Goal: Task Accomplishment & Management: Manage account settings

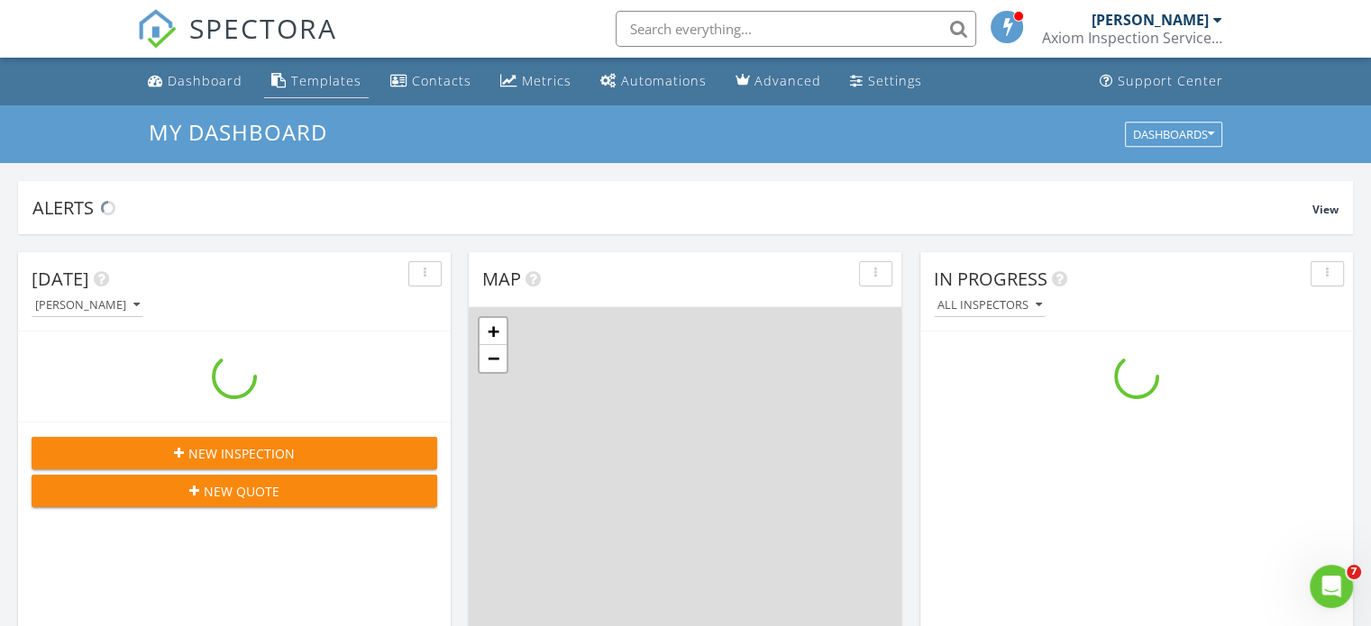
scroll to position [1668, 1399]
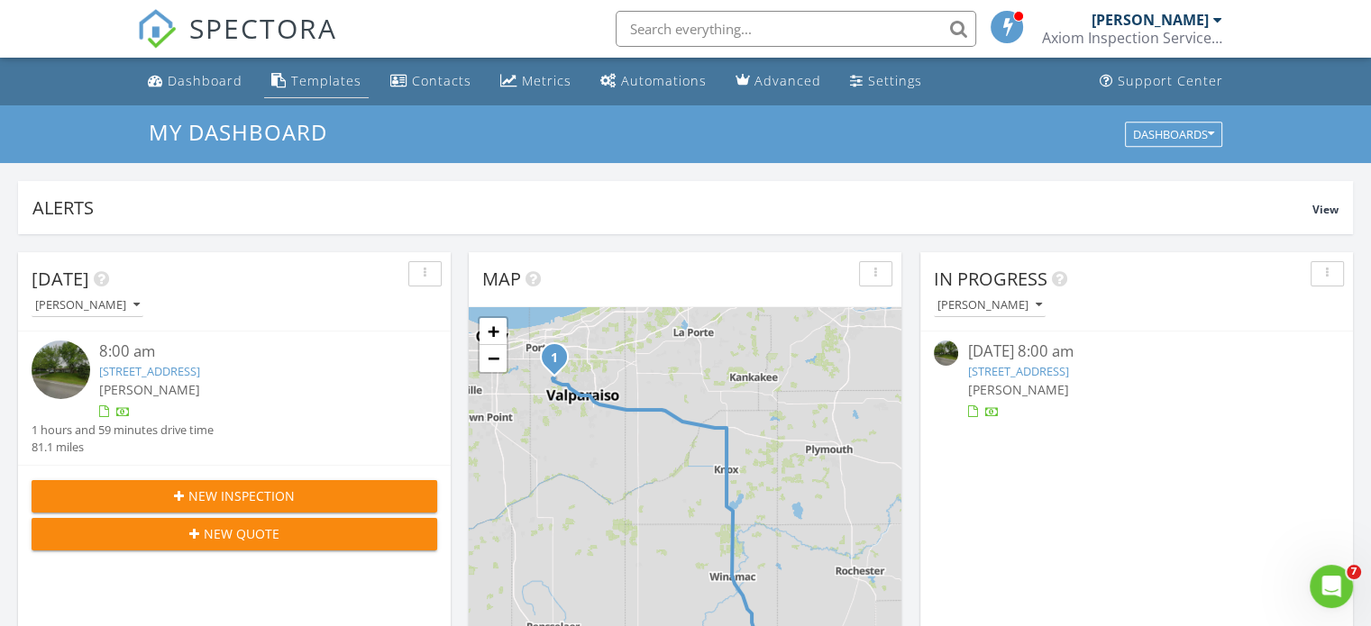
click at [332, 87] on div "Templates" at bounding box center [326, 80] width 70 height 17
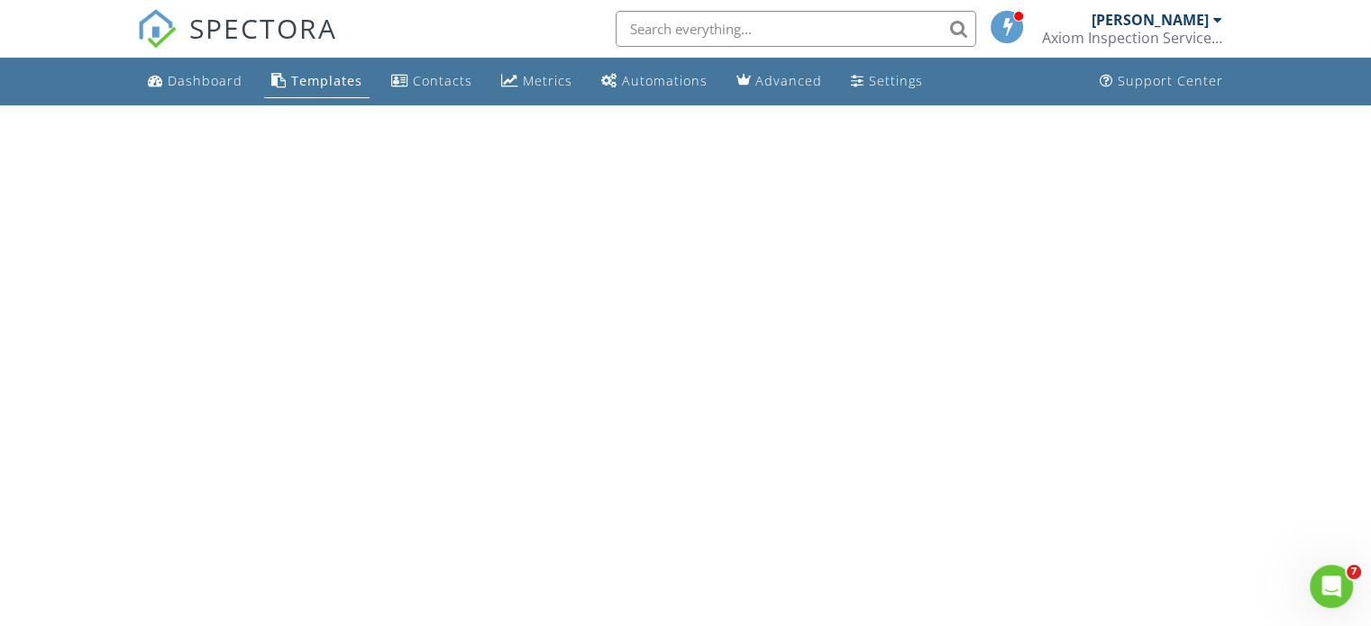
click at [335, 78] on div "Templates" at bounding box center [326, 80] width 71 height 17
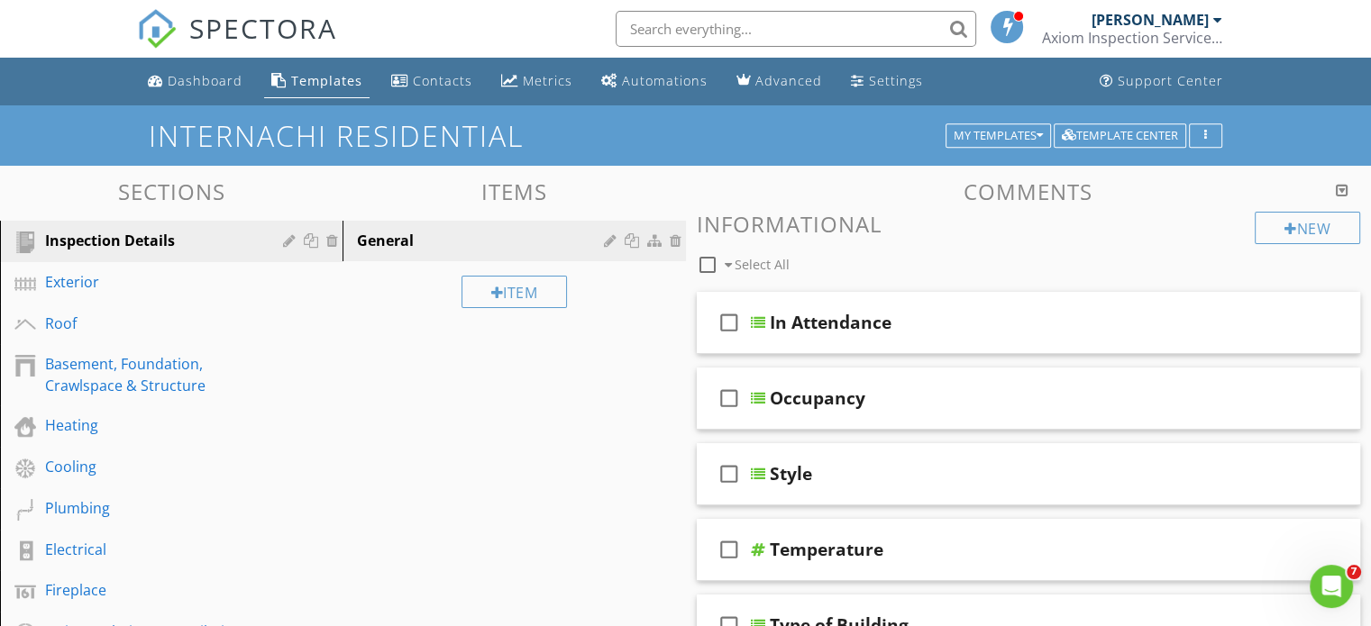
click at [308, 78] on div "Templates" at bounding box center [326, 80] width 71 height 17
click at [1035, 135] on div "My Templates" at bounding box center [998, 136] width 89 height 13
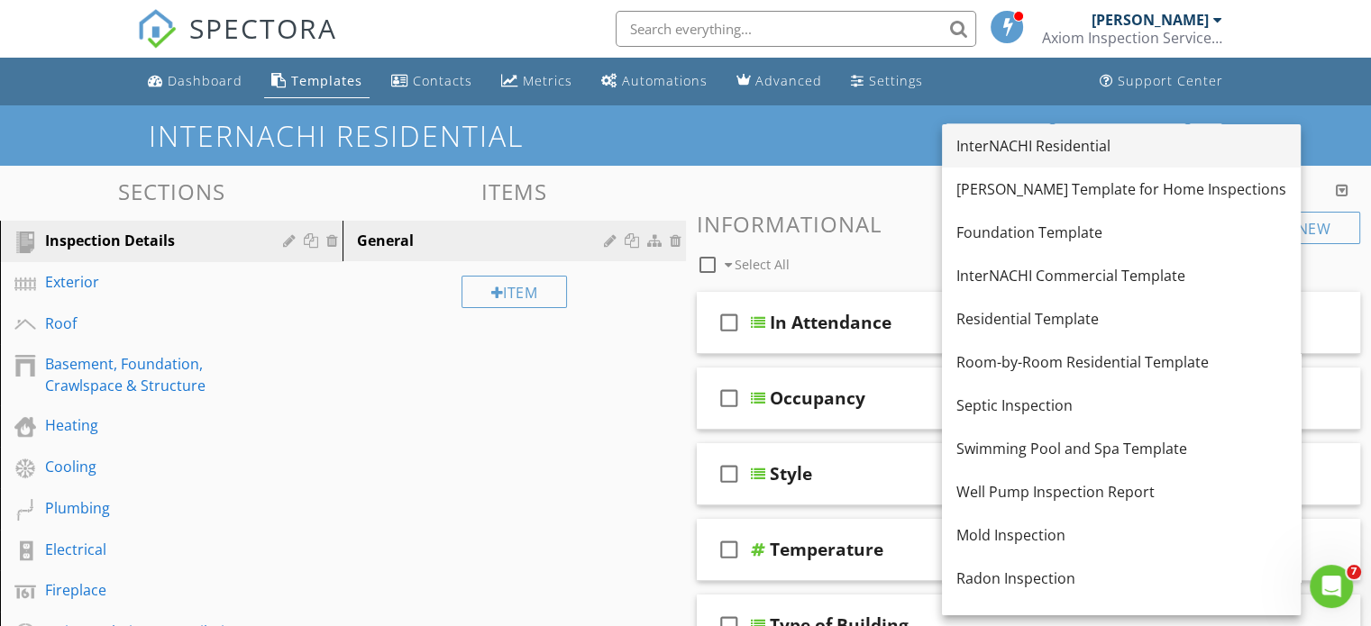
click at [1049, 146] on div "InterNACHI Residential" at bounding box center [1121, 146] width 330 height 22
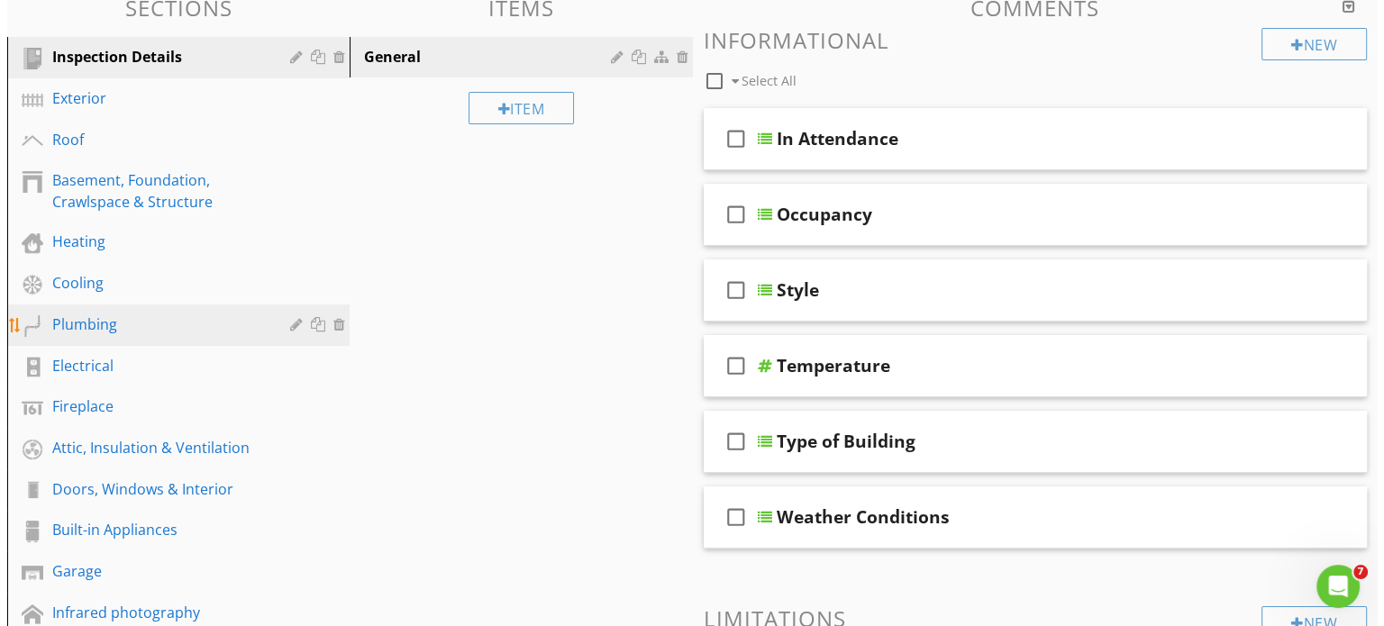
scroll to position [180, 0]
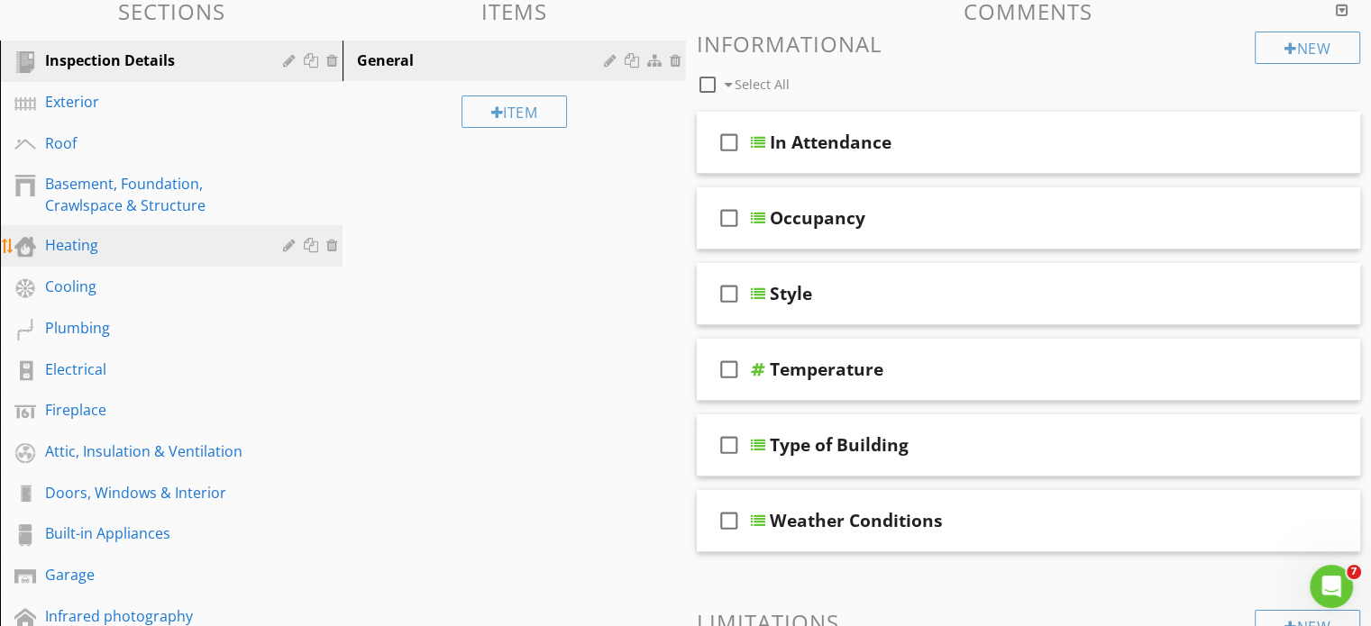
click at [84, 248] on div "Heating" at bounding box center [151, 245] width 212 height 22
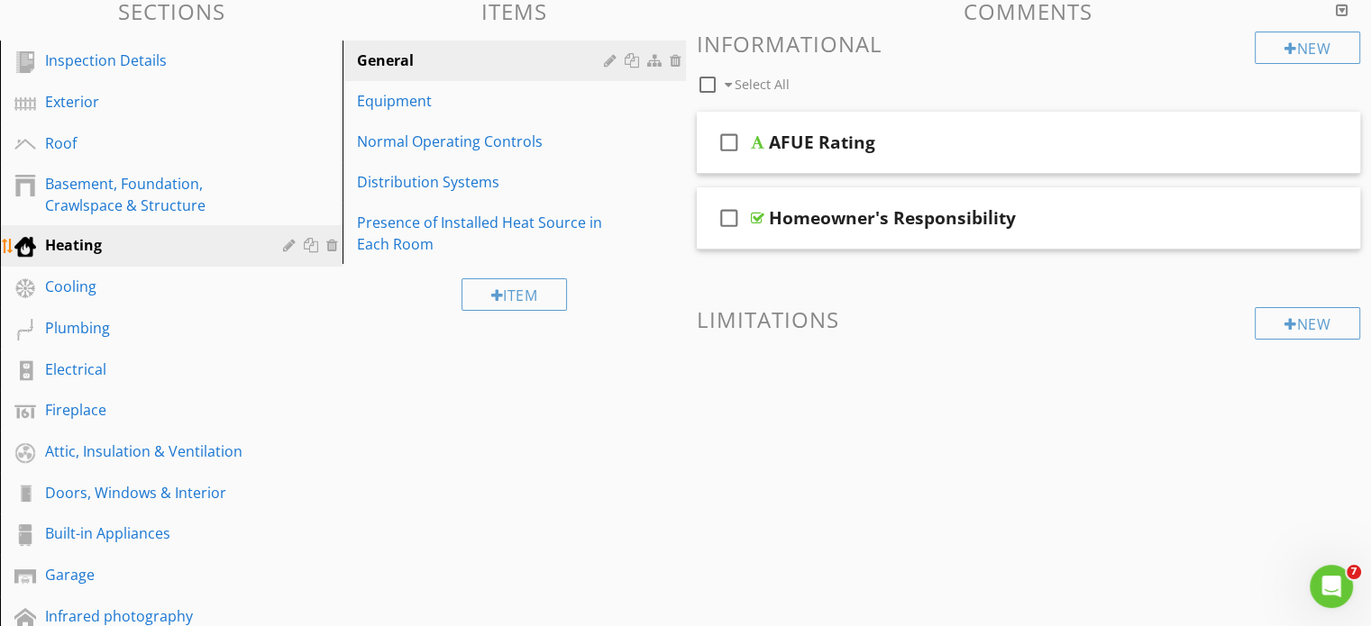
click at [27, 246] on div at bounding box center [25, 247] width 22 height 22
click at [288, 245] on div at bounding box center [291, 245] width 17 height 14
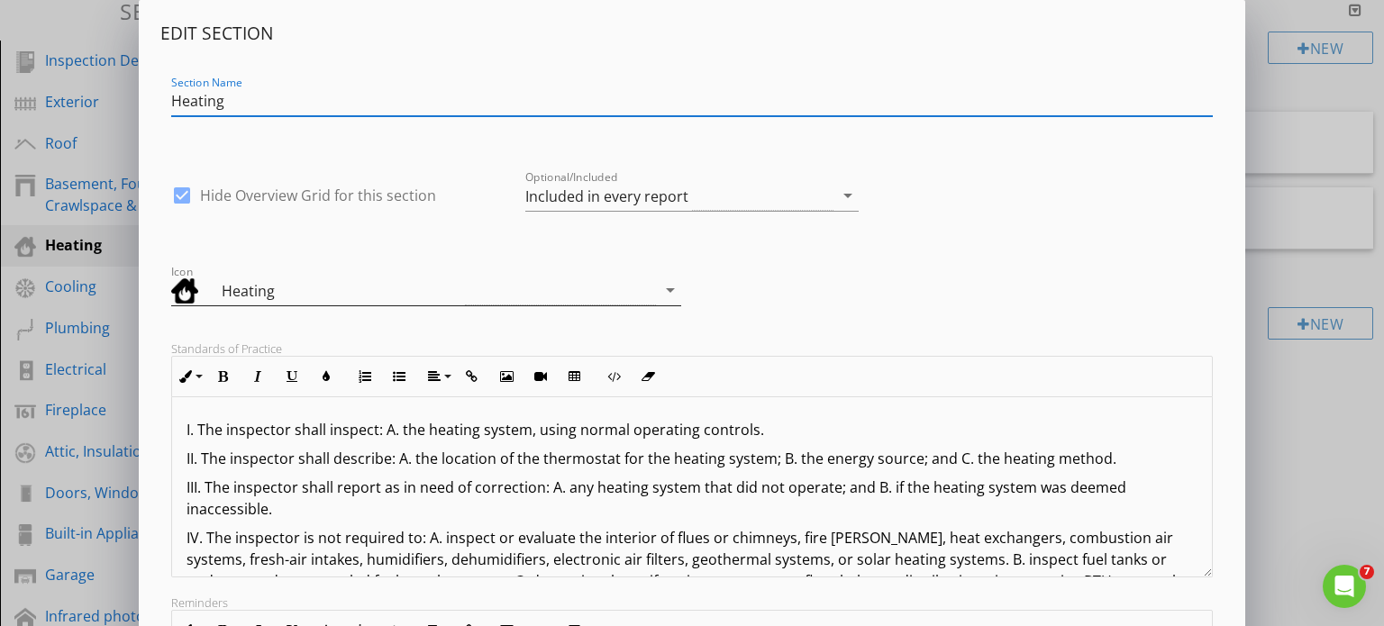
click at [666, 293] on icon "arrow_drop_down" at bounding box center [671, 290] width 22 height 22
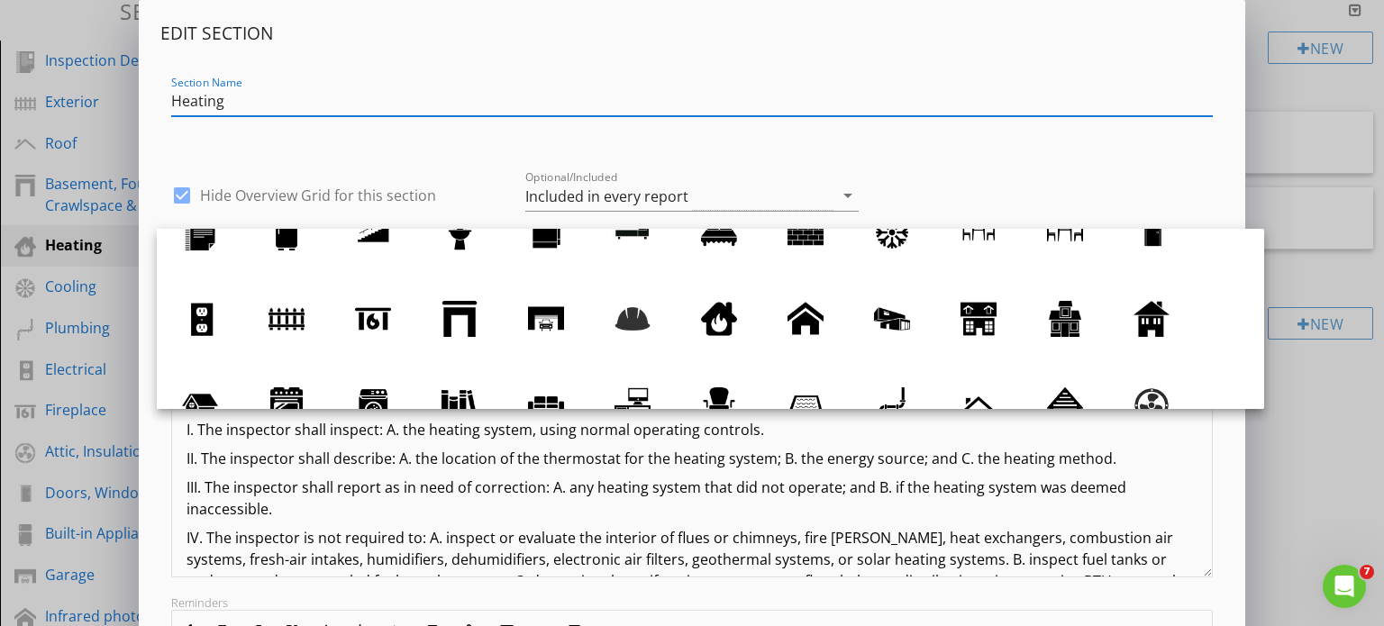
drag, startPoint x: 283, startPoint y: 103, endPoint x: 160, endPoint y: 103, distance: 123.5
click at [163, 103] on div "Section Name Heating" at bounding box center [692, 103] width 1064 height 62
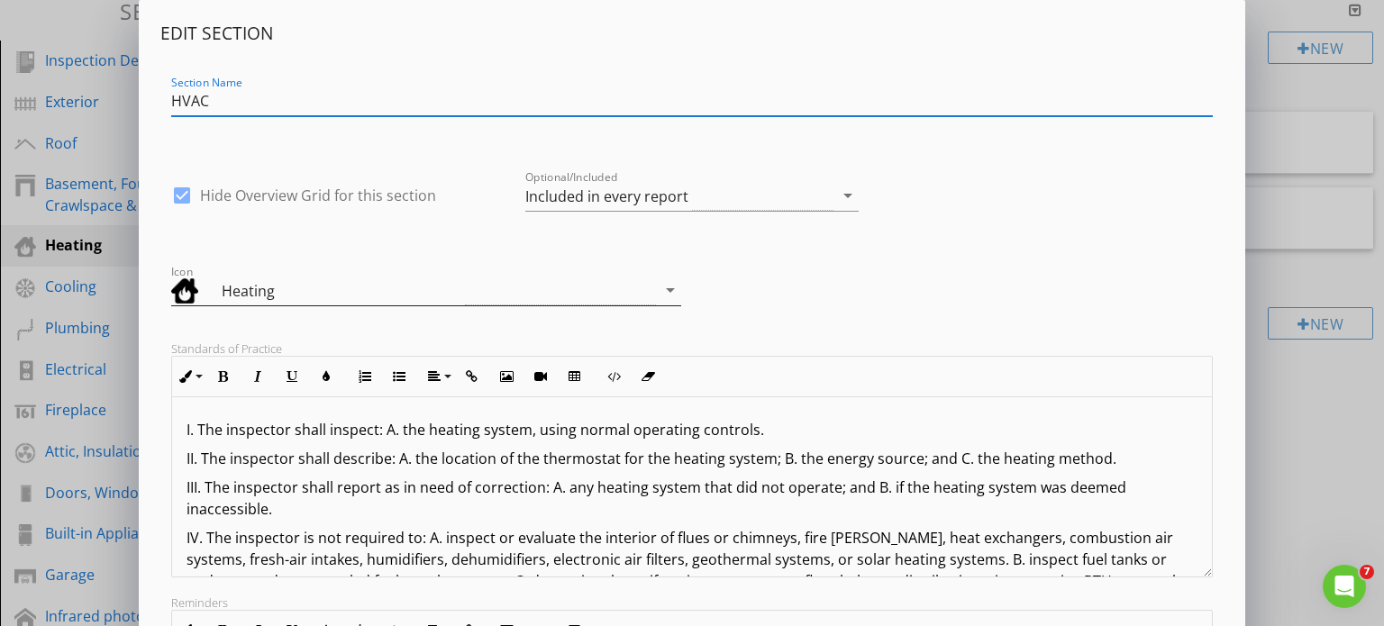
type input "HVAC"
click at [667, 288] on icon "arrow_drop_down" at bounding box center [671, 290] width 22 height 22
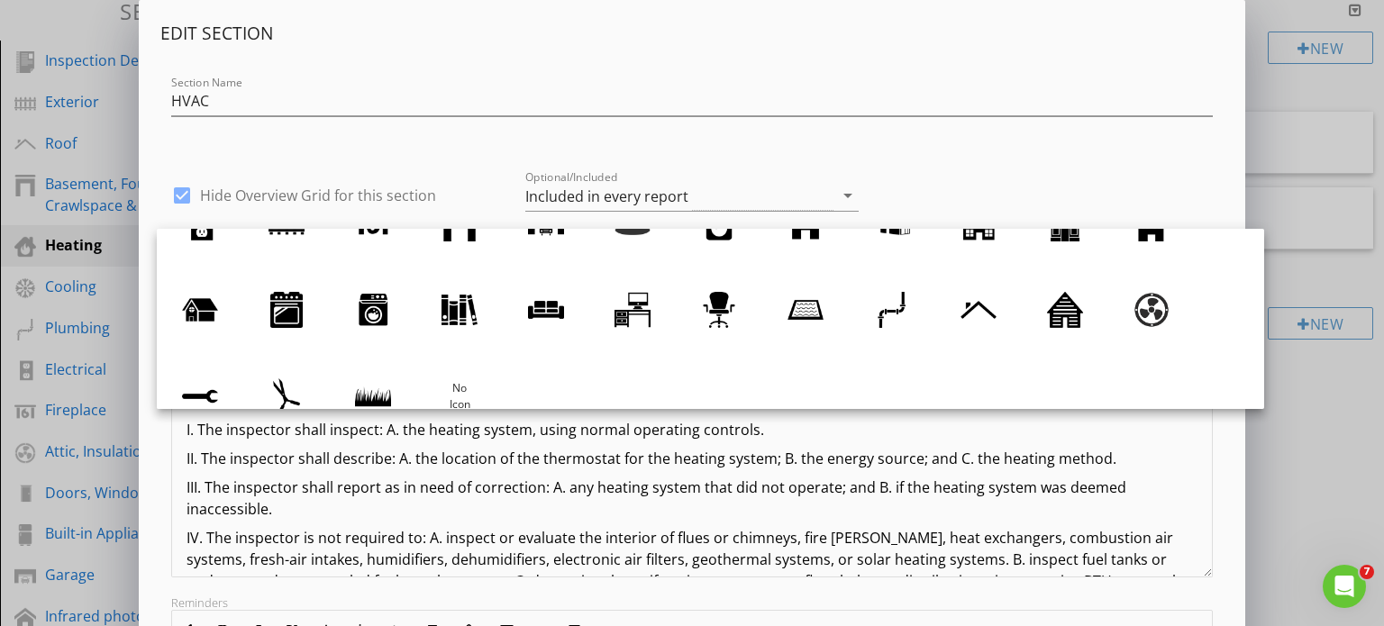
scroll to position [166, 0]
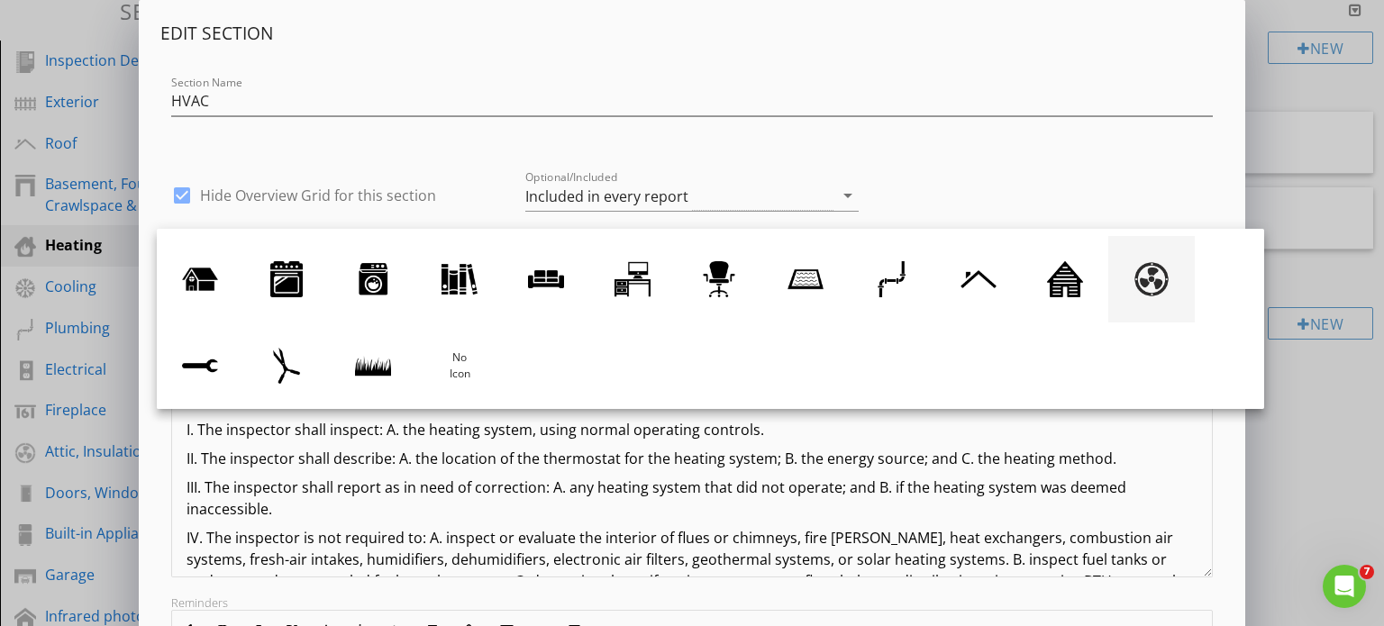
click at [1154, 270] on div at bounding box center [1152, 279] width 36 height 36
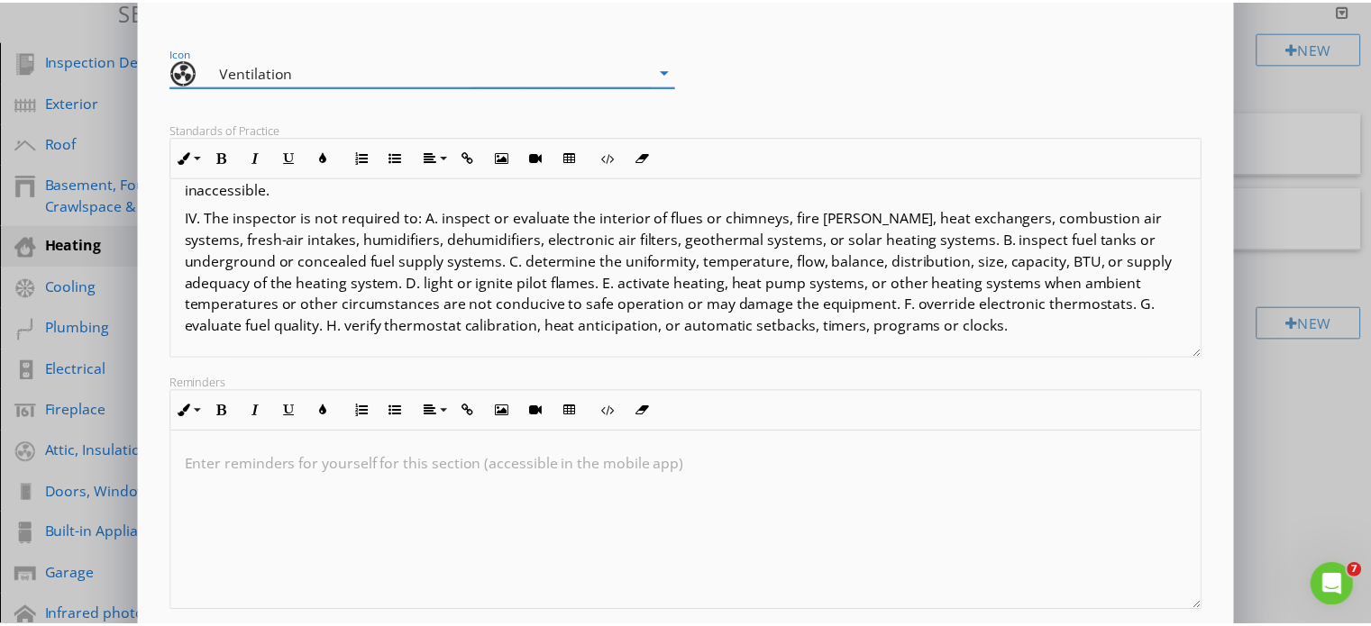
scroll to position [326, 0]
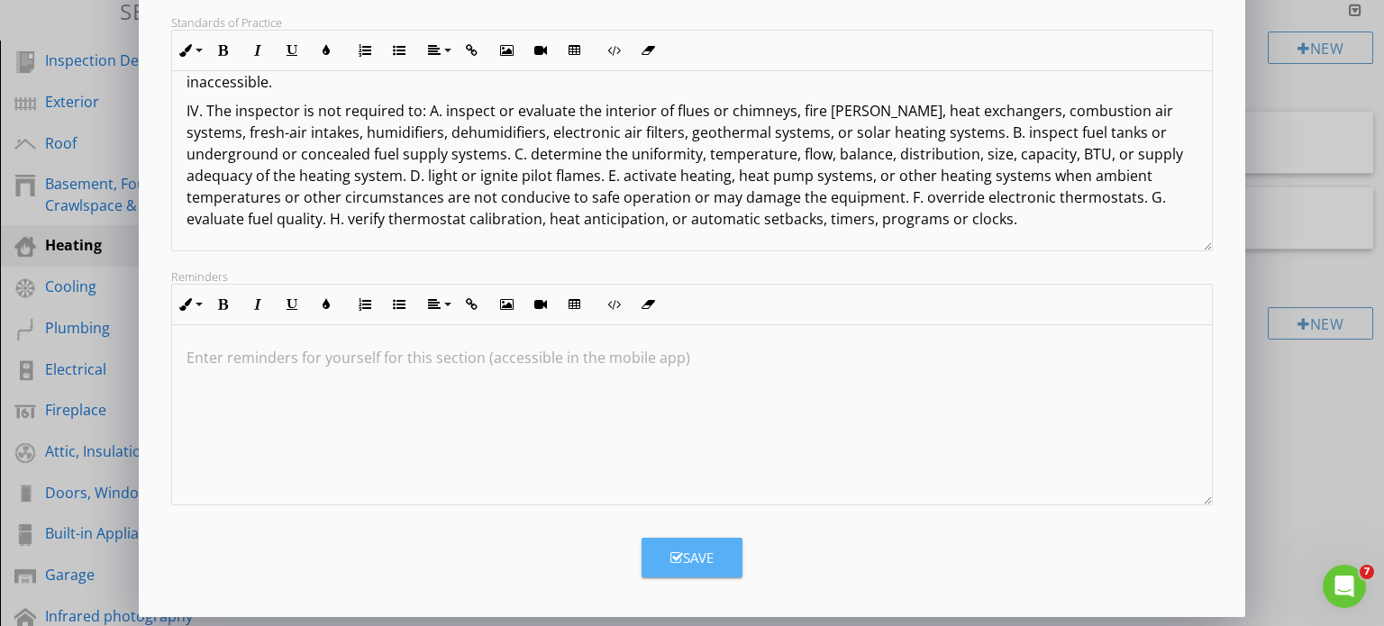
click at [704, 561] on div "Save" at bounding box center [692, 558] width 43 height 21
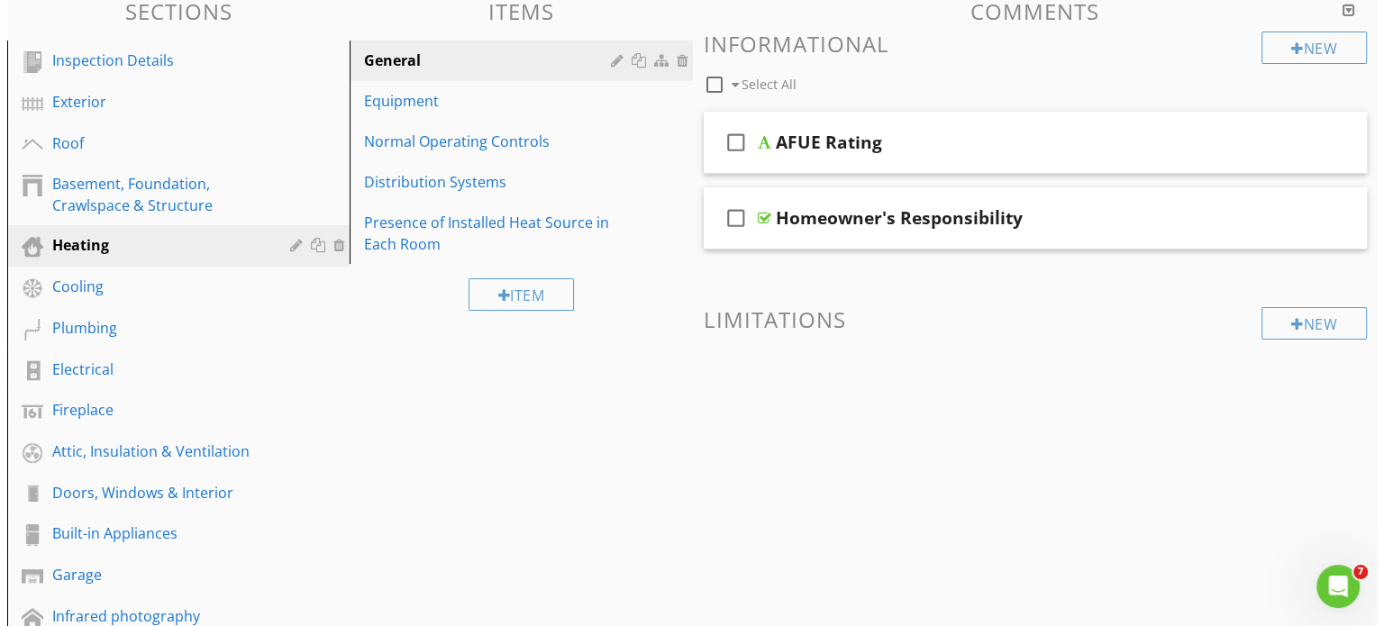
scroll to position [132, 0]
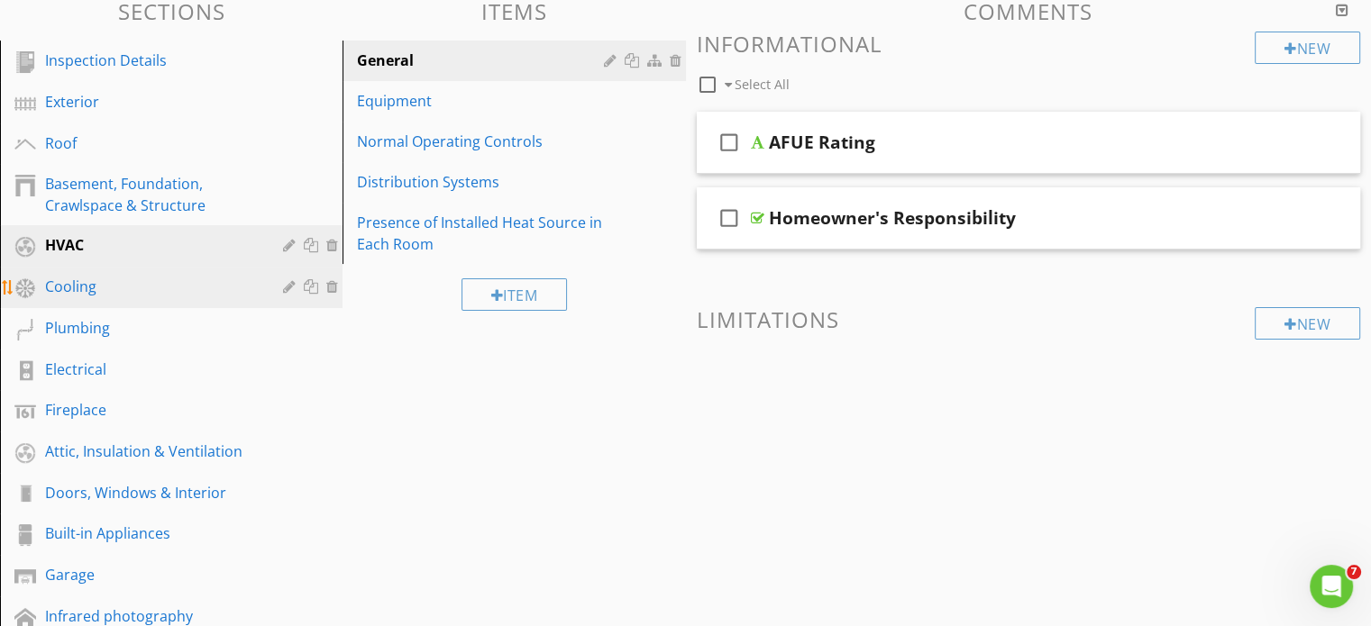
click at [286, 286] on div at bounding box center [291, 286] width 17 height 14
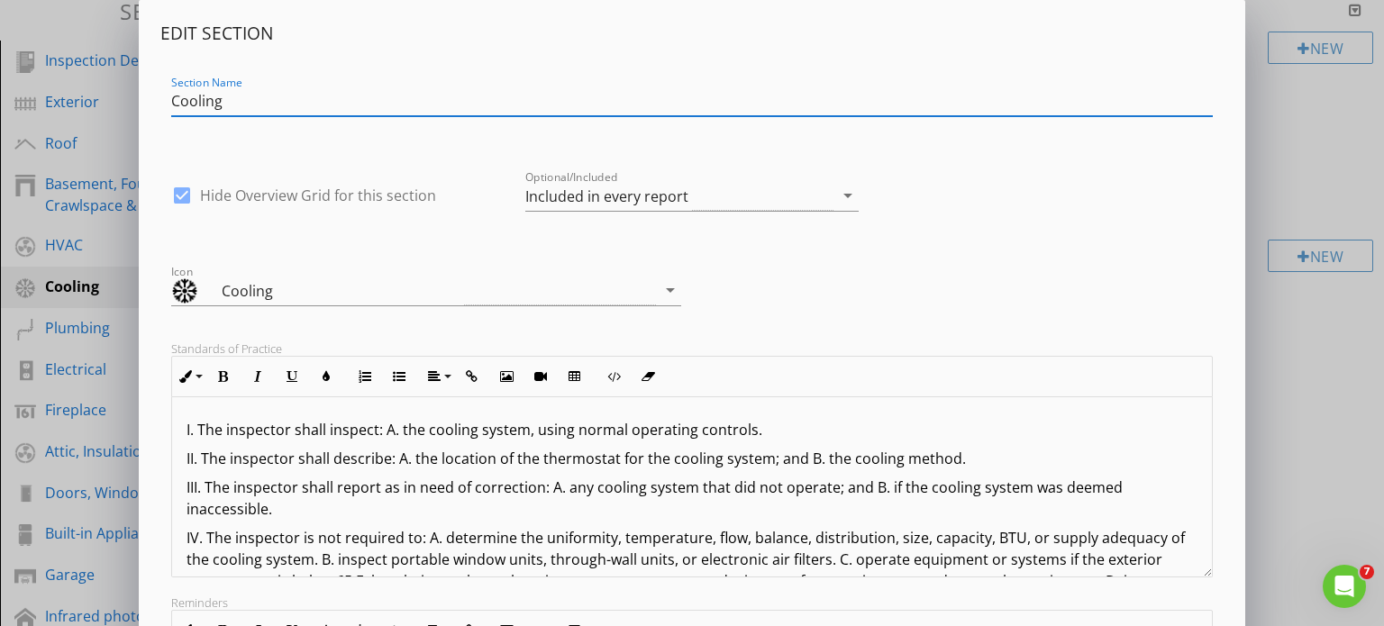
click at [184, 421] on div "I. The inspector shall inspect: A. the cooling system, using normal operating c…" at bounding box center [692, 527] width 1041 height 260
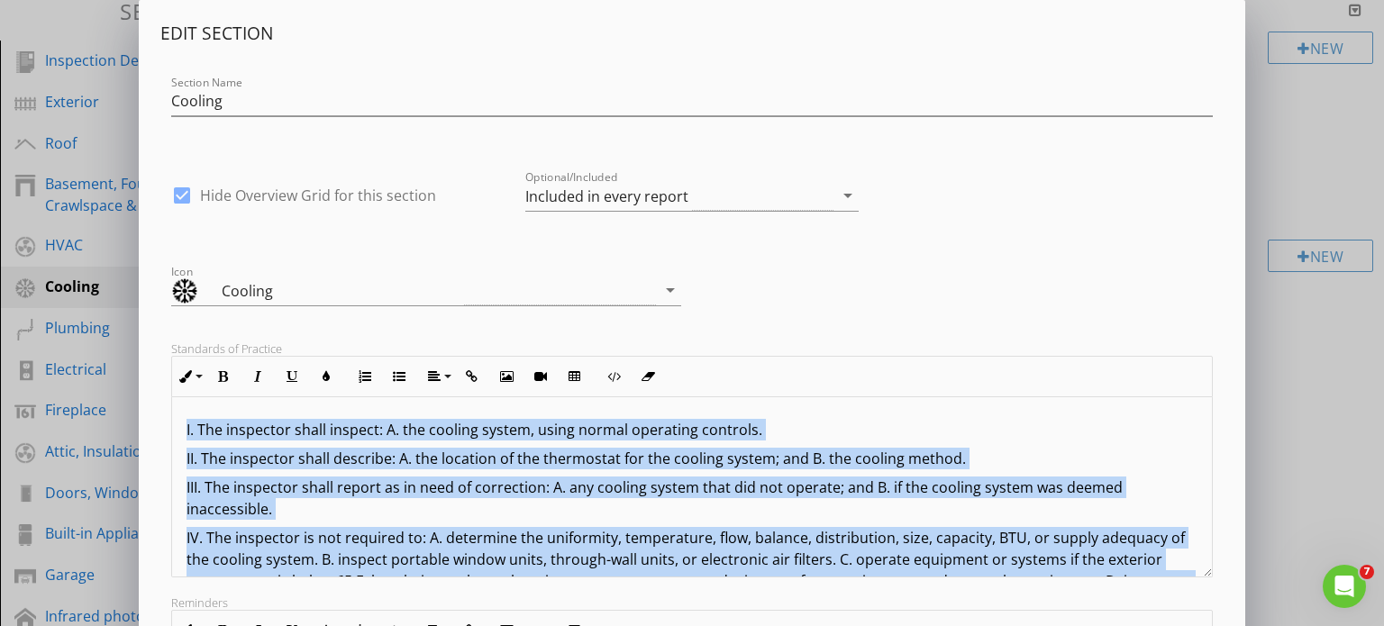
scroll to position [79, 0]
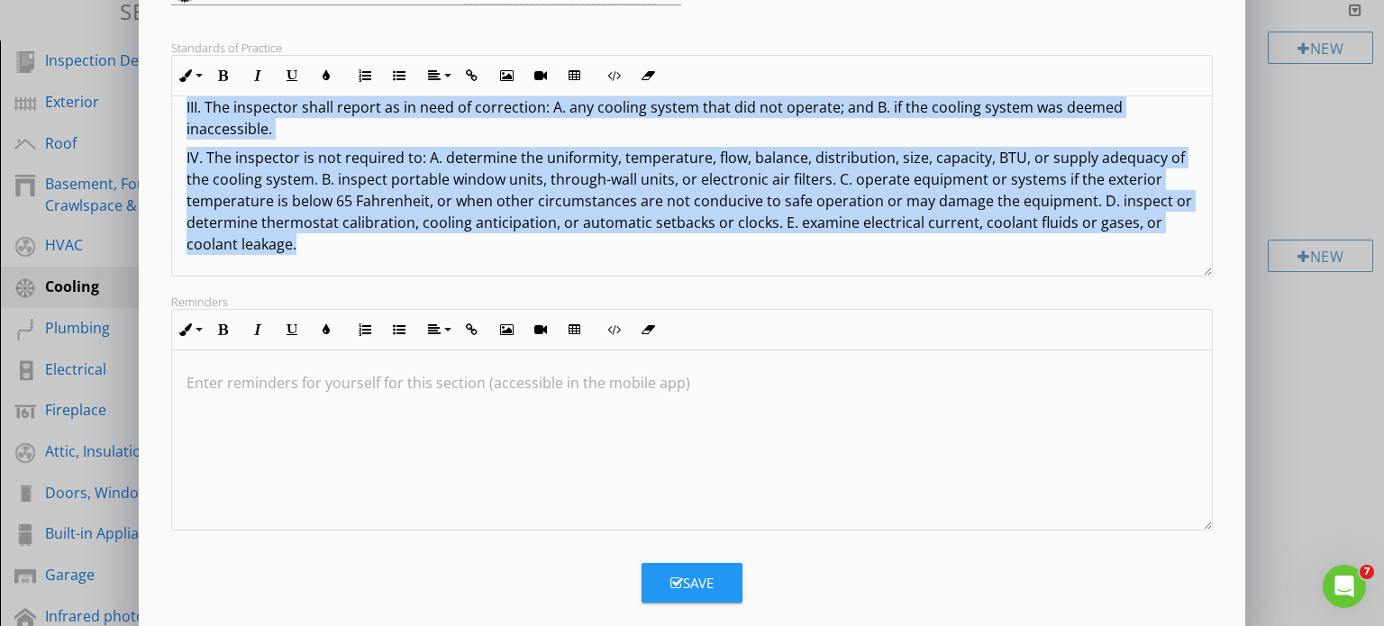
drag, startPoint x: 179, startPoint y: 416, endPoint x: 874, endPoint y: 172, distance: 736.3
click at [1227, 611] on div "Edit Section Section Name Cooling check_box Hide Overview Grid for this section…" at bounding box center [693, 171] width 1108 height 944
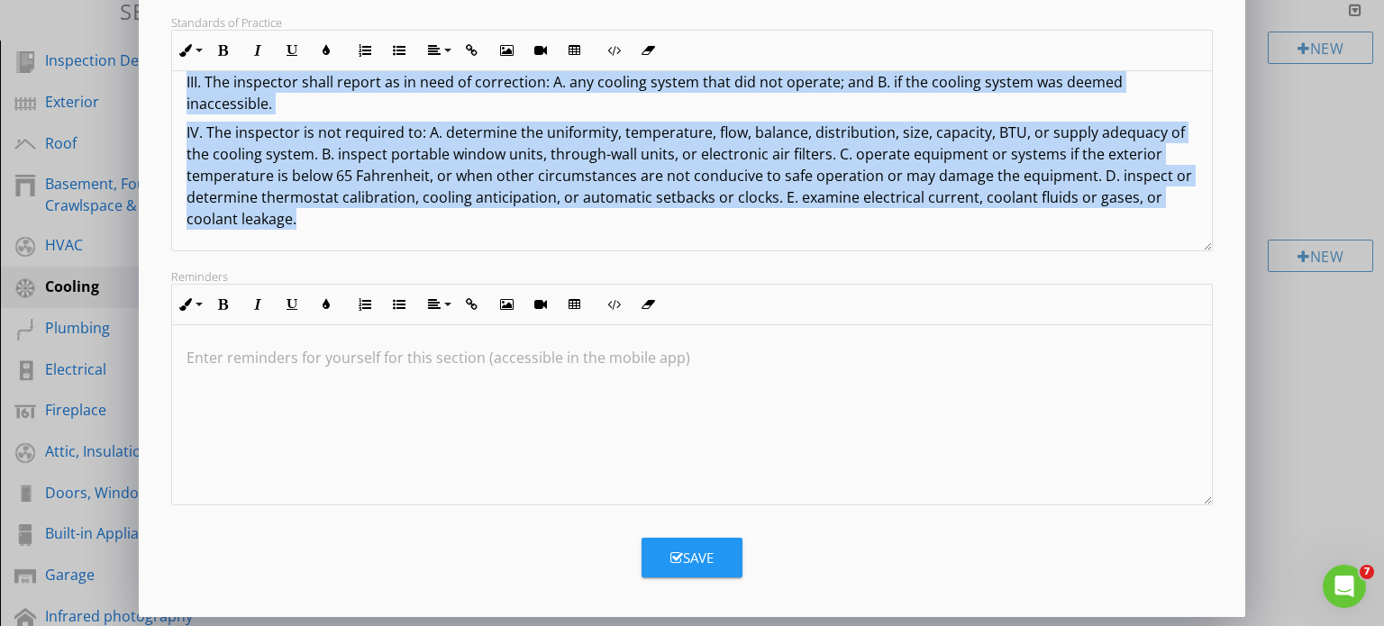
copy div "I. The inspector shall inspect: A. the cooling system, using normal operating c…"
click at [679, 560] on icon "button" at bounding box center [677, 559] width 13 height 14
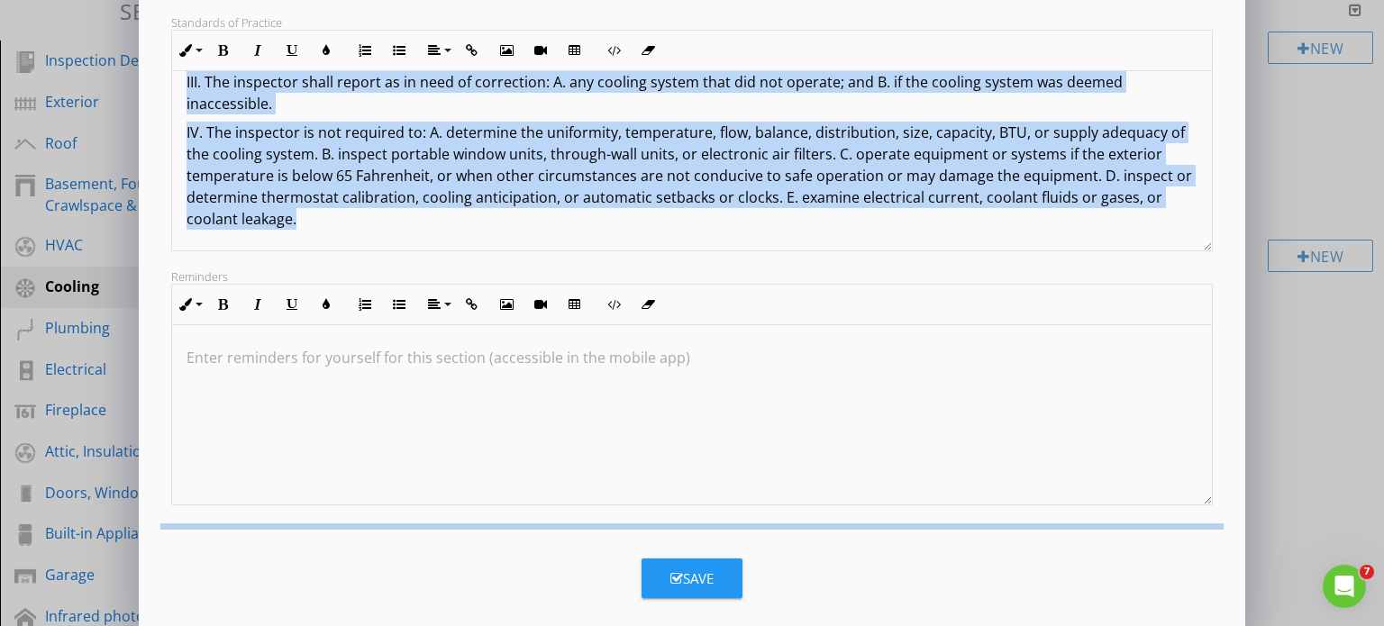
scroll to position [132, 0]
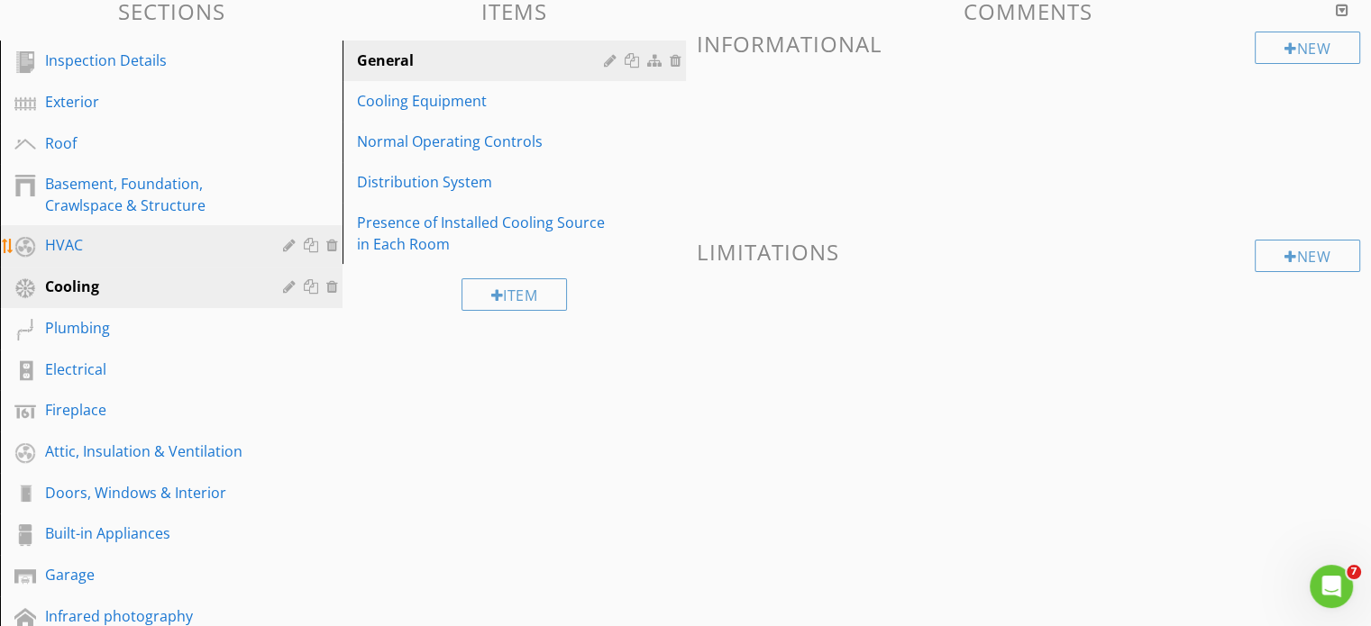
click at [60, 248] on div "HVAC" at bounding box center [151, 245] width 212 height 22
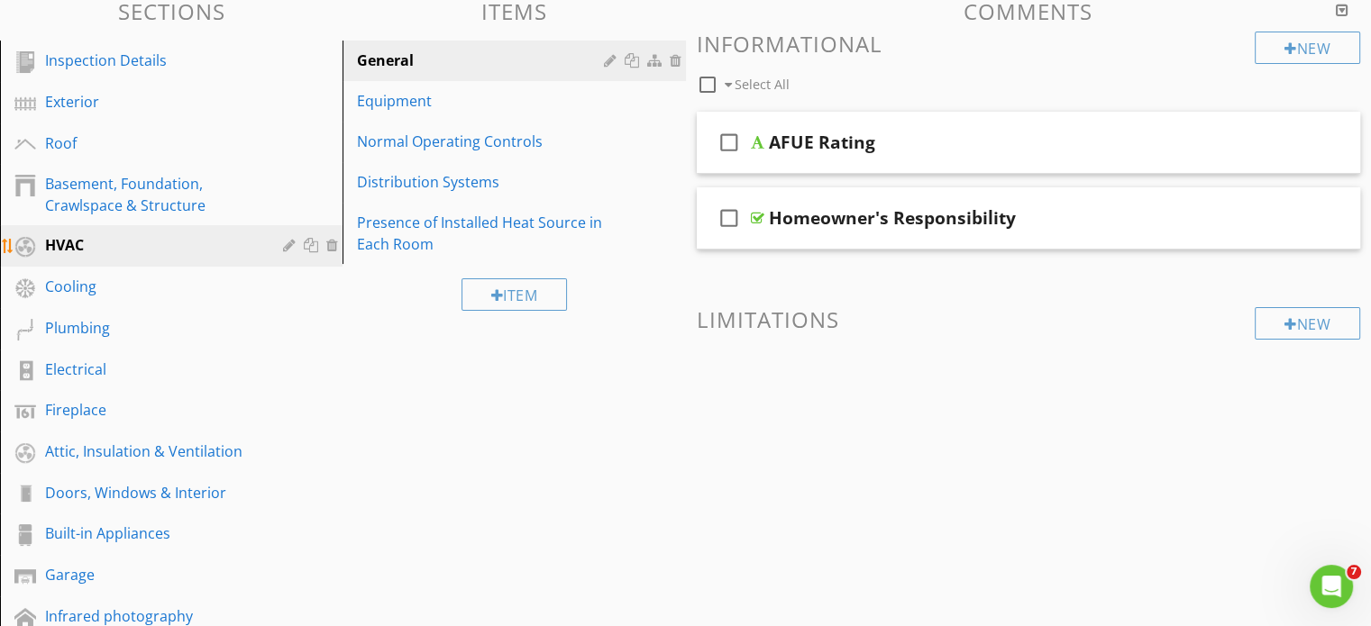
click at [288, 245] on div at bounding box center [291, 245] width 17 height 14
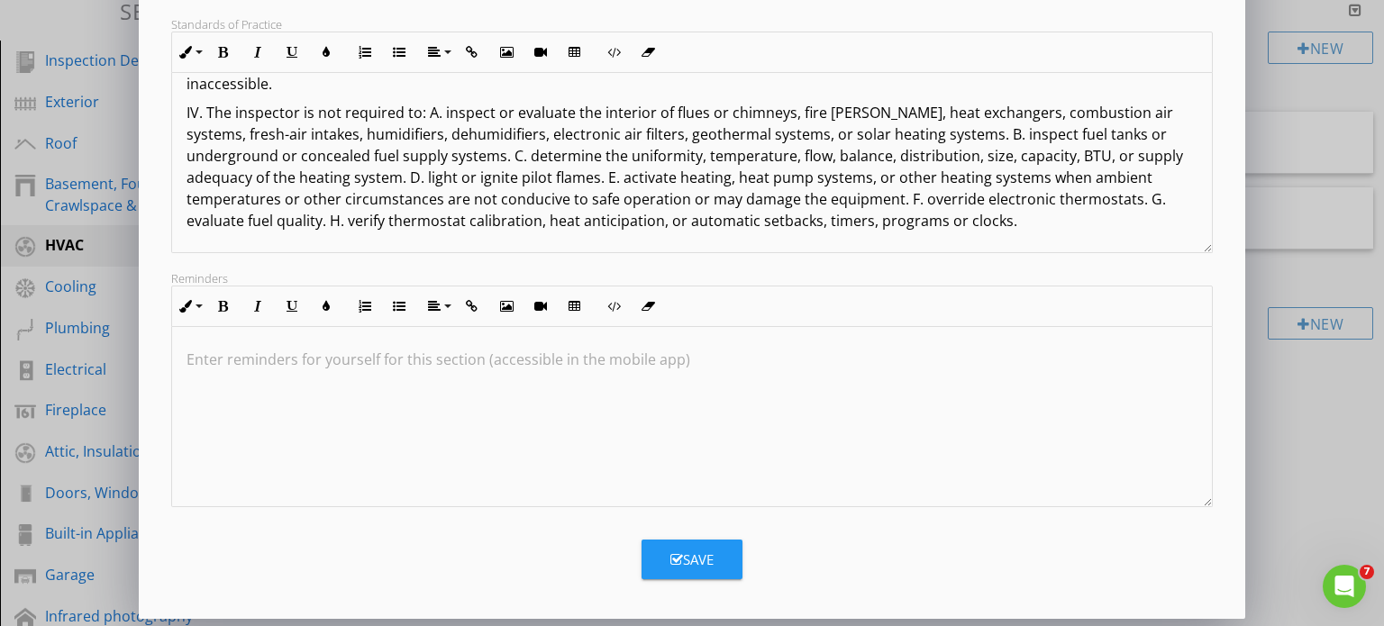
scroll to position [326, 0]
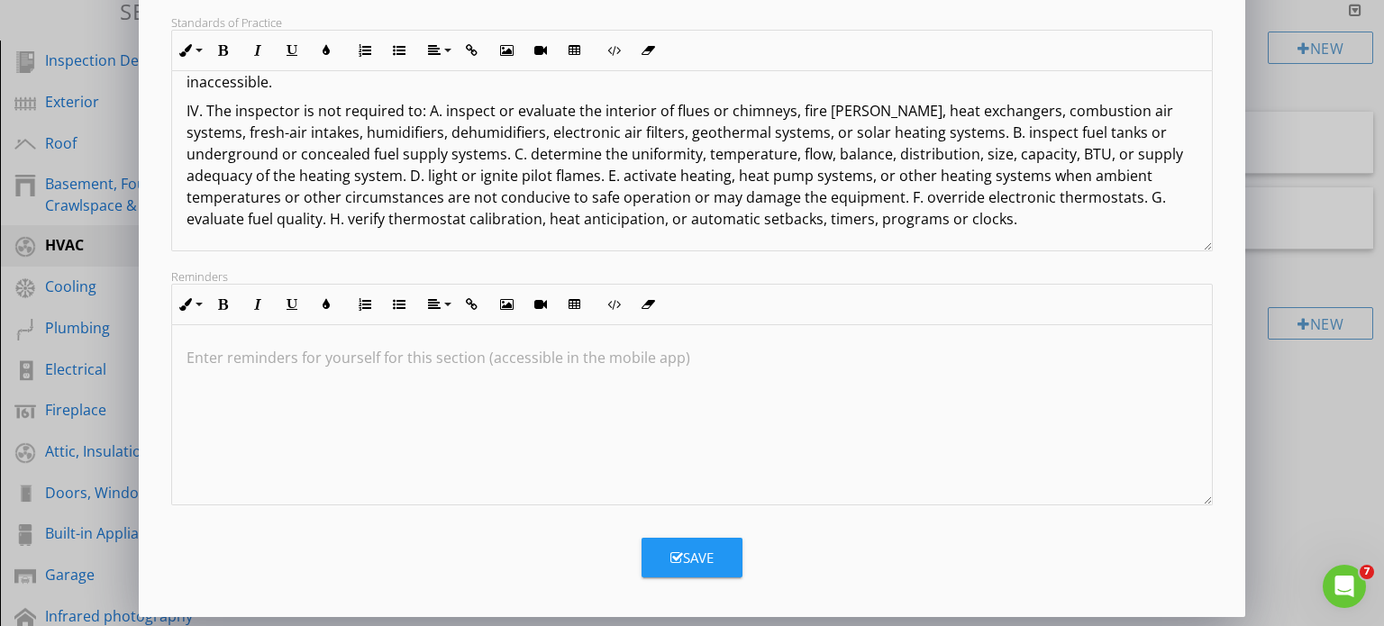
click at [883, 218] on p "IV. The inspector is not required to: A. inspect or evaluate the interior of fl…" at bounding box center [693, 165] width 1012 height 130
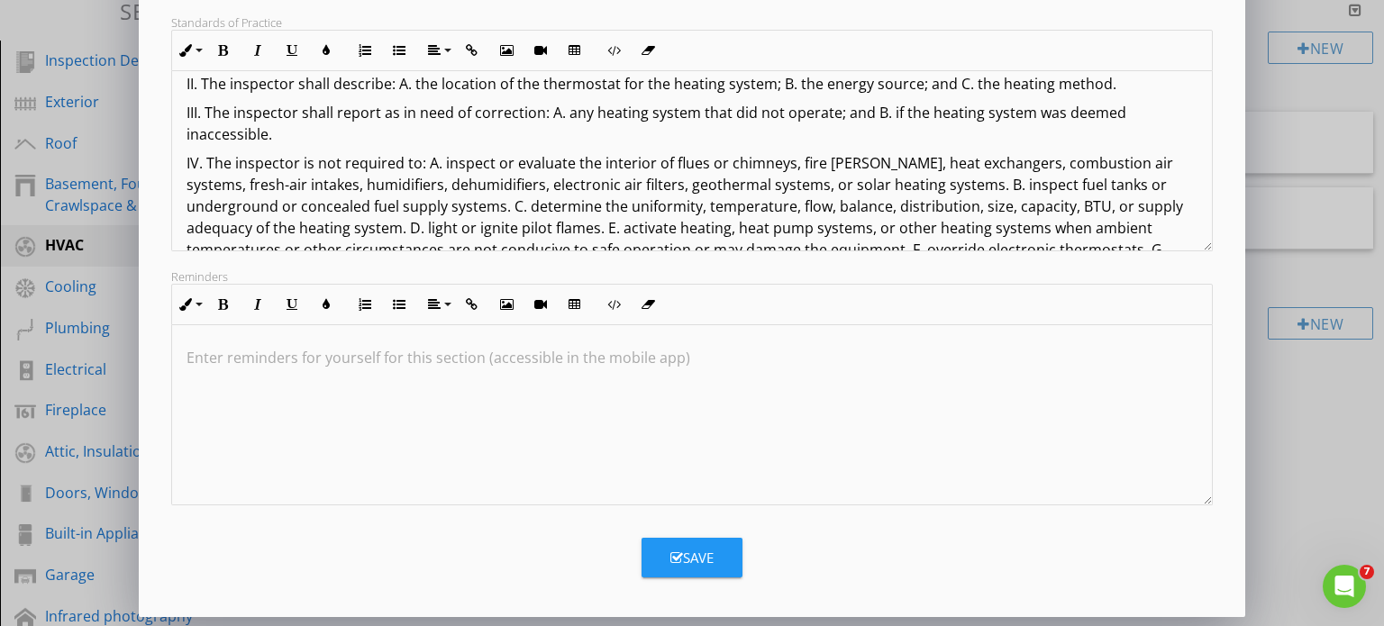
scroll to position [0, 0]
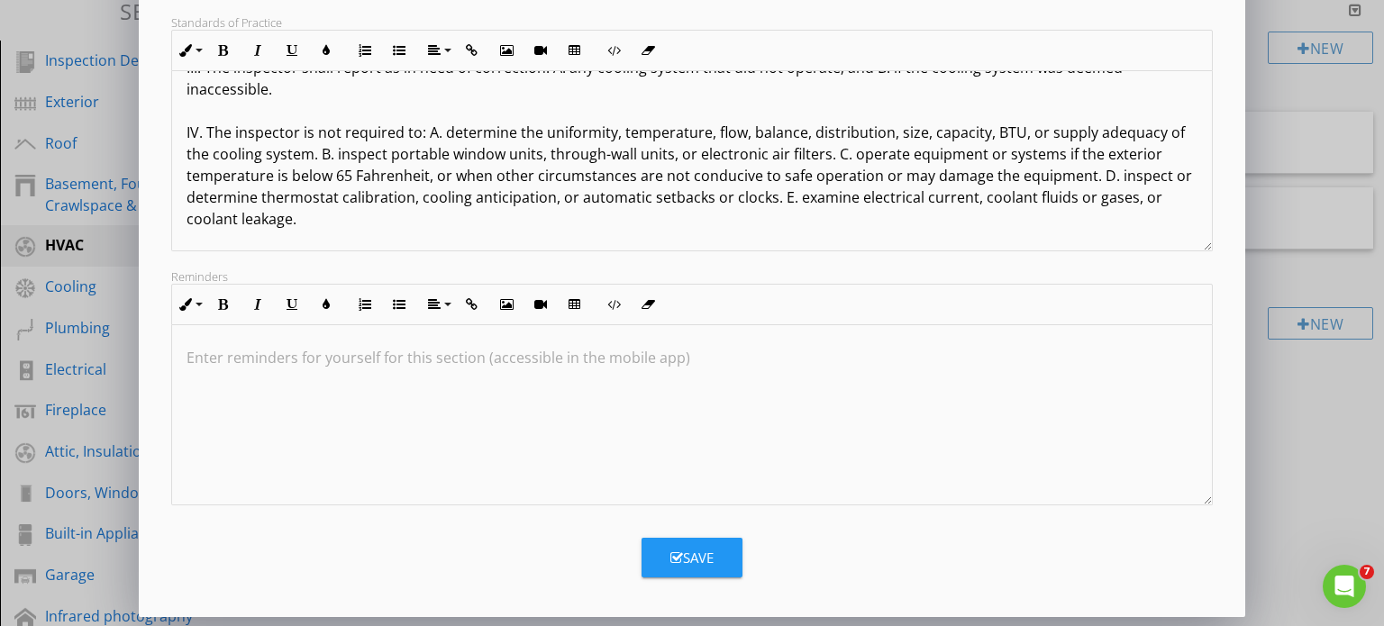
click at [710, 559] on div "Save" at bounding box center [692, 558] width 43 height 21
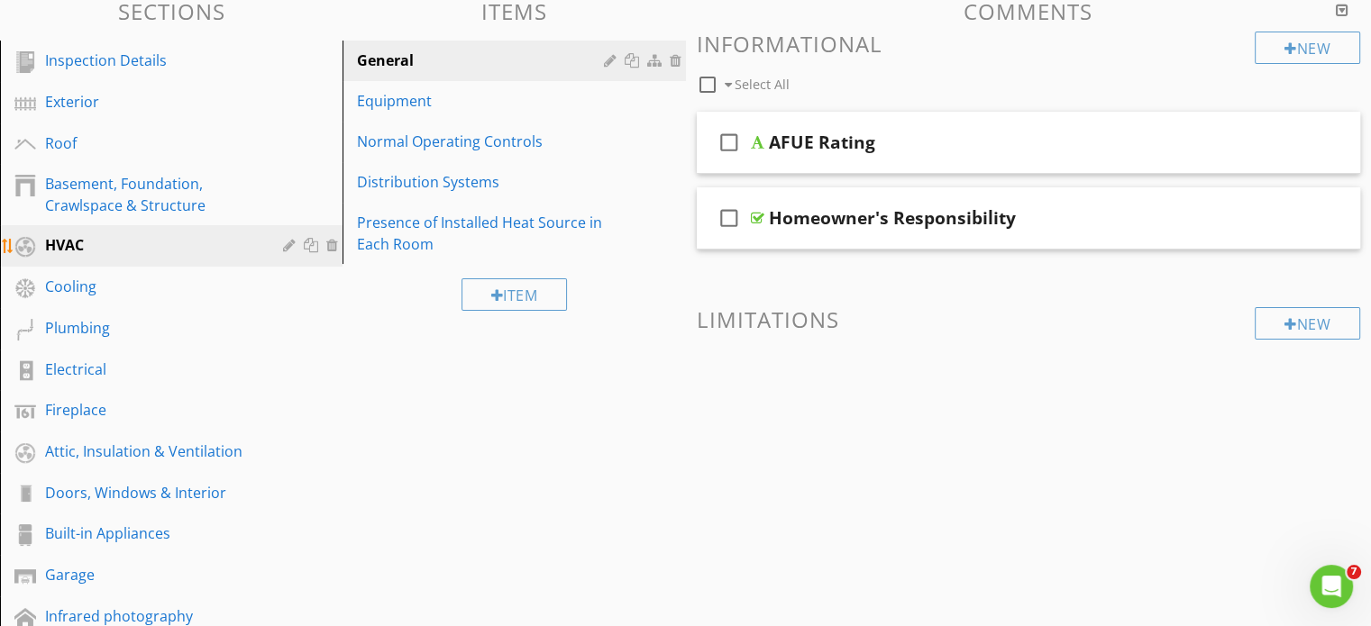
click at [65, 244] on div "HVAC" at bounding box center [151, 245] width 212 height 22
click at [388, 104] on div "Equipment" at bounding box center [482, 101] width 251 height 22
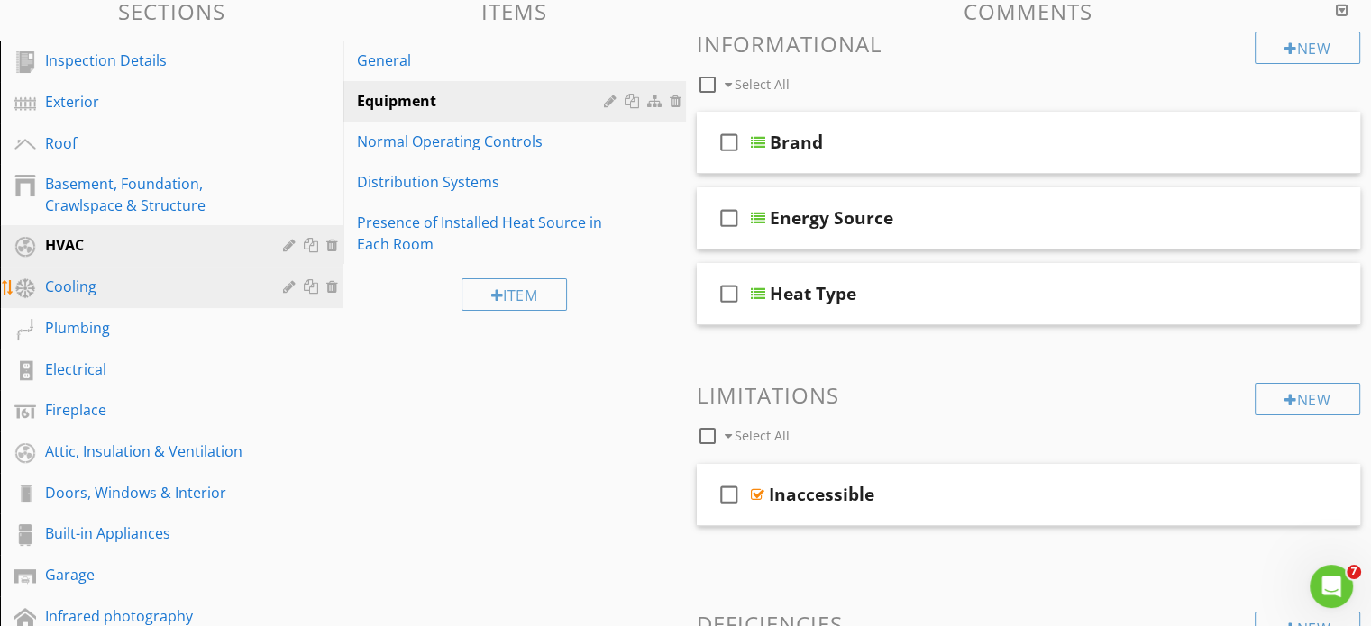
click at [80, 282] on div "Cooling" at bounding box center [151, 287] width 212 height 22
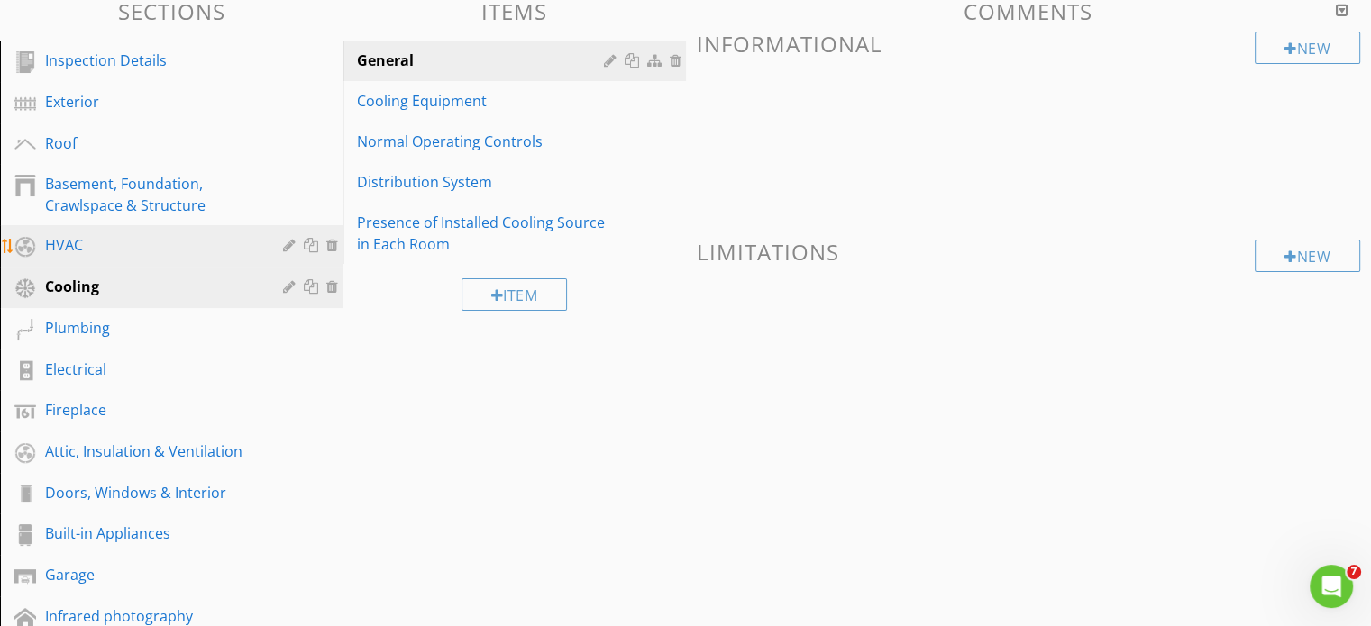
click at [67, 242] on div "HVAC" at bounding box center [151, 245] width 212 height 22
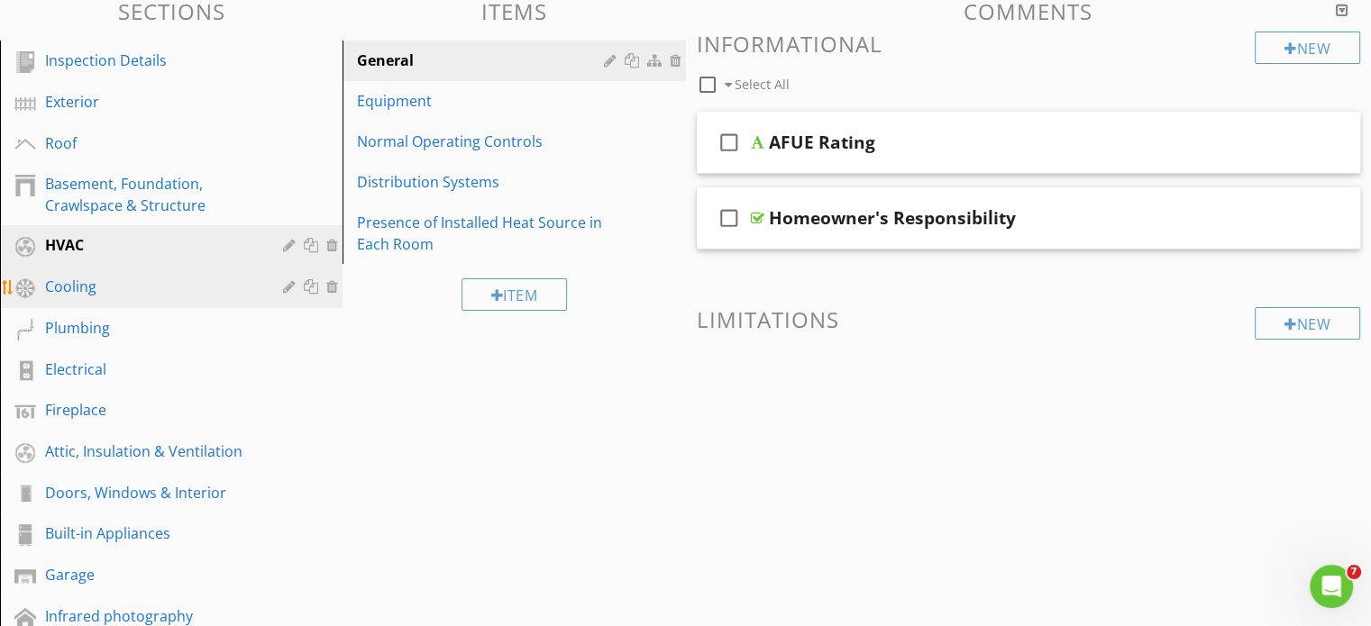
click at [69, 283] on div "Cooling" at bounding box center [151, 287] width 212 height 22
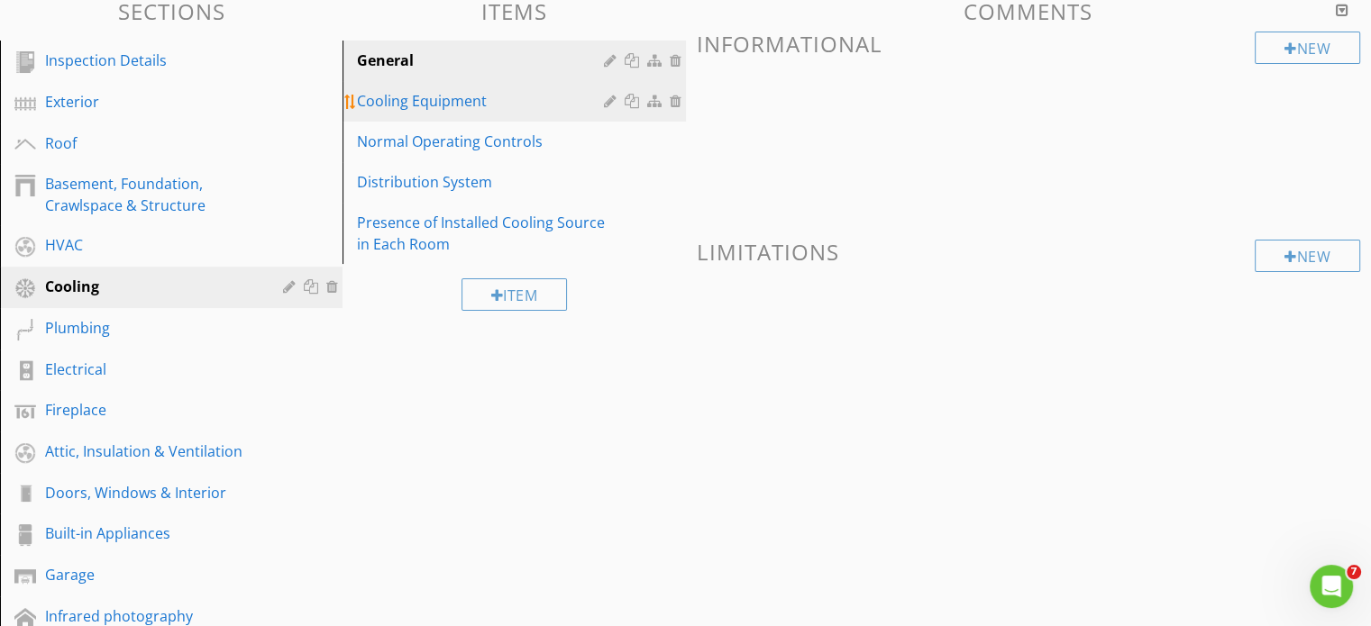
click at [655, 99] on div at bounding box center [656, 101] width 19 height 14
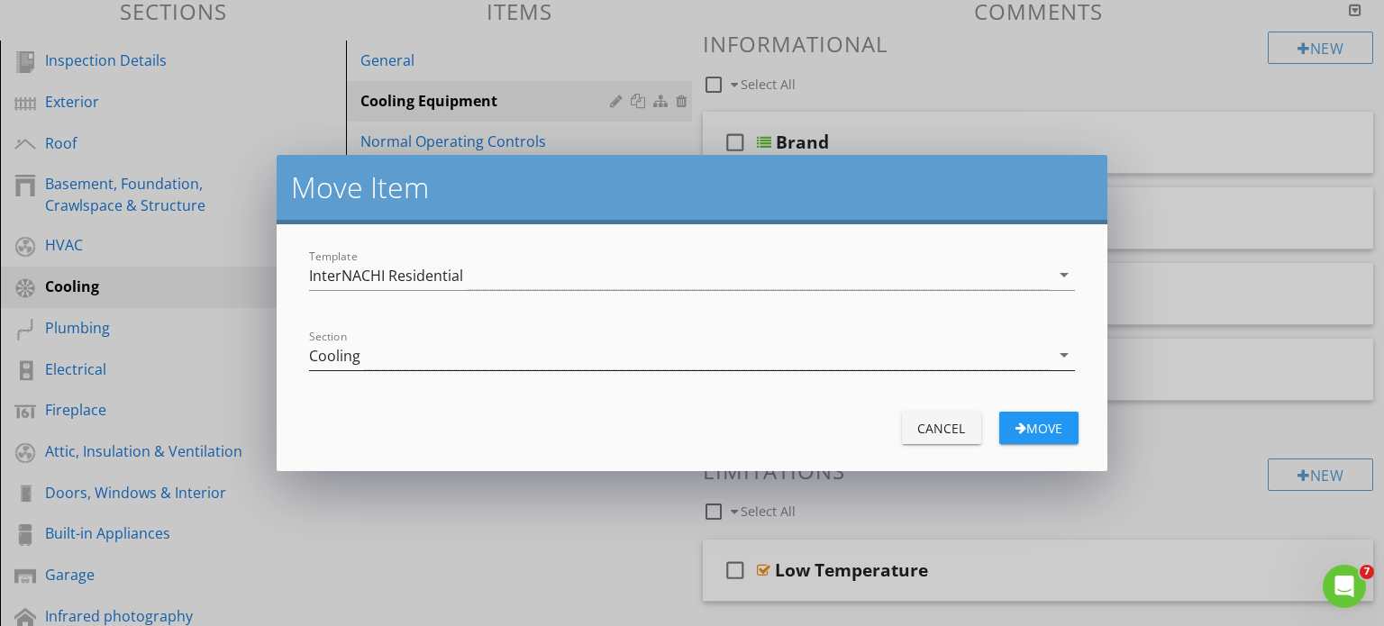
click at [1061, 354] on icon "arrow_drop_down" at bounding box center [1065, 355] width 22 height 22
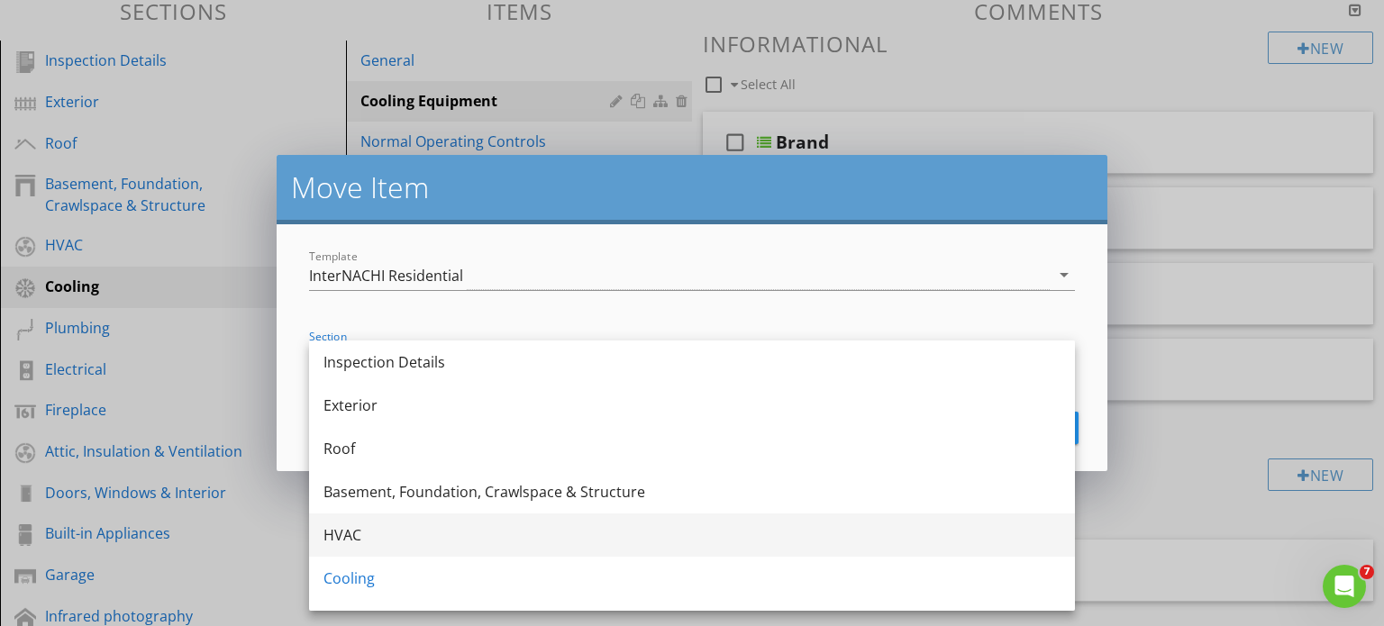
click at [346, 536] on div "HVAC" at bounding box center [692, 536] width 737 height 22
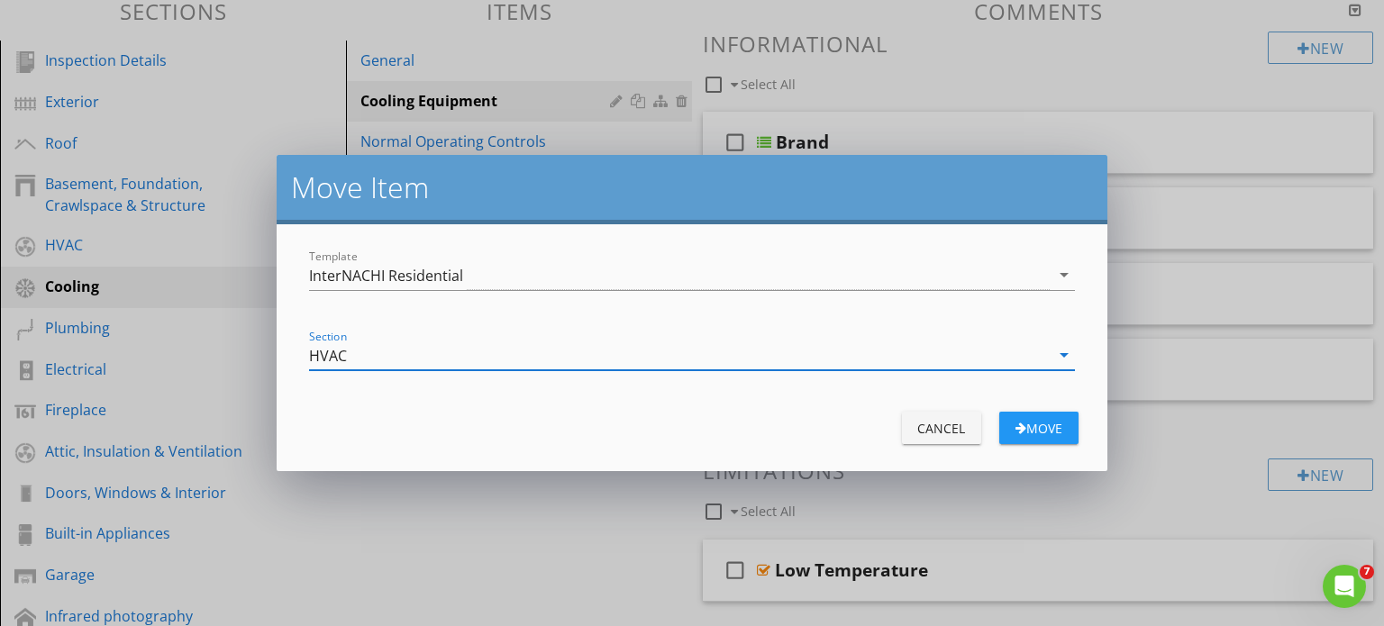
click at [1028, 426] on div "Move" at bounding box center [1039, 428] width 50 height 19
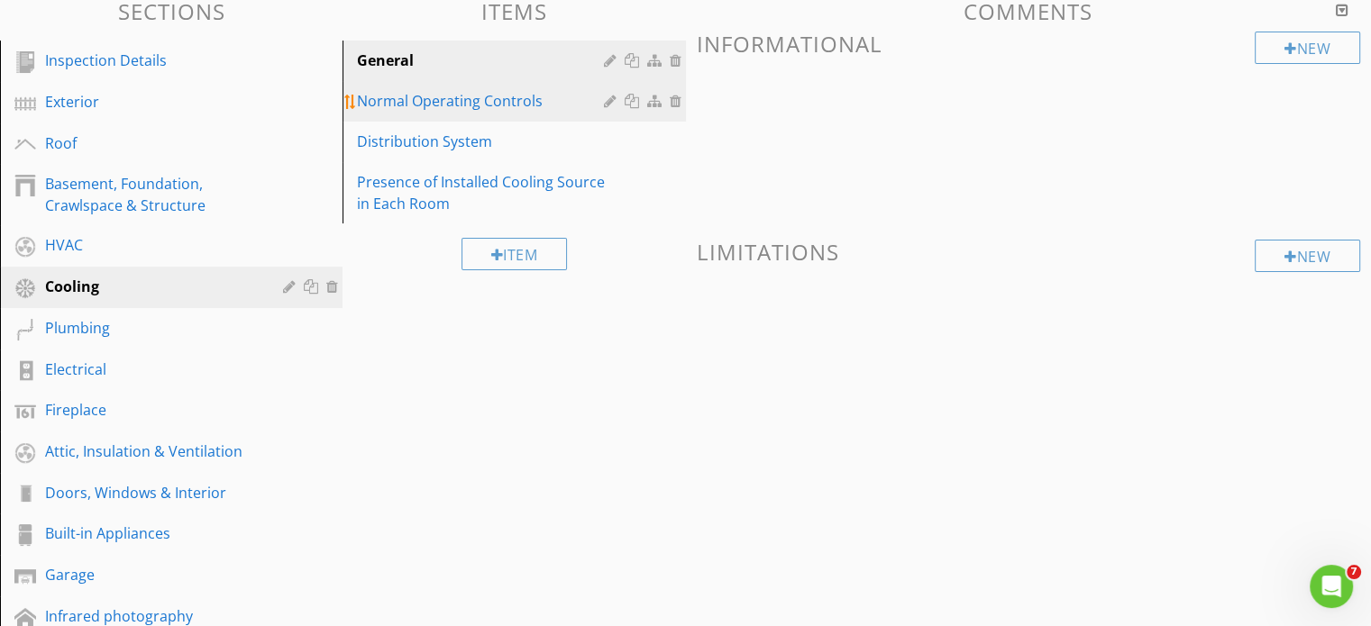
click at [655, 99] on div at bounding box center [656, 101] width 19 height 14
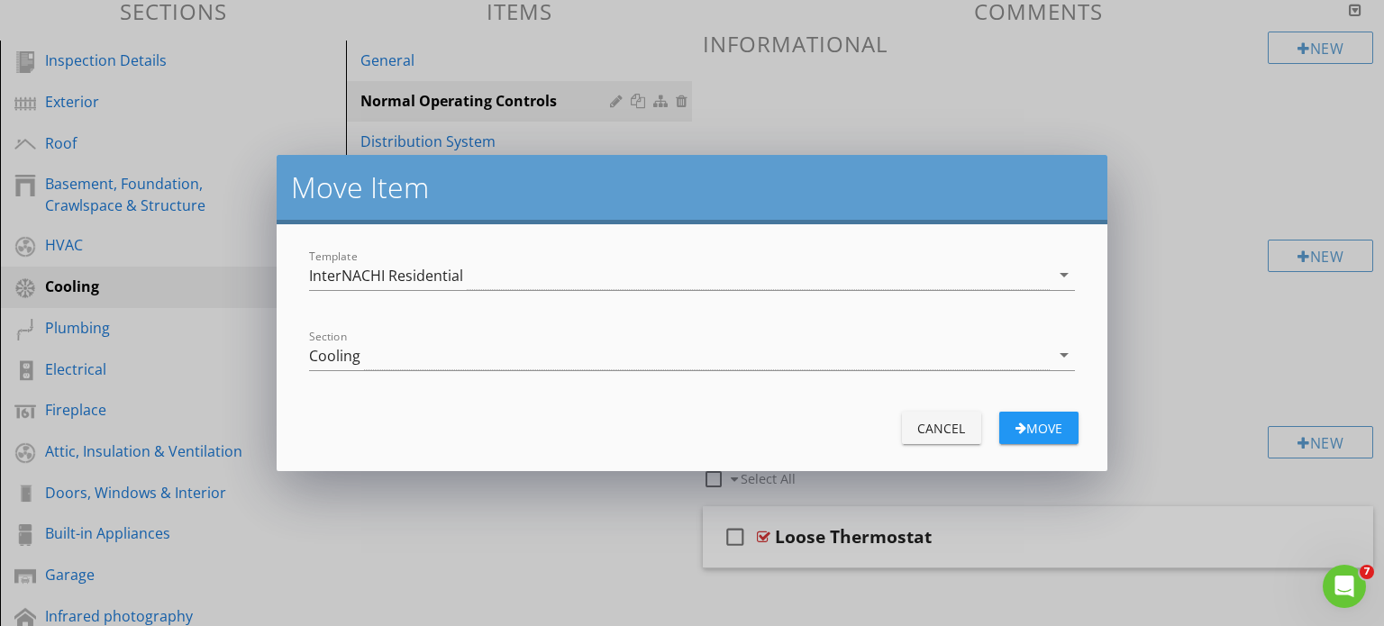
drag, startPoint x: 1060, startPoint y: 352, endPoint x: 1039, endPoint y: 361, distance: 22.6
click at [1060, 352] on icon "arrow_drop_down" at bounding box center [1065, 355] width 22 height 22
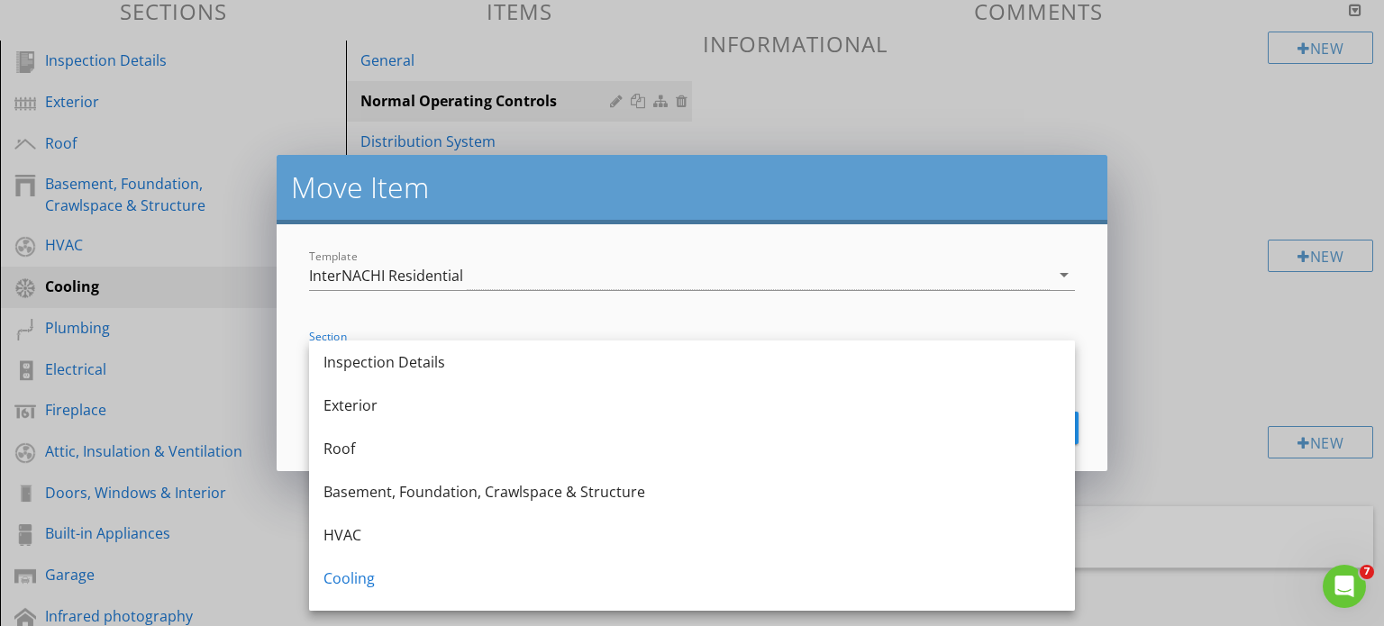
click at [433, 527] on div "HVAC" at bounding box center [692, 536] width 737 height 22
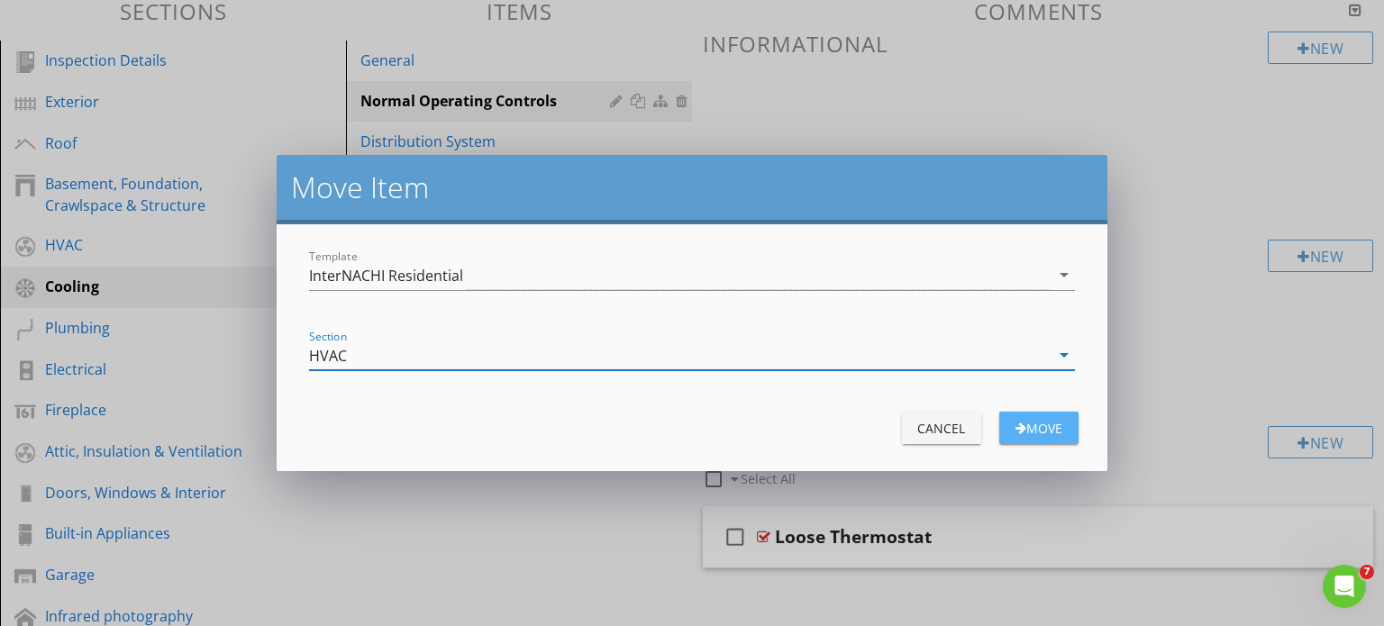
click at [1030, 430] on div "Move" at bounding box center [1039, 428] width 50 height 19
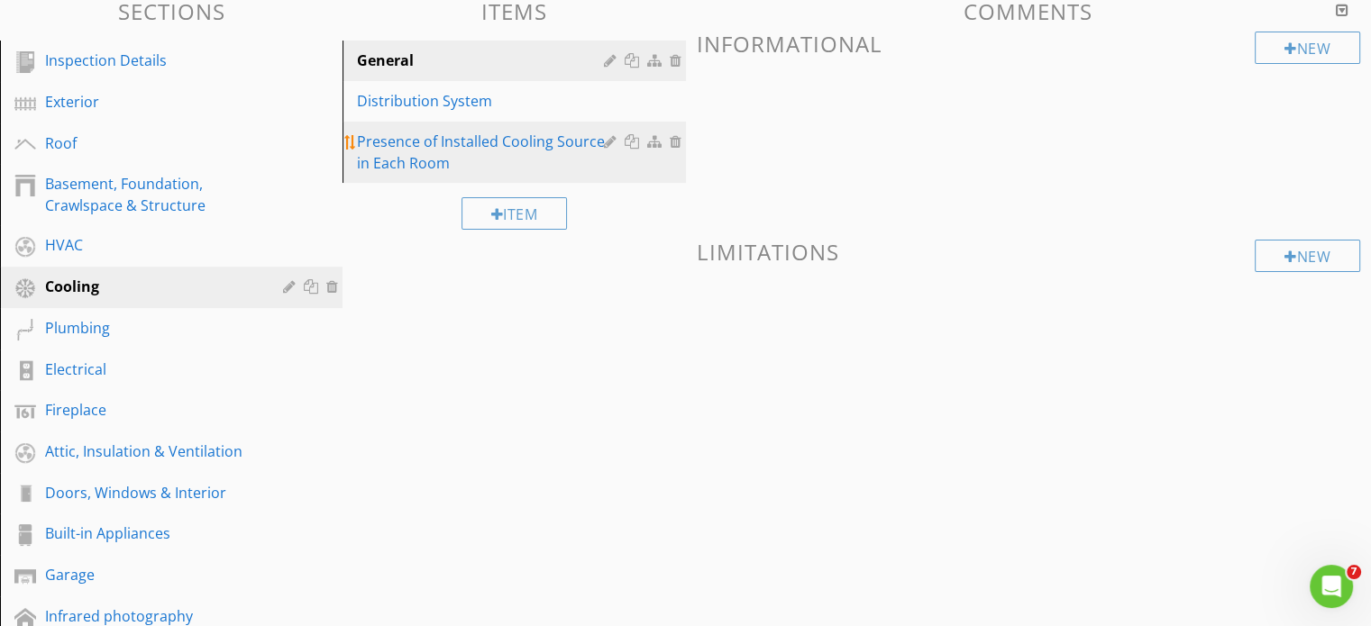
click at [652, 140] on div at bounding box center [656, 141] width 19 height 14
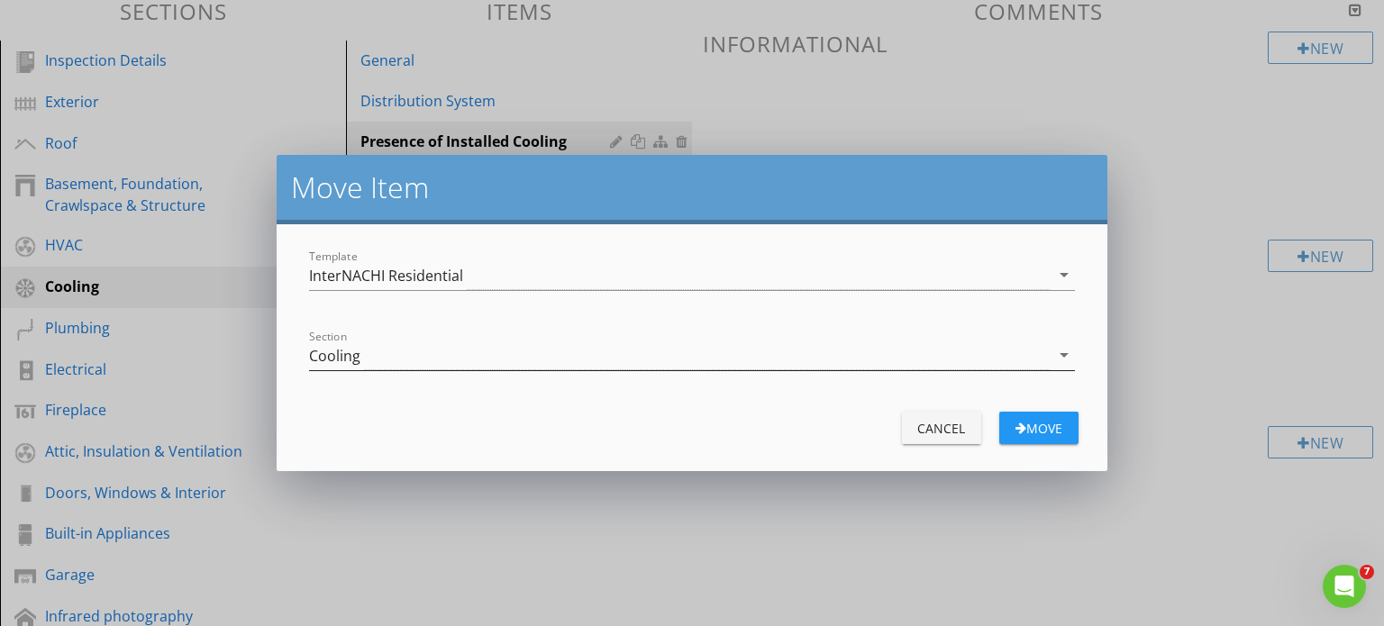
click at [1067, 360] on icon "arrow_drop_down" at bounding box center [1065, 355] width 22 height 22
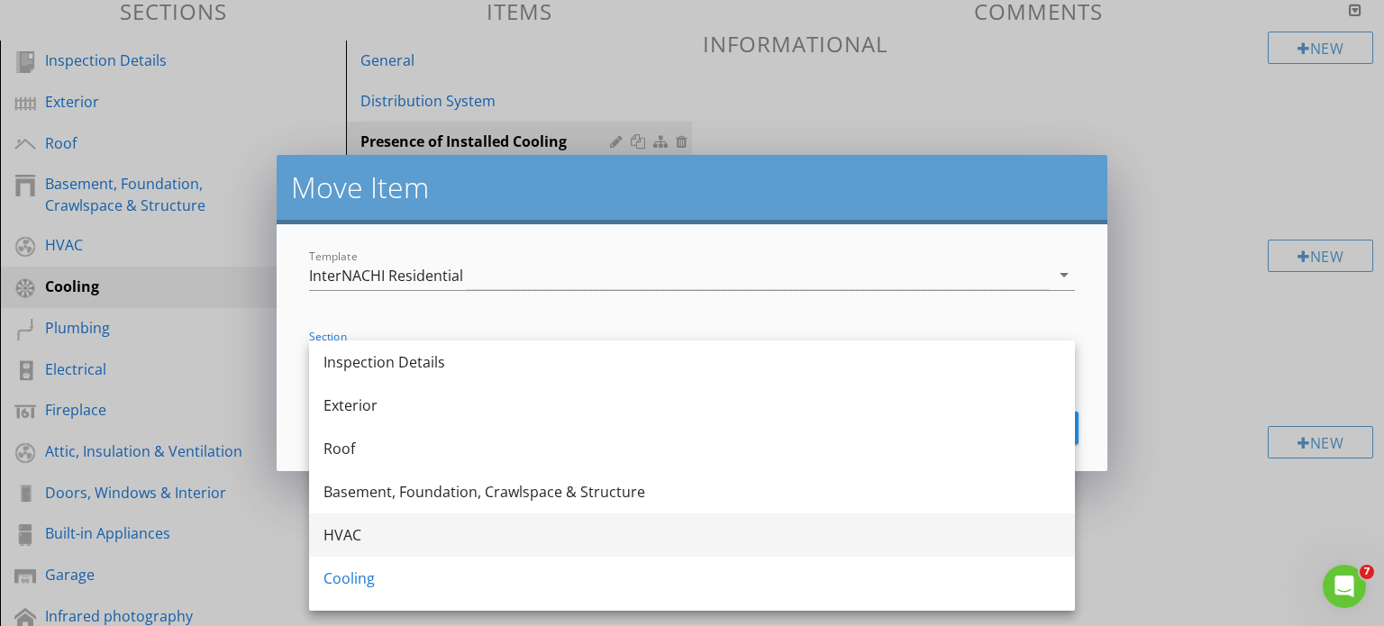
click at [365, 536] on div "HVAC" at bounding box center [692, 536] width 737 height 22
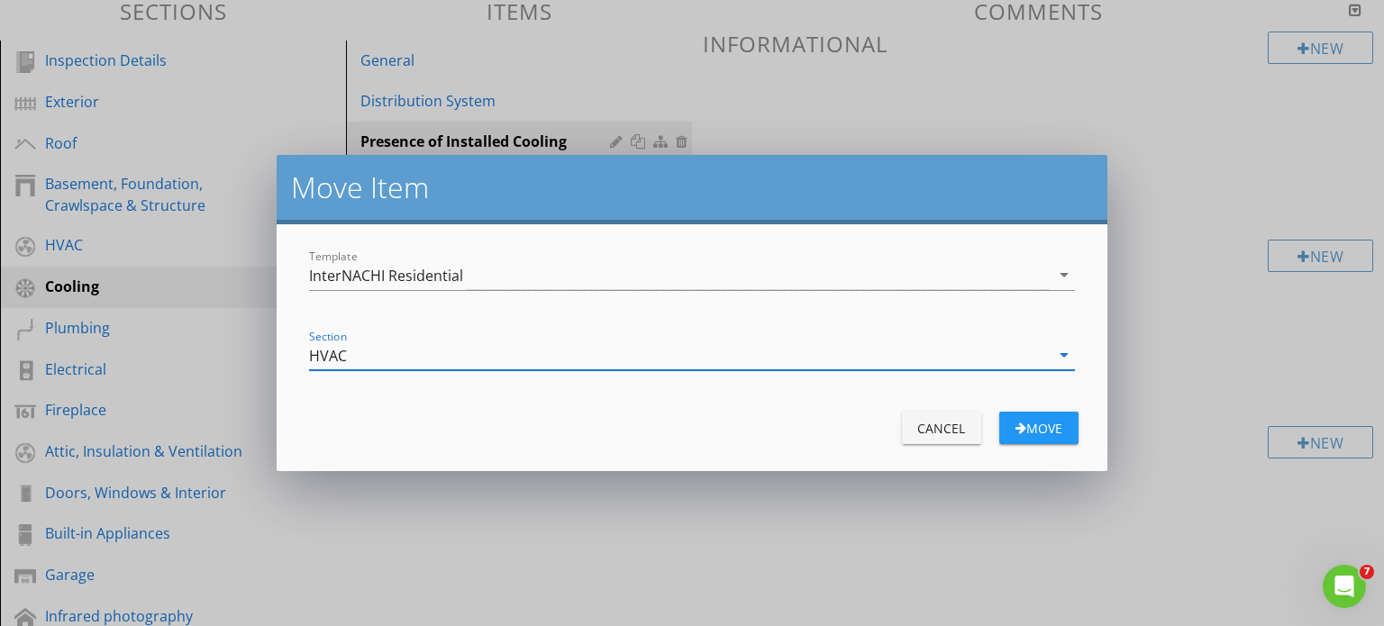
click at [1056, 428] on div "Move" at bounding box center [1039, 428] width 50 height 19
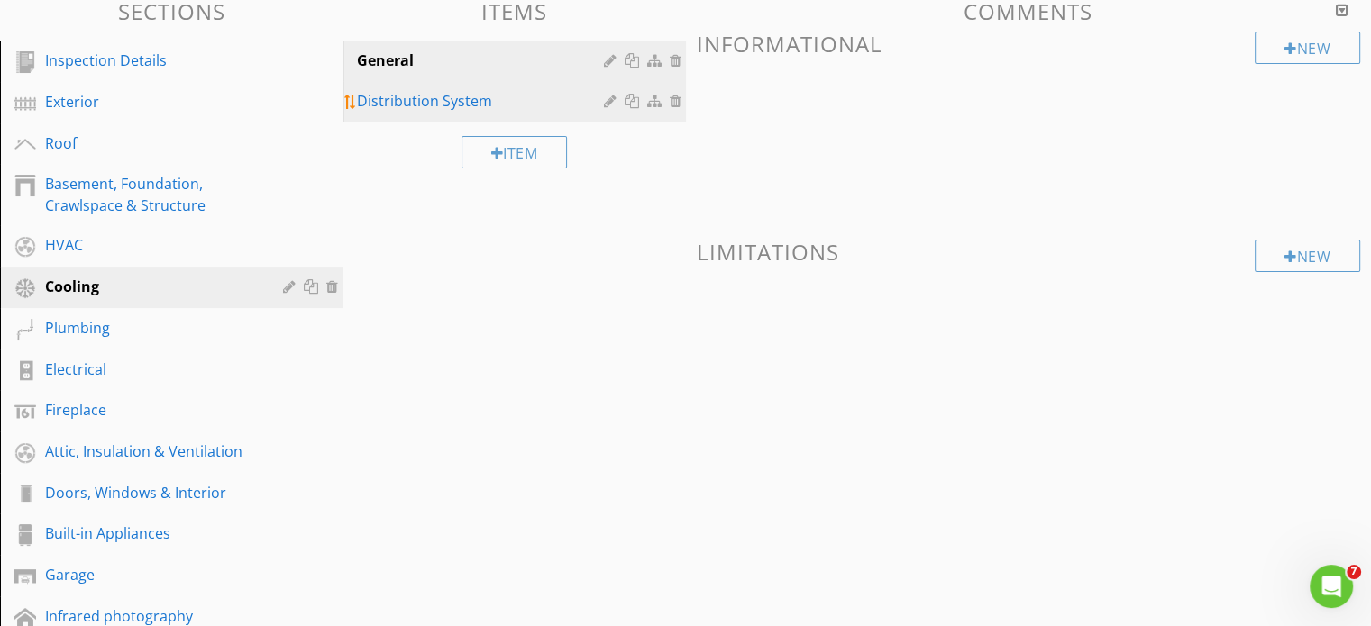
click at [653, 103] on div at bounding box center [656, 101] width 19 height 14
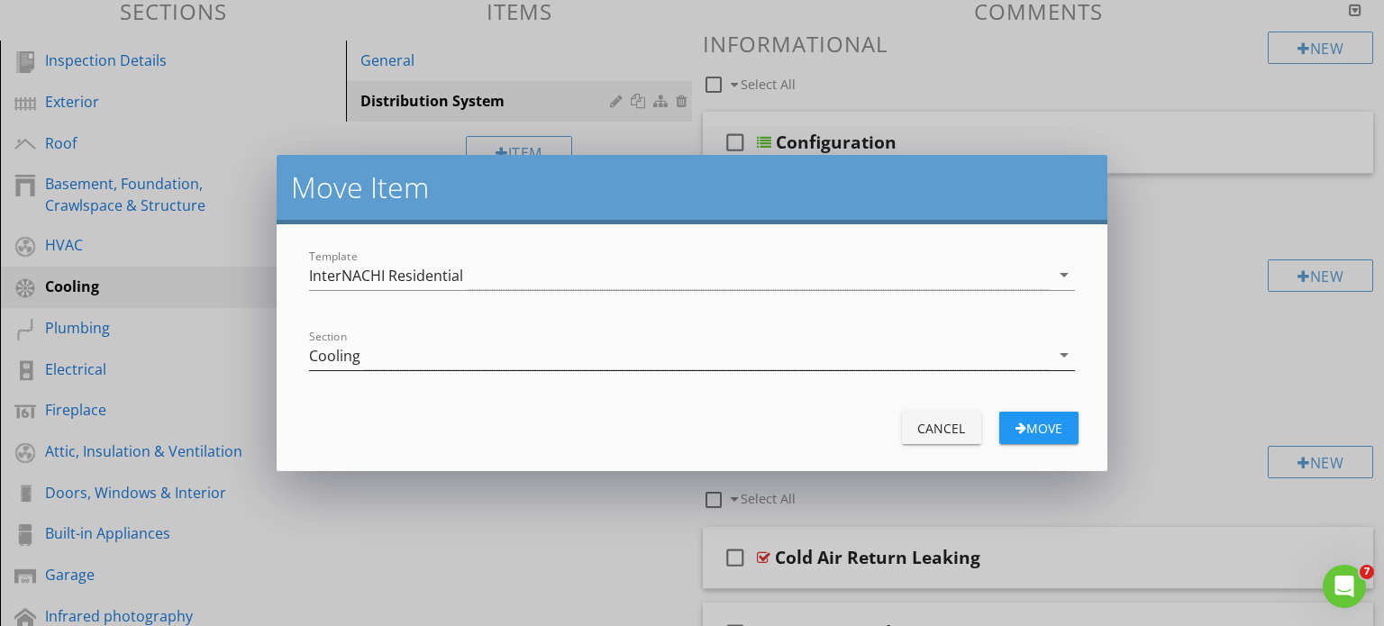
click at [1069, 363] on icon "arrow_drop_down" at bounding box center [1065, 355] width 22 height 22
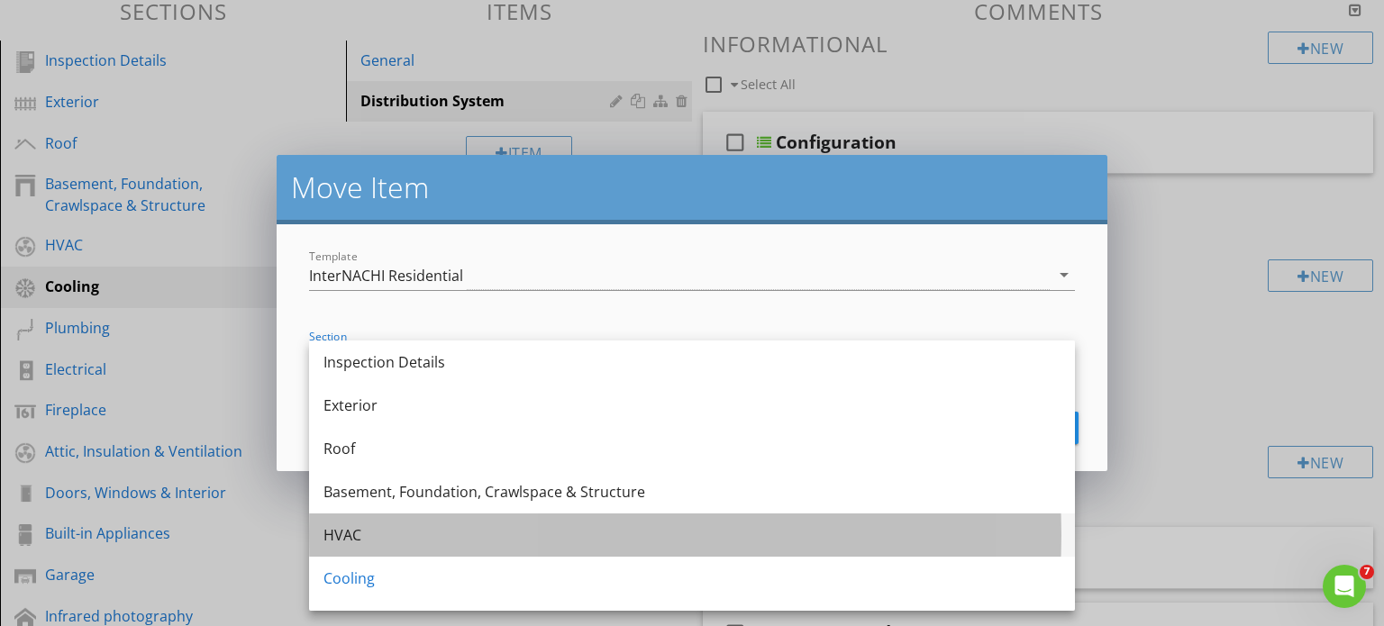
click at [382, 534] on div "HVAC" at bounding box center [692, 536] width 737 height 22
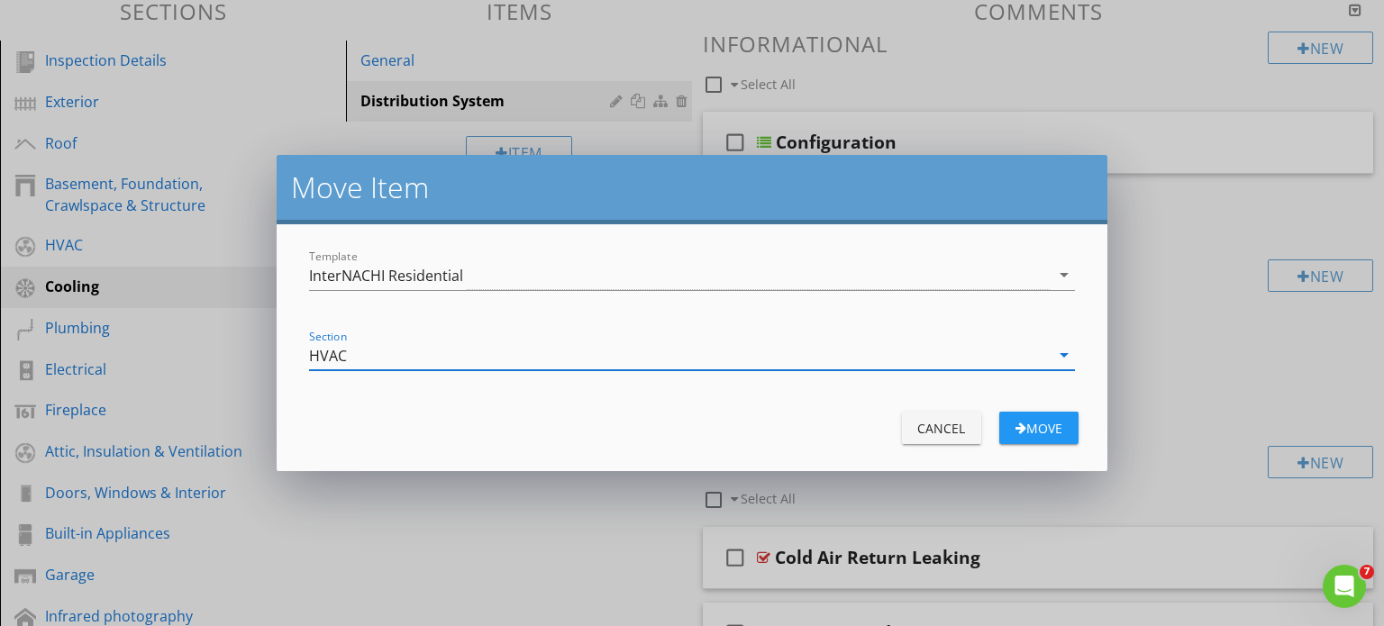
click at [1042, 433] on div "Move" at bounding box center [1039, 428] width 50 height 19
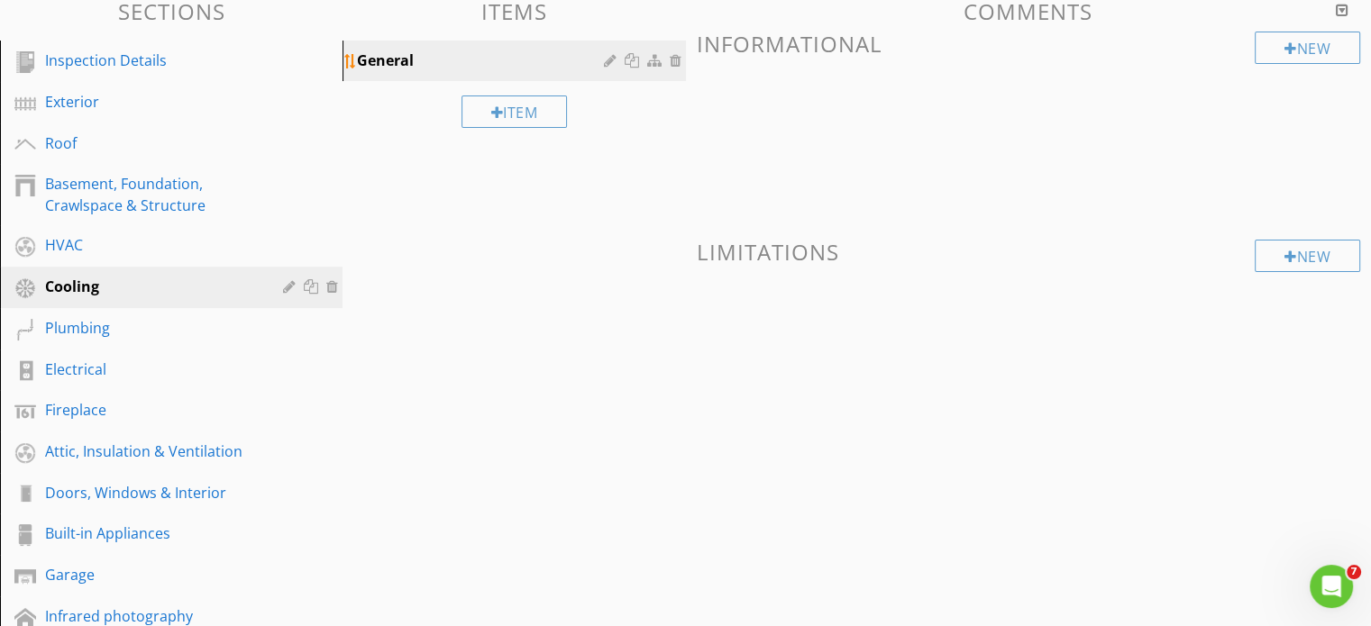
click at [478, 61] on div "General" at bounding box center [482, 61] width 251 height 22
click at [59, 246] on div "HVAC" at bounding box center [151, 245] width 212 height 22
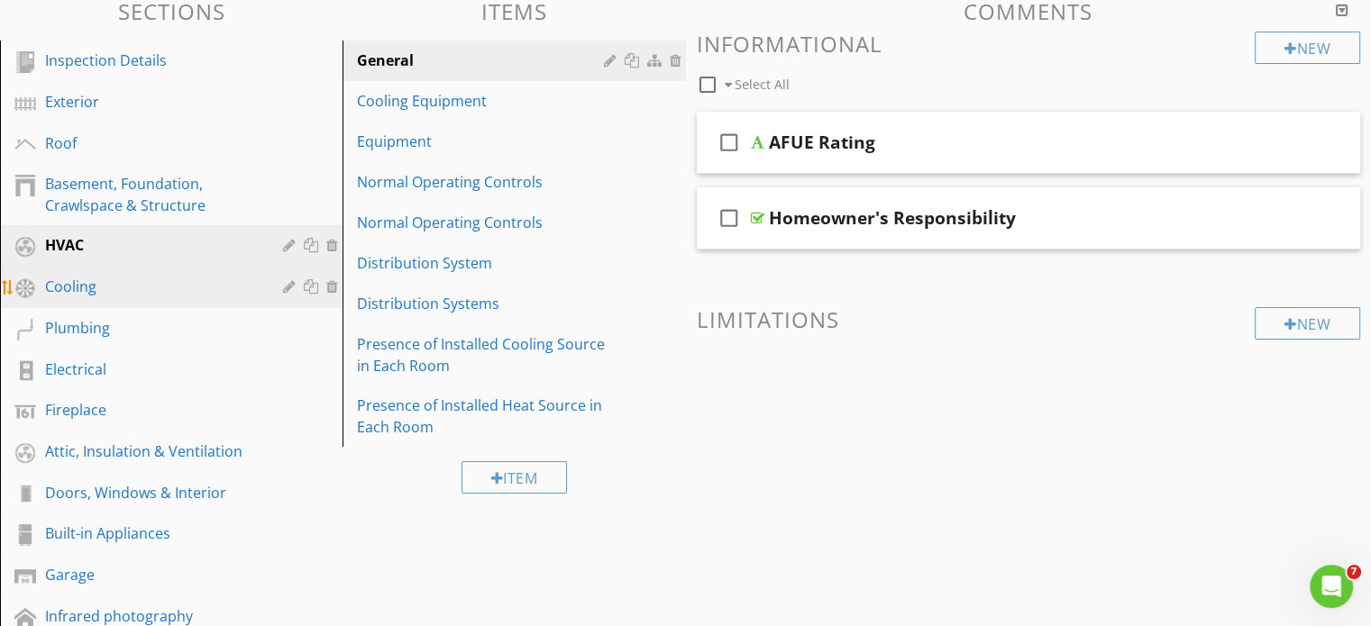
click at [67, 287] on div "Cooling" at bounding box center [151, 287] width 212 height 22
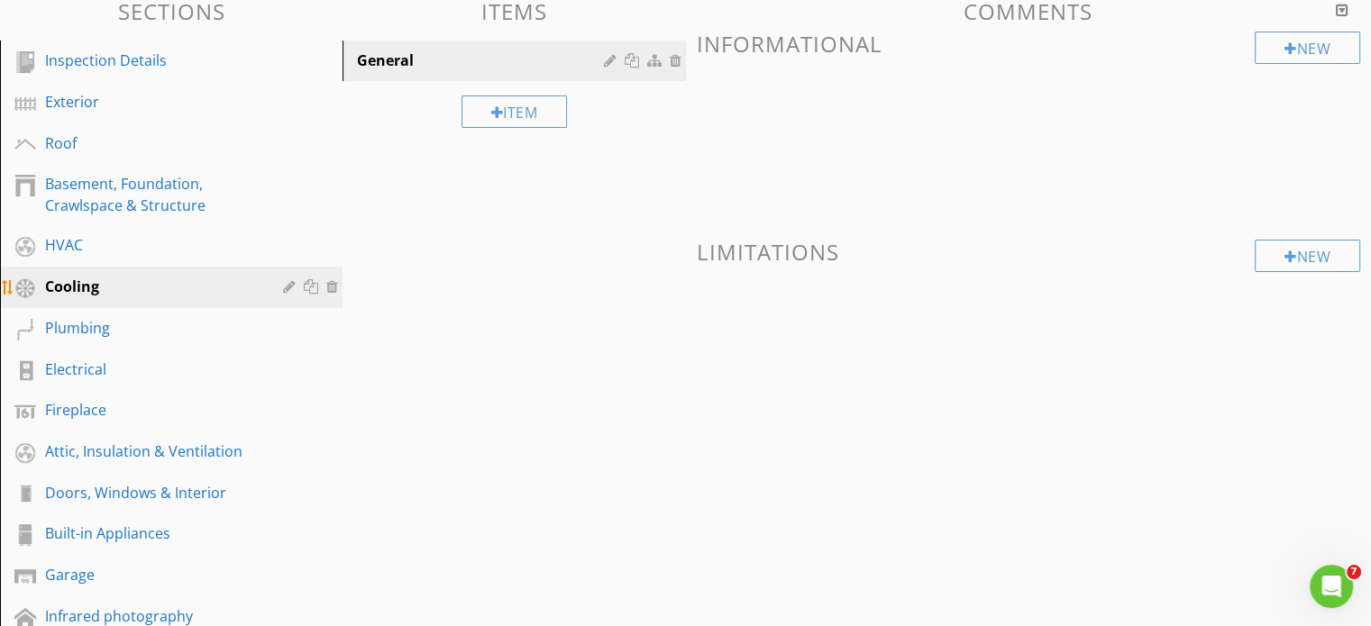
click at [333, 285] on div at bounding box center [334, 286] width 16 height 14
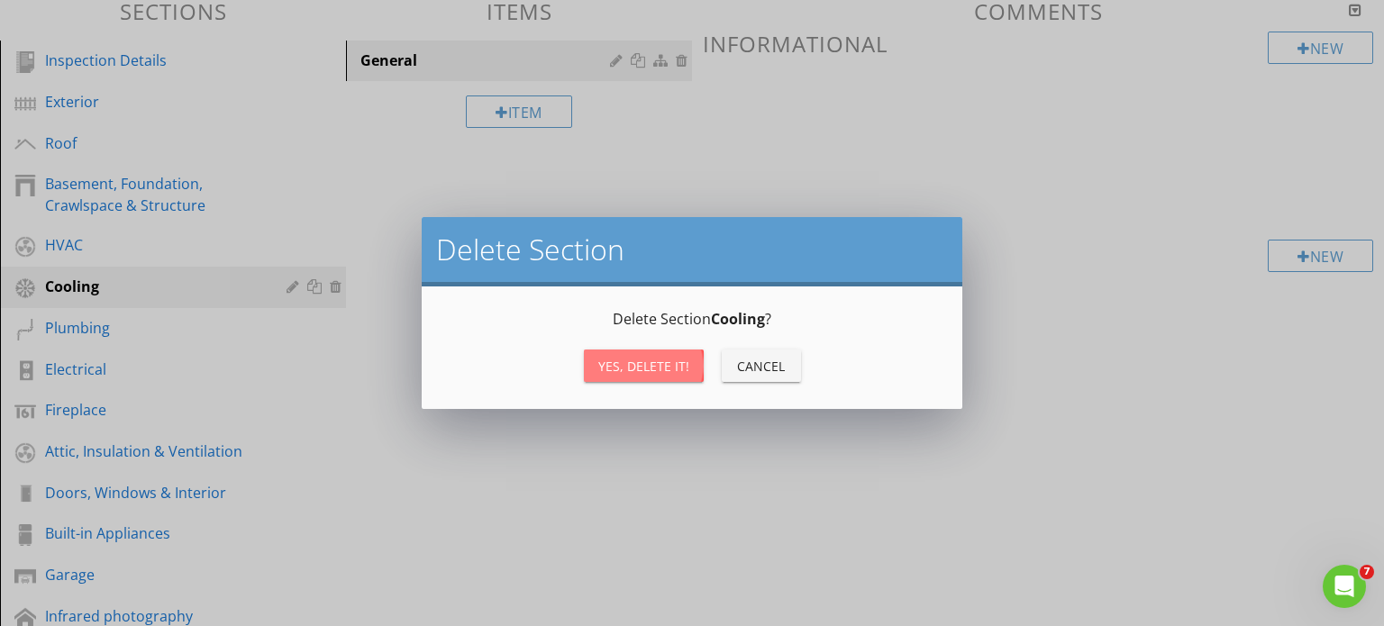
click at [649, 363] on div "Yes, Delete it!" at bounding box center [643, 366] width 91 height 19
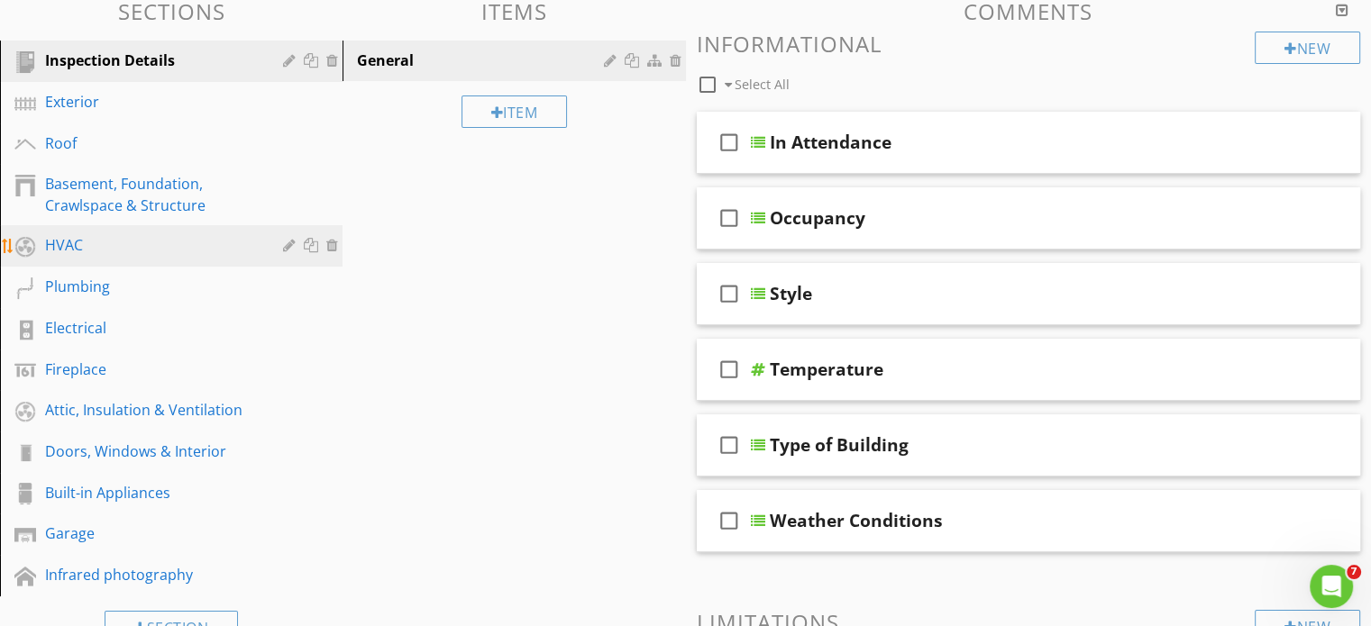
click at [65, 248] on div "HVAC" at bounding box center [151, 245] width 212 height 22
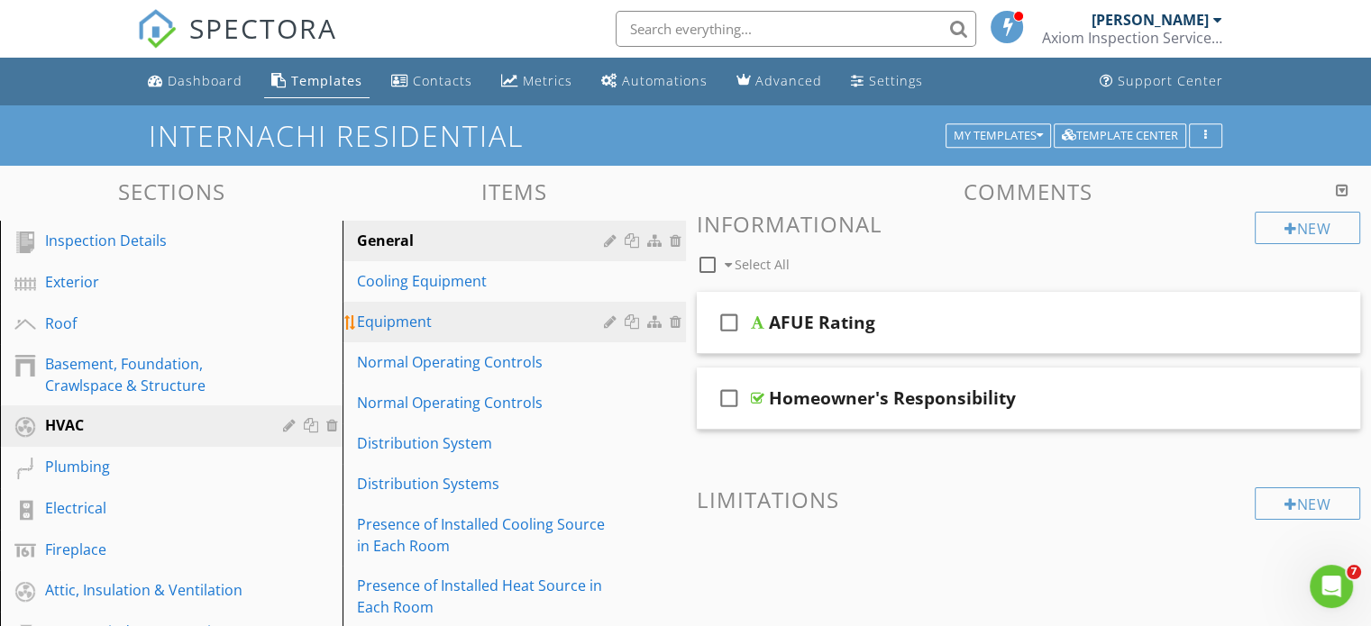
click at [607, 319] on div at bounding box center [612, 322] width 17 height 14
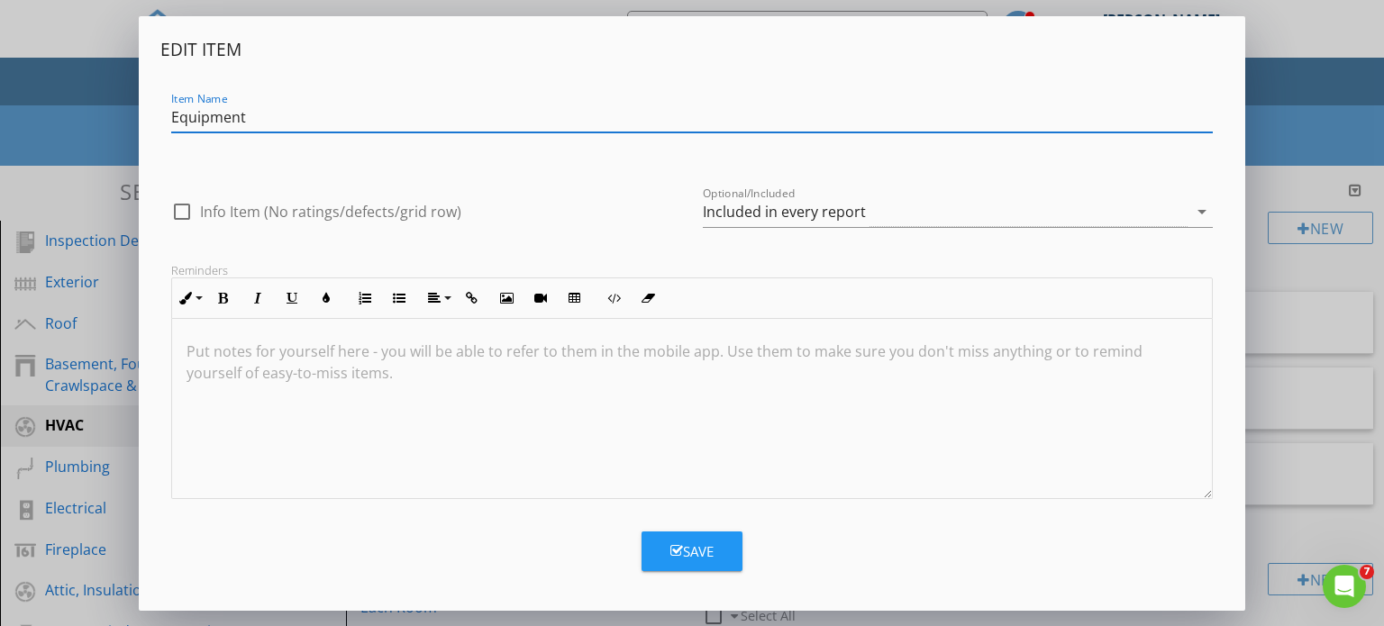
click at [173, 114] on input "Equipment" at bounding box center [692, 118] width 1043 height 30
type input "Heating equipment"
click at [678, 544] on icon "button" at bounding box center [677, 551] width 13 height 14
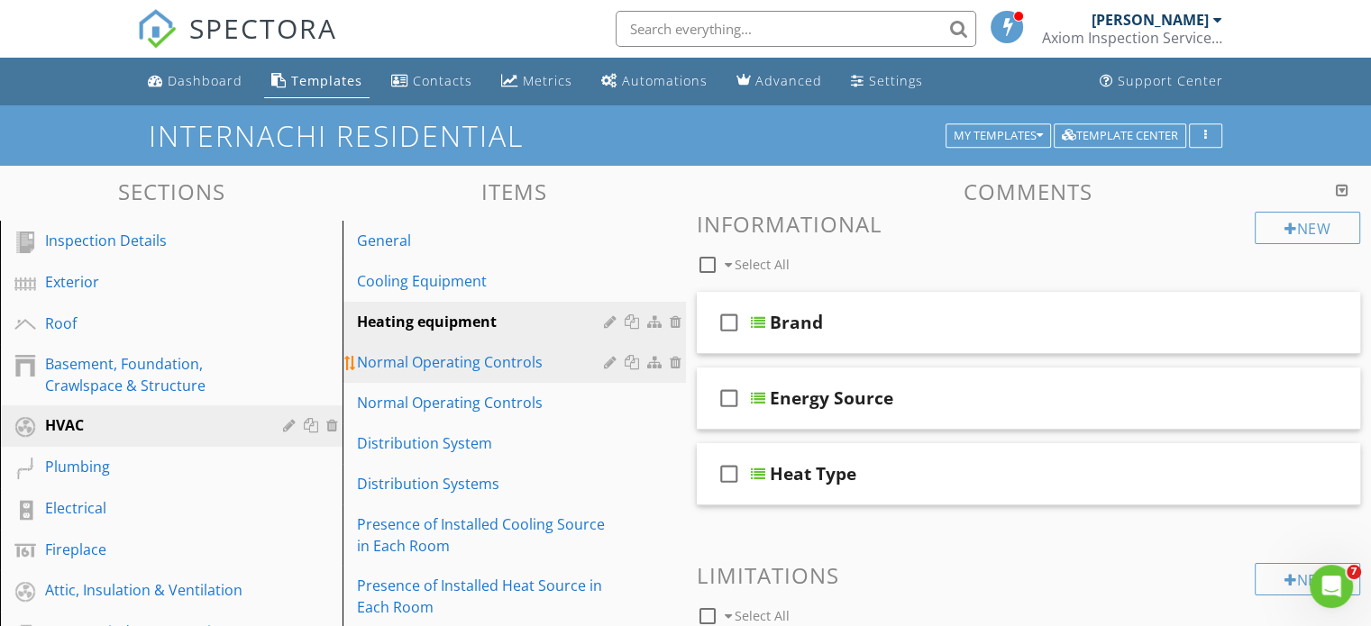
click at [489, 364] on div "Normal Operating Controls" at bounding box center [482, 363] width 251 height 22
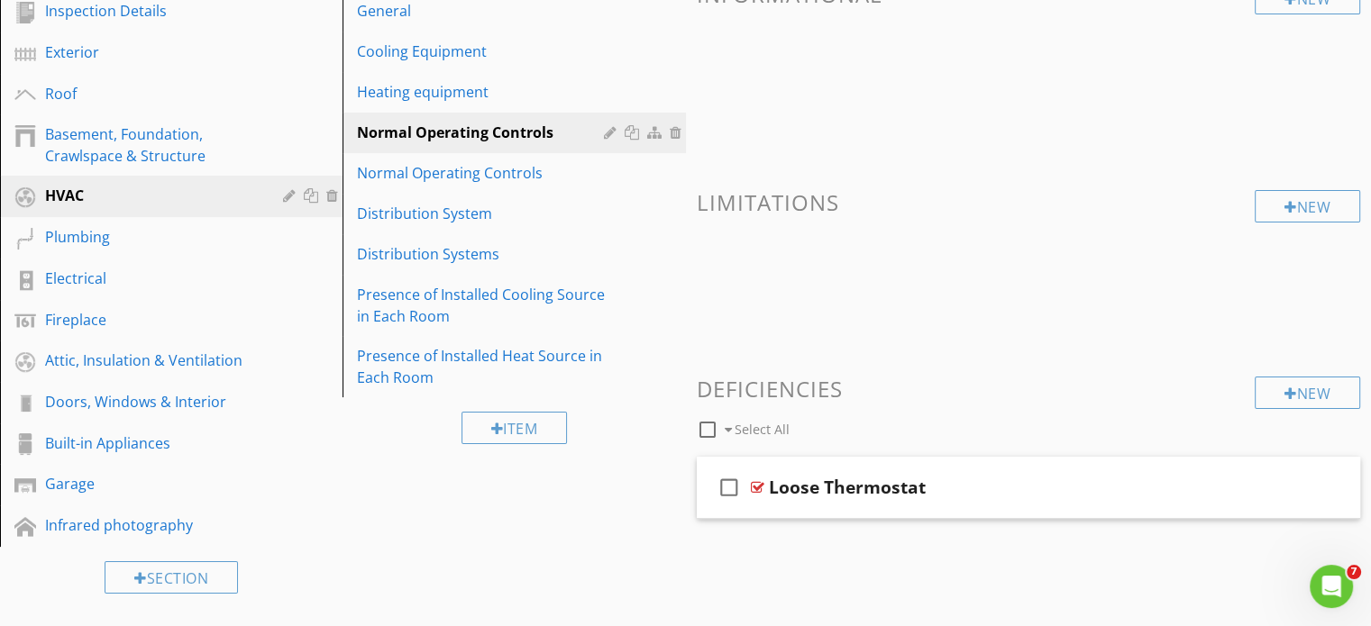
scroll to position [24, 0]
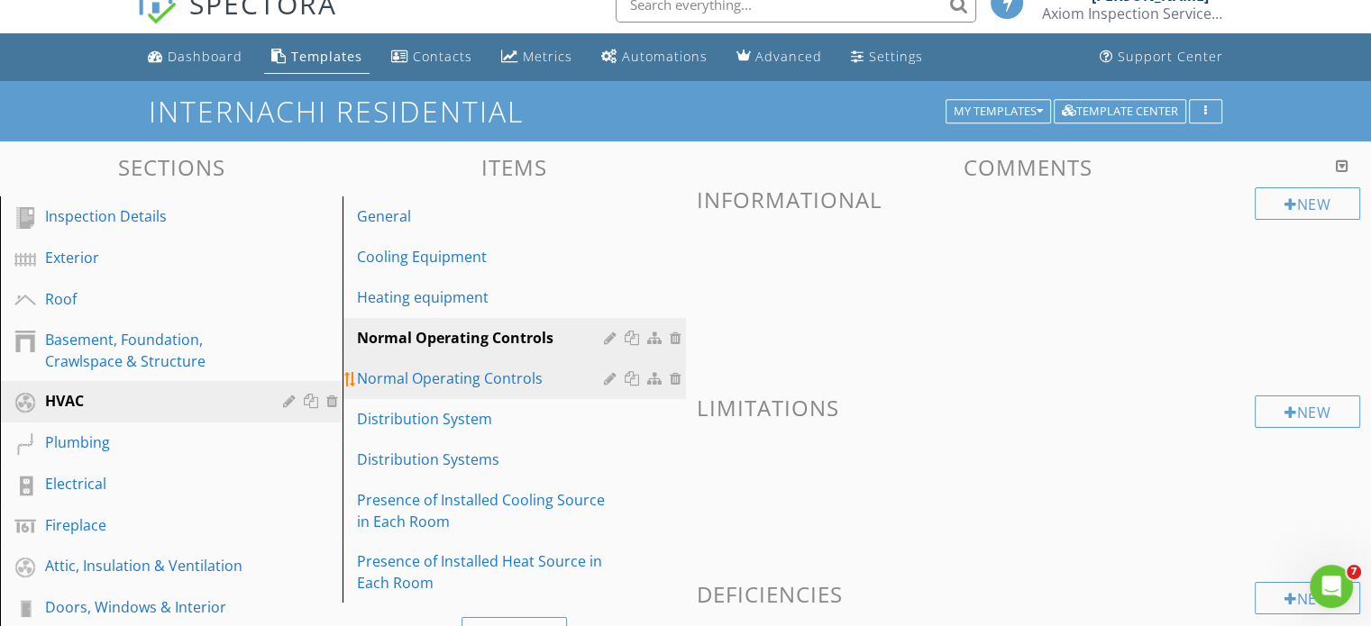
click at [411, 375] on div "Normal Operating Controls" at bounding box center [482, 379] width 251 height 22
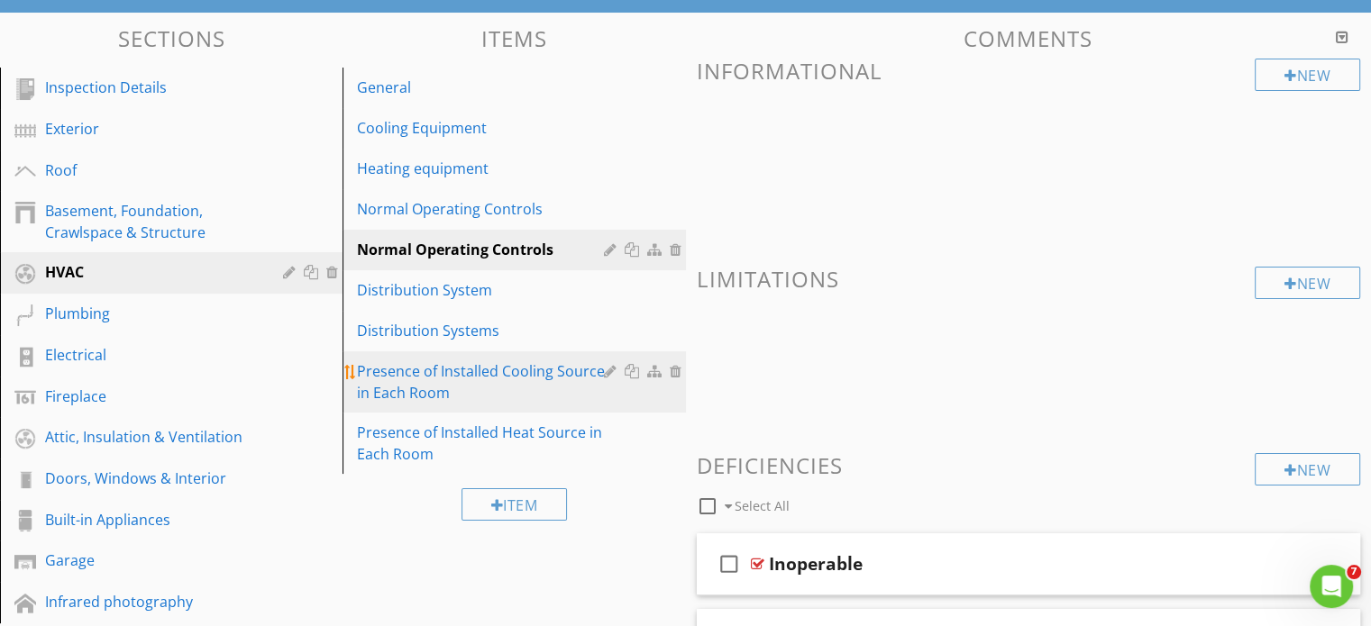
scroll to position [114, 0]
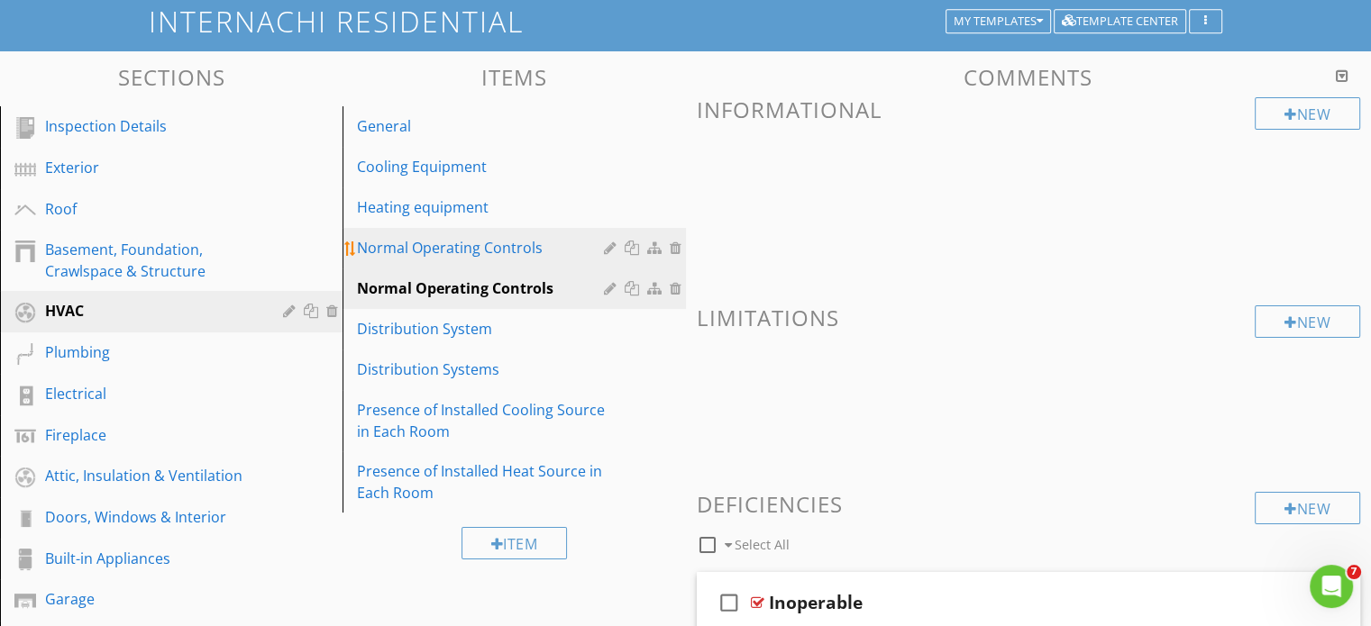
click at [438, 249] on div "Normal Operating Controls" at bounding box center [482, 248] width 251 height 22
click at [434, 288] on div "Normal Operating Controls" at bounding box center [482, 289] width 251 height 22
click at [449, 242] on div "Normal Operating Controls" at bounding box center [482, 248] width 251 height 22
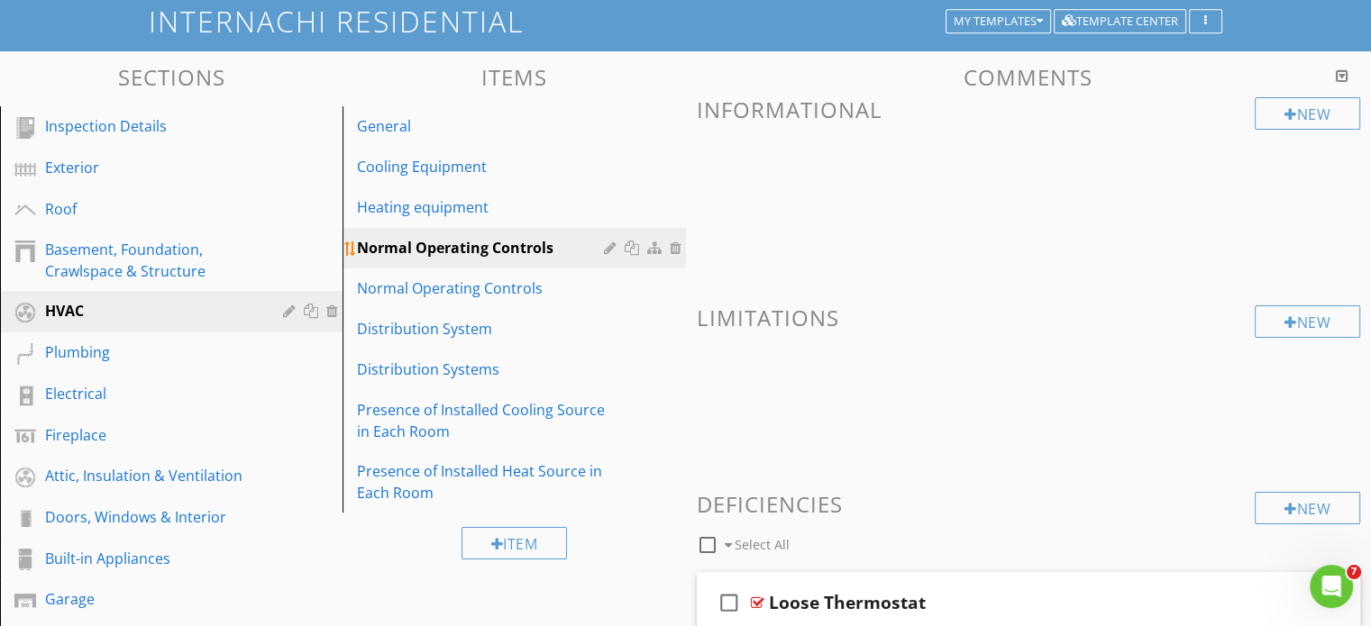
click at [674, 246] on div at bounding box center [678, 248] width 16 height 14
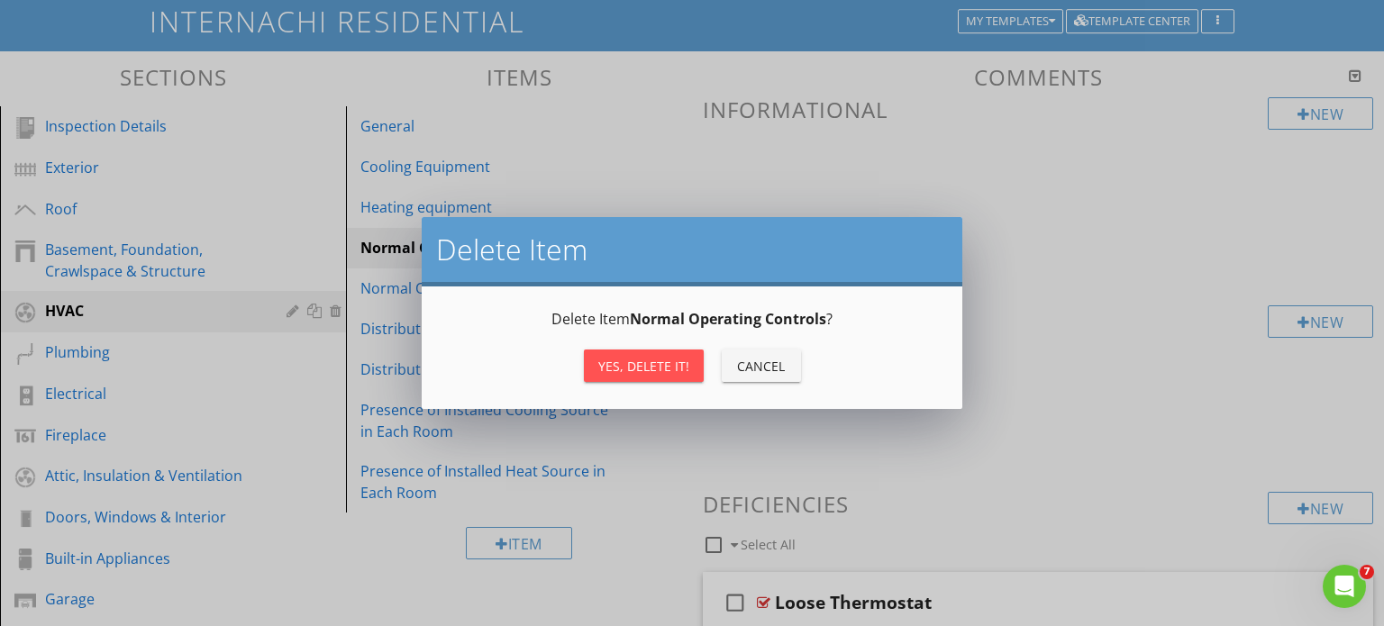
click at [646, 371] on div "Yes, Delete it!" at bounding box center [643, 366] width 91 height 19
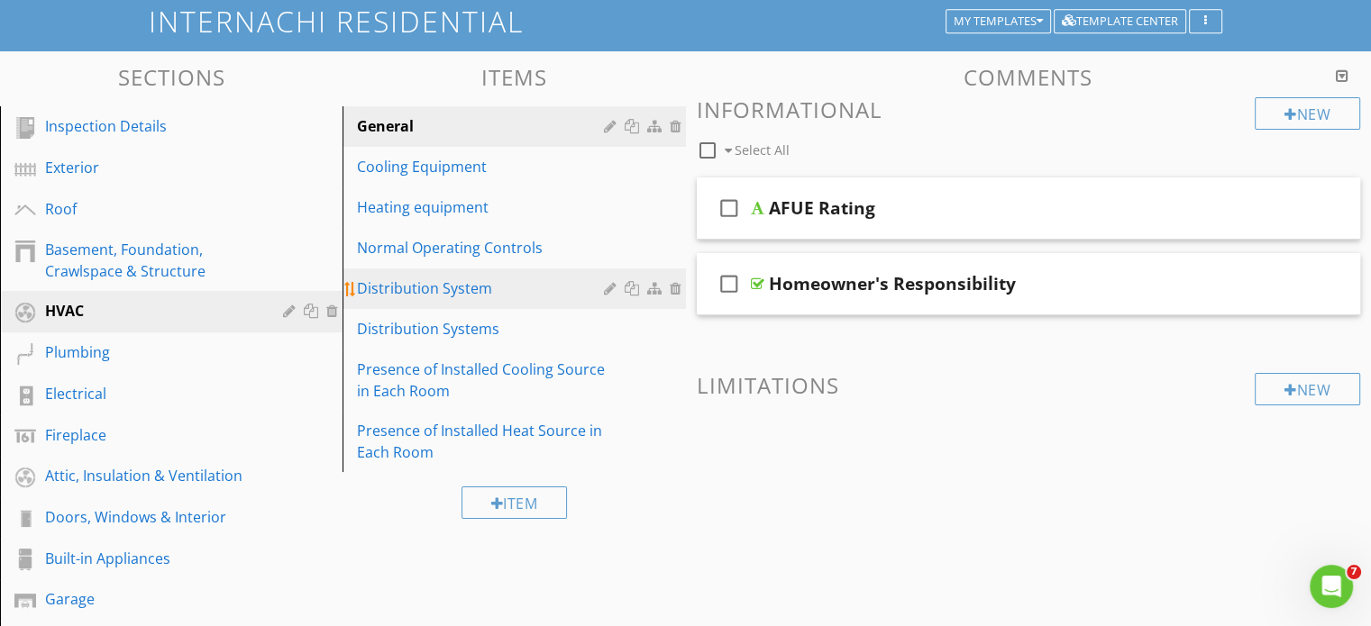
click at [445, 285] on div "Distribution System" at bounding box center [482, 289] width 251 height 22
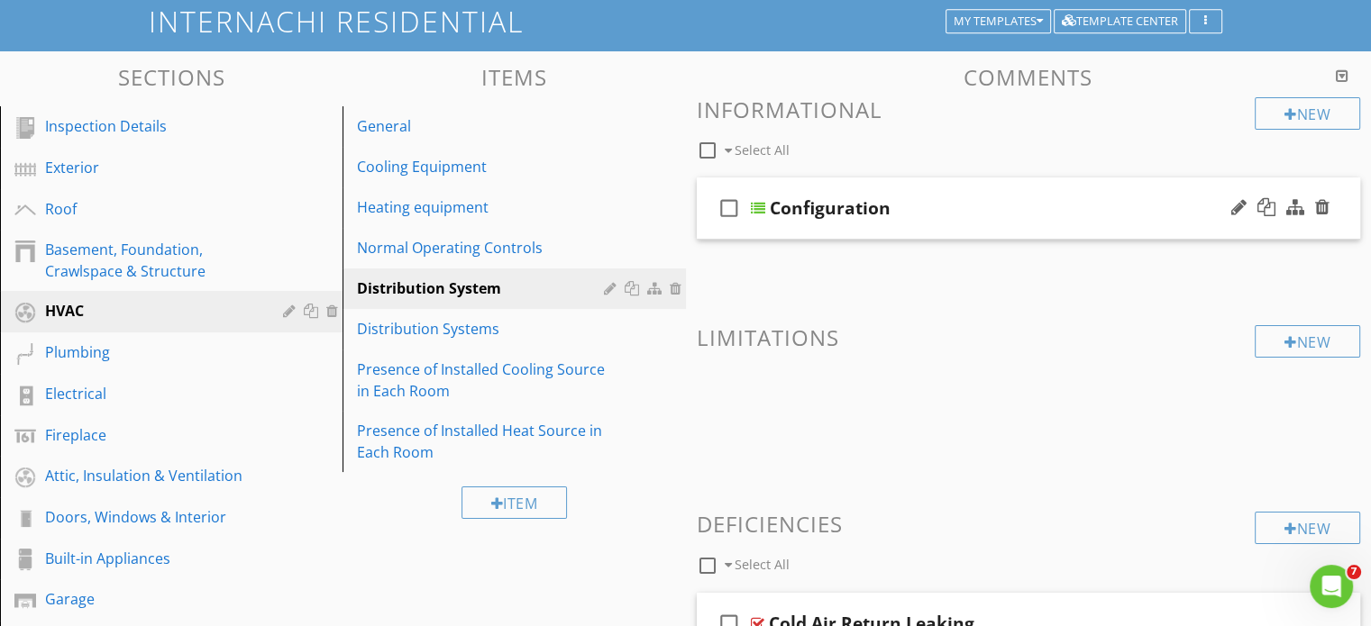
click at [840, 205] on div "Configuration" at bounding box center [830, 208] width 121 height 22
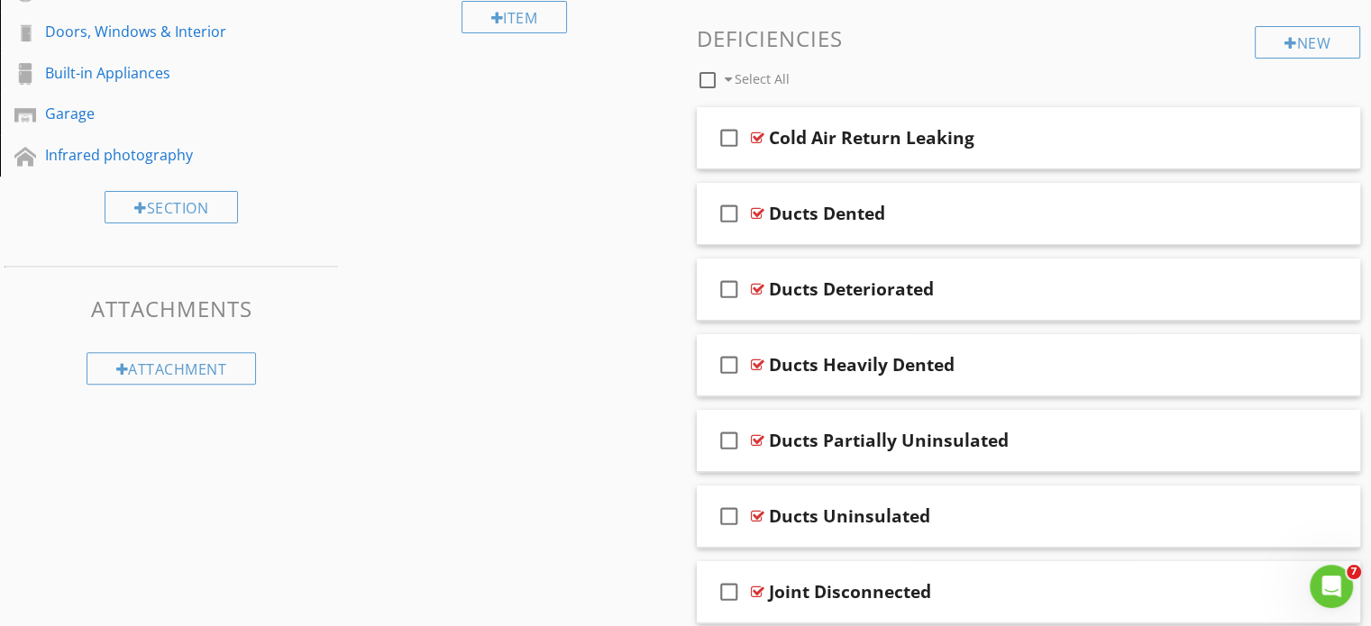
scroll to position [296, 0]
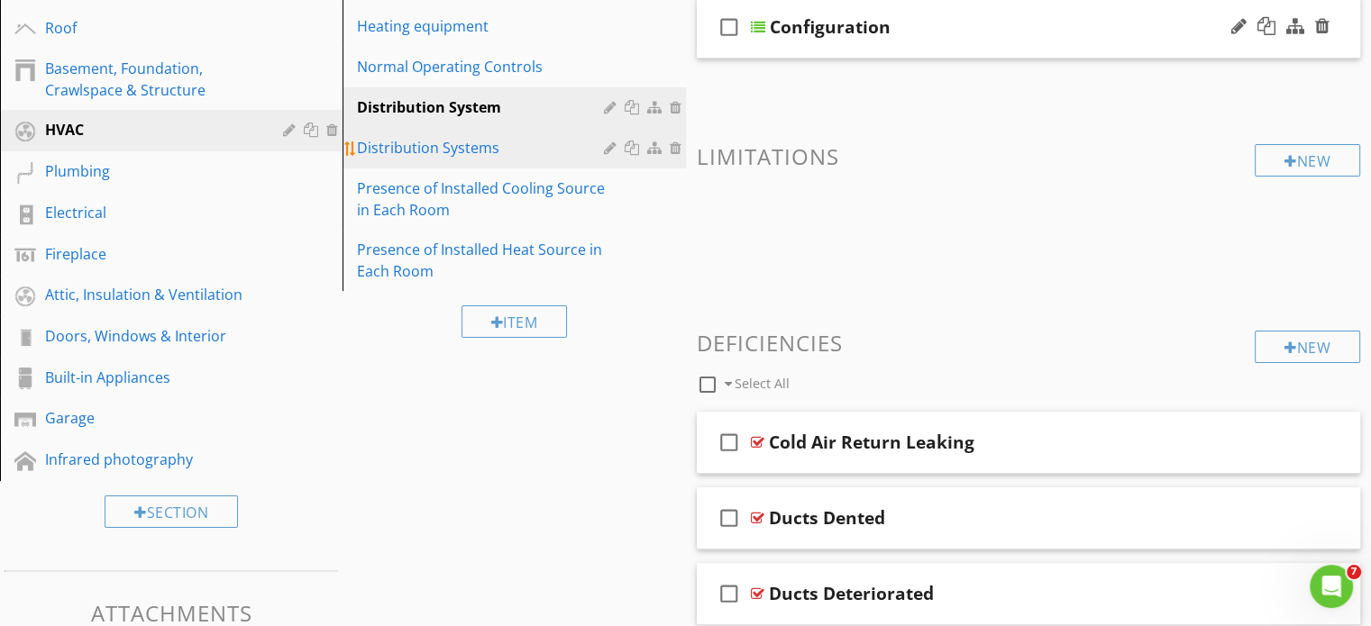
click at [438, 145] on div "Distribution Systems" at bounding box center [482, 148] width 251 height 22
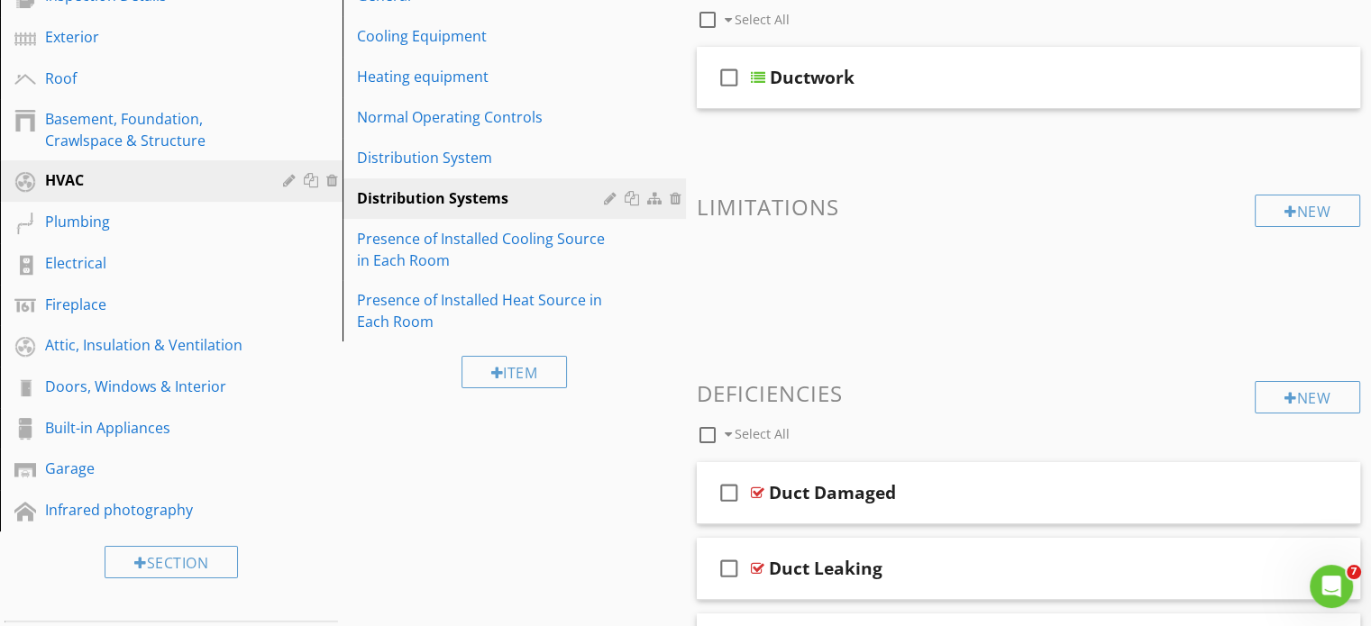
scroll to position [0, 0]
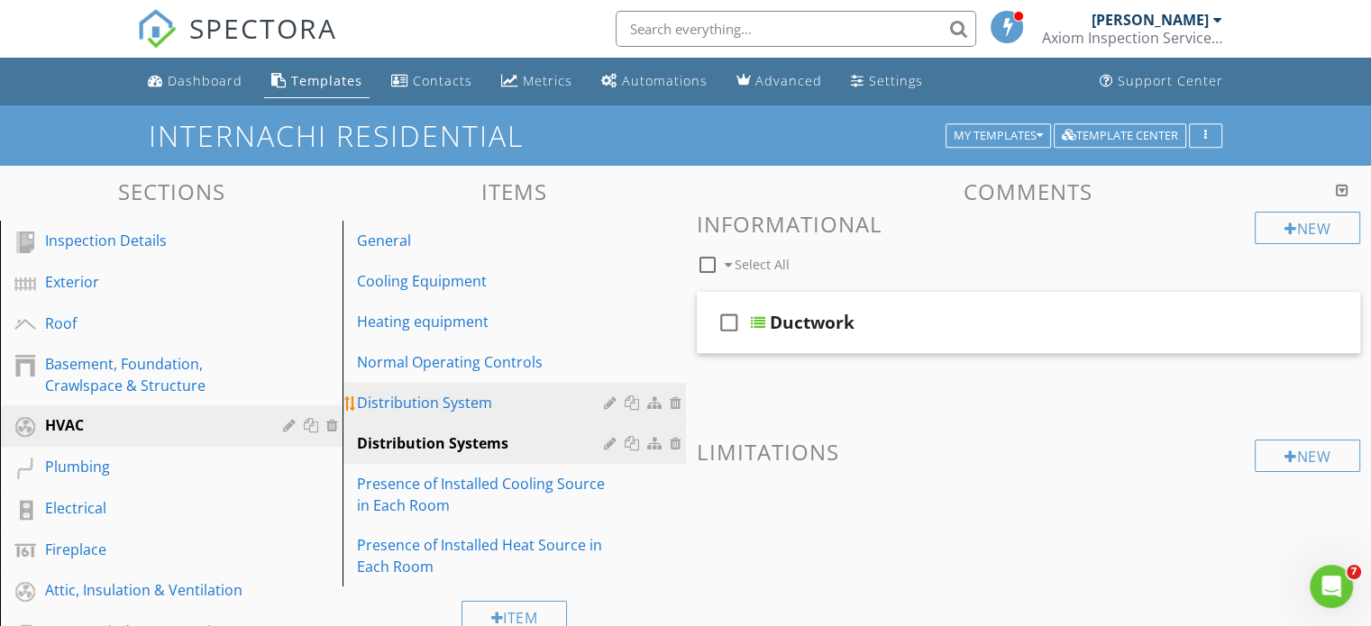
click at [465, 404] on div "Distribution System" at bounding box center [482, 403] width 251 height 22
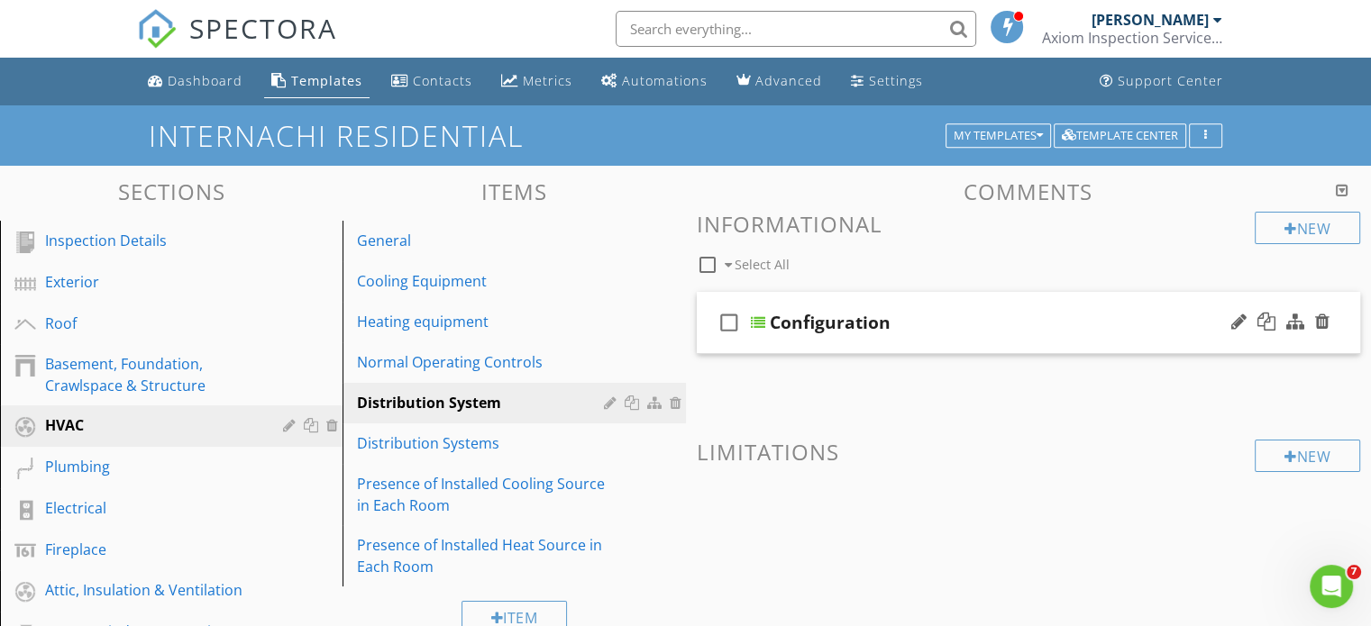
click at [725, 324] on icon "check_box_outline_blank" at bounding box center [729, 322] width 29 height 43
click at [726, 324] on icon "check_box" at bounding box center [729, 322] width 29 height 43
checkbox input "false"
click at [426, 436] on div "Distribution Systems" at bounding box center [482, 444] width 251 height 22
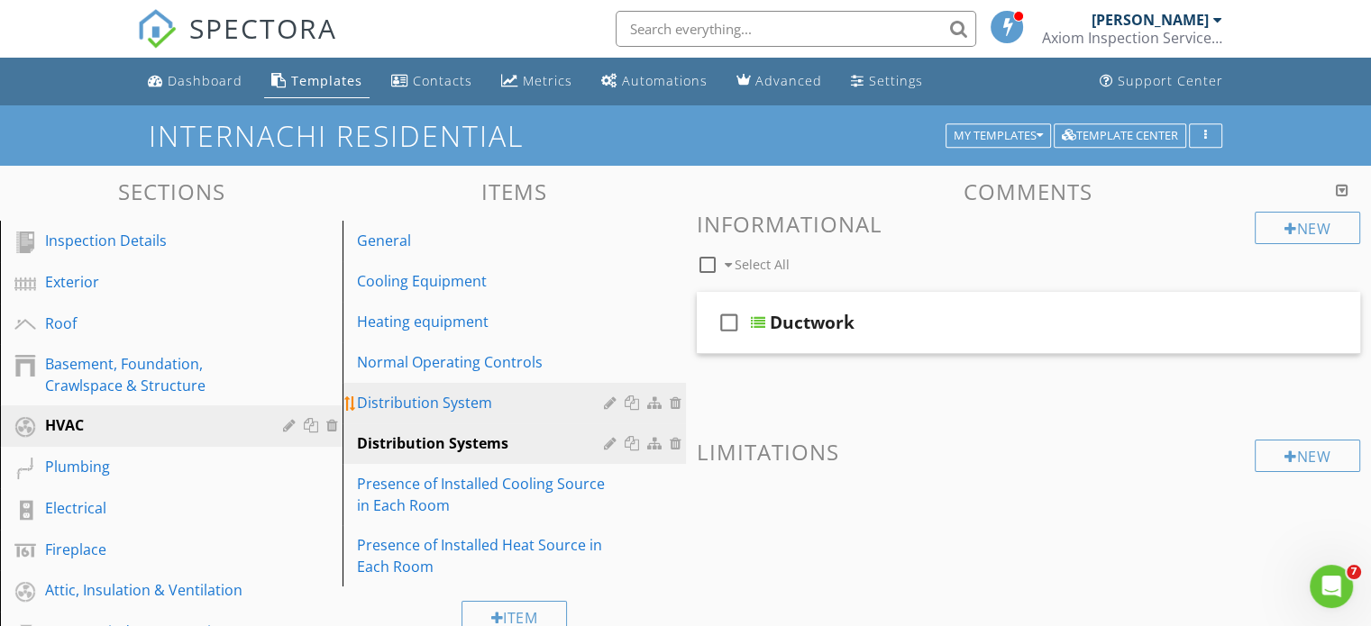
click at [433, 401] on div "Distribution System" at bounding box center [482, 403] width 251 height 22
click at [436, 436] on div "Distribution Systems" at bounding box center [482, 444] width 251 height 22
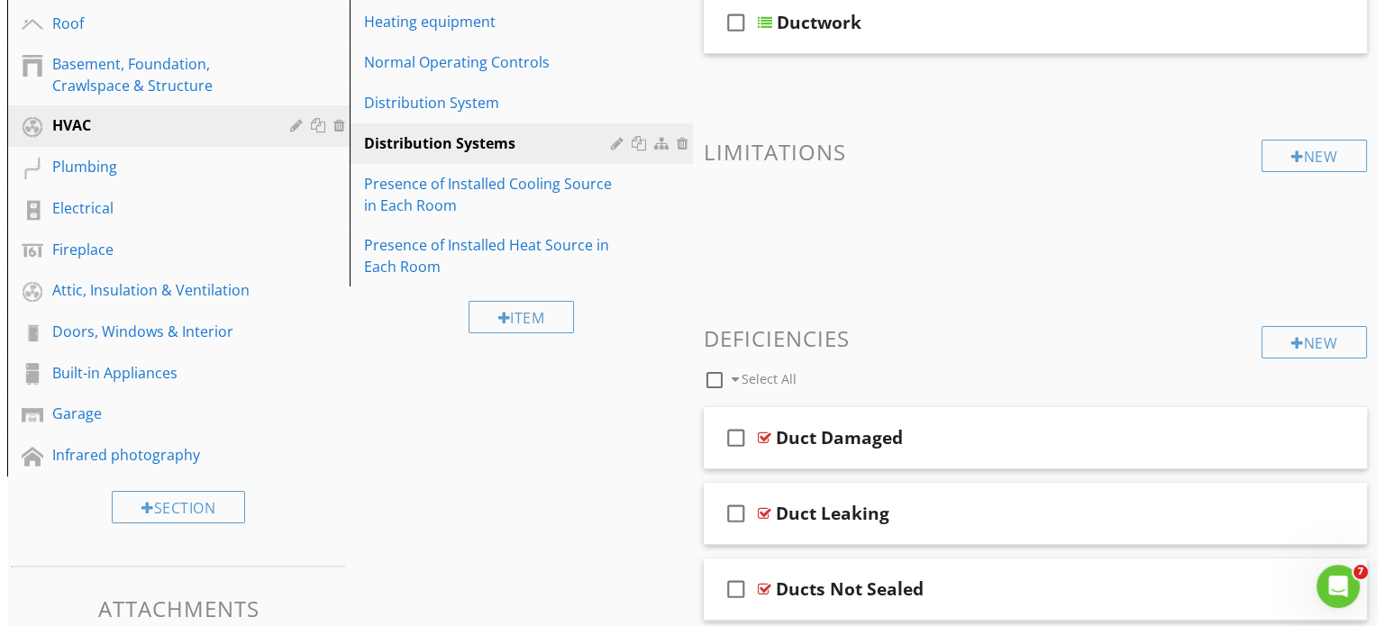
scroll to position [250, 0]
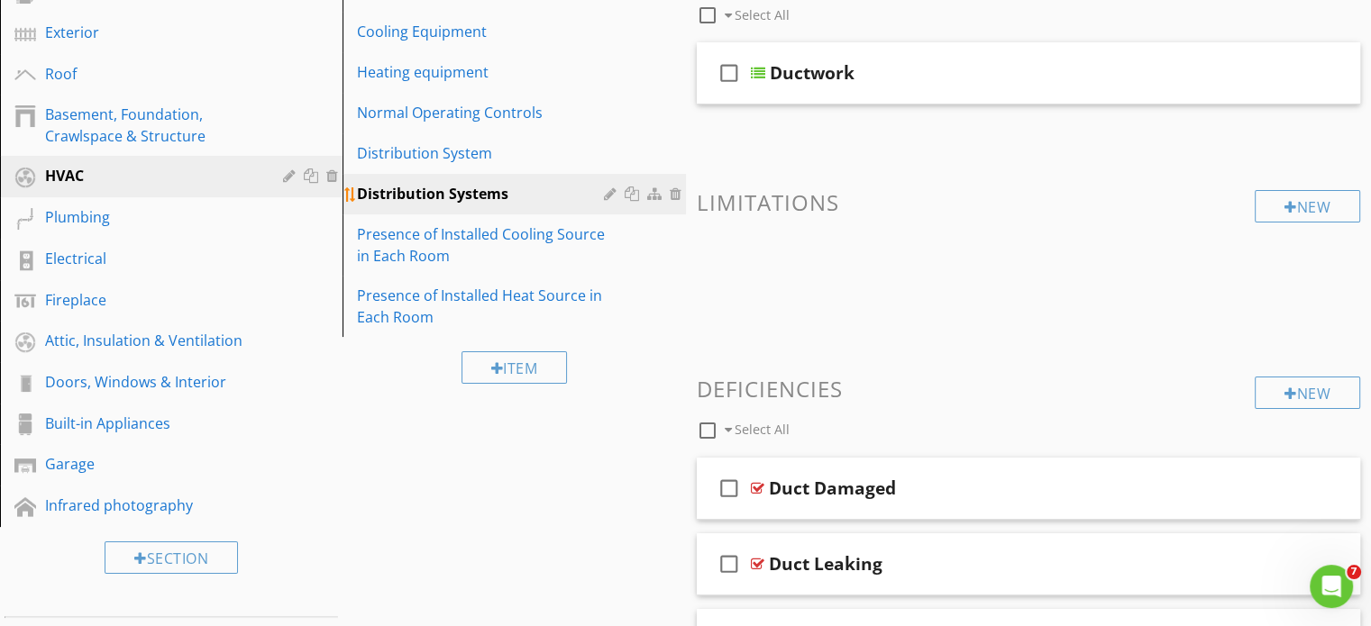
click at [653, 189] on div at bounding box center [656, 194] width 19 height 14
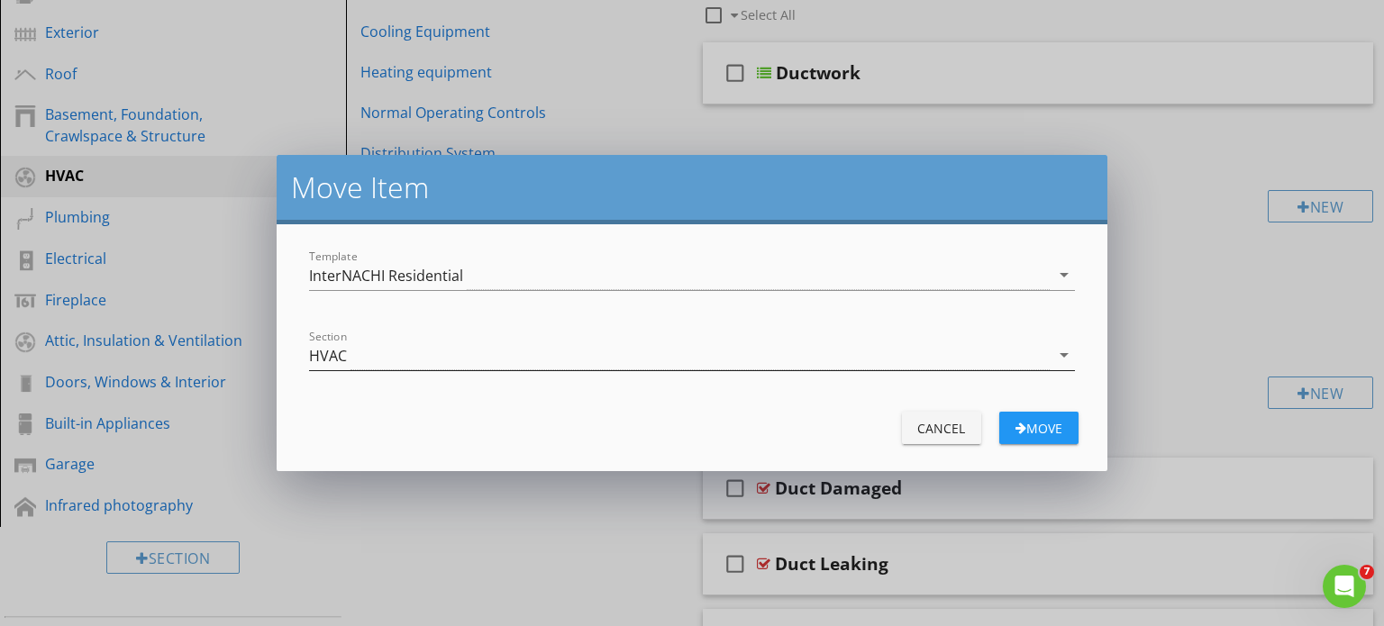
click at [1050, 352] on div "arrow_drop_down" at bounding box center [1062, 355] width 25 height 22
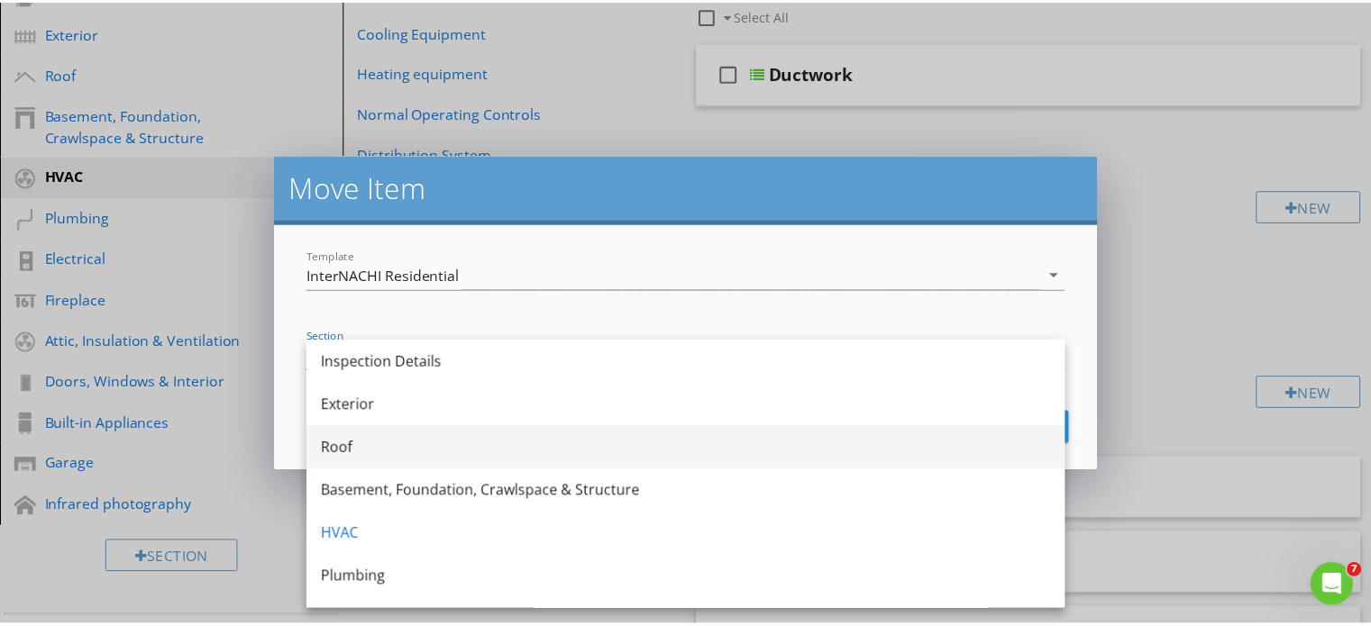
scroll to position [0, 0]
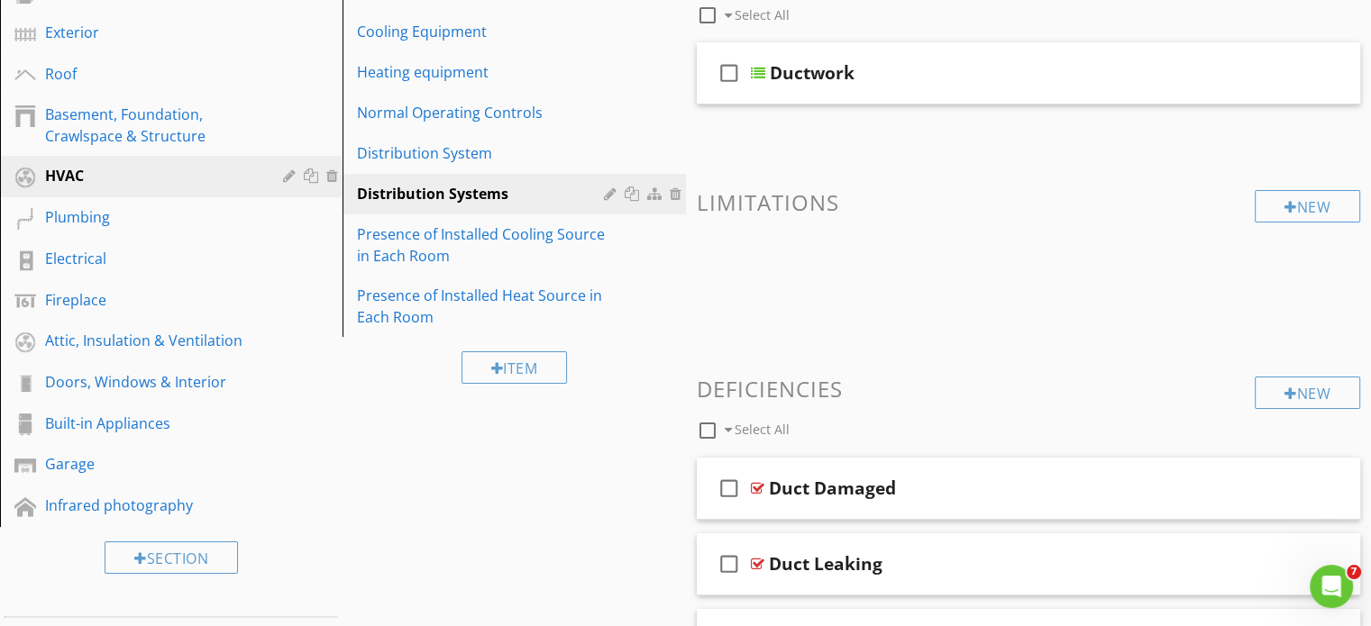
click at [1162, 156] on div at bounding box center [685, 313] width 1371 height 626
click at [480, 191] on div "Distribution Systems" at bounding box center [482, 194] width 251 height 22
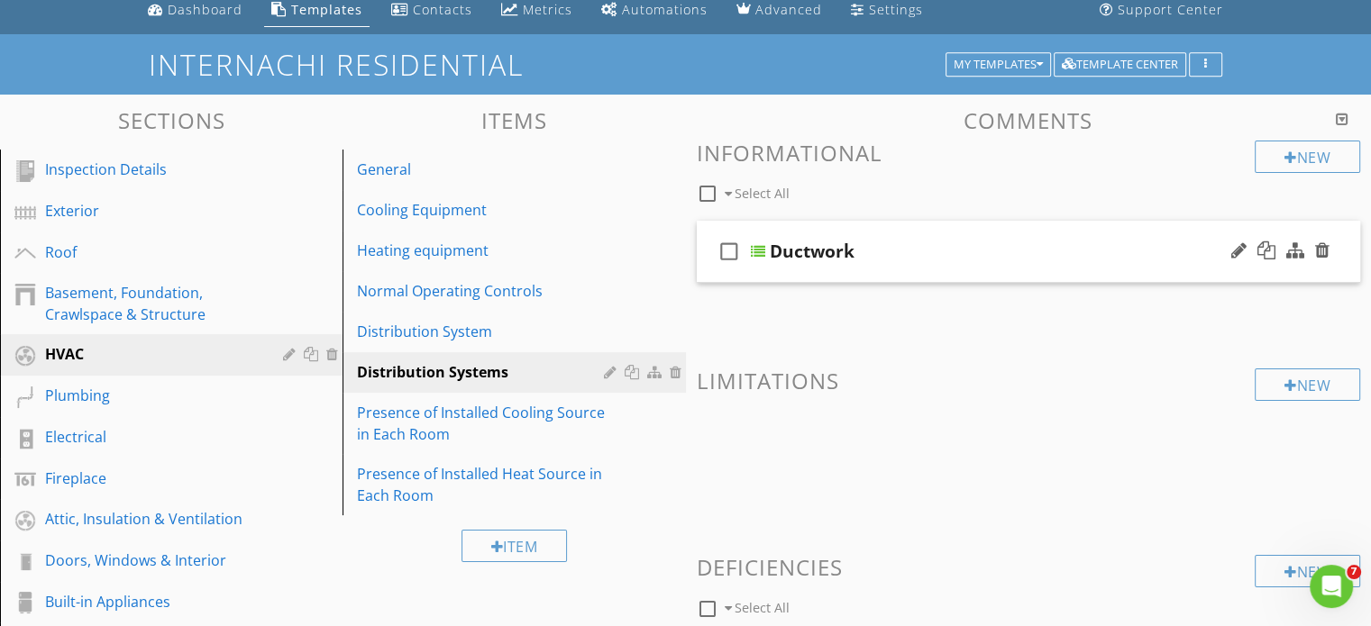
scroll to position [69, 0]
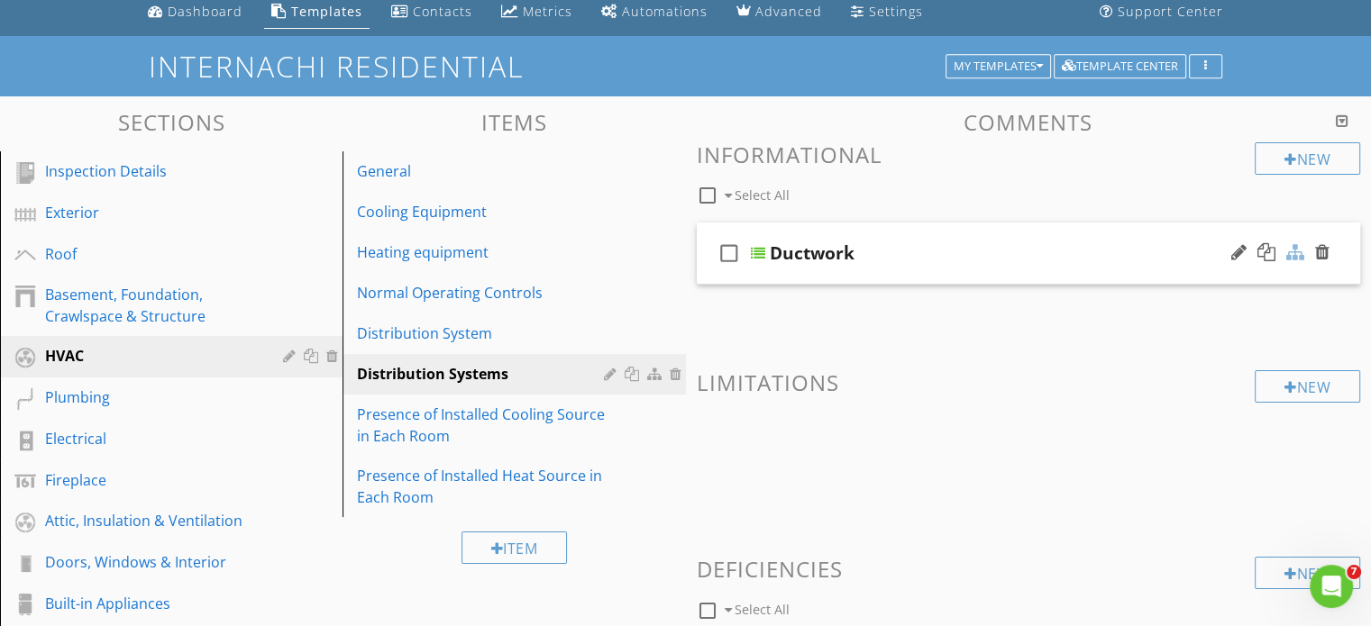
click at [1292, 248] on div at bounding box center [1295, 252] width 18 height 18
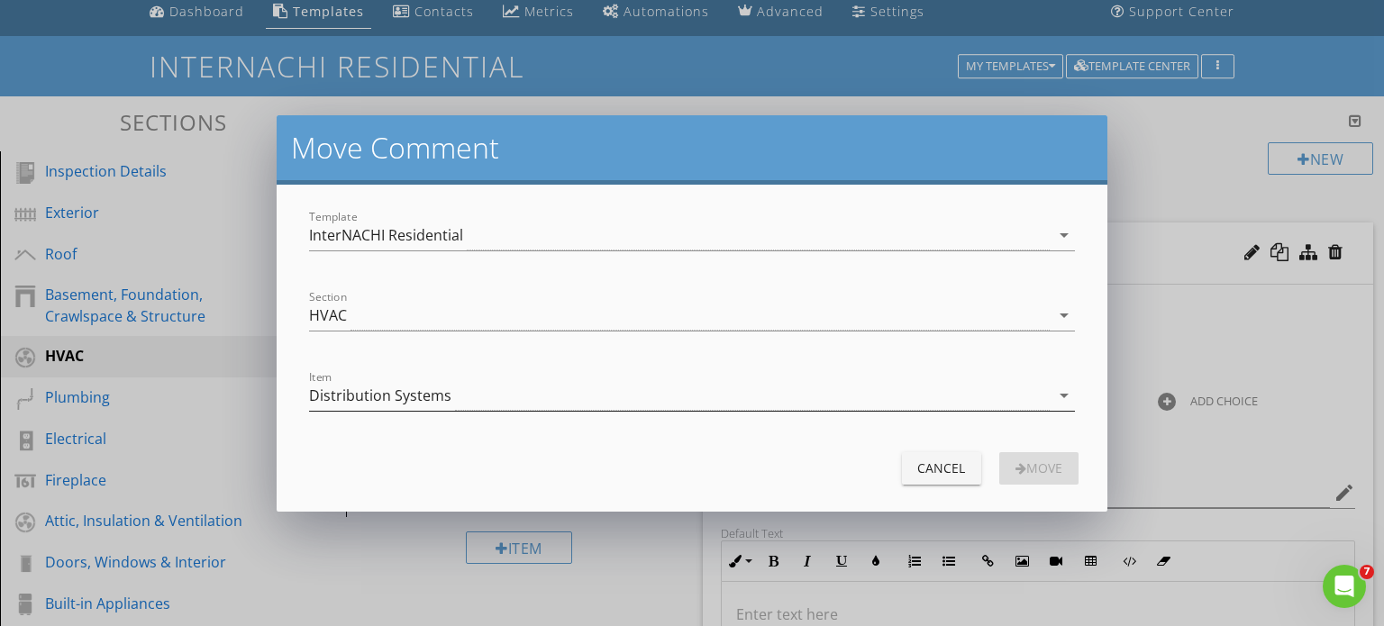
click at [1062, 388] on icon "arrow_drop_down" at bounding box center [1065, 396] width 22 height 22
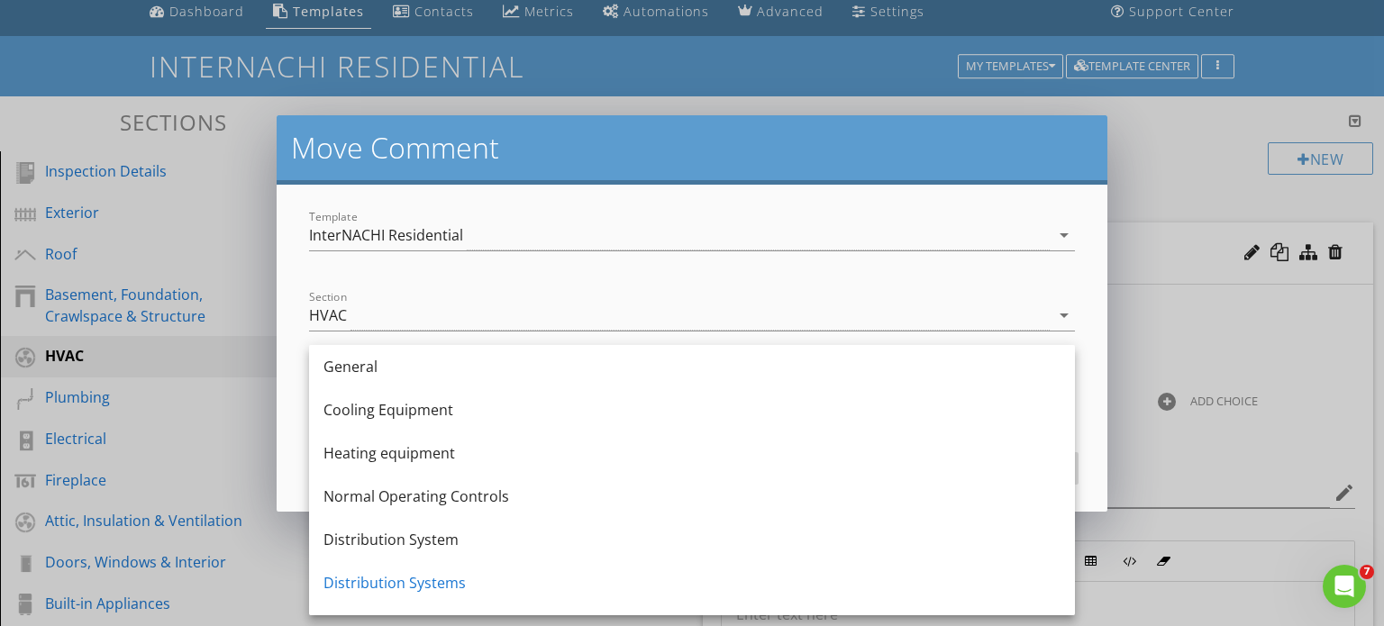
click at [411, 541] on div "Distribution System" at bounding box center [692, 540] width 737 height 22
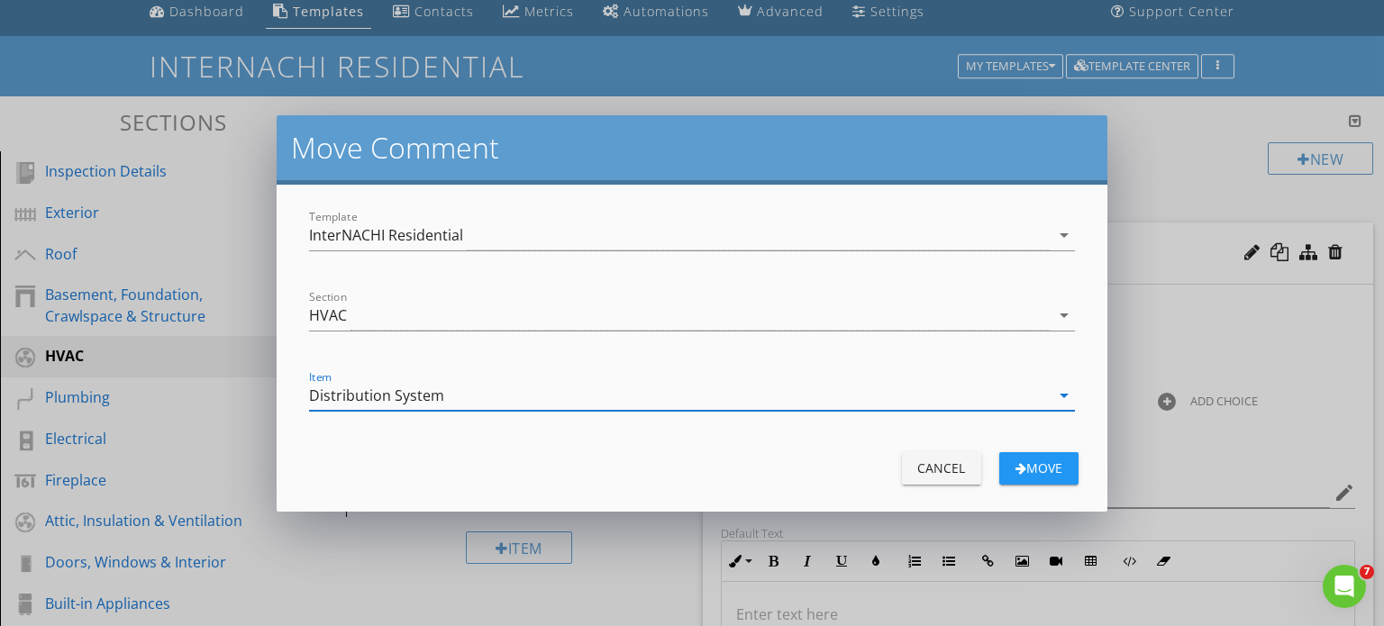
click at [1028, 467] on div "Move" at bounding box center [1039, 468] width 50 height 19
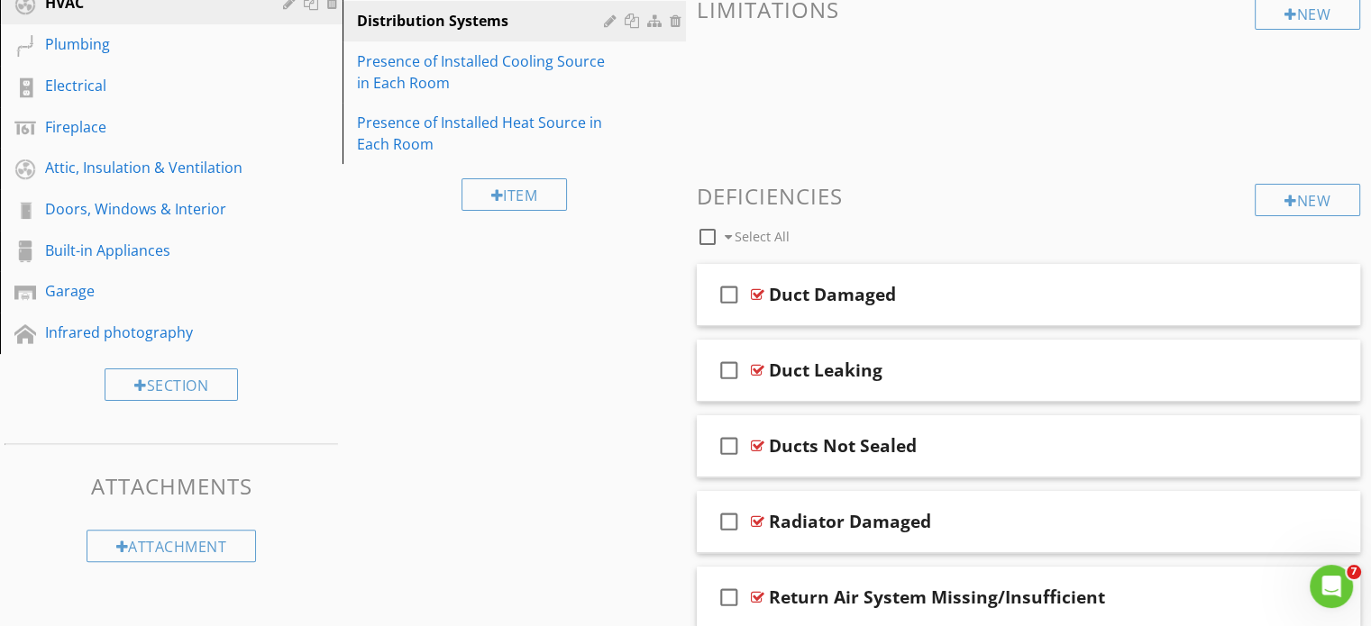
scroll to position [430, 0]
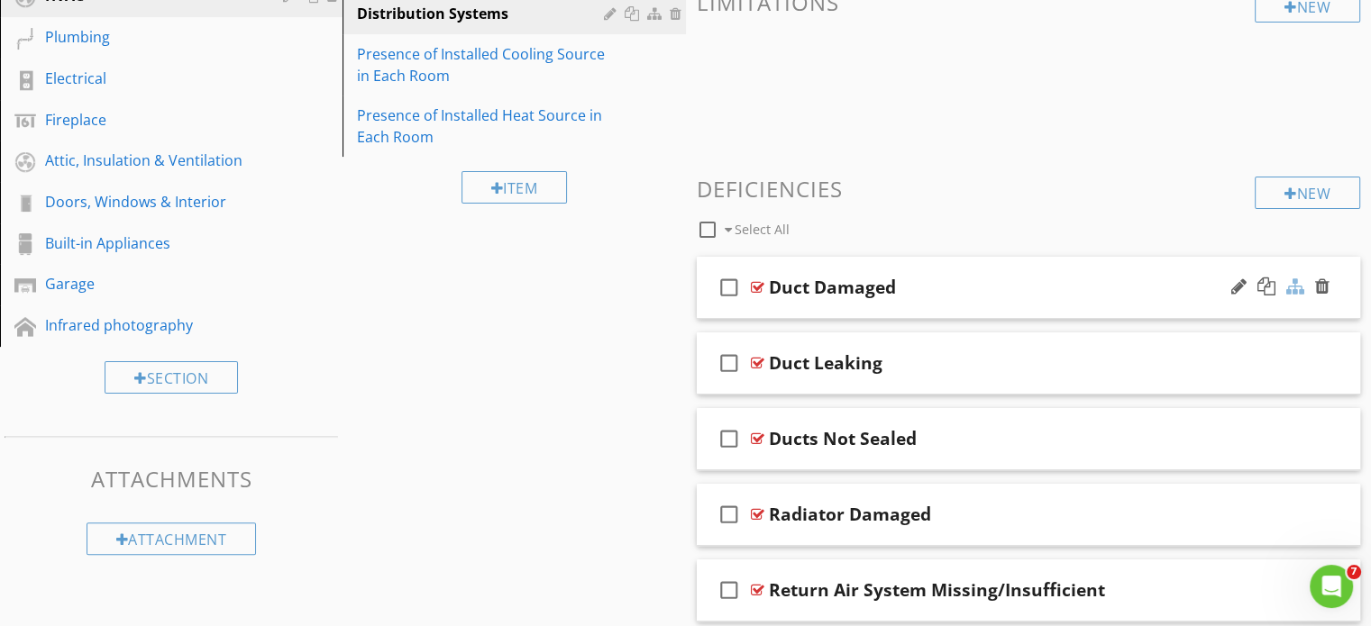
click at [1296, 284] on div at bounding box center [1295, 287] width 18 height 18
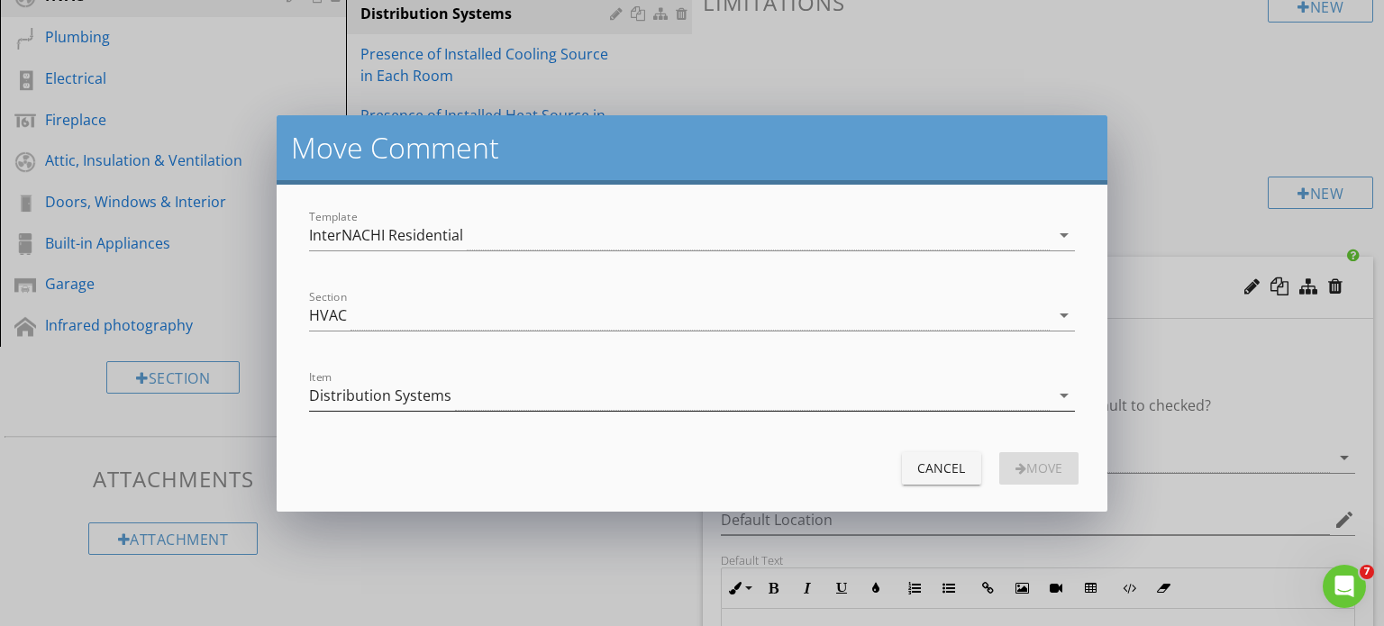
click at [1060, 396] on icon "arrow_drop_down" at bounding box center [1065, 396] width 22 height 22
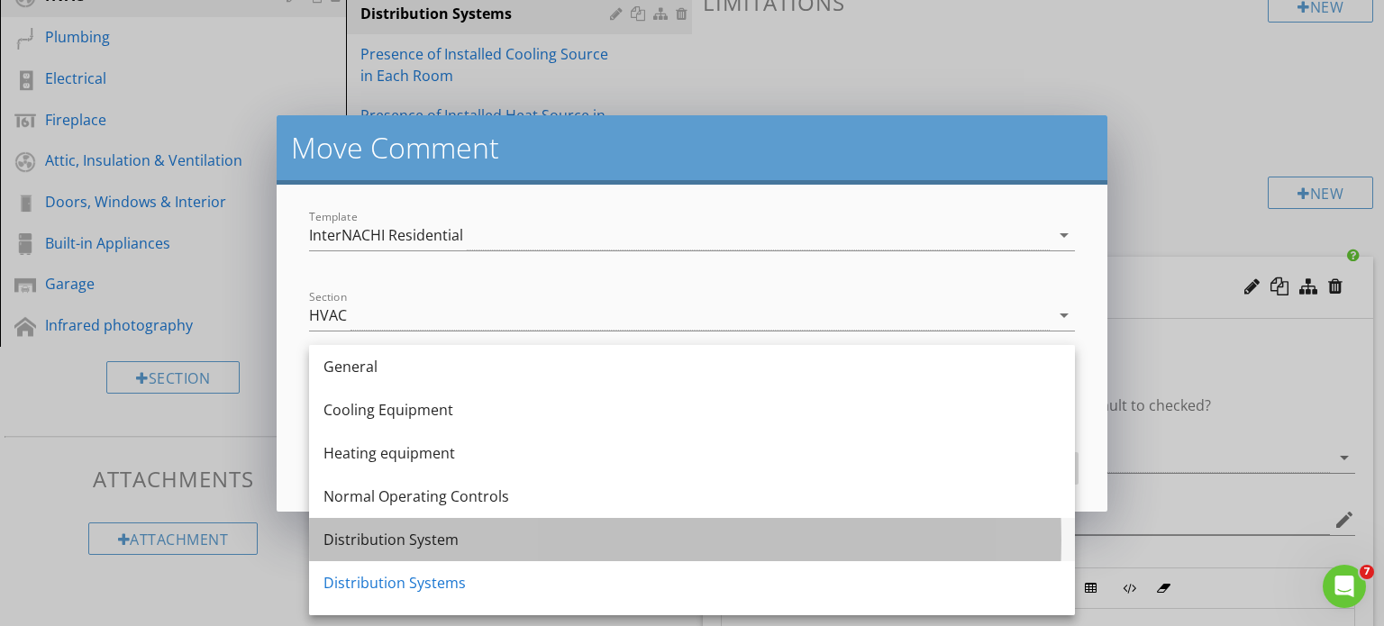
click at [401, 540] on div "Distribution System" at bounding box center [692, 540] width 737 height 22
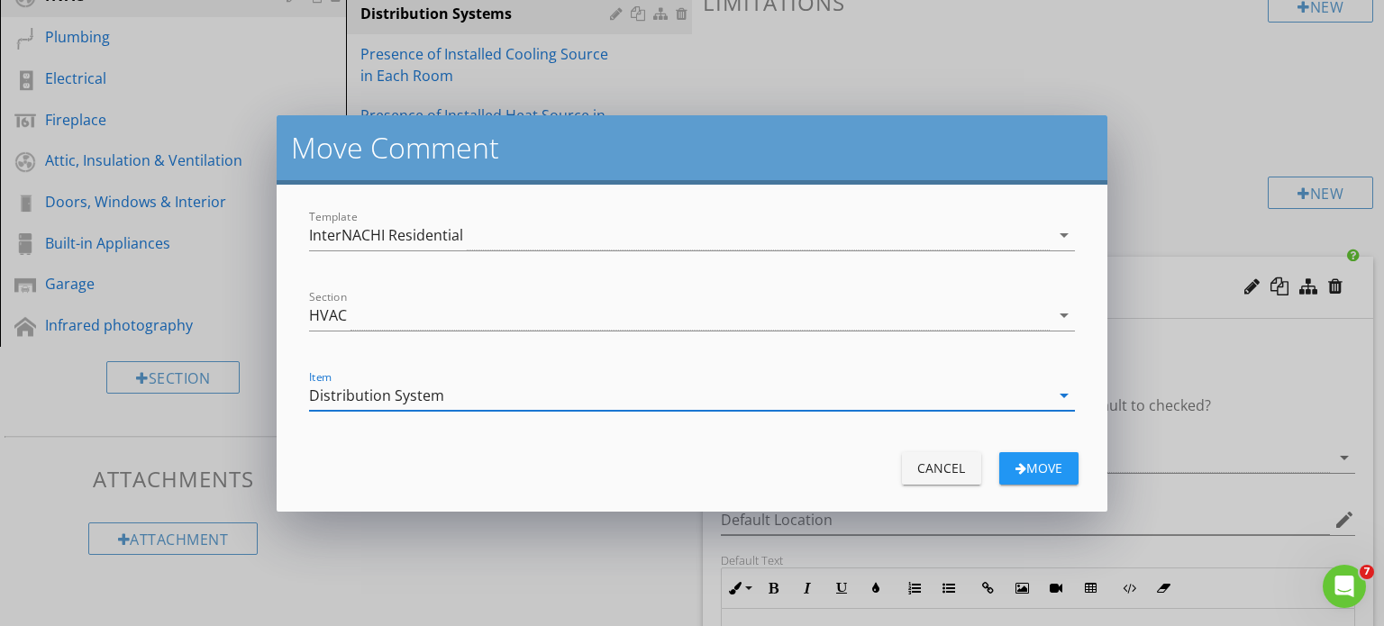
click at [1060, 467] on div "Move" at bounding box center [1039, 468] width 50 height 19
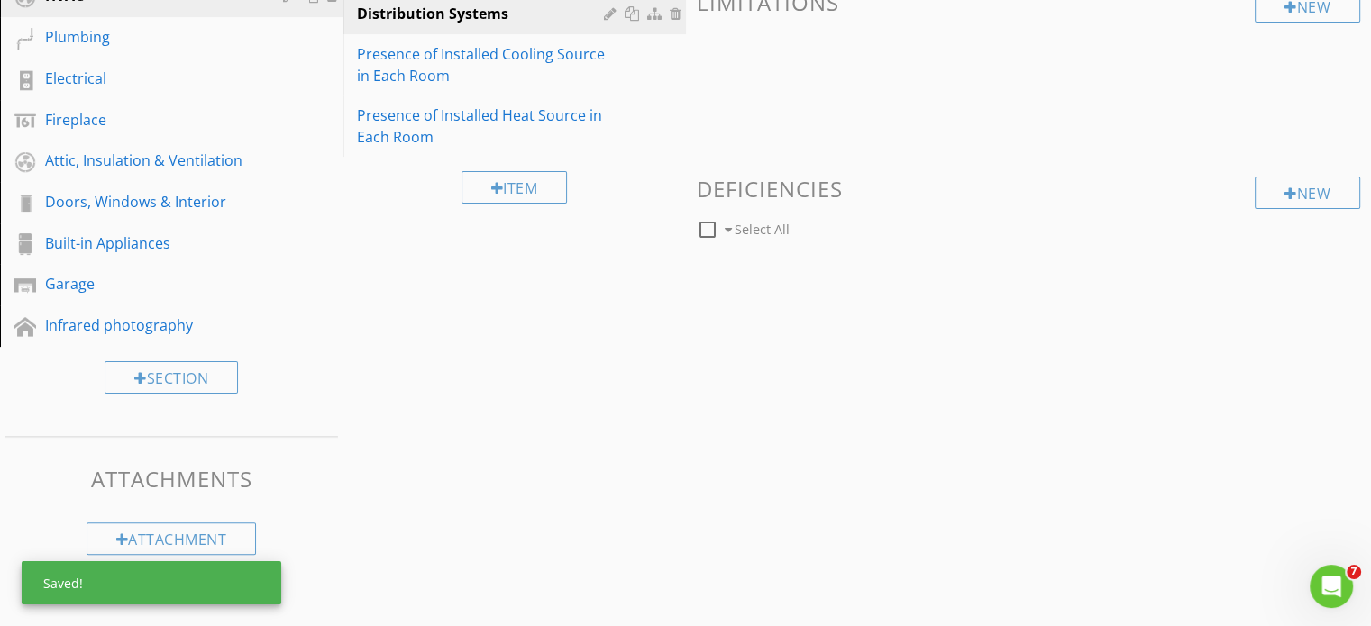
scroll to position [425, 0]
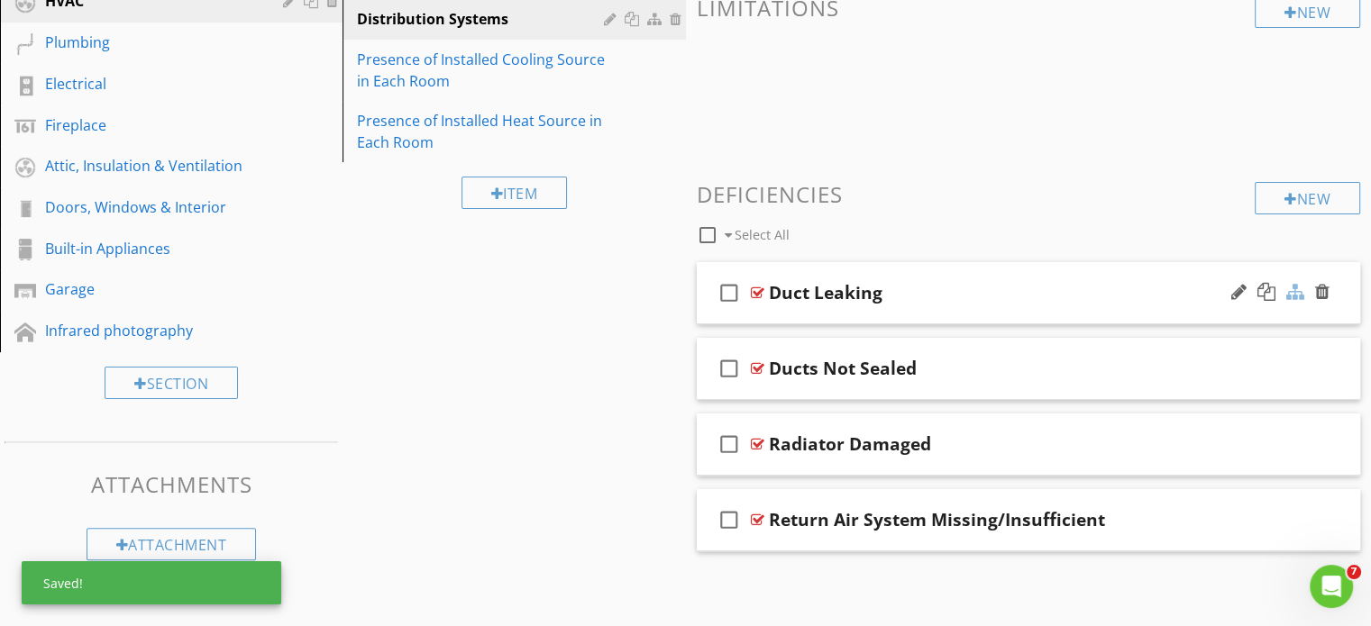
click at [1294, 288] on div at bounding box center [1295, 292] width 18 height 18
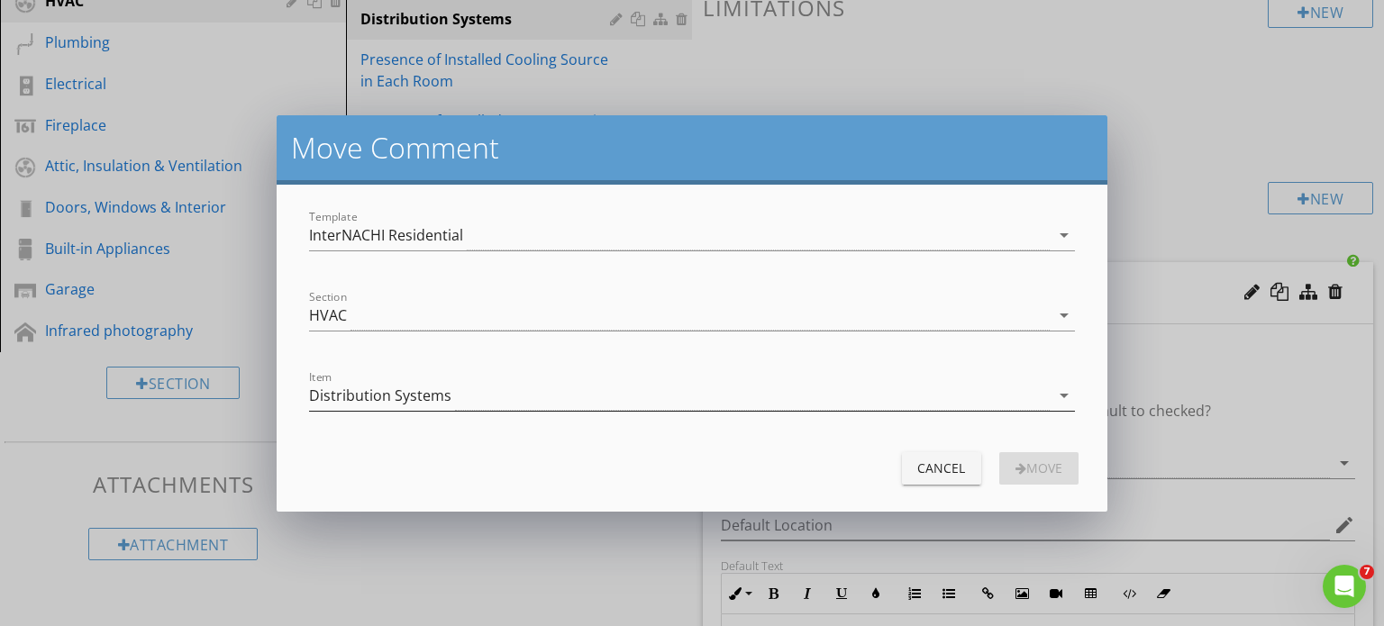
click at [1052, 388] on div "arrow_drop_down" at bounding box center [1062, 396] width 25 height 22
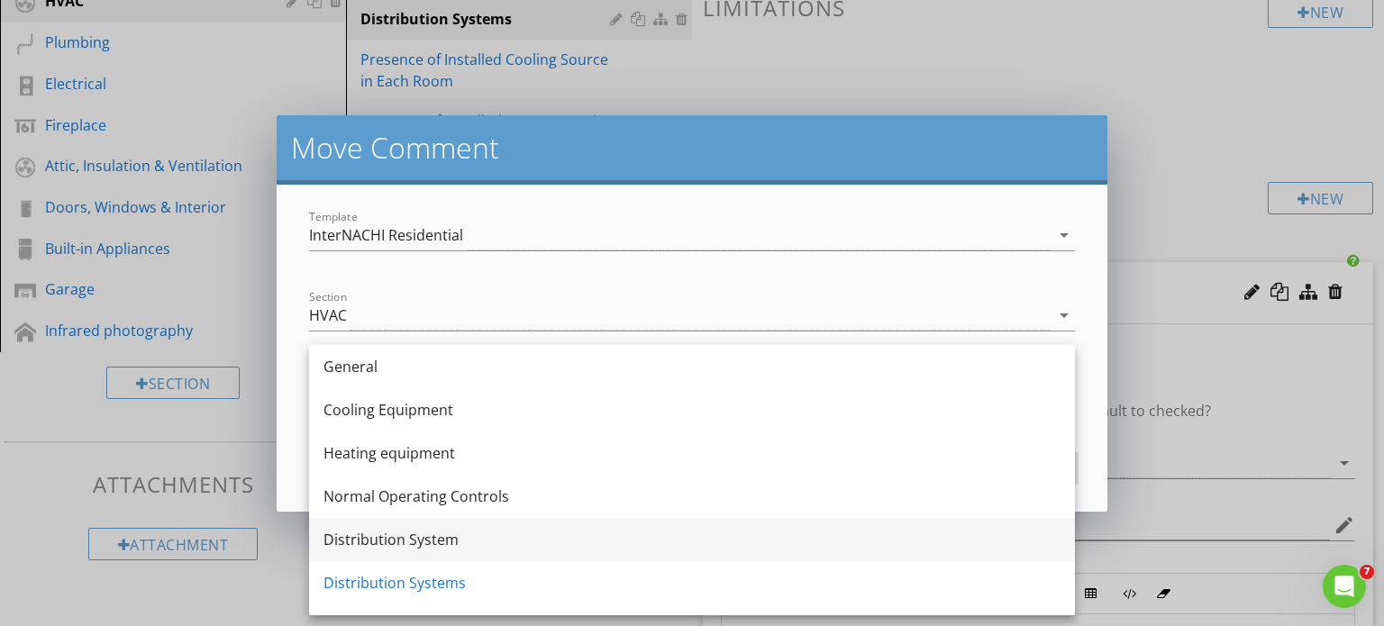
click at [438, 533] on div "Distribution System" at bounding box center [692, 540] width 737 height 22
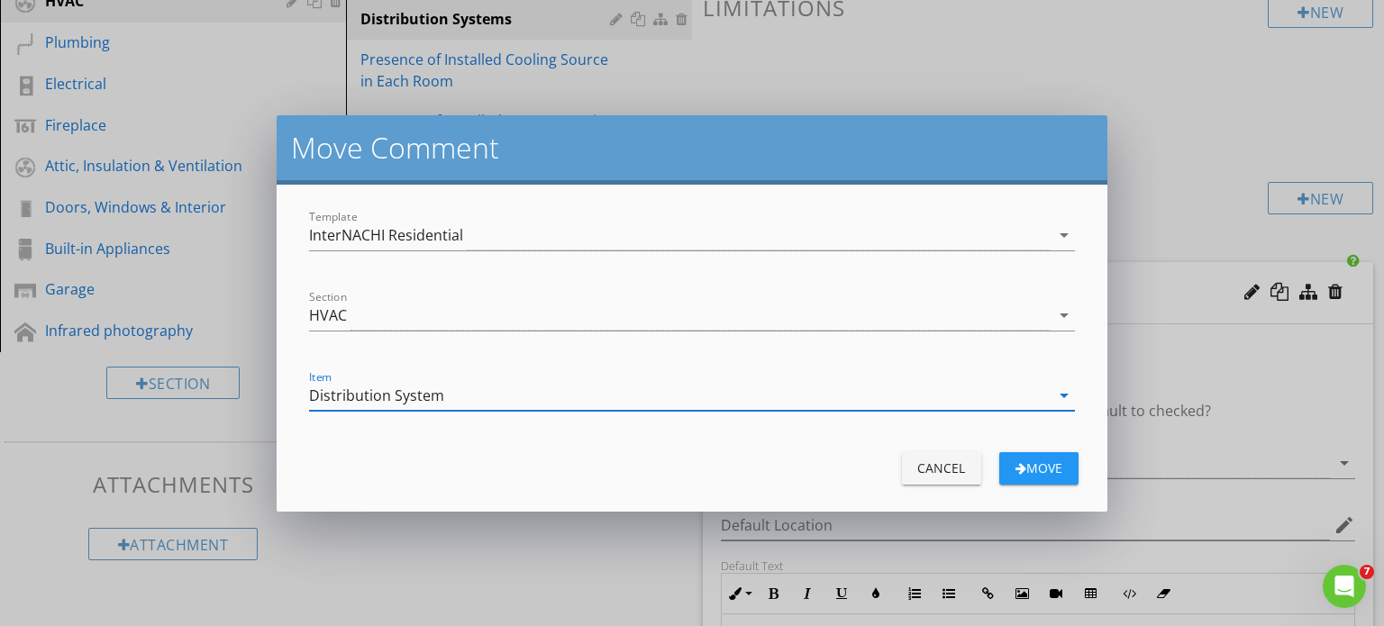
click at [1028, 467] on div "Move" at bounding box center [1039, 468] width 50 height 19
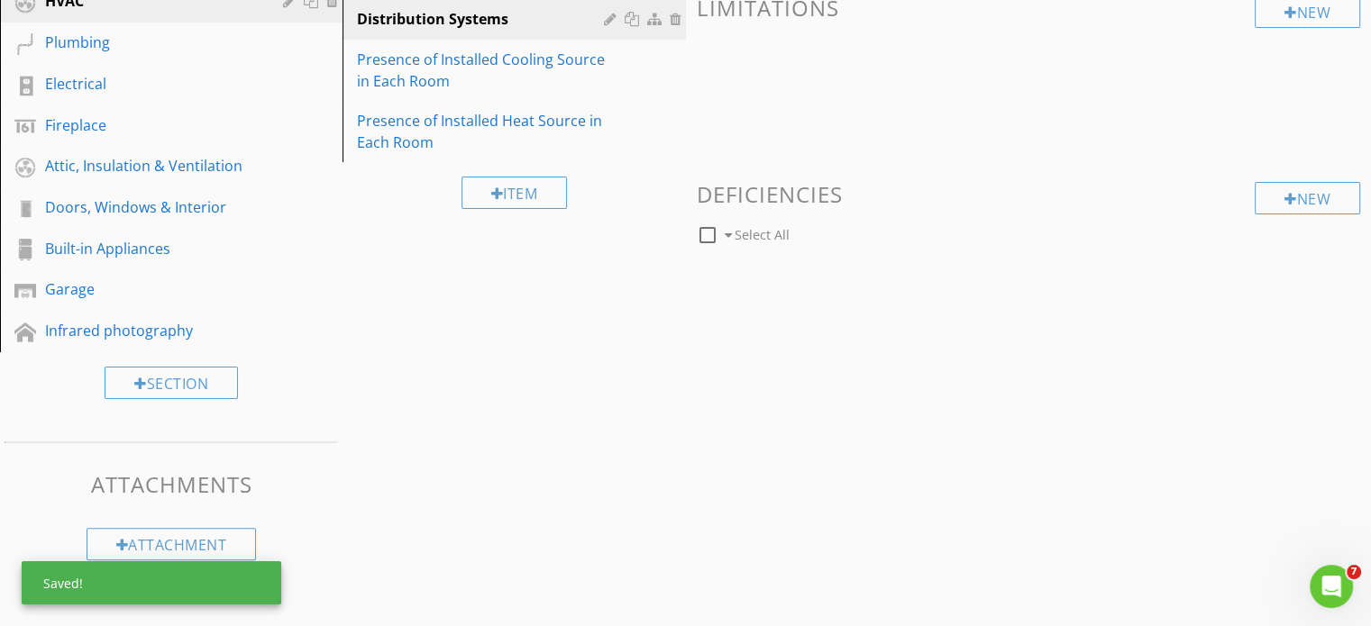
scroll to position [385, 0]
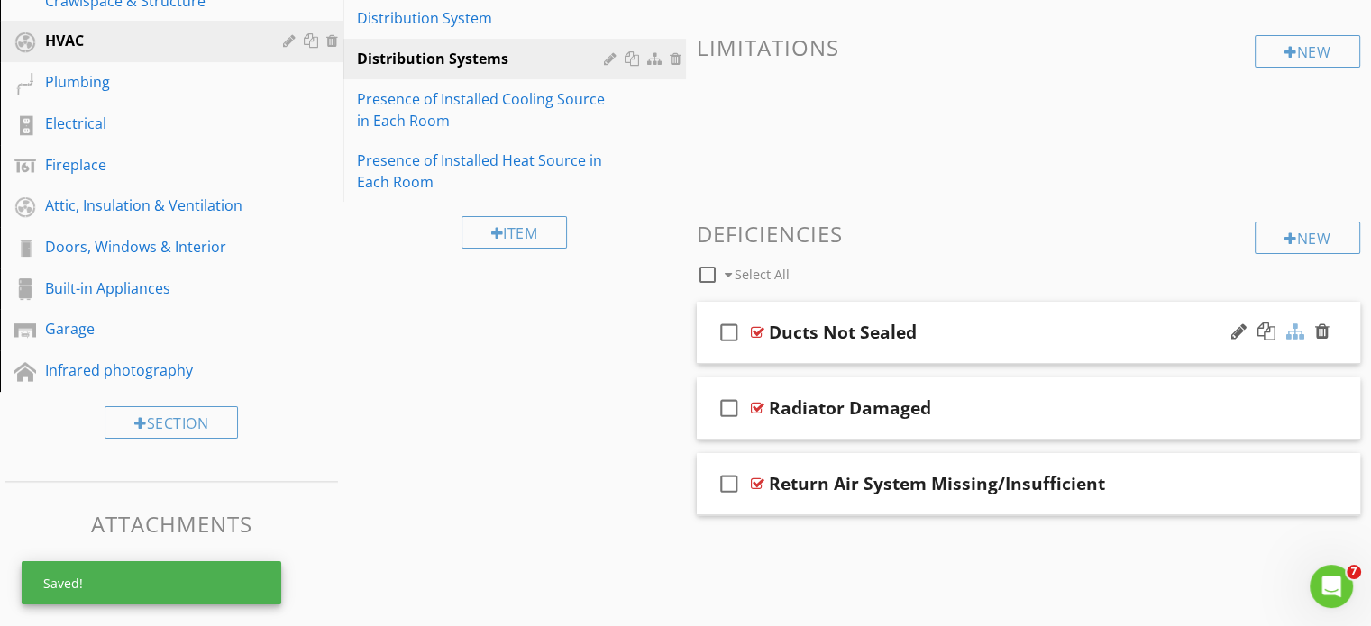
click at [1295, 334] on div at bounding box center [1295, 332] width 18 height 18
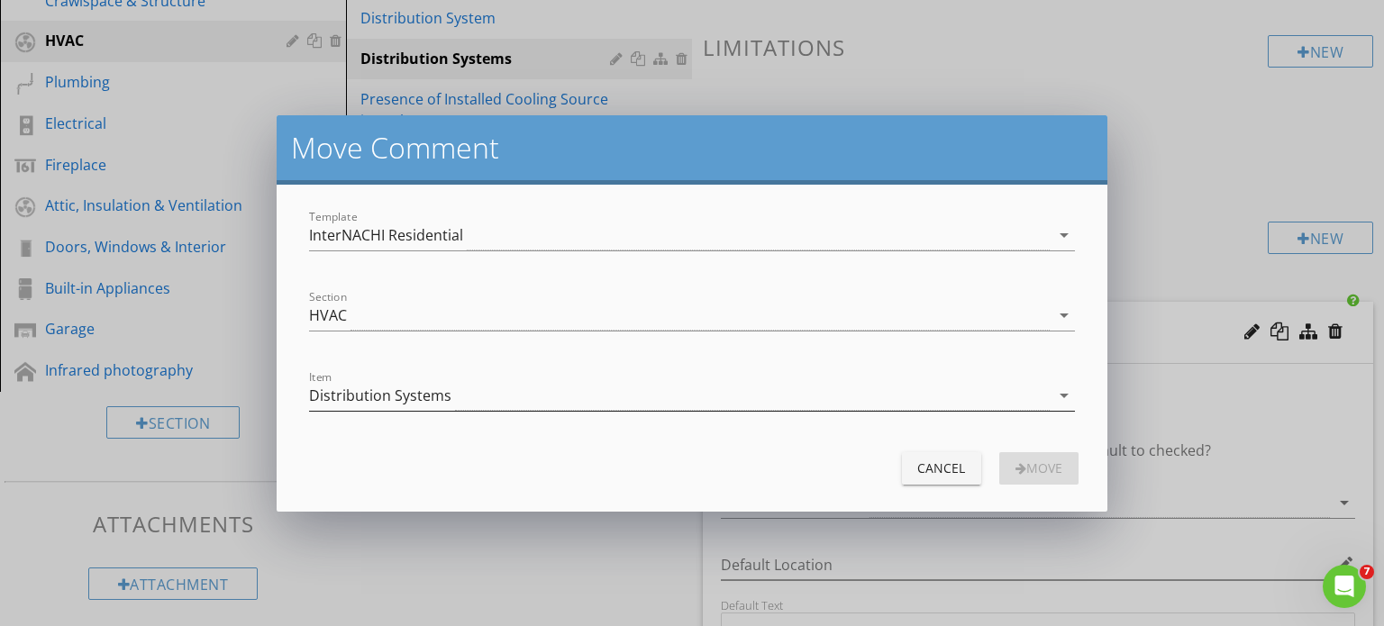
click at [1057, 397] on icon "arrow_drop_down" at bounding box center [1065, 396] width 22 height 22
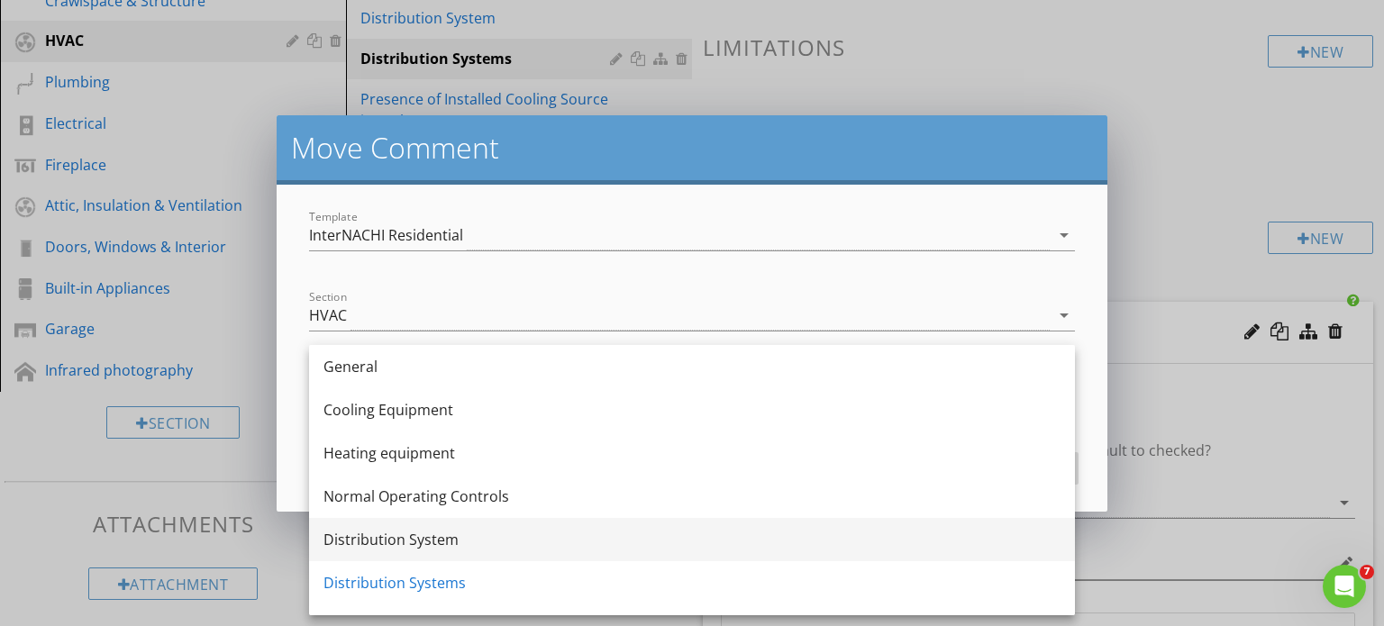
click at [433, 529] on div "Distribution System" at bounding box center [692, 540] width 737 height 22
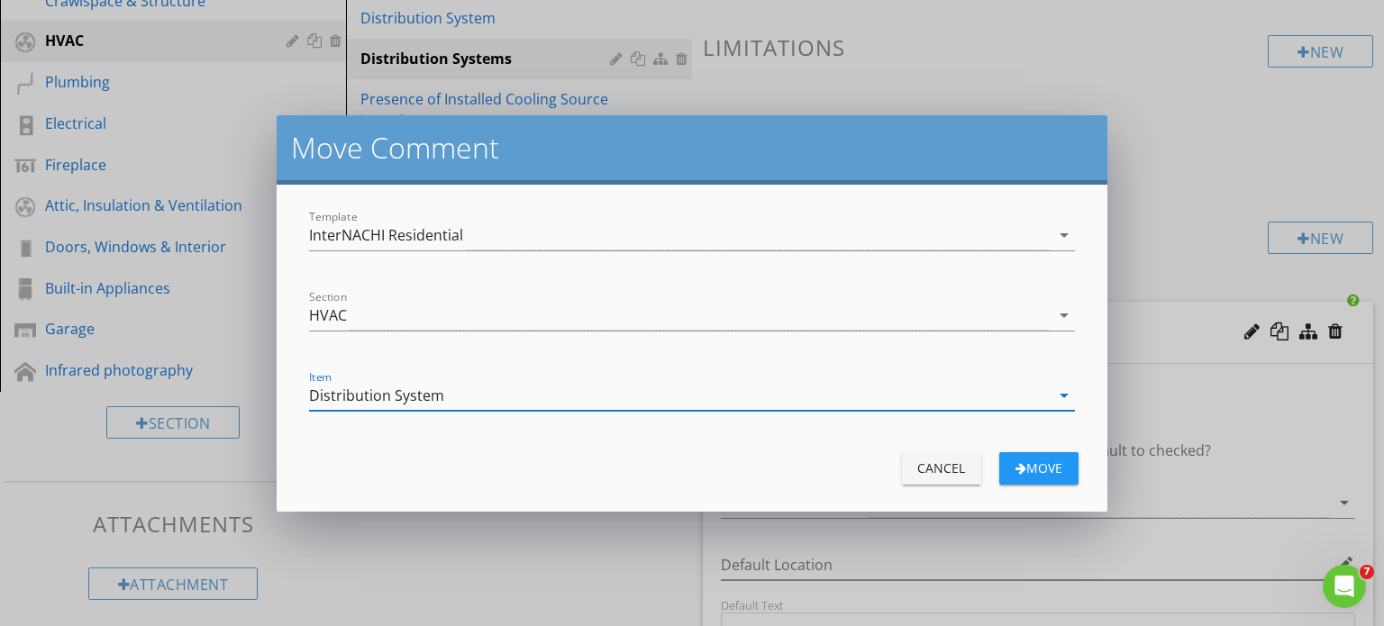
click at [1061, 464] on div "Move" at bounding box center [1039, 468] width 50 height 19
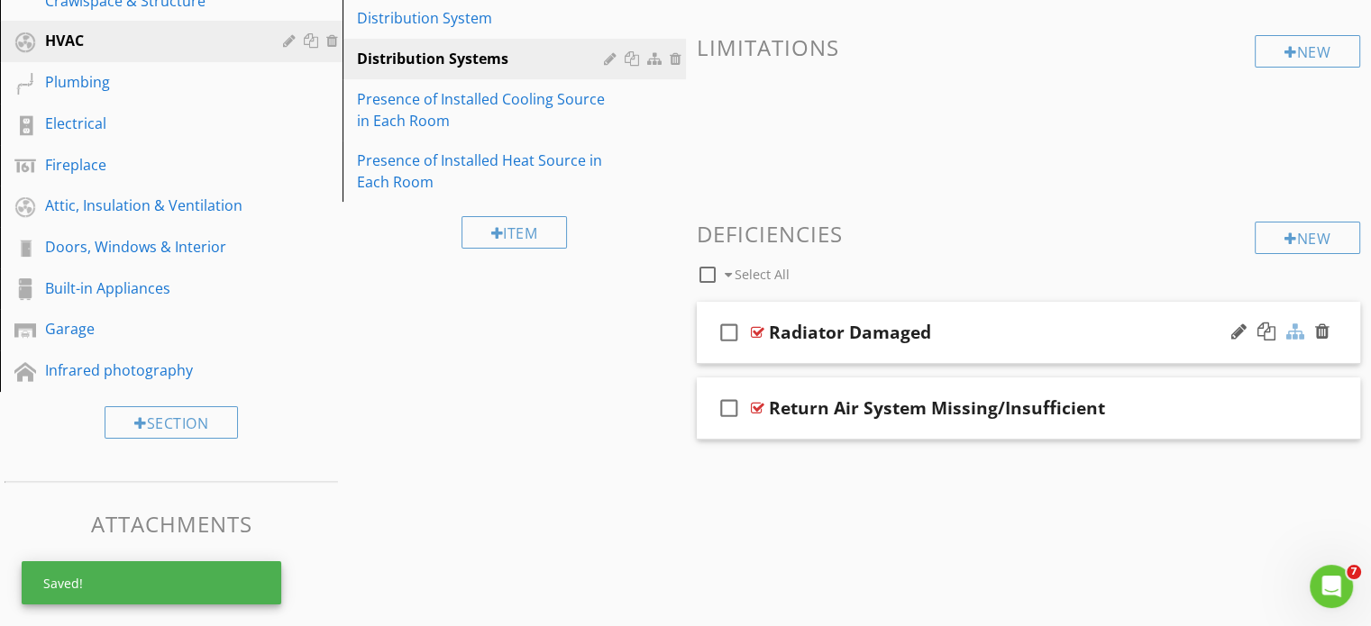
click at [1296, 333] on div at bounding box center [1295, 332] width 18 height 18
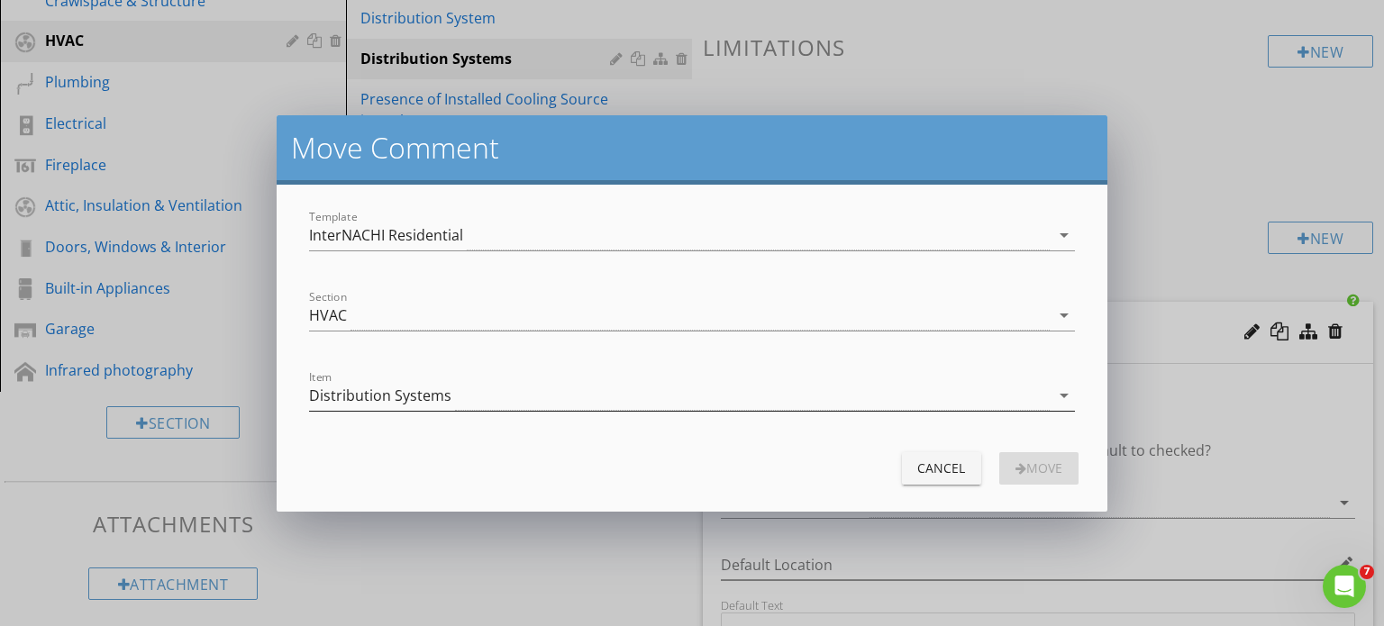
click at [1052, 396] on div "arrow_drop_down" at bounding box center [1062, 396] width 25 height 22
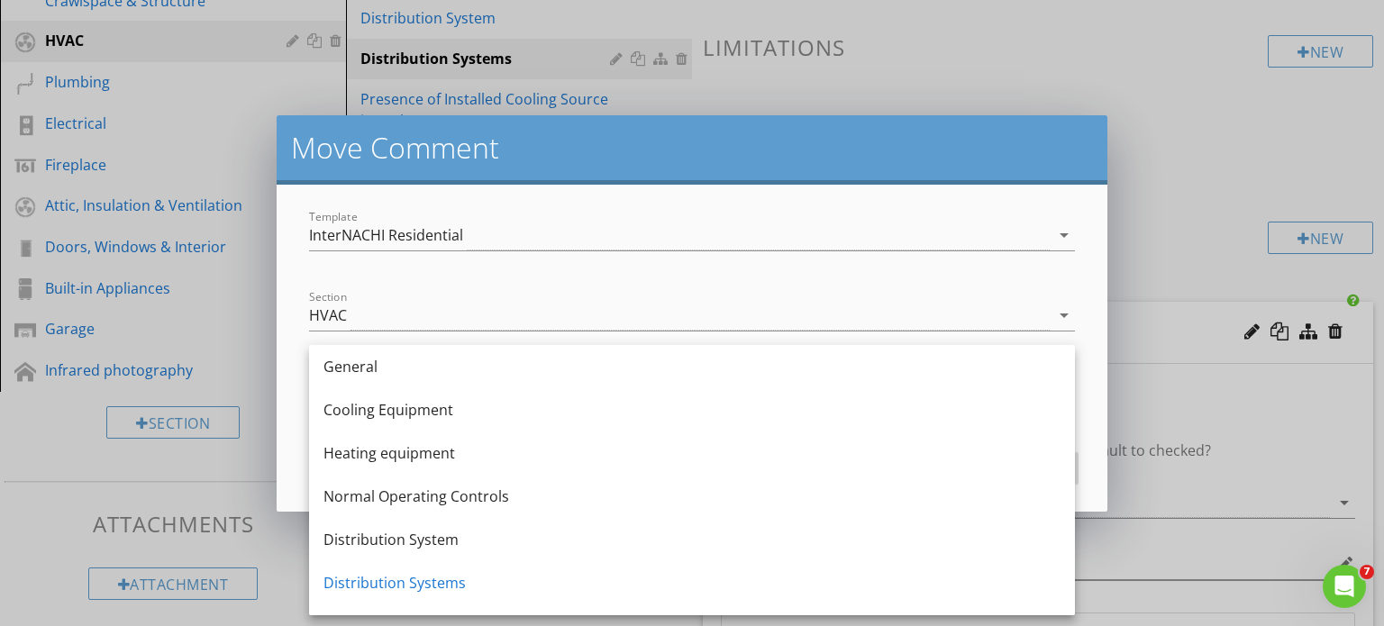
drag, startPoint x: 1052, startPoint y: 396, endPoint x: 1032, endPoint y: 404, distance: 21.4
click at [1052, 396] on link "Cooling Equipment" at bounding box center [692, 409] width 766 height 43
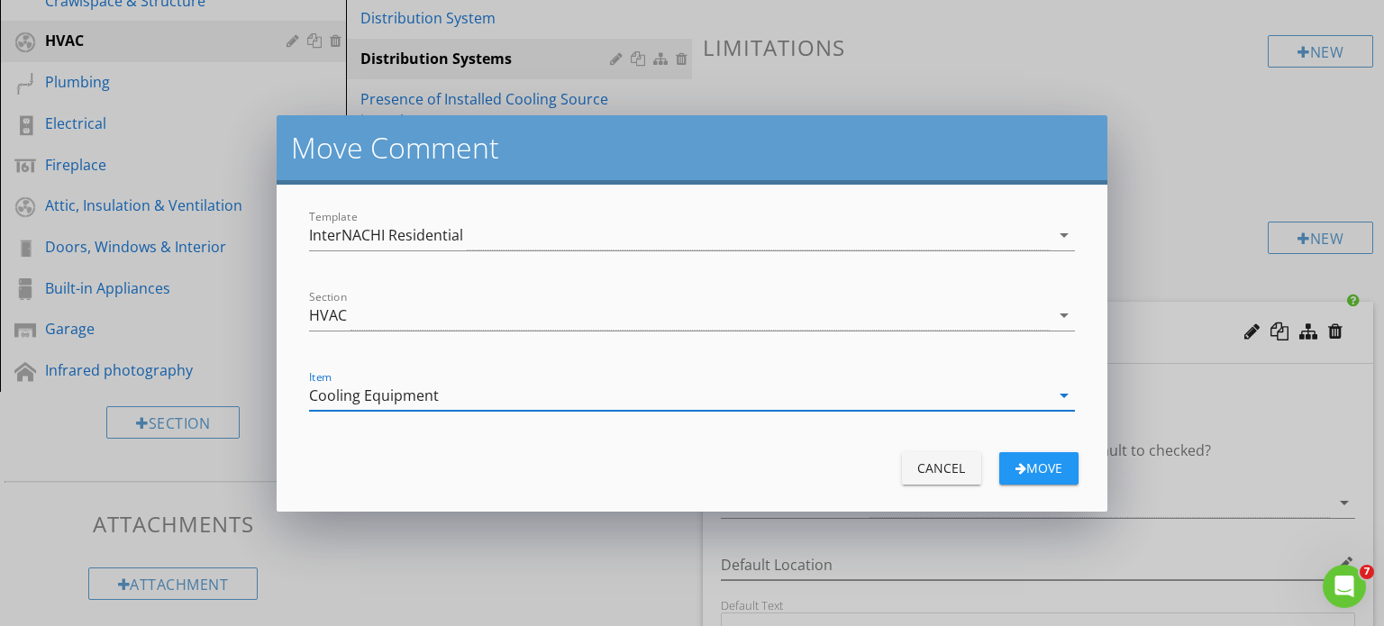
click at [1051, 390] on div "arrow_drop_down" at bounding box center [1062, 396] width 25 height 22
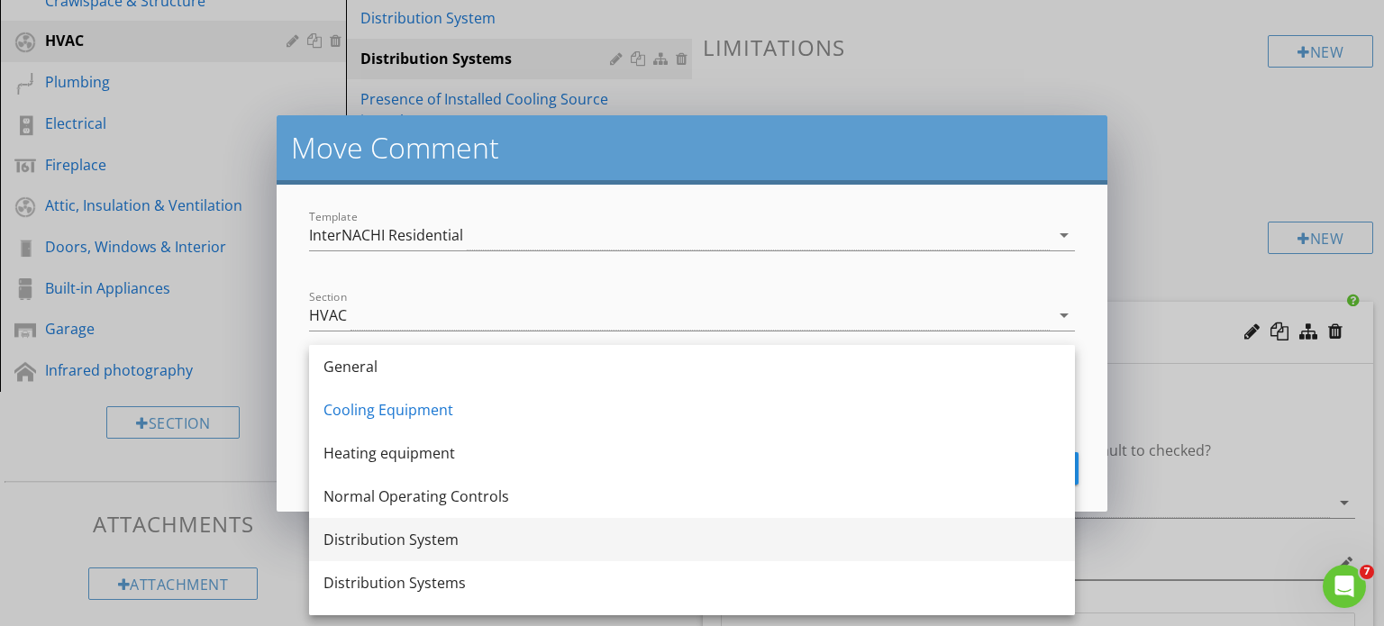
click at [405, 540] on div "Distribution System" at bounding box center [692, 540] width 737 height 22
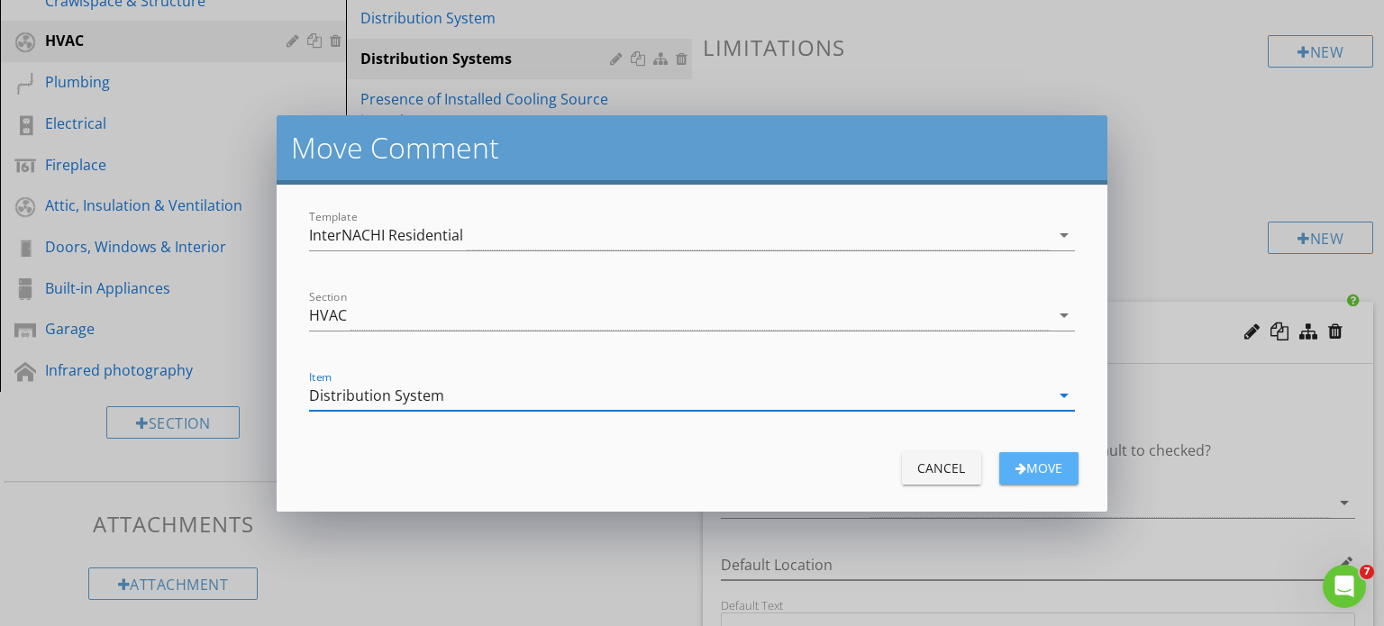
click at [1035, 468] on div "Move" at bounding box center [1039, 468] width 50 height 19
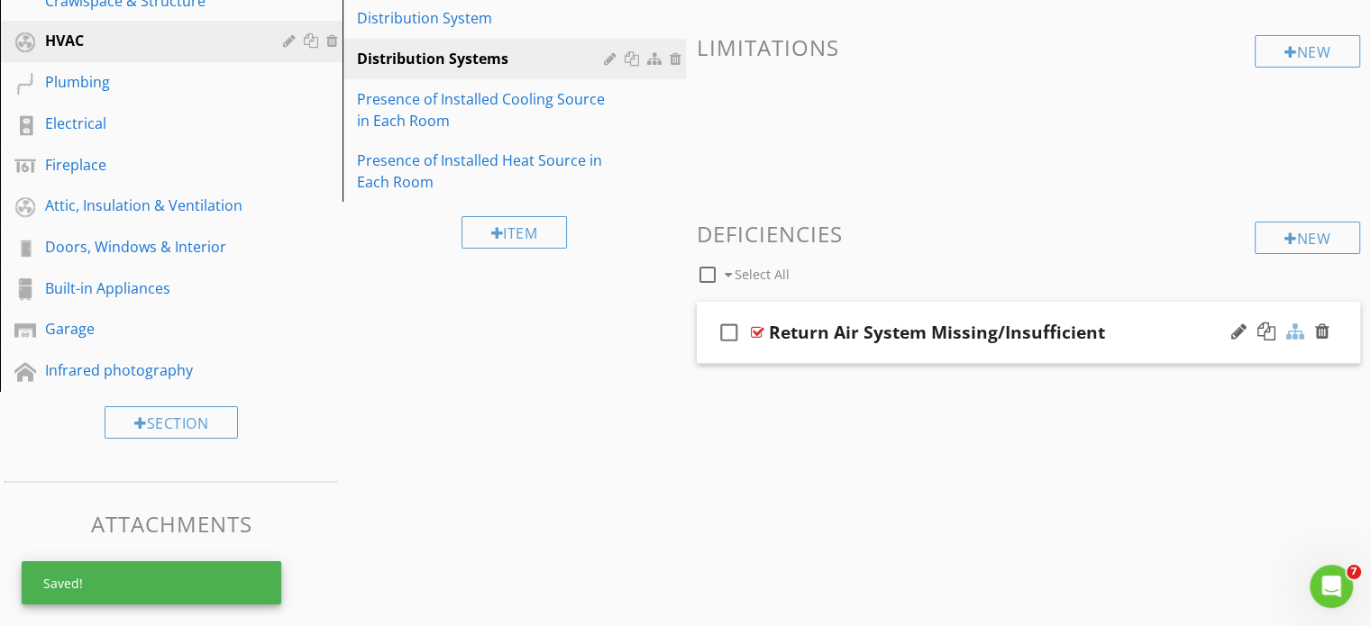
click at [1294, 332] on div at bounding box center [1295, 332] width 18 height 18
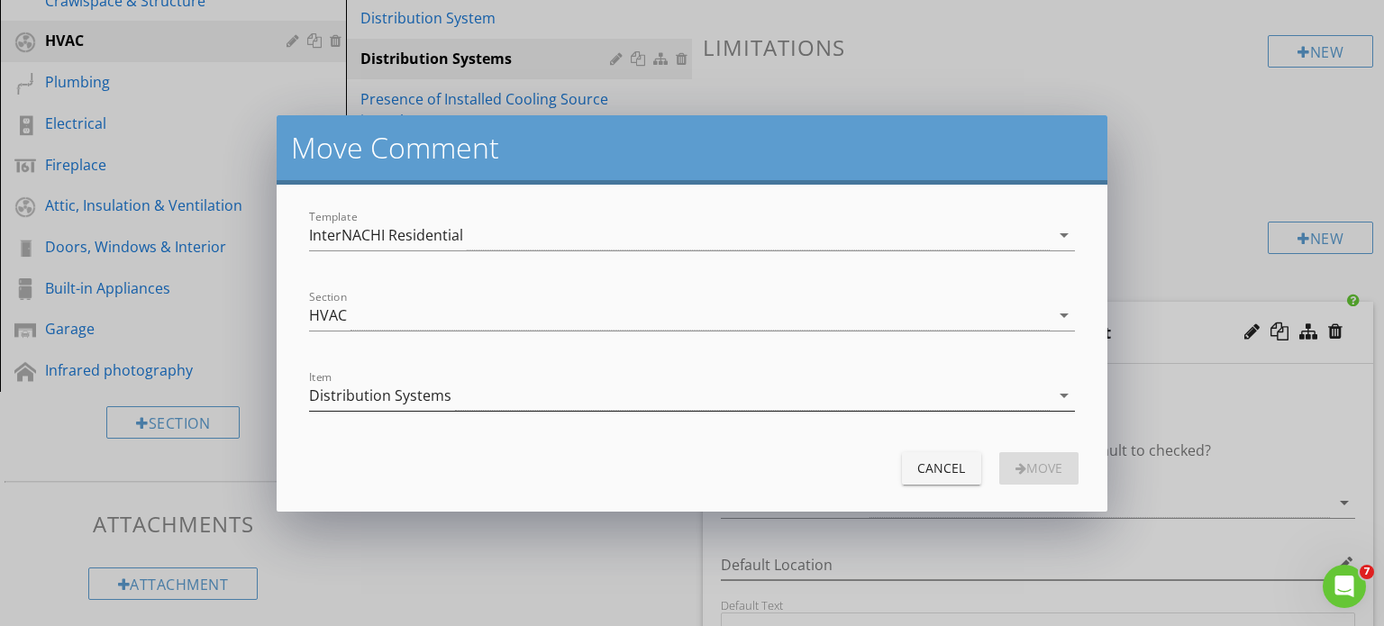
click at [1015, 396] on div "Distribution Systems" at bounding box center [679, 396] width 741 height 30
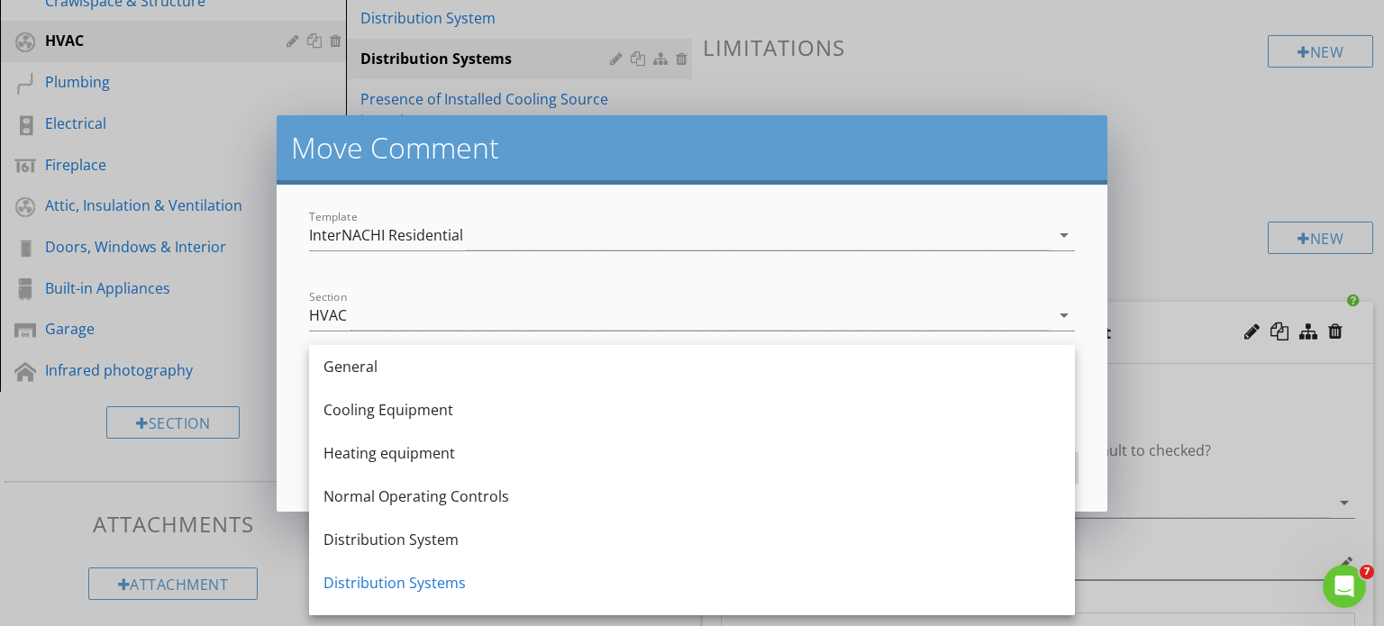
click at [436, 532] on div "Distribution System" at bounding box center [692, 540] width 737 height 22
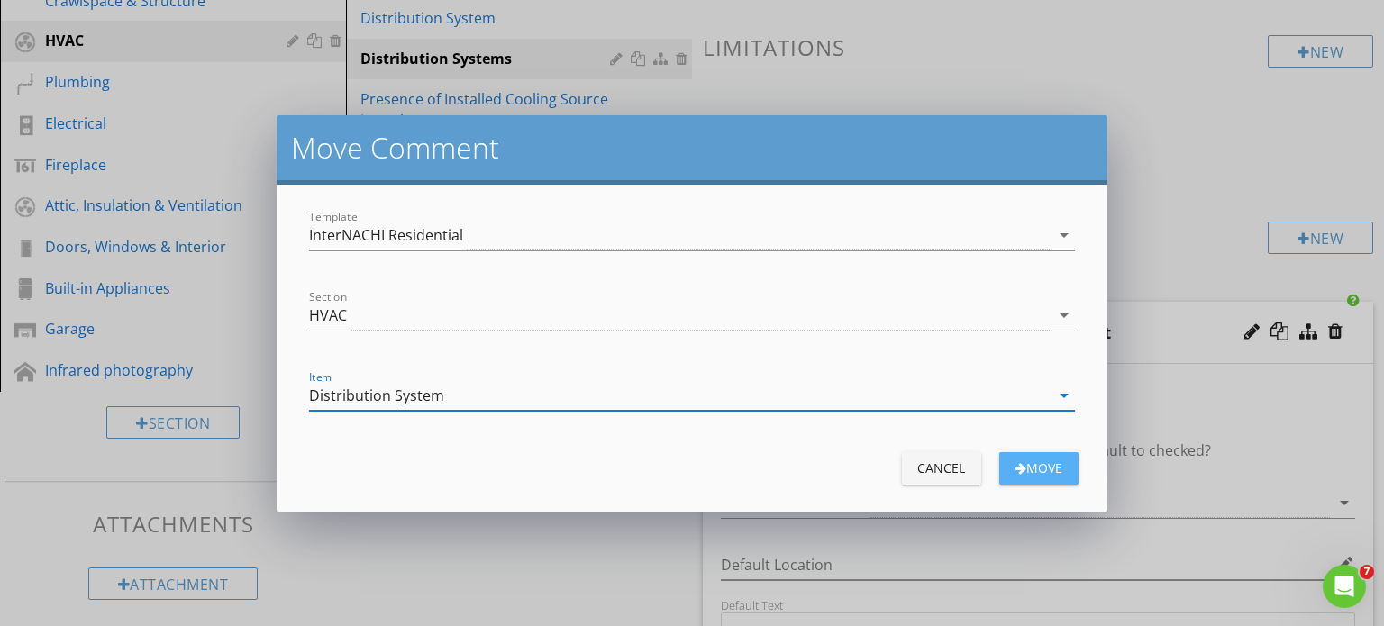
click at [1049, 467] on div "Move" at bounding box center [1039, 468] width 50 height 19
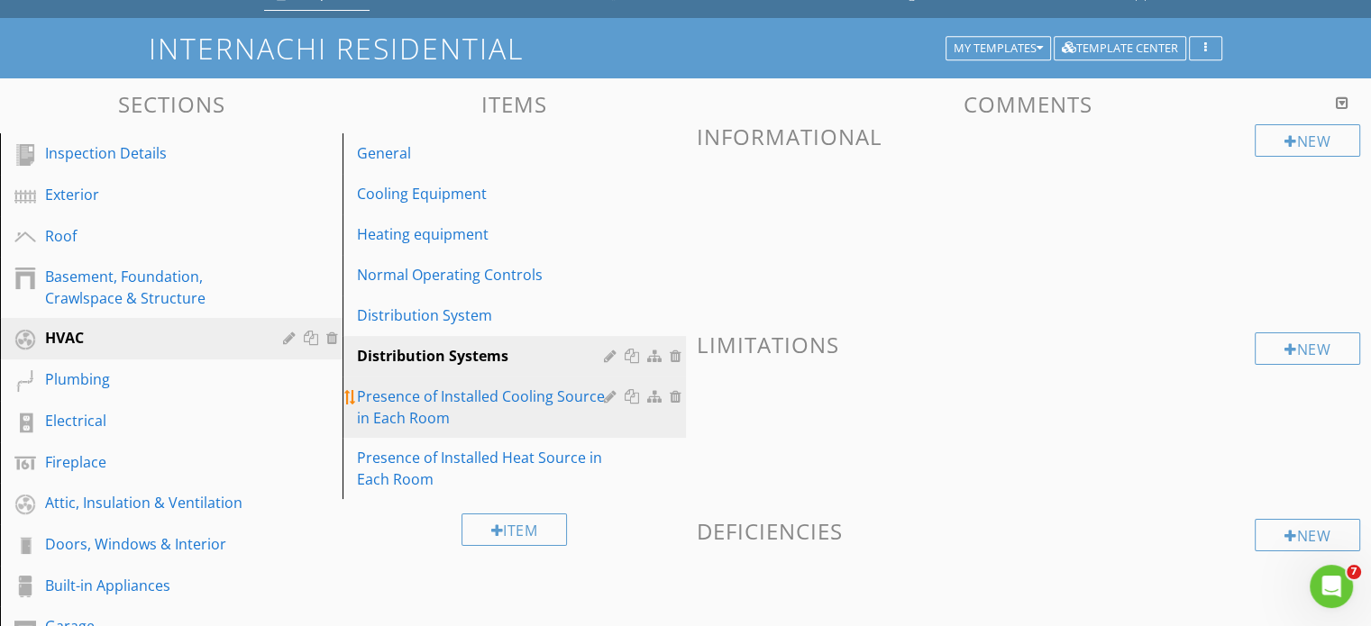
scroll to position [90, 0]
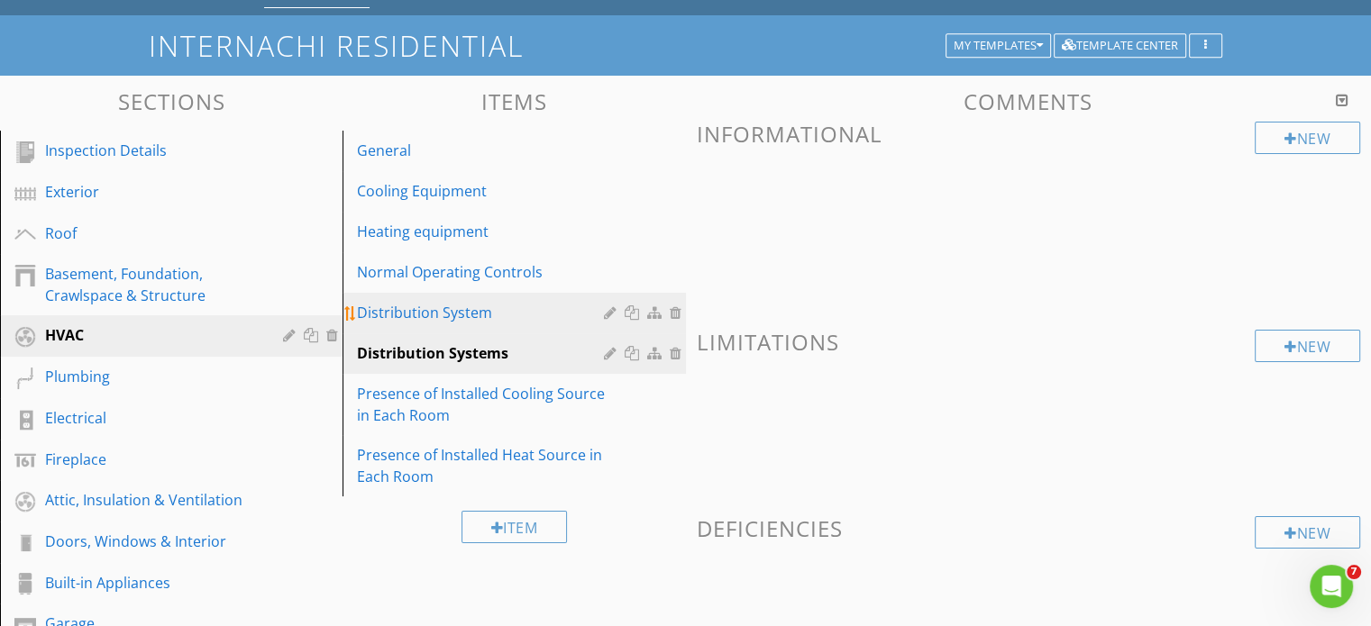
click at [476, 320] on div "Distribution System" at bounding box center [482, 313] width 251 height 22
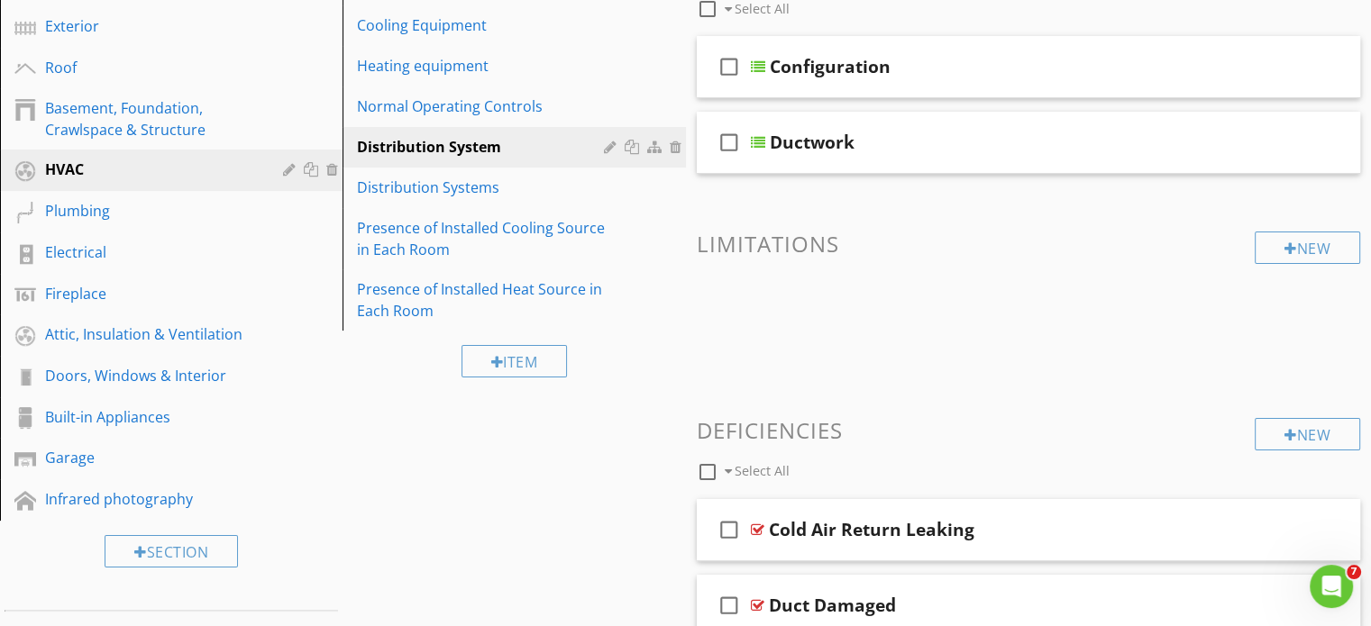
scroll to position [180, 0]
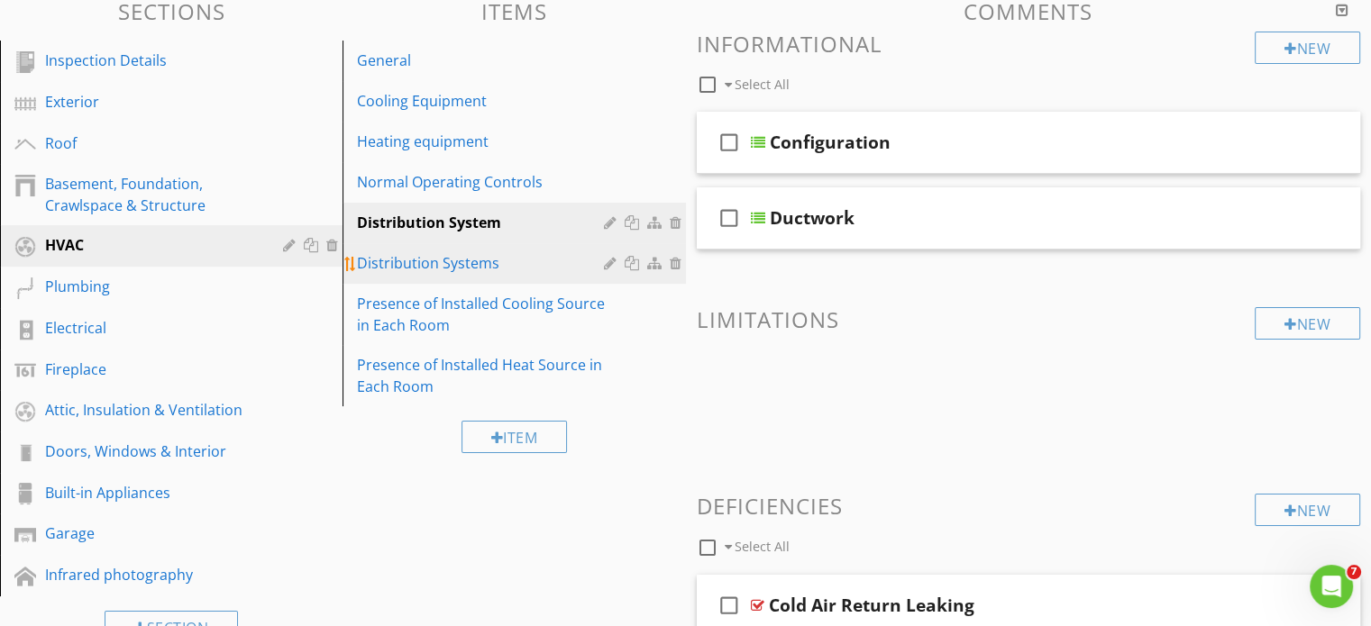
click at [461, 262] on div "Distribution Systems" at bounding box center [482, 263] width 251 height 22
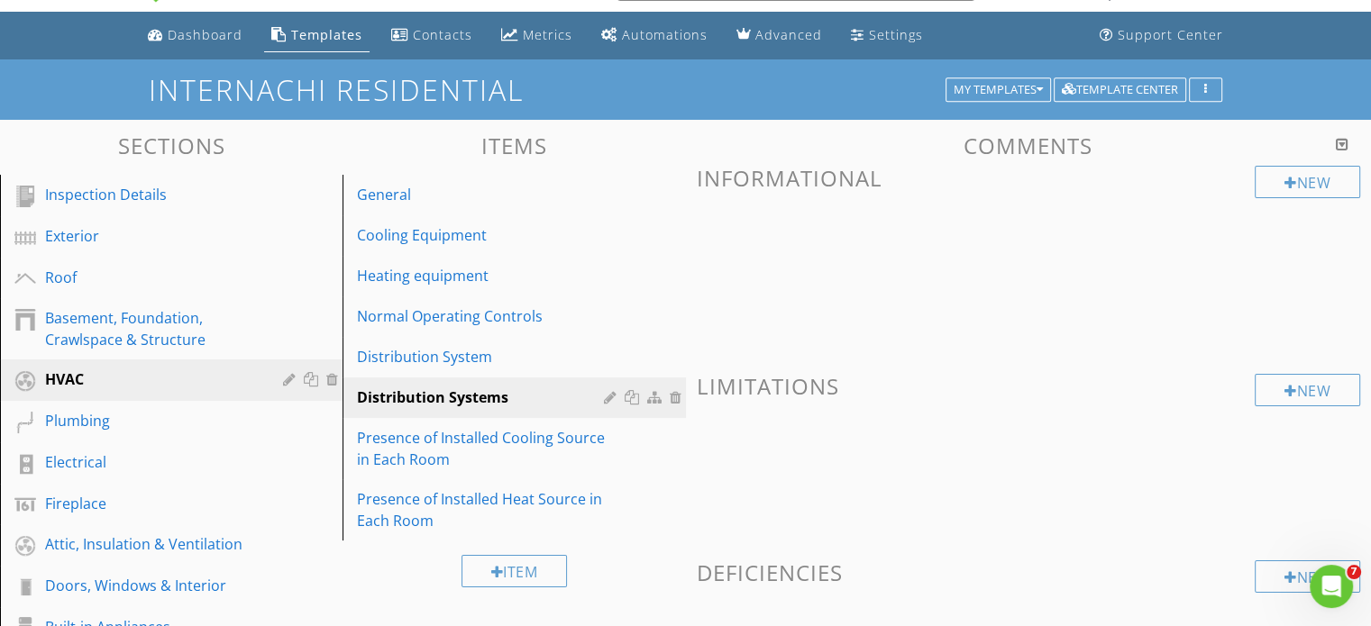
scroll to position [24, 0]
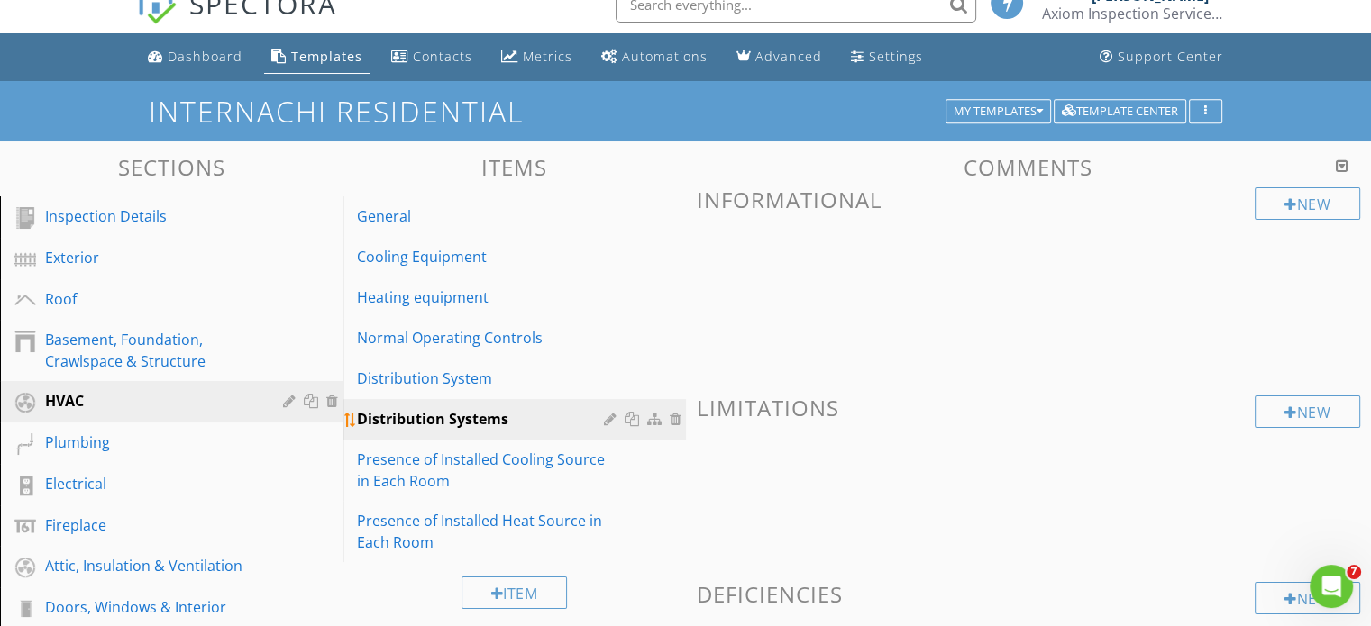
click at [674, 417] on div at bounding box center [678, 419] width 16 height 14
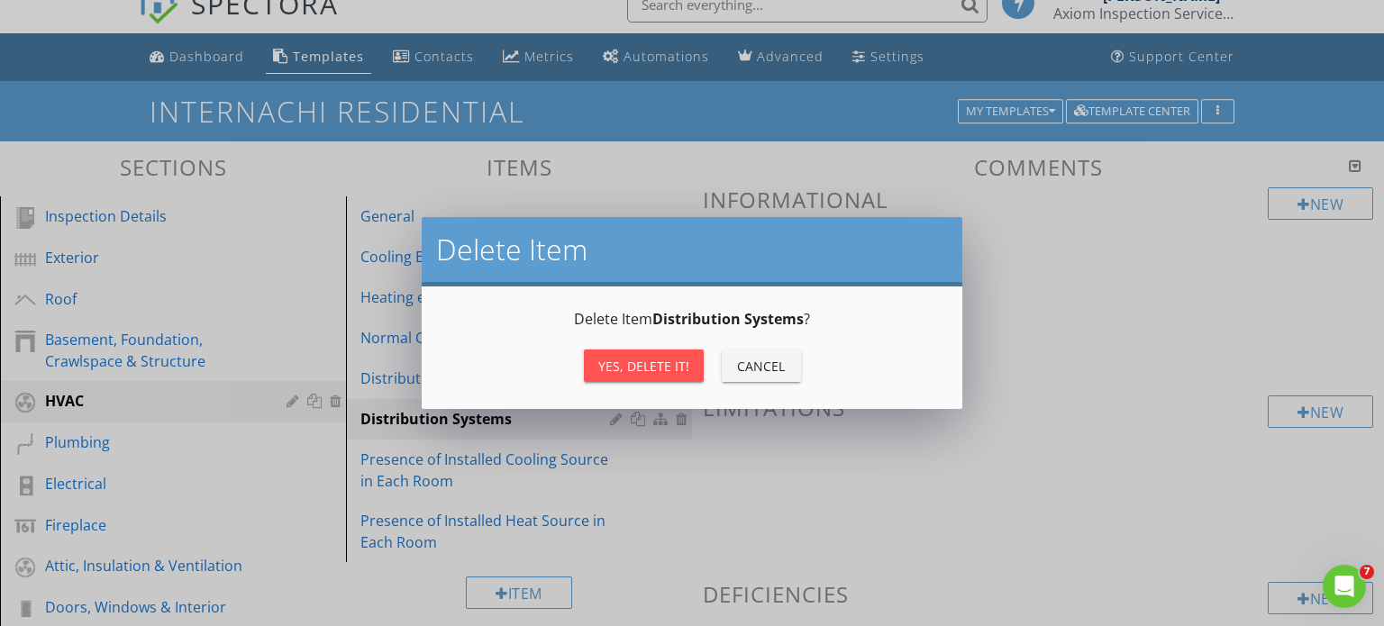
click at [662, 370] on div "Yes, Delete it!" at bounding box center [643, 366] width 91 height 19
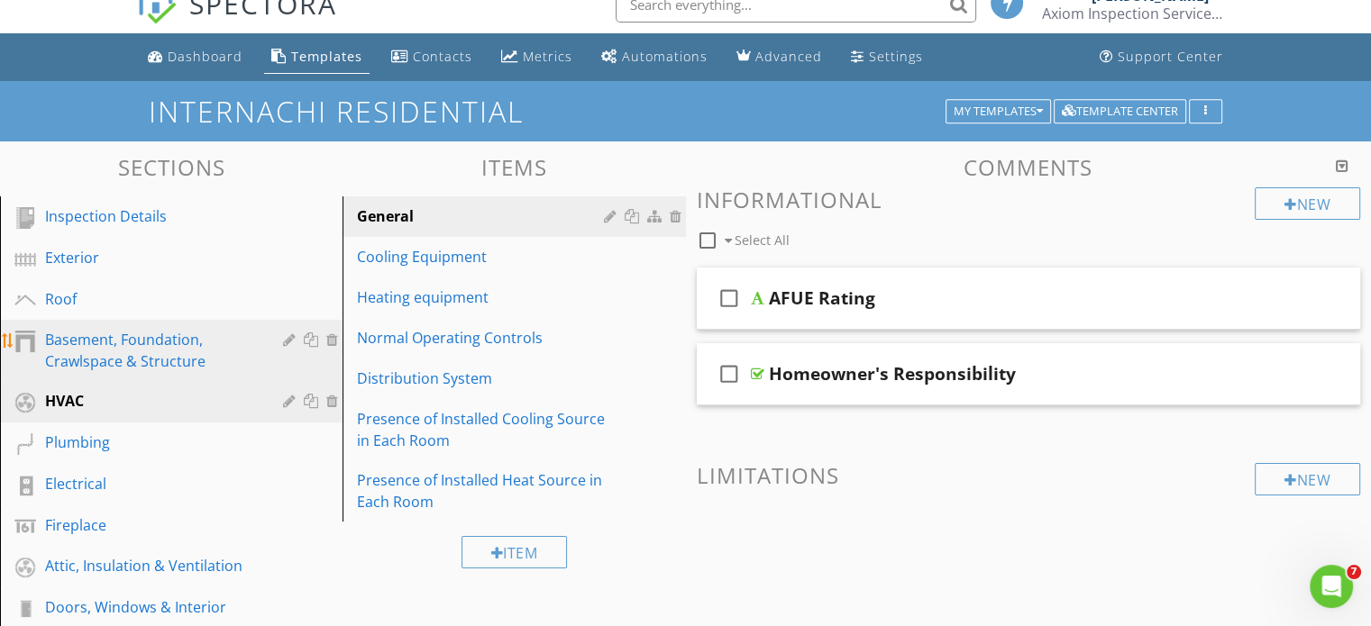
click at [98, 352] on div "Basement, Foundation, Crawlspace & Structure" at bounding box center [151, 350] width 212 height 43
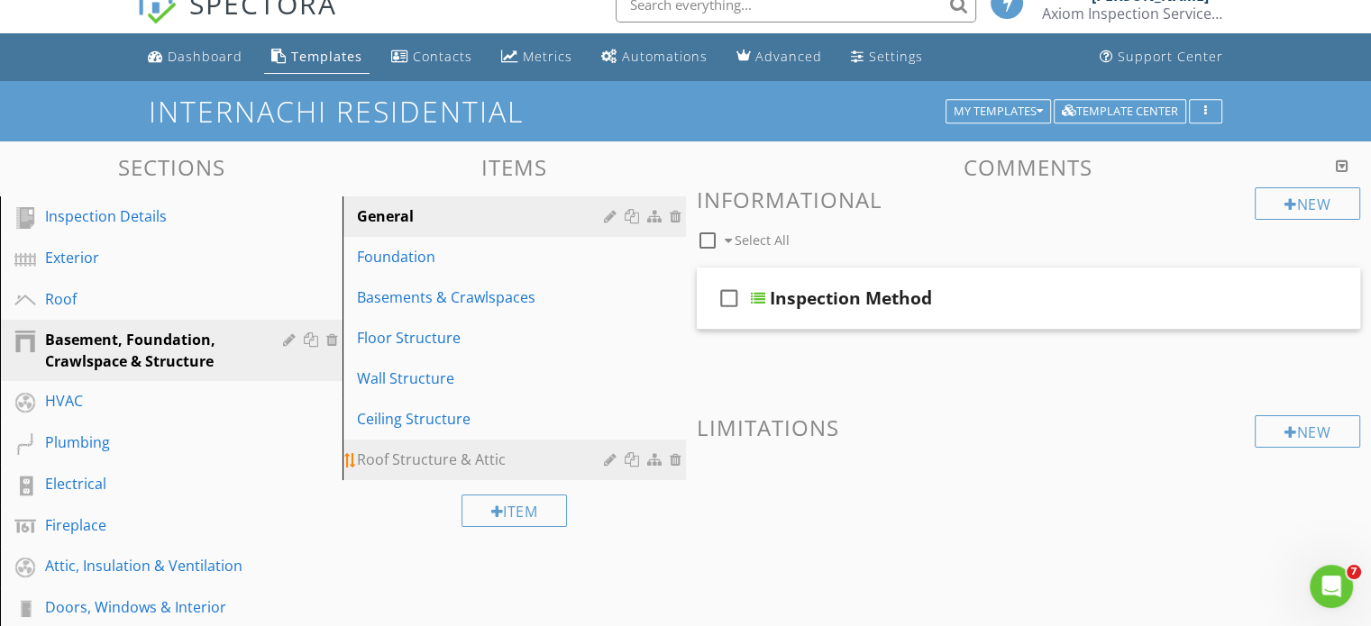
click at [432, 463] on div "Roof Structure & Attic" at bounding box center [482, 460] width 251 height 22
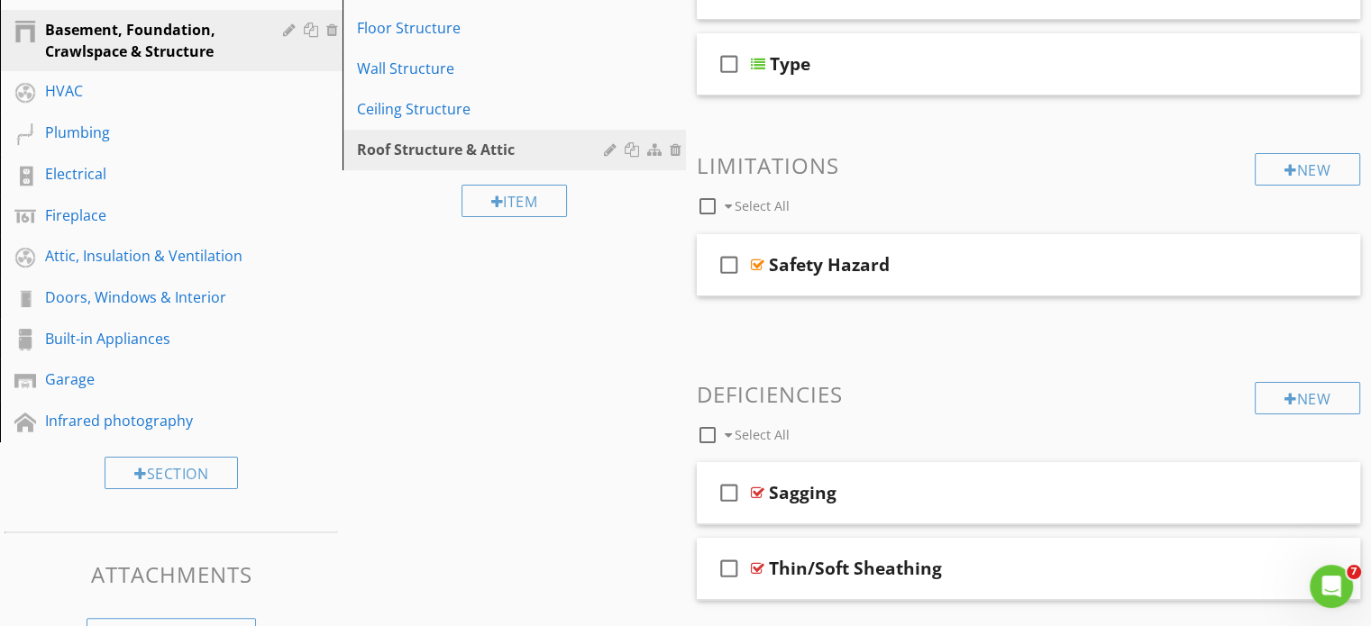
scroll to position [205, 0]
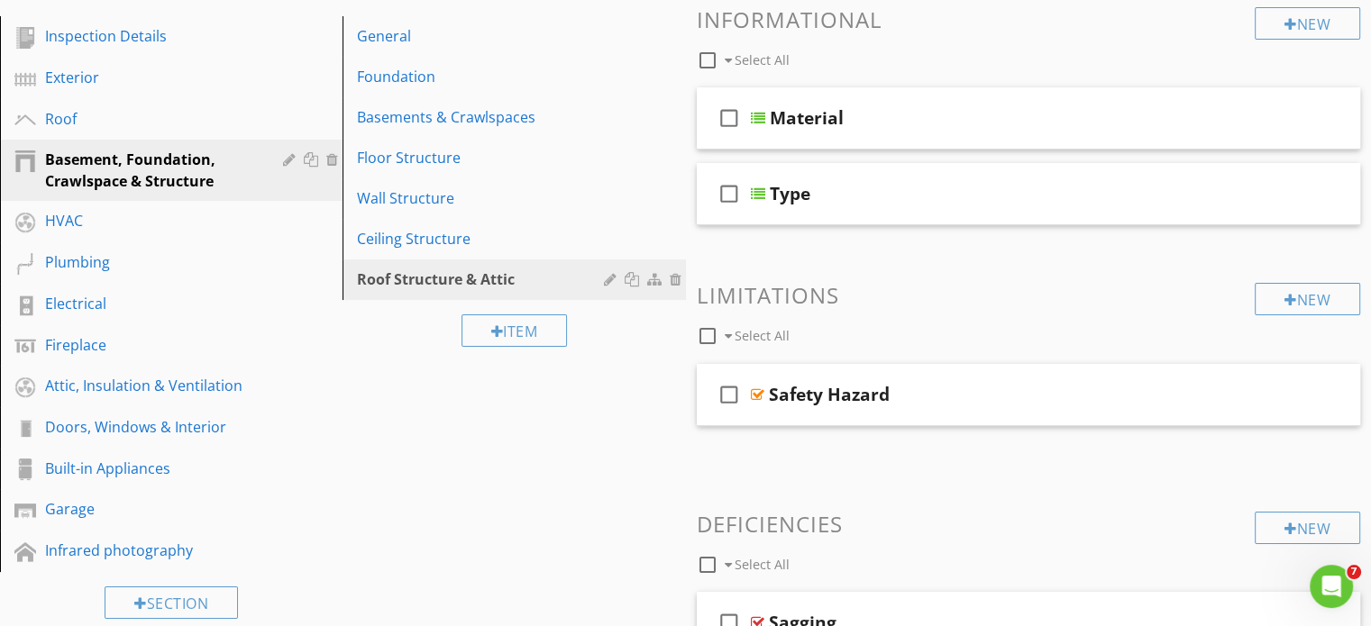
click at [377, 406] on div "Sections Inspection Details Exterior Roof Basement, Foundation, Crawlspace & St…" at bounding box center [685, 377] width 1371 height 832
click at [400, 210] on link "Wall Structure" at bounding box center [516, 198] width 337 height 40
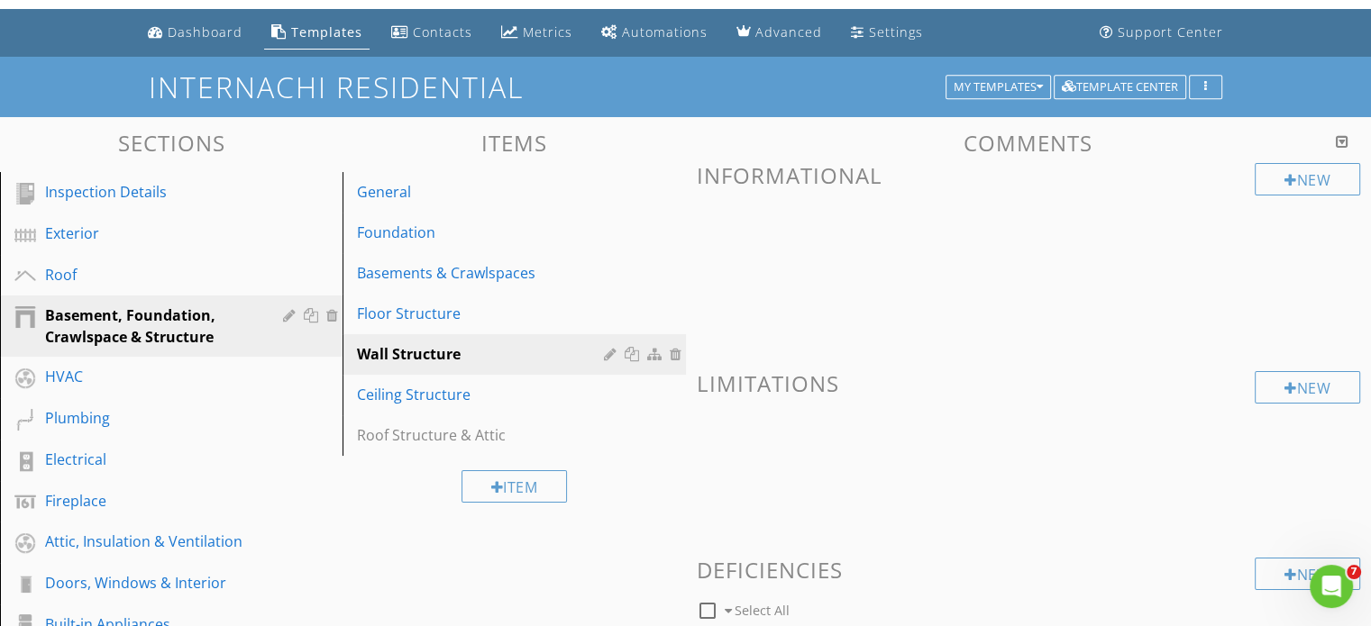
scroll to position [24, 0]
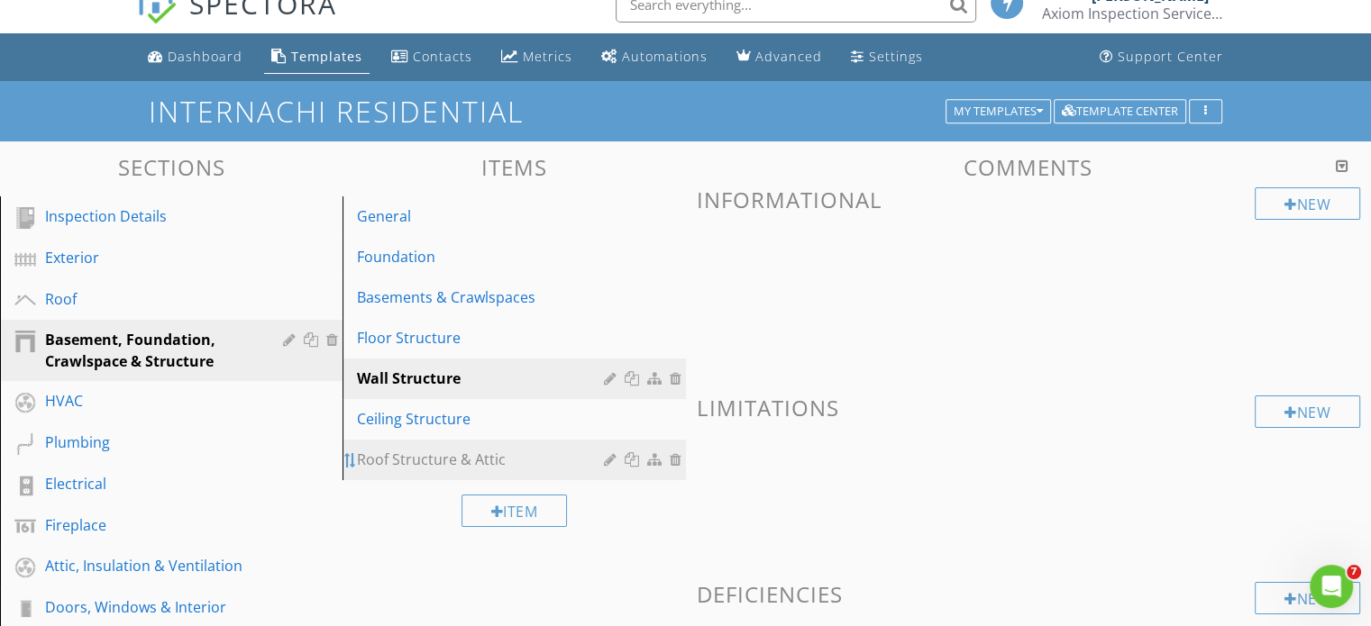
click at [351, 455] on div at bounding box center [350, 460] width 14 height 14
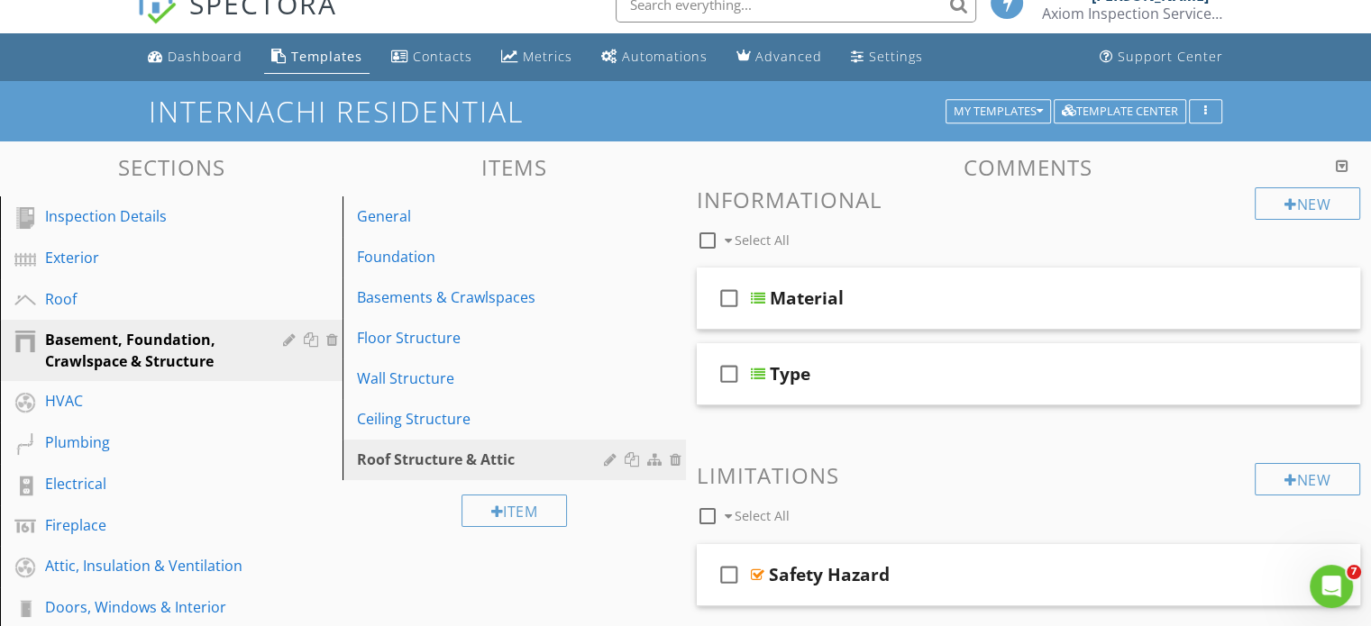
click at [393, 533] on div "Item" at bounding box center [514, 510] width 343 height 60
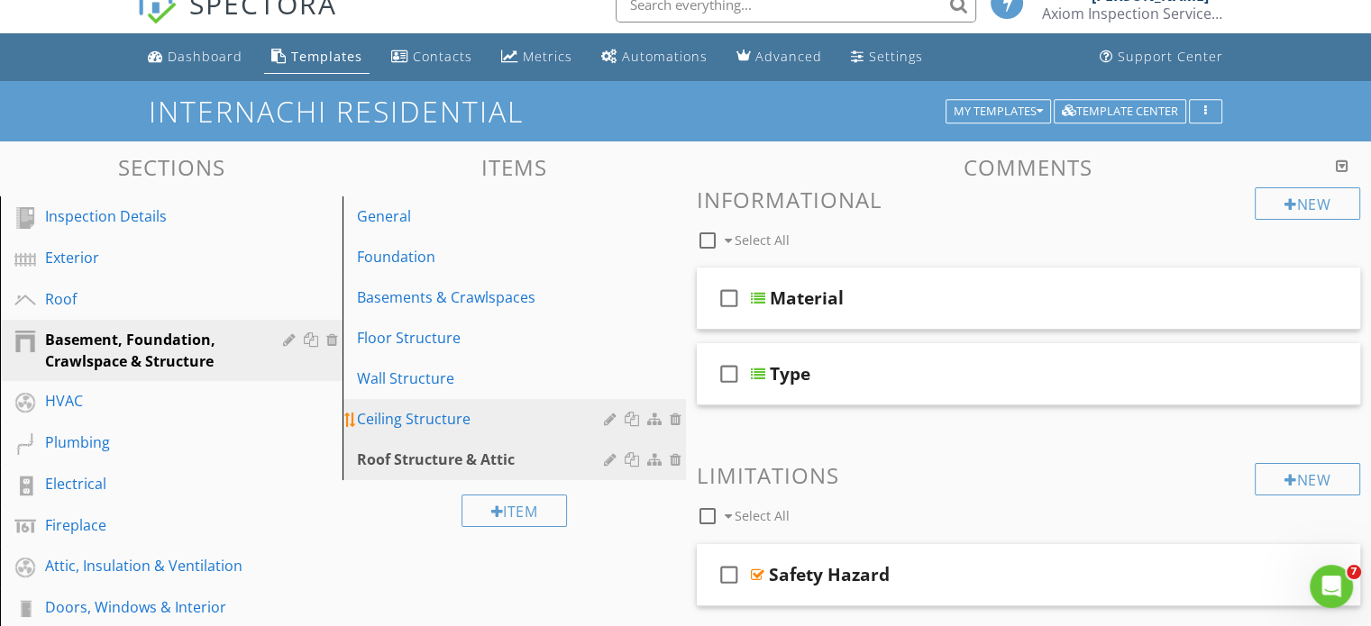
click at [398, 417] on div "Ceiling Structure" at bounding box center [482, 419] width 251 height 22
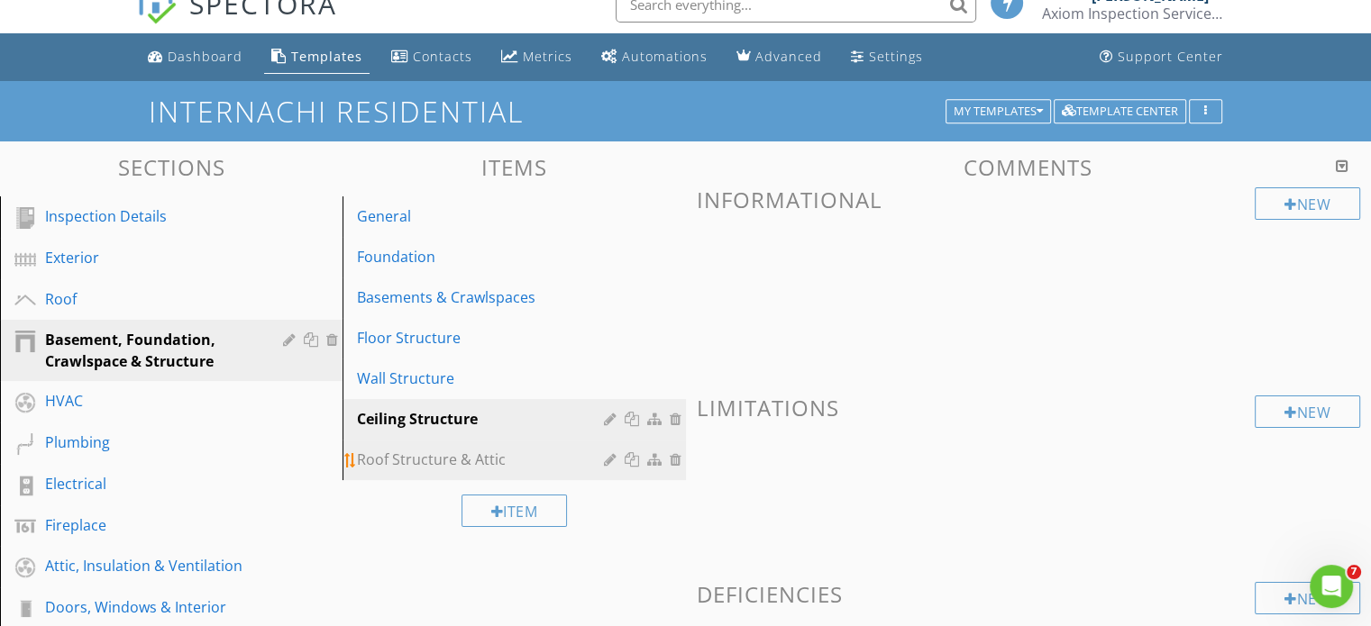
click at [443, 468] on div "Roof Structure & Attic" at bounding box center [482, 460] width 251 height 22
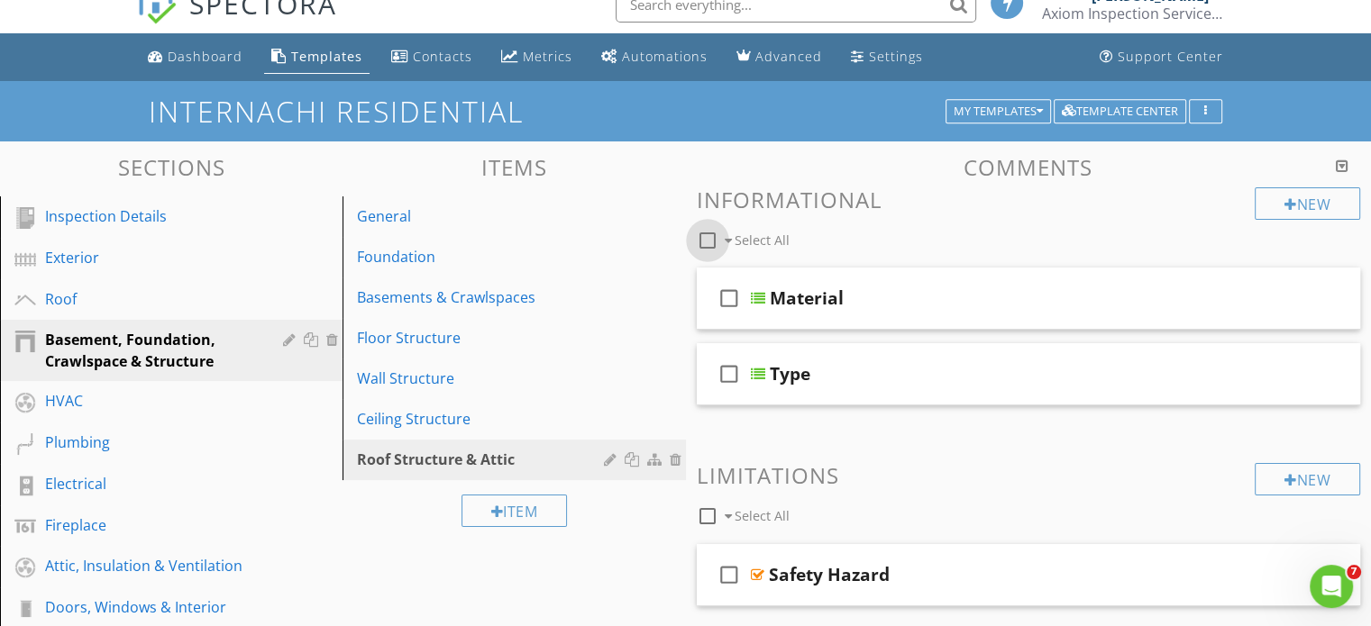
click at [710, 239] on div at bounding box center [707, 240] width 31 height 31
checkbox input "false"
click at [403, 507] on div "Item" at bounding box center [514, 510] width 343 height 60
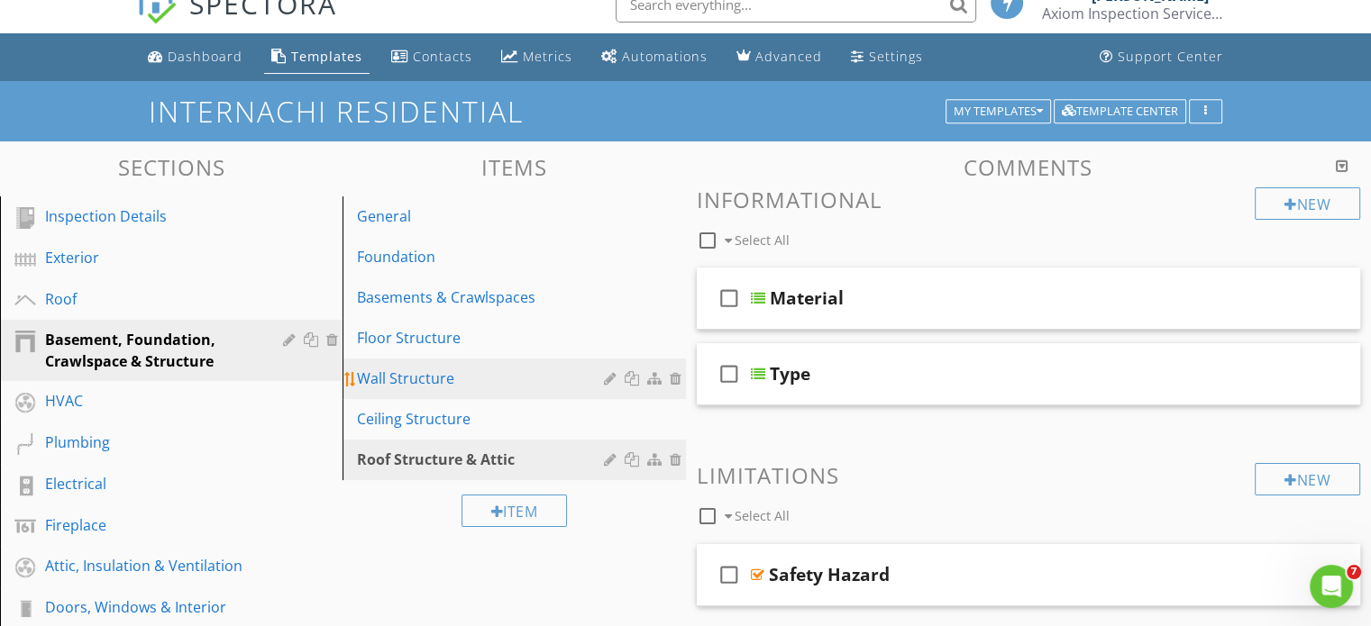
click at [411, 385] on div "Wall Structure" at bounding box center [482, 379] width 251 height 22
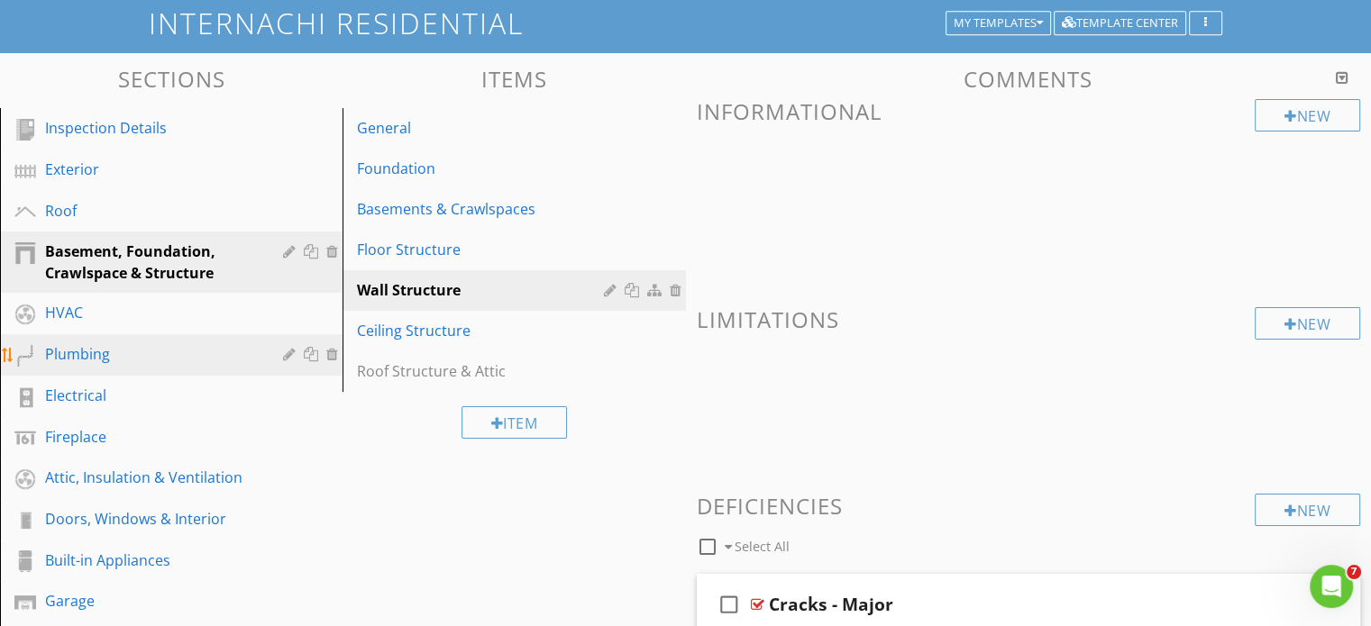
scroll to position [114, 0]
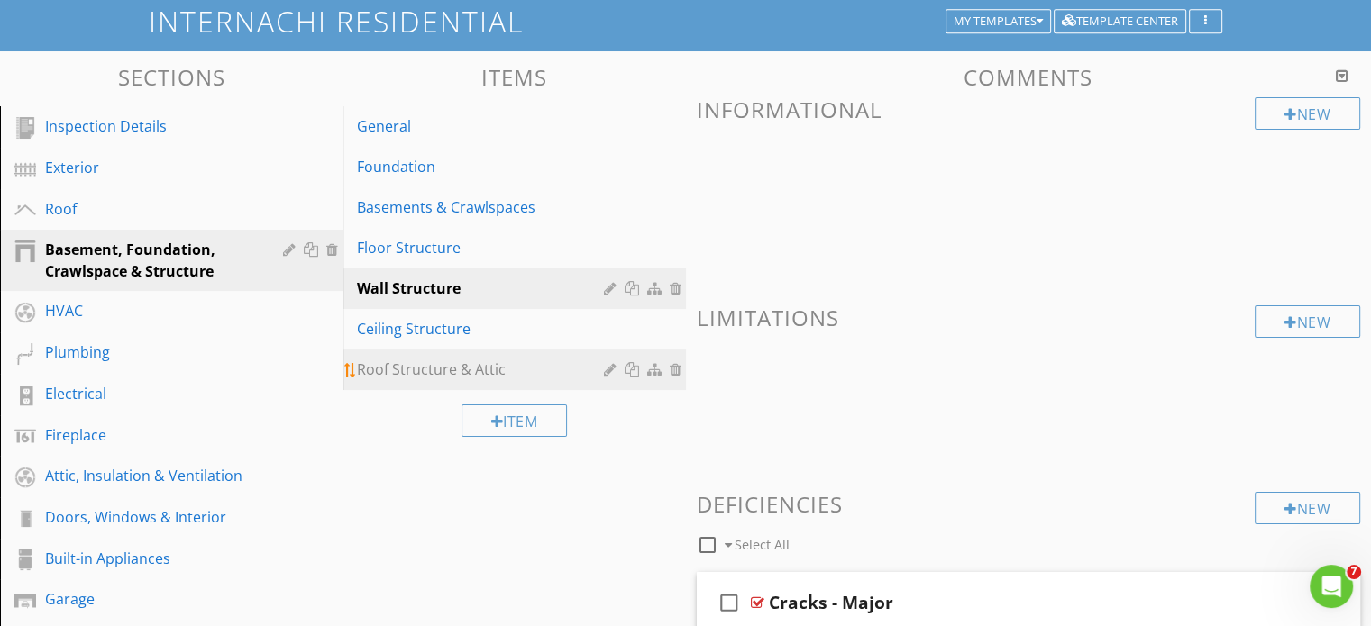
click at [422, 379] on div "Roof Structure & Attic" at bounding box center [482, 370] width 251 height 22
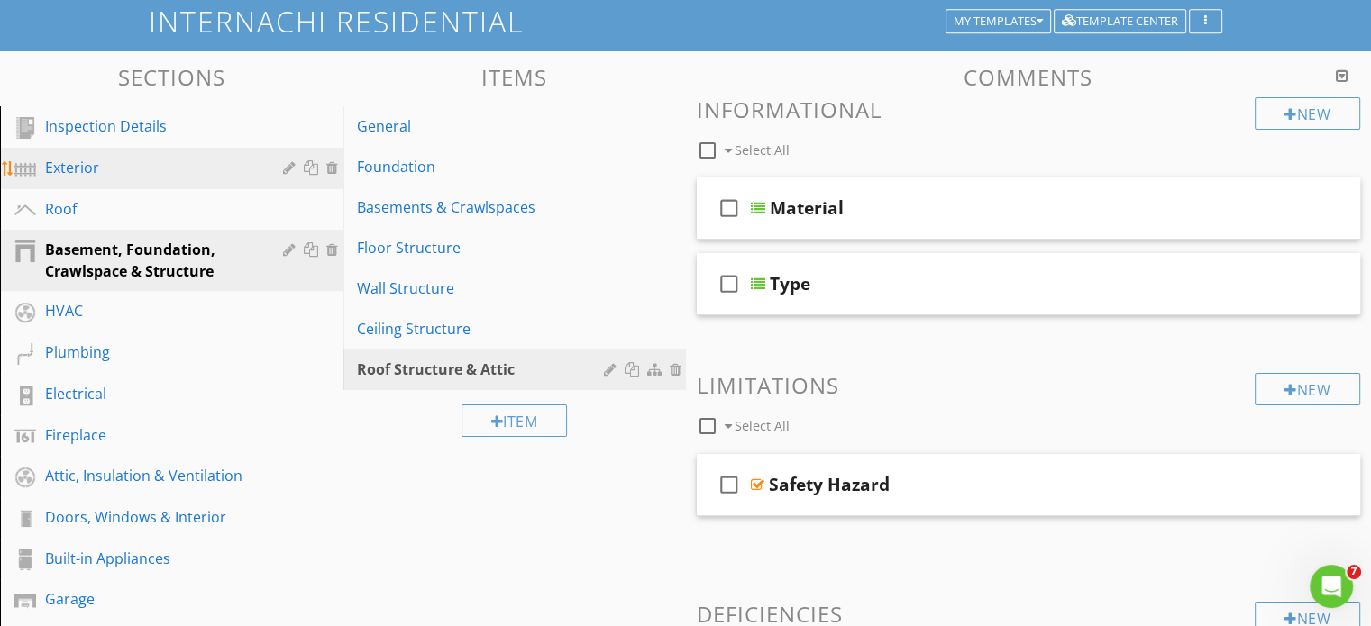
click at [71, 157] on div "Exterior" at bounding box center [151, 168] width 212 height 22
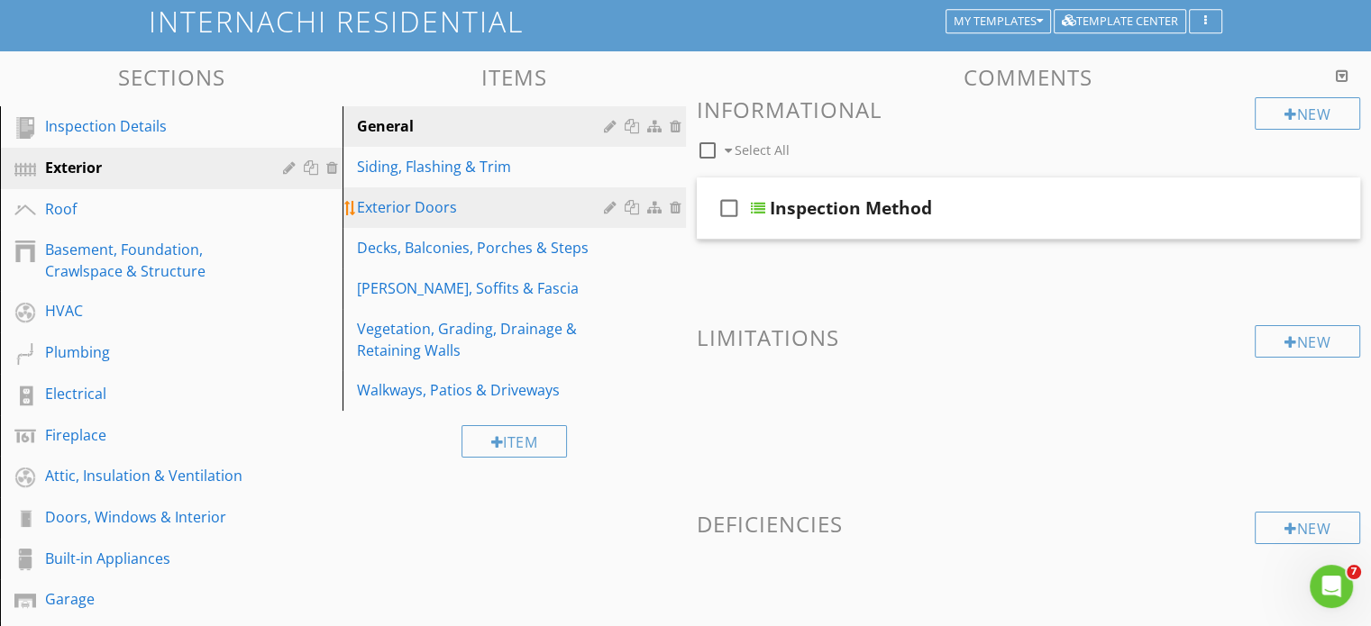
click at [656, 206] on div at bounding box center [656, 207] width 19 height 14
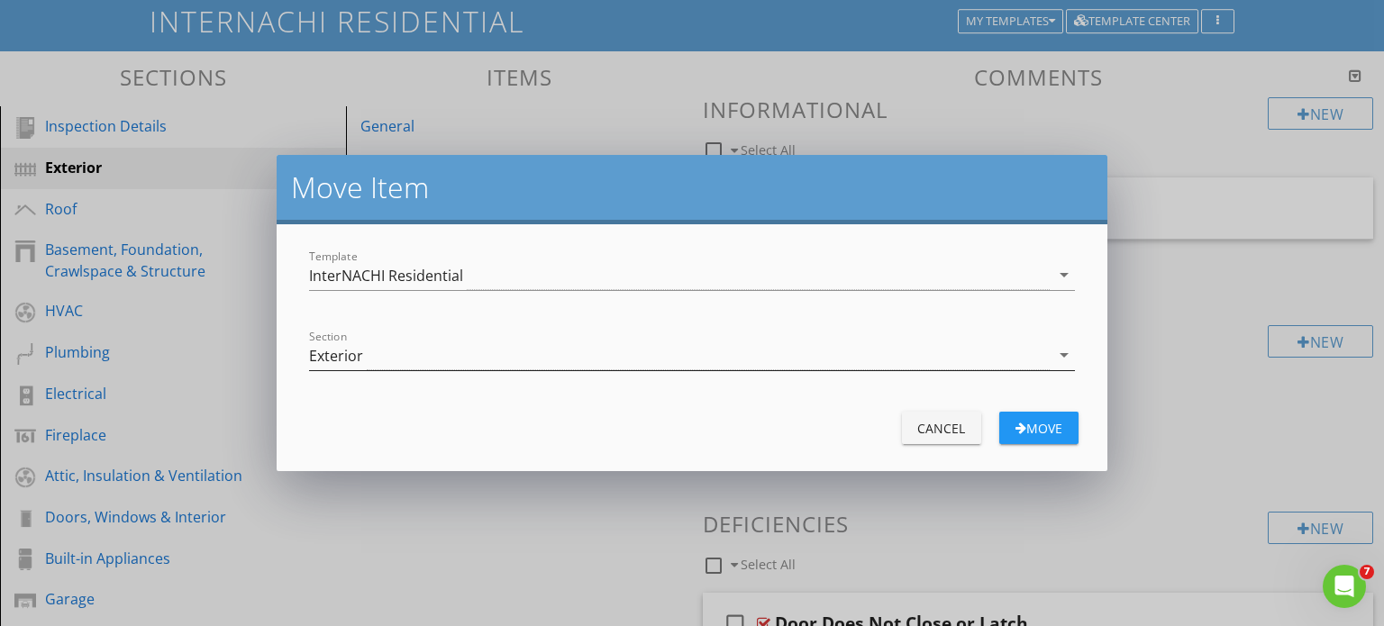
click at [1069, 361] on icon "arrow_drop_down" at bounding box center [1065, 355] width 22 height 22
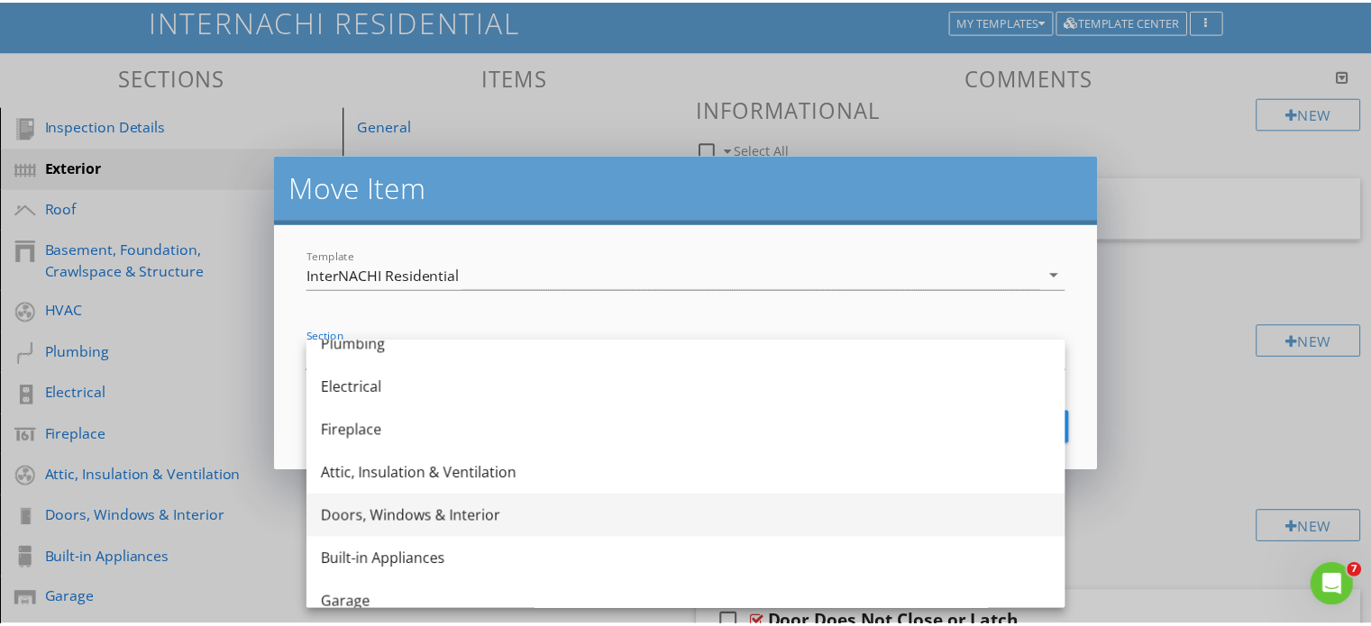
scroll to position [292, 0]
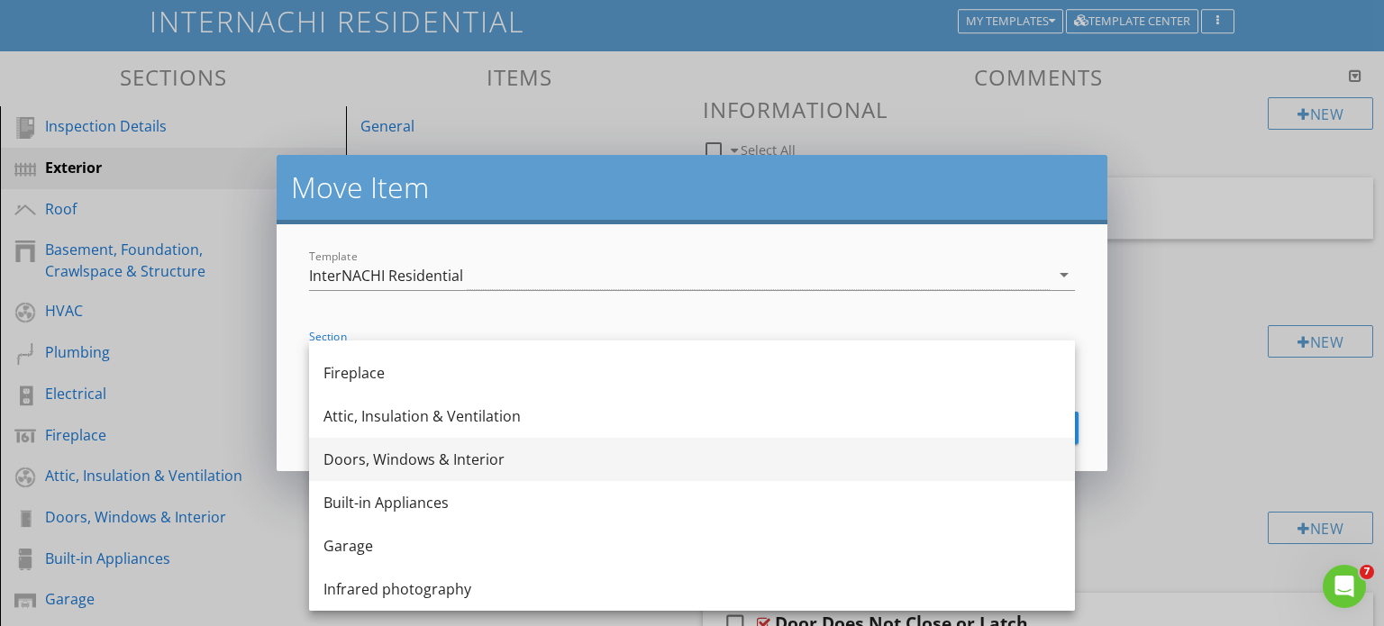
click at [393, 457] on div "Doors, Windows & Interior" at bounding box center [692, 460] width 737 height 22
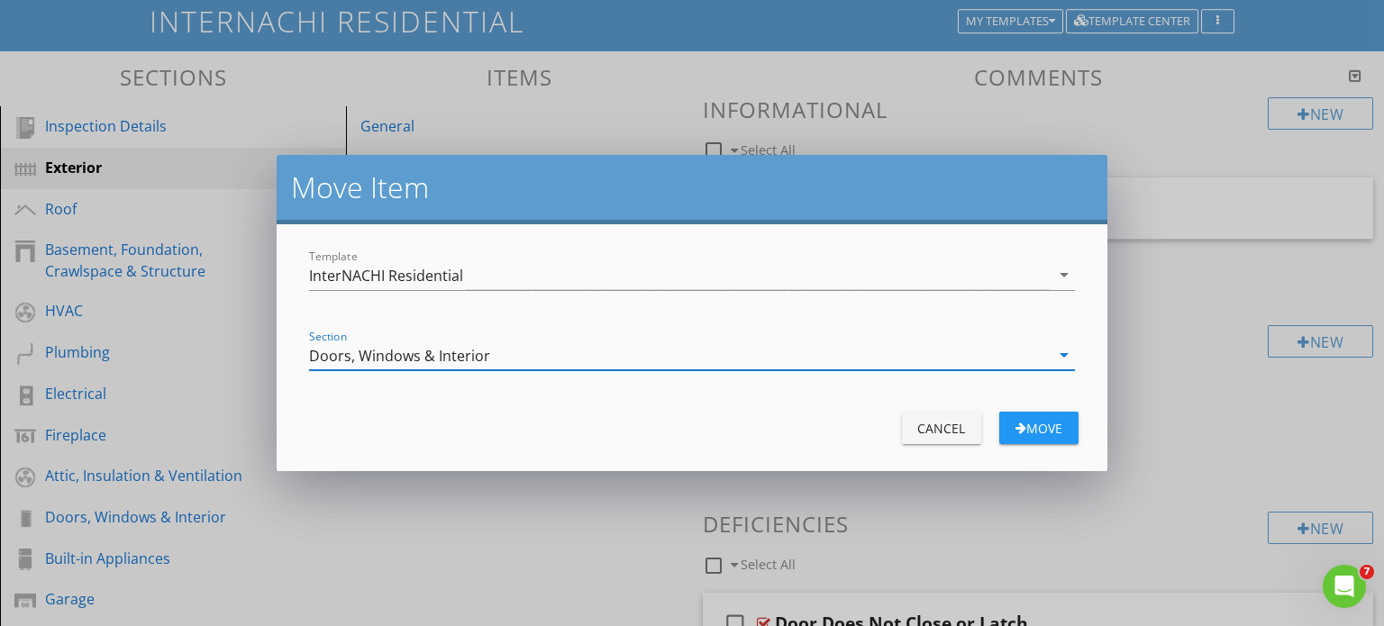
click at [1044, 430] on div "Move" at bounding box center [1039, 428] width 50 height 19
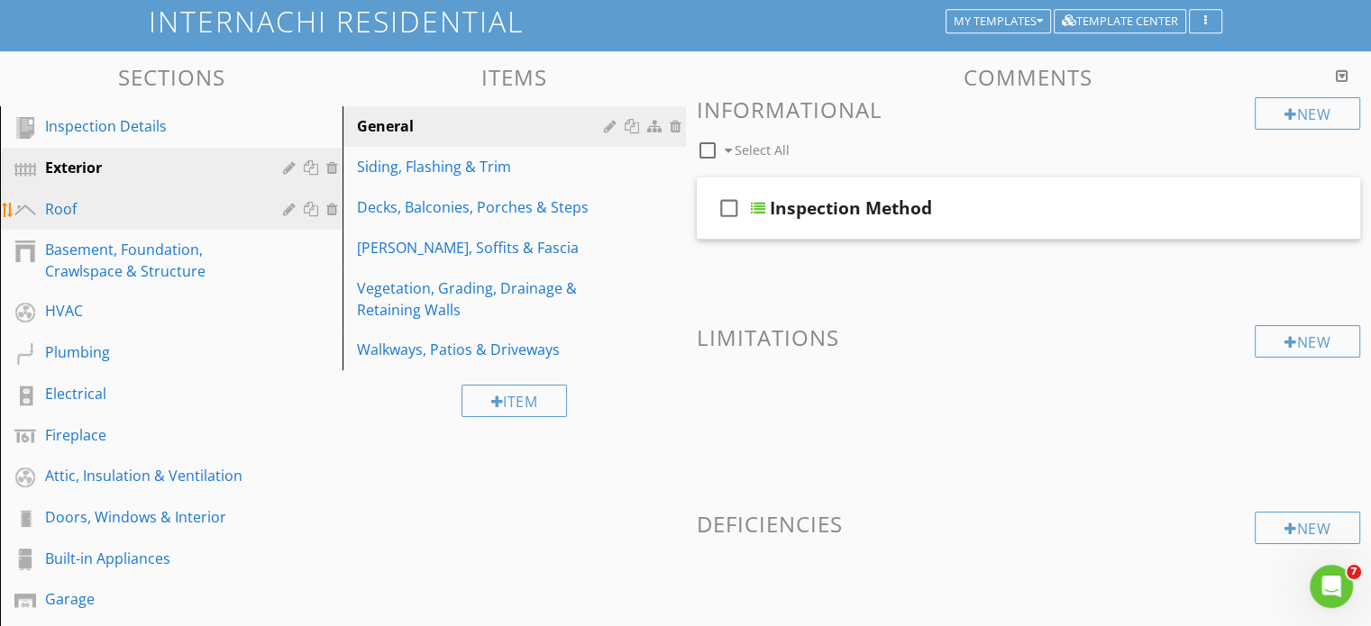
click at [87, 205] on div "Roof" at bounding box center [151, 209] width 212 height 22
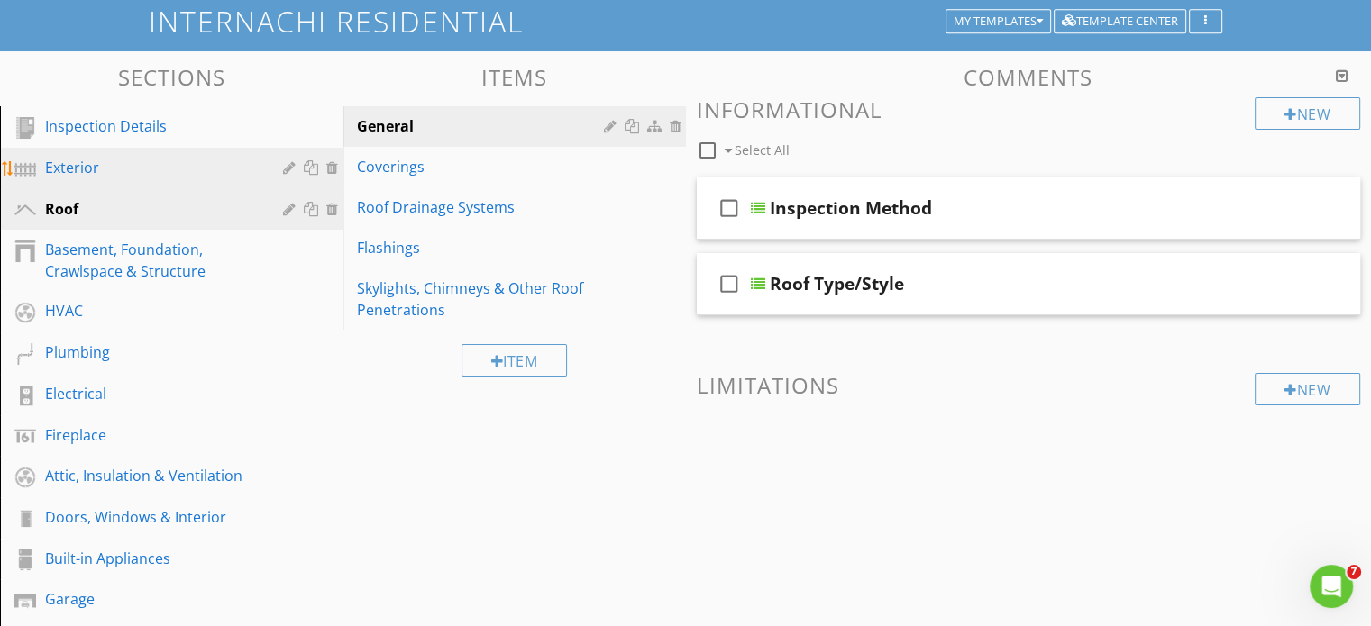
click at [80, 163] on div "Exterior" at bounding box center [151, 168] width 212 height 22
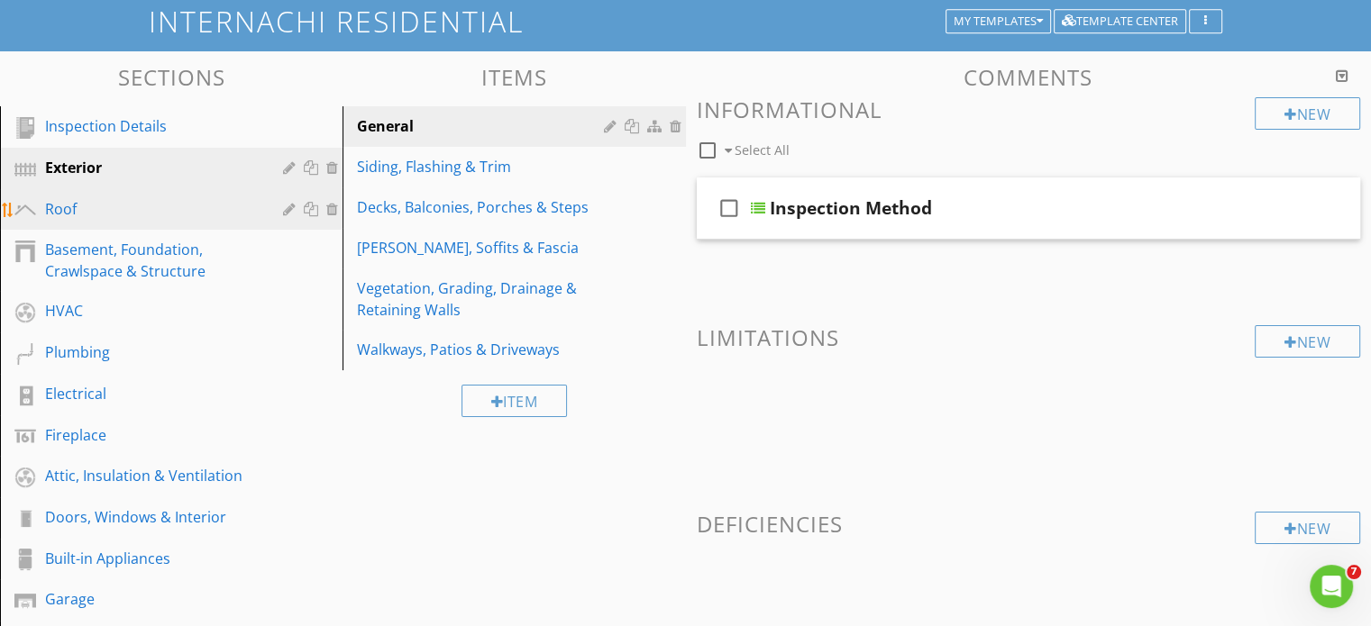
click at [87, 208] on div "Roof" at bounding box center [151, 209] width 212 height 22
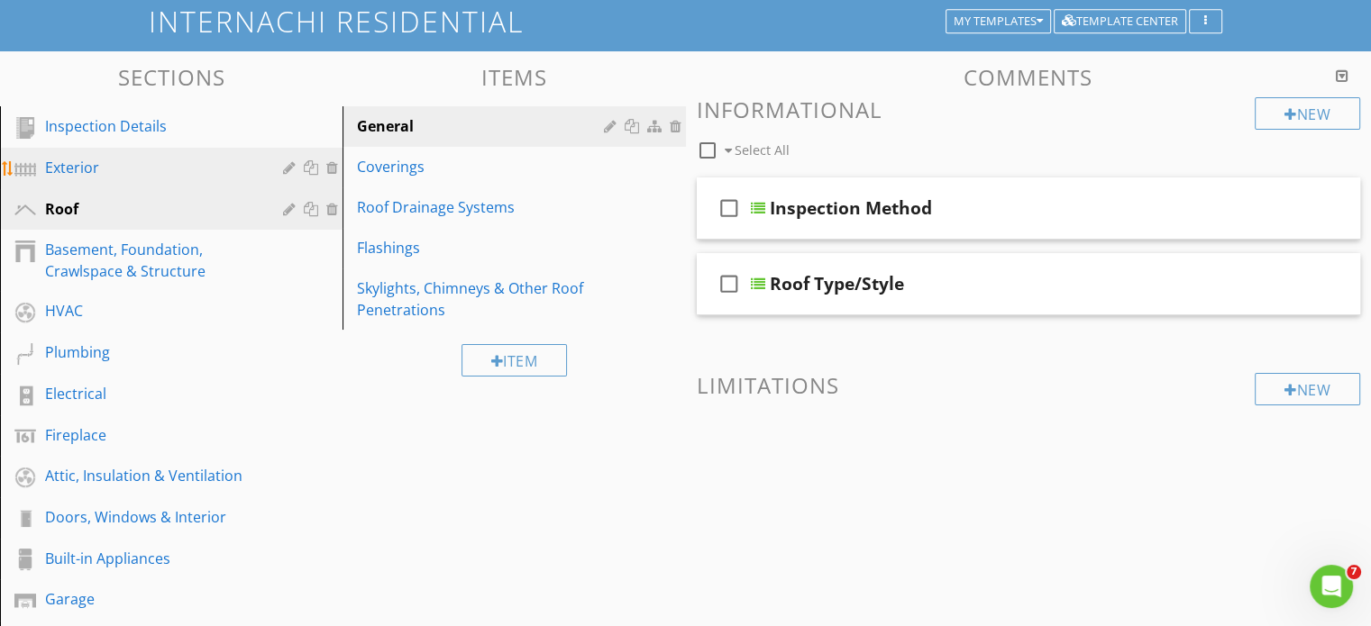
click at [87, 169] on div "Exterior" at bounding box center [151, 168] width 212 height 22
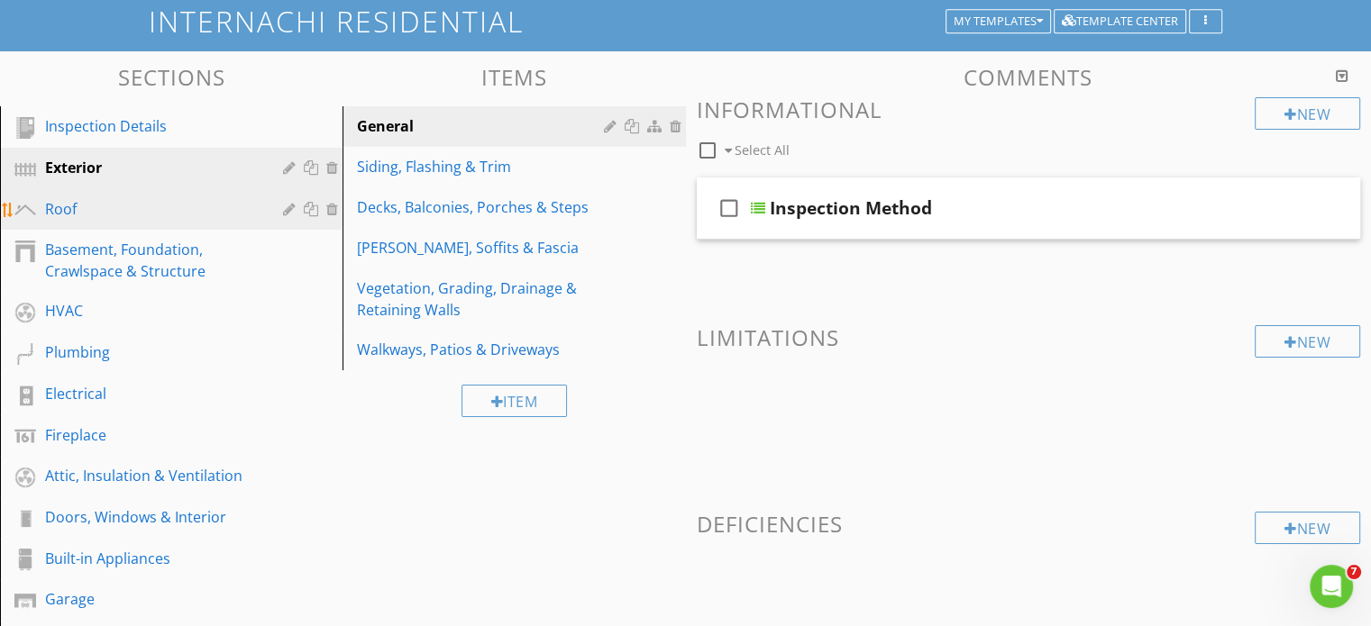
click at [88, 214] on div "Roof" at bounding box center [151, 209] width 212 height 22
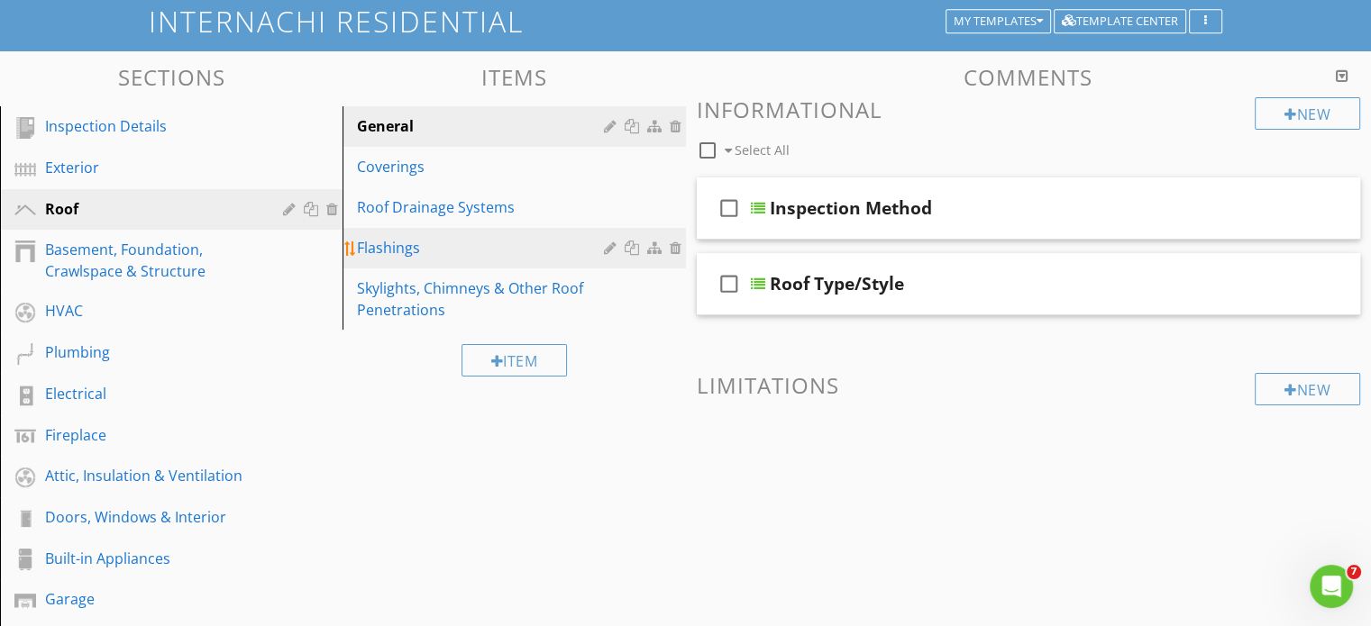
click at [404, 250] on div "Flashings" at bounding box center [482, 248] width 251 height 22
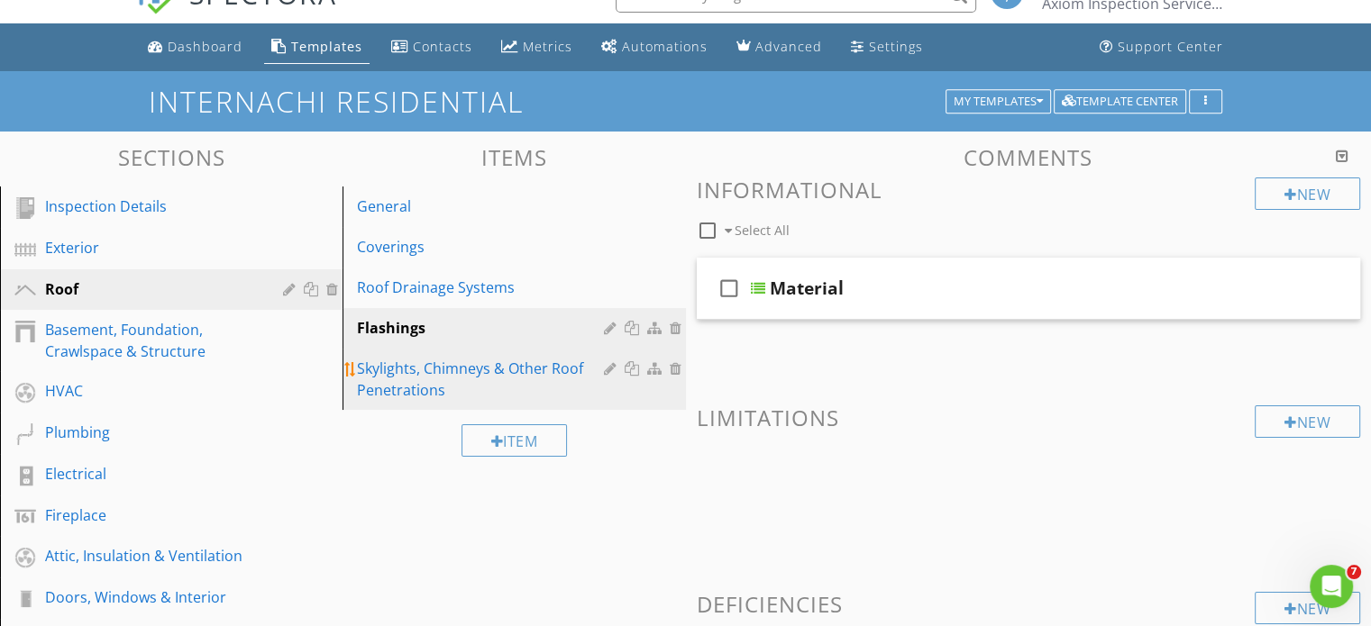
scroll to position [90, 0]
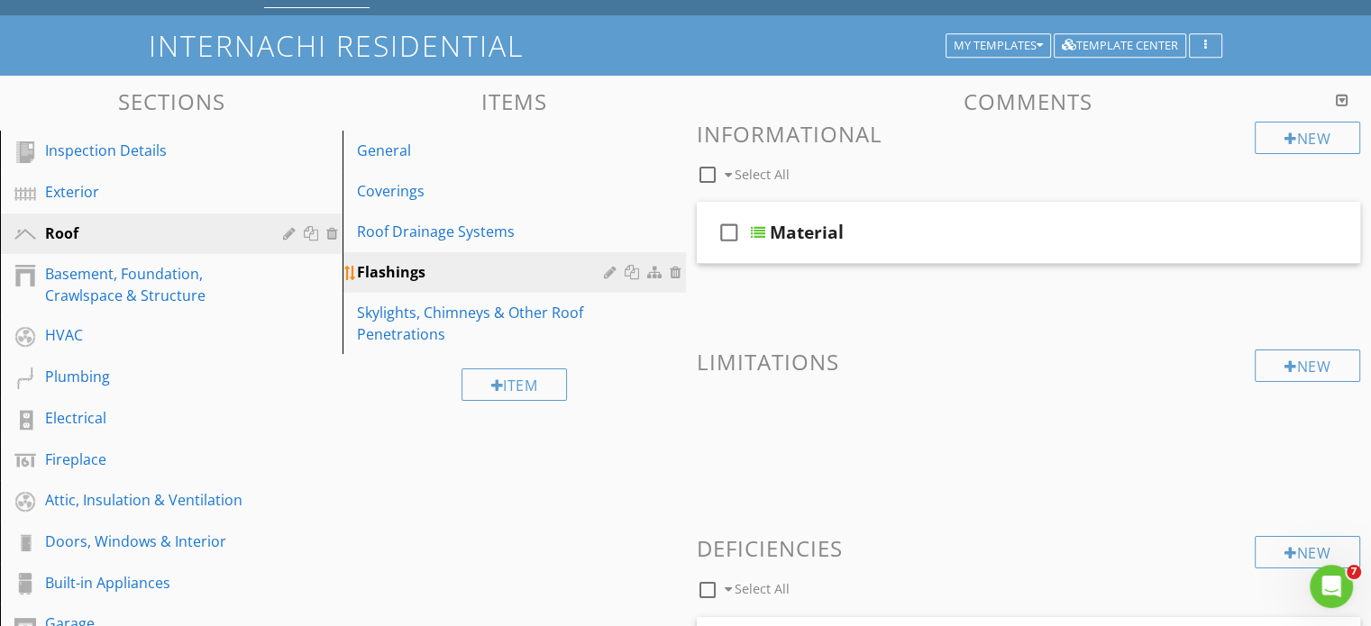
click at [653, 271] on div at bounding box center [656, 272] width 19 height 14
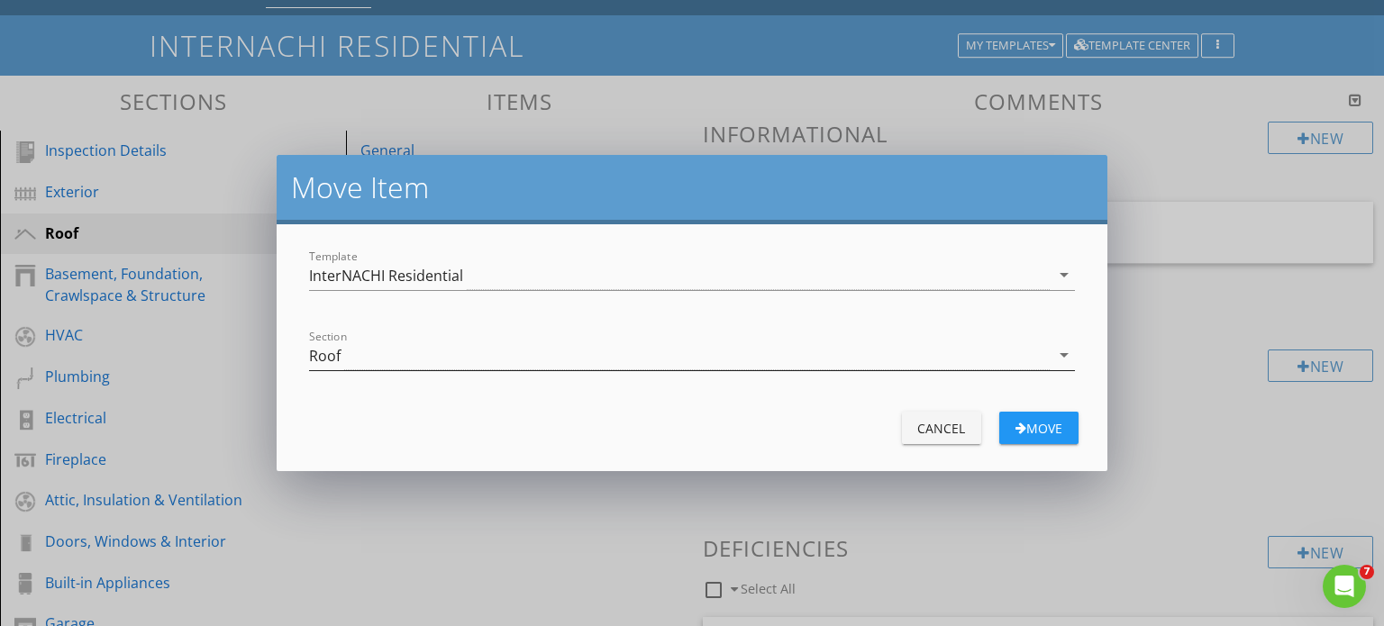
click at [1054, 359] on icon "arrow_drop_down" at bounding box center [1065, 355] width 22 height 22
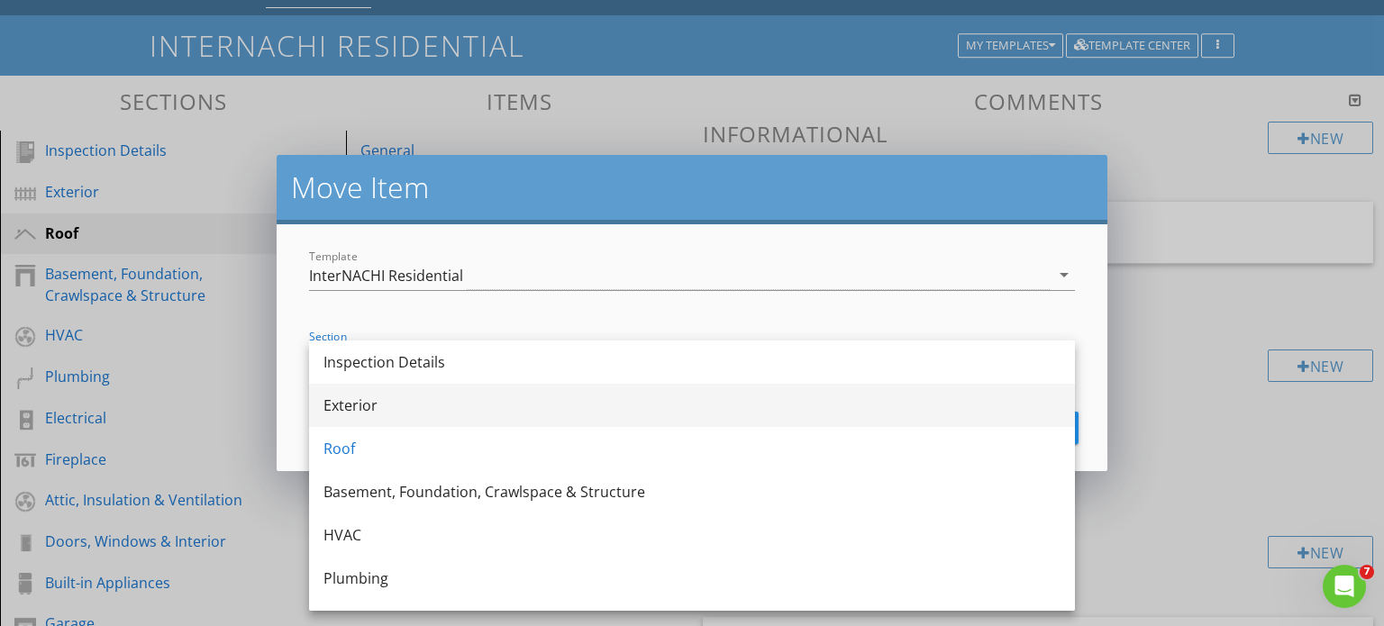
click at [401, 404] on div "Exterior" at bounding box center [692, 406] width 737 height 22
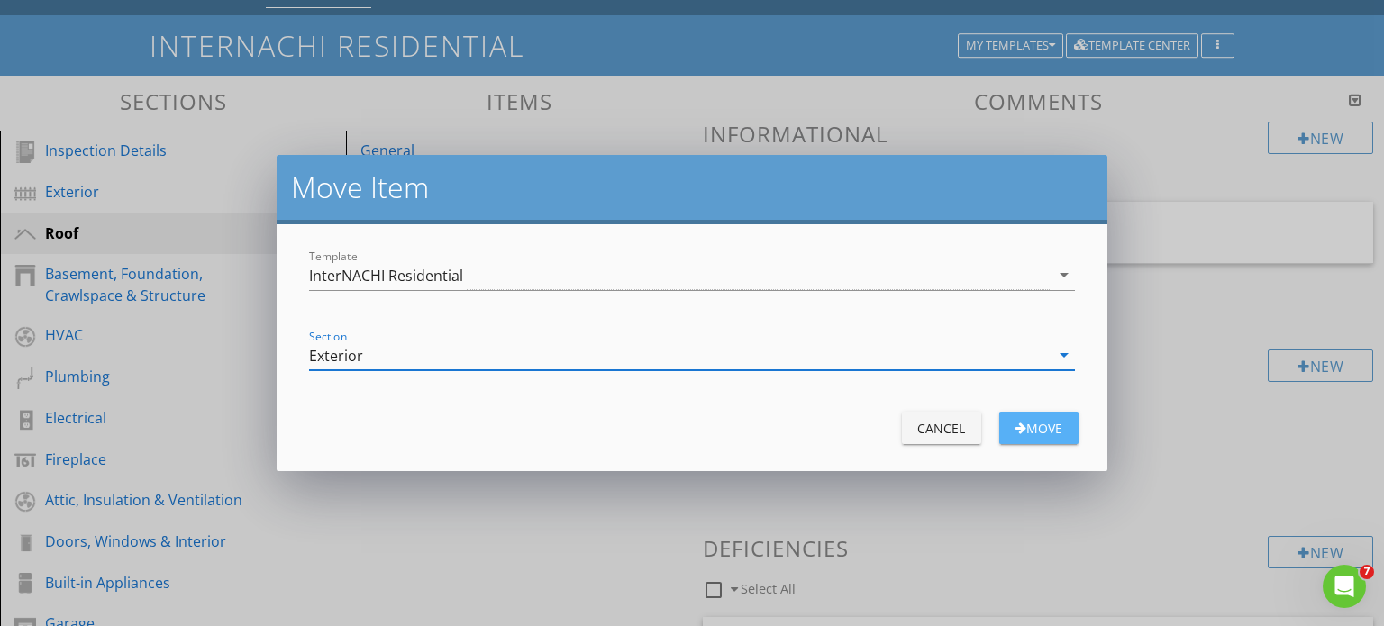
click at [1060, 425] on div "Move" at bounding box center [1039, 428] width 50 height 19
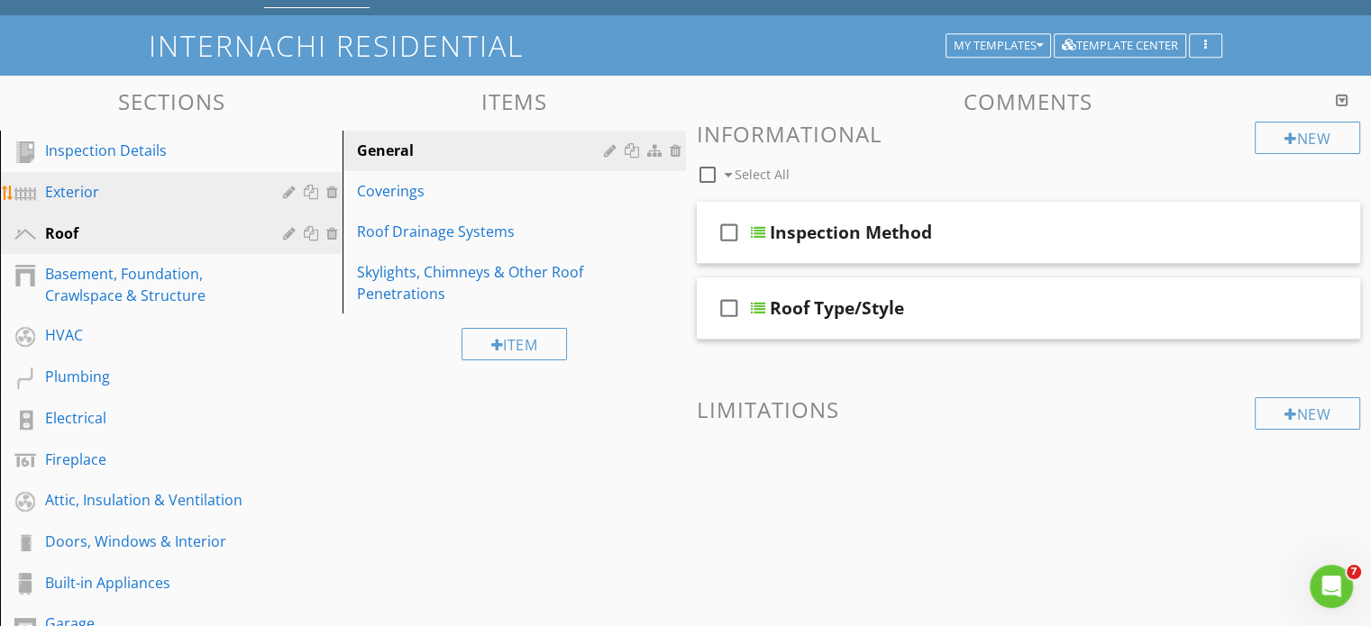
click at [61, 201] on div "Exterior" at bounding box center [151, 192] width 212 height 22
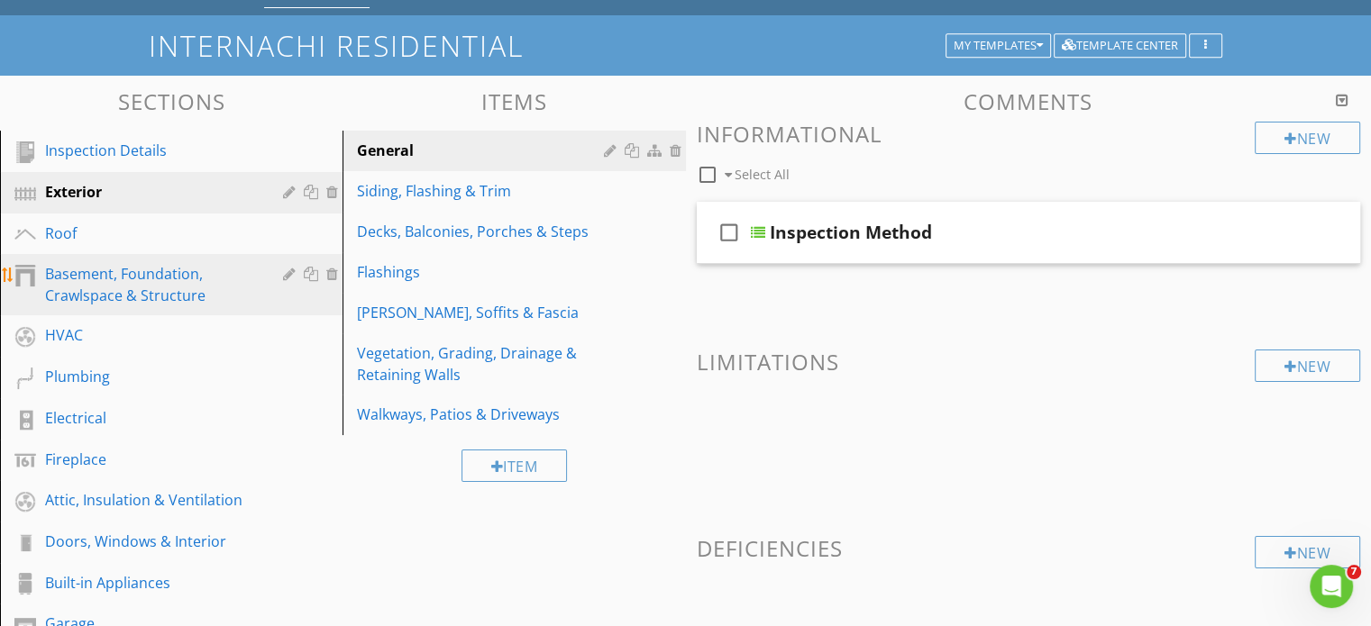
click at [105, 271] on div "Basement, Foundation, Crawlspace & Structure" at bounding box center [151, 284] width 212 height 43
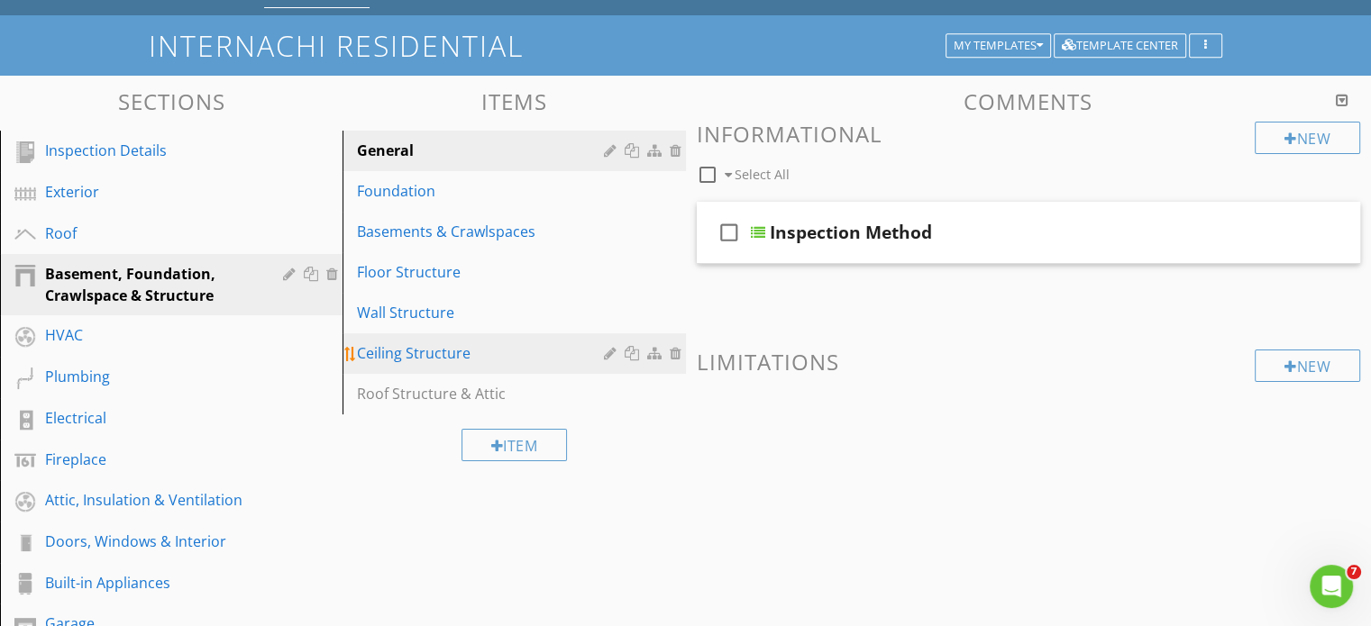
click at [415, 356] on div "Ceiling Structure" at bounding box center [482, 354] width 251 height 22
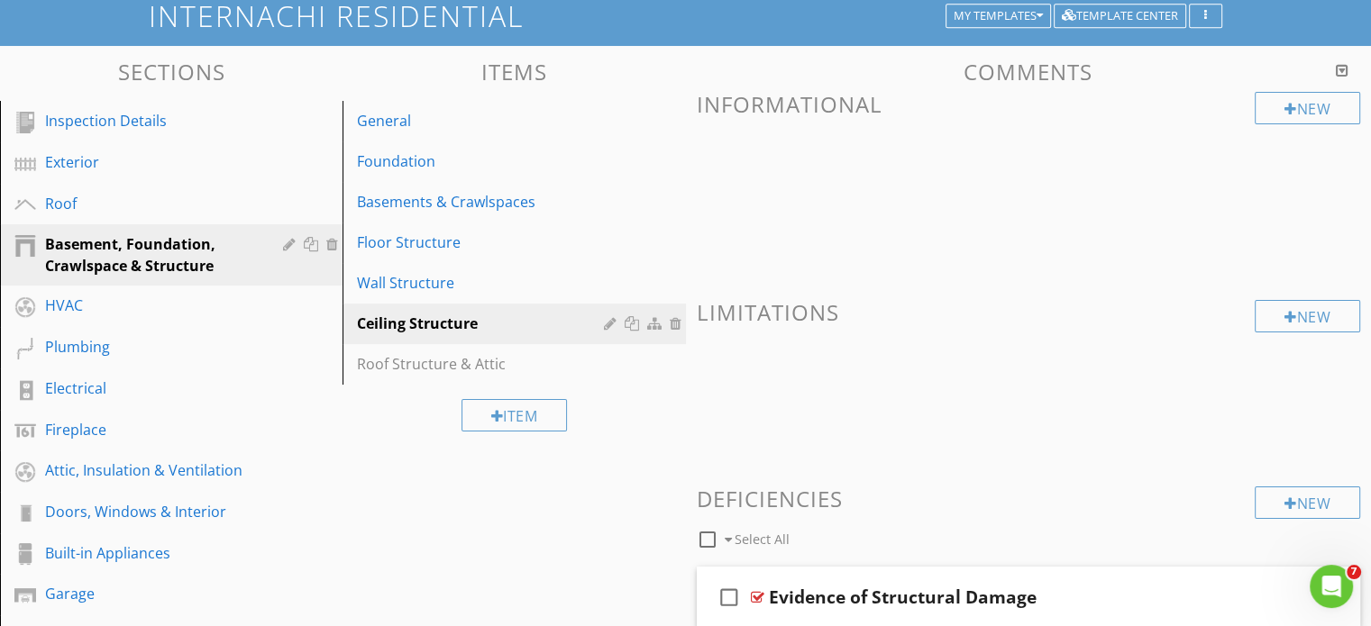
scroll to position [114, 0]
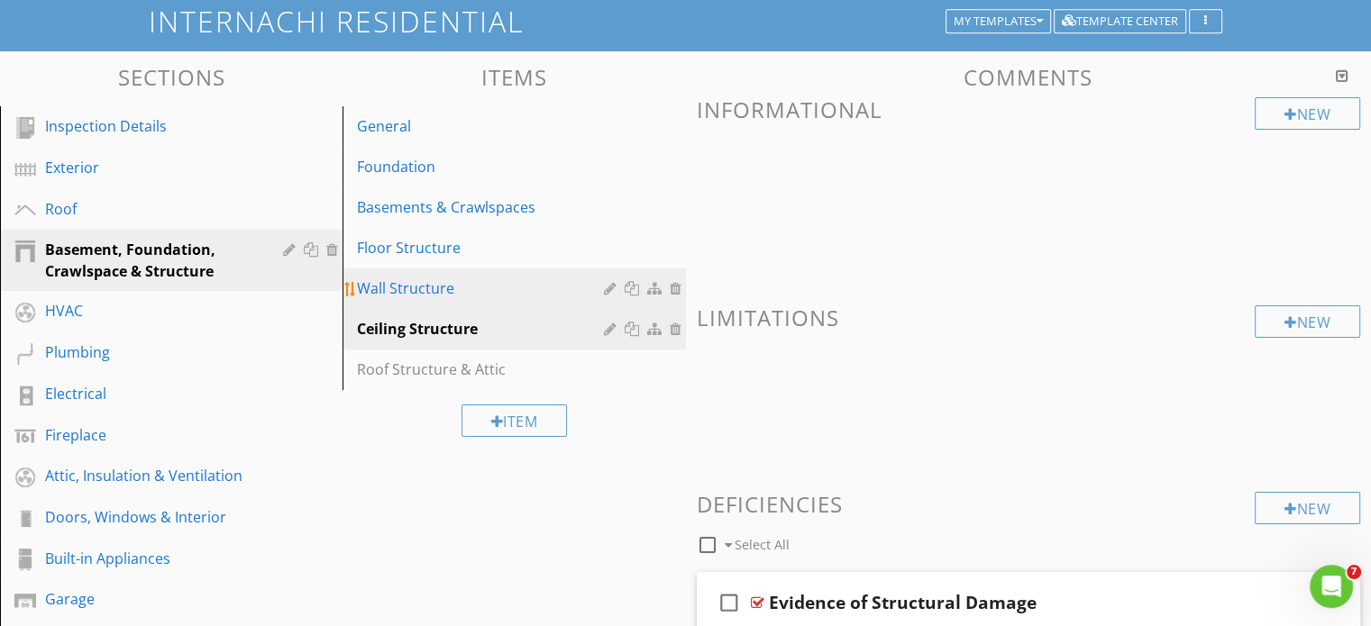
click at [415, 282] on div "Wall Structure" at bounding box center [482, 289] width 251 height 22
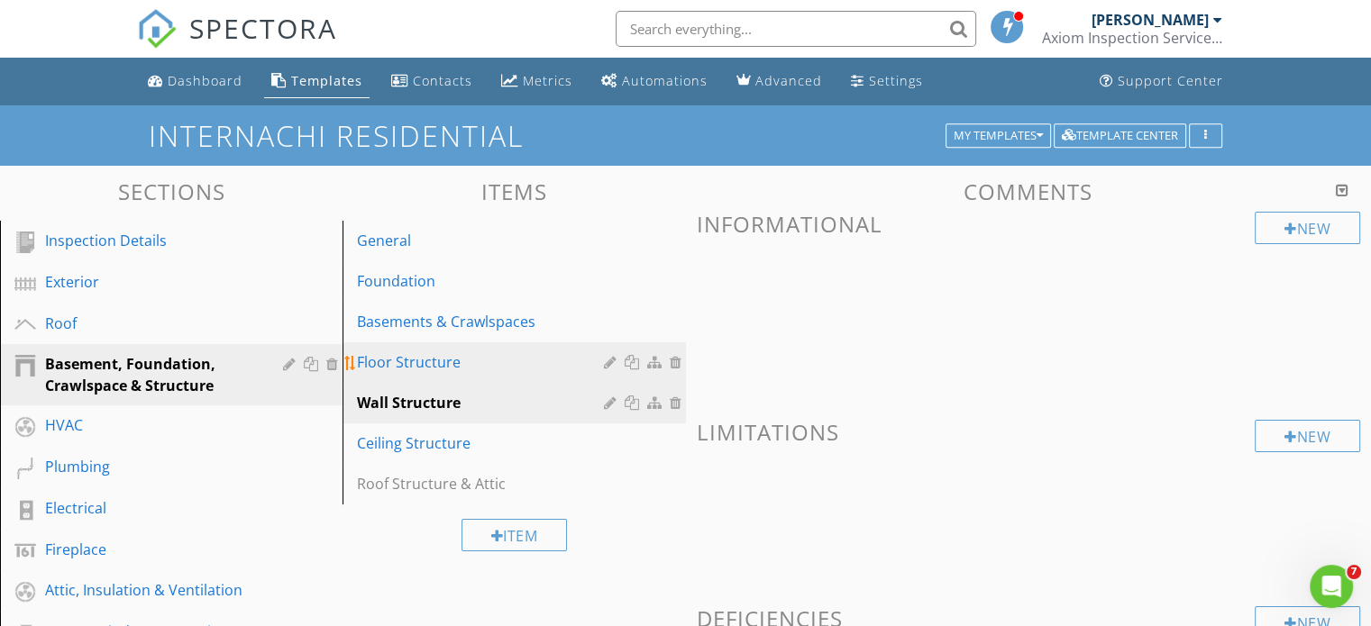
scroll to position [0, 0]
click at [397, 361] on div "Floor Structure" at bounding box center [482, 363] width 251 height 22
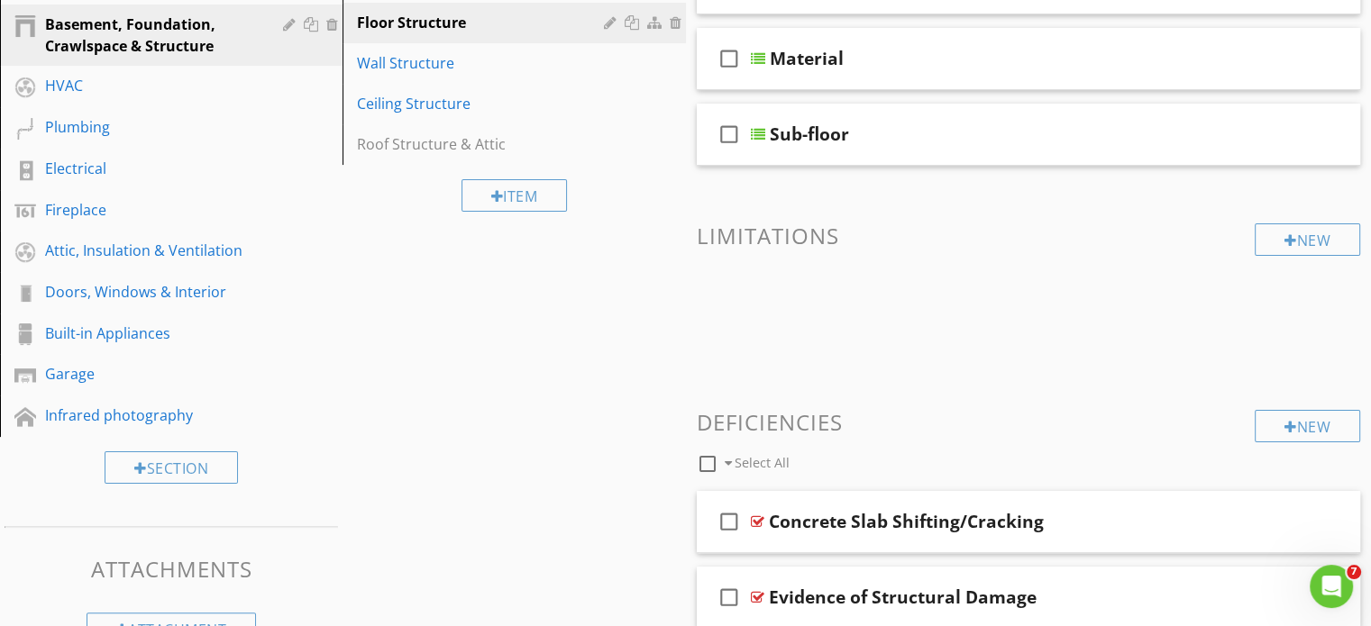
scroll to position [192, 0]
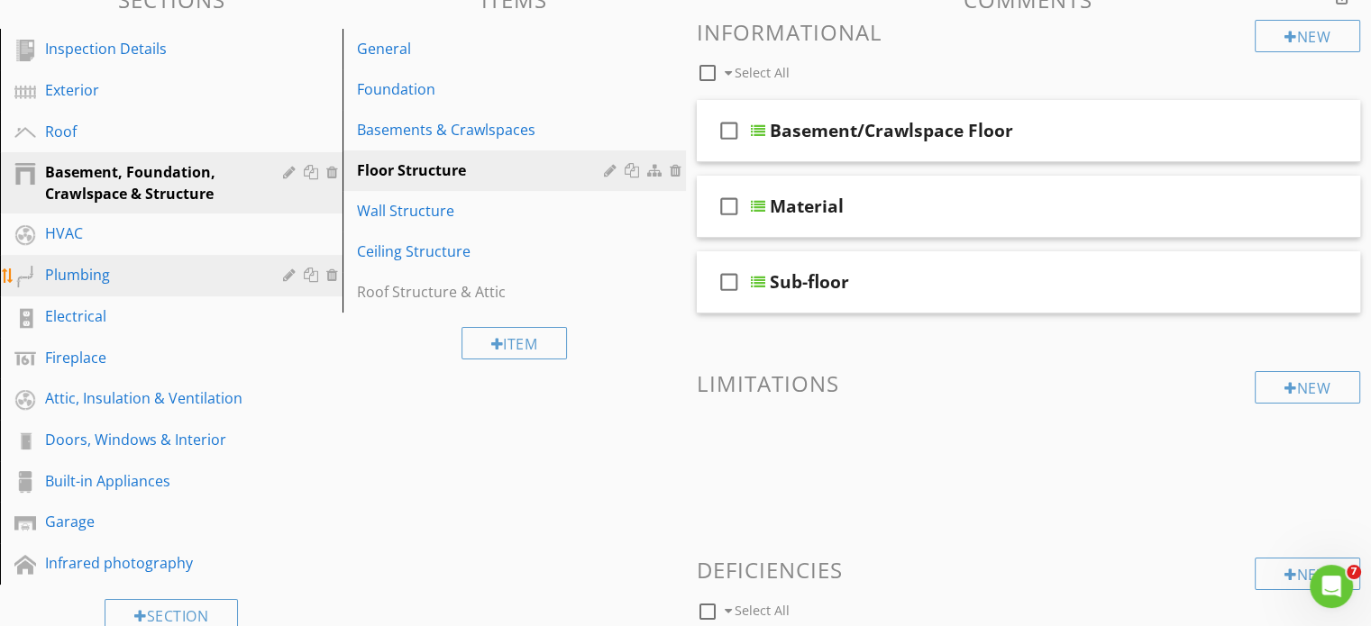
click at [76, 267] on div "Plumbing" at bounding box center [151, 275] width 212 height 22
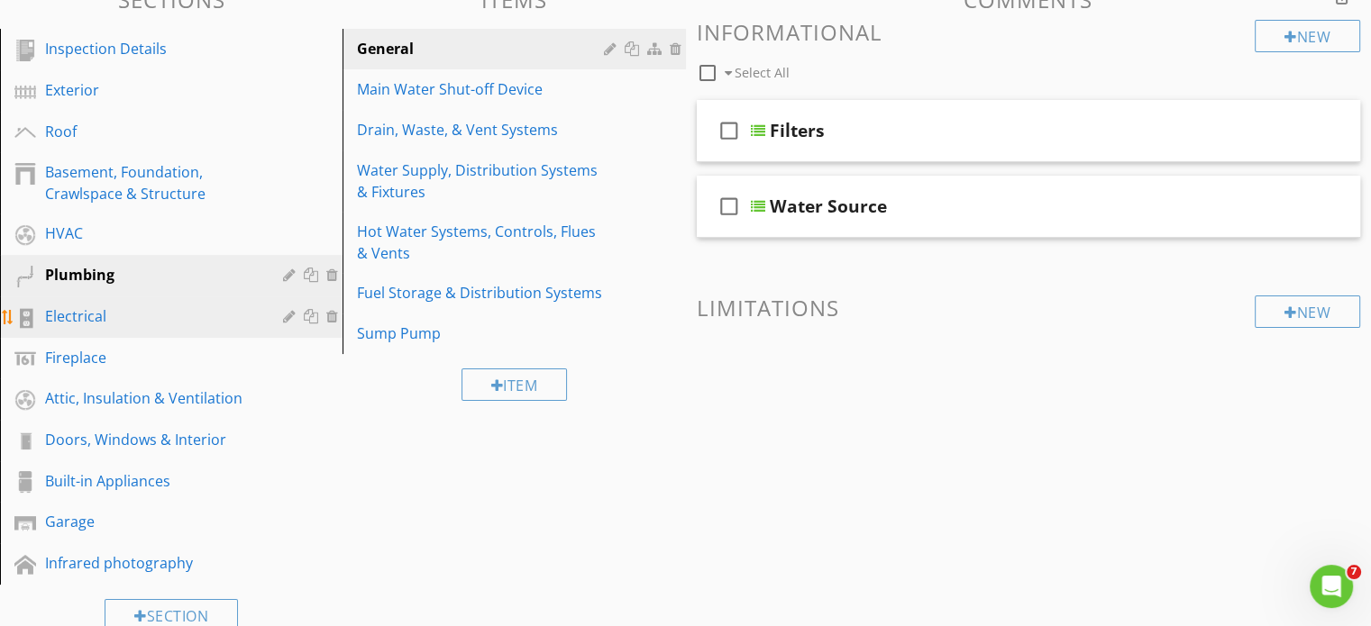
click at [60, 315] on div "Electrical" at bounding box center [151, 317] width 212 height 22
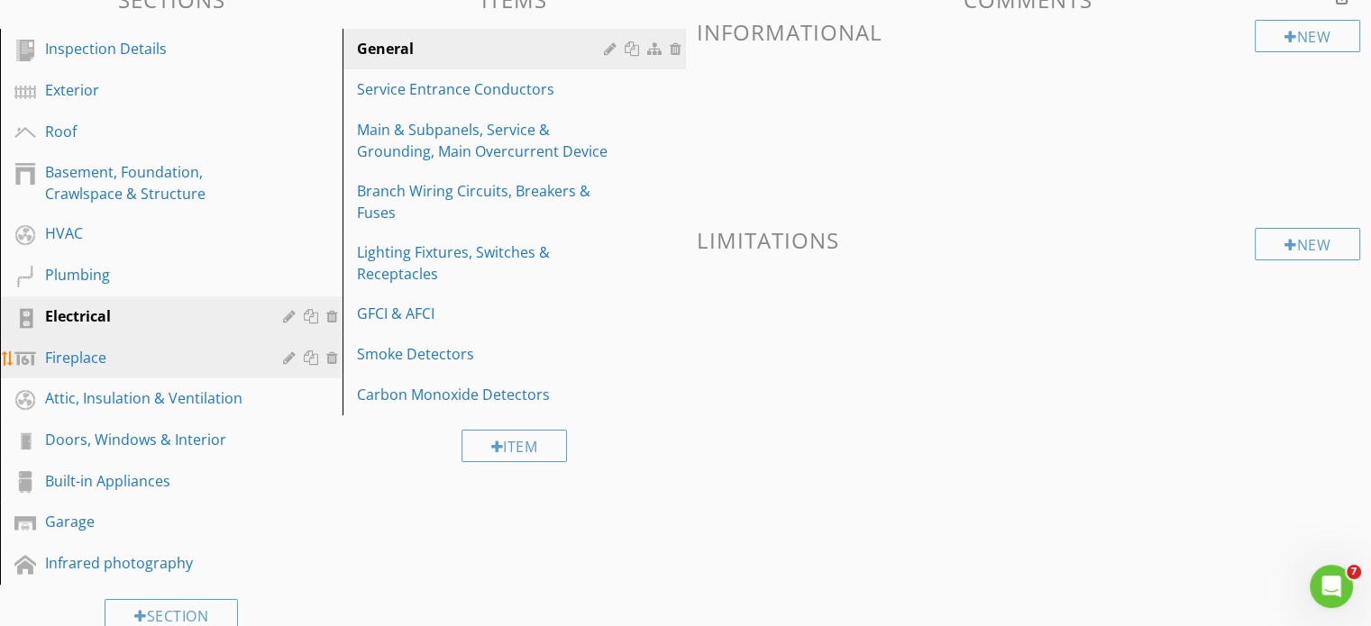
click at [104, 356] on div "Fireplace" at bounding box center [151, 358] width 212 height 22
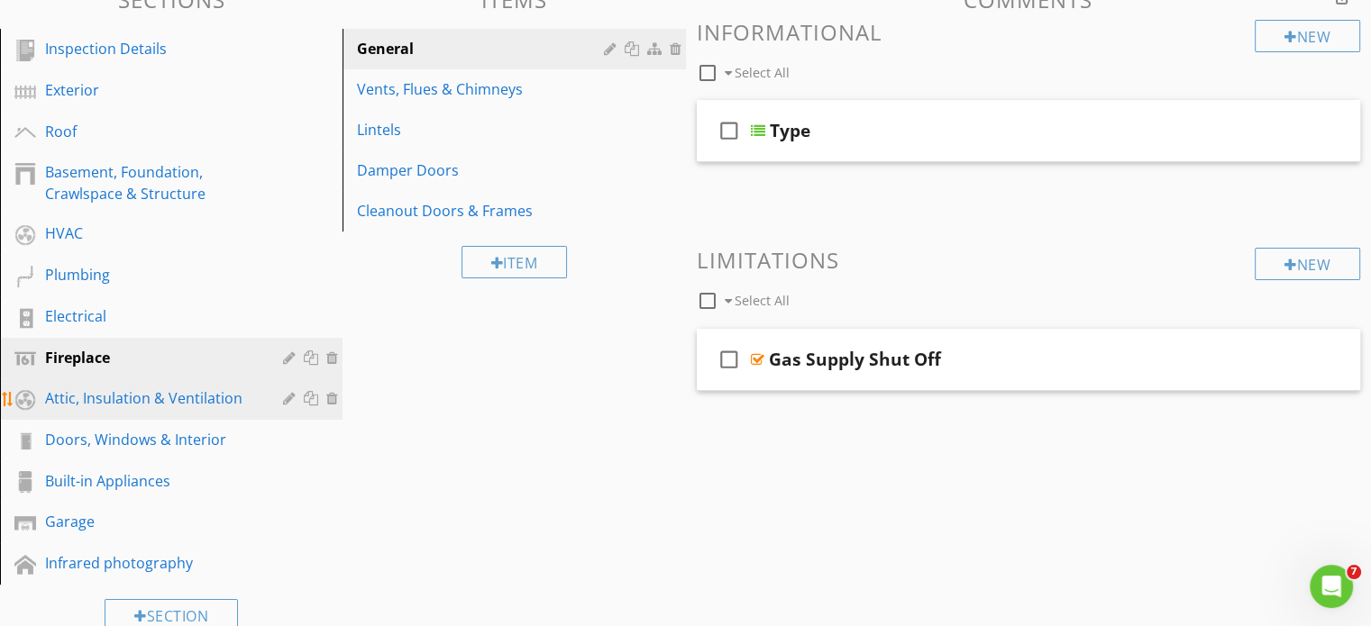
click at [112, 391] on div "Attic, Insulation & Ventilation" at bounding box center [151, 399] width 212 height 22
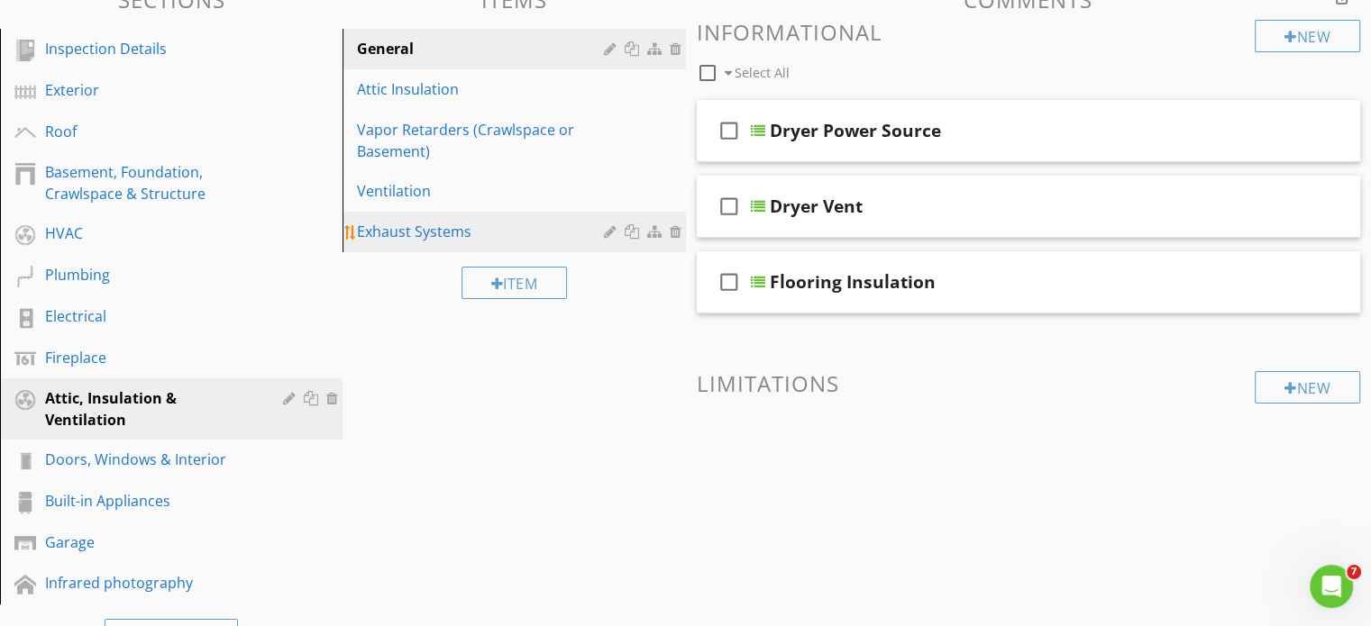
click at [411, 229] on div "Exhaust Systems" at bounding box center [482, 232] width 251 height 22
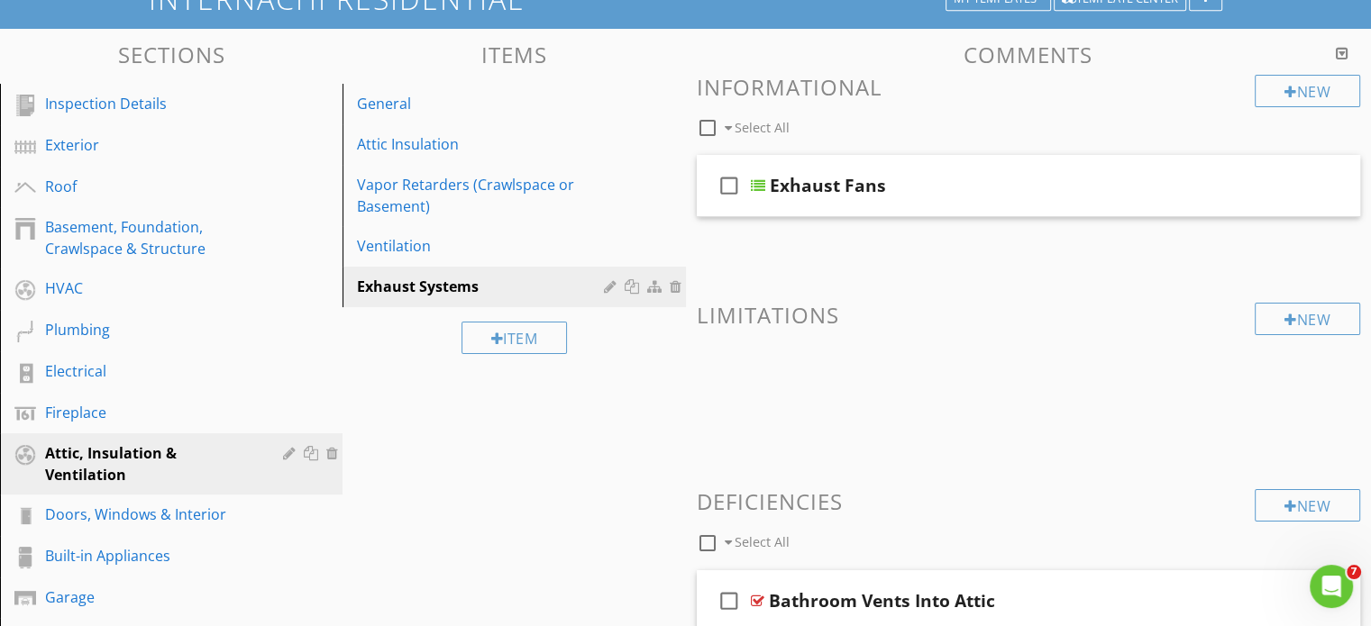
scroll to position [134, 0]
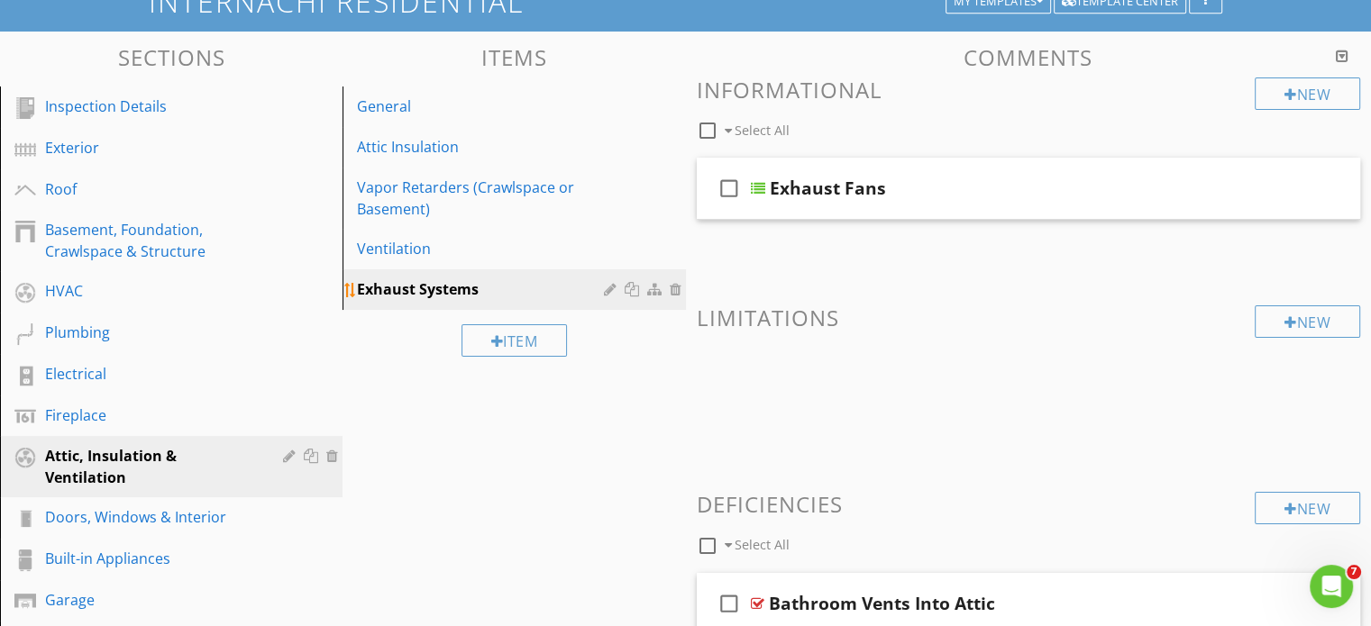
click at [653, 293] on div at bounding box center [656, 289] width 19 height 14
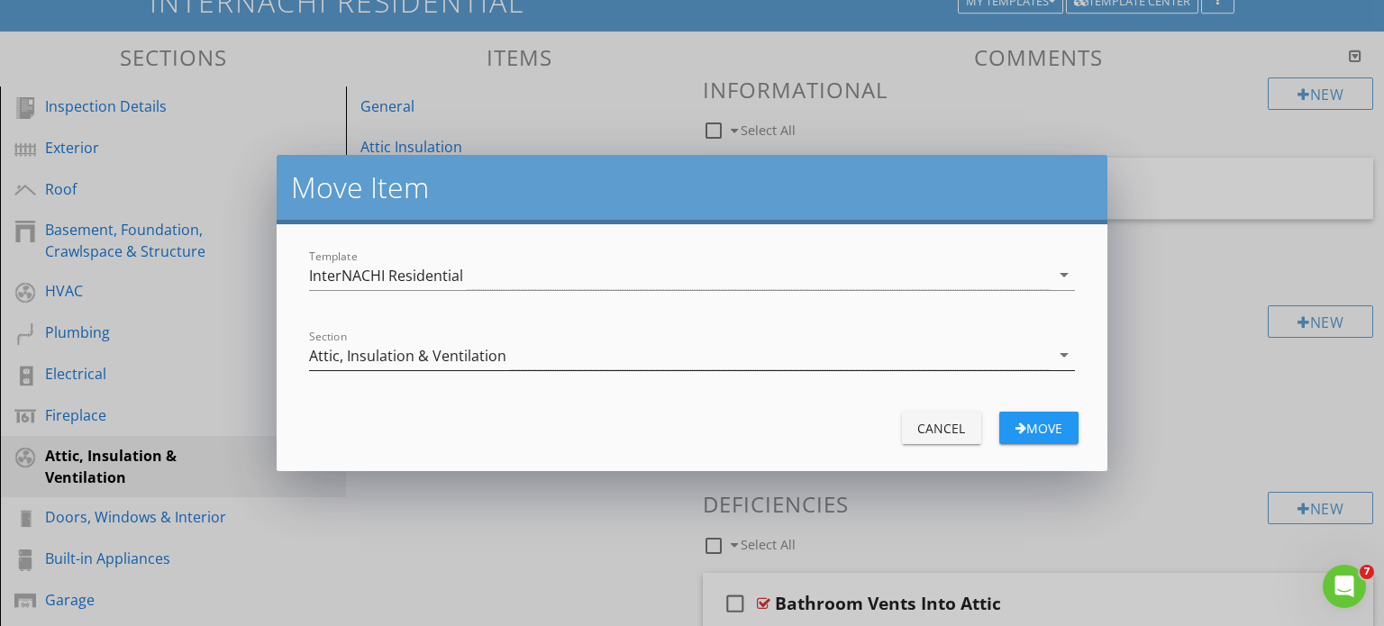
click at [1048, 352] on div "Attic, Insulation & Ventilation" at bounding box center [679, 356] width 741 height 30
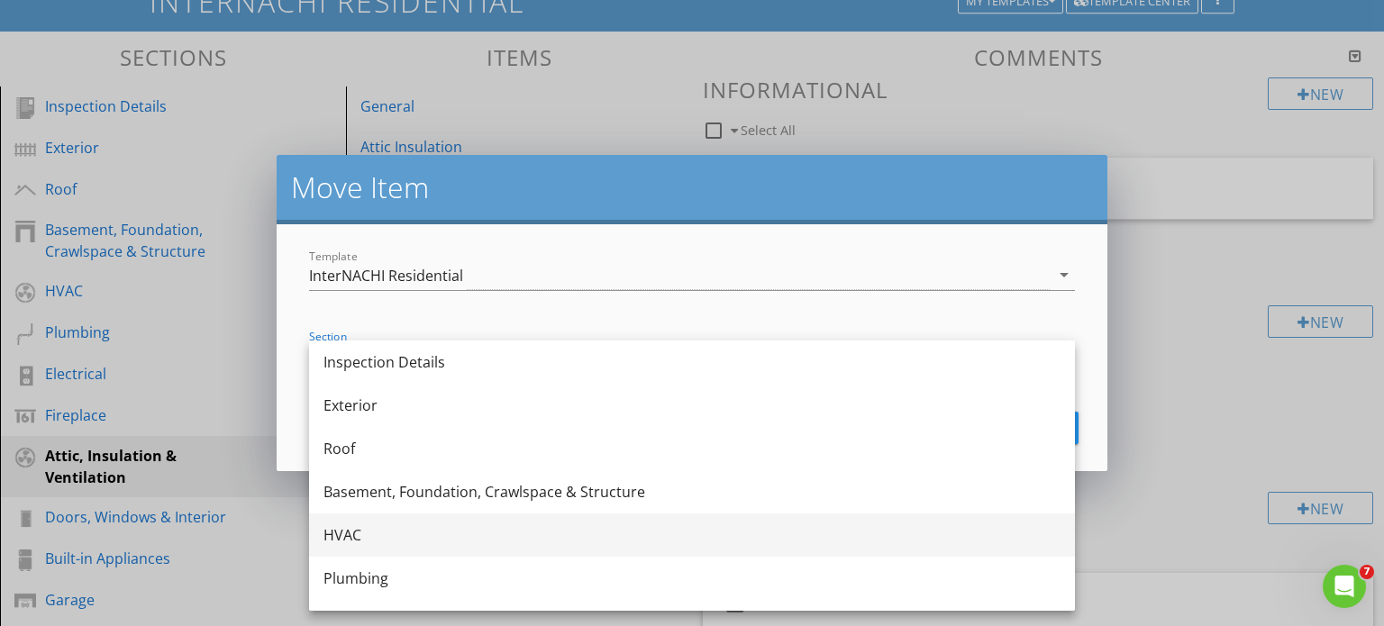
click at [346, 535] on div "HVAC" at bounding box center [692, 536] width 737 height 22
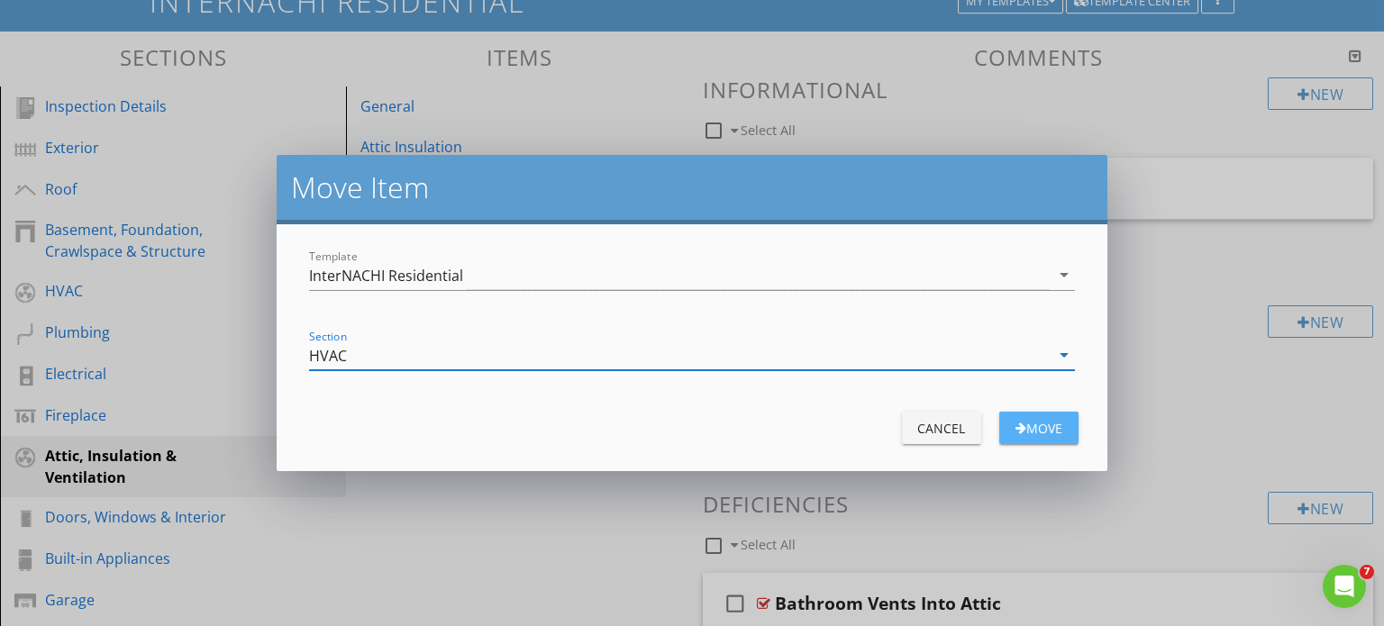
click at [1050, 434] on div "Move" at bounding box center [1039, 428] width 50 height 19
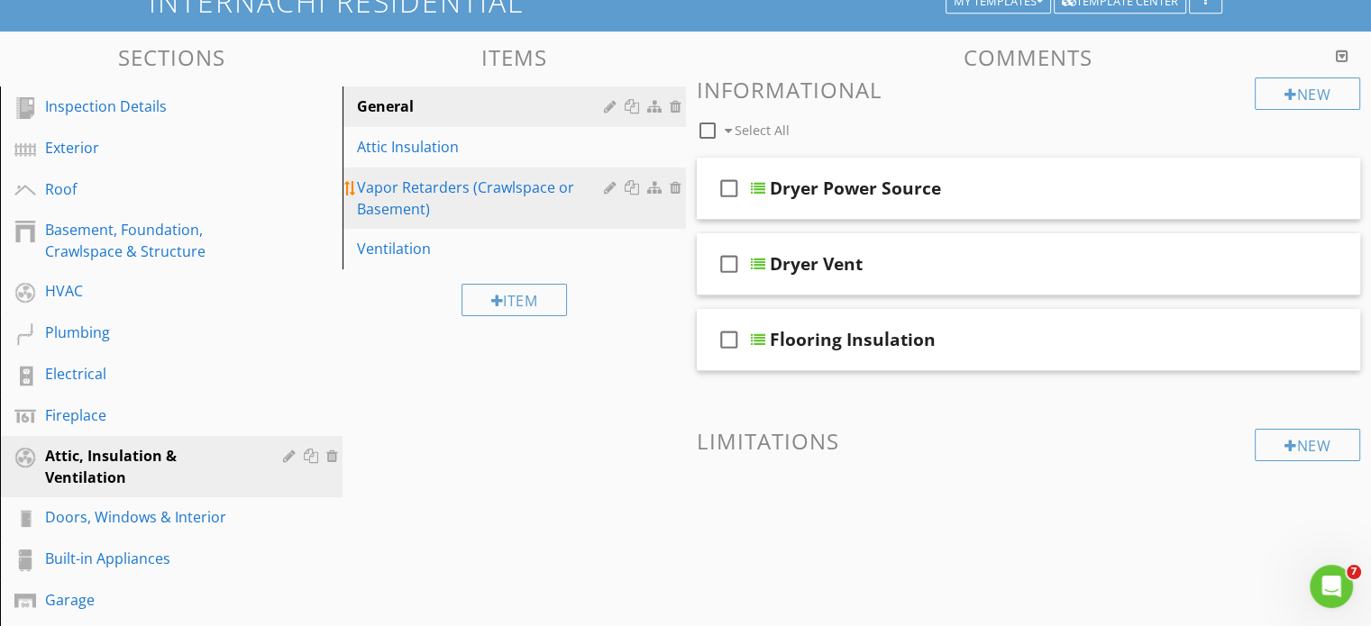
click at [653, 187] on div at bounding box center [656, 187] width 19 height 14
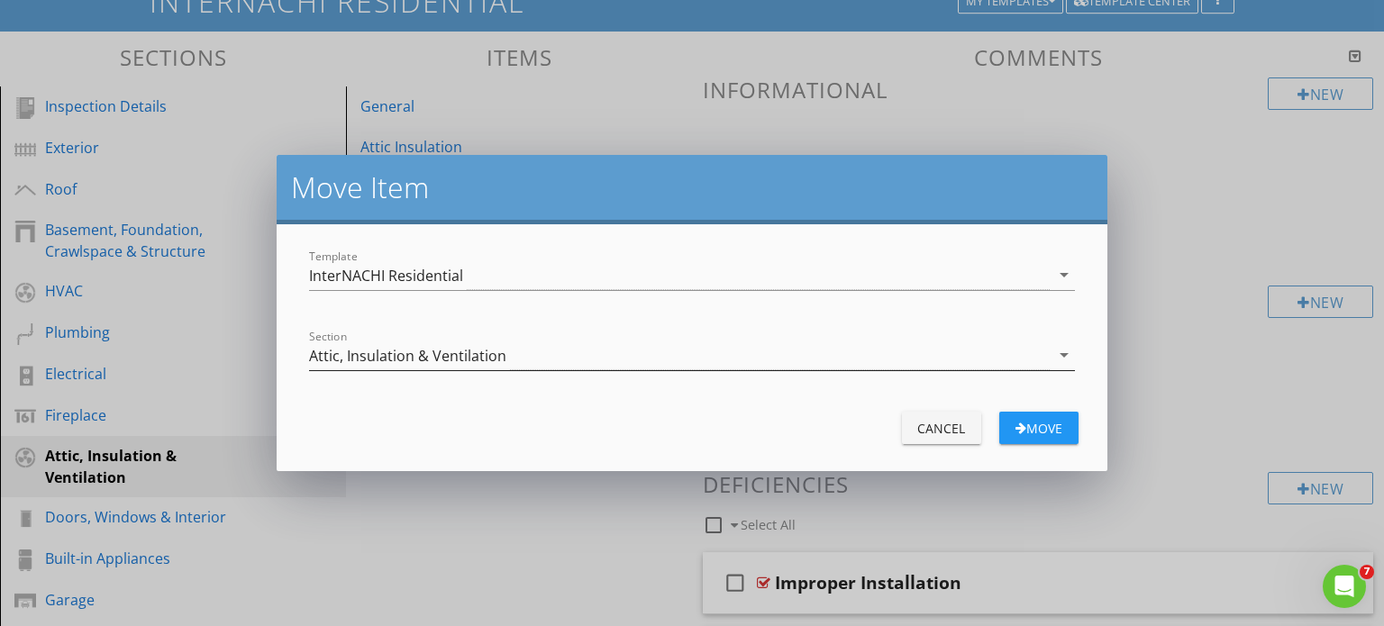
click at [1020, 351] on div "Attic, Insulation & Ventilation" at bounding box center [679, 356] width 741 height 30
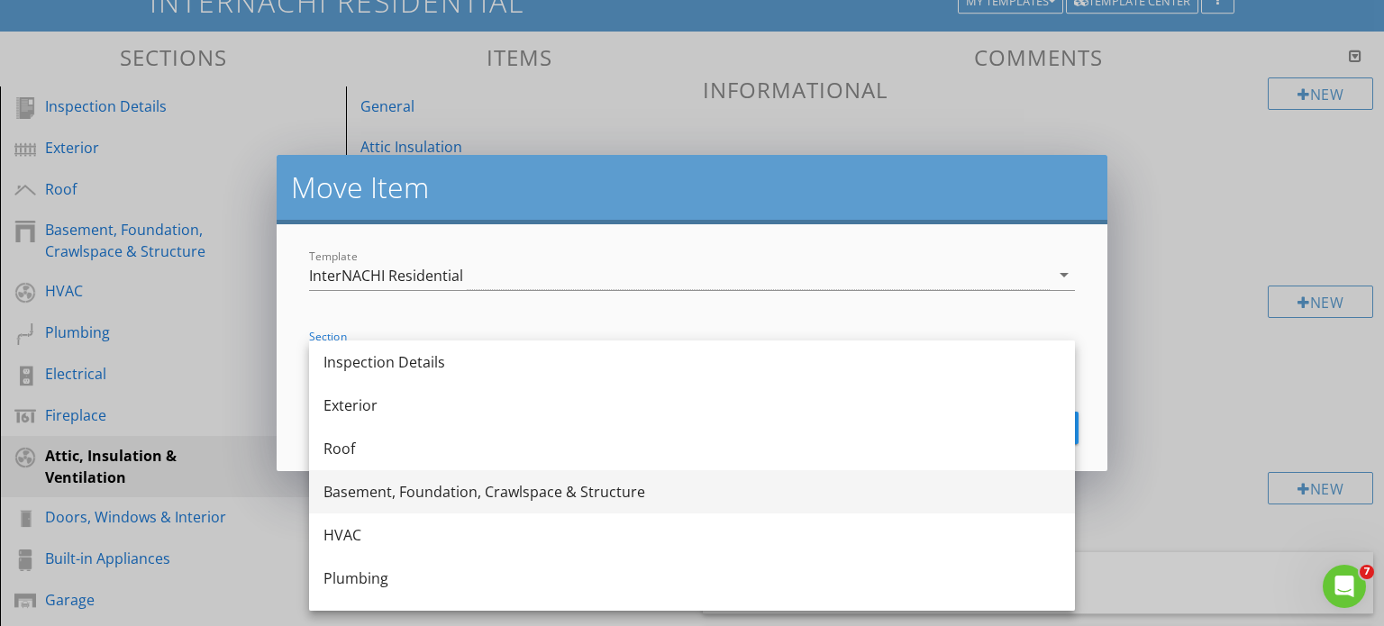
click at [530, 497] on div "Basement, Foundation, Crawlspace & Structure" at bounding box center [692, 492] width 737 height 22
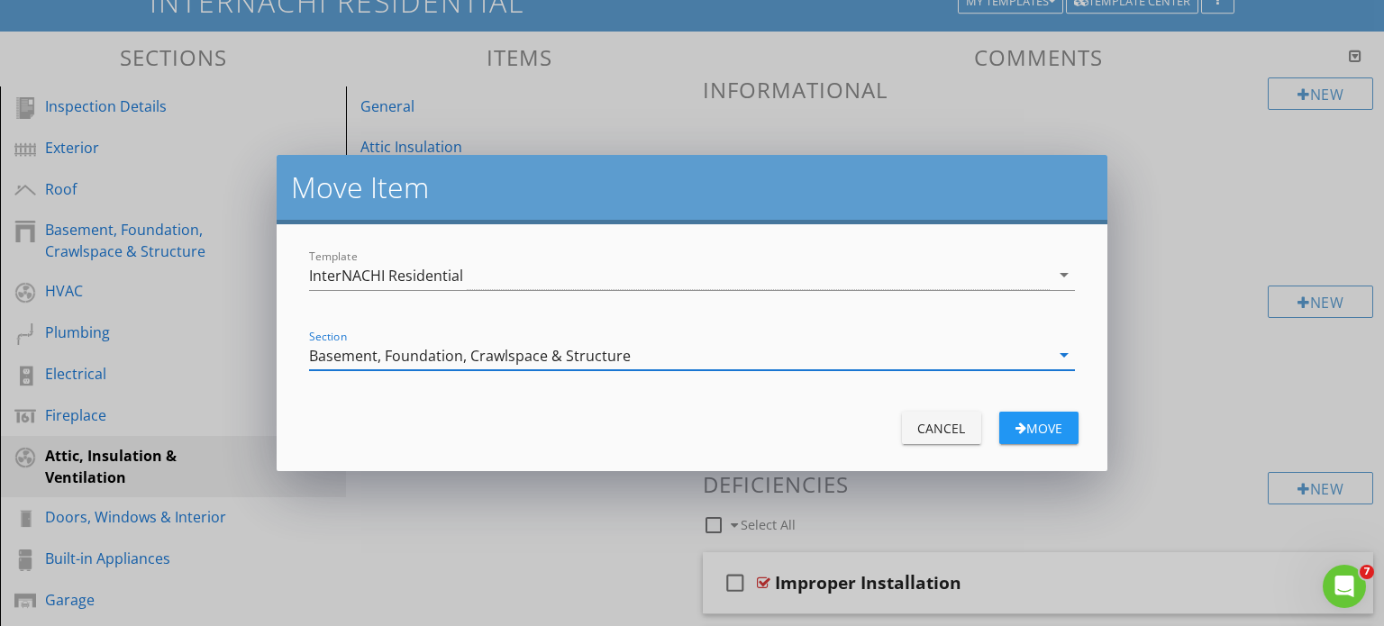
click at [1037, 432] on div "Move" at bounding box center [1039, 428] width 50 height 19
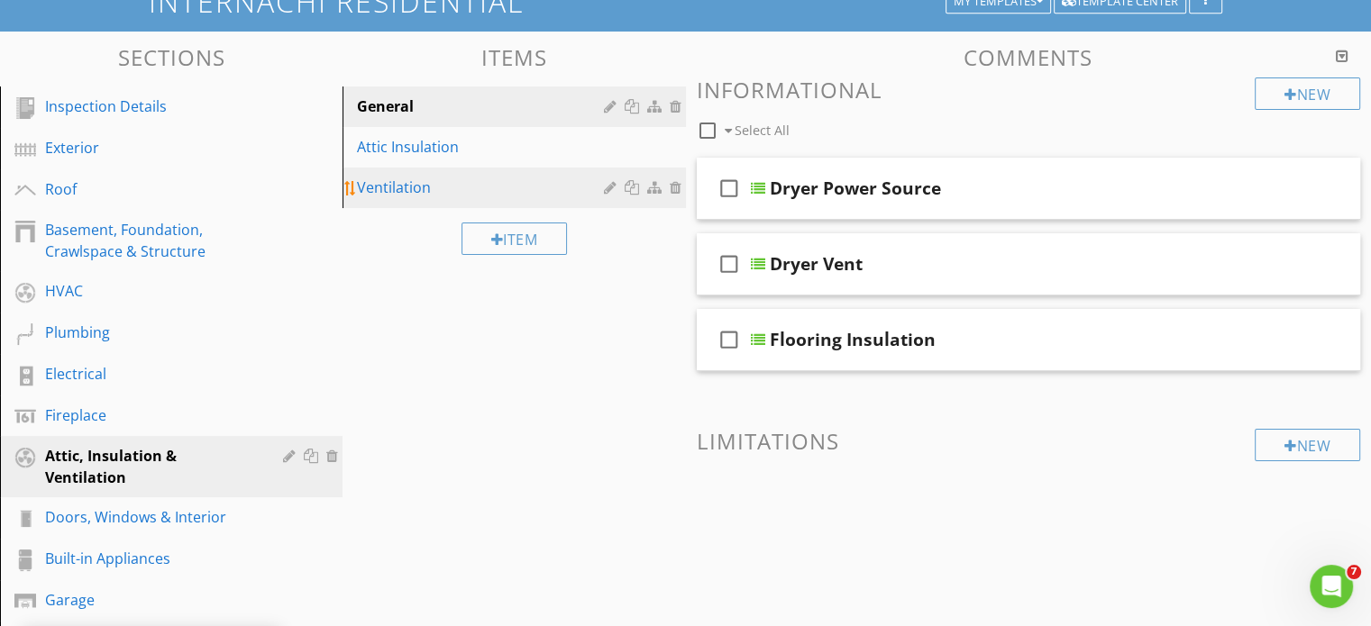
click at [430, 192] on div "Ventilation" at bounding box center [482, 188] width 251 height 22
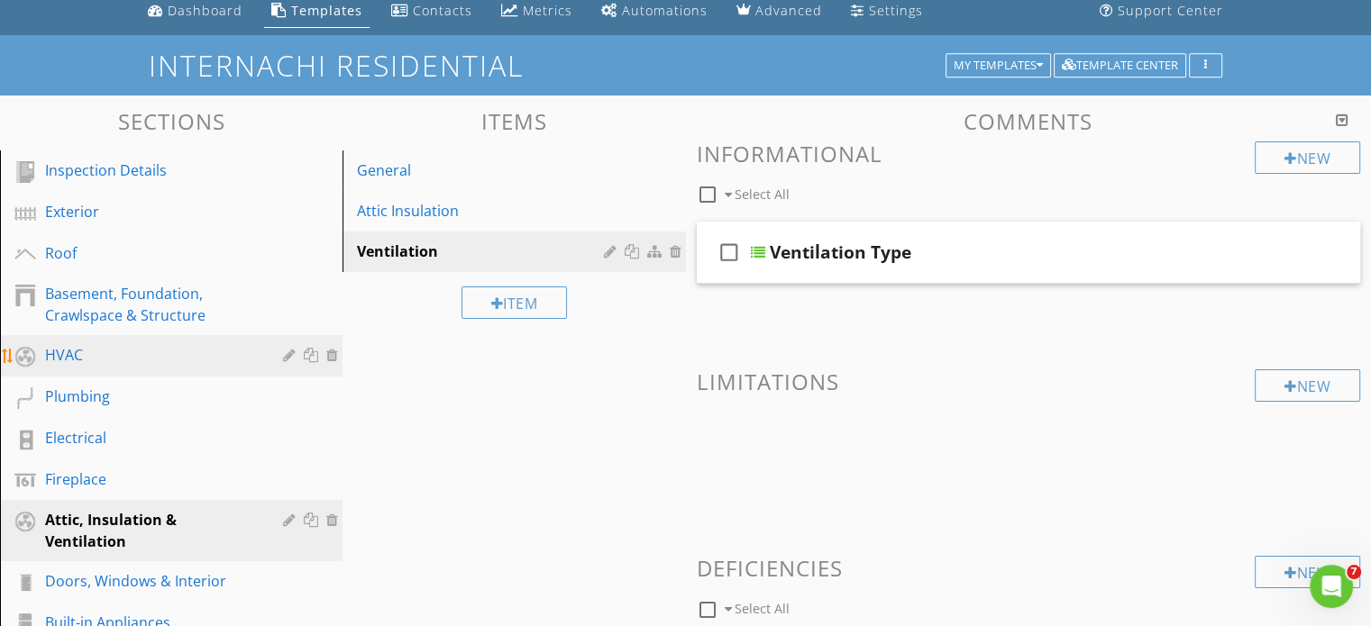
scroll to position [69, 0]
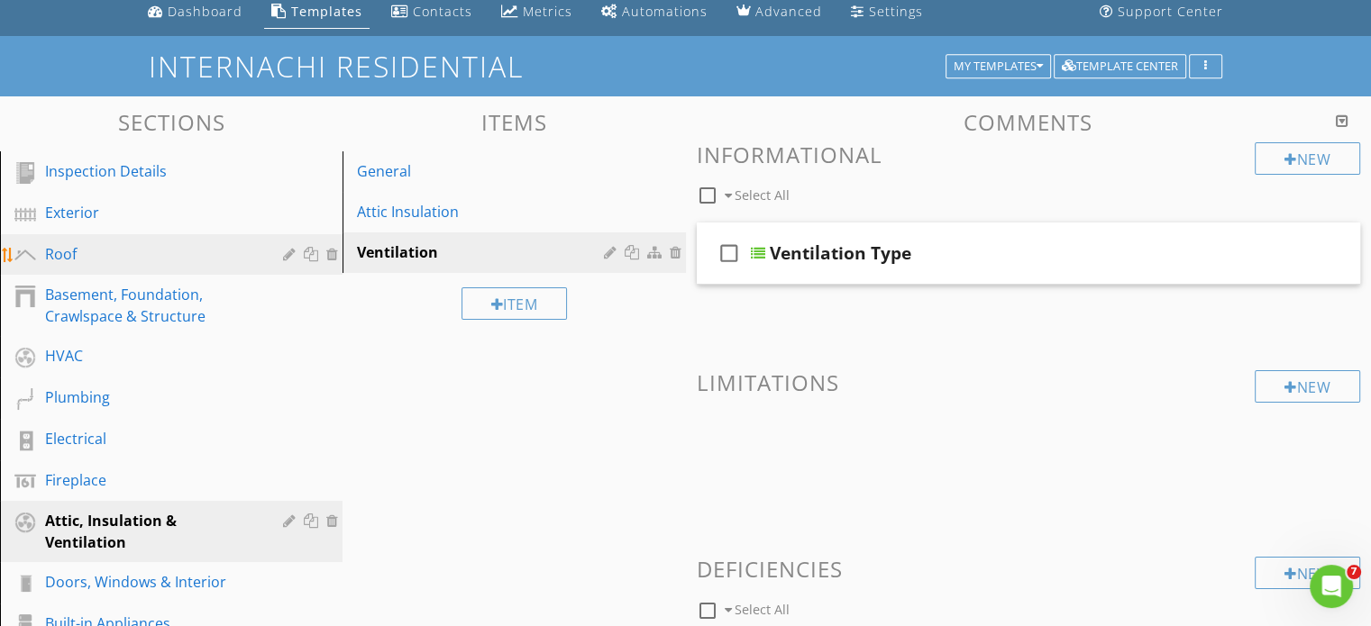
click at [69, 248] on div "Roof" at bounding box center [151, 254] width 212 height 22
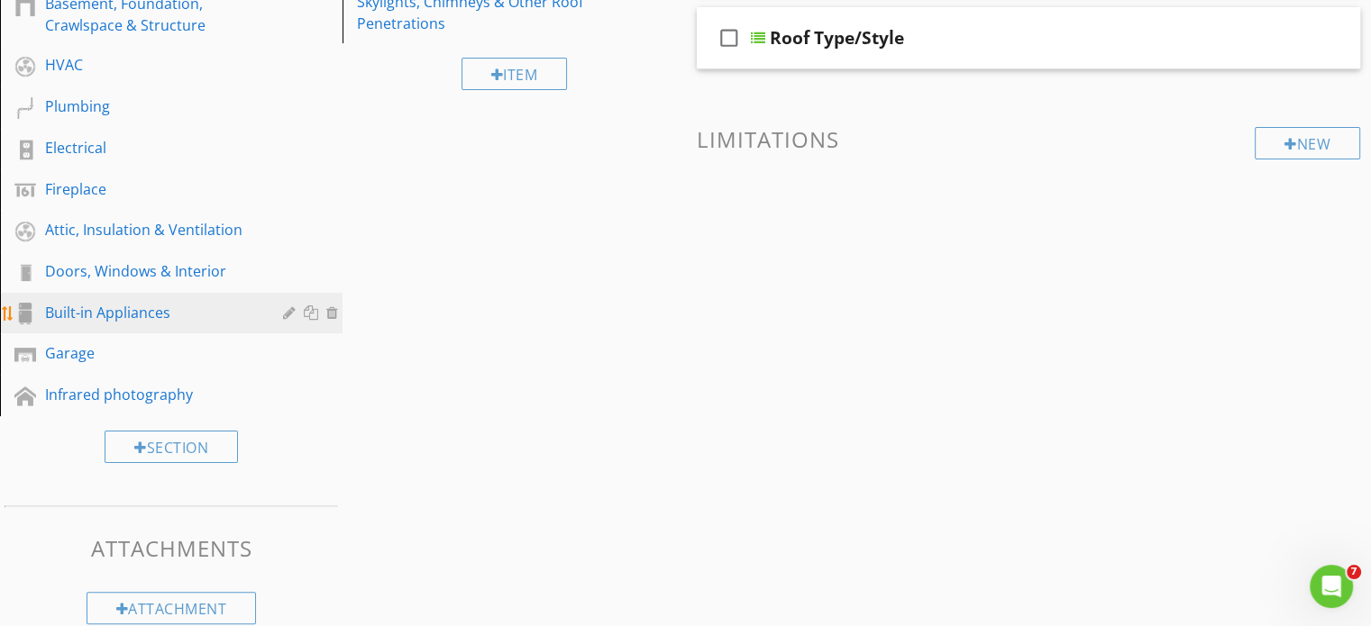
scroll to position [385, 0]
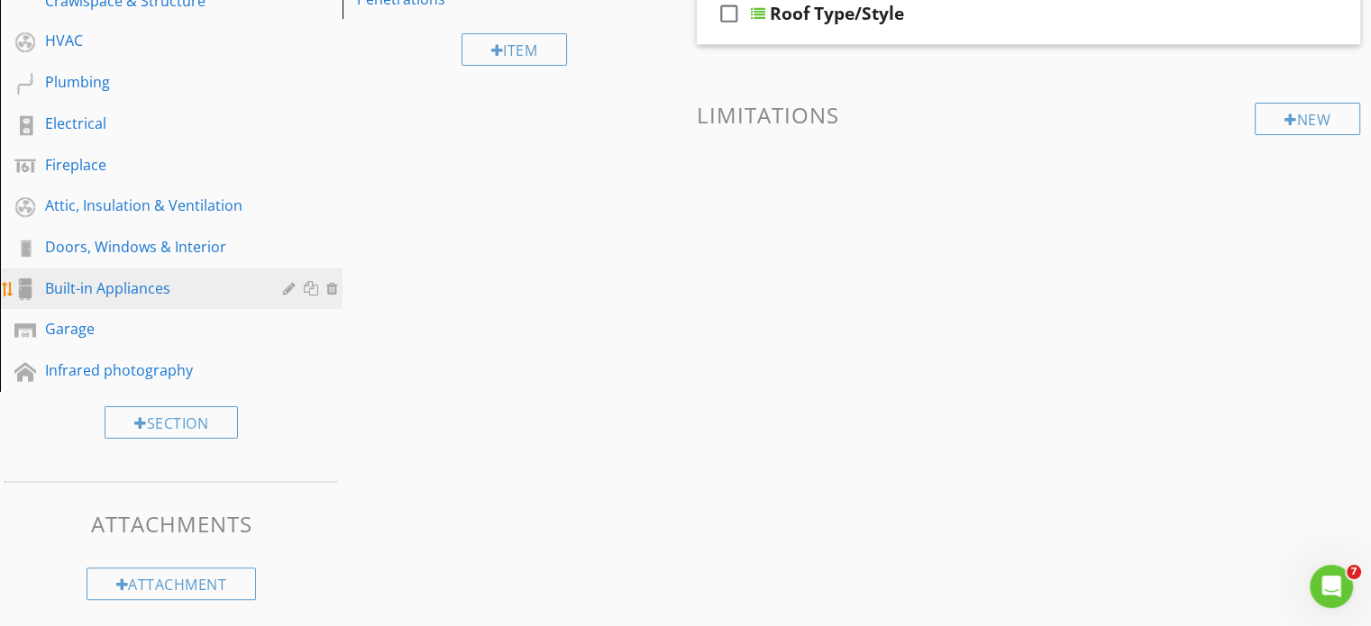
click at [96, 287] on div "Built-in Appliances" at bounding box center [151, 289] width 212 height 22
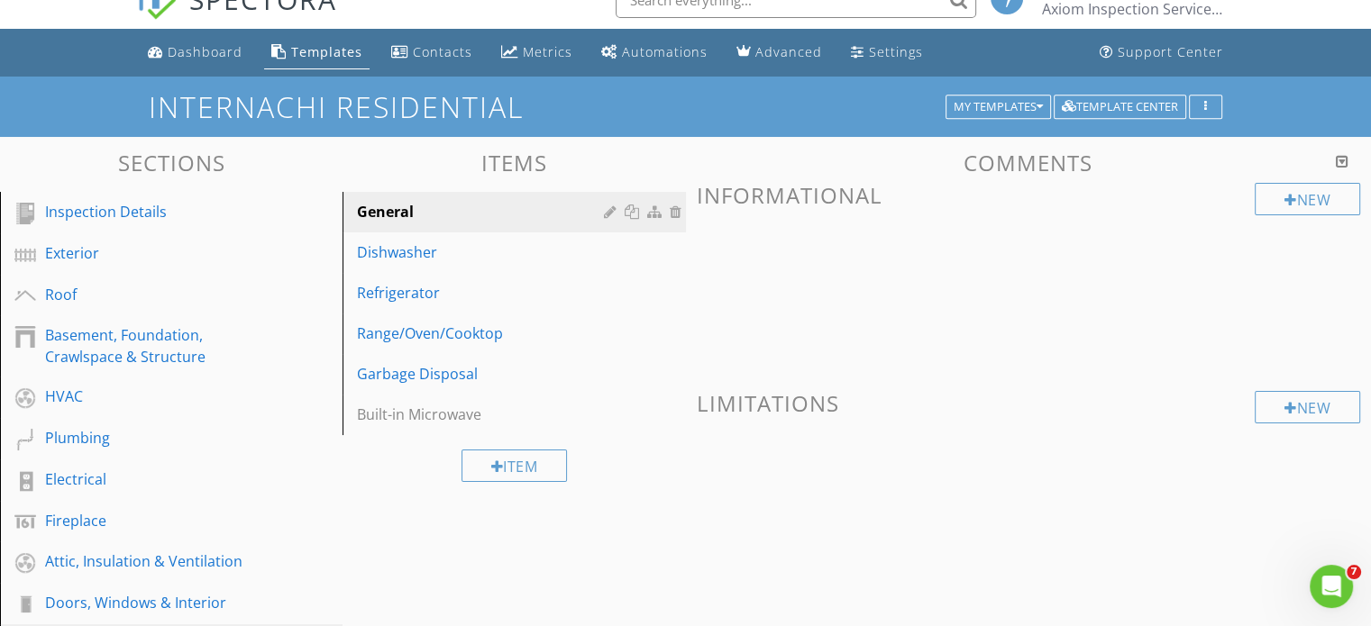
scroll to position [24, 0]
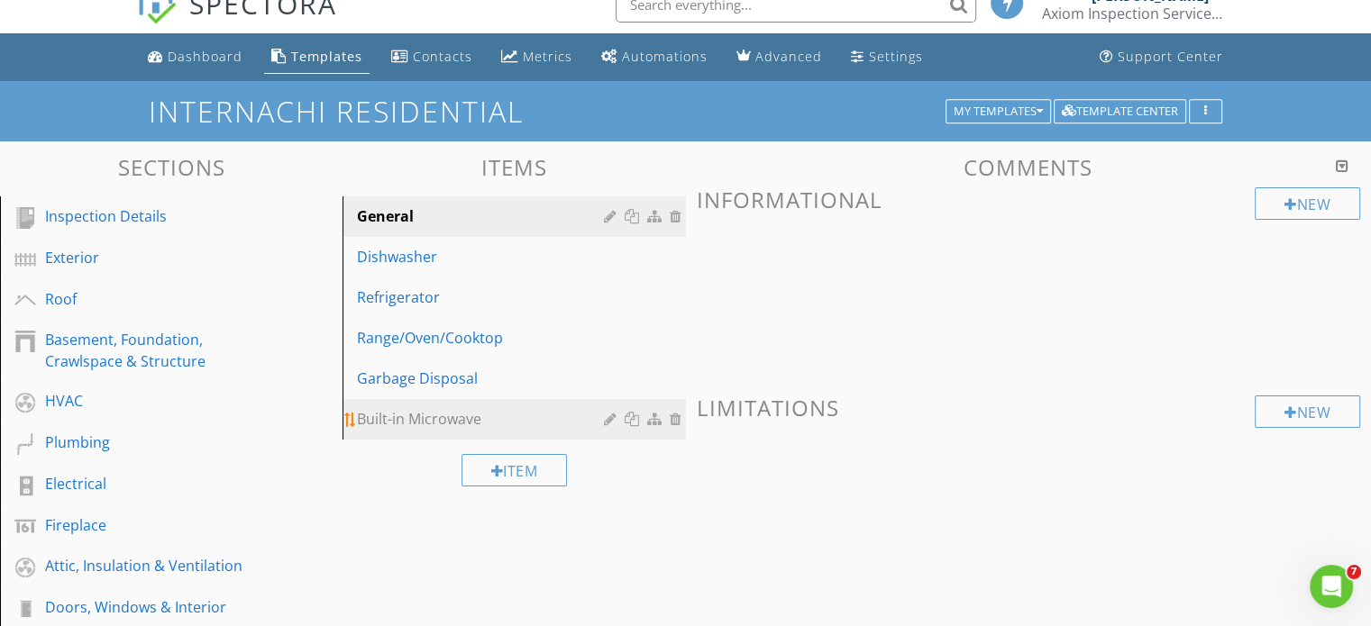
click at [397, 417] on div "Built-in Microwave" at bounding box center [482, 419] width 251 height 22
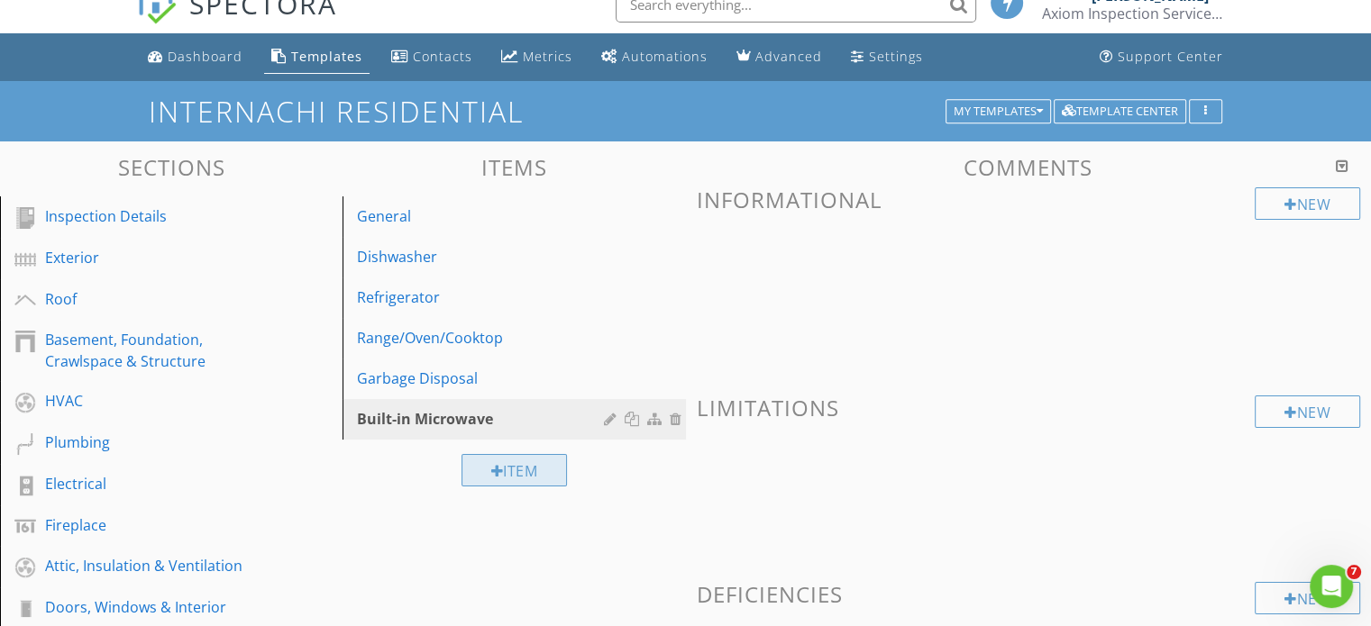
click at [491, 473] on div at bounding box center [497, 471] width 13 height 14
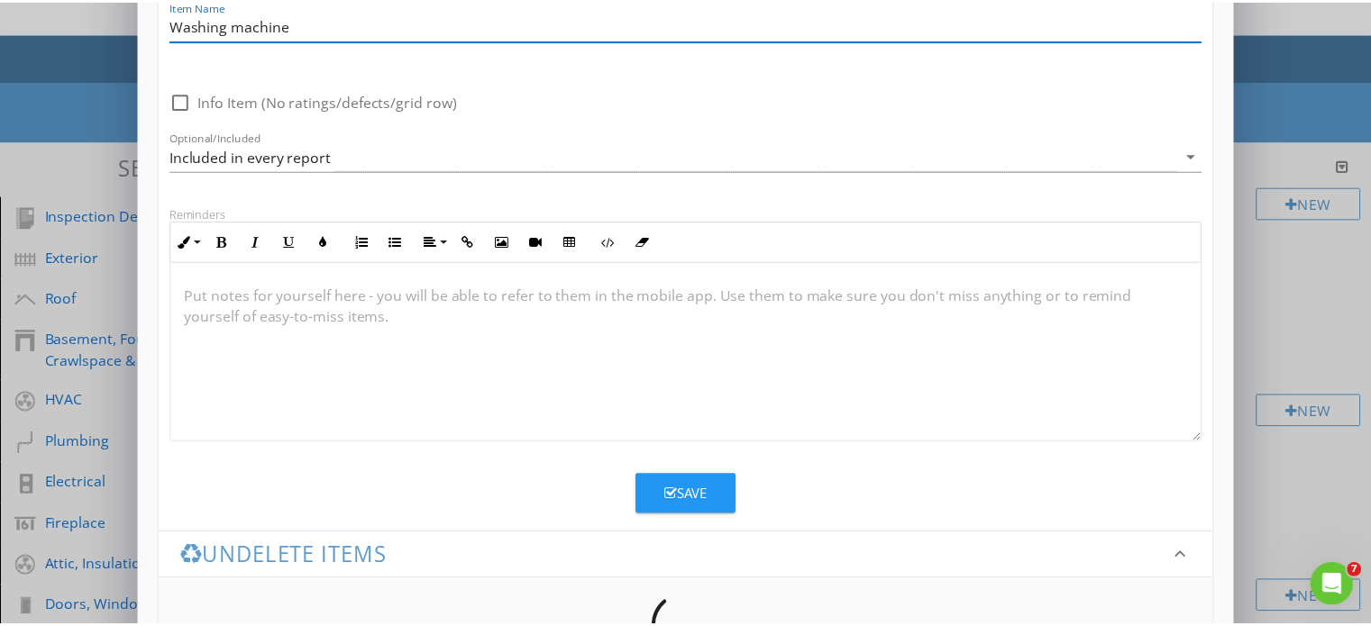
scroll to position [242, 0]
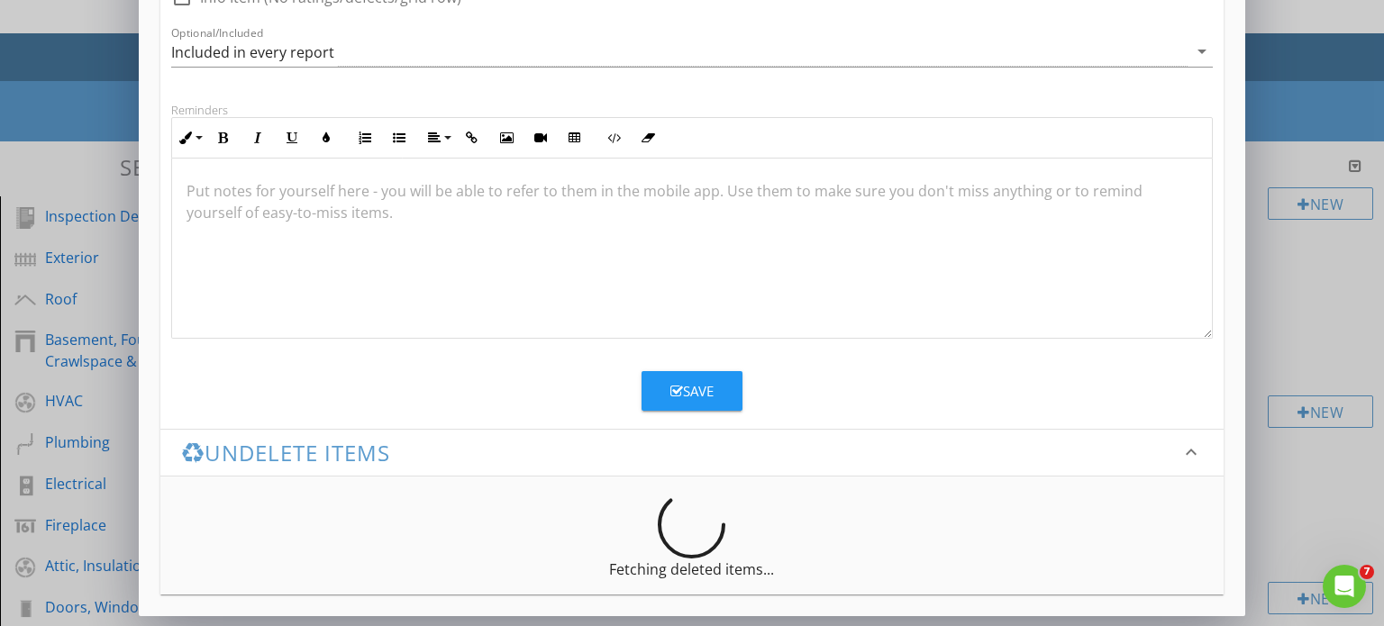
type input "Washing machine"
click at [692, 389] on div "Save" at bounding box center [692, 391] width 43 height 21
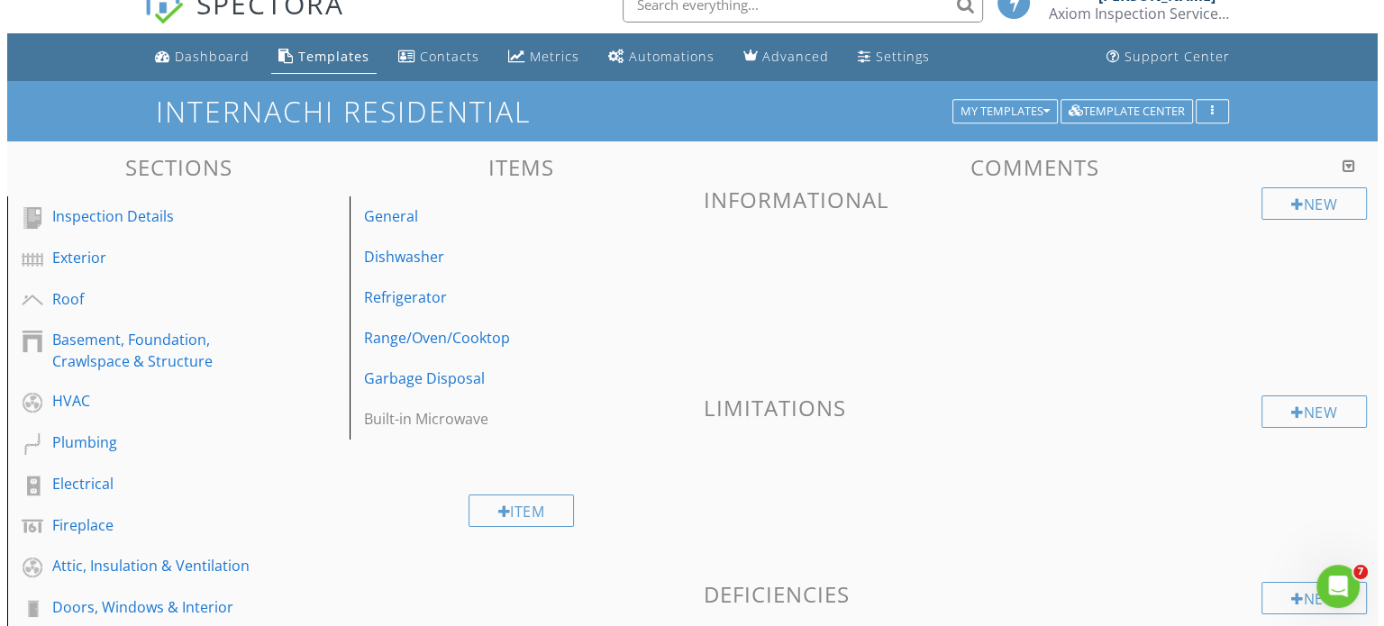
scroll to position [155, 0]
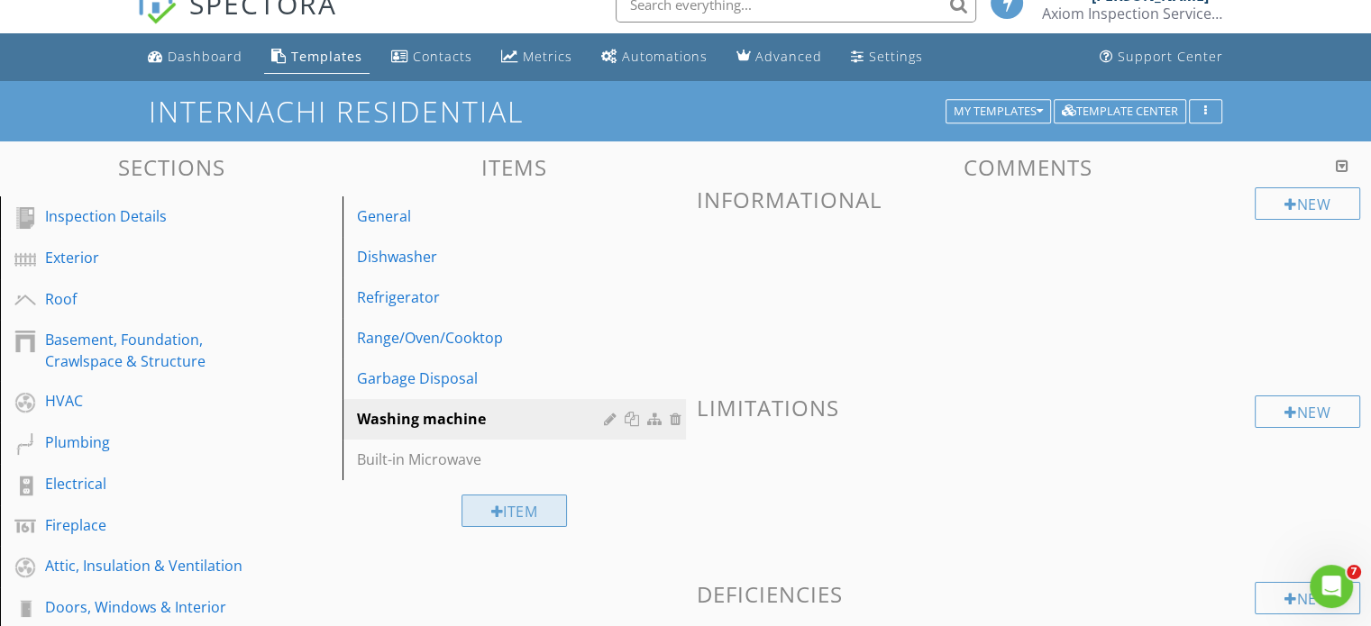
click at [483, 507] on div "Item" at bounding box center [514, 511] width 106 height 32
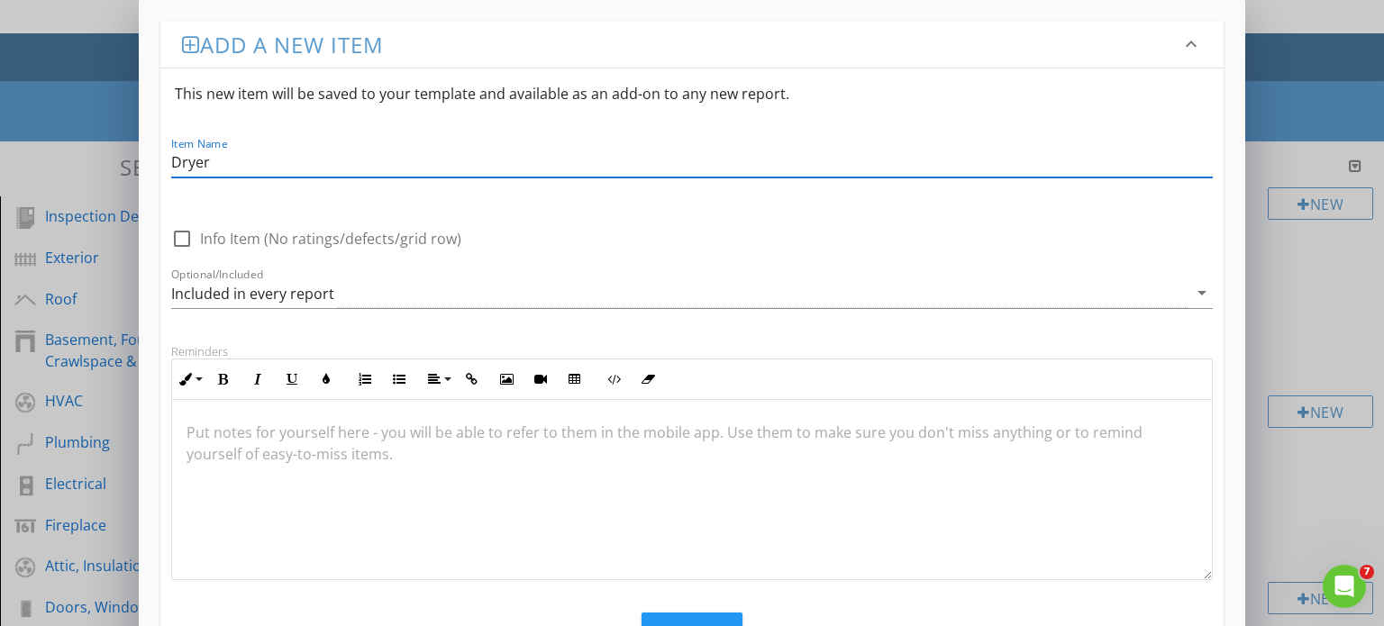
scroll to position [0, 0]
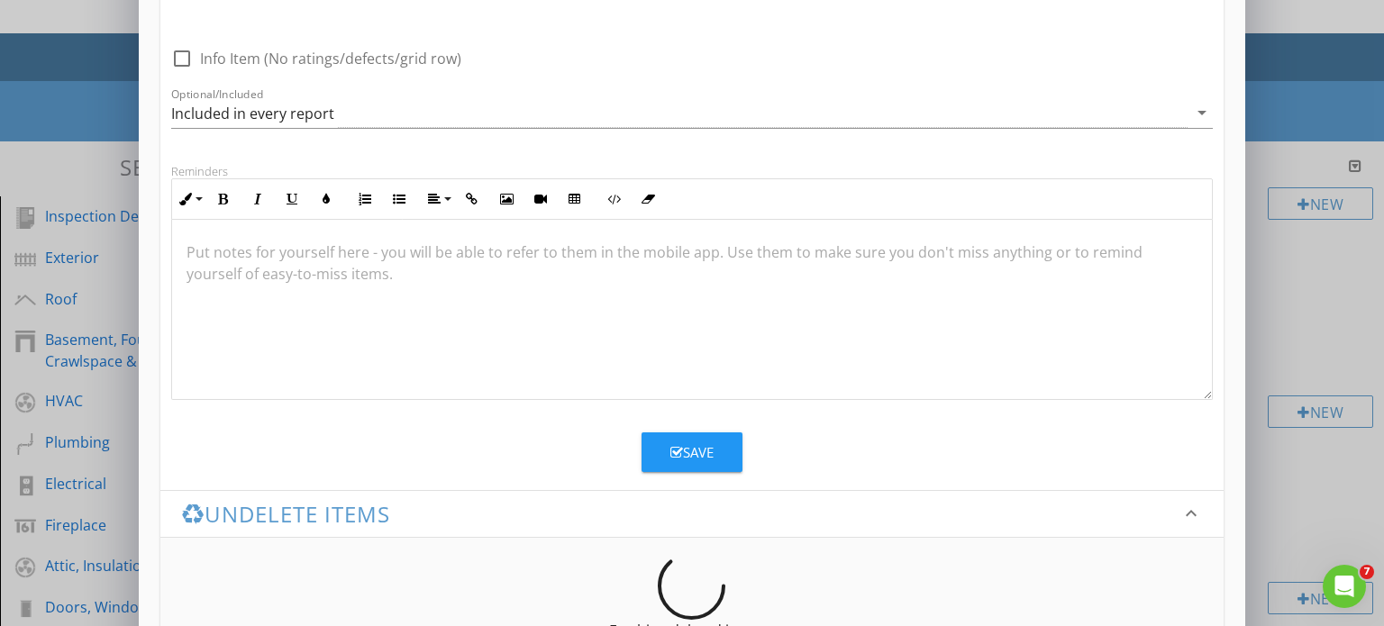
type input "Dryer"
click at [685, 458] on div "Save" at bounding box center [692, 453] width 43 height 21
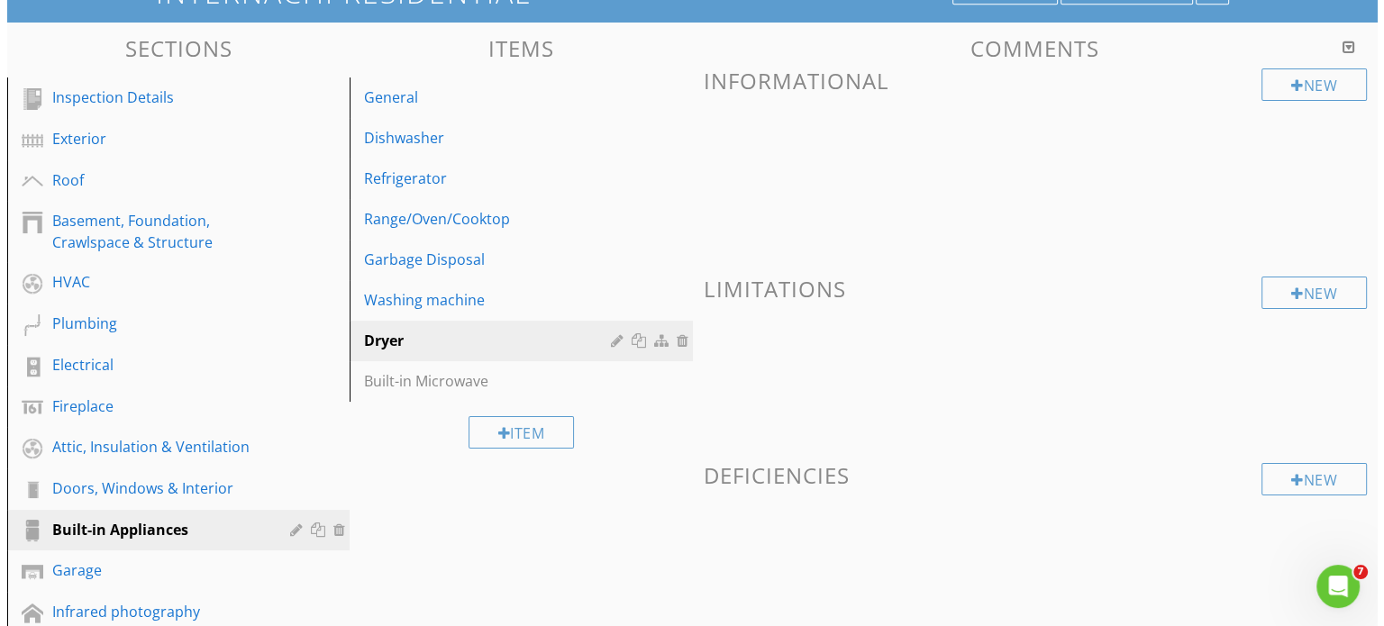
scroll to position [205, 0]
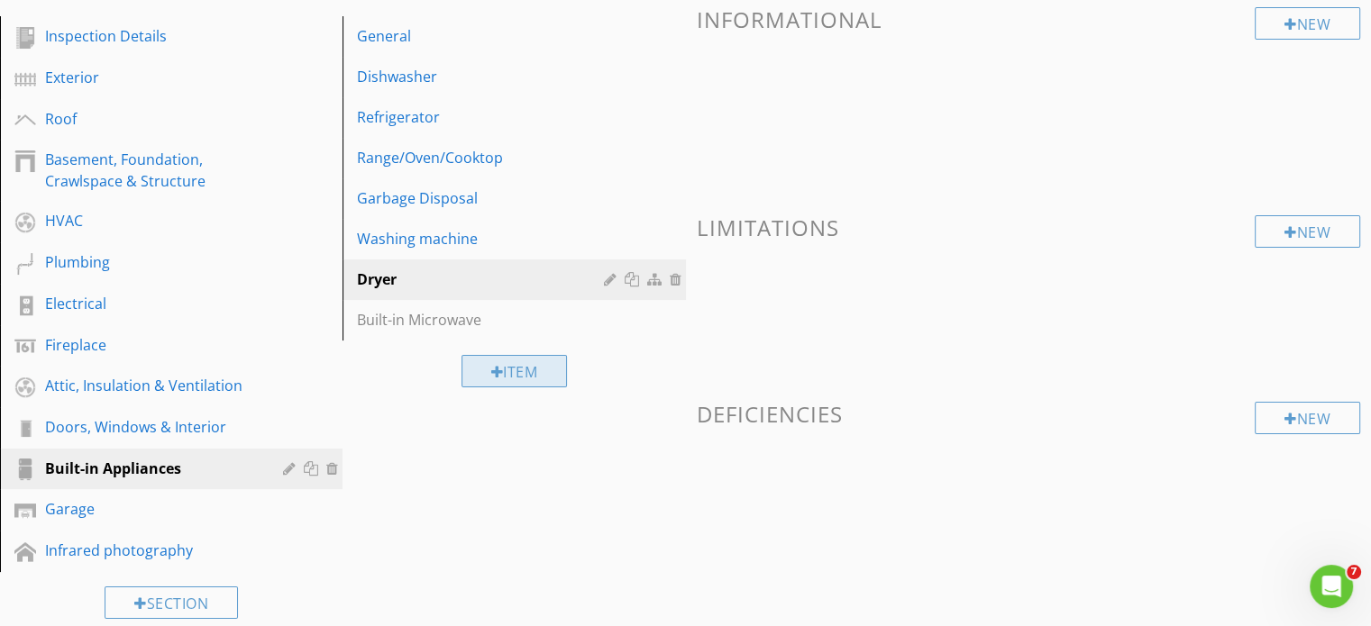
click at [504, 379] on div "Item" at bounding box center [514, 371] width 106 height 32
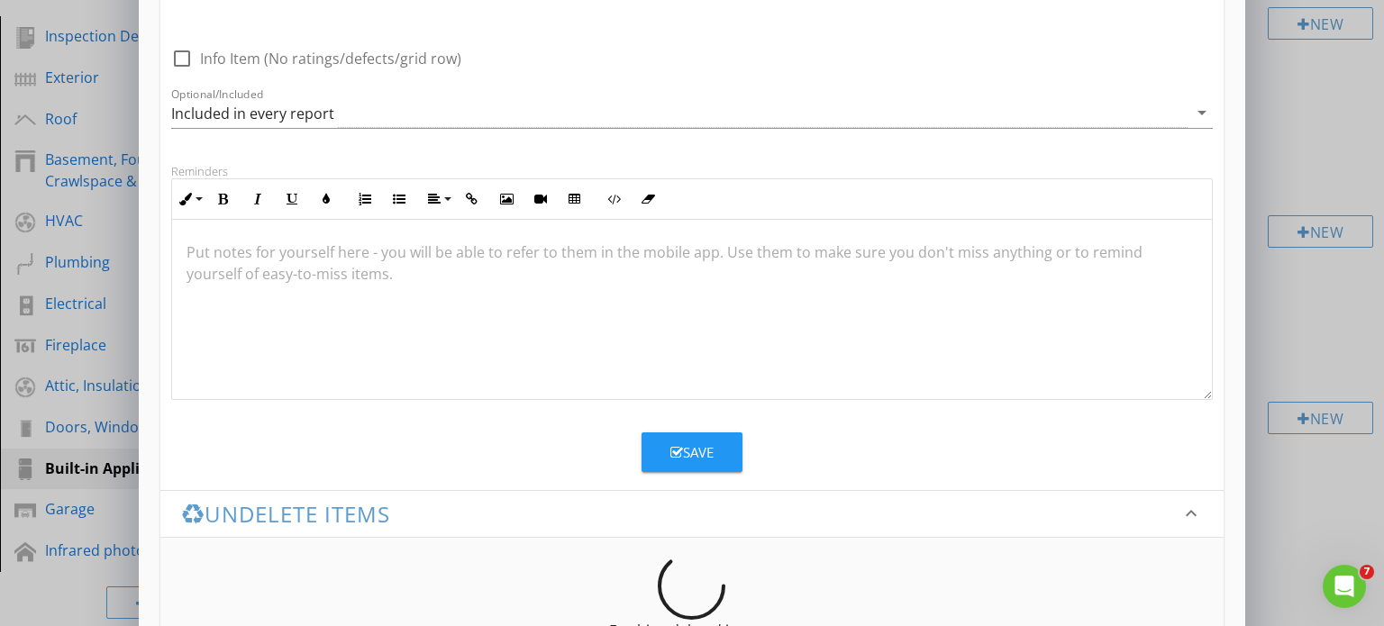
type input "Microwave"
click at [730, 439] on button "Save" at bounding box center [692, 453] width 101 height 40
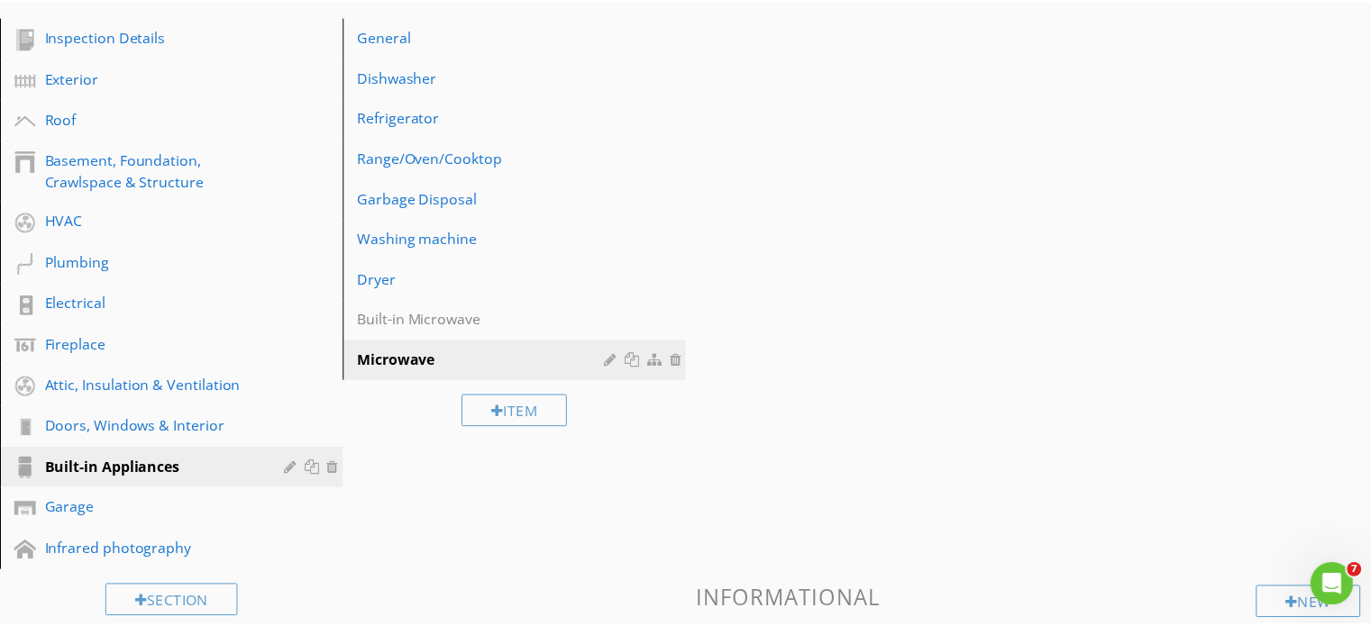
scroll to position [153, 0]
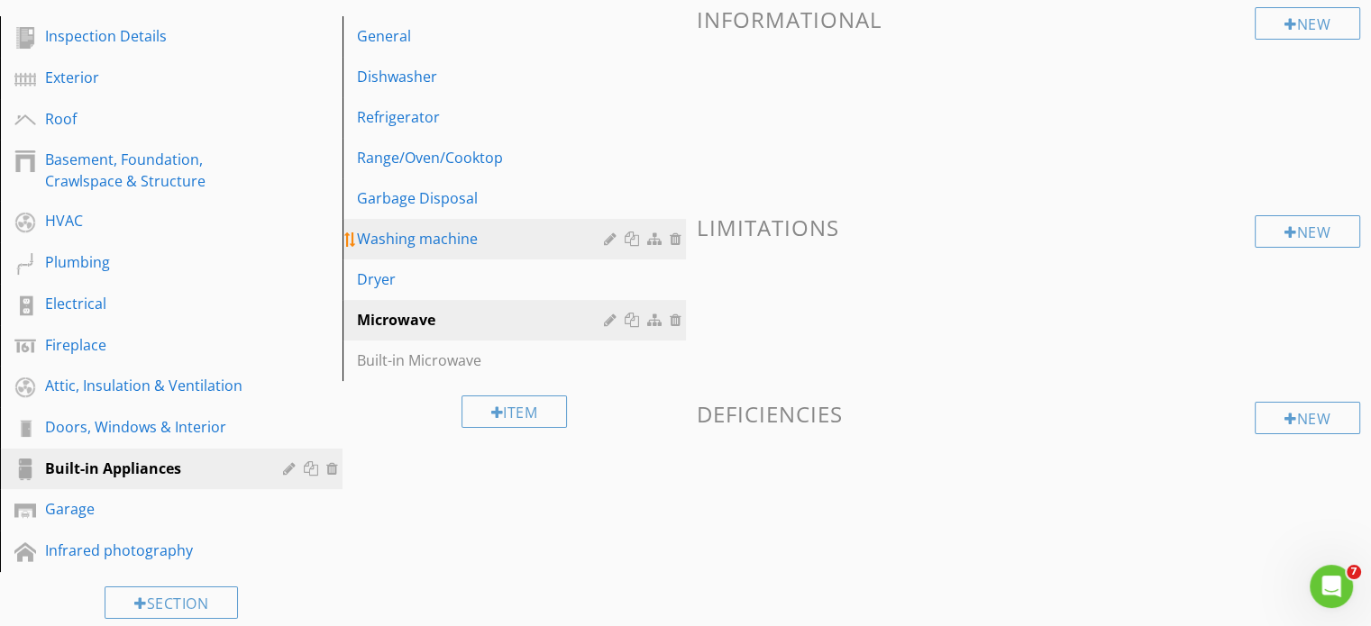
click at [404, 220] on link "Washing machine" at bounding box center [516, 239] width 337 height 40
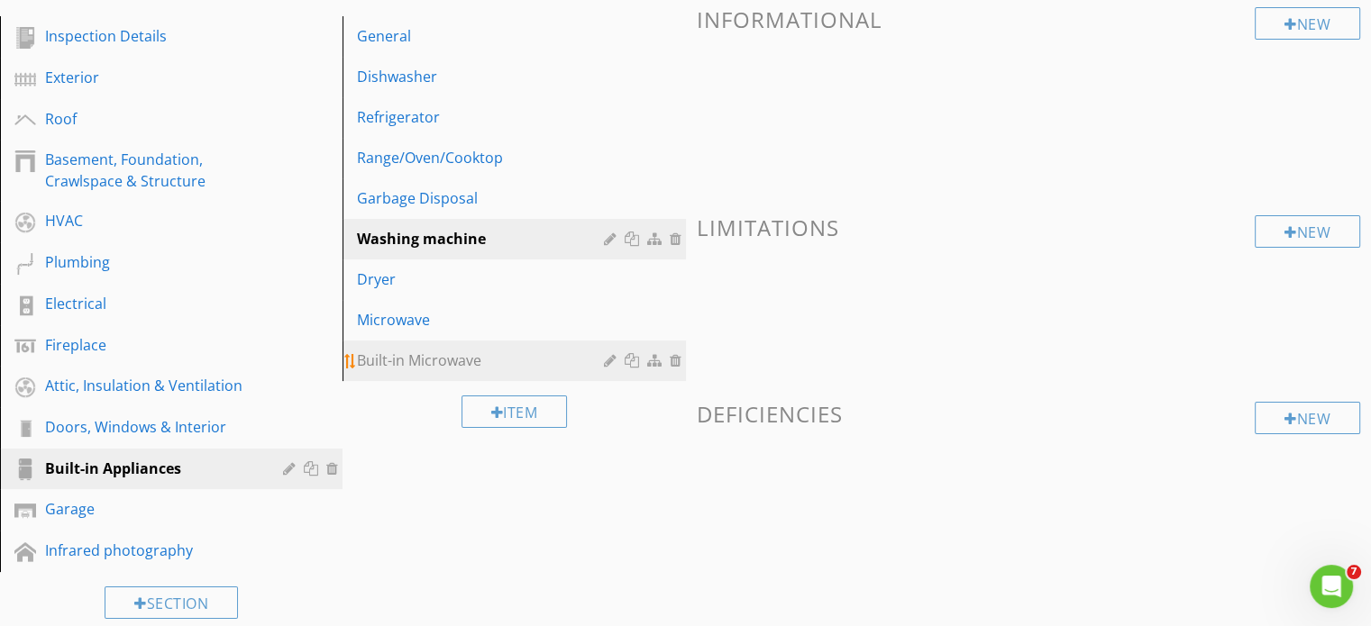
click at [418, 361] on div "Built-in Microwave" at bounding box center [482, 361] width 251 height 22
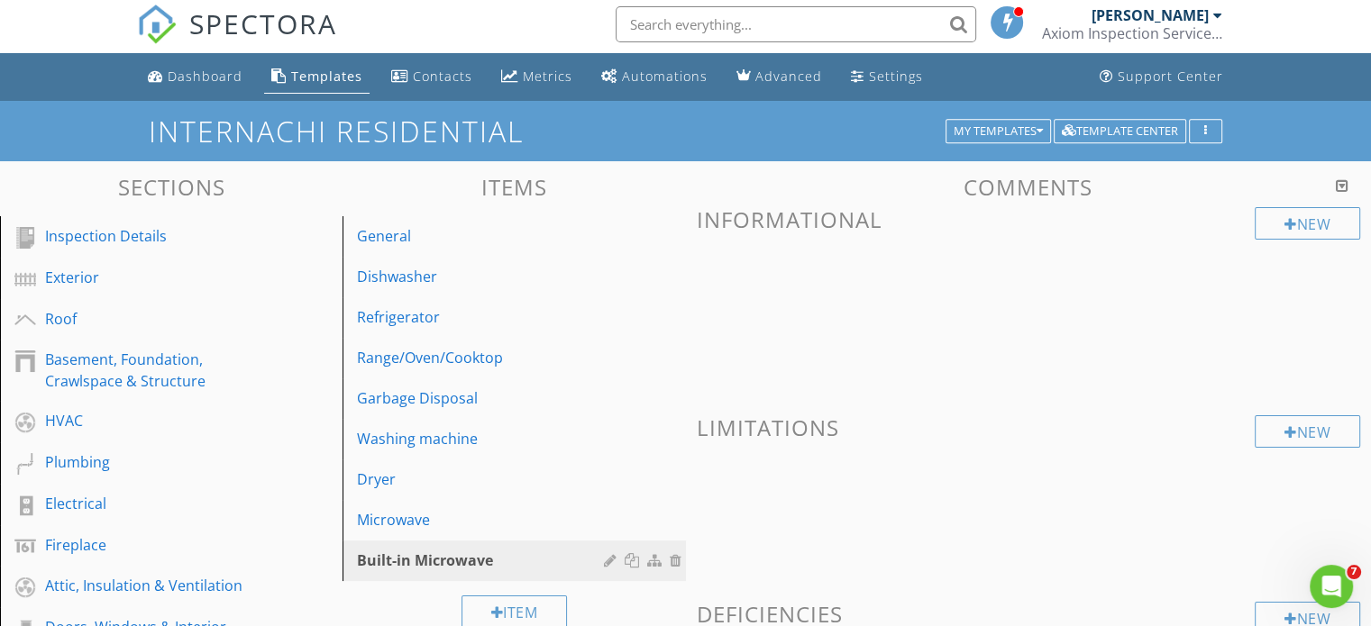
scroll to position [0, 0]
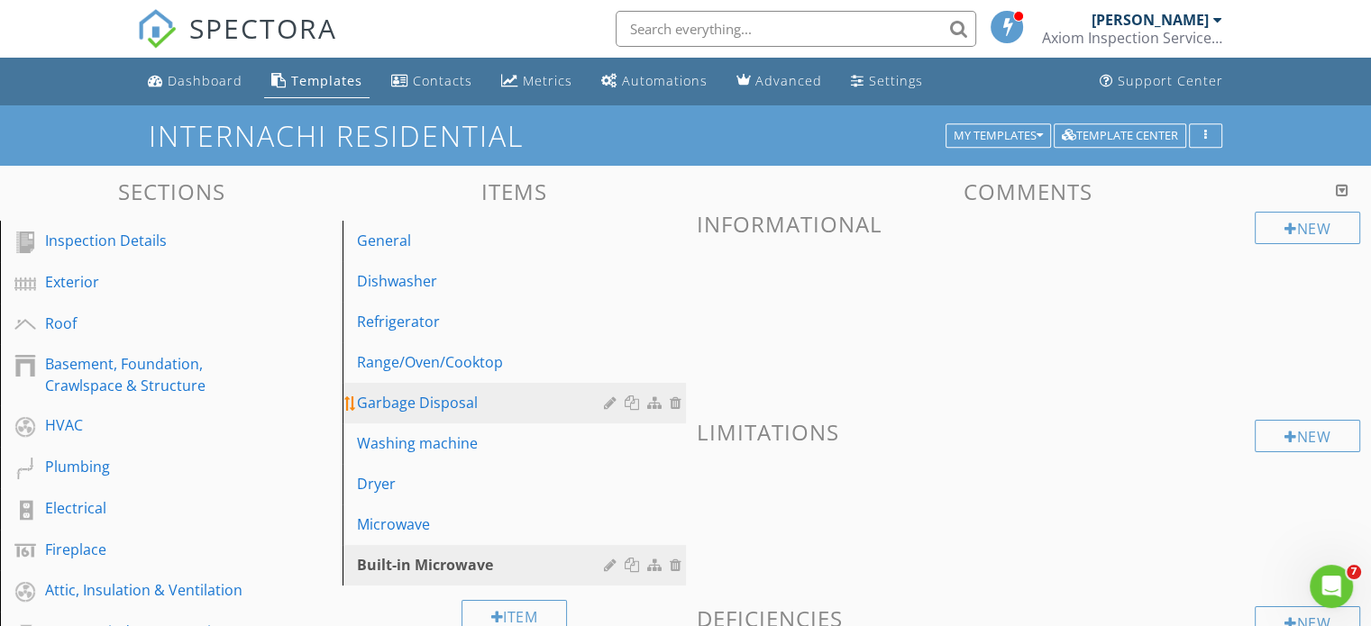
click at [422, 397] on div "Garbage Disposal" at bounding box center [482, 403] width 251 height 22
click at [407, 562] on div "Built-in Microwave" at bounding box center [482, 565] width 251 height 22
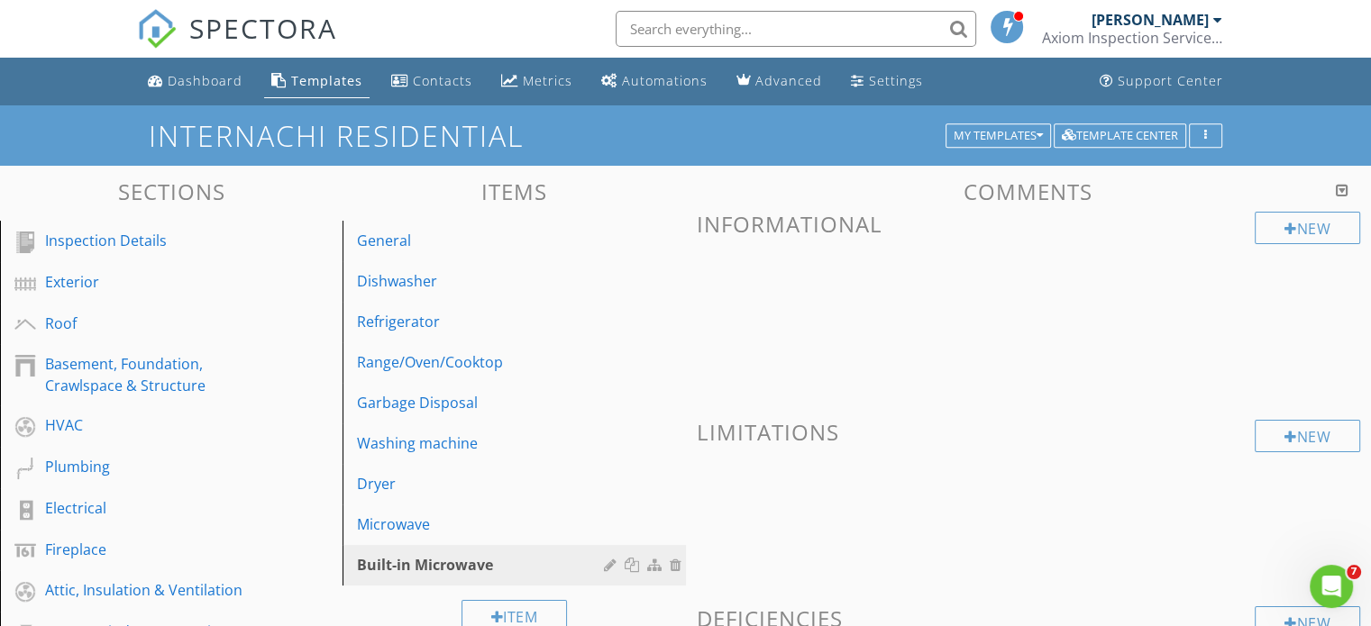
click at [1338, 189] on div at bounding box center [1342, 190] width 13 height 14
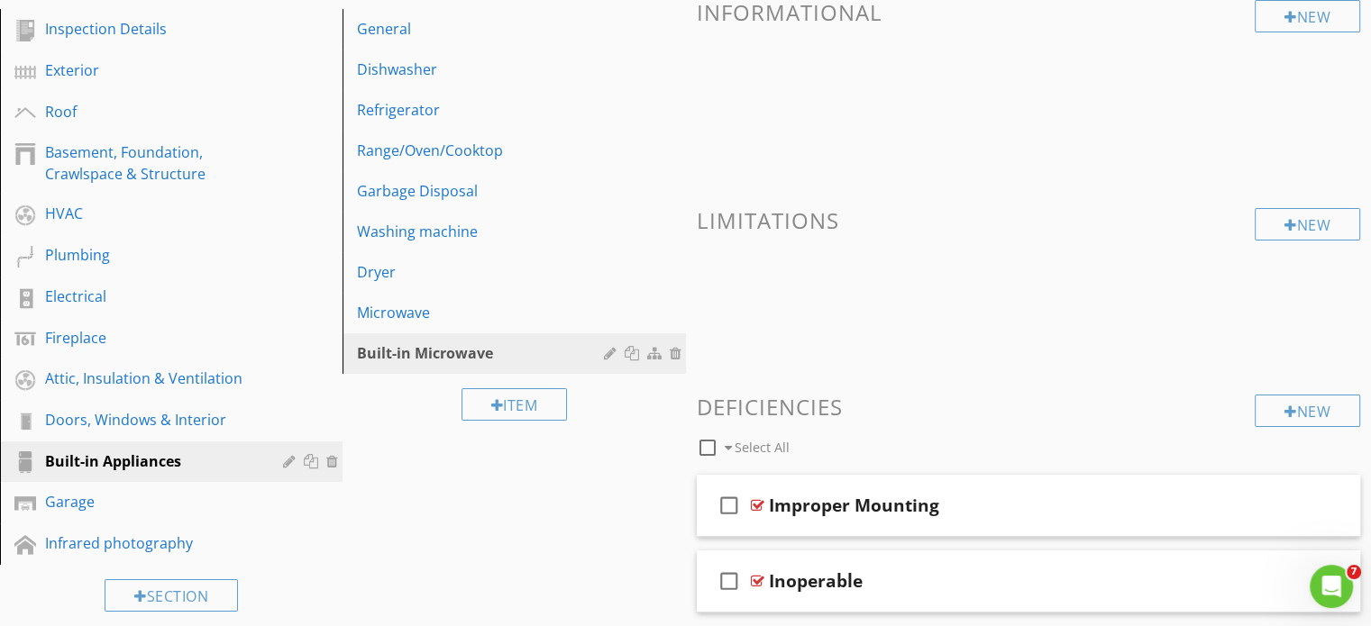
scroll to position [270, 0]
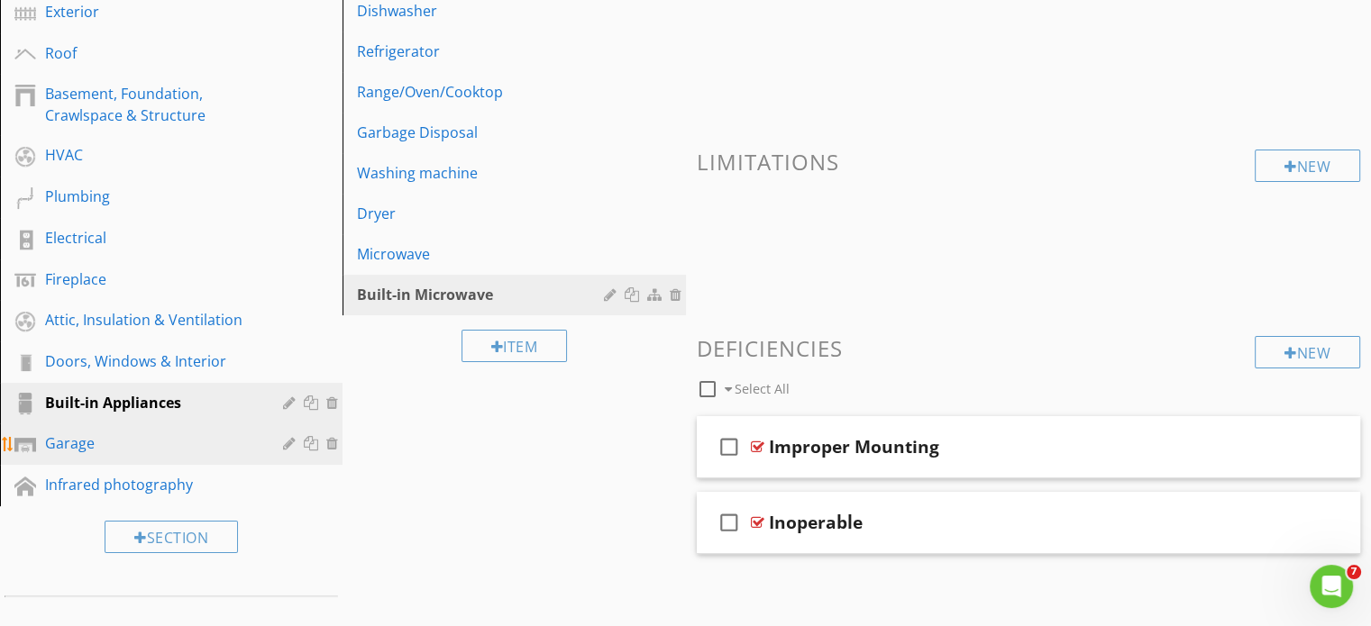
click at [81, 444] on div "Garage" at bounding box center [151, 444] width 212 height 22
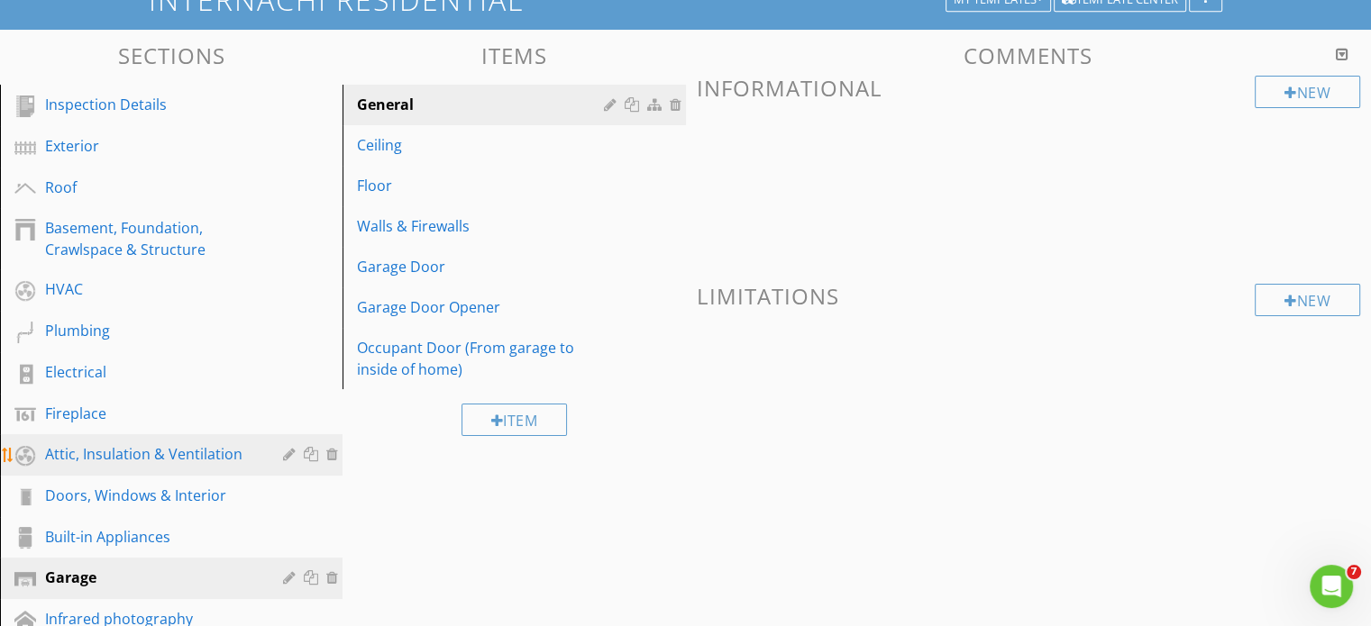
scroll to position [361, 0]
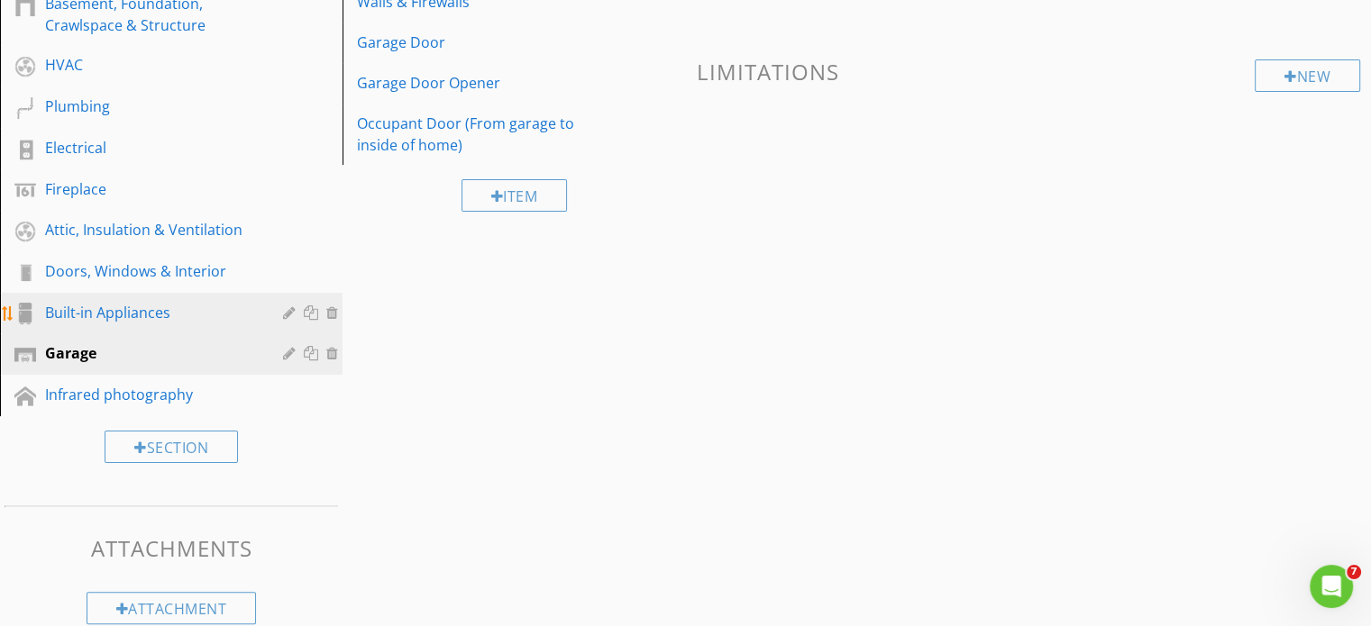
click at [102, 309] on div "Built-in Appliances" at bounding box center [151, 313] width 212 height 22
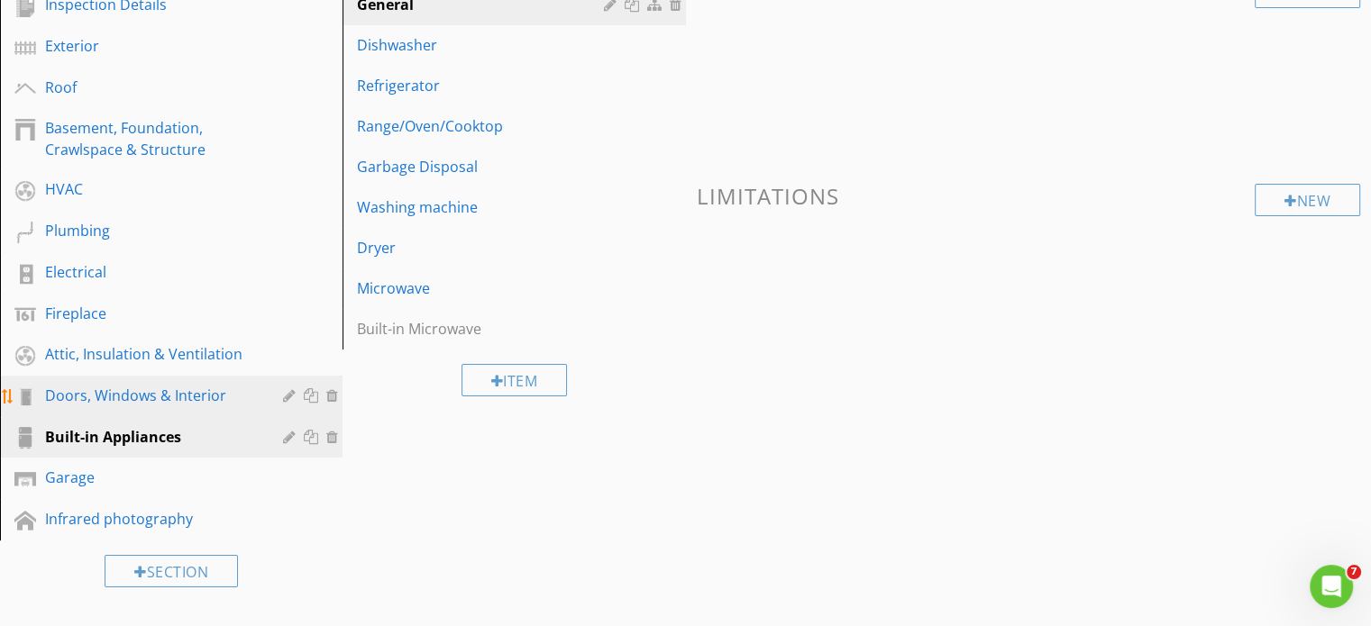
scroll to position [180, 0]
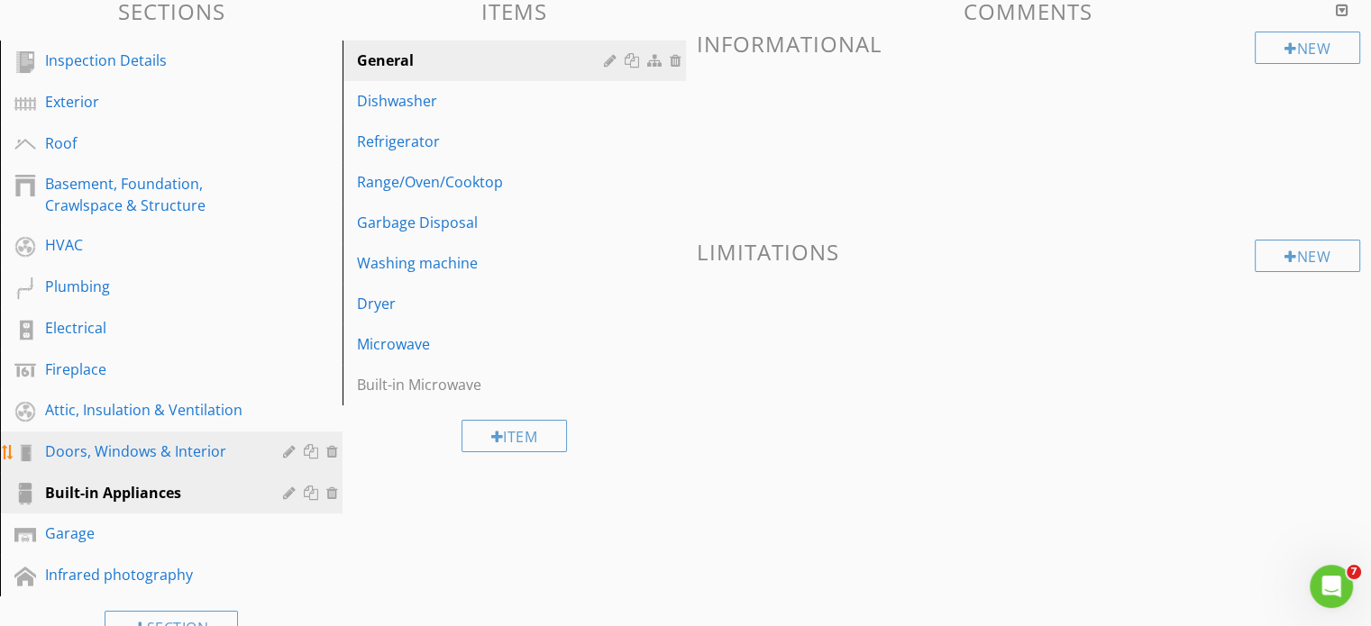
click at [85, 453] on div "Doors, Windows & Interior" at bounding box center [151, 452] width 212 height 22
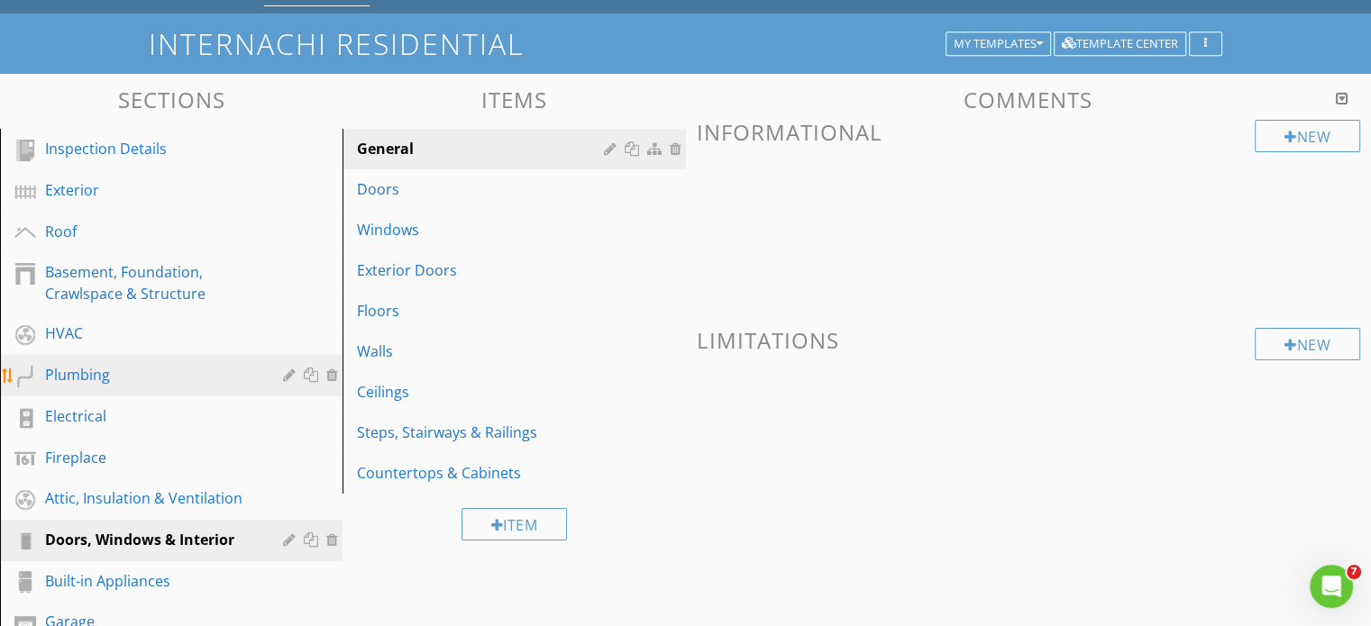
scroll to position [90, 0]
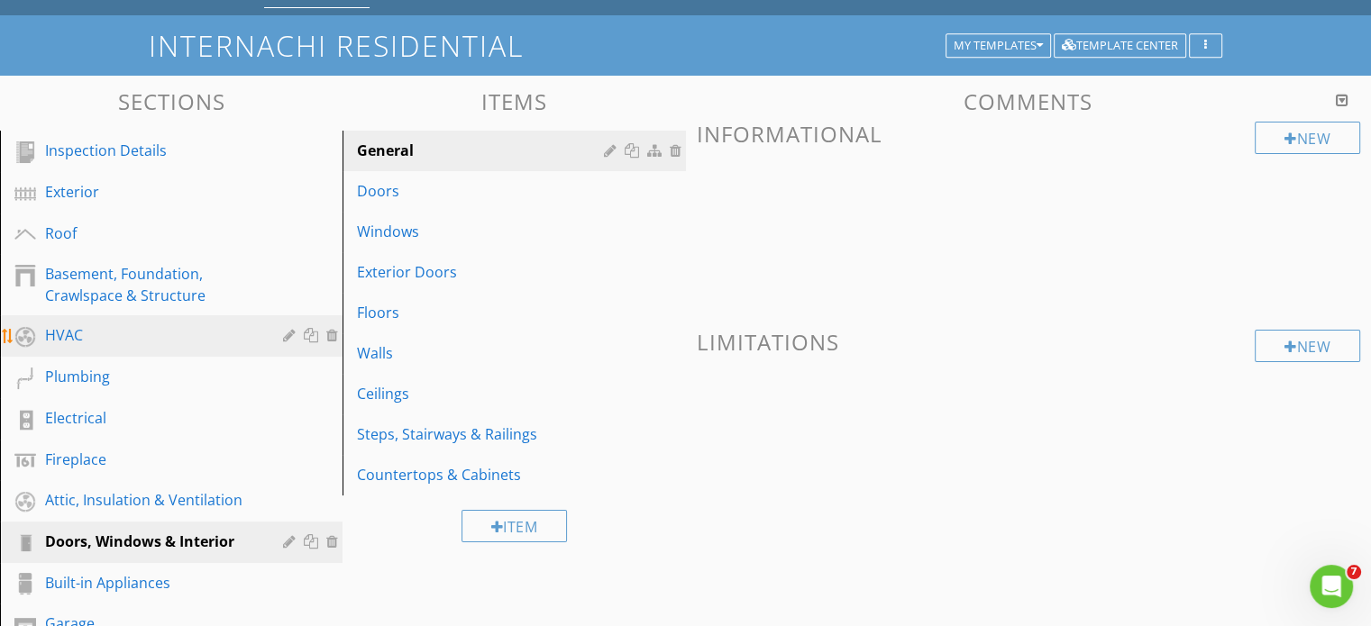
click at [110, 331] on div "HVAC" at bounding box center [151, 335] width 212 height 22
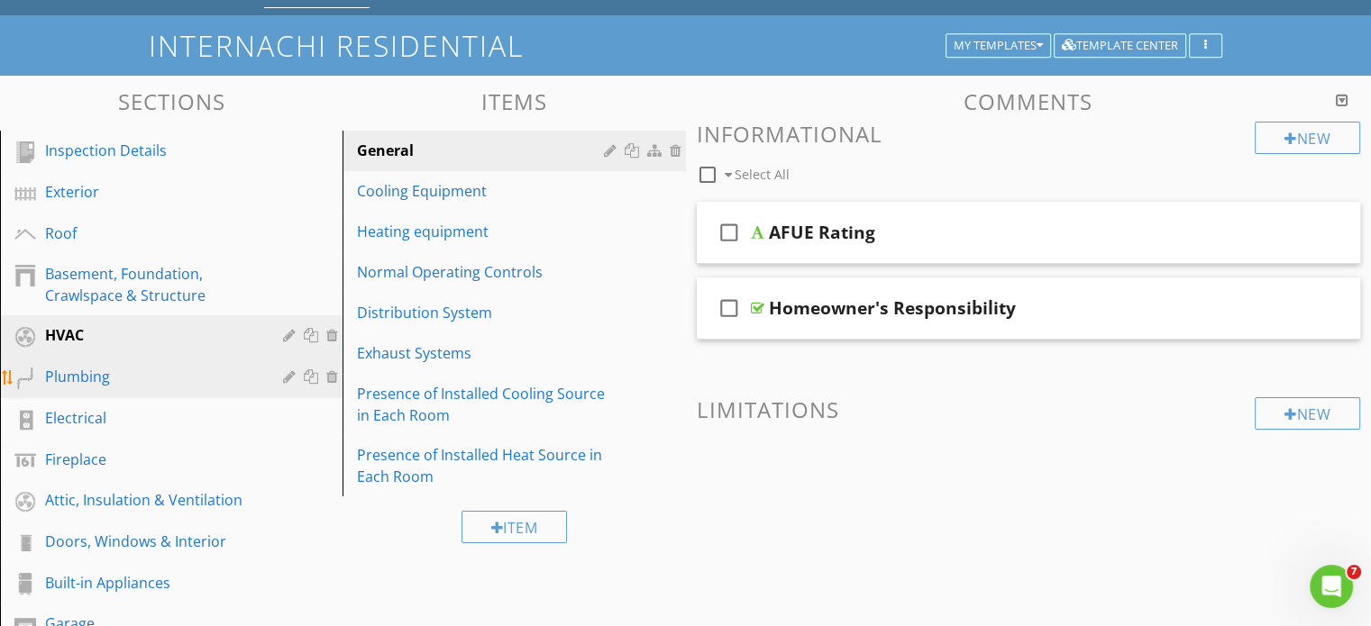
click at [104, 381] on div "Plumbing" at bounding box center [151, 377] width 212 height 22
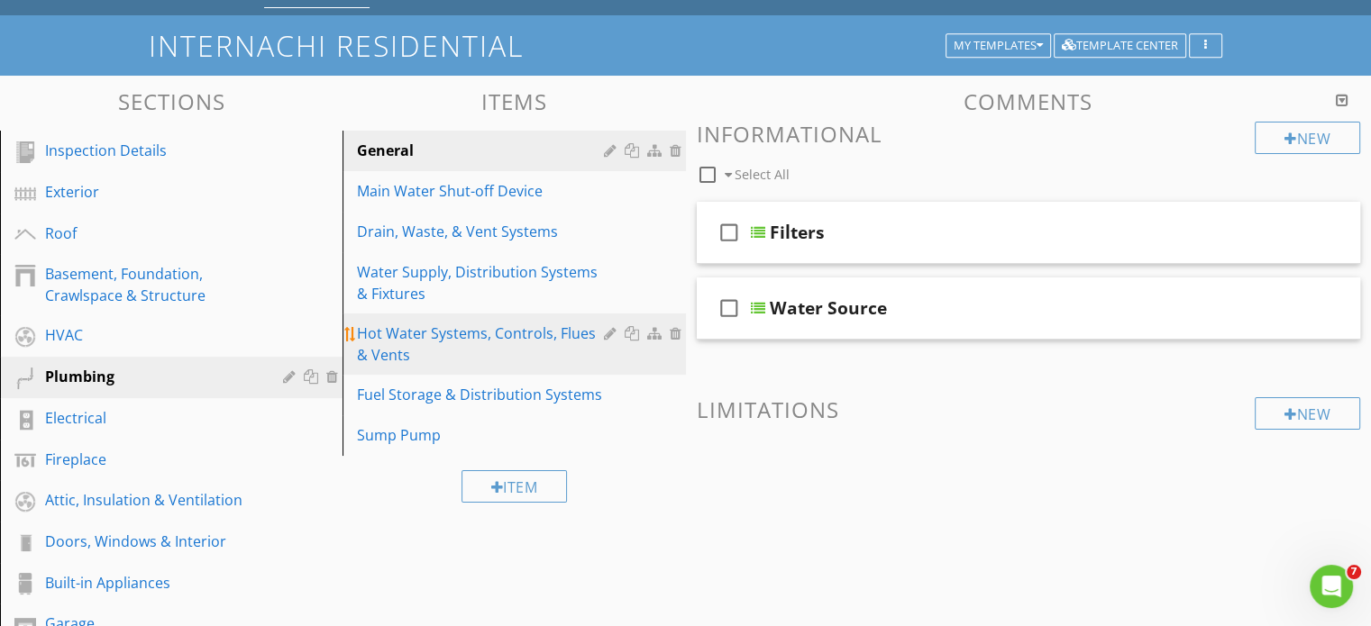
click at [434, 337] on div "Hot Water Systems, Controls, Flues & Vents" at bounding box center [482, 344] width 251 height 43
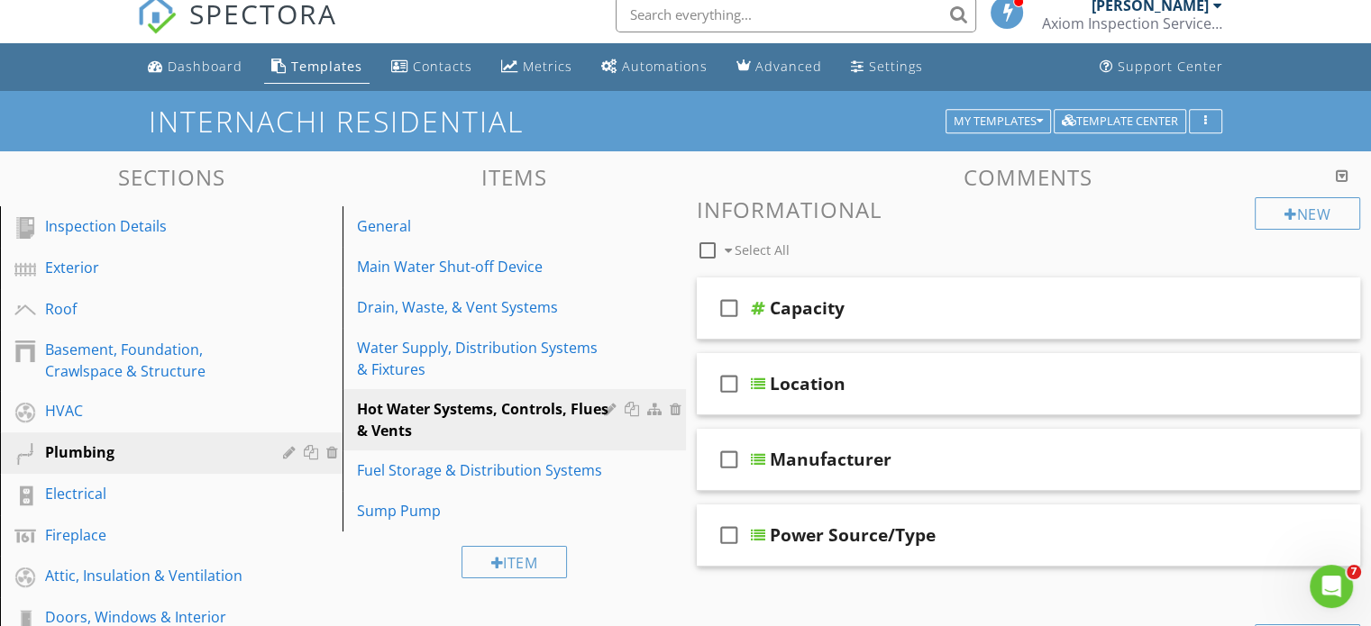
scroll to position [0, 0]
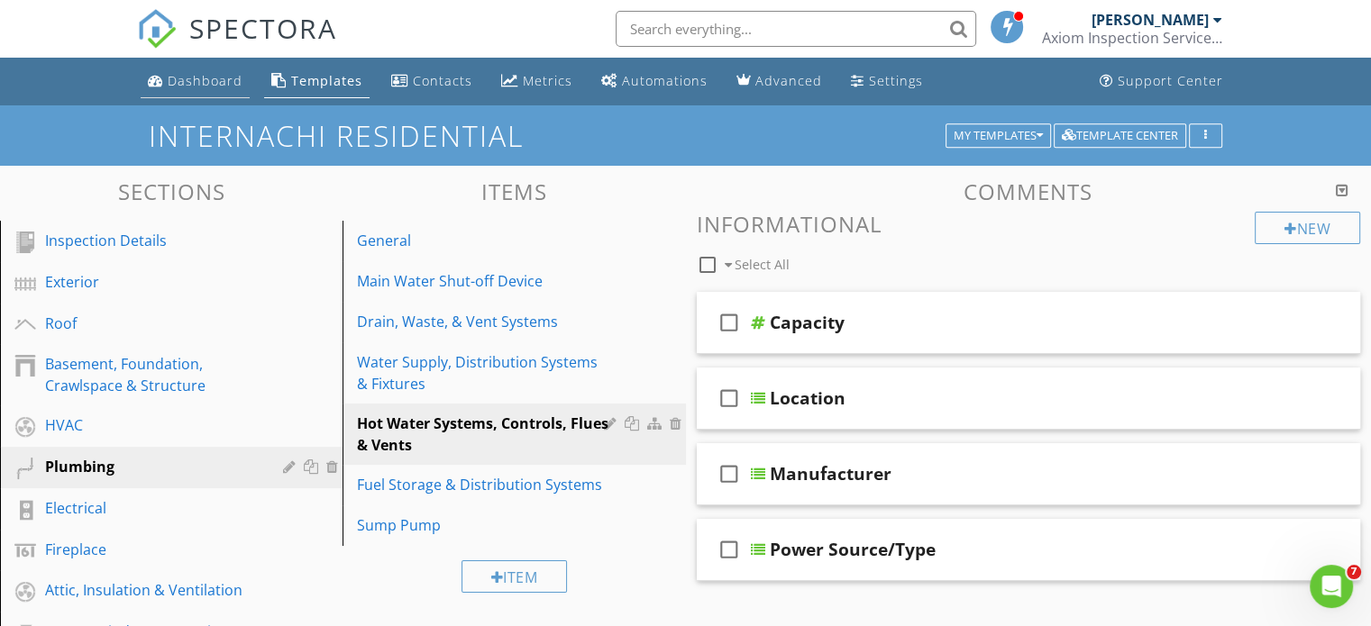
click at [207, 81] on div "Dashboard" at bounding box center [205, 80] width 75 height 17
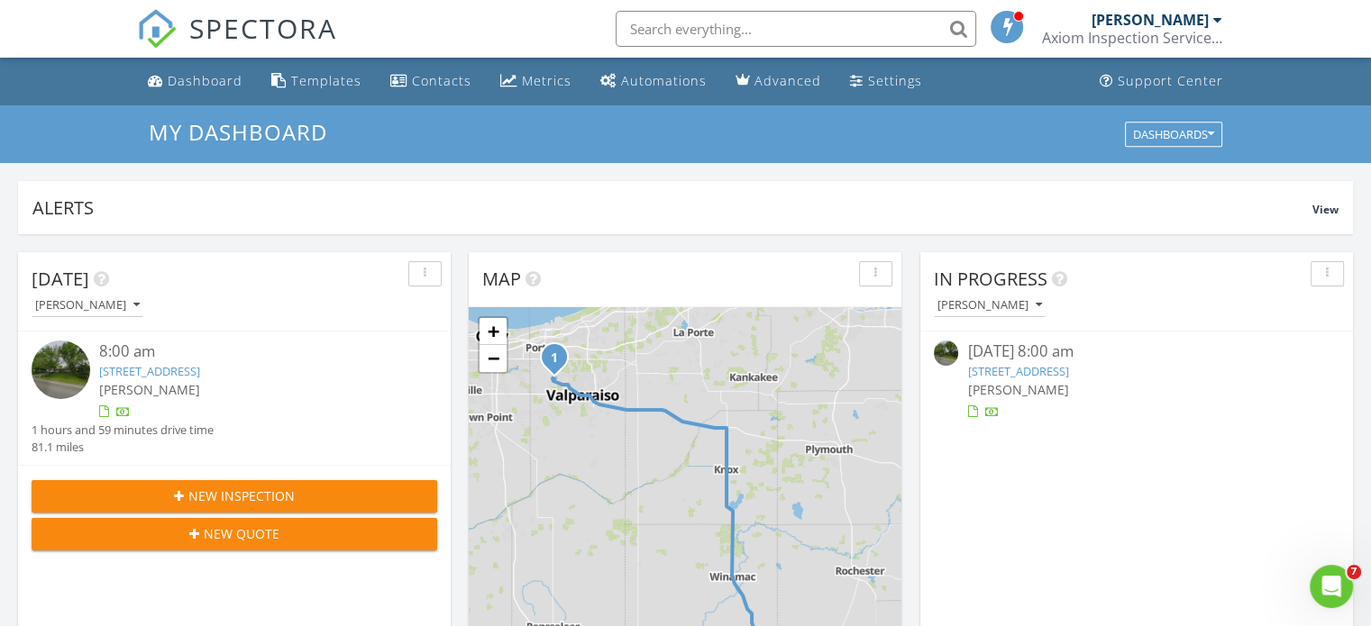
click at [1068, 370] on link "425 W 500 N, Valparaiso, IN 46385" at bounding box center [1017, 371] width 101 height 16
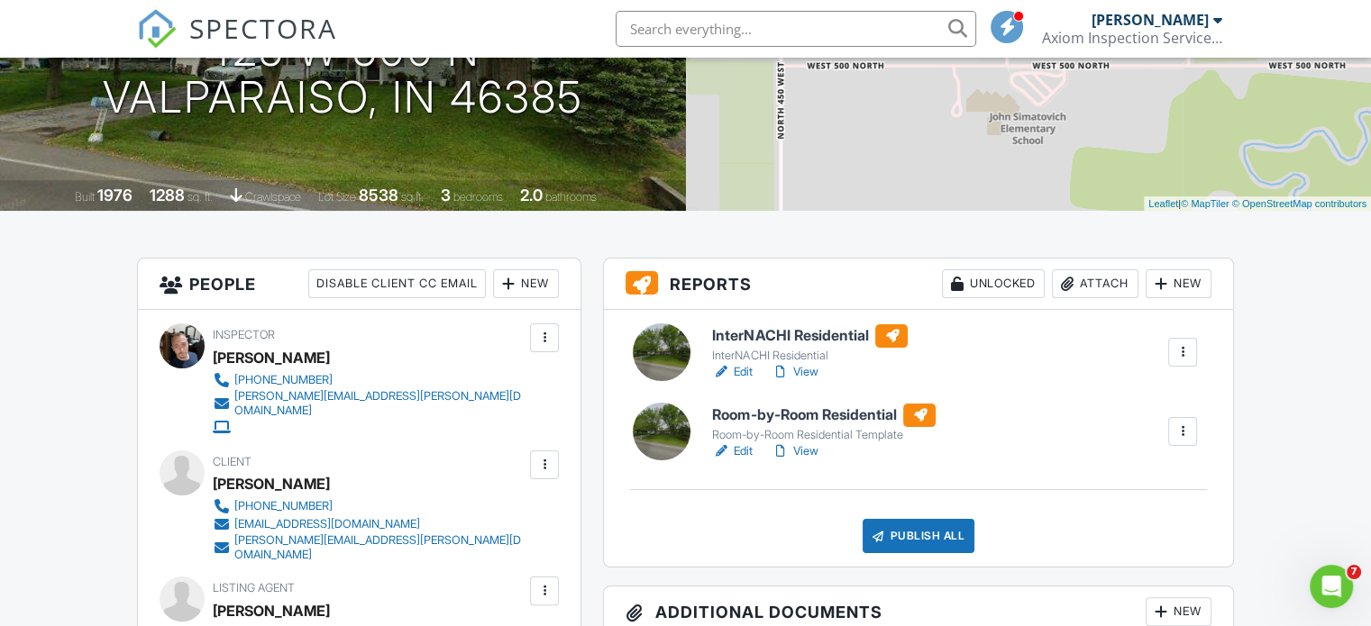
click at [1181, 429] on div at bounding box center [1183, 432] width 18 height 18
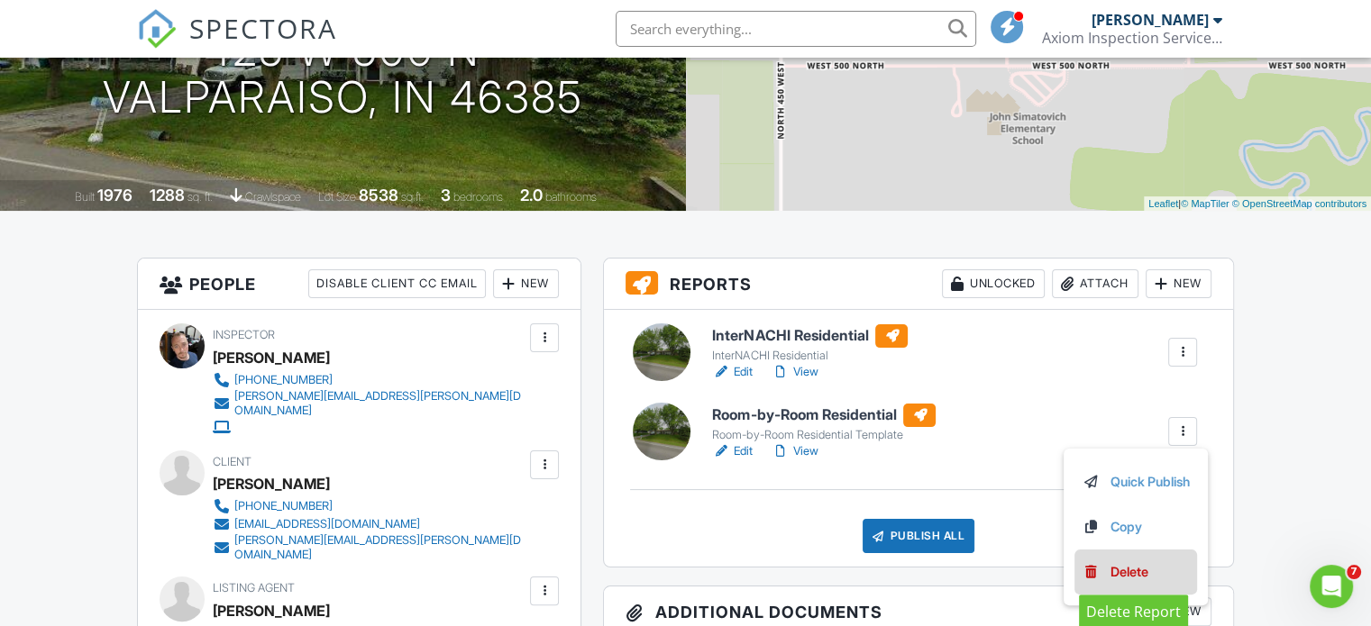
click at [1128, 570] on div "Delete" at bounding box center [1129, 572] width 38 height 20
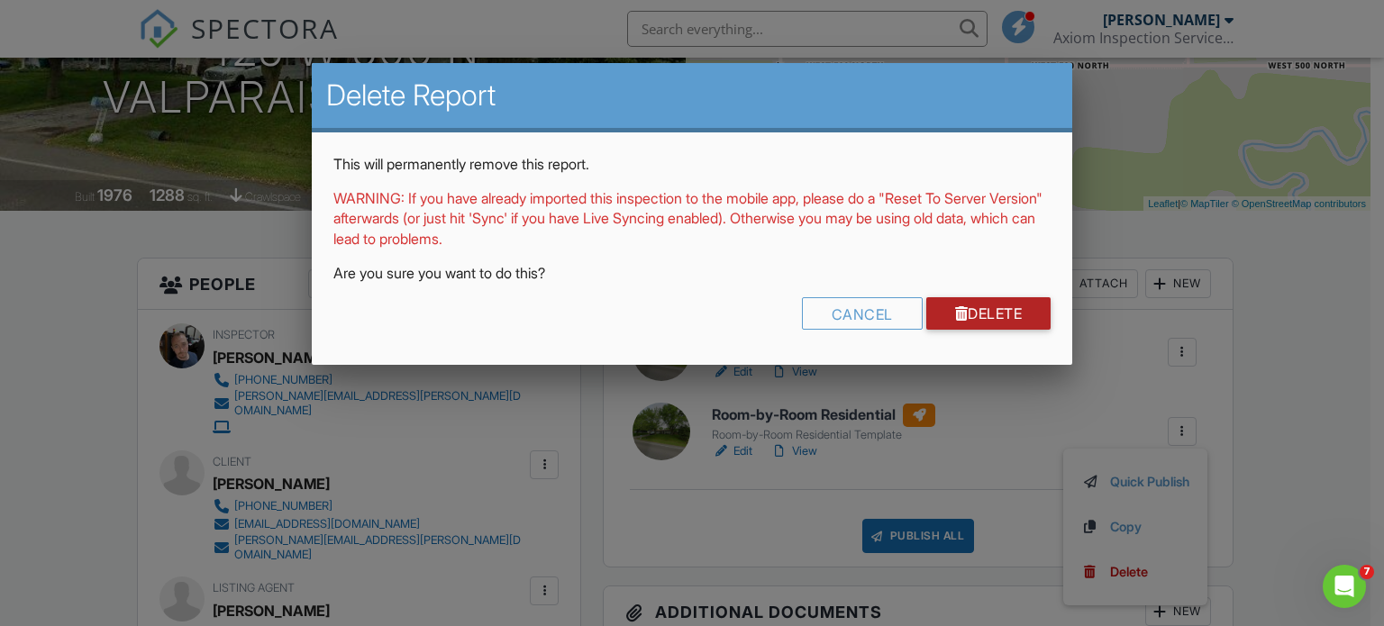
click at [1007, 324] on link "Delete" at bounding box center [989, 313] width 125 height 32
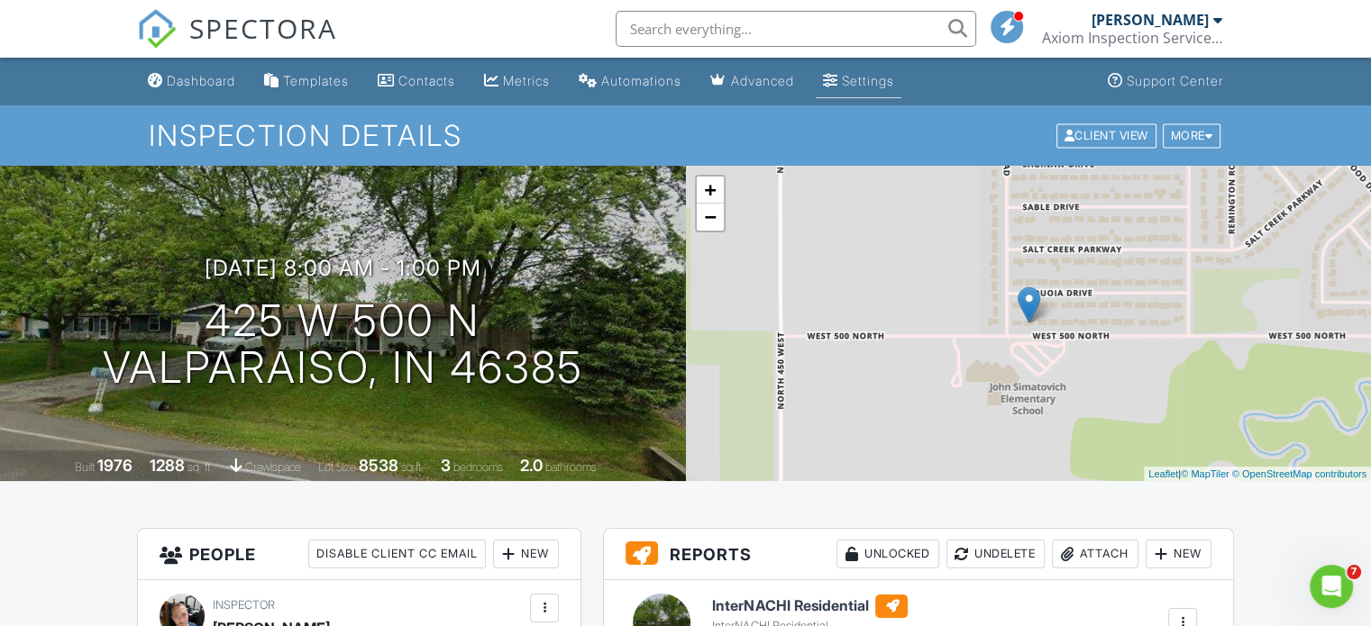
click at [894, 81] on div "Settings" at bounding box center [868, 80] width 52 height 15
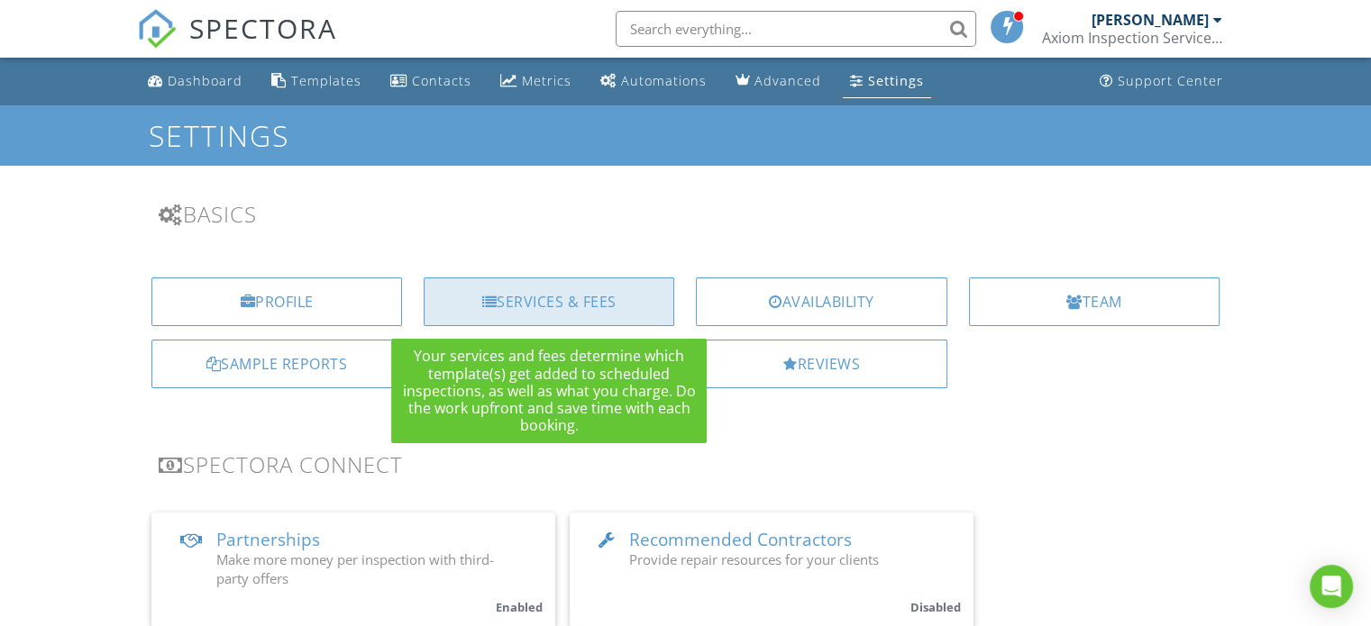
click at [546, 297] on div "Services & Fees" at bounding box center [549, 302] width 251 height 49
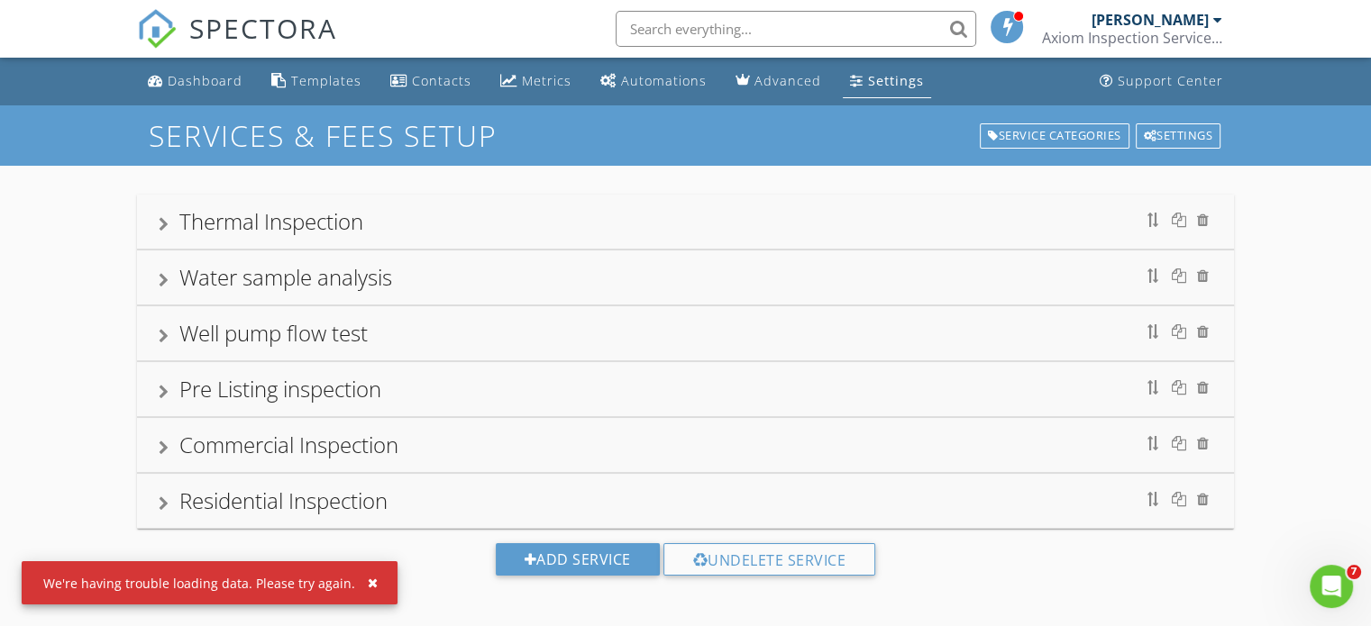
click at [276, 223] on div "Thermal Inspection" at bounding box center [271, 221] width 184 height 30
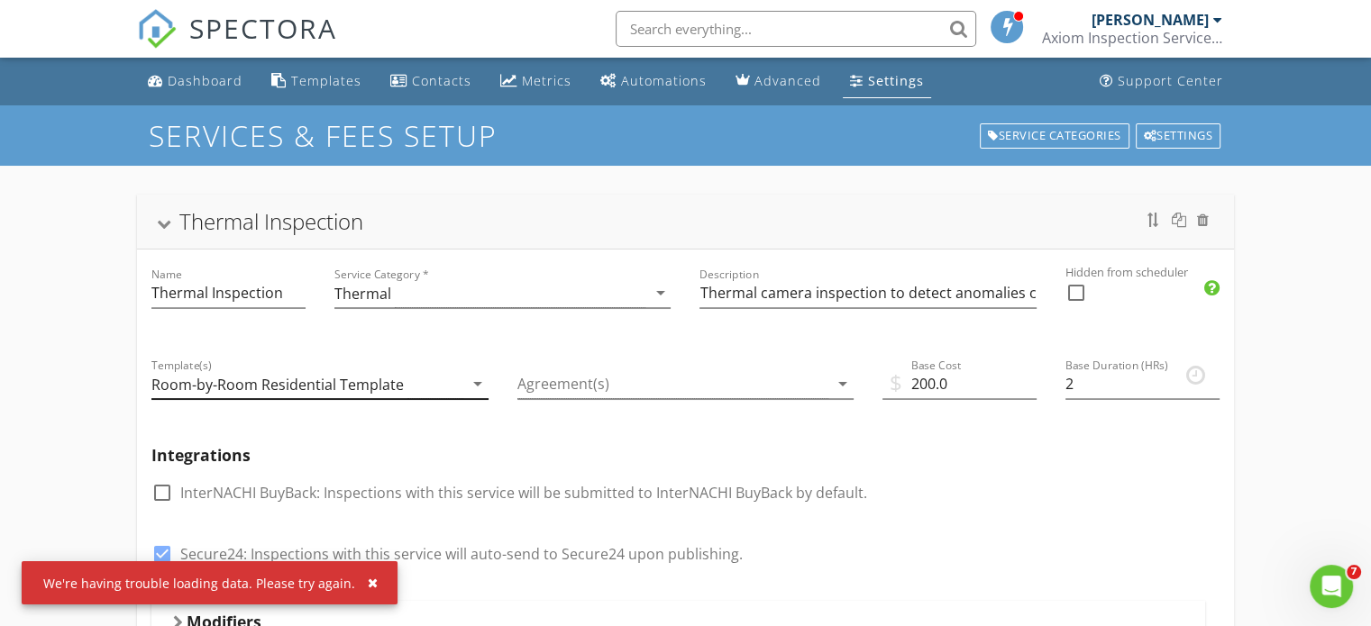
click at [479, 383] on icon "arrow_drop_down" at bounding box center [478, 384] width 22 height 22
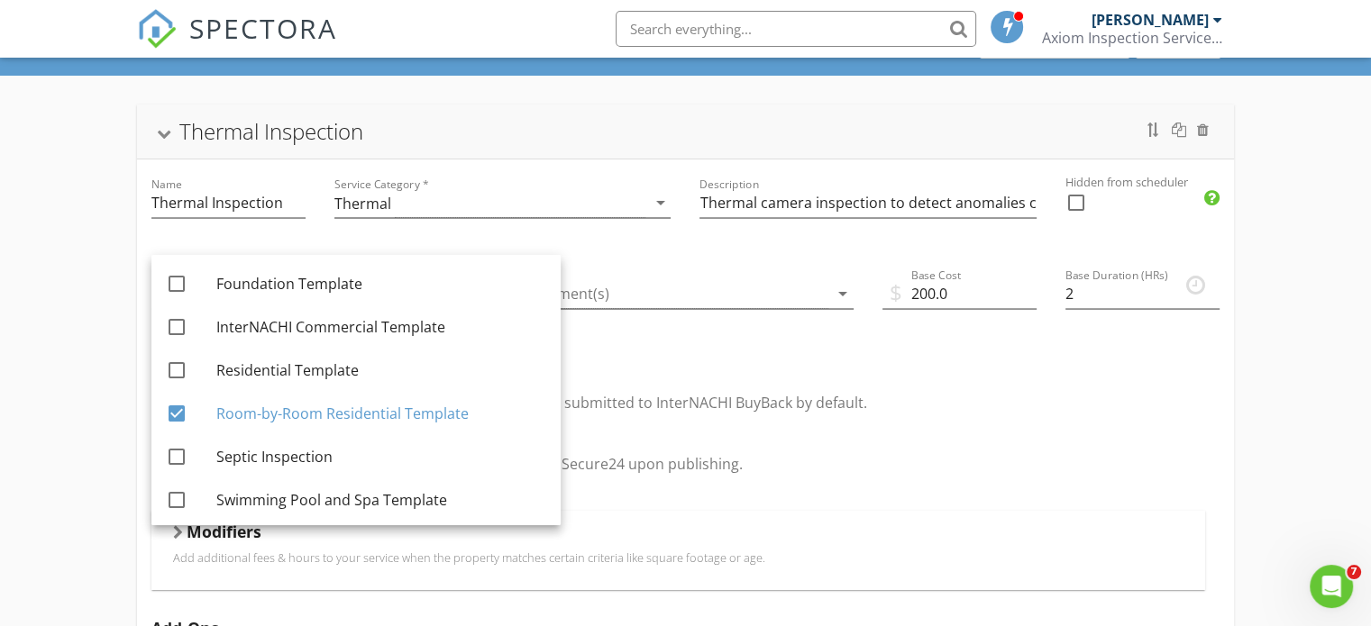
scroll to position [83, 0]
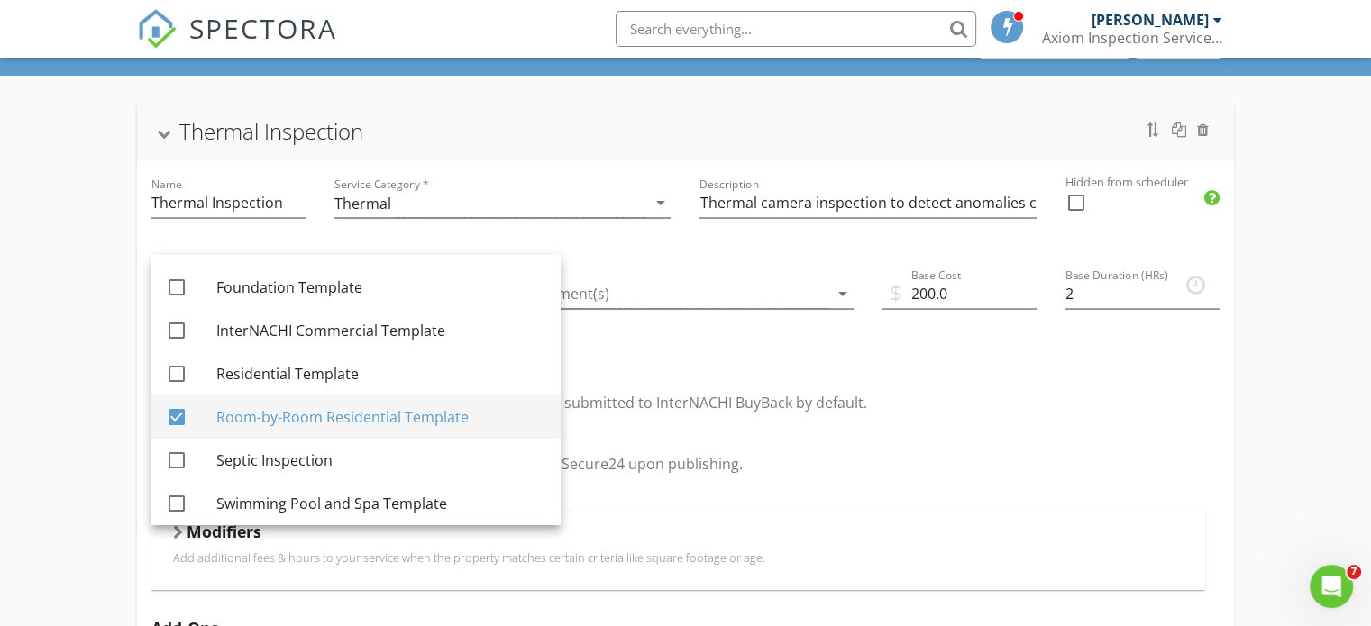
click at [173, 417] on div at bounding box center [176, 417] width 31 height 31
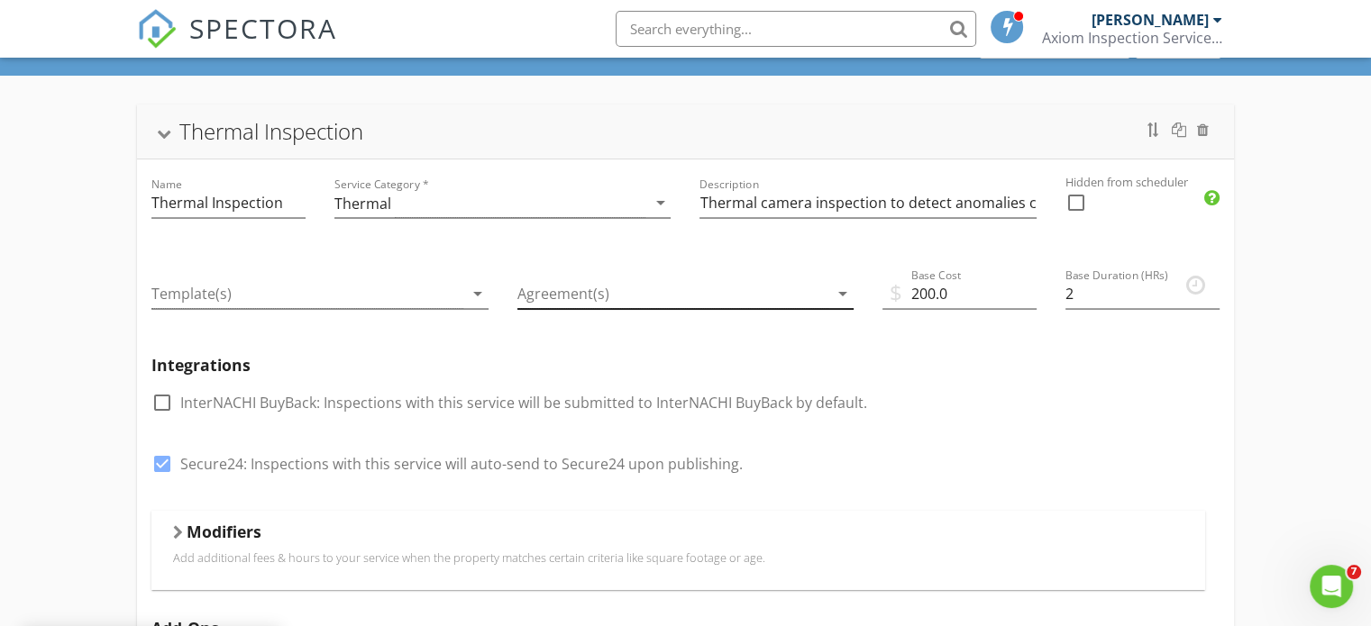
click at [847, 294] on icon "arrow_drop_down" at bounding box center [843, 294] width 22 height 22
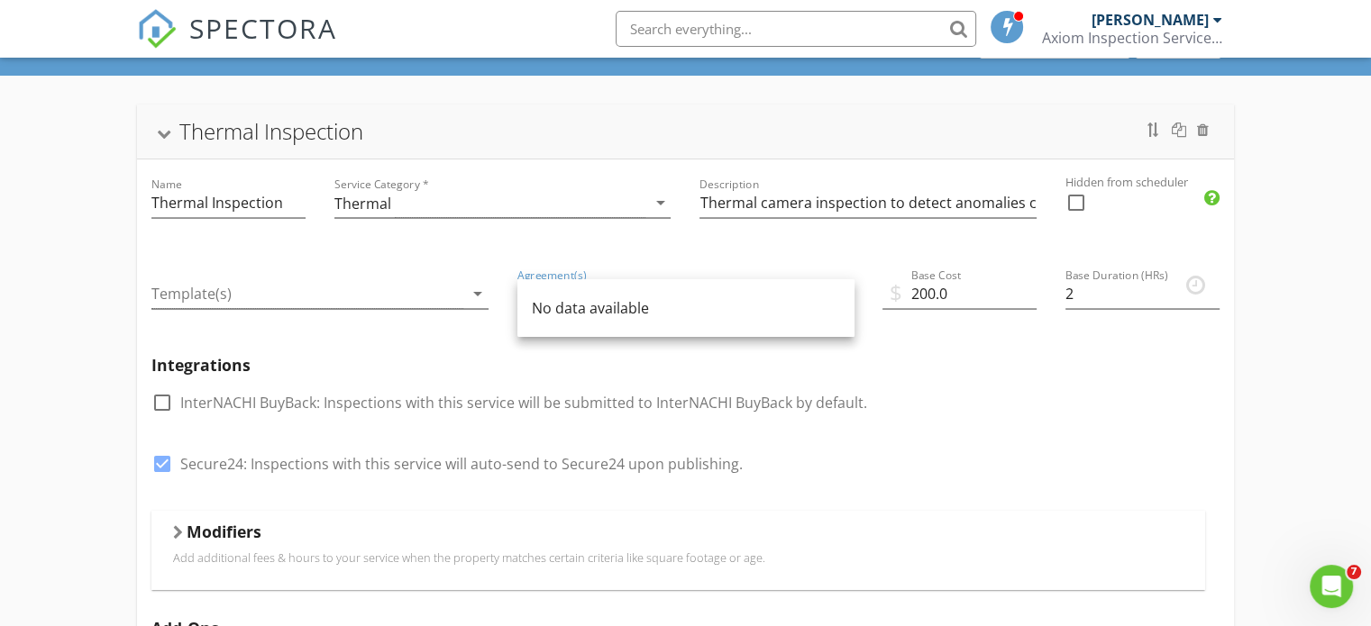
click at [923, 388] on div "check_box_outline_blank InterNACHI BuyBack: Inspections with this service will …" at bounding box center [685, 411] width 1068 height 47
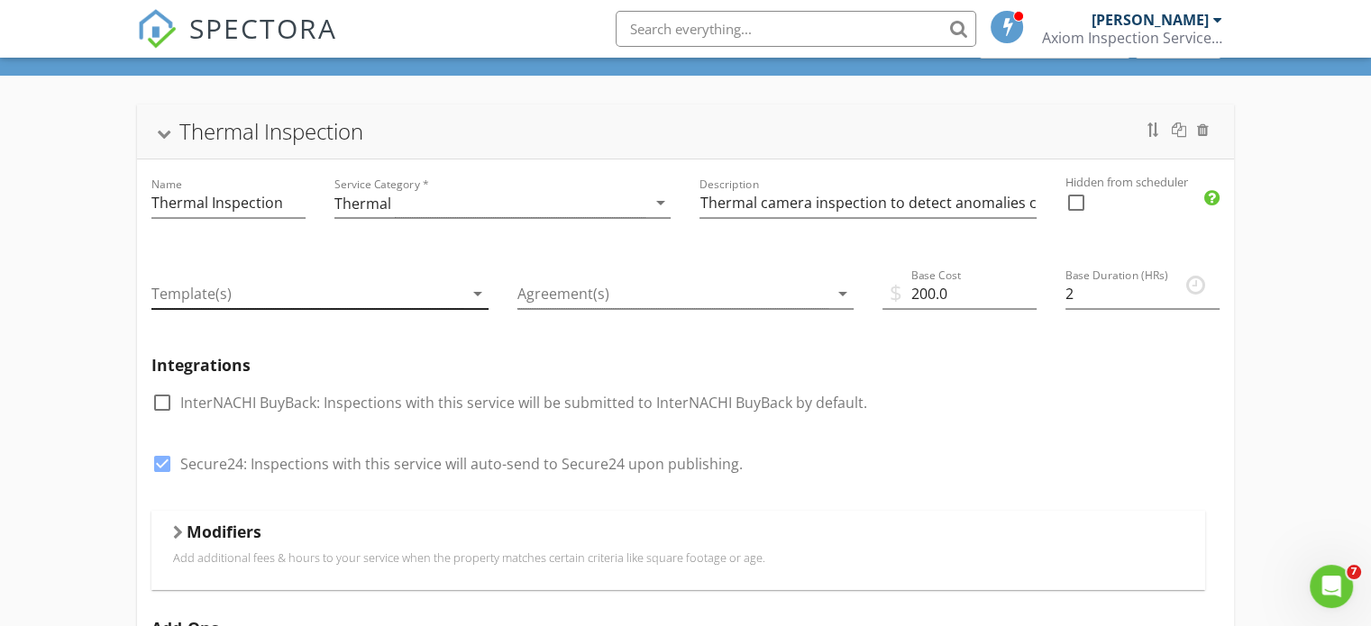
click at [476, 291] on icon "arrow_drop_down" at bounding box center [478, 294] width 22 height 22
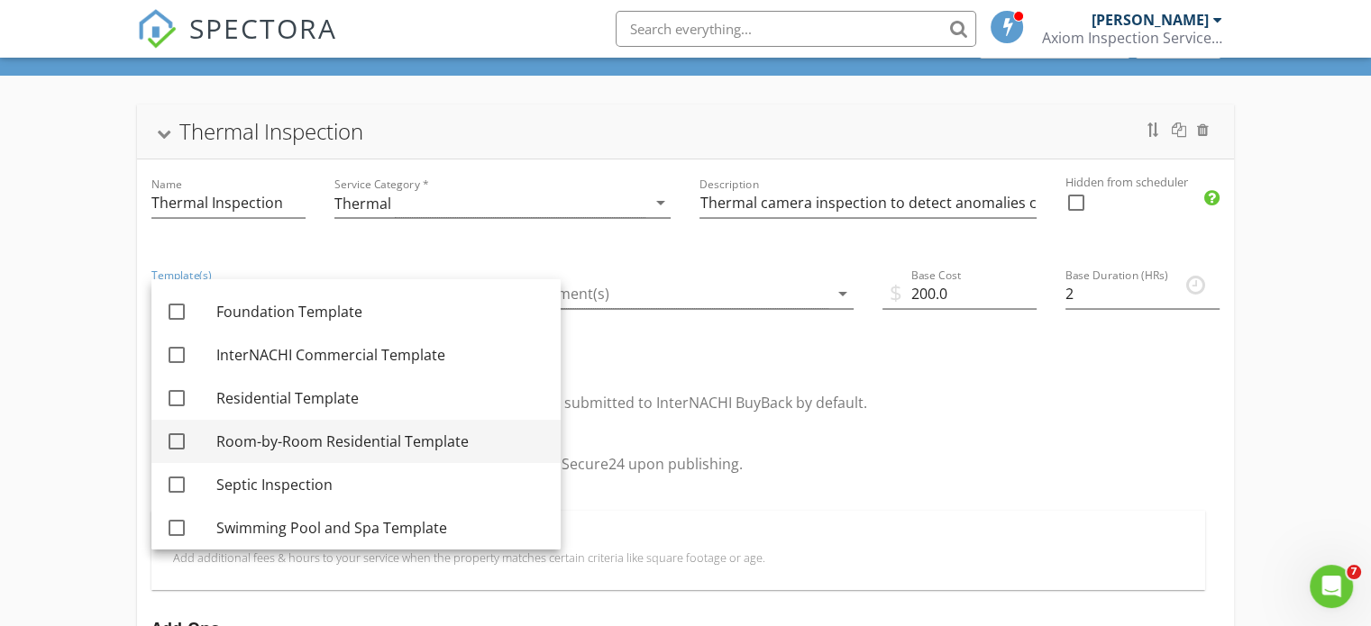
click at [382, 437] on div "Room-by-Room Residential Template" at bounding box center [381, 442] width 330 height 22
checkbox input "true"
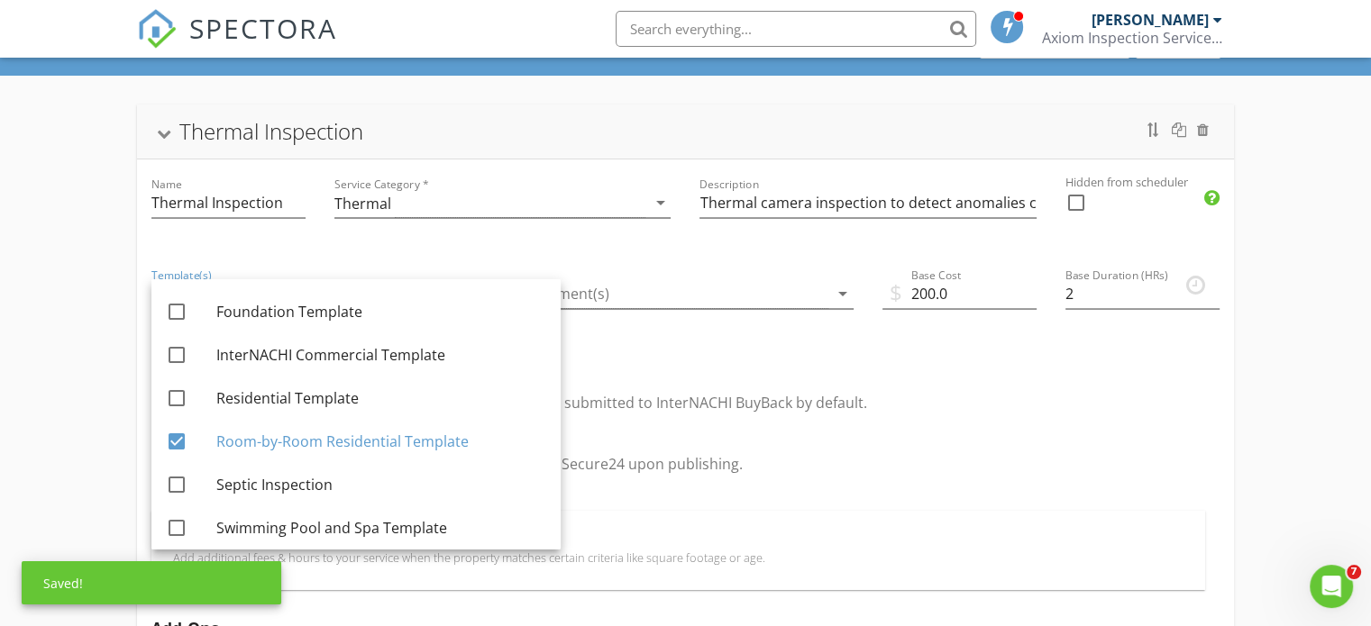
click at [909, 385] on div "Integrations check_box_outline_blank InterNACHI BuyBack: Inspections with this …" at bounding box center [685, 426] width 1097 height 169
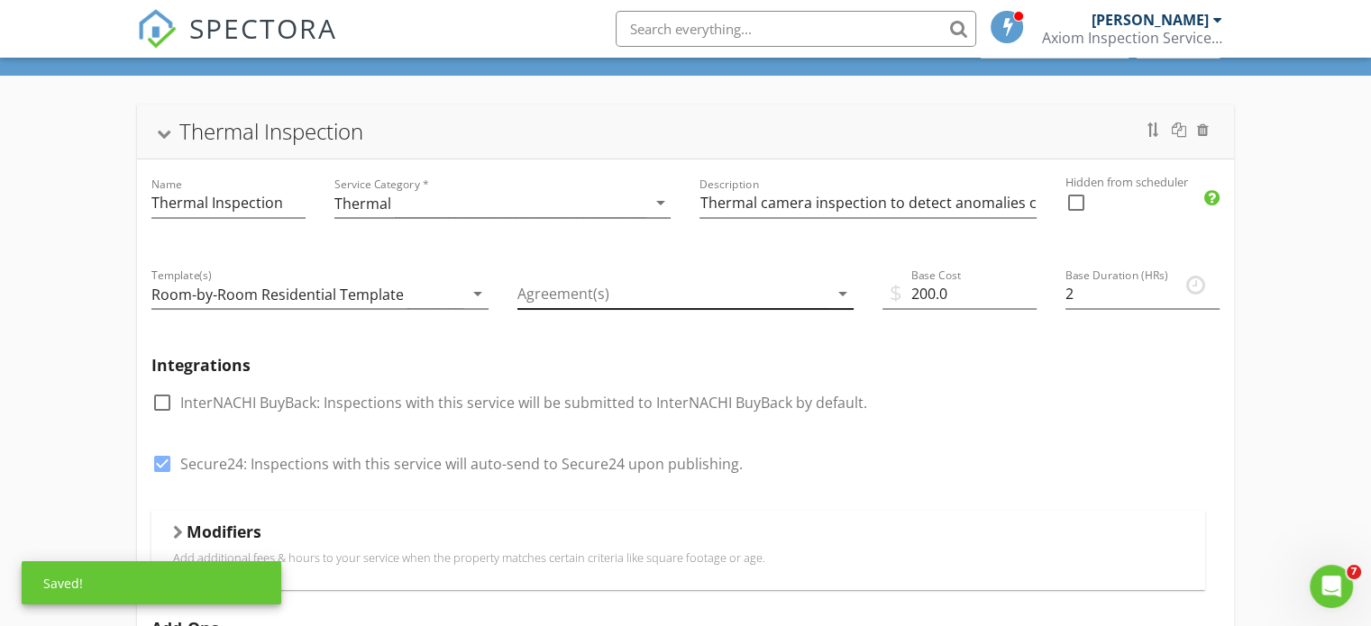
click at [832, 299] on icon "arrow_drop_down" at bounding box center [843, 294] width 22 height 22
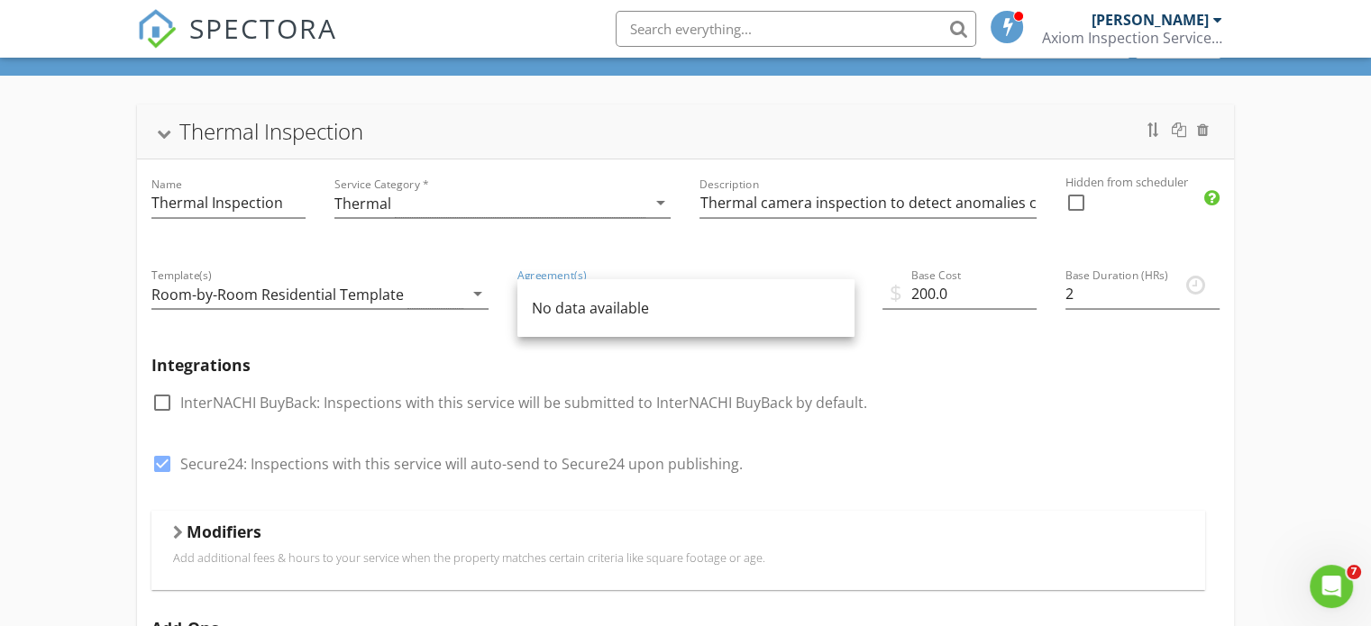
click at [981, 396] on div "check_box_outline_blank InterNACHI BuyBack: Inspections with this service will …" at bounding box center [685, 411] width 1068 height 47
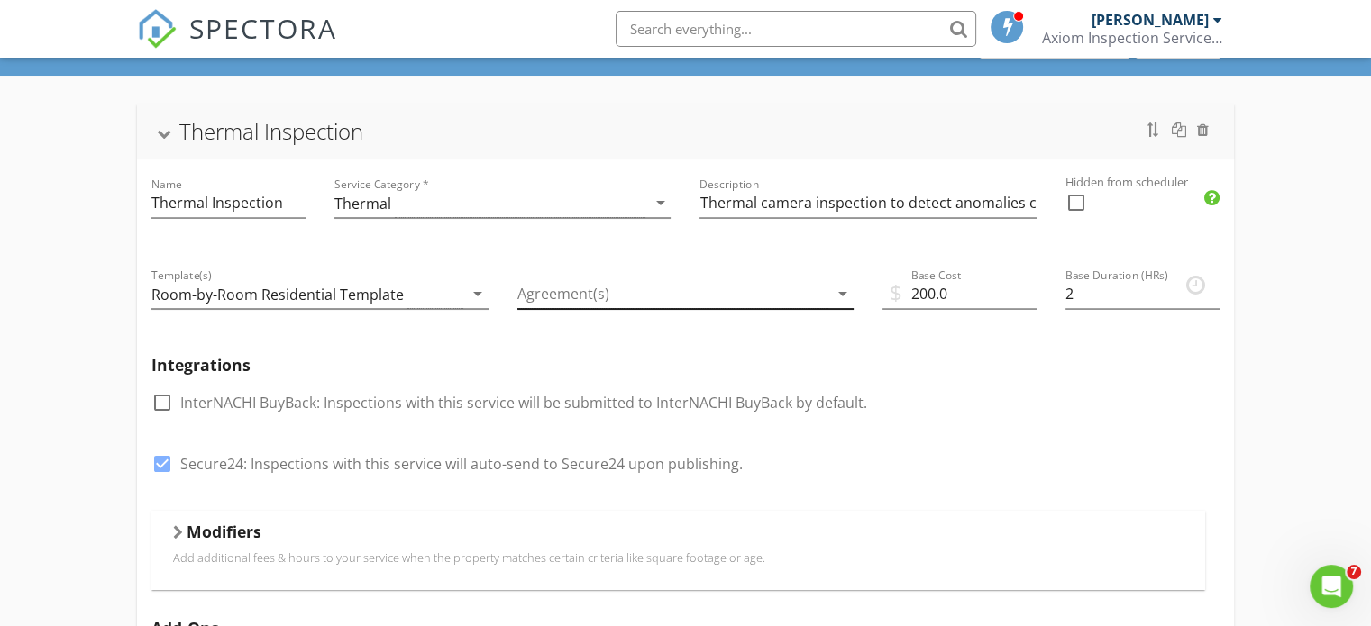
click at [836, 297] on icon "arrow_drop_down" at bounding box center [843, 294] width 22 height 22
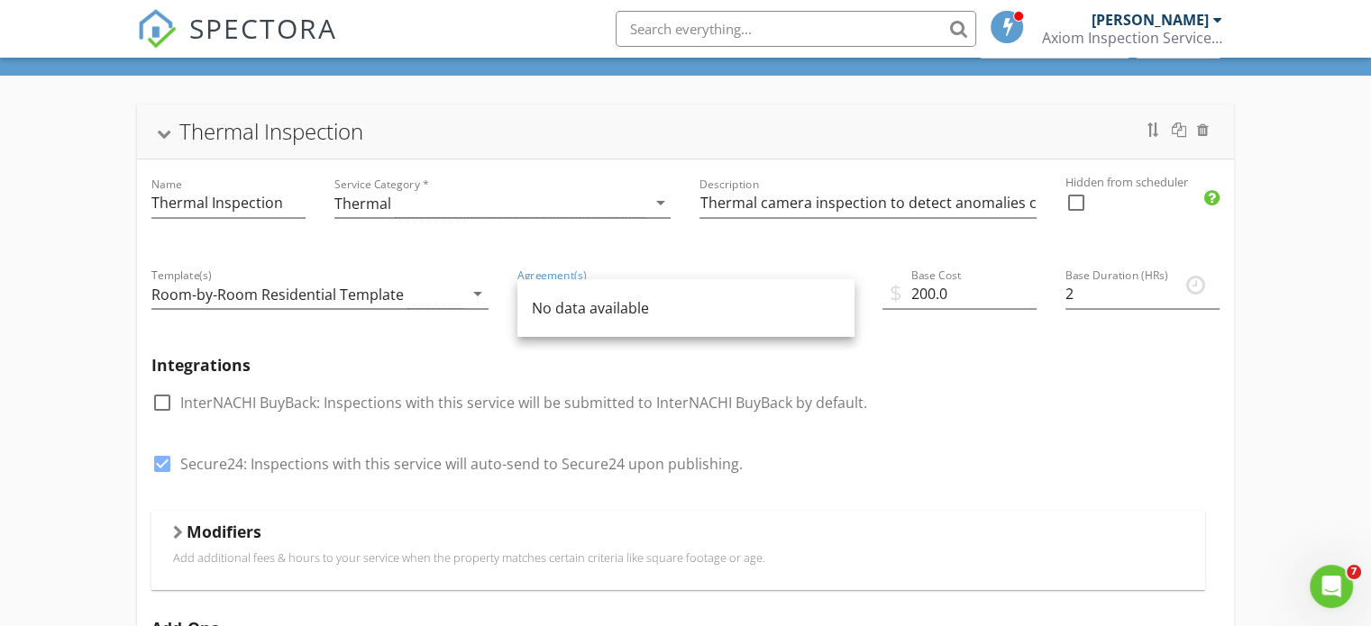
click at [966, 431] on div "check_box_outline_blank InterNACHI BuyBack: Inspections with this service will …" at bounding box center [685, 411] width 1068 height 47
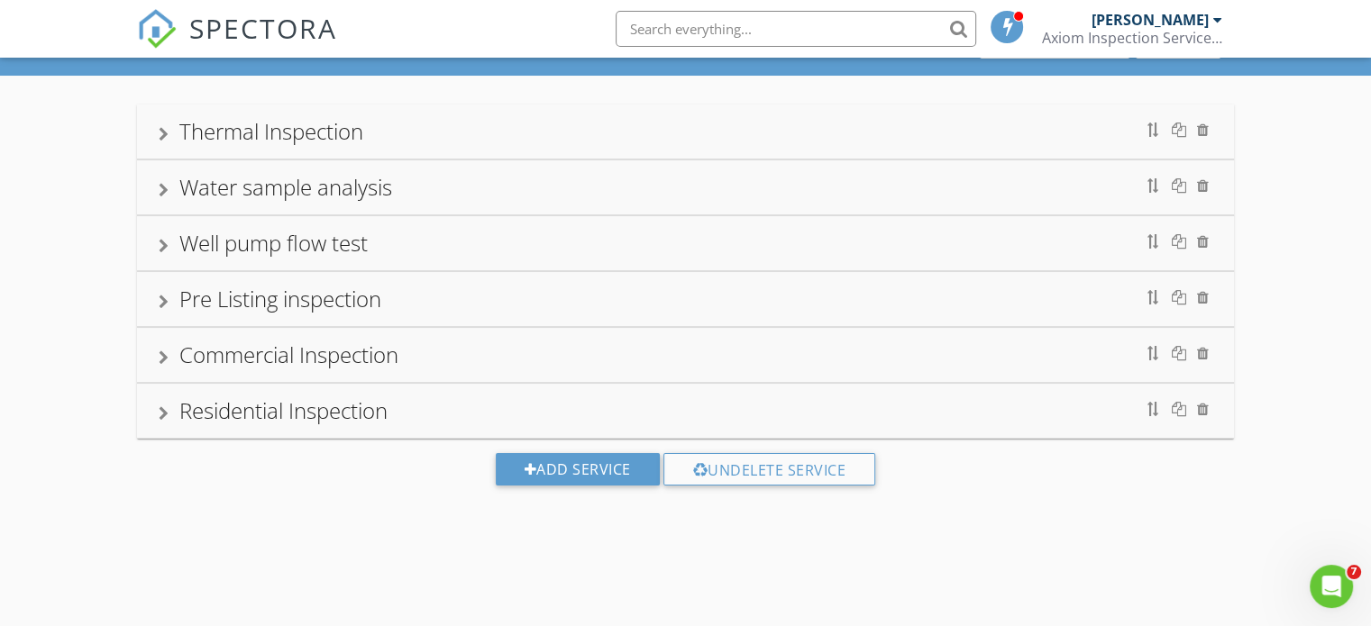
click at [341, 419] on div "Residential Inspection" at bounding box center [283, 411] width 208 height 30
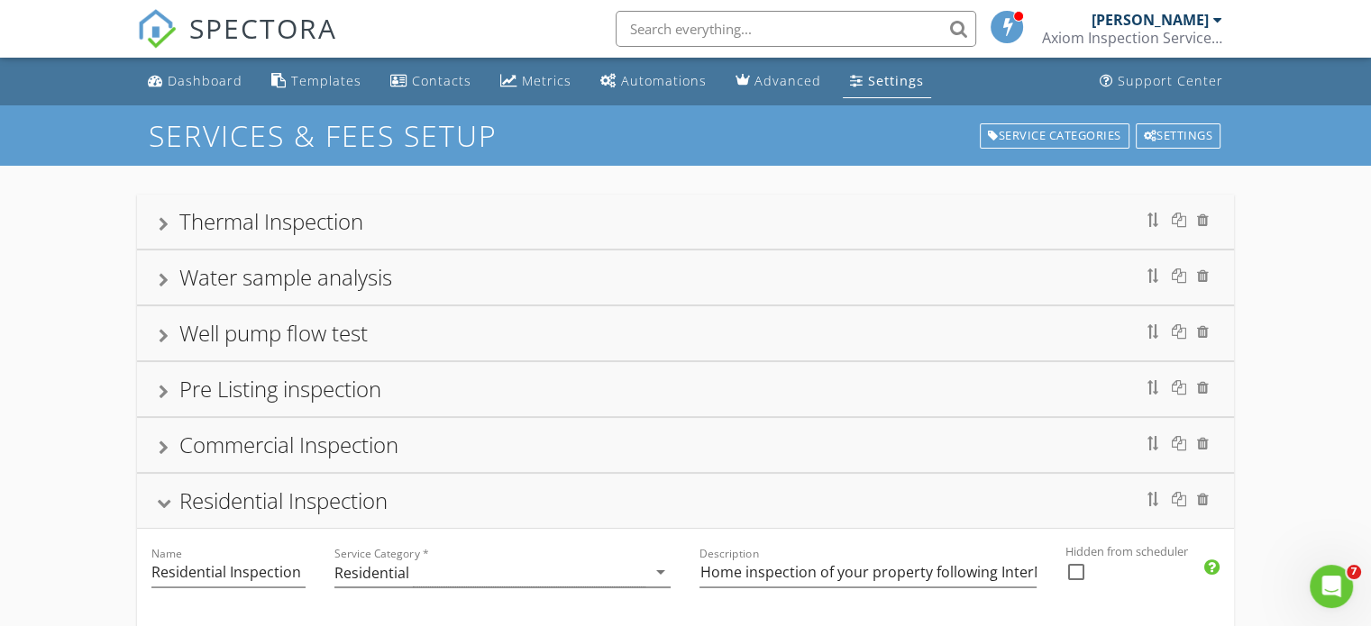
click at [275, 230] on div "Thermal Inspection" at bounding box center [271, 221] width 184 height 30
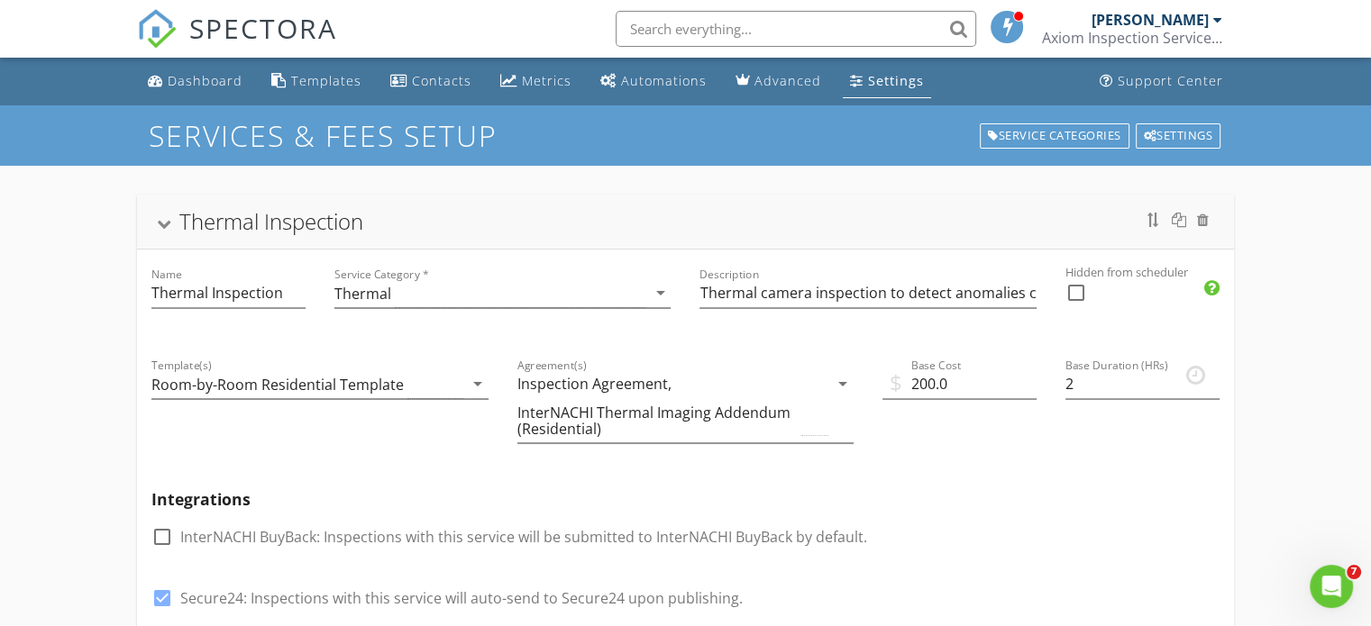
click at [168, 224] on div at bounding box center [164, 225] width 14 height 10
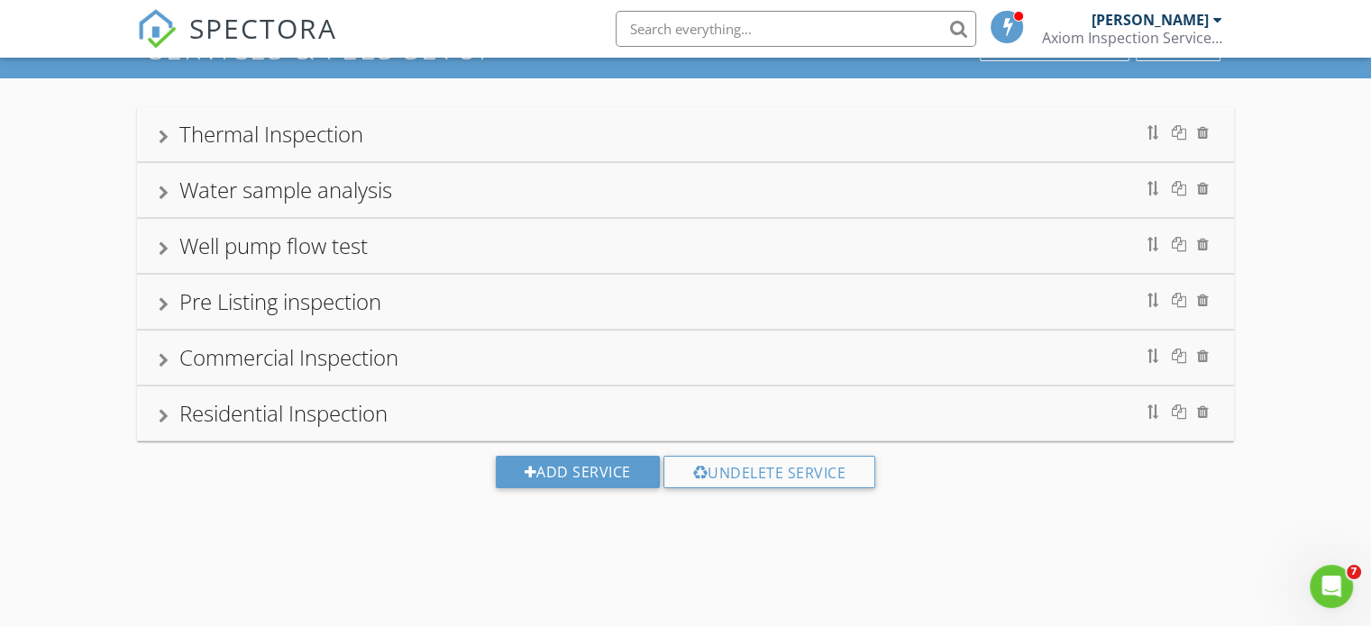
scroll to position [105, 0]
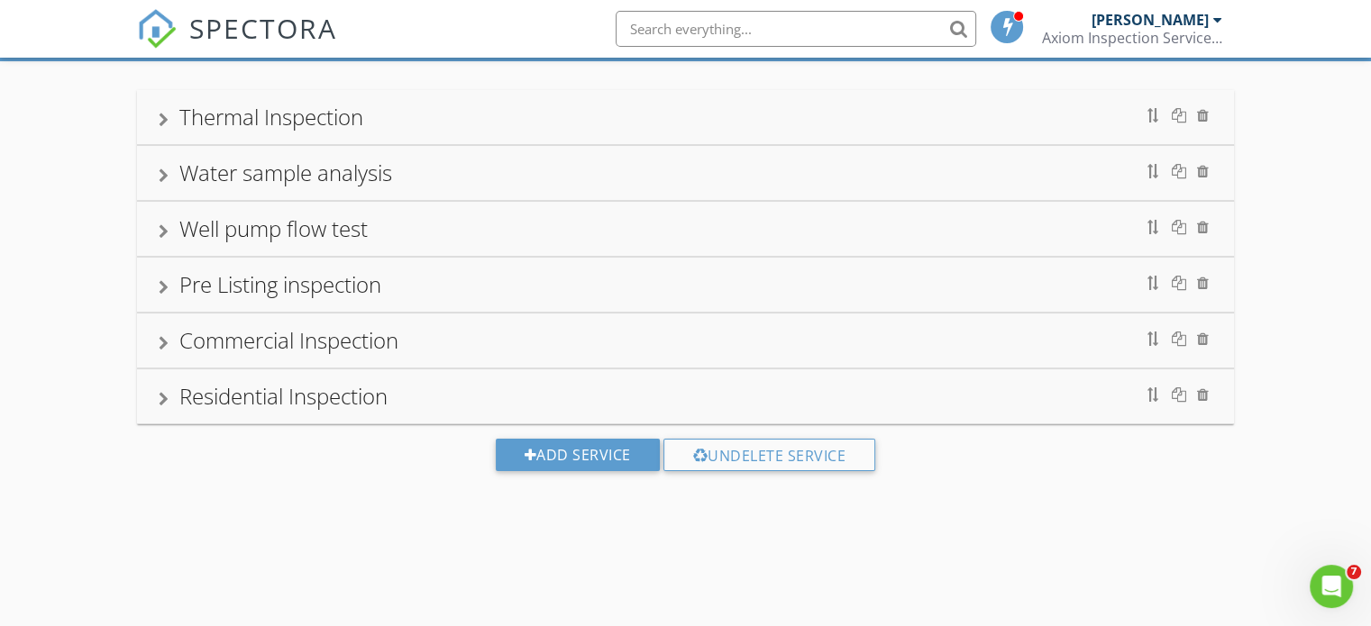
click at [242, 381] on div "Residential Inspection" at bounding box center [283, 396] width 208 height 30
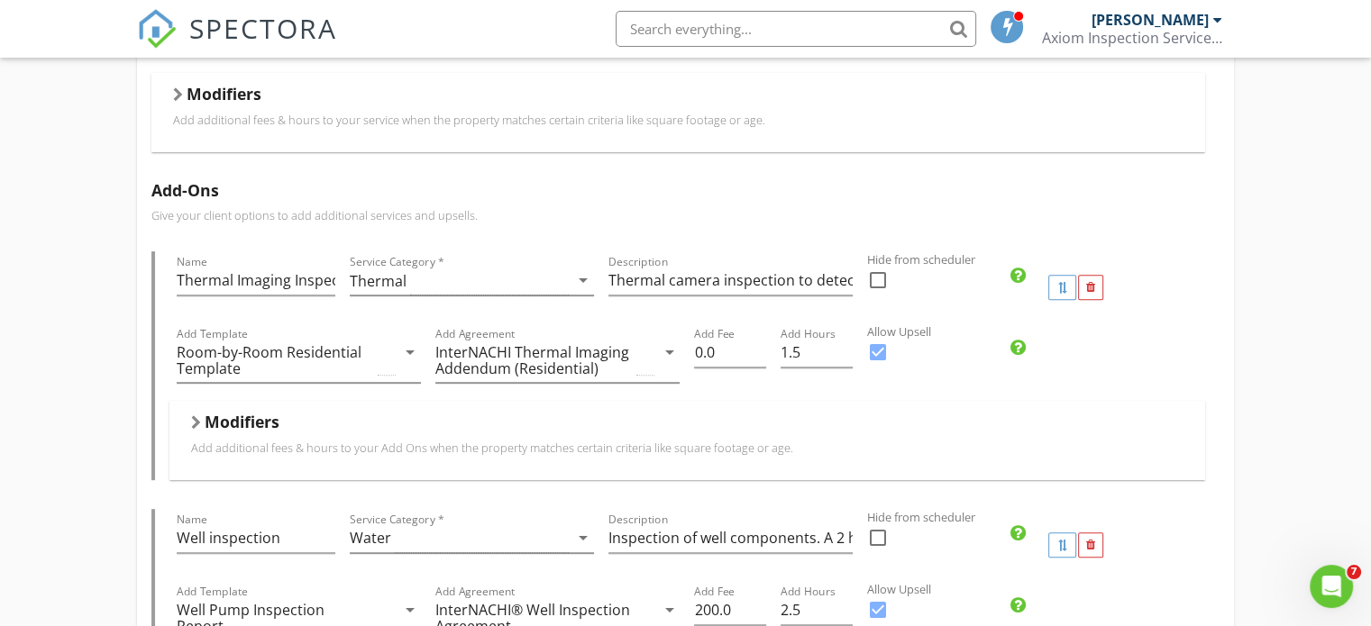
scroll to position [826, 0]
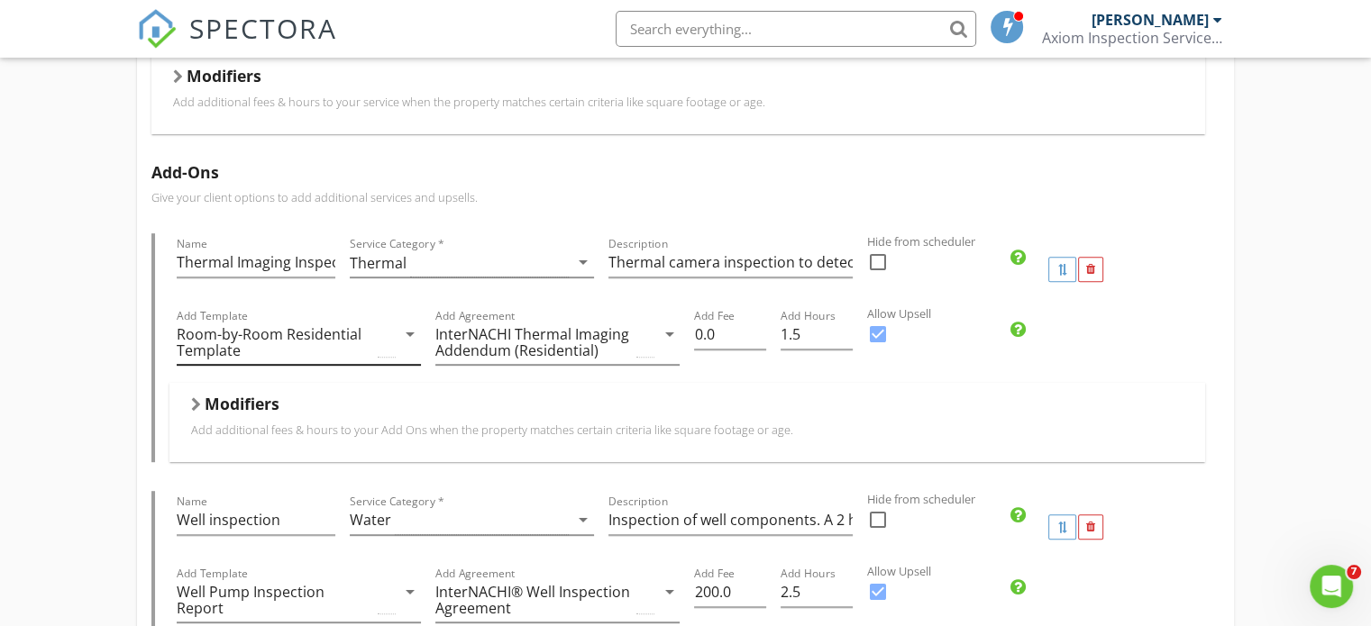
click at [407, 327] on icon "arrow_drop_down" at bounding box center [410, 335] width 22 height 22
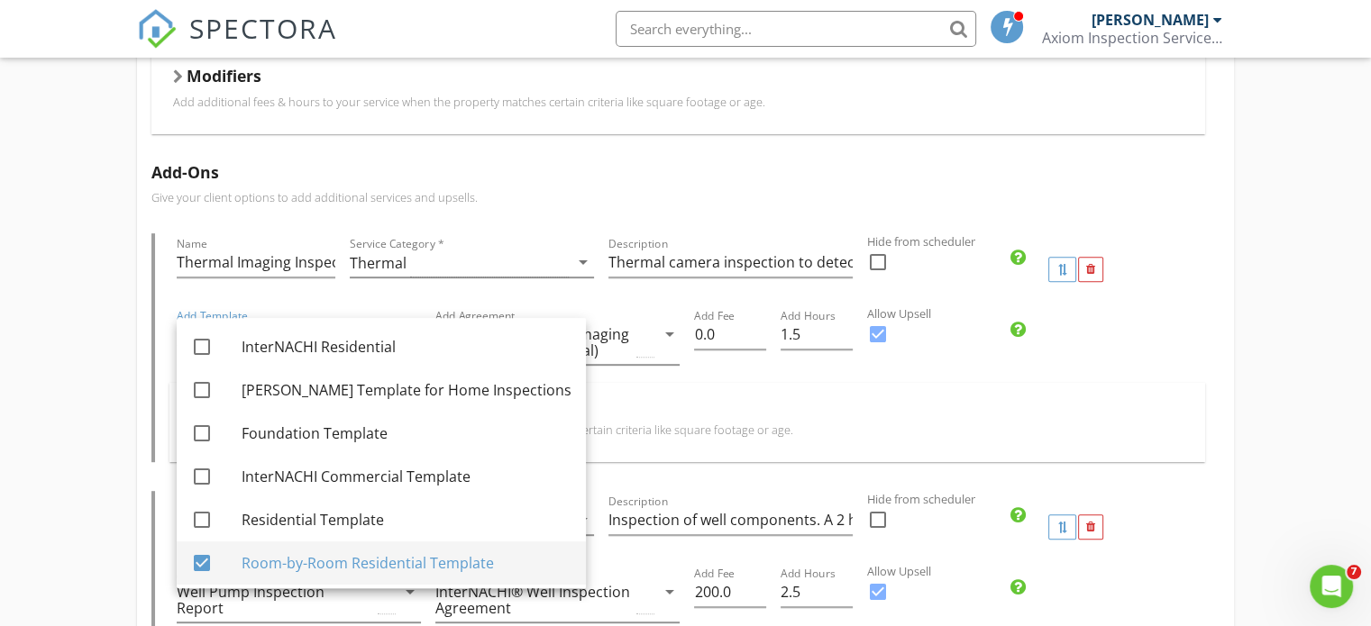
click at [198, 562] on div at bounding box center [202, 563] width 31 height 31
checkbox input "false"
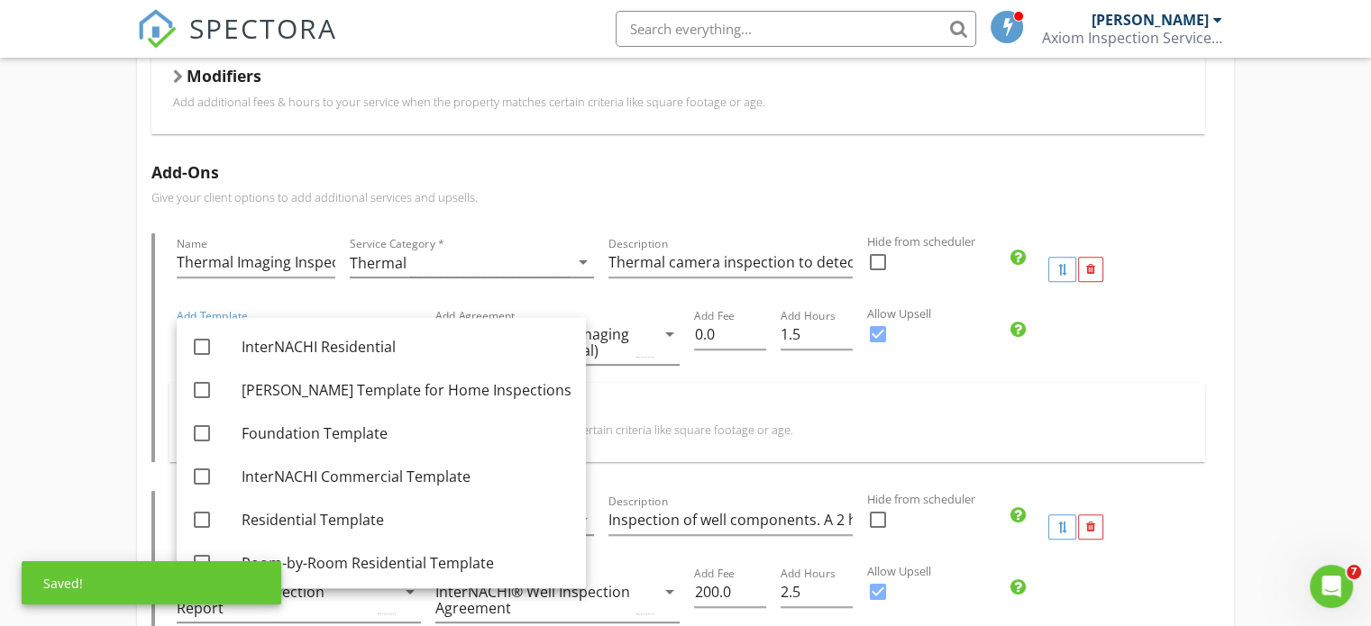
click at [69, 406] on div "Thermal Inspection Name Thermal Inspection Service Category * Thermal arrow_dro…" at bounding box center [685, 426] width 1371 height 2172
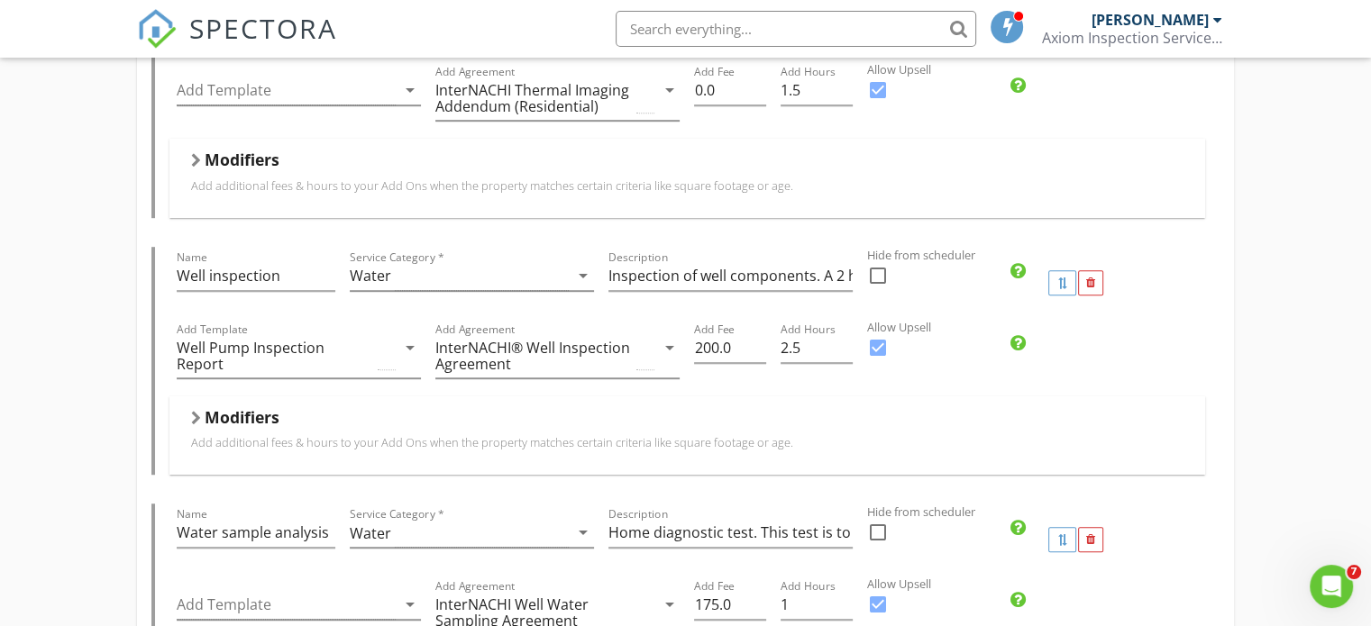
scroll to position [1096, 0]
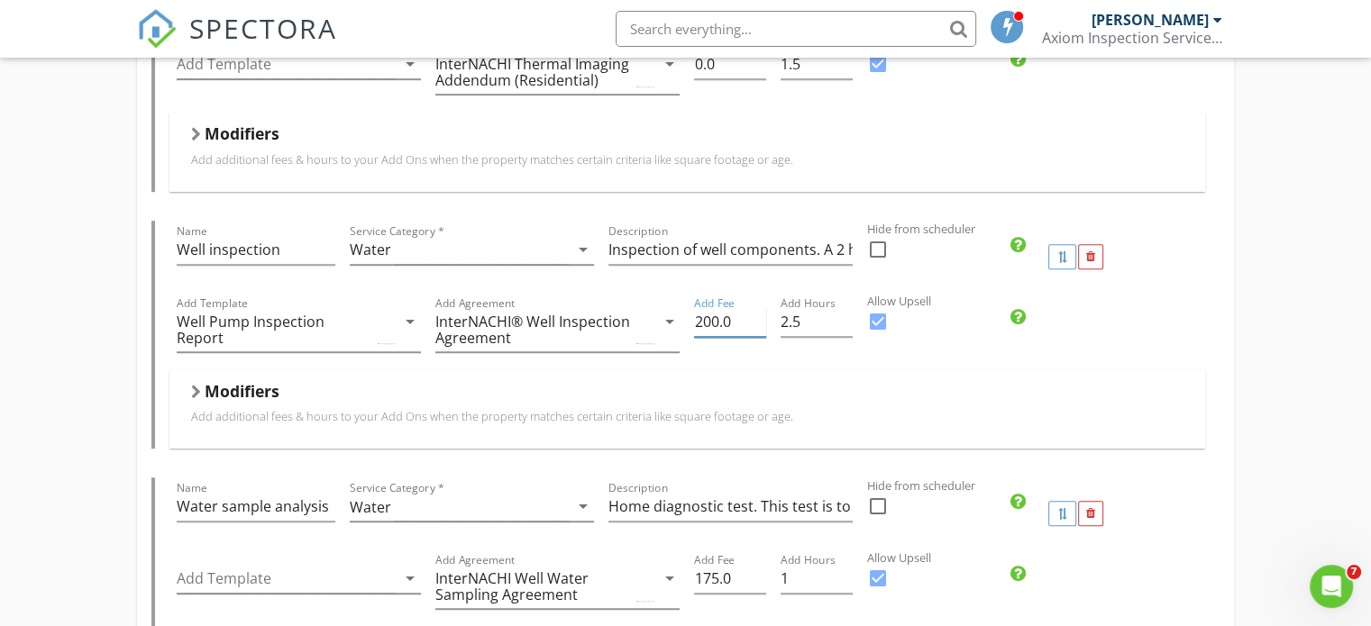
click at [714, 320] on input "200.0" at bounding box center [730, 322] width 72 height 30
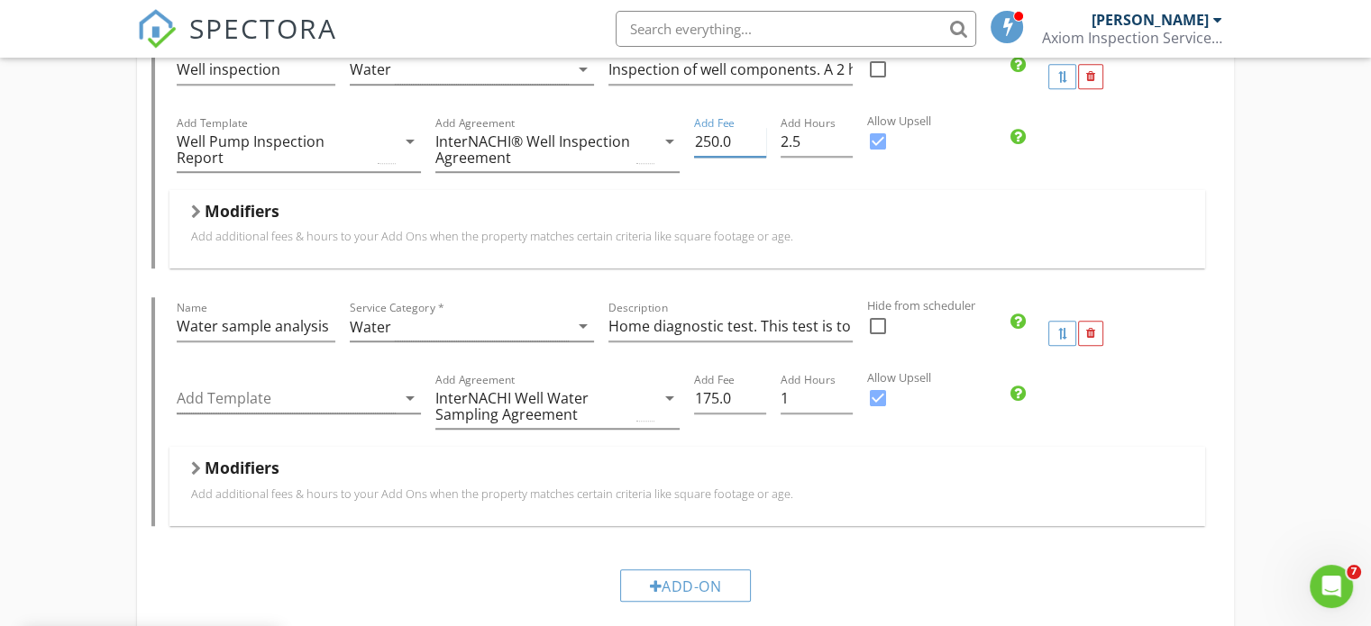
scroll to position [1276, 0]
type input "250.0"
click at [715, 394] on input "175.0" at bounding box center [730, 399] width 72 height 30
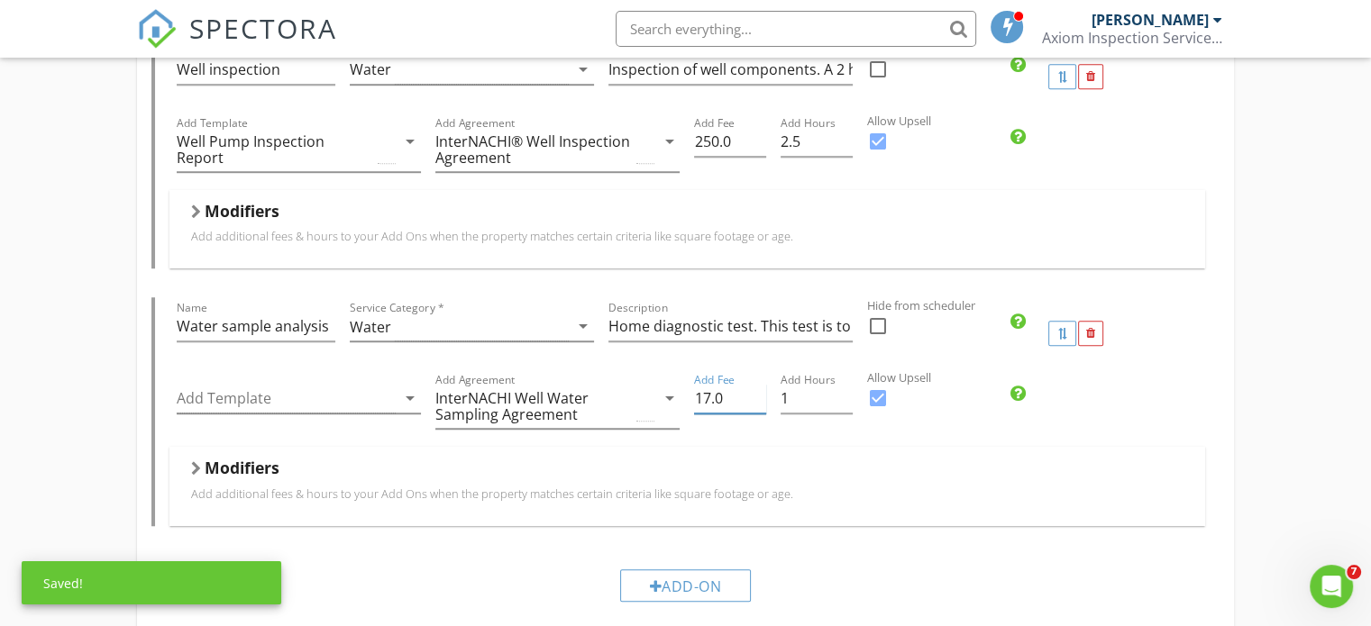
type input "175.0"
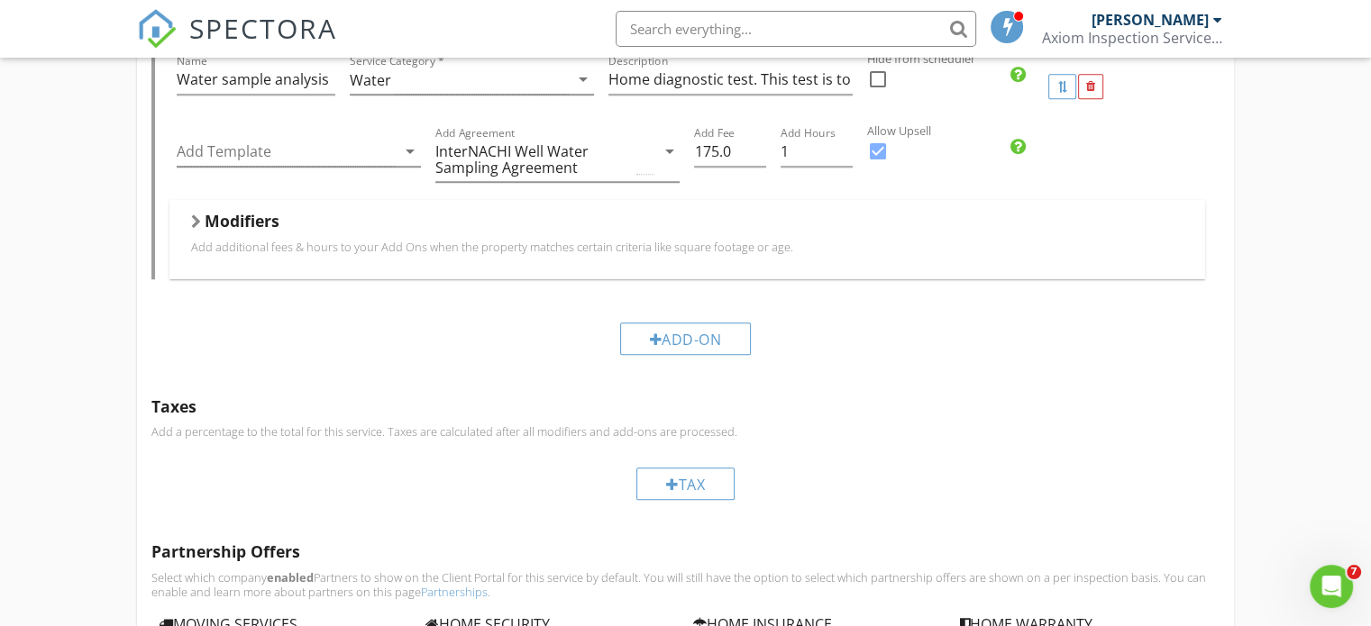
scroll to position [1547, 0]
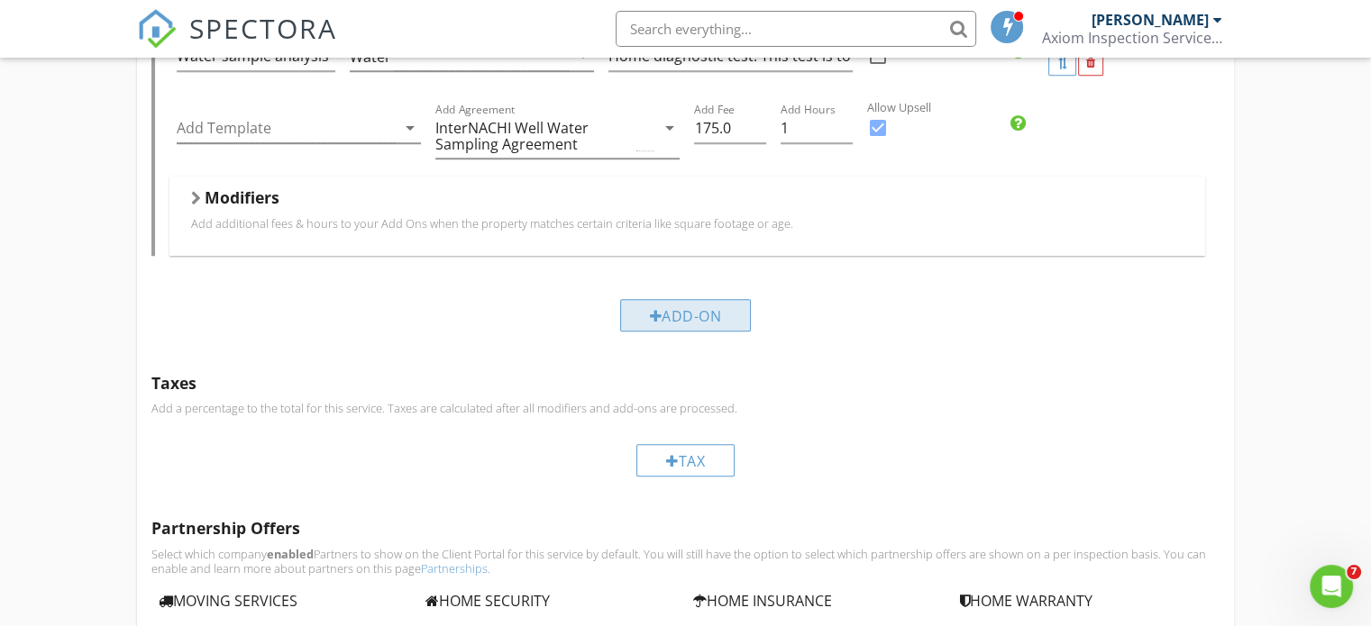
click at [673, 306] on div "Add-On" at bounding box center [686, 315] width 132 height 32
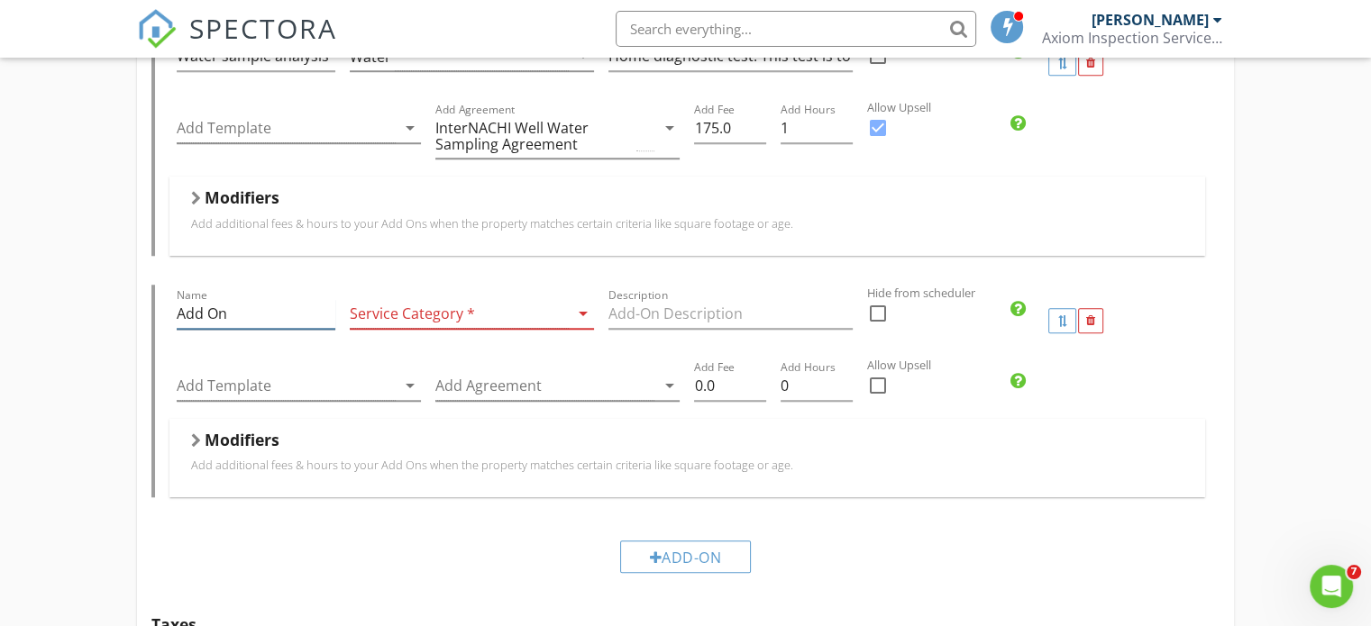
click at [242, 309] on input "Add On" at bounding box center [256, 314] width 158 height 30
click at [570, 309] on div "arrow_drop_down" at bounding box center [581, 314] width 25 height 22
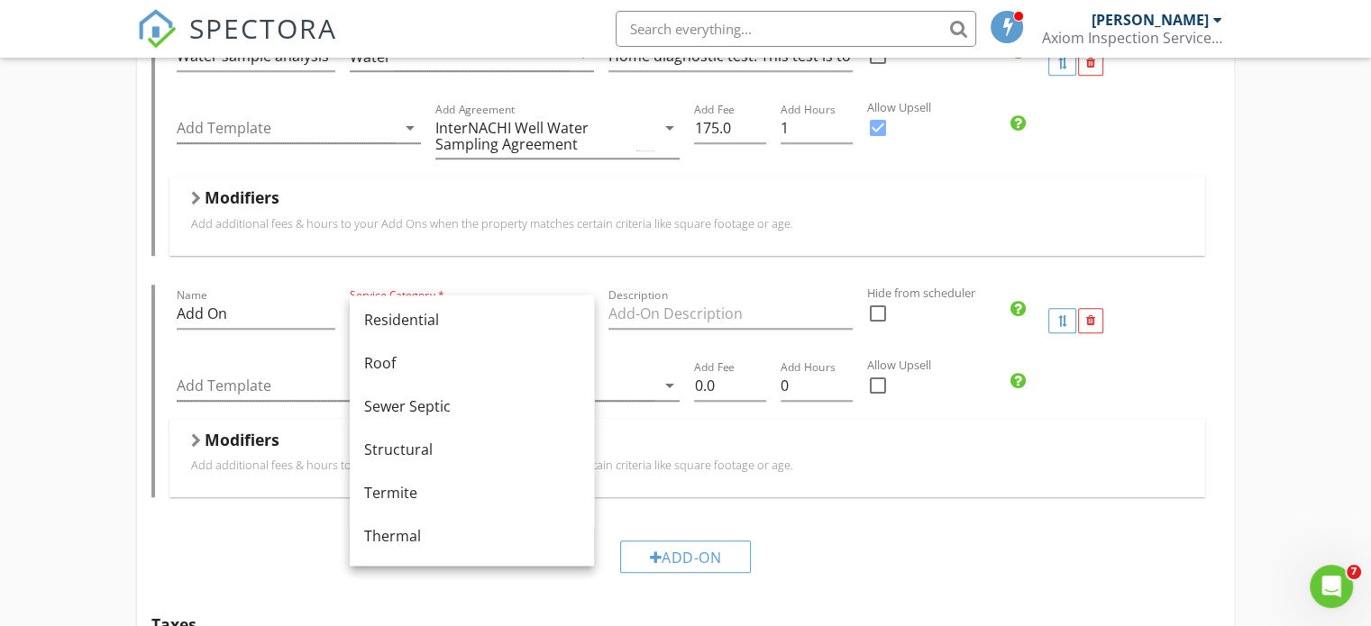
scroll to position [905, 0]
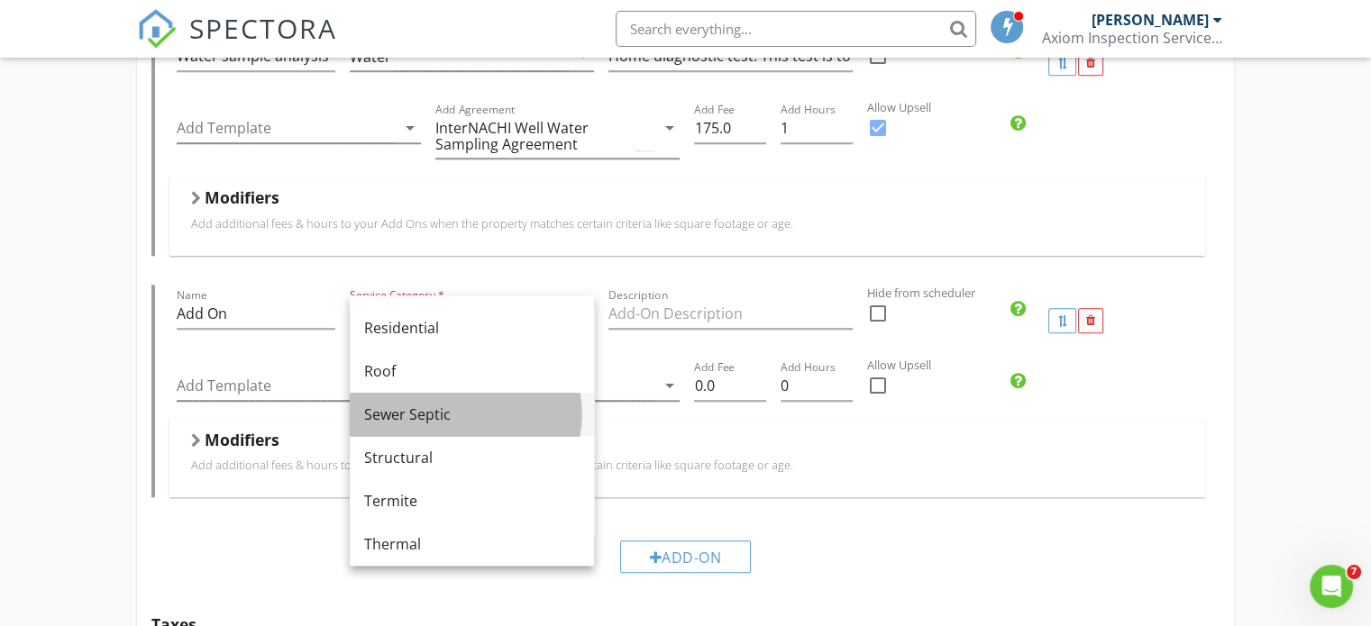
click at [415, 413] on div "Sewer Septic" at bounding box center [471, 415] width 215 height 22
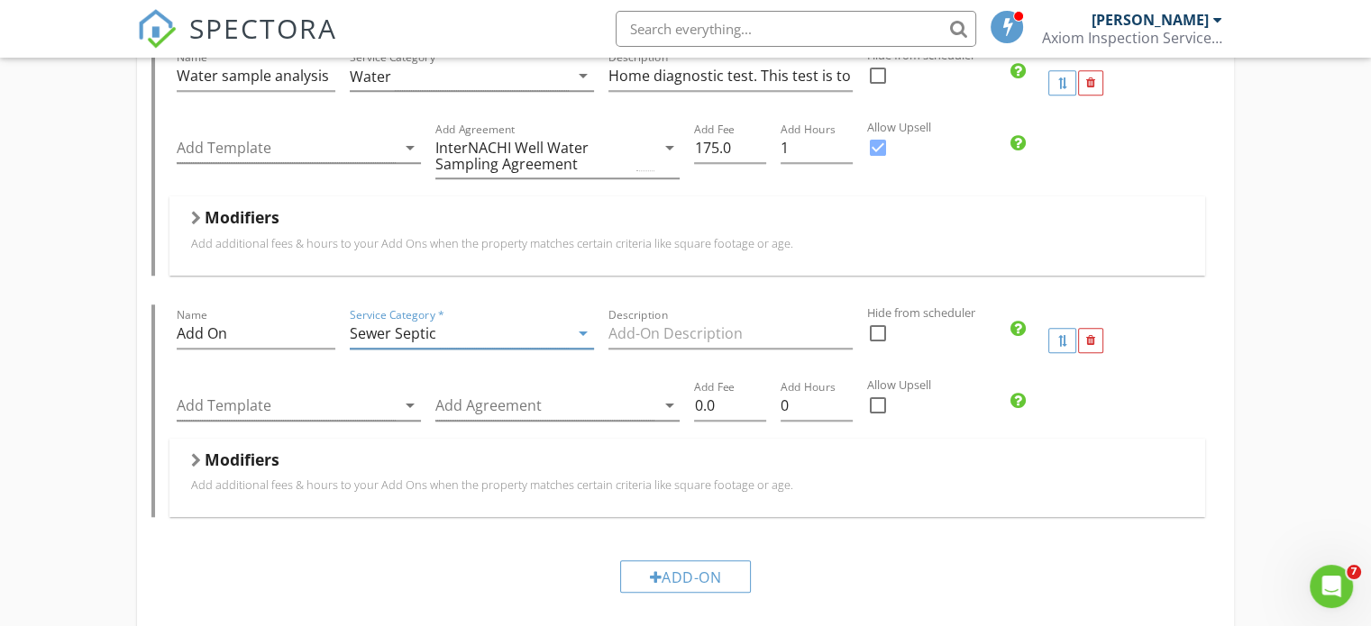
scroll to position [1547, 0]
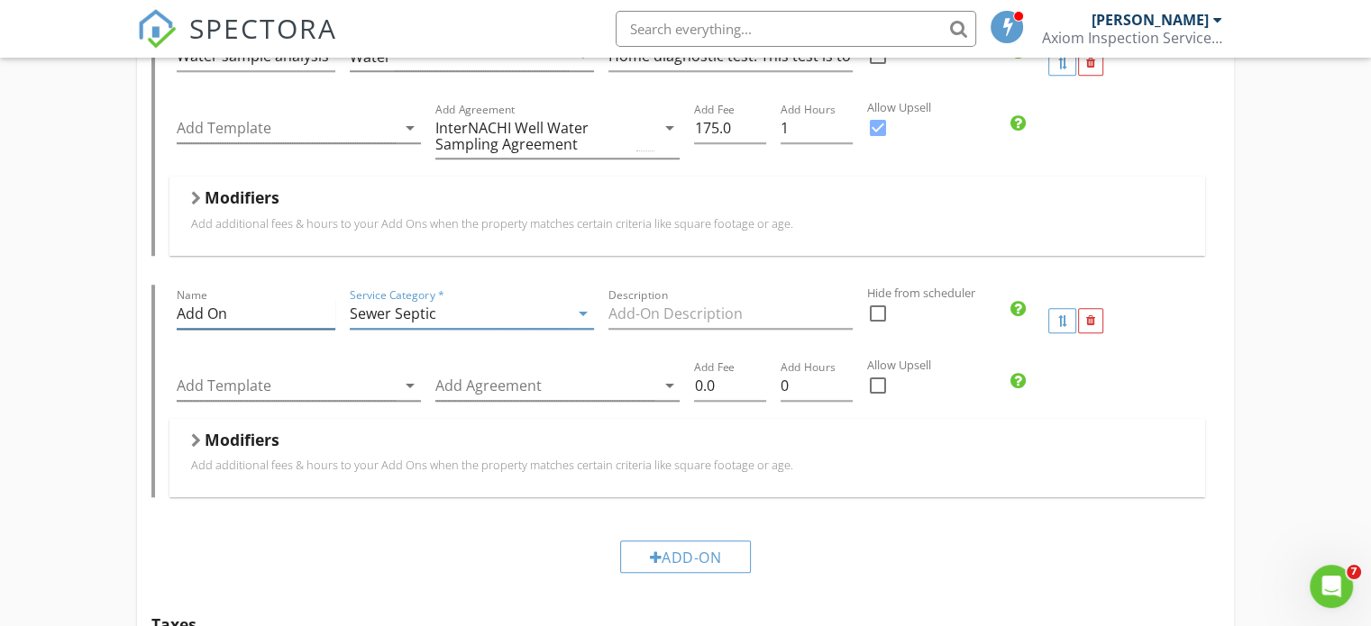
click at [247, 307] on input "Add On" at bounding box center [256, 314] width 158 height 30
type input "A"
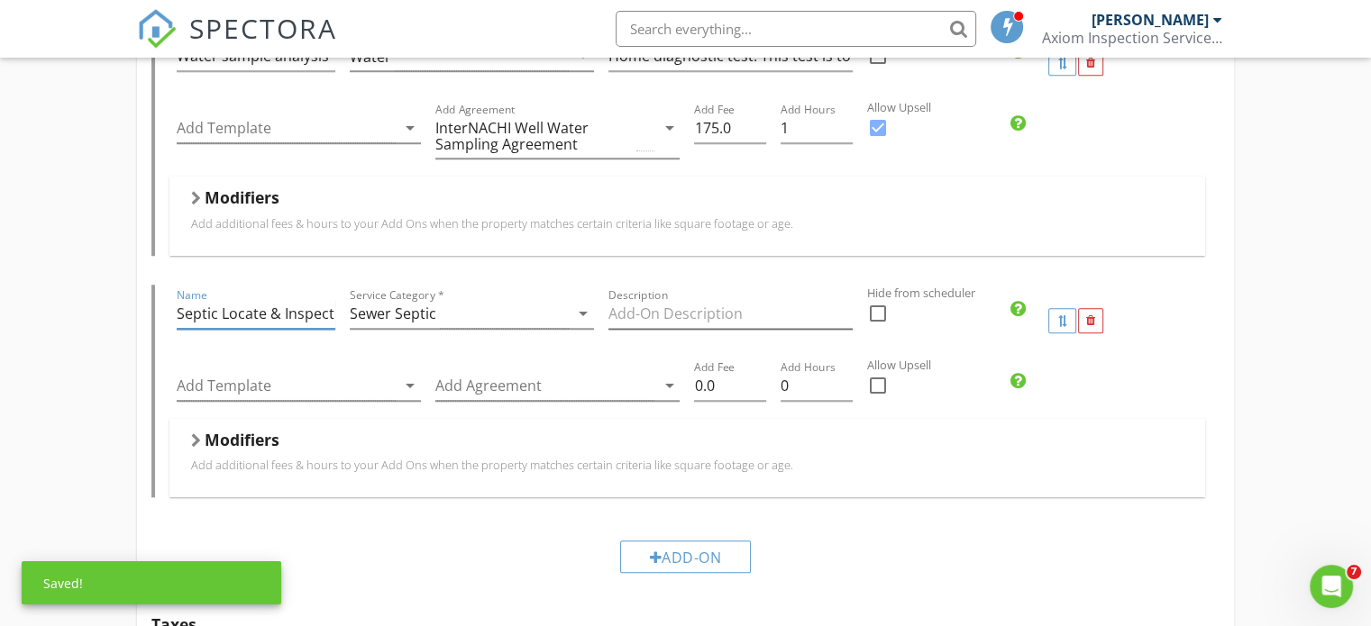
type input "Septic Locate & Inspect"
click at [725, 309] on input "Description" at bounding box center [730, 314] width 244 height 30
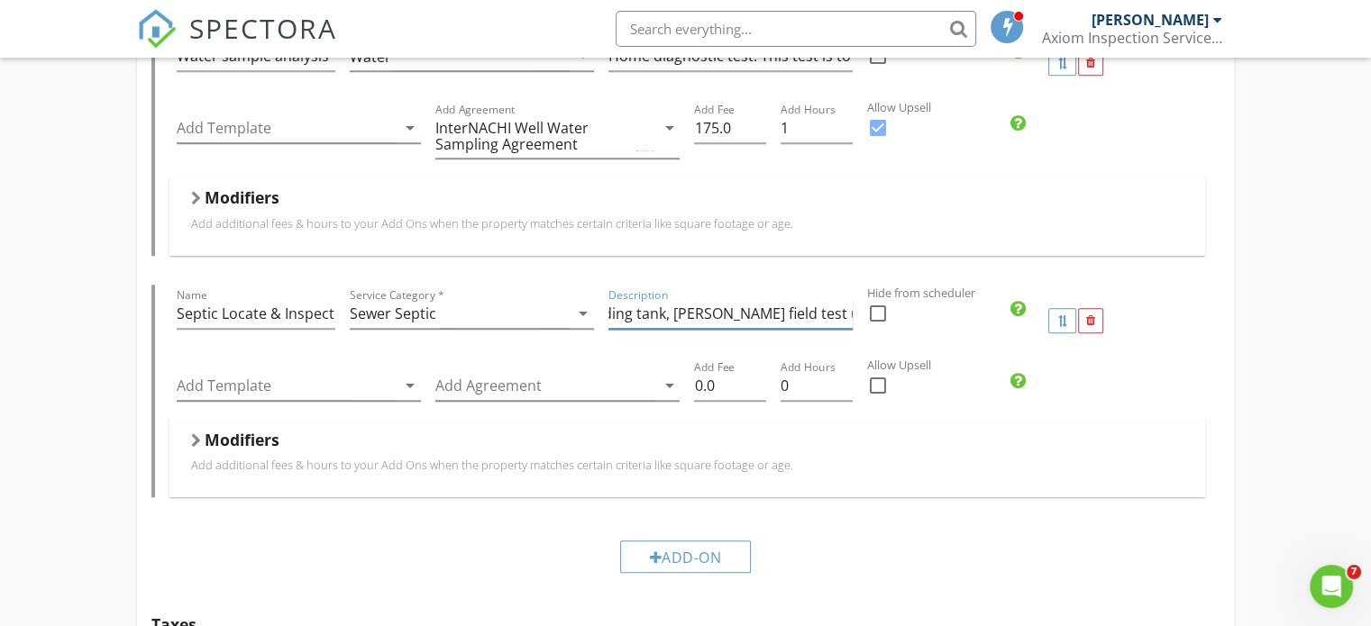
scroll to position [0, 215]
type input "Locate septic tank, Inspection of holding tank, leach field test using a dye pa…"
click at [405, 379] on icon "arrow_drop_down" at bounding box center [410, 386] width 22 height 22
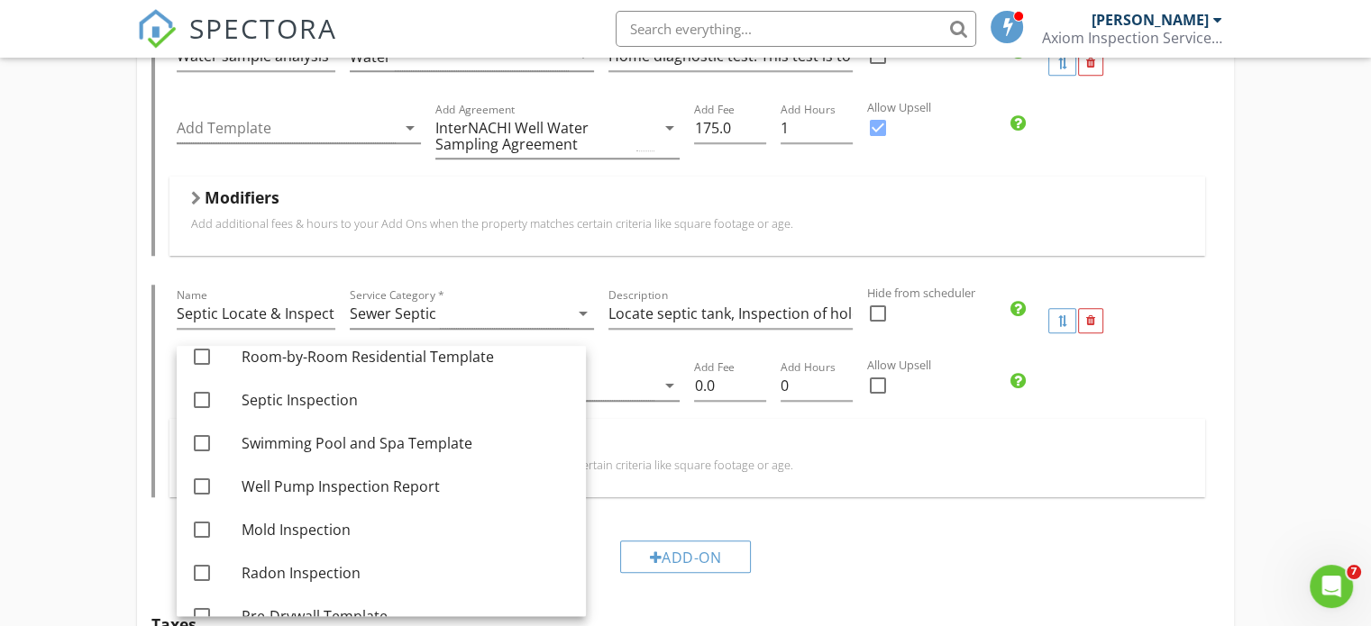
scroll to position [263, 0]
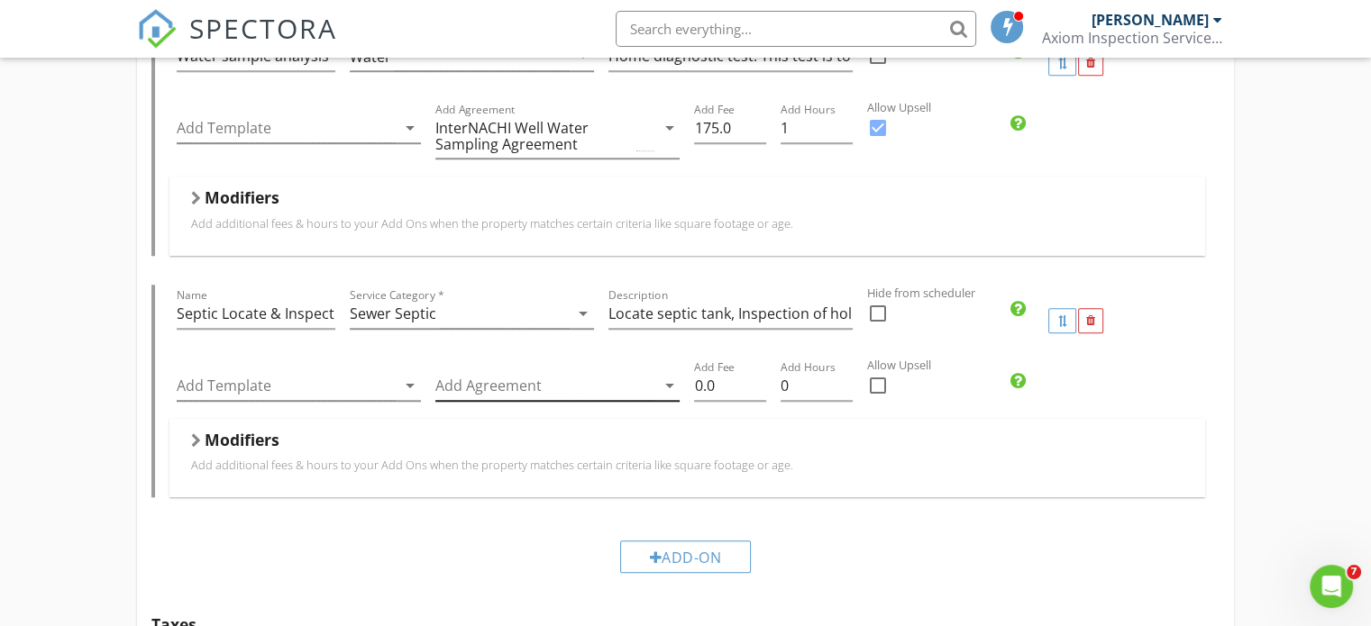
click at [664, 380] on icon "arrow_drop_down" at bounding box center [669, 386] width 22 height 22
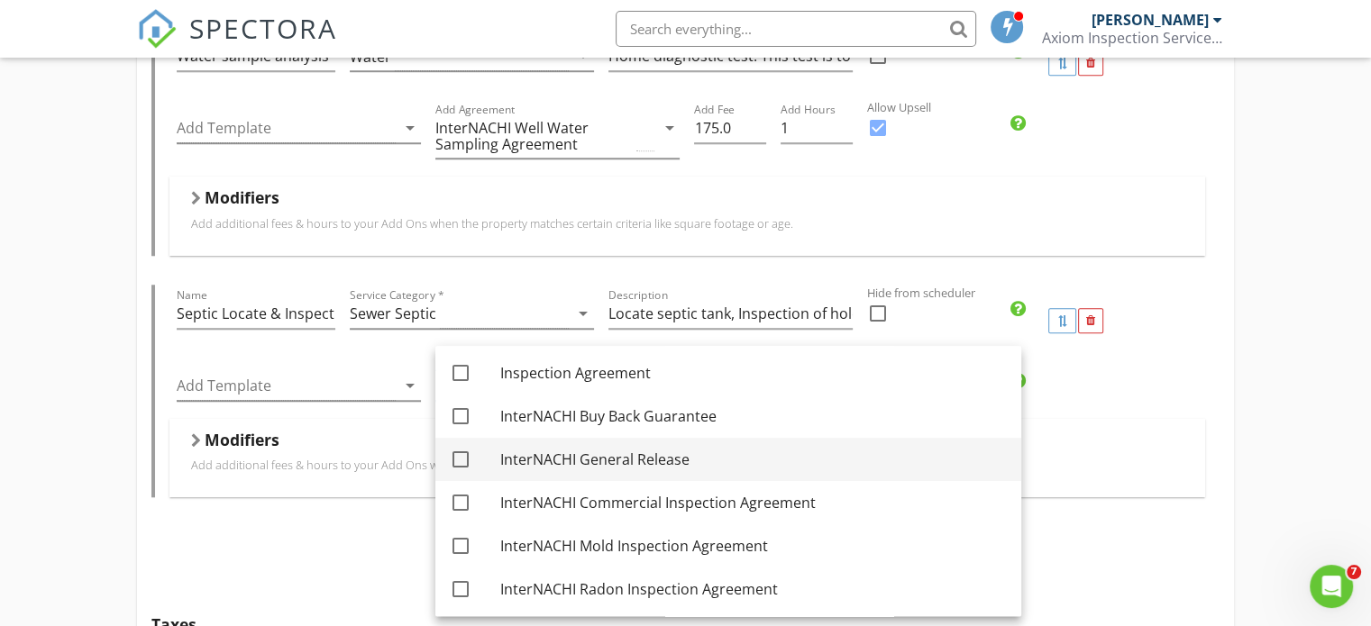
scroll to position [0, 0]
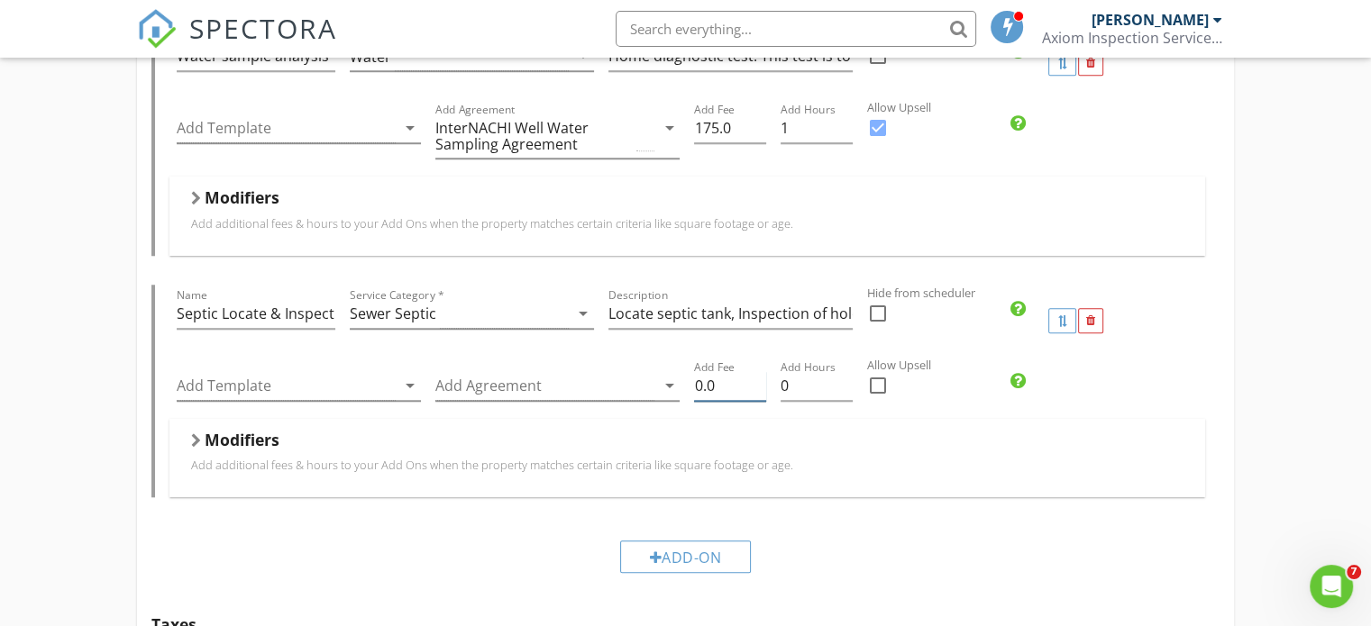
click at [732, 380] on input "0.0" at bounding box center [730, 386] width 72 height 30
type input "0"
type input "150"
click at [799, 388] on input "0" at bounding box center [817, 386] width 72 height 30
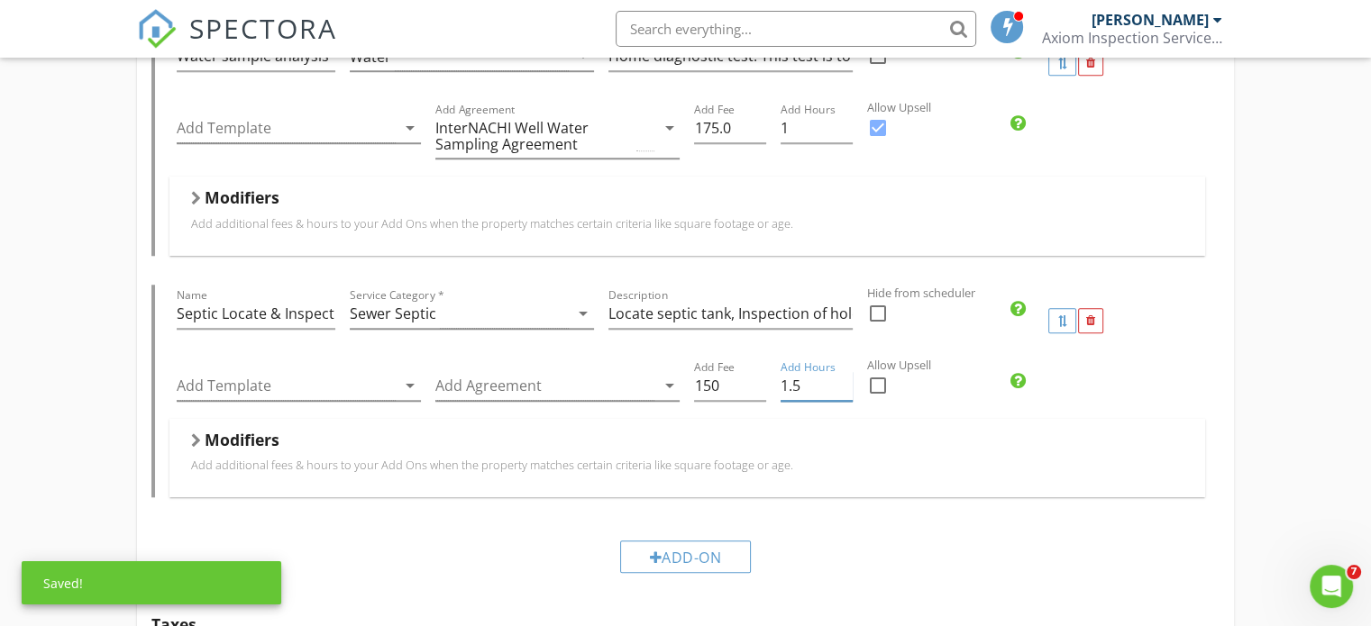
type input "1.5"
drag, startPoint x: 1287, startPoint y: 393, endPoint x: 1225, endPoint y: 398, distance: 62.4
click at [876, 379] on div at bounding box center [878, 385] width 31 height 31
checkbox input "true"
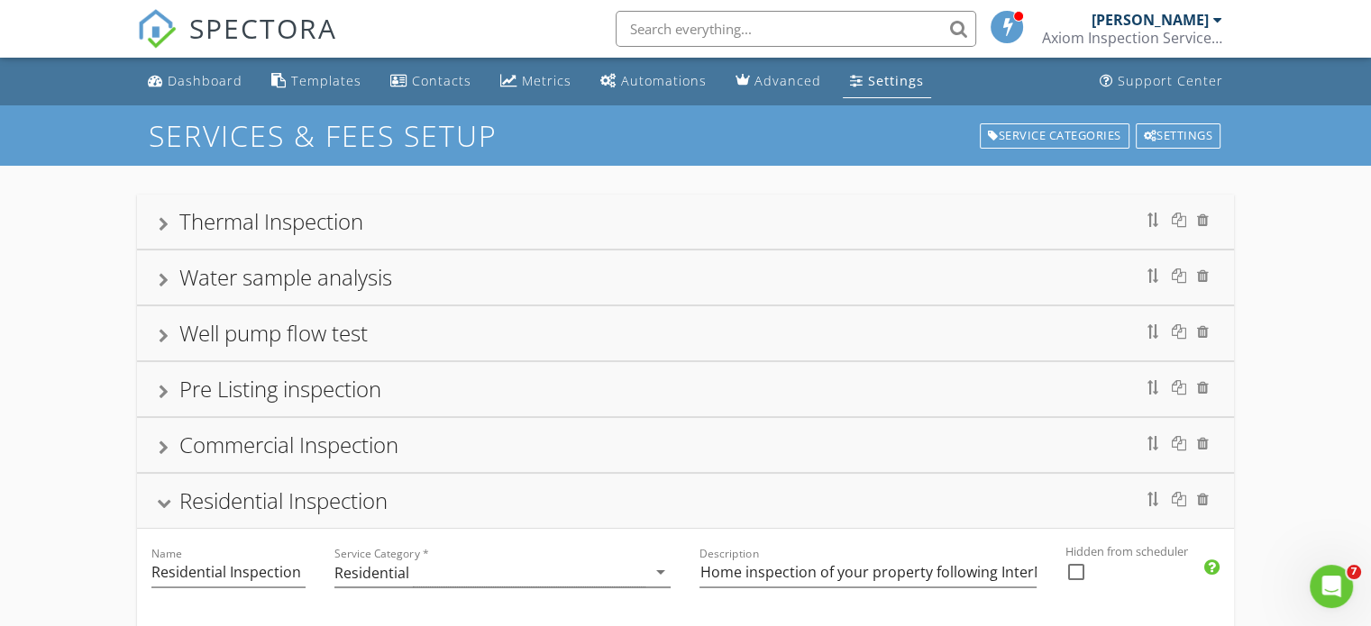
click at [891, 81] on div "Settings" at bounding box center [896, 80] width 56 height 17
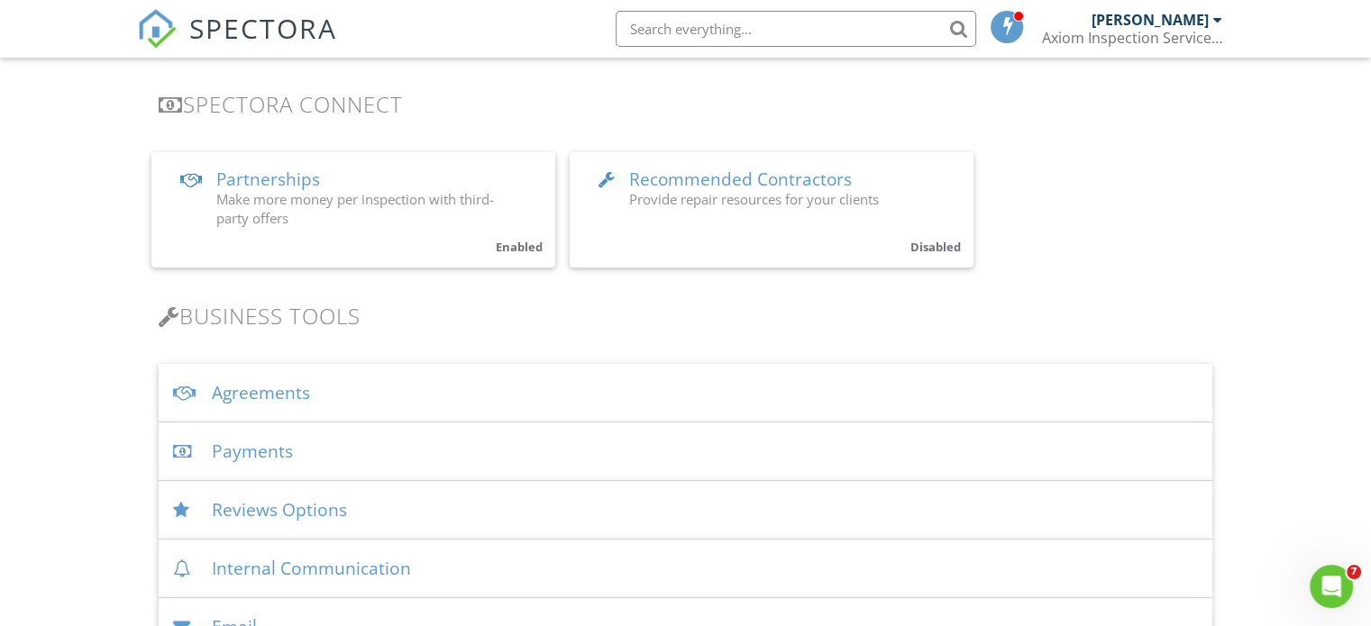
click at [284, 388] on div "Agreements" at bounding box center [686, 393] width 1054 height 59
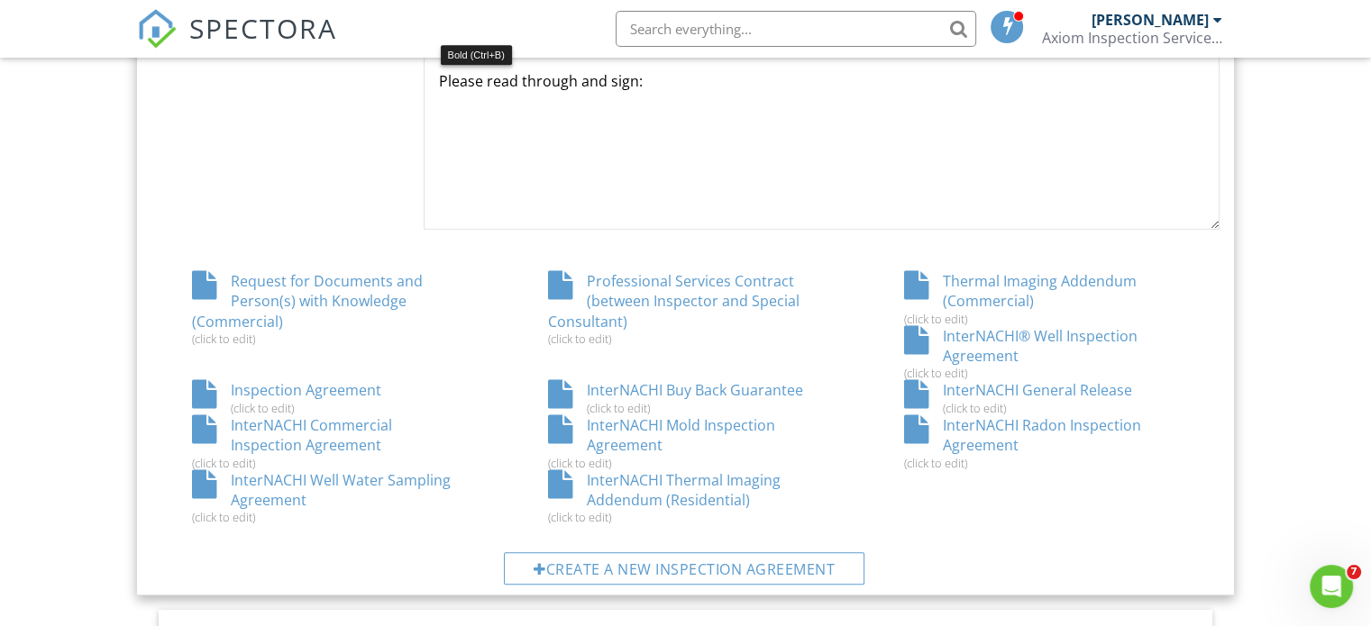
scroll to position [991, 0]
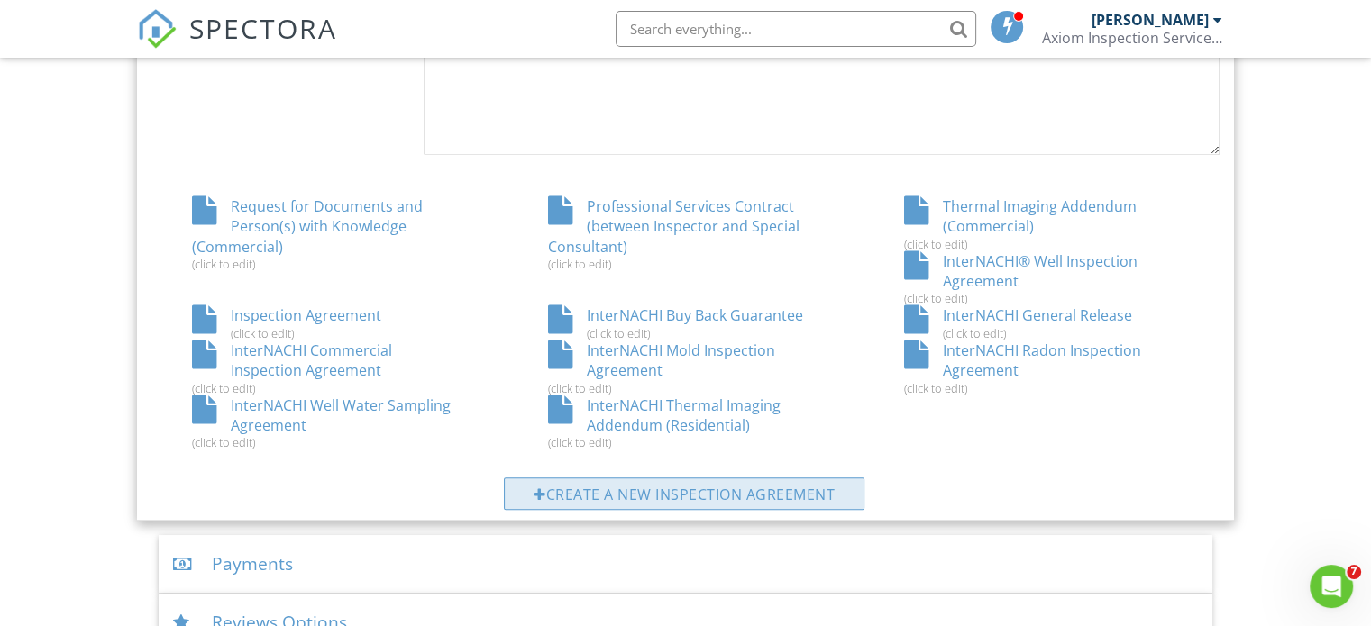
click at [642, 490] on div "Create a new inspection agreement" at bounding box center [684, 494] width 361 height 32
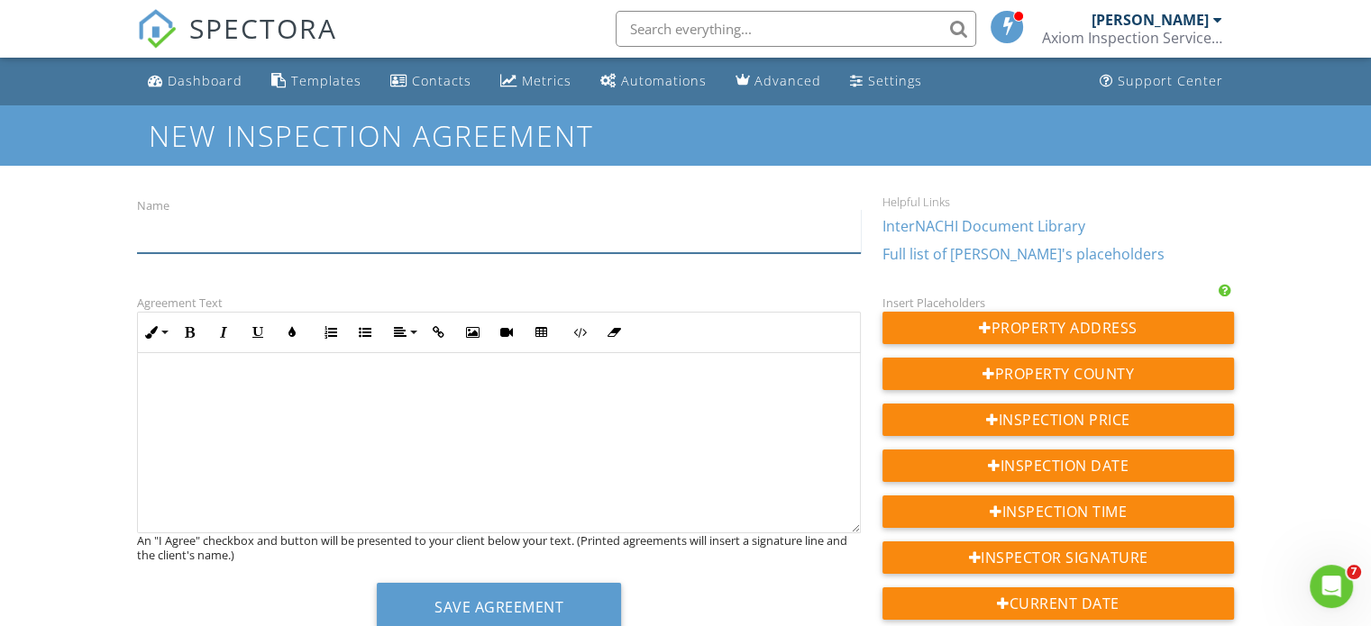
click at [278, 241] on input "Name" at bounding box center [499, 231] width 724 height 44
click at [169, 232] on input "InterNachi Septic Inspection Agreement" at bounding box center [499, 231] width 724 height 44
type input "InterNACHI Septic Inspection Agreement"
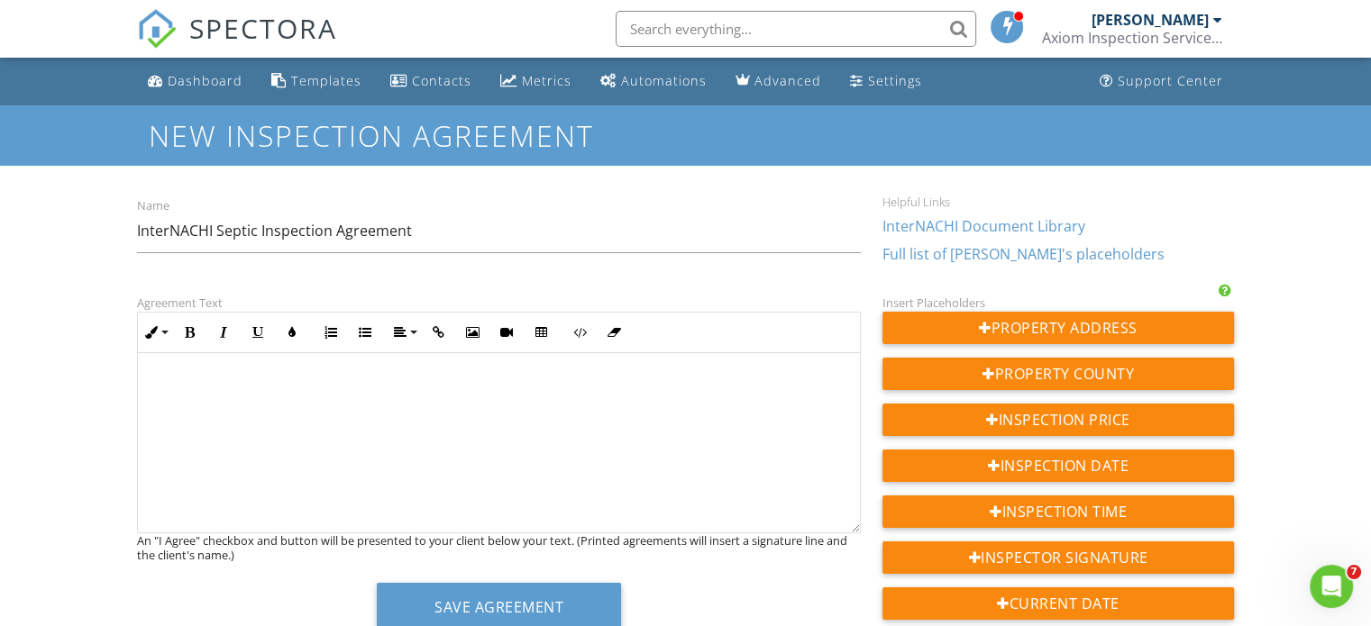
click at [282, 370] on div at bounding box center [499, 443] width 722 height 180
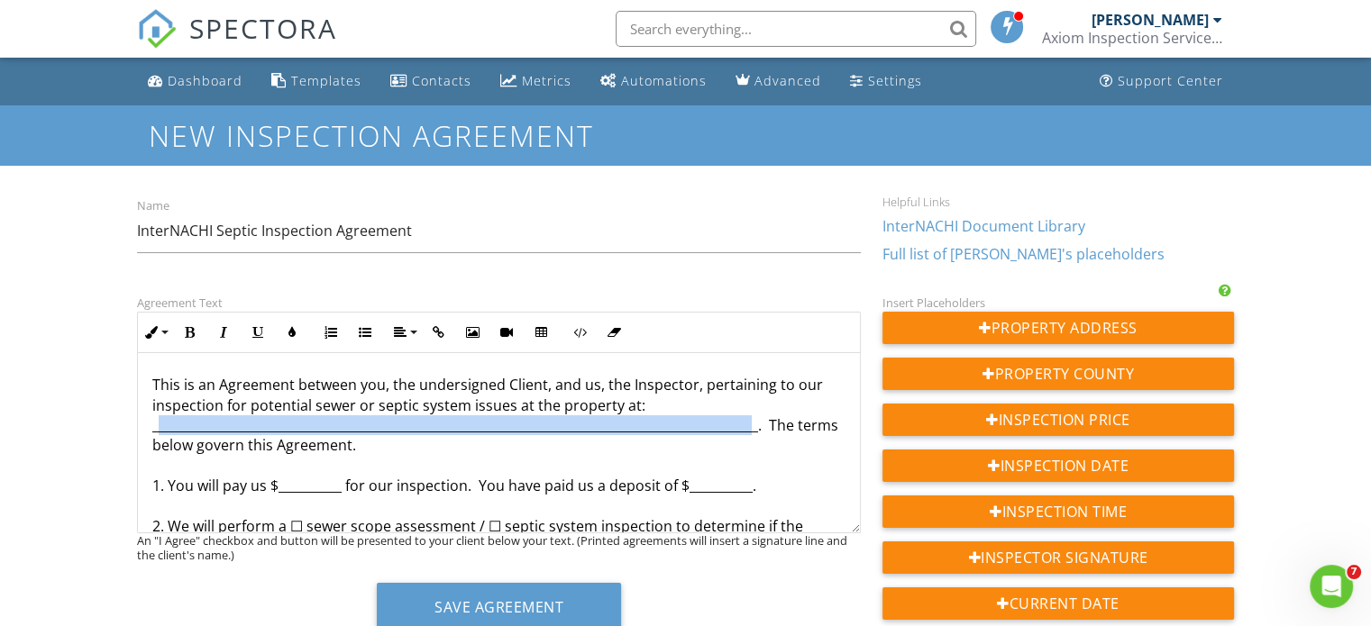
drag, startPoint x: 754, startPoint y: 428, endPoint x: 157, endPoint y: 423, distance: 597.6
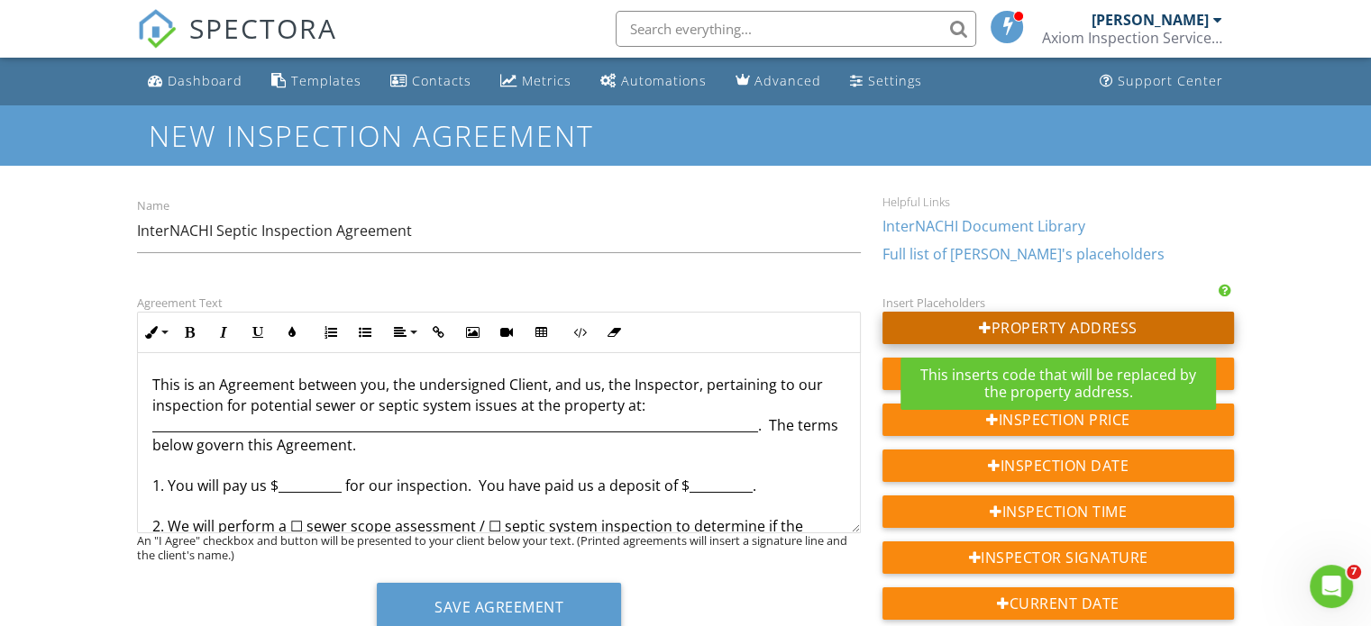
click at [1040, 325] on div "Property Address" at bounding box center [1058, 328] width 352 height 32
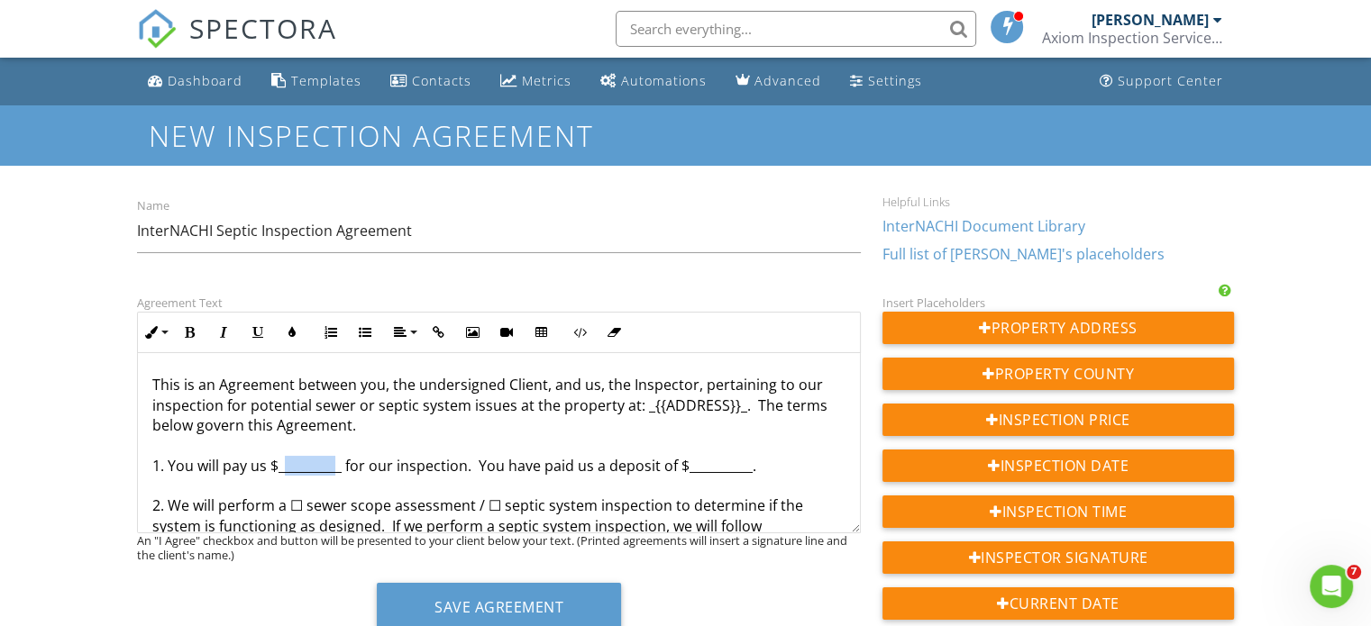
drag, startPoint x: 335, startPoint y: 468, endPoint x: 288, endPoint y: 468, distance: 47.8
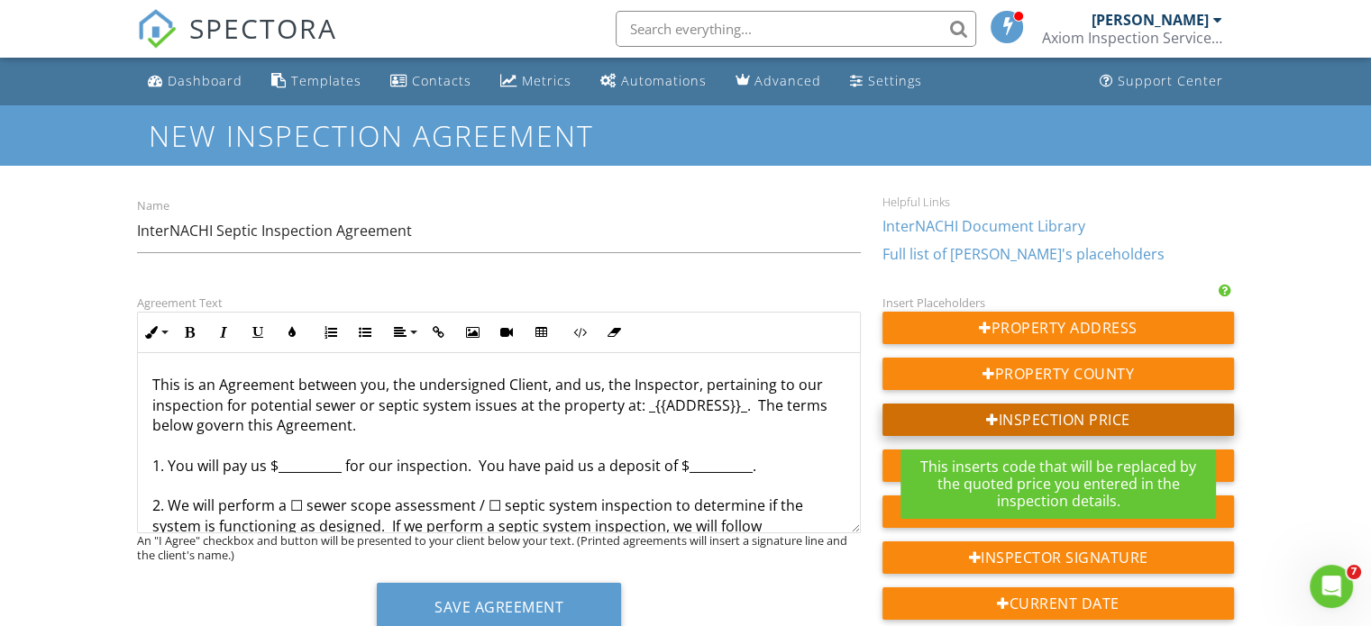
click at [1064, 421] on div "Inspection Price" at bounding box center [1058, 420] width 352 height 32
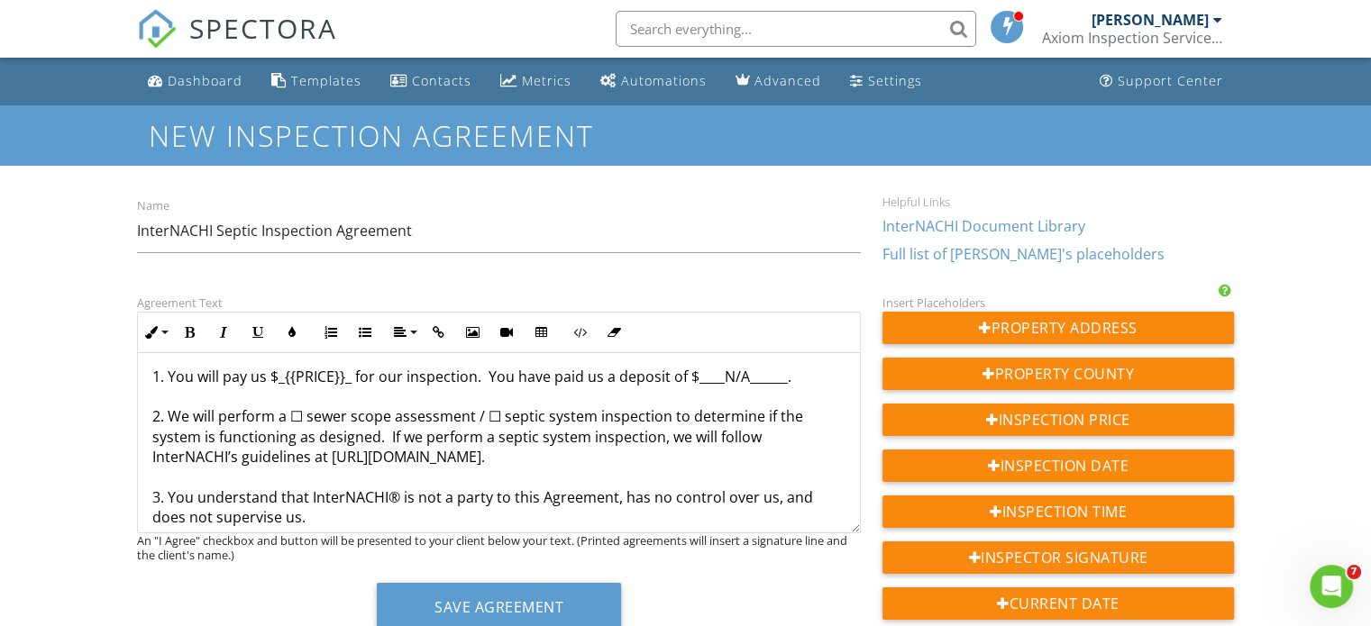
scroll to position [90, 0]
click at [254, 233] on input "InterNACHI Septic Inspection Agreement" at bounding box center [499, 231] width 724 height 44
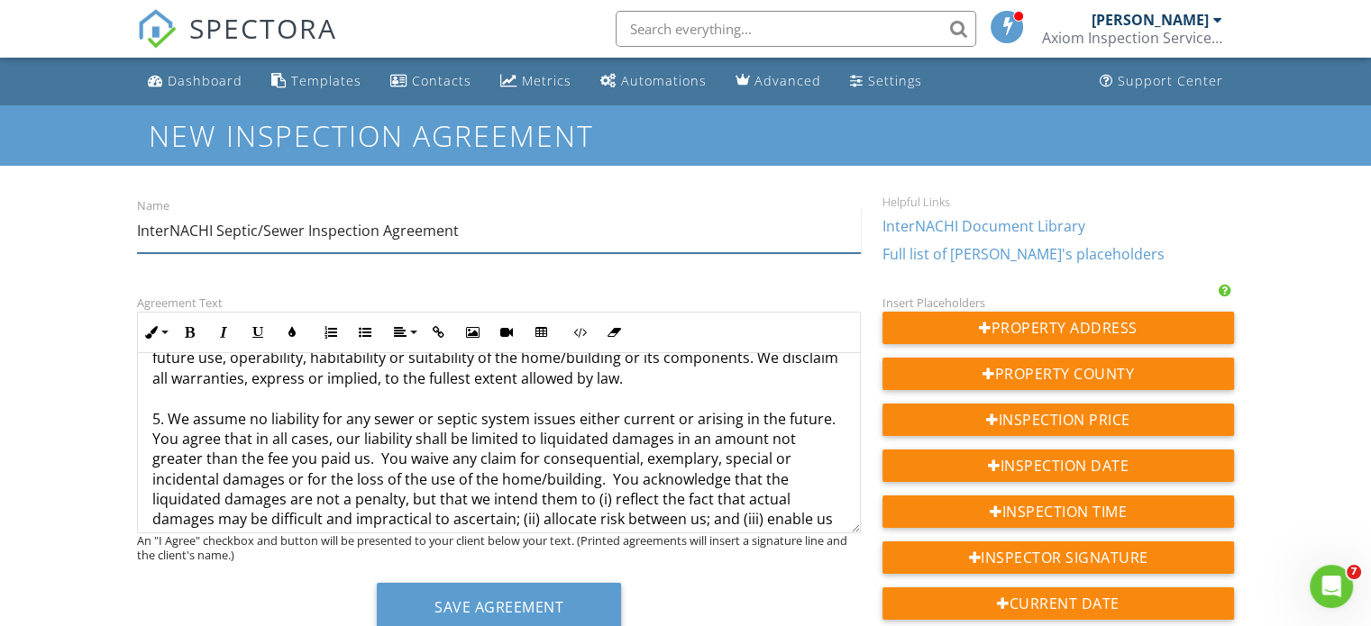
scroll to position [541, 0]
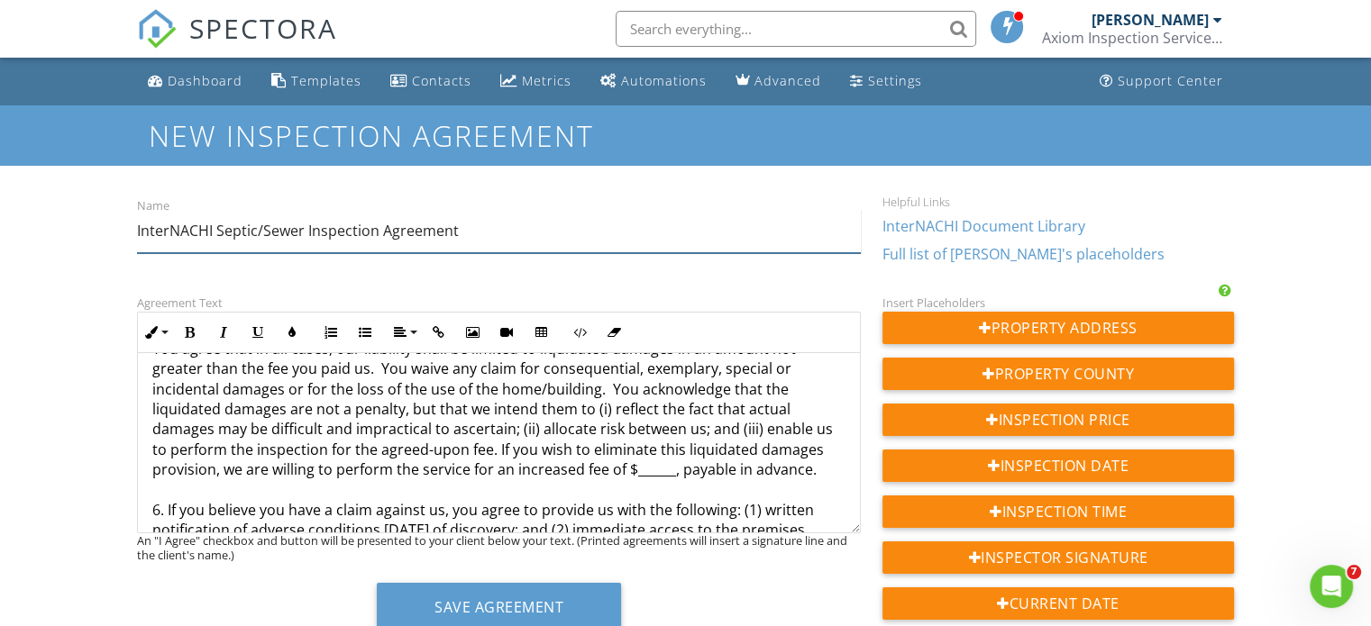
type input "InterNACHI Septic/Sewer Inspection Agreement"
click at [642, 468] on p "This is an Agreement between you, the undersigned Client, and us, the Inspector…" at bounding box center [498, 581] width 693 height 1494
click at [646, 469] on p "This is an Agreement between you, the undersigned Client, and us, the Inspector…" at bounding box center [498, 581] width 693 height 1494
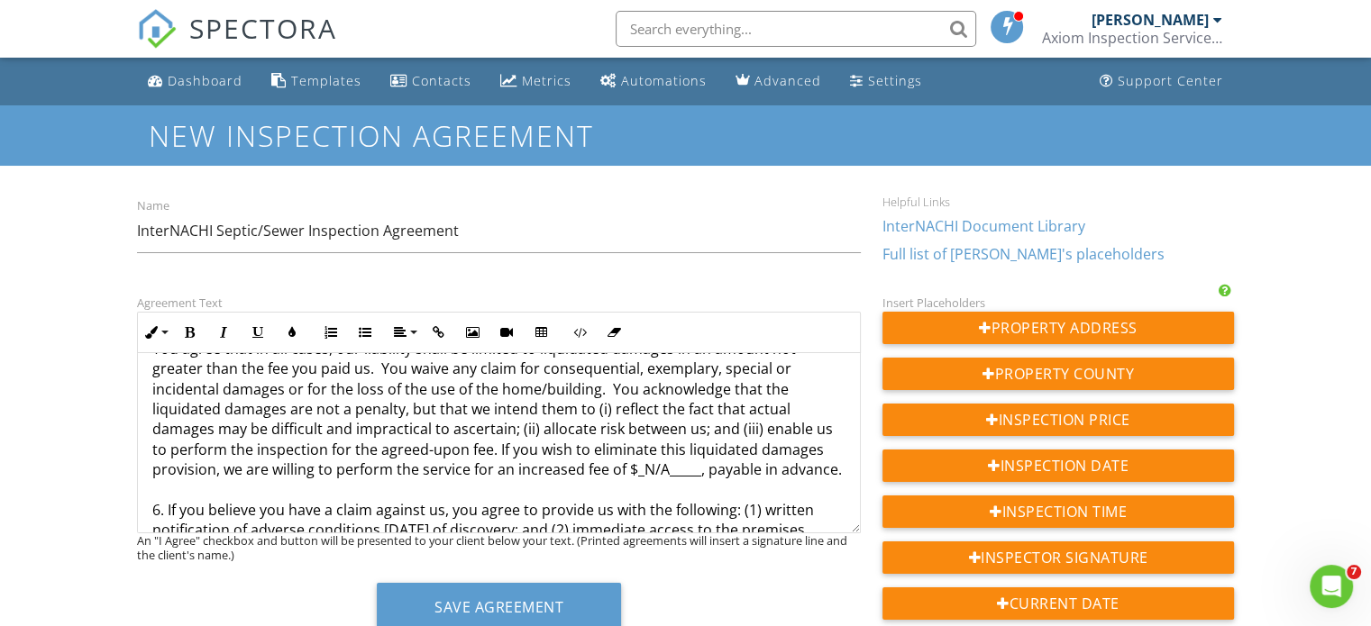
click at [667, 475] on p "This is an Agreement between you, the undersigned Client, and us, the Inspector…" at bounding box center [498, 581] width 693 height 1494
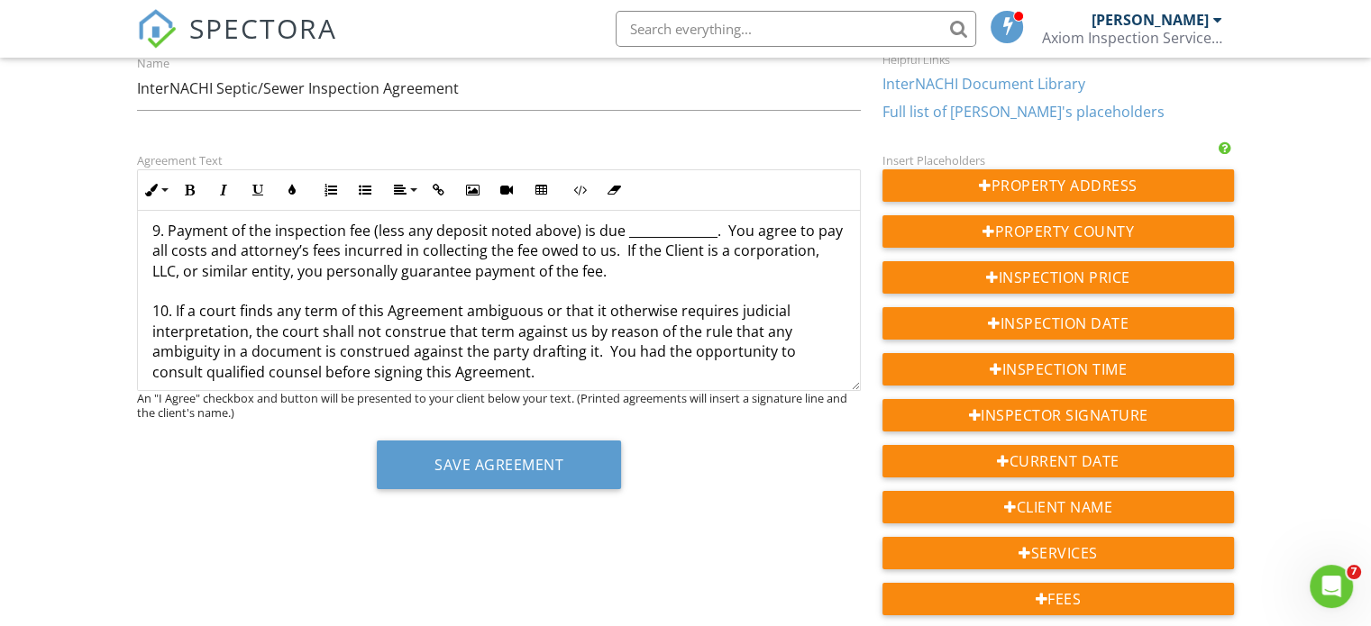
scroll to position [90, 0]
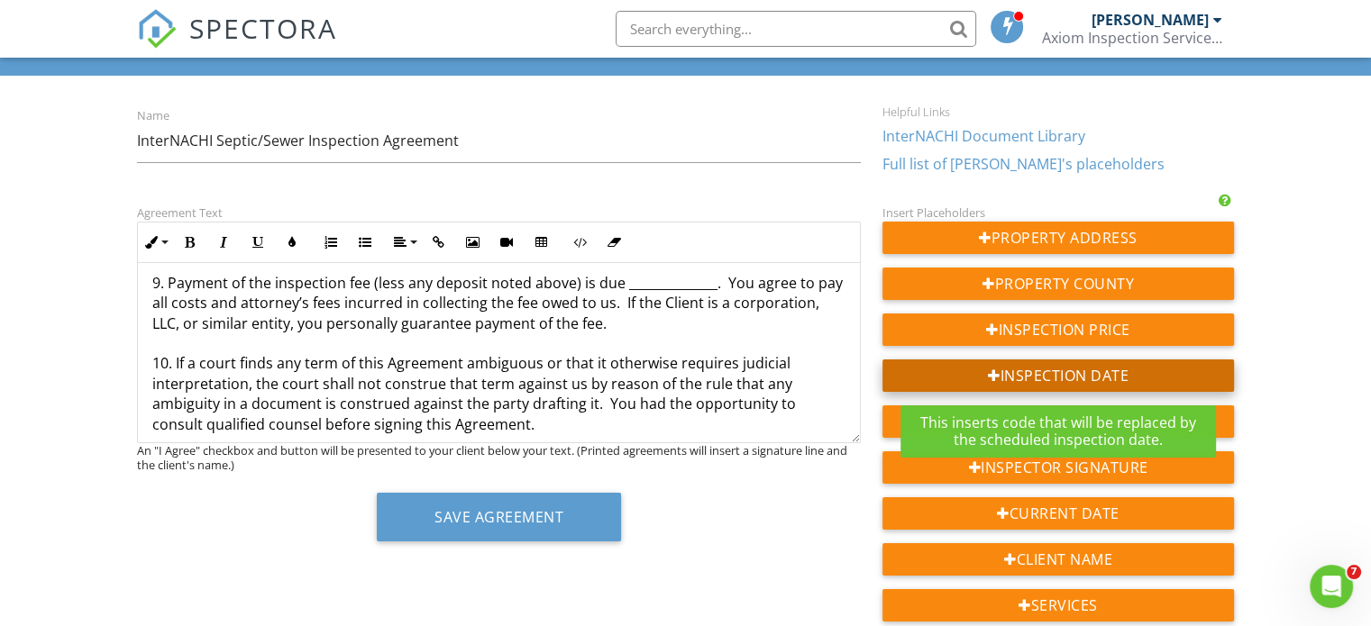
click at [1067, 370] on div "Inspection Date" at bounding box center [1058, 376] width 352 height 32
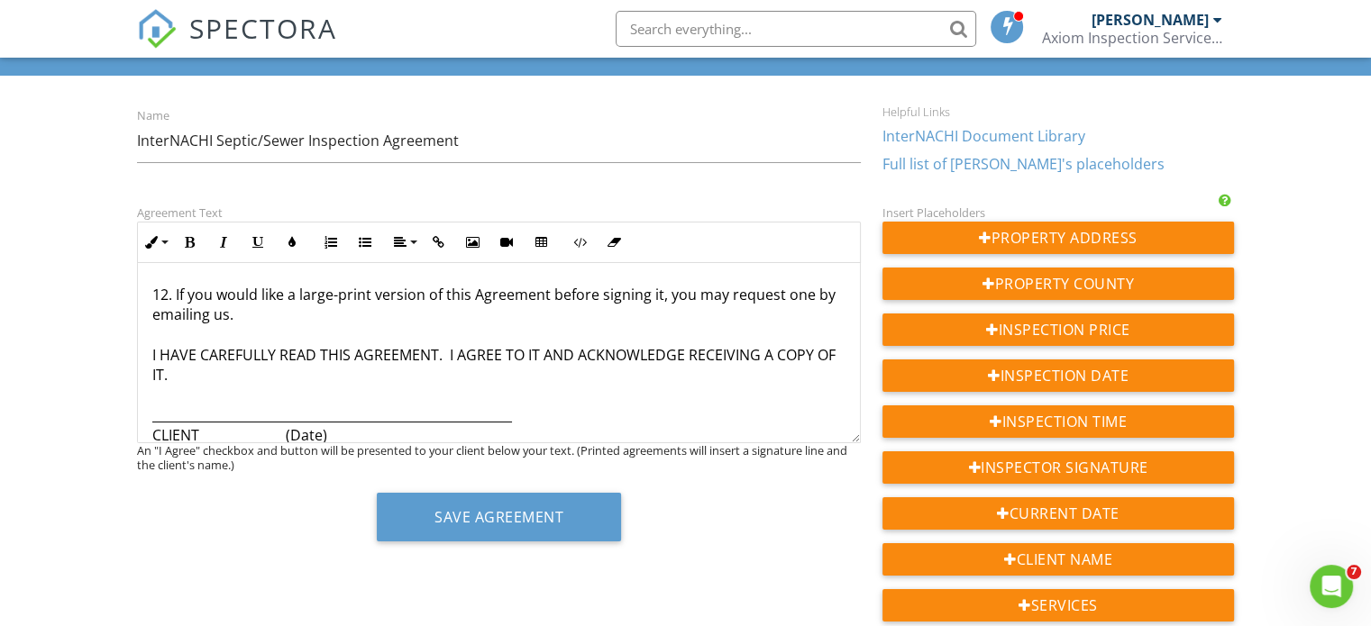
scroll to position [1352, 0]
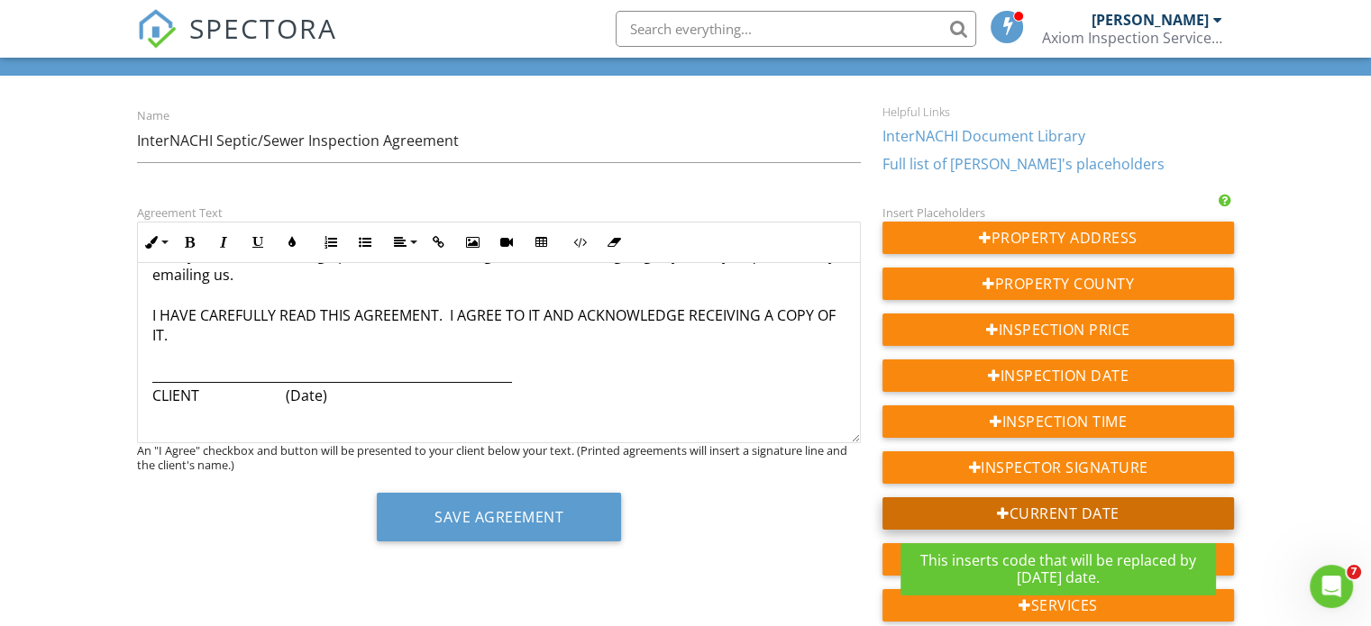
click at [1038, 511] on div "Current Date" at bounding box center [1058, 514] width 352 height 32
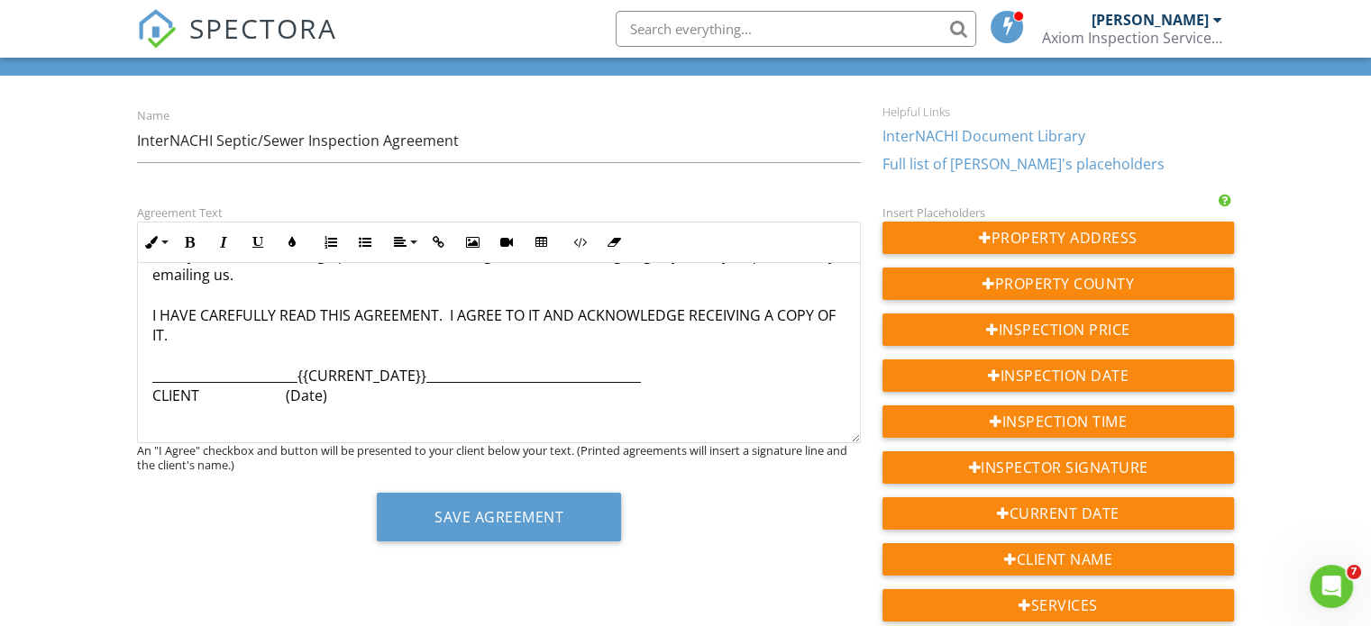
drag, startPoint x: 476, startPoint y: 399, endPoint x: 673, endPoint y: 392, distance: 197.5
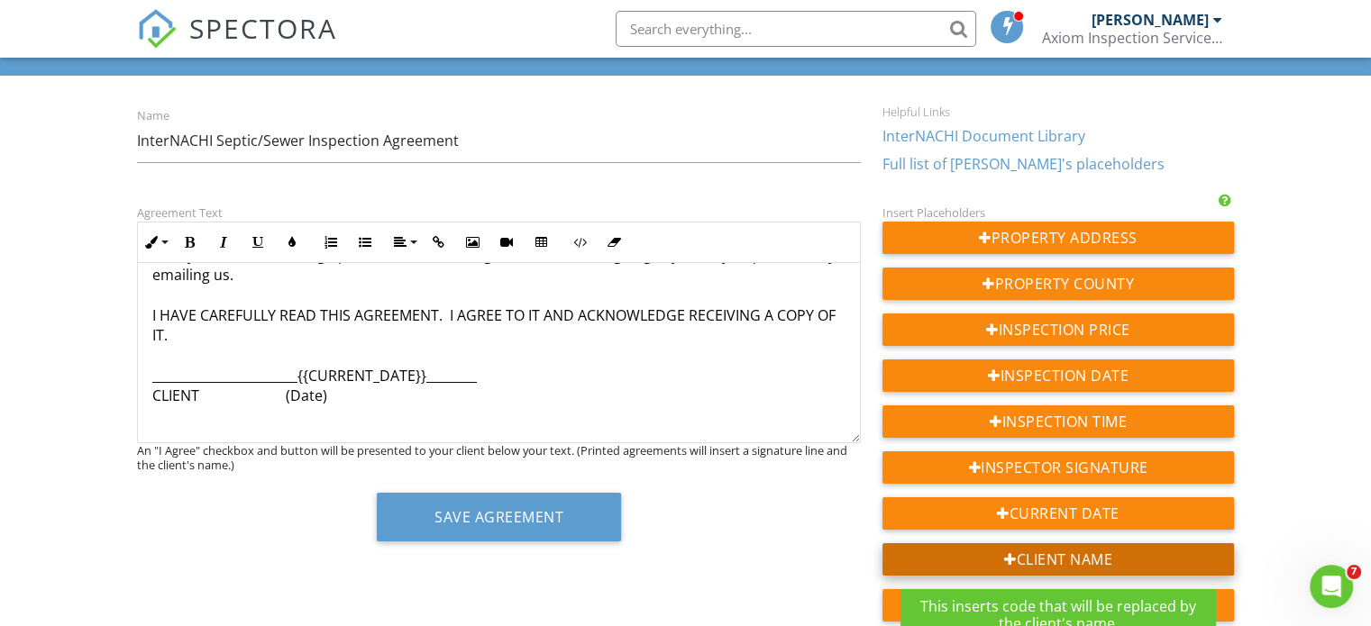
click at [1049, 558] on div "Client Name" at bounding box center [1058, 560] width 352 height 32
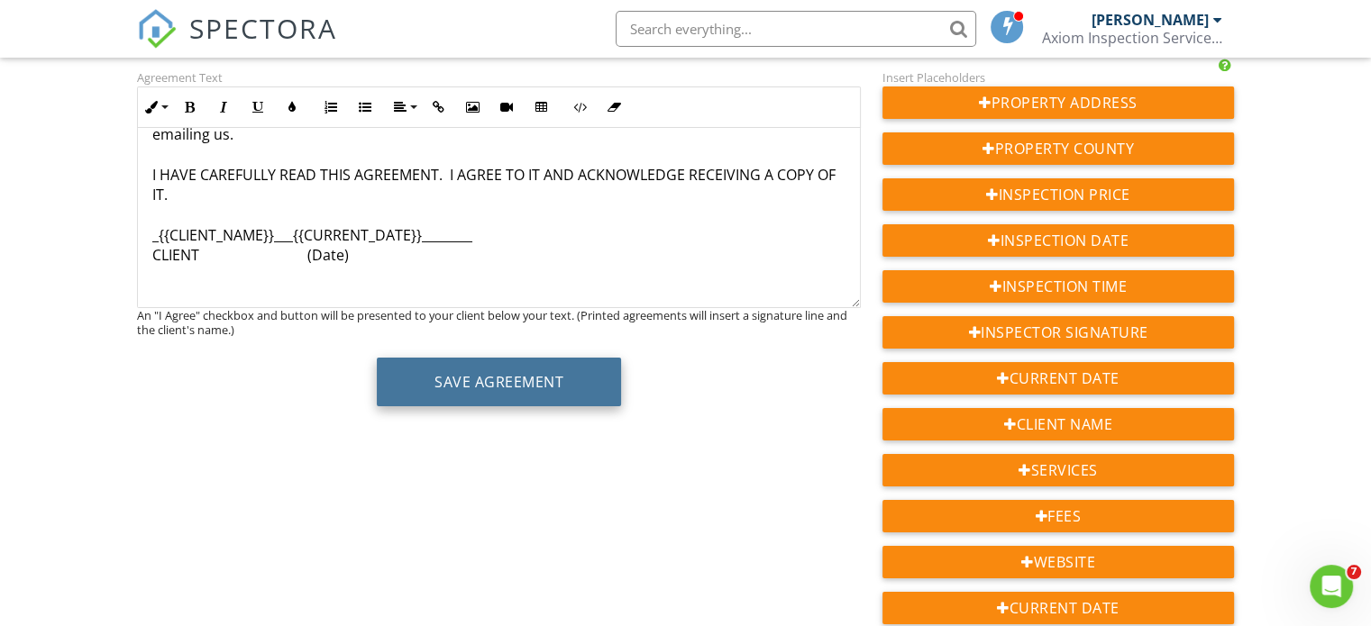
scroll to position [180, 0]
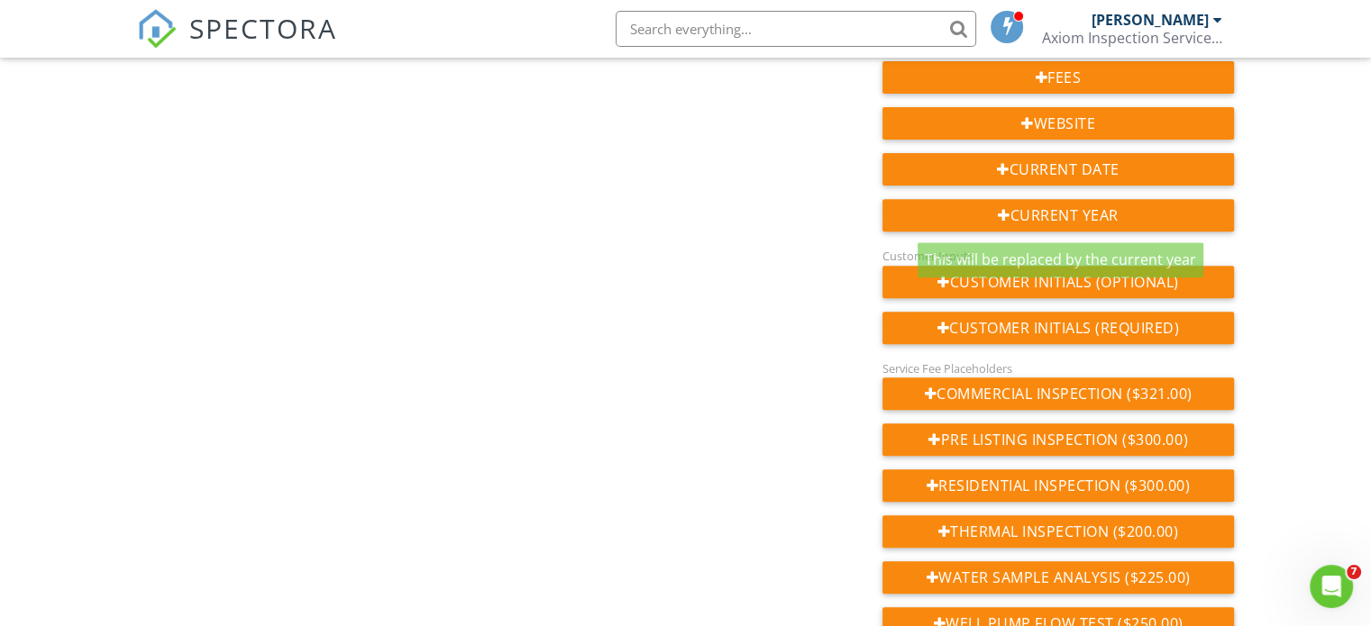
scroll to position [663, 0]
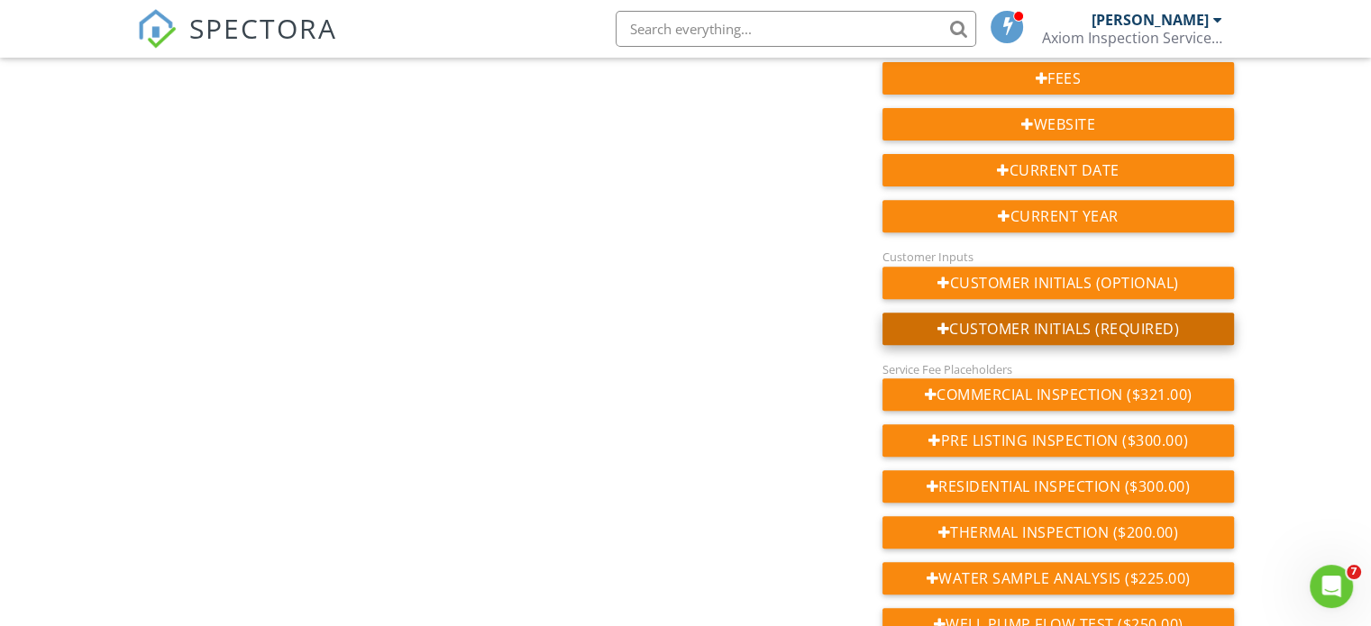
click at [1025, 331] on div "Customer Initials (Required)" at bounding box center [1058, 329] width 352 height 32
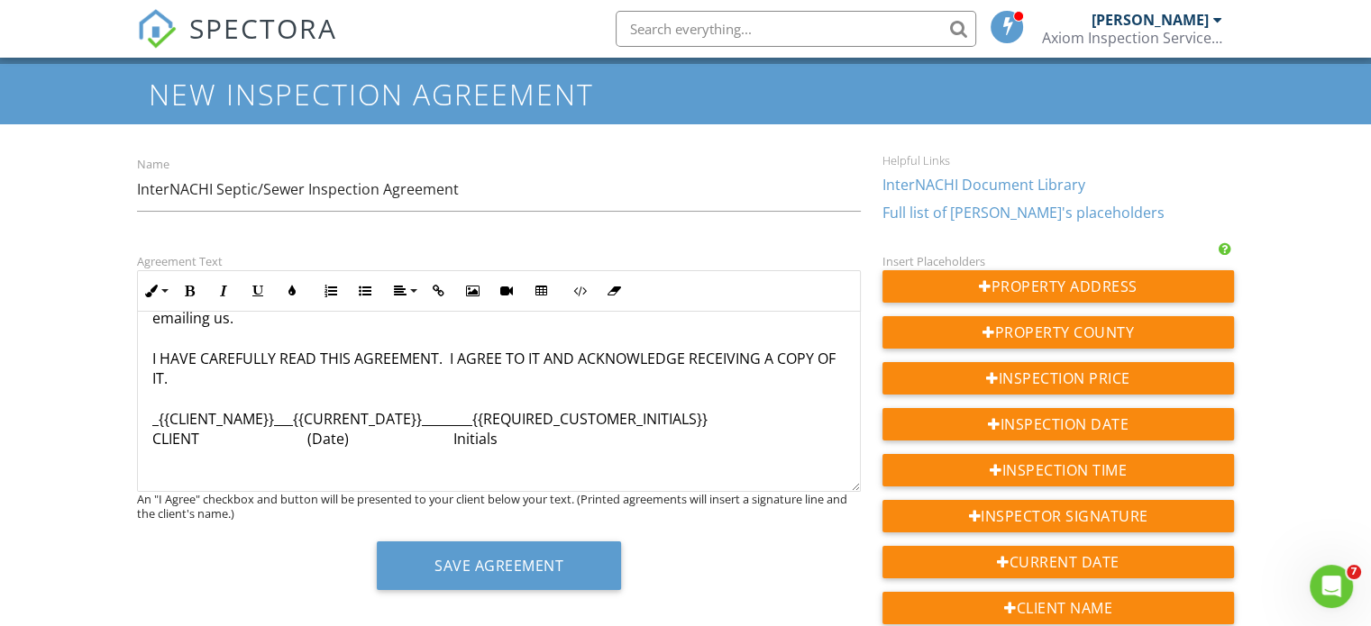
scroll to position [32, 0]
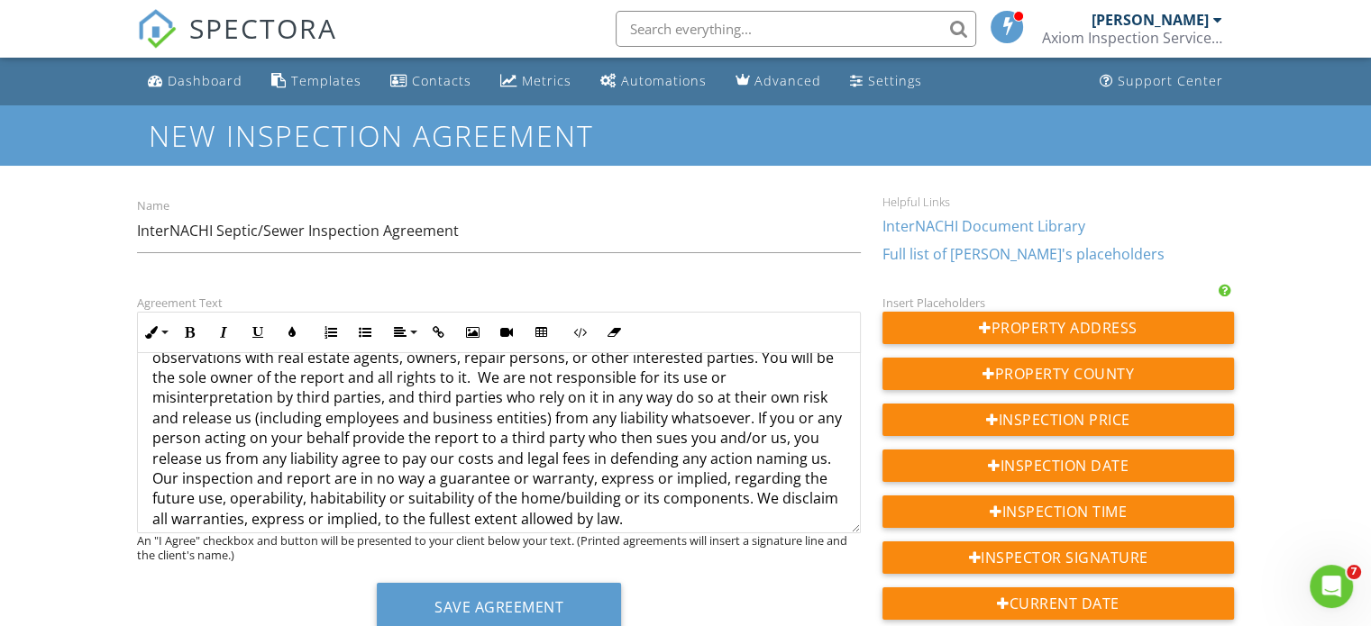
scroll to position [361, 0]
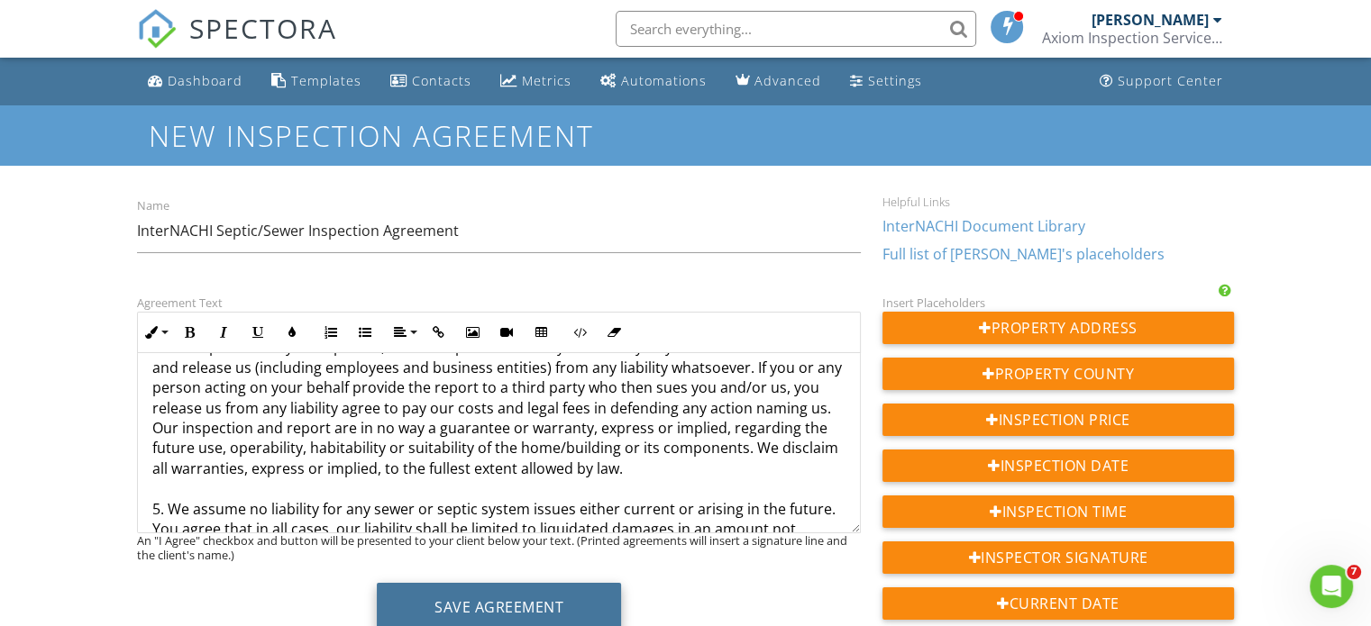
click at [537, 598] on button "Save Agreement" at bounding box center [499, 607] width 244 height 49
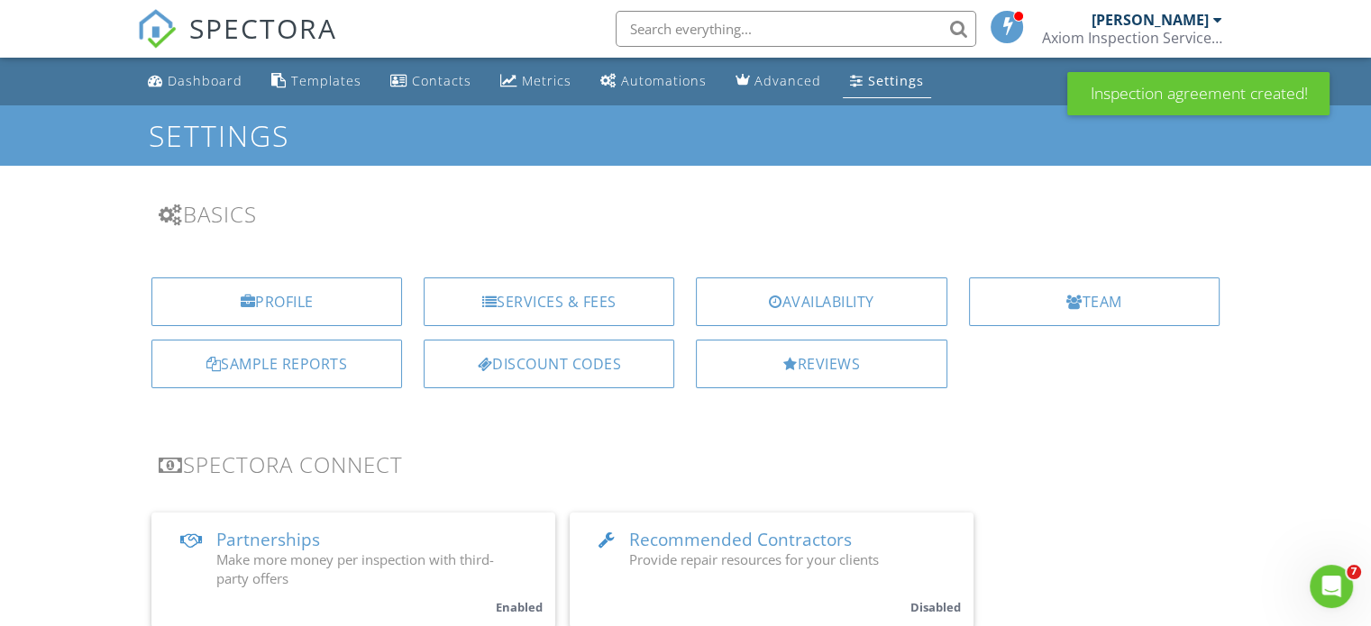
click at [593, 308] on div "Services & Fees" at bounding box center [549, 302] width 251 height 49
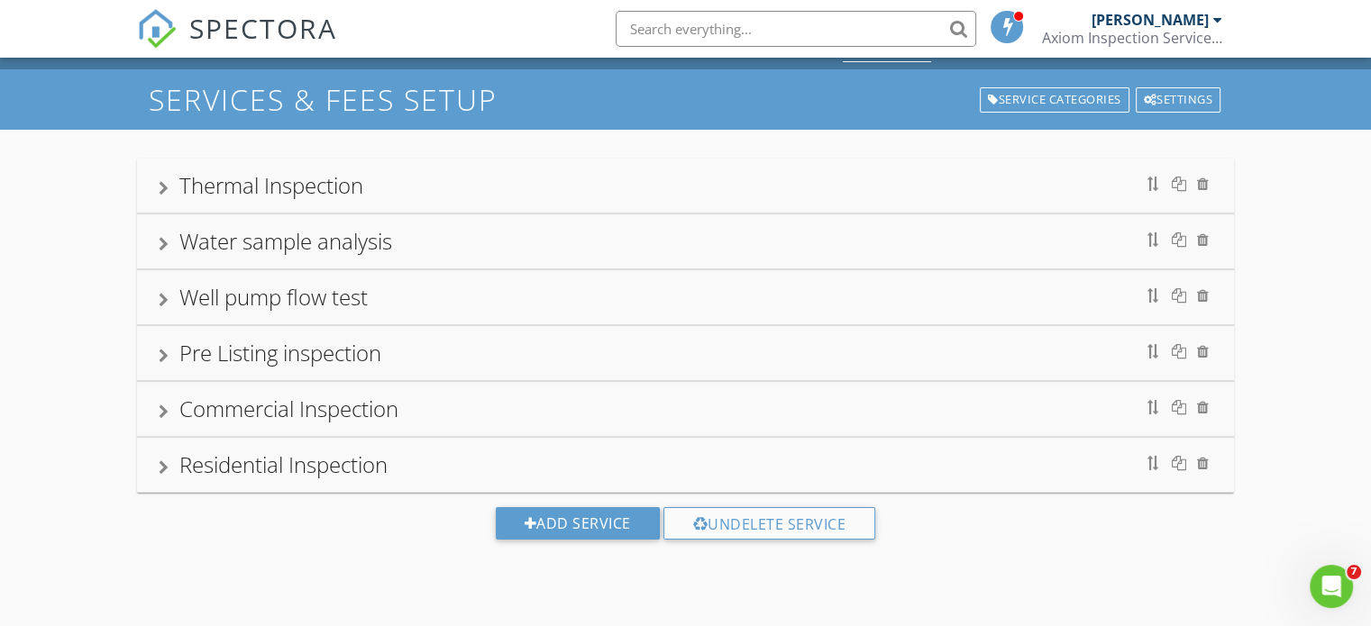
scroll to position [105, 0]
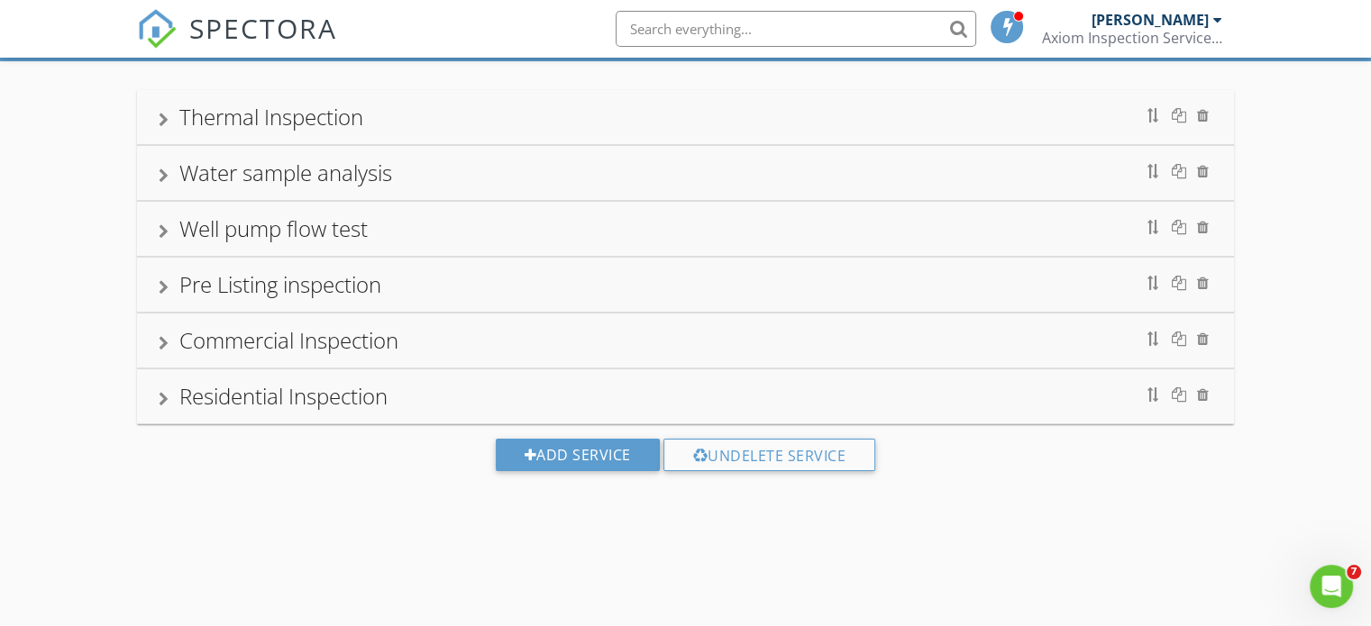
click at [298, 399] on div "Residential Inspection" at bounding box center [283, 396] width 208 height 30
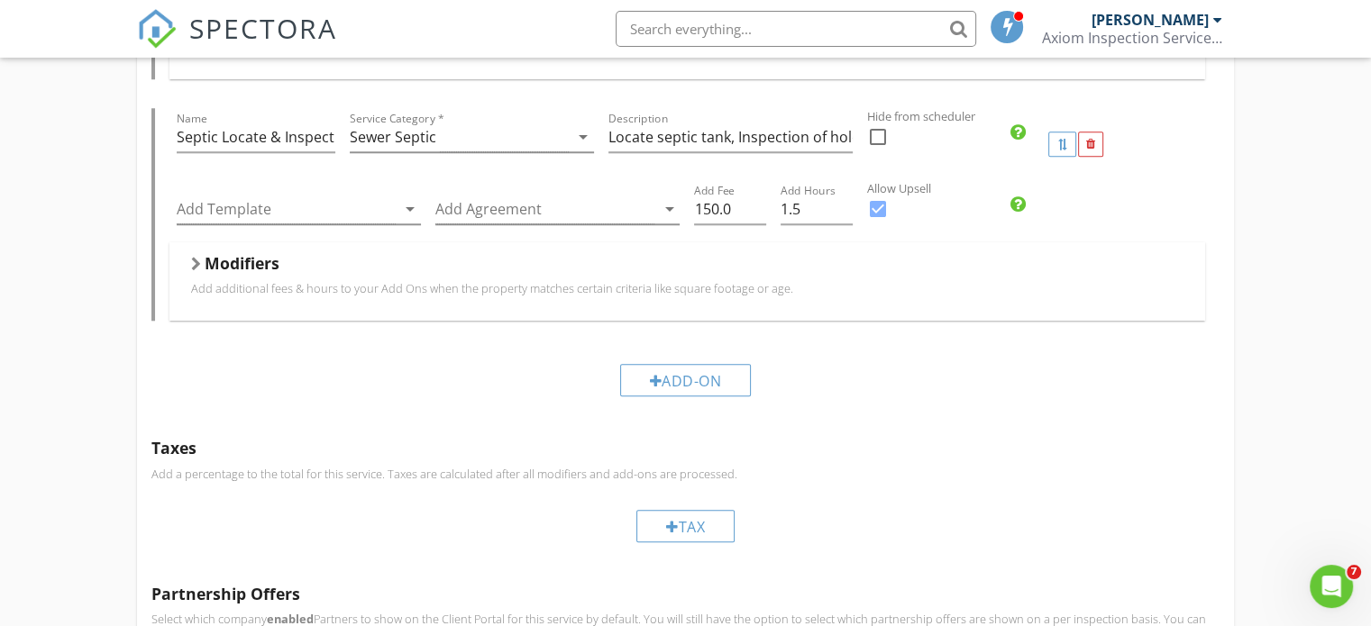
scroll to position [1727, 0]
click at [410, 197] on icon "arrow_drop_down" at bounding box center [410, 206] width 22 height 22
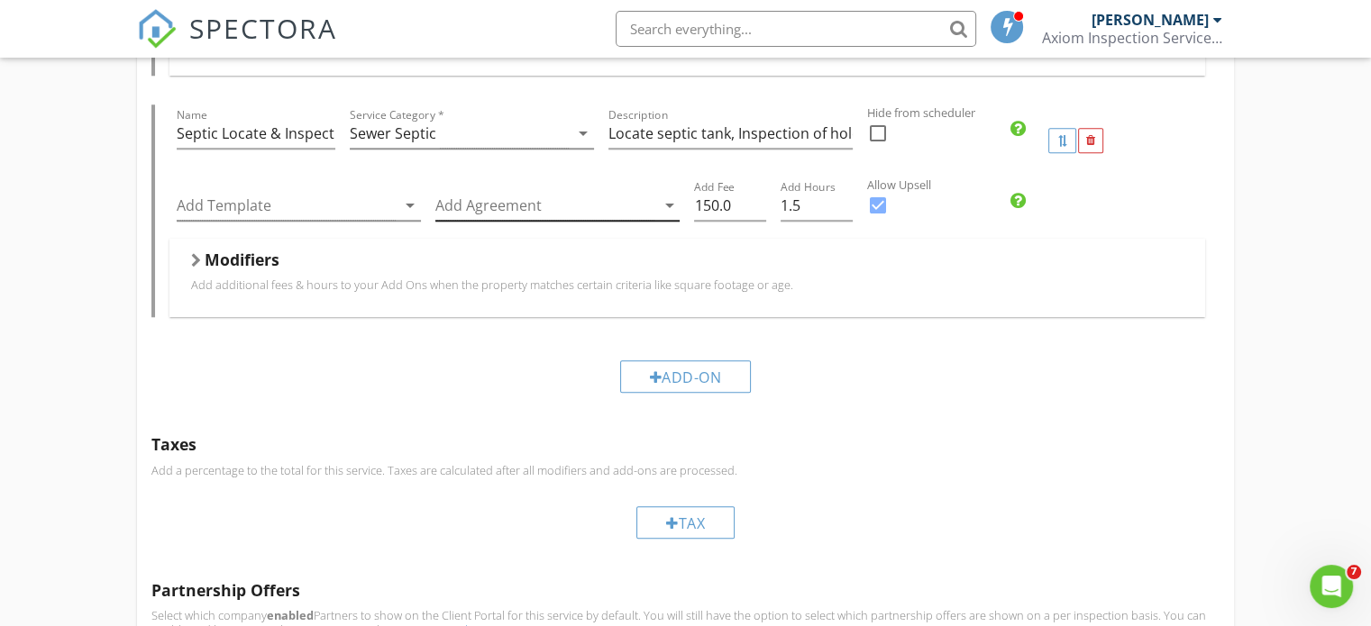
click at [663, 201] on icon "arrow_drop_down" at bounding box center [669, 206] width 22 height 22
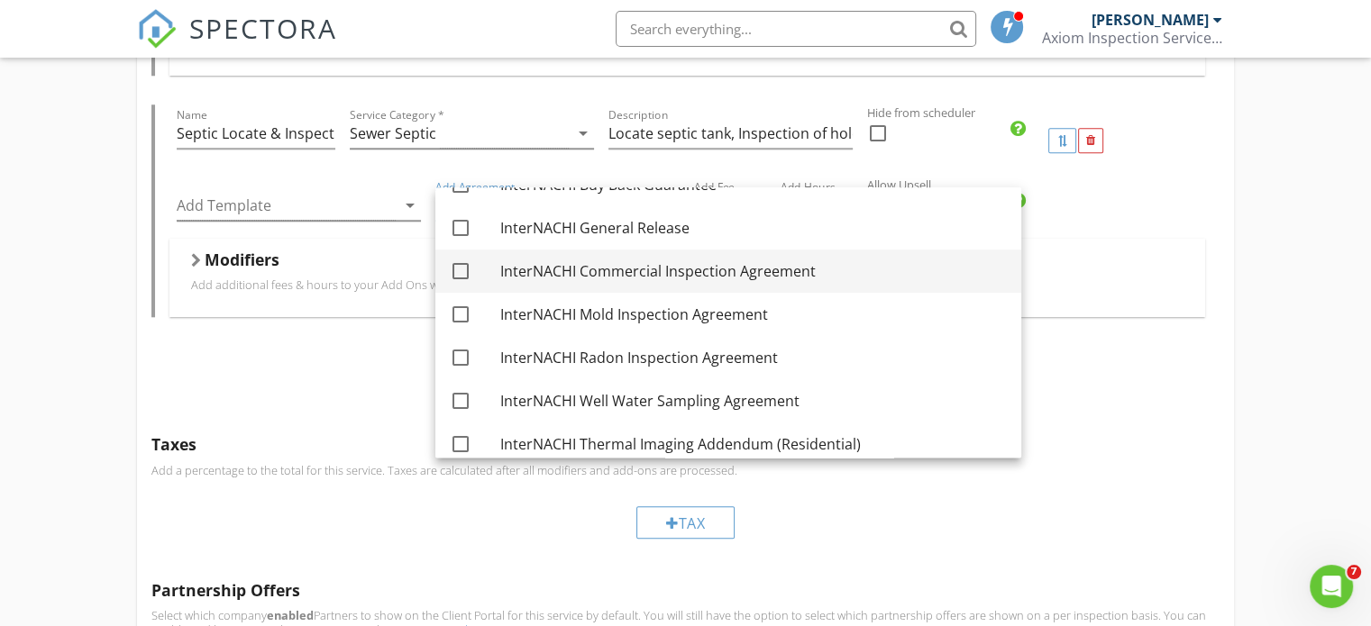
scroll to position [306, 0]
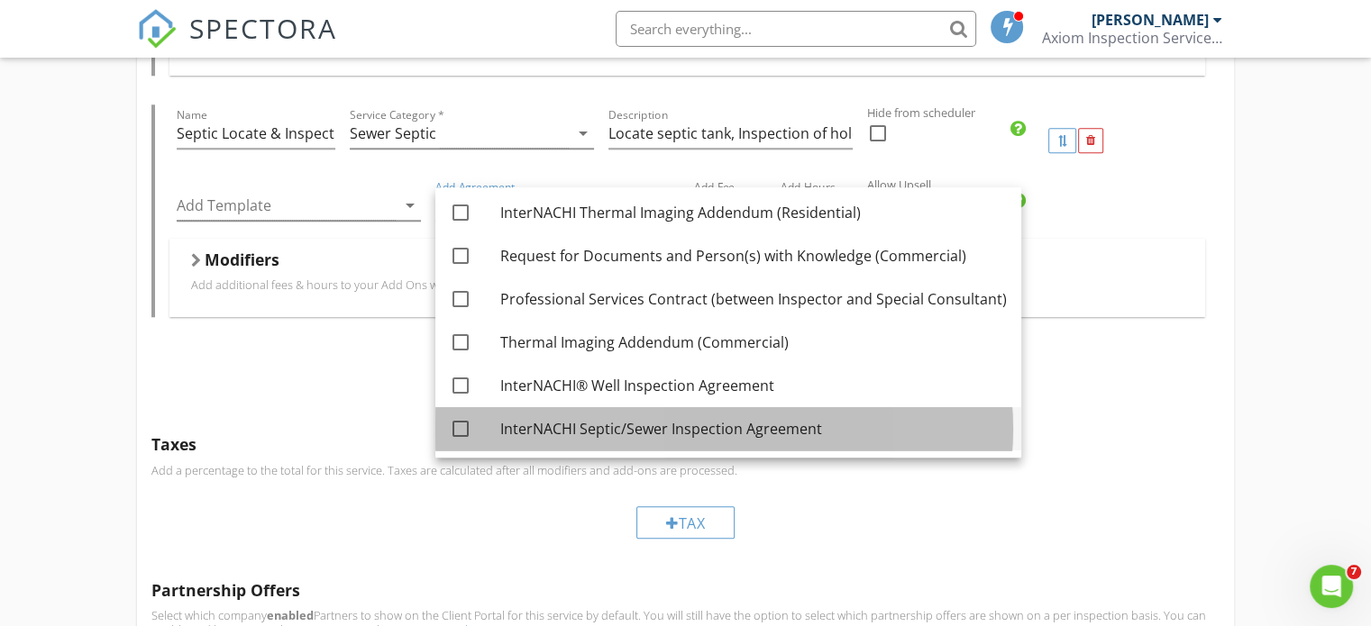
click at [634, 428] on div "InterNACHI Septic/Sewer Inspection Agreement" at bounding box center [753, 429] width 507 height 22
checkbox input "true"
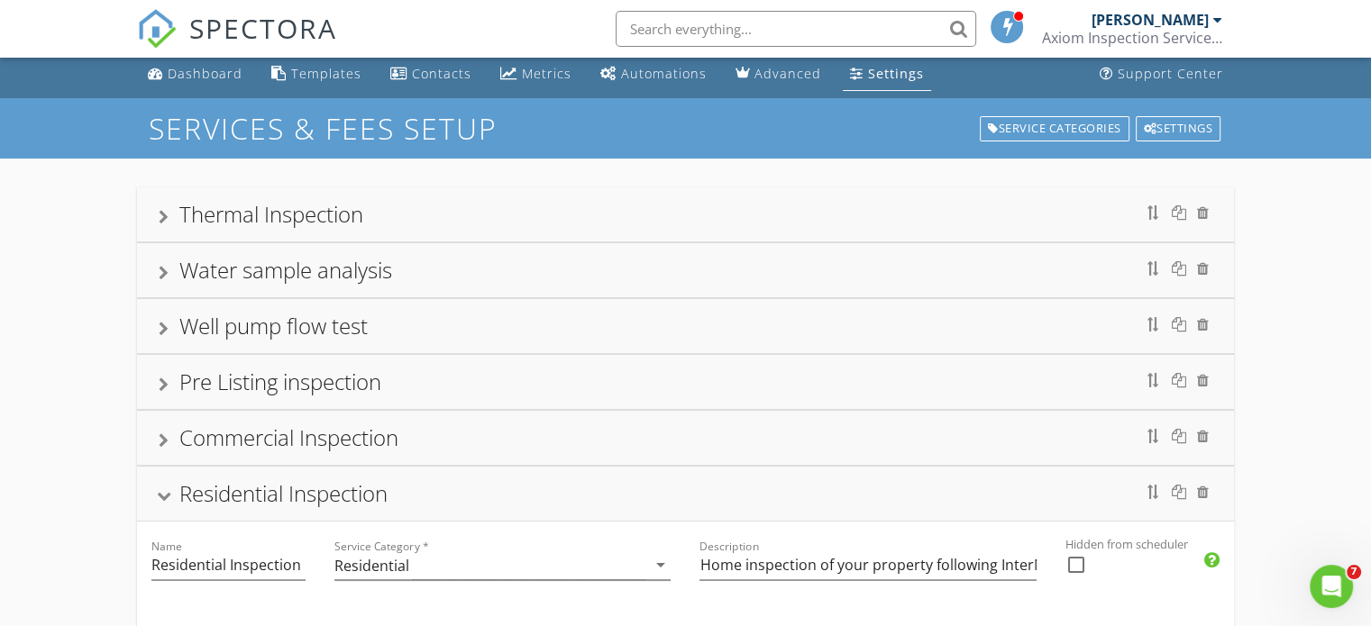
scroll to position [0, 0]
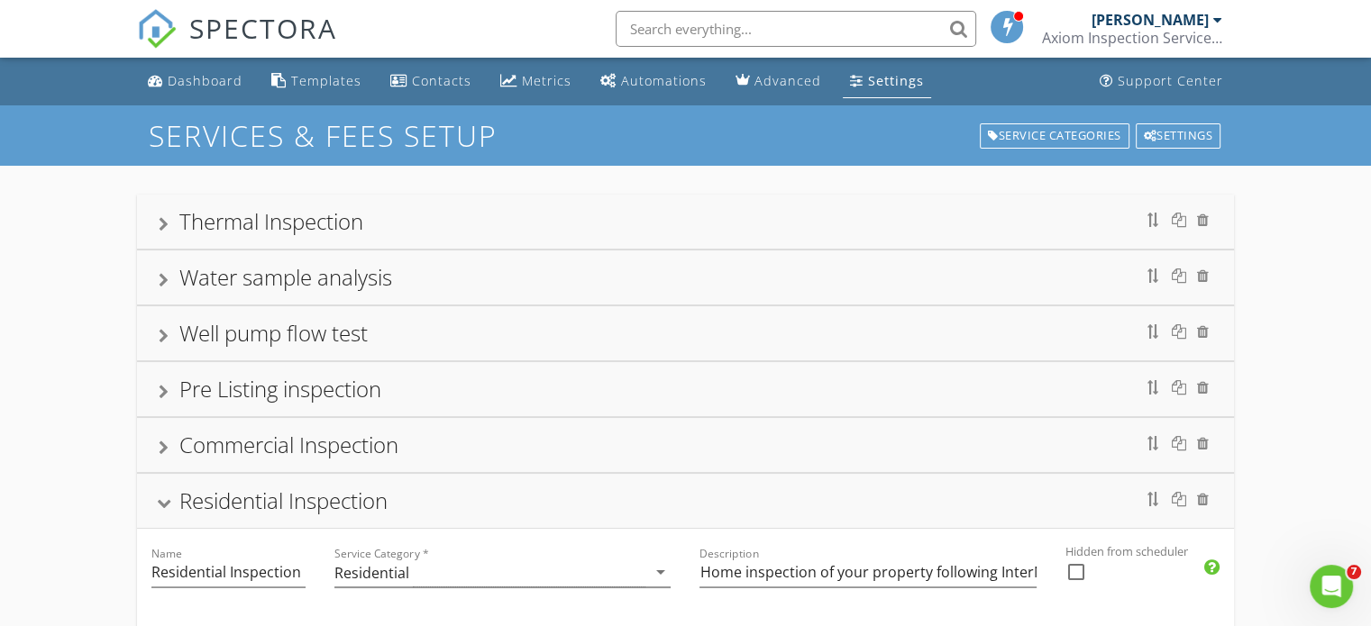
click at [166, 503] on div at bounding box center [164, 504] width 14 height 10
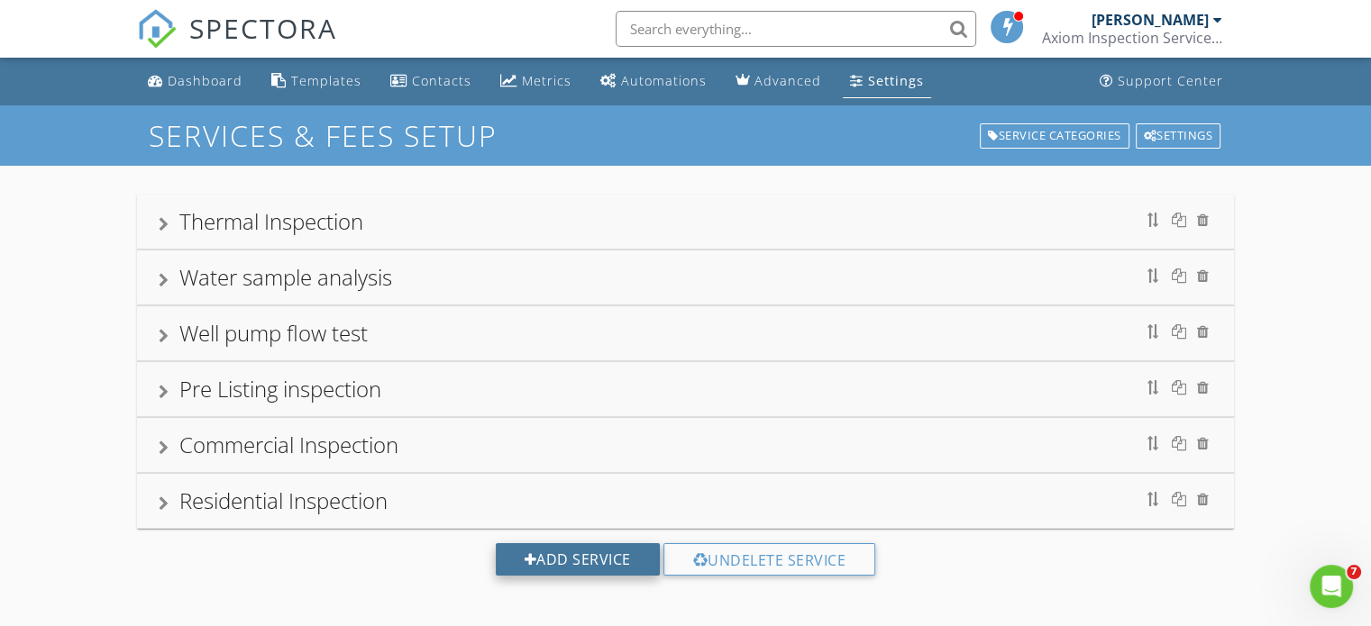
click at [573, 562] on div "Add Service" at bounding box center [578, 560] width 164 height 32
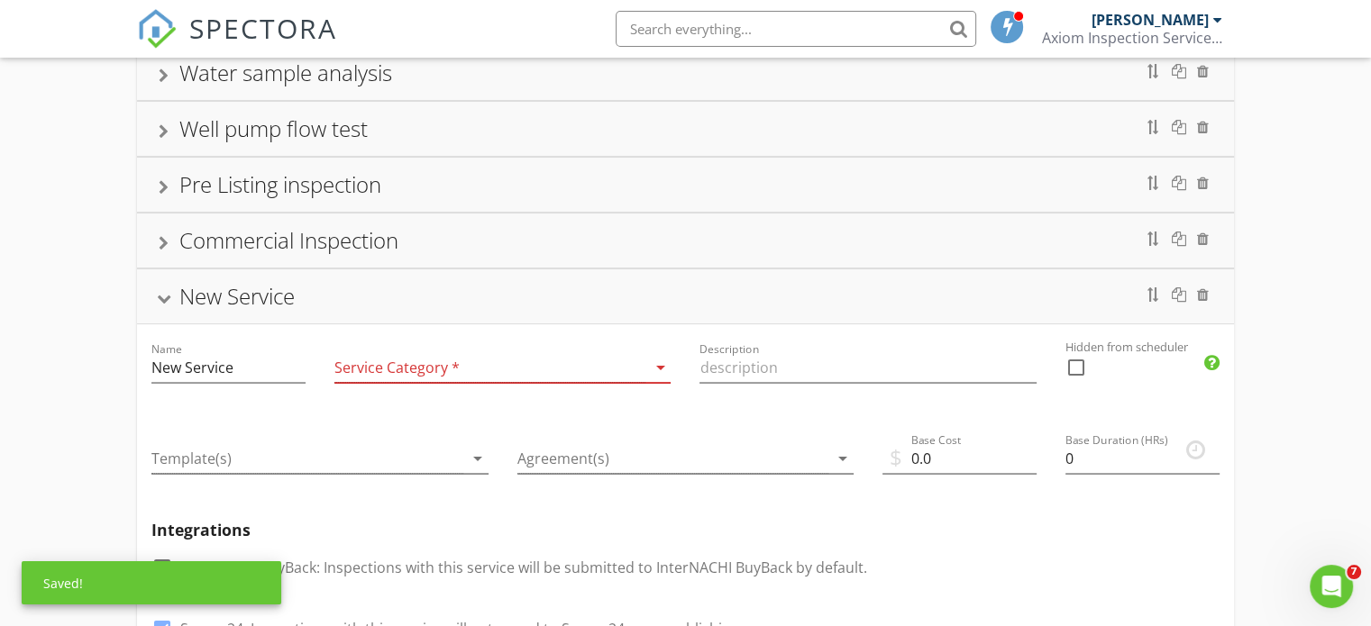
scroll to position [270, 0]
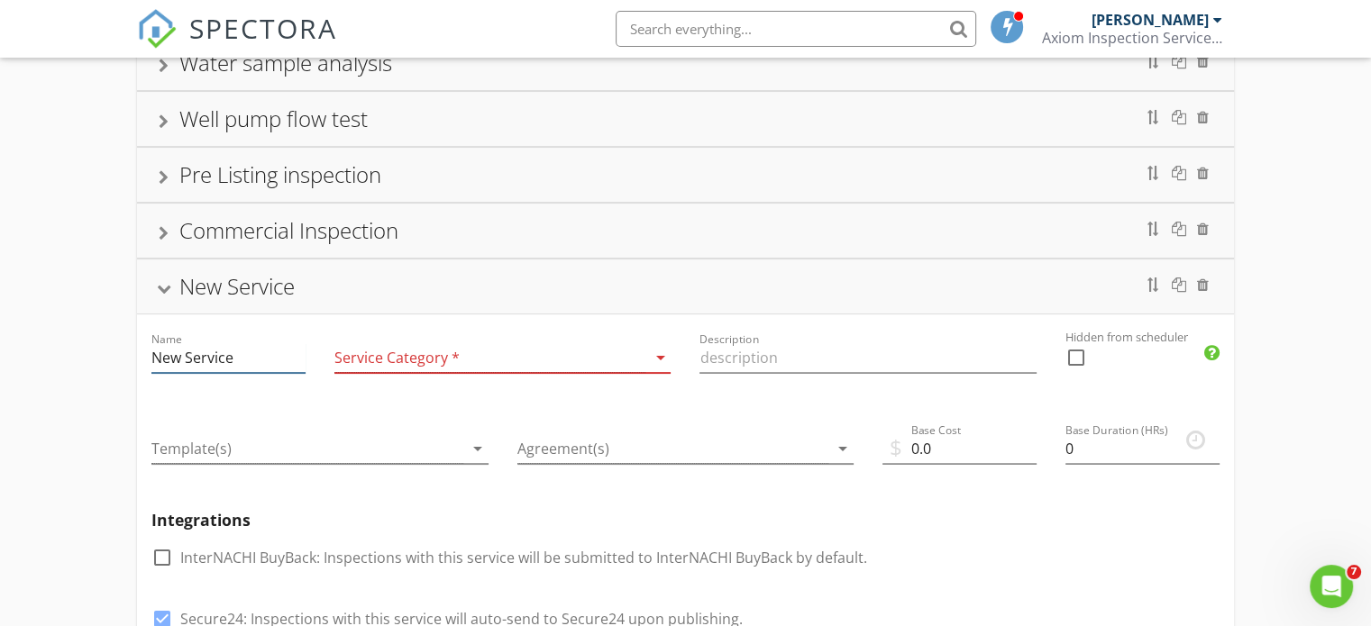
click at [210, 362] on input "New Service" at bounding box center [228, 358] width 154 height 30
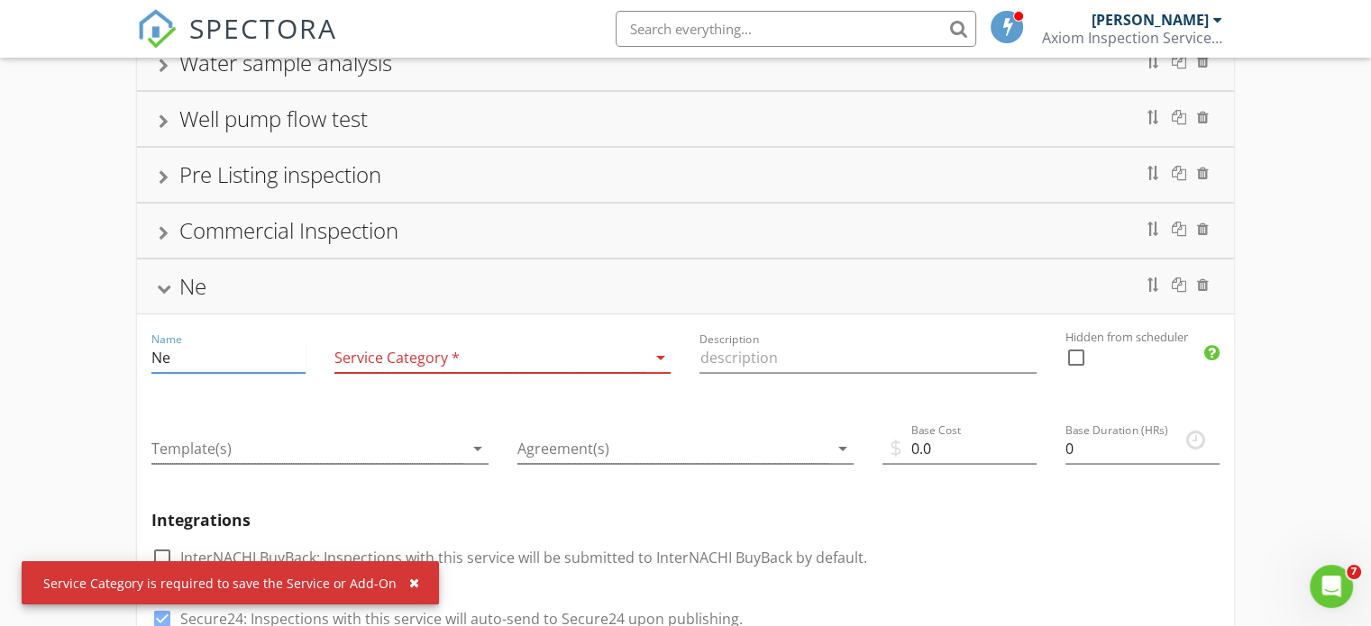
type input "N"
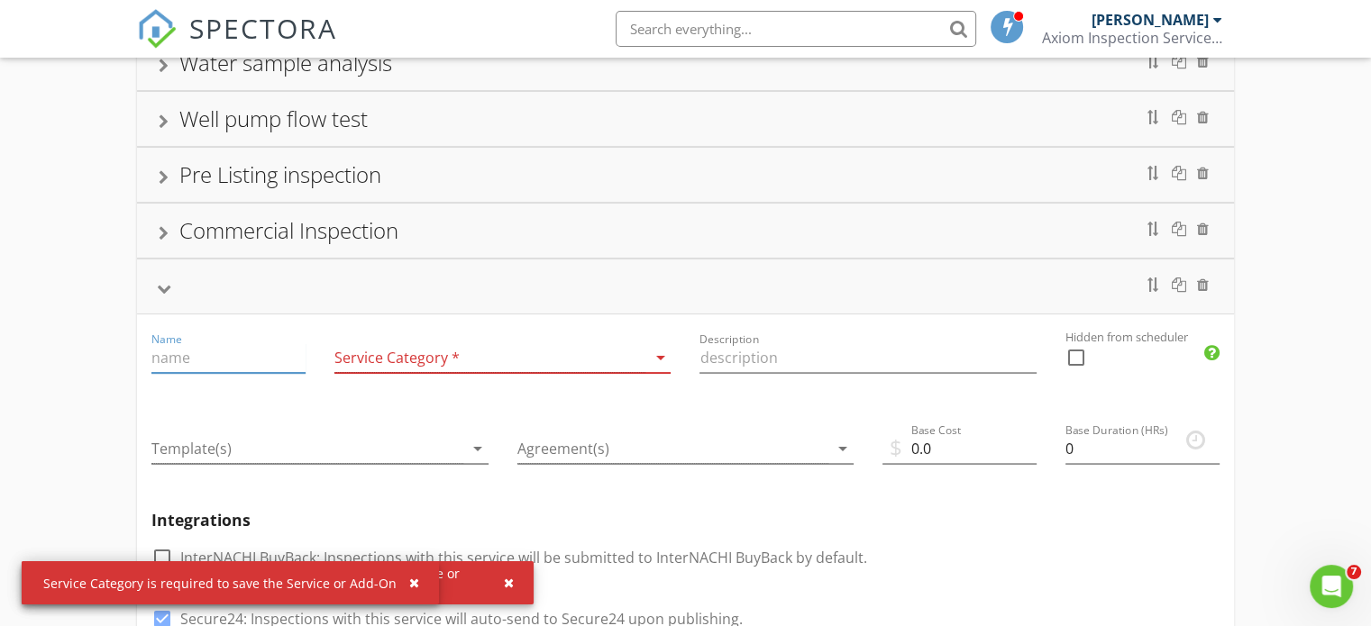
click at [210, 363] on input "Name" at bounding box center [228, 358] width 154 height 30
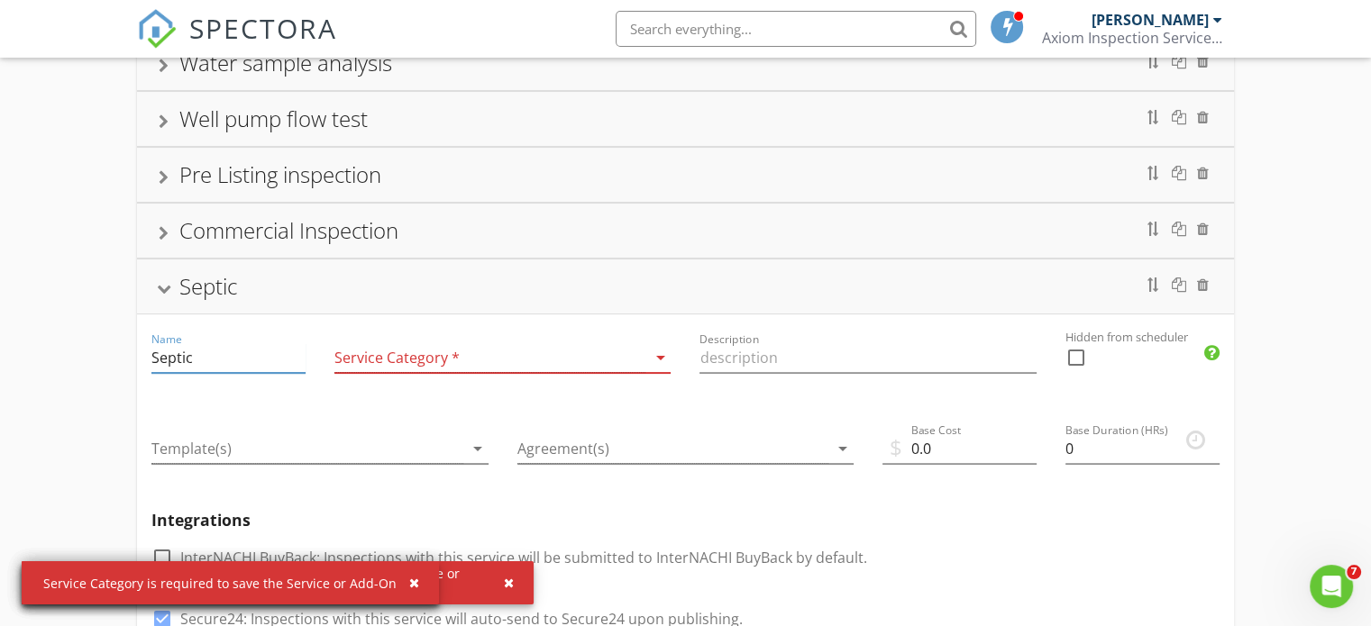
type input "Septic"
click at [62, 366] on div "Residential Inspection Name Residential Inspection Service Category * Residenti…" at bounding box center [685, 616] width 1371 height 1442
click at [160, 280] on div "Septic" at bounding box center [686, 286] width 1054 height 32
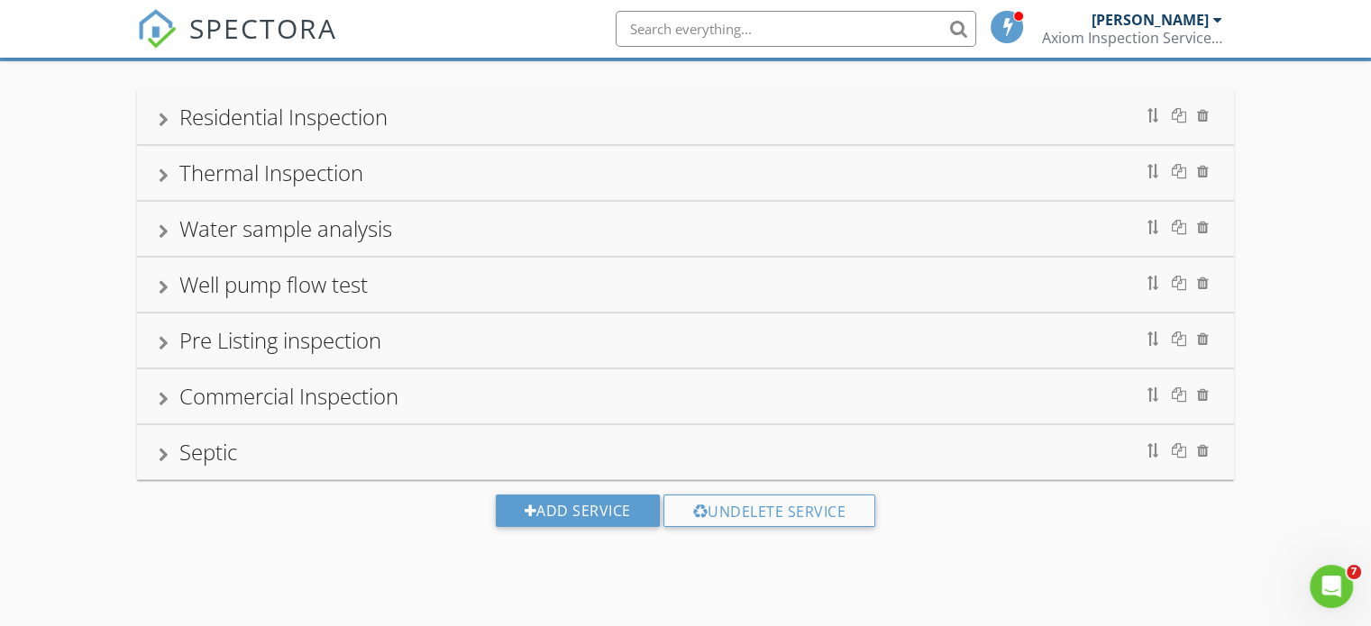
click at [160, 116] on div at bounding box center [164, 120] width 10 height 14
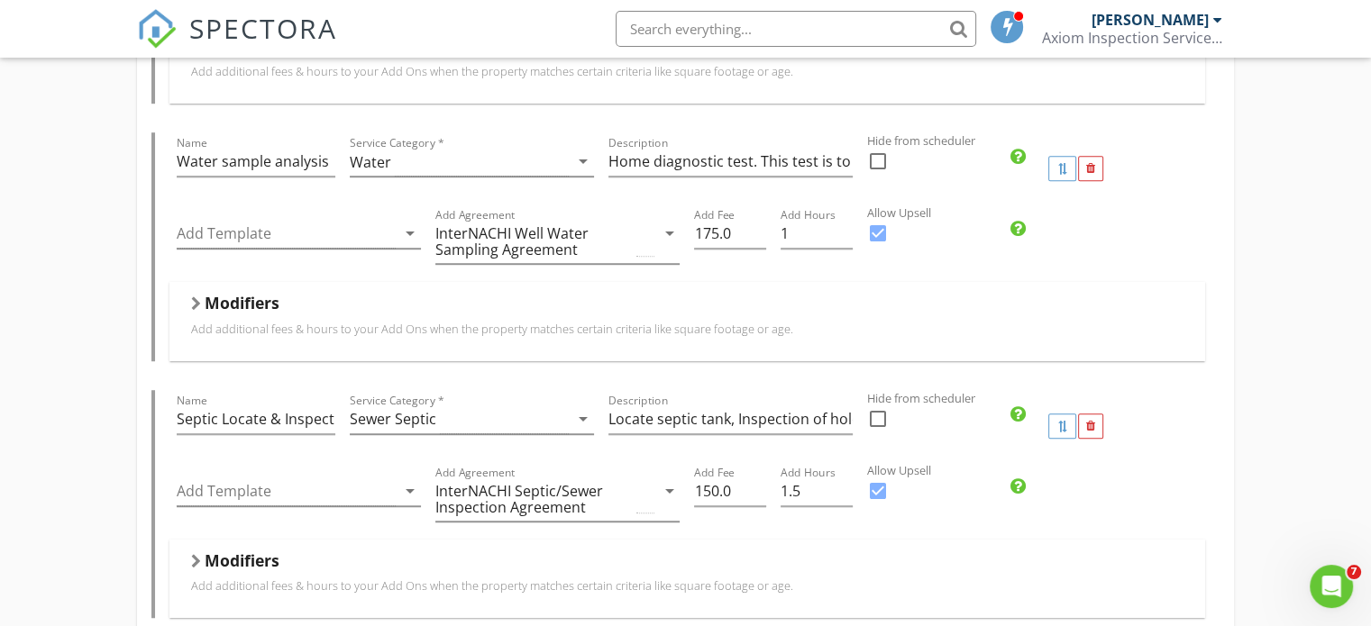
scroll to position [1186, 0]
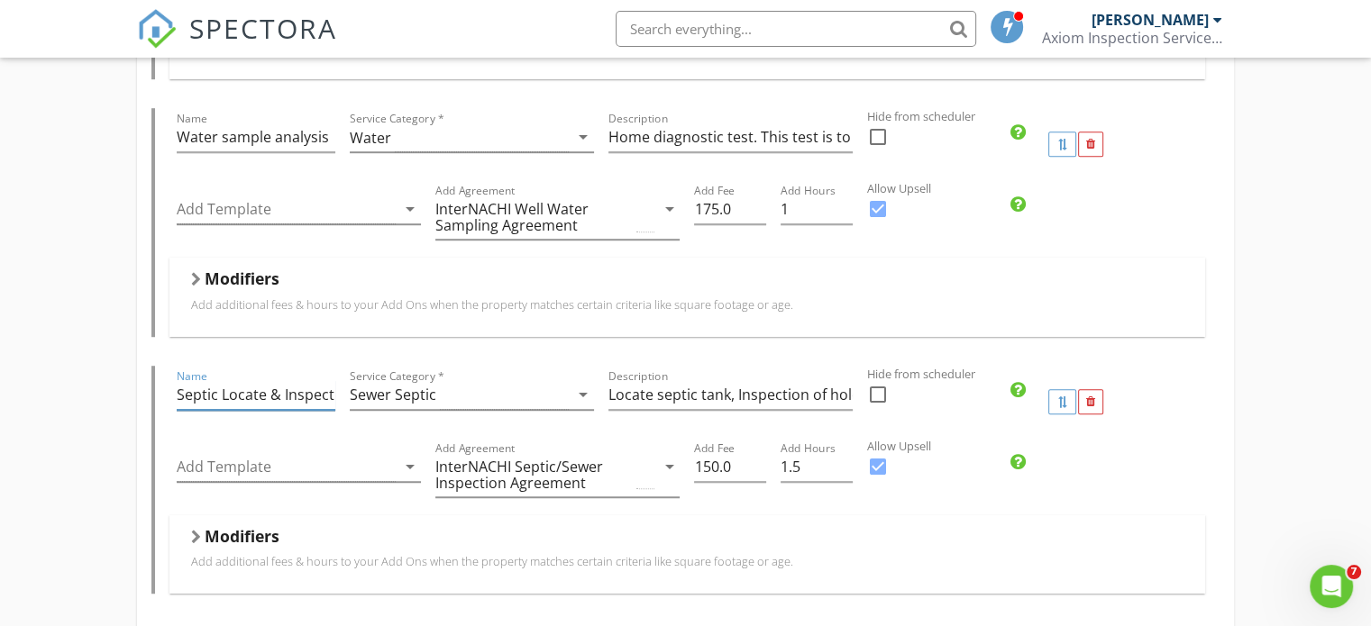
click at [218, 392] on input "Septic Locate & Inspect" at bounding box center [256, 395] width 158 height 30
click at [226, 391] on input "Septic Locate & Inspect" at bounding box center [256, 395] width 158 height 30
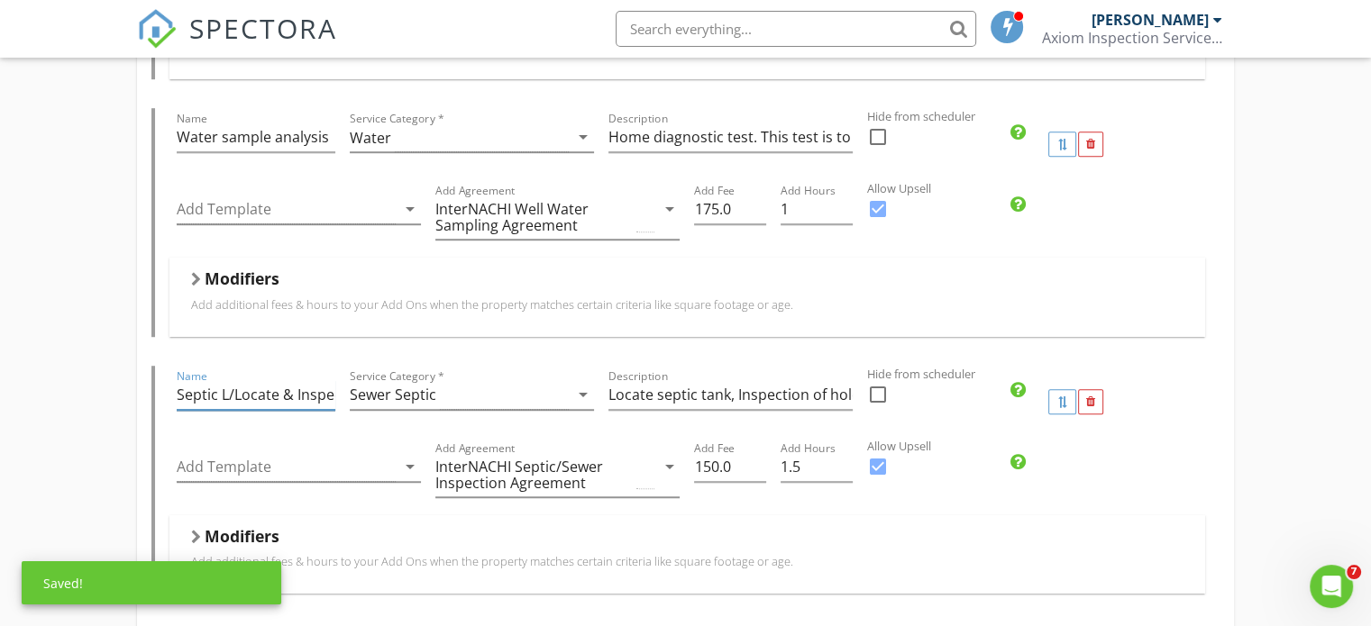
click at [227, 397] on input "Septic L/Locate & Inspect" at bounding box center [256, 395] width 158 height 30
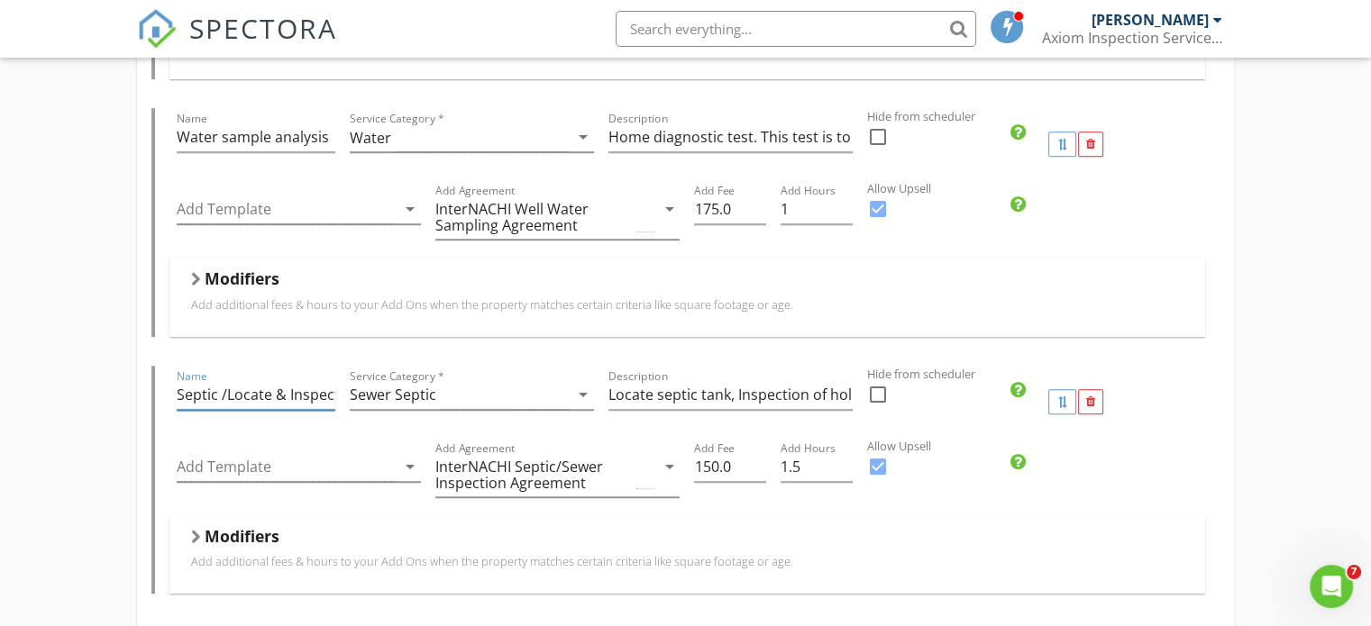
click at [224, 396] on input "Septic /Locate & Inspect" at bounding box center [256, 395] width 158 height 30
click at [224, 395] on input "Septic /Locate & Inspect" at bounding box center [256, 395] width 158 height 30
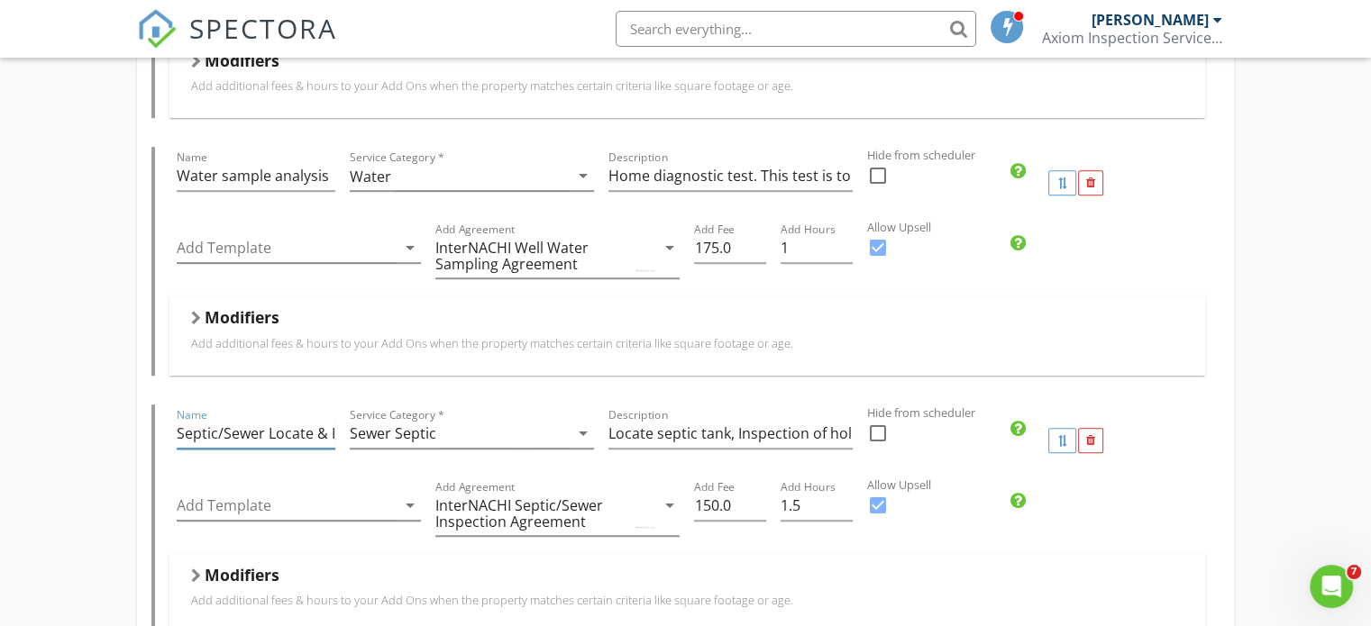
scroll to position [1096, 0]
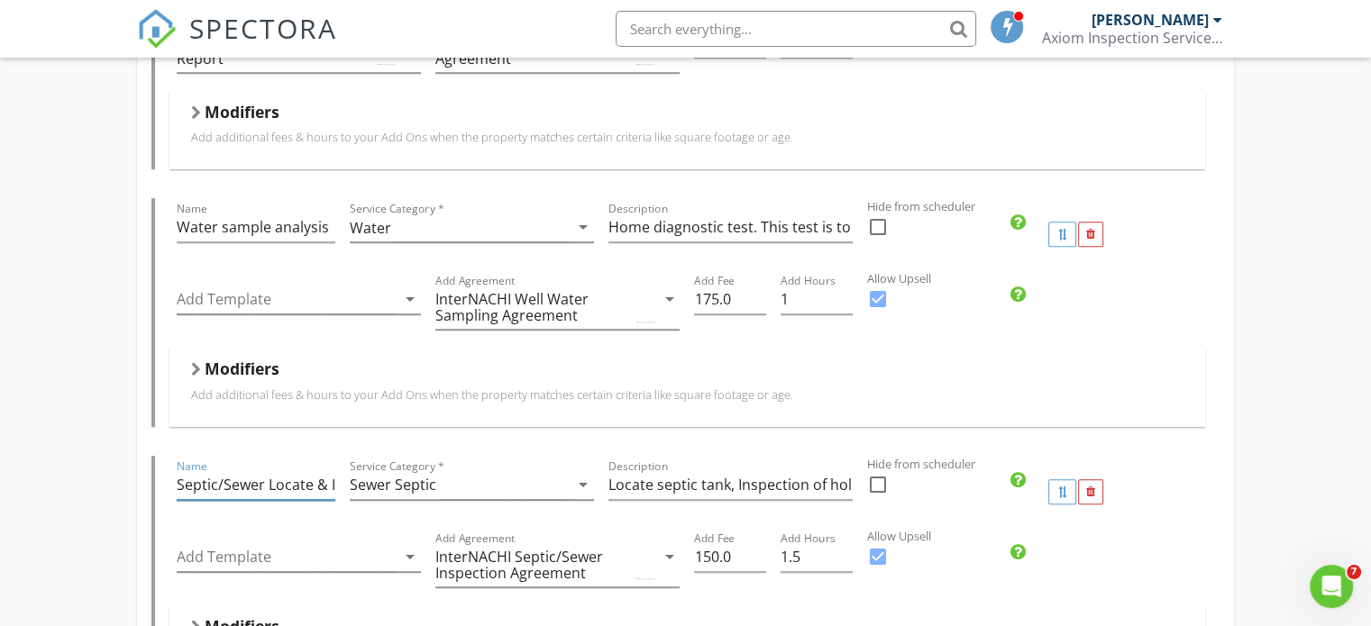
drag, startPoint x: 260, startPoint y: 481, endPoint x: 180, endPoint y: 486, distance: 79.4
click at [180, 486] on input "Septic/Sewer Locate & Inspect" at bounding box center [256, 486] width 158 height 30
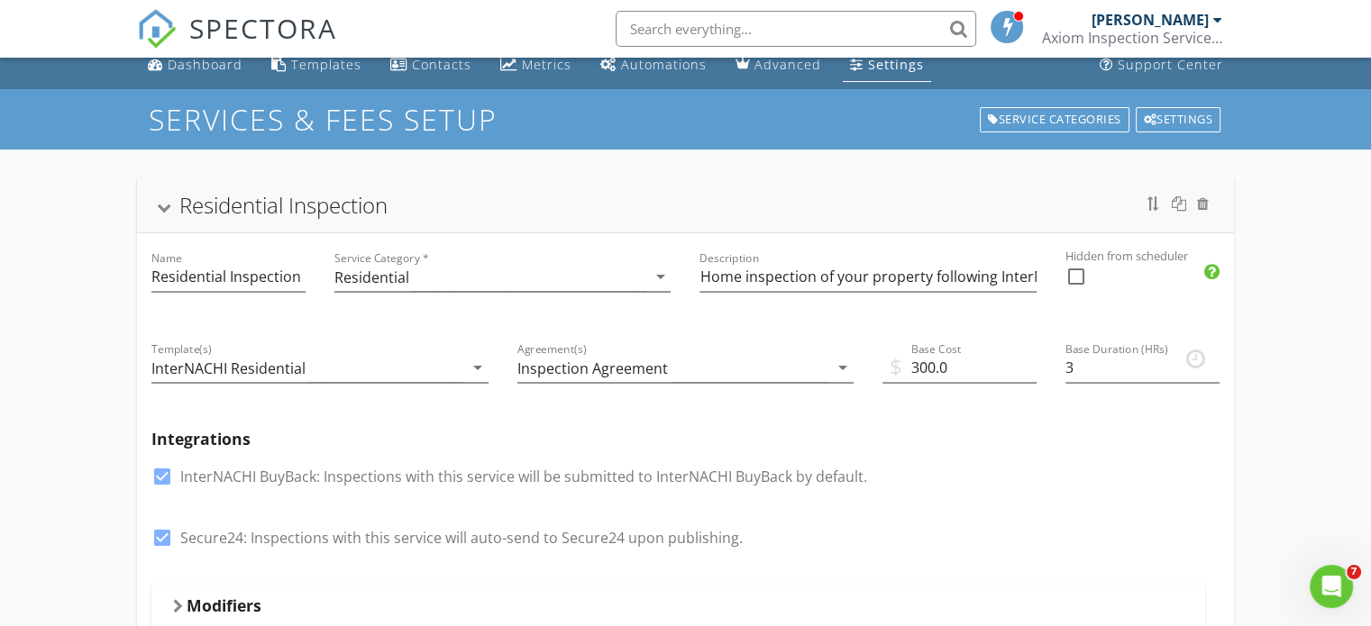
scroll to position [0, 0]
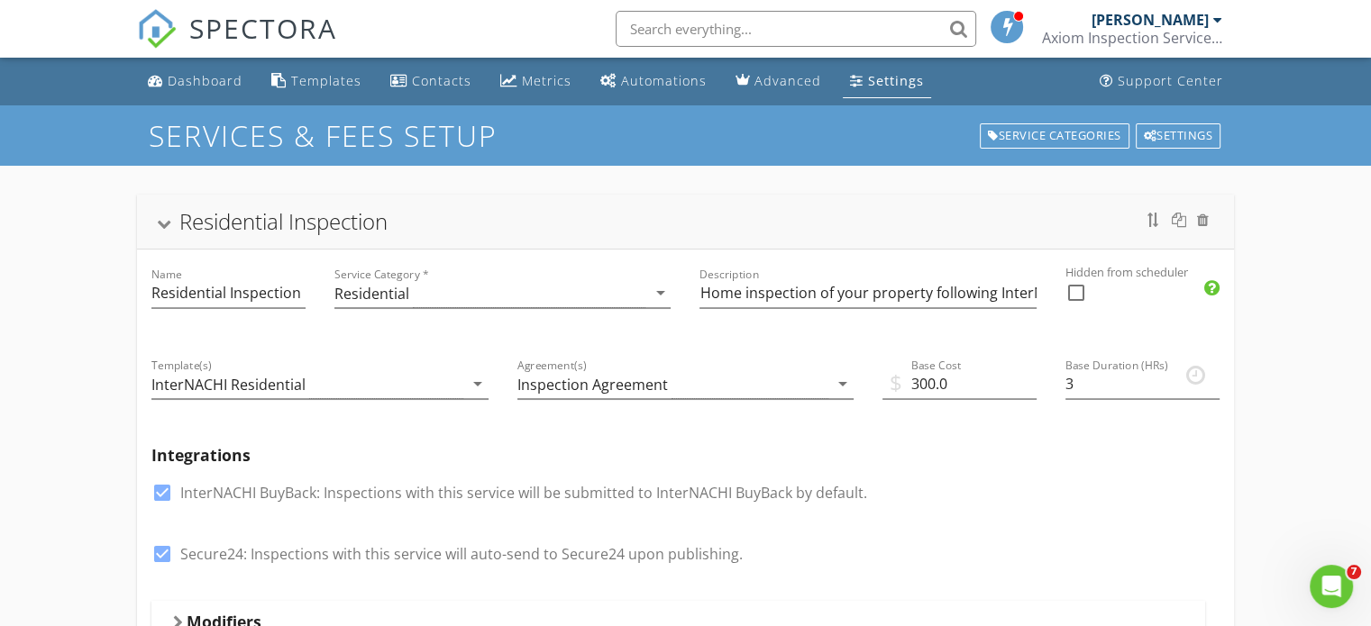
type input "Sewer/Septic Locate & Inspect"
click at [159, 231] on div "Residential Inspection" at bounding box center [686, 222] width 1054 height 32
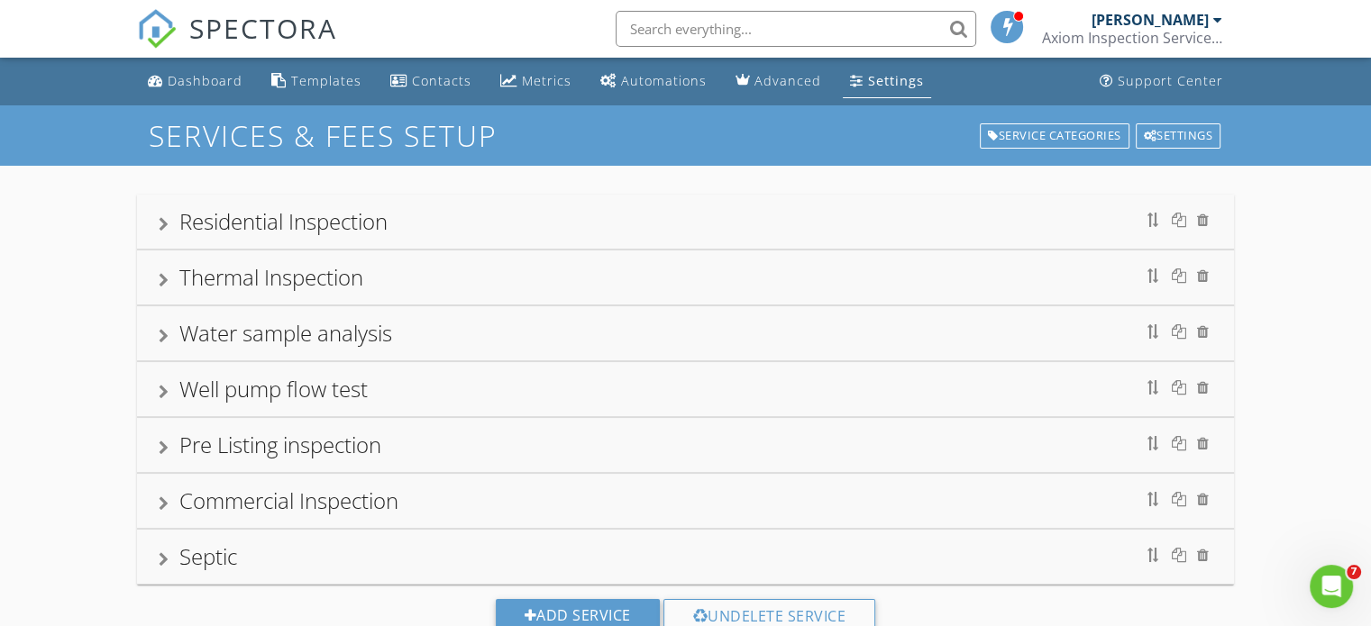
click at [162, 388] on div at bounding box center [164, 392] width 10 height 14
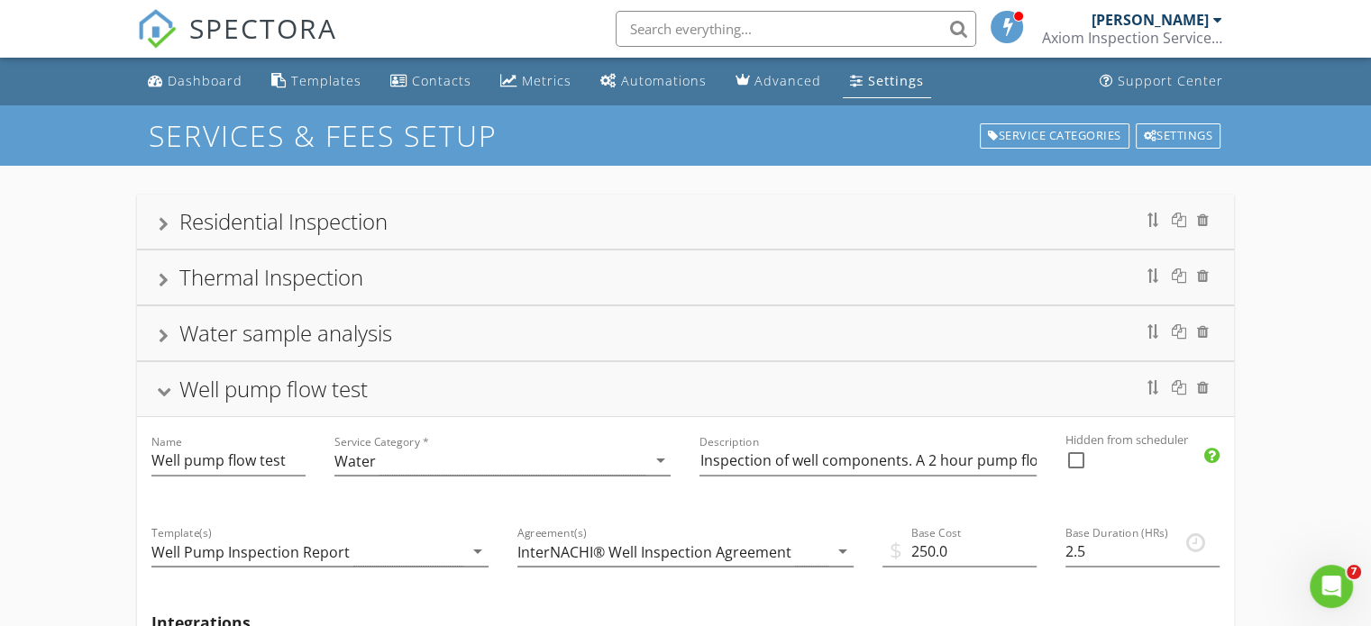
click at [162, 388] on div at bounding box center [164, 393] width 14 height 10
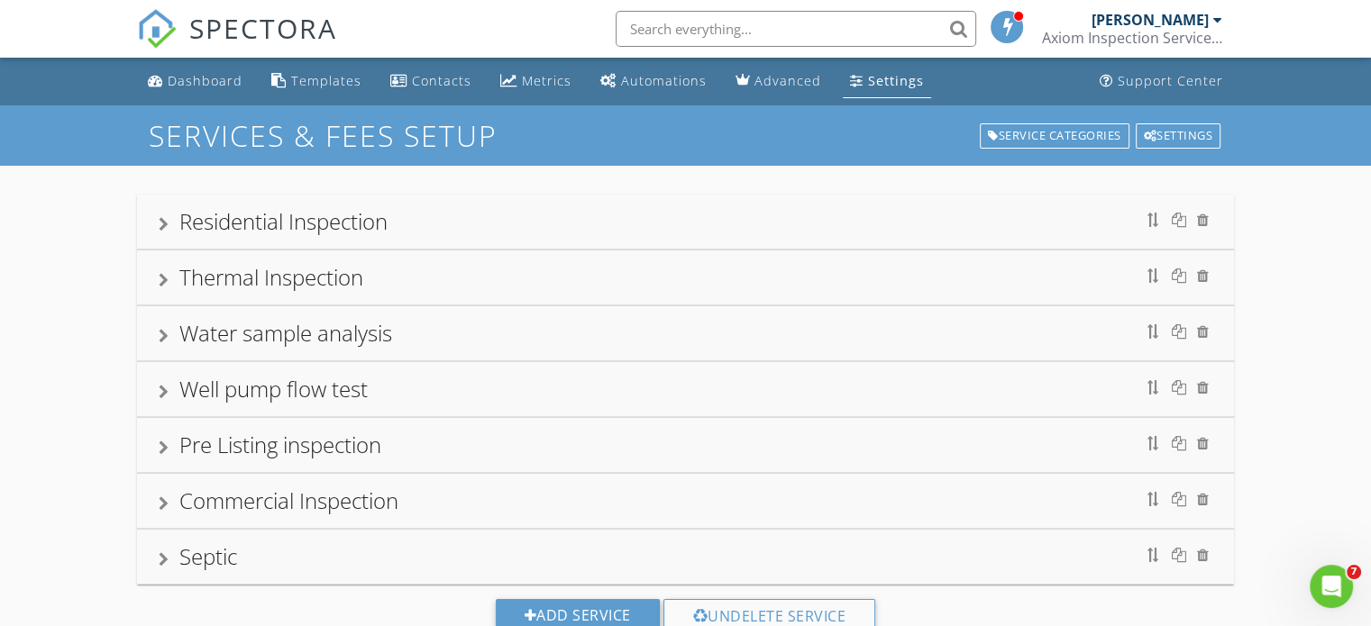
click at [160, 556] on div at bounding box center [164, 560] width 10 height 14
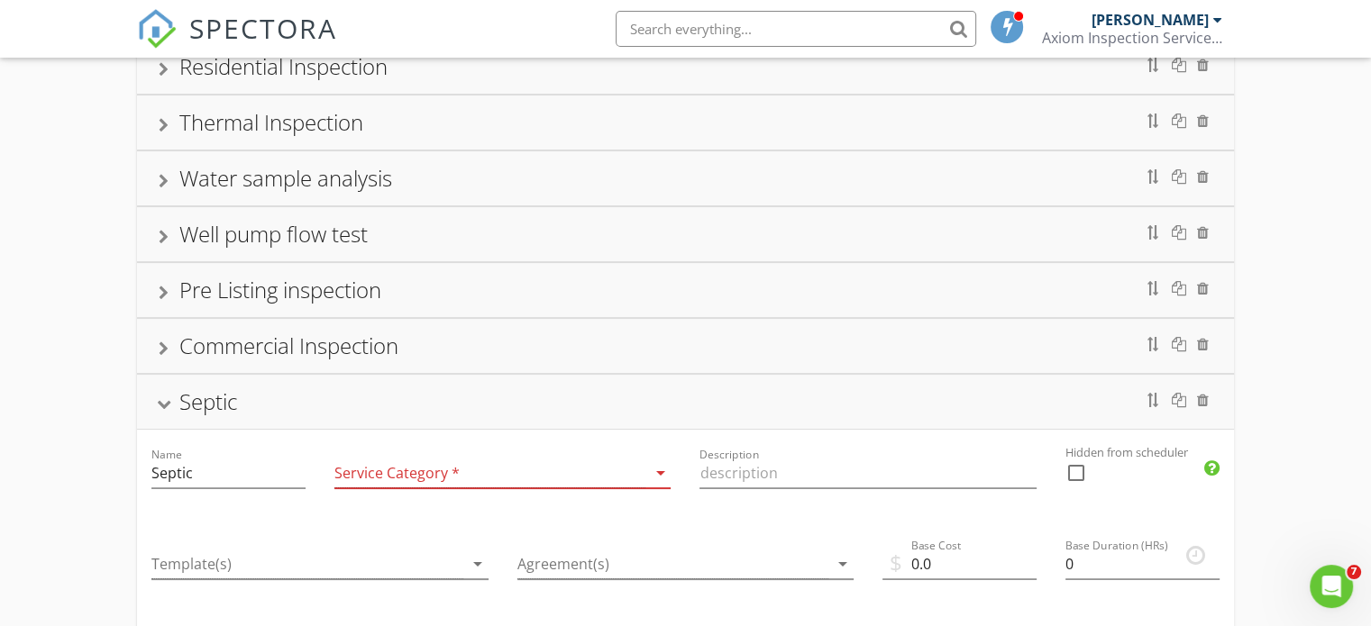
scroll to position [180, 0]
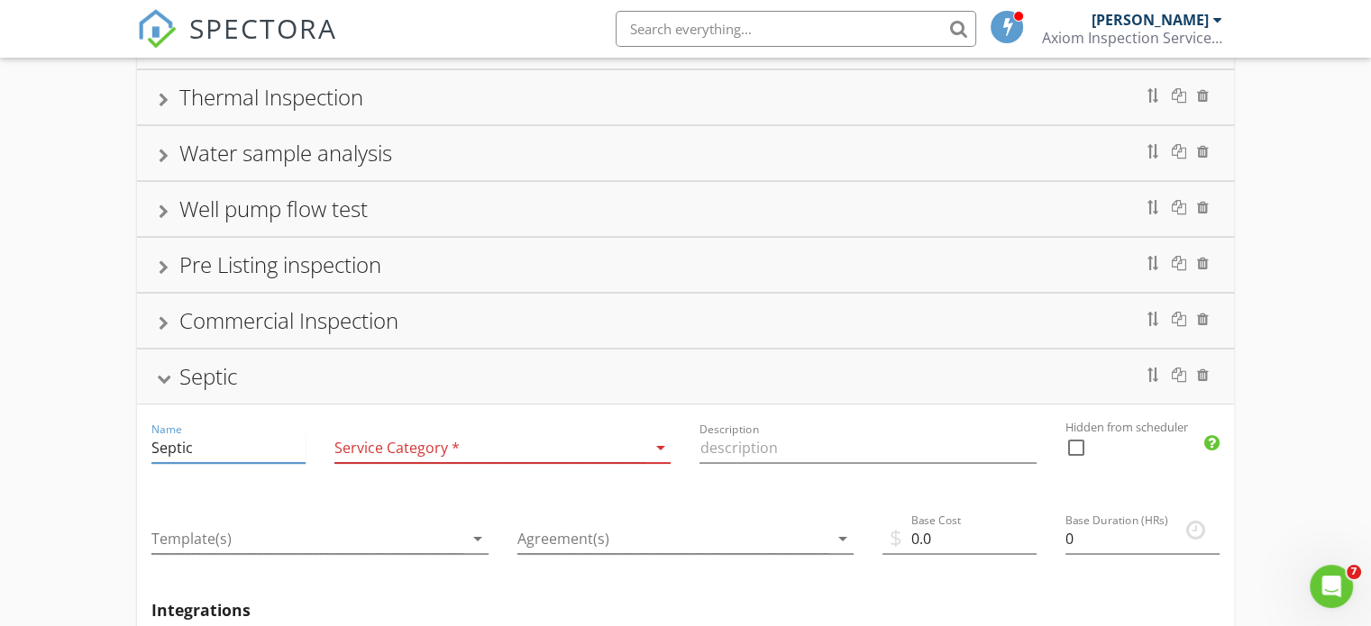
drag, startPoint x: 192, startPoint y: 449, endPoint x: 159, endPoint y: 454, distance: 33.8
click at [159, 454] on input "Septic" at bounding box center [228, 449] width 154 height 30
type input "S"
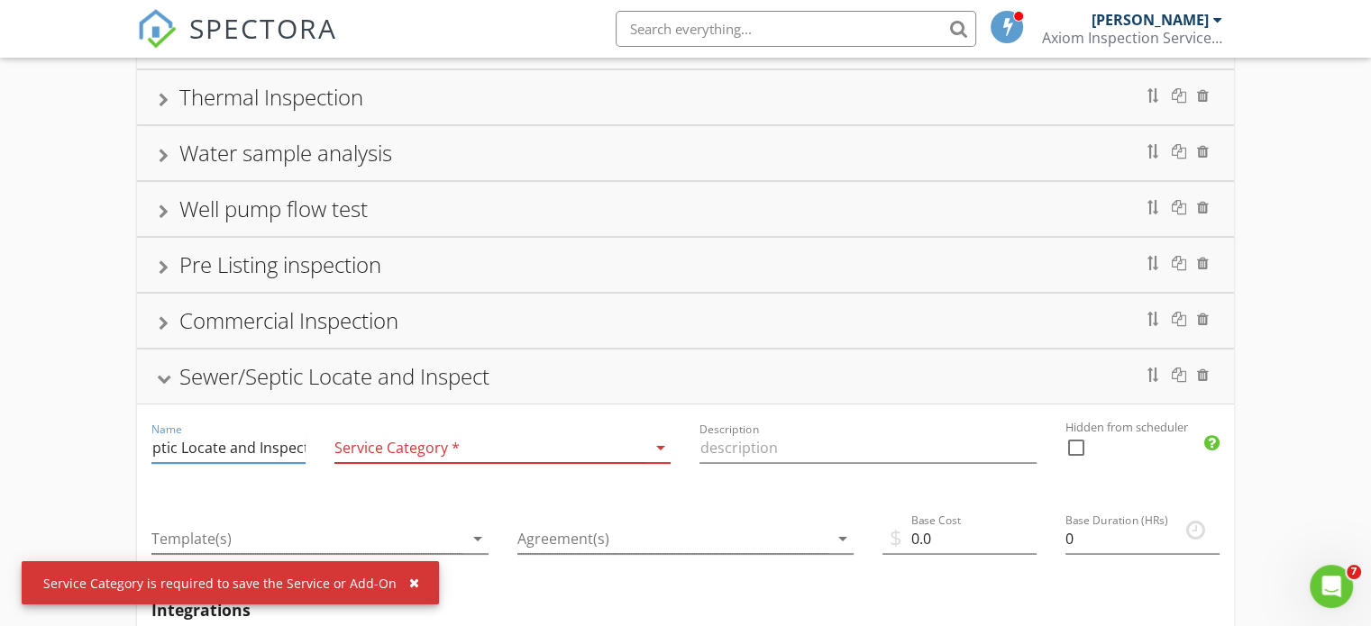
type input "Sewer/Septic Locate and Inspect"
click at [648, 449] on div "arrow_drop_down" at bounding box center [657, 448] width 25 height 22
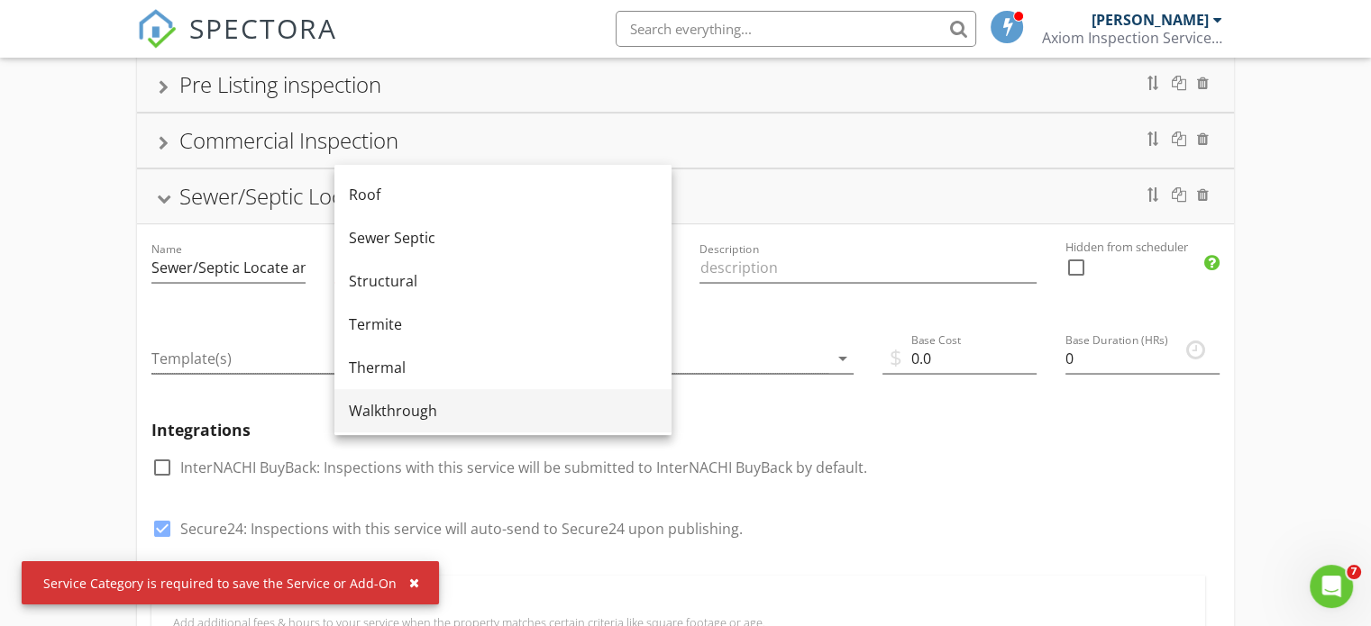
scroll to position [815, 0]
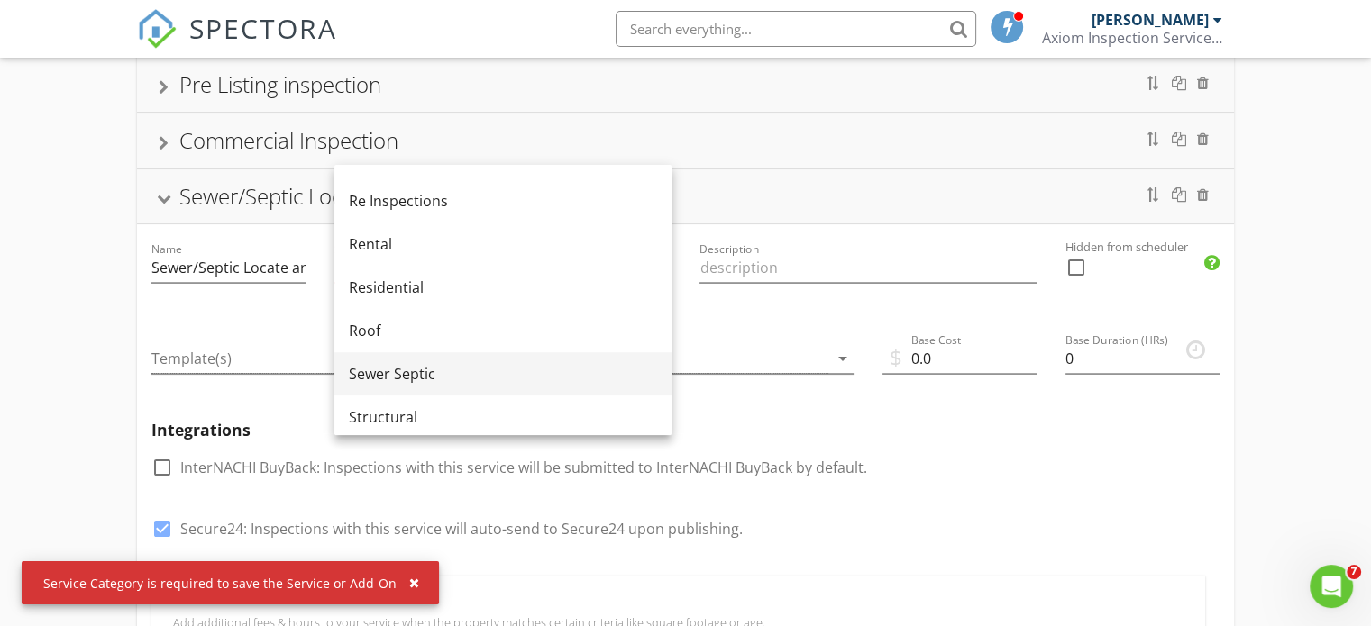
click at [429, 374] on div "Sewer Septic" at bounding box center [503, 374] width 308 height 22
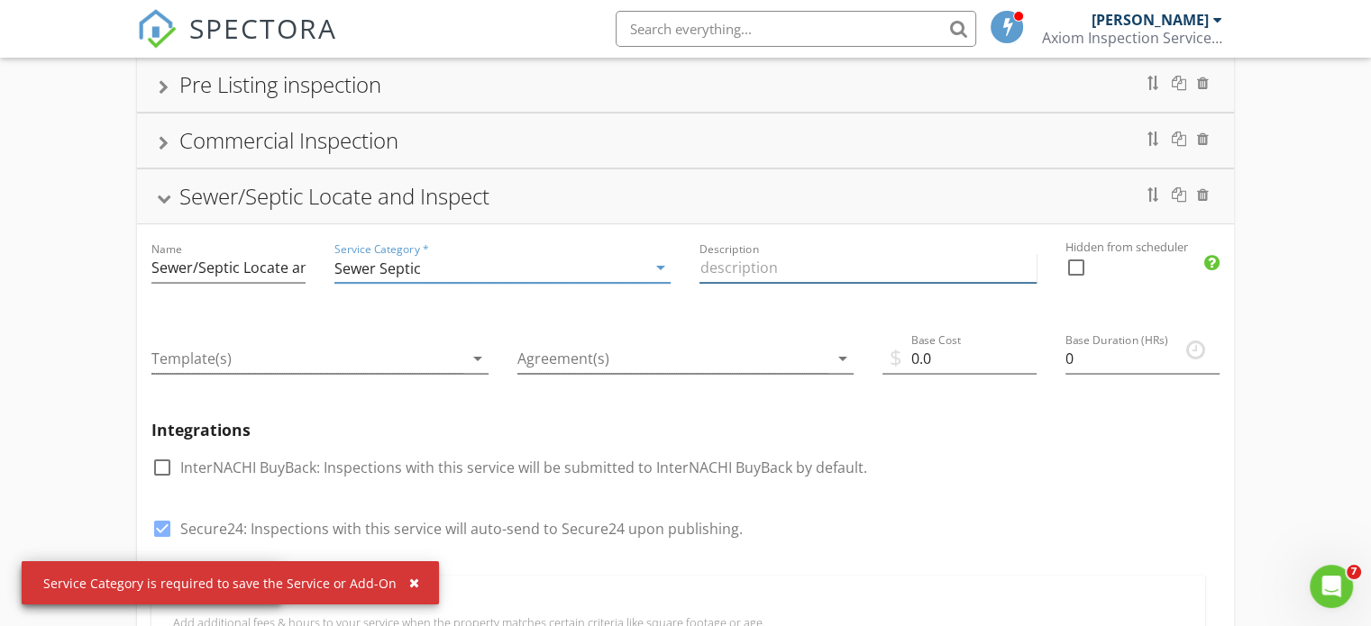
click at [772, 270] on input "Description" at bounding box center [867, 268] width 337 height 30
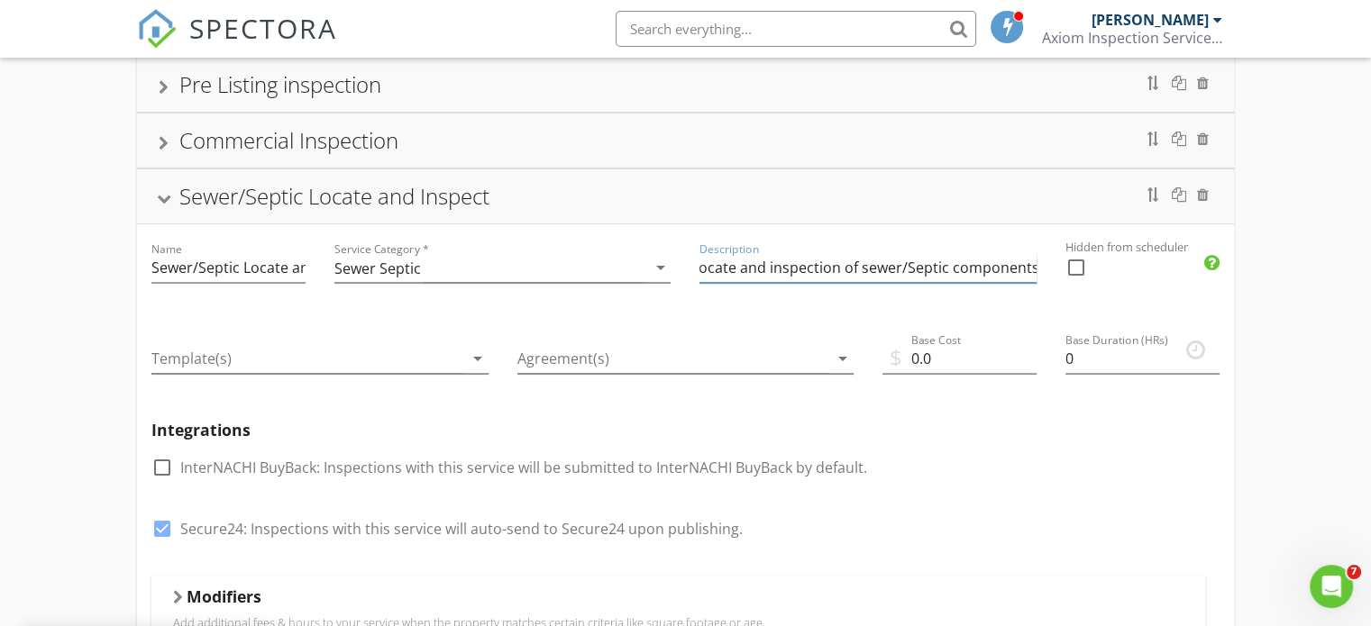
scroll to position [0, 13]
type input "Locate and inspection of sewer/Septic components."
click at [842, 355] on icon "arrow_drop_down" at bounding box center [843, 359] width 22 height 22
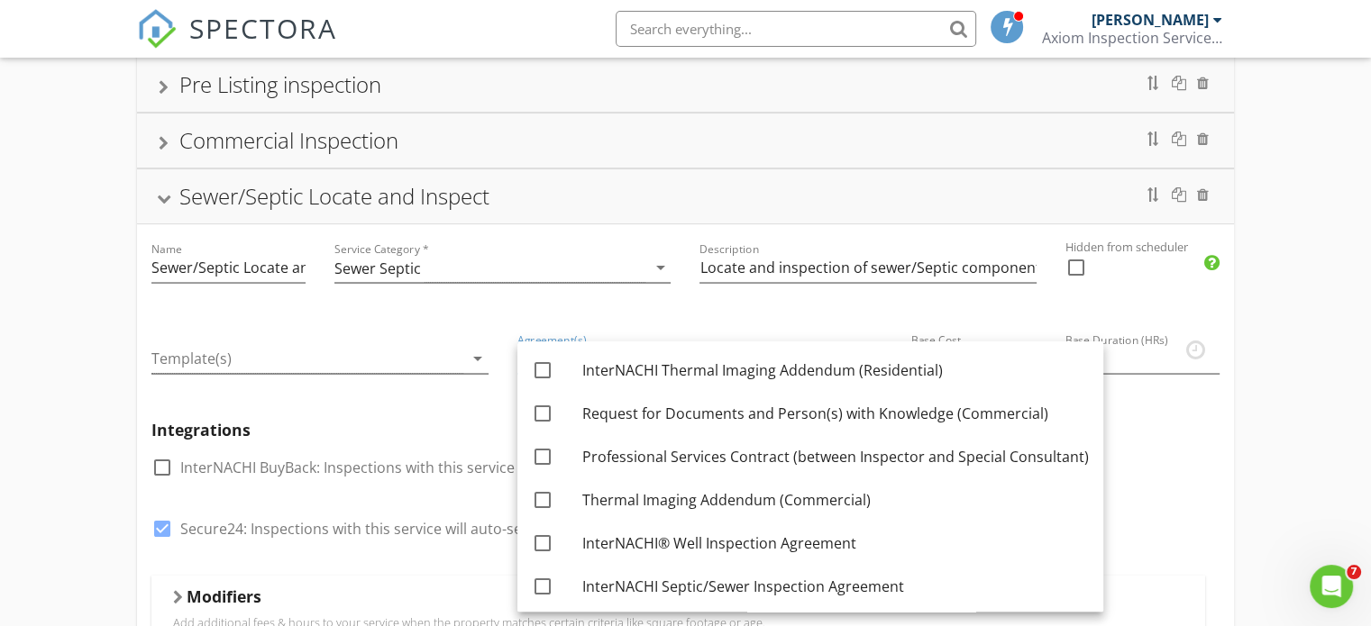
scroll to position [306, 0]
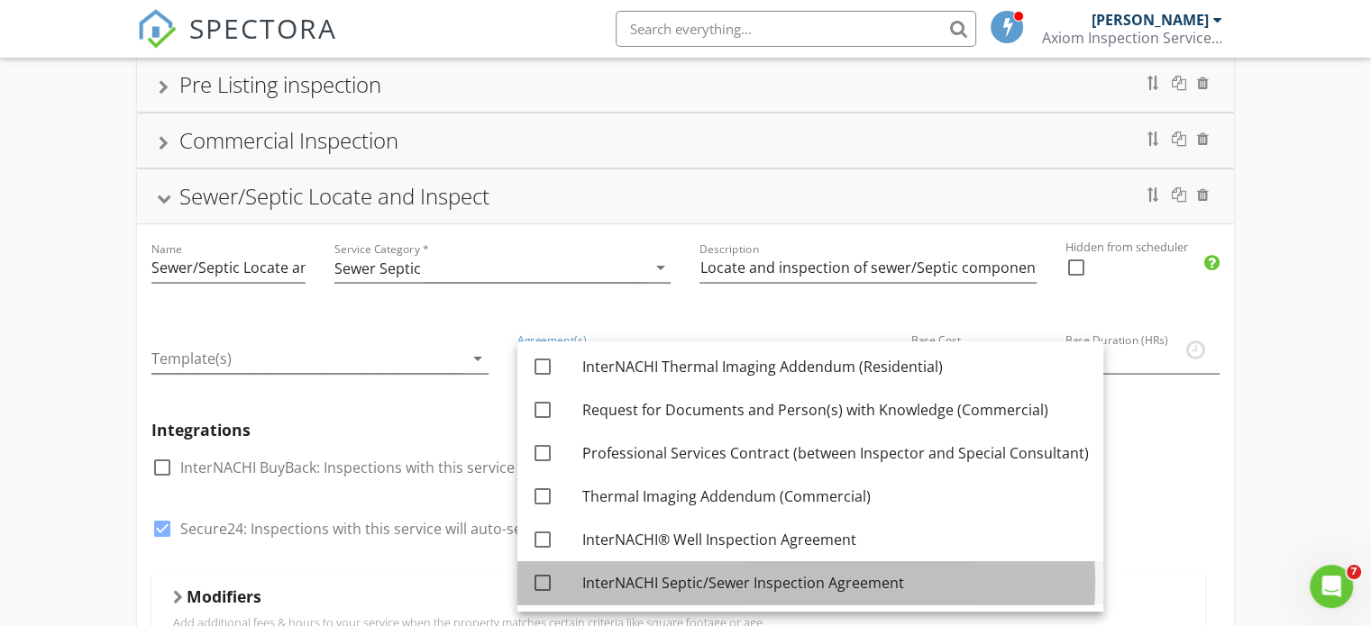
click at [678, 572] on div "InterNACHI Septic/Sewer Inspection Agreement" at bounding box center [835, 583] width 507 height 22
checkbox input "true"
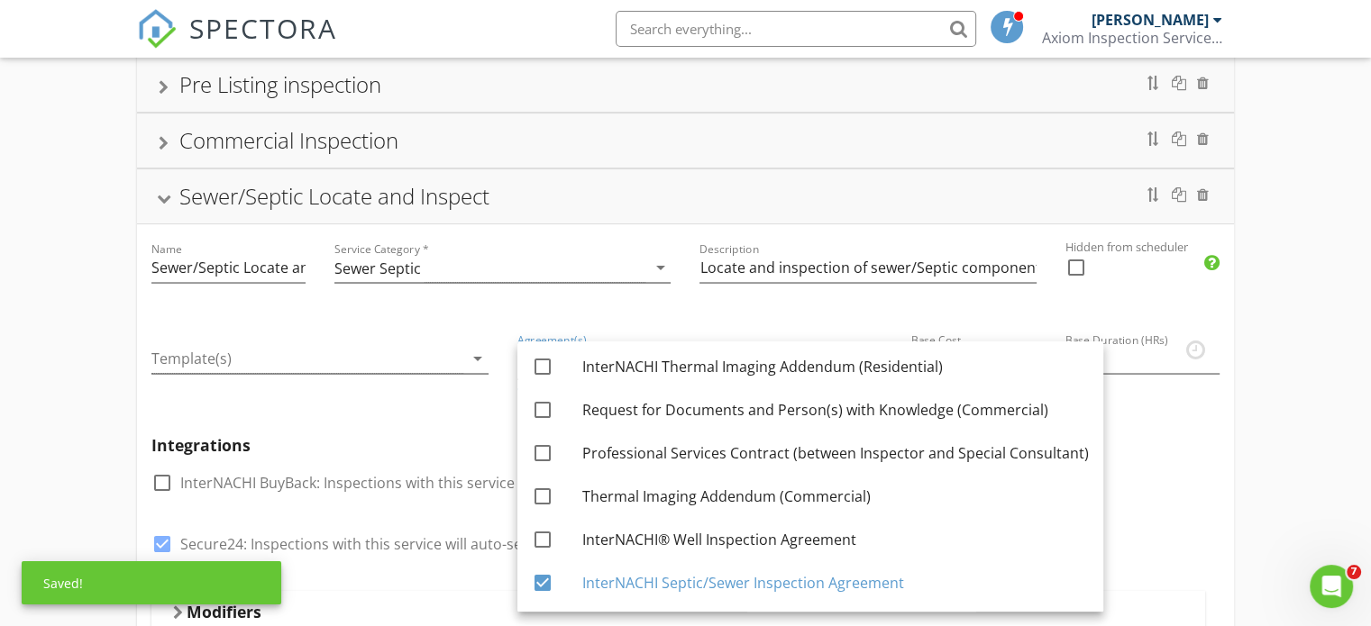
click at [70, 353] on div "Residential Inspection Name Residential Inspection Service Category * Residenti…" at bounding box center [685, 533] width 1371 height 1457
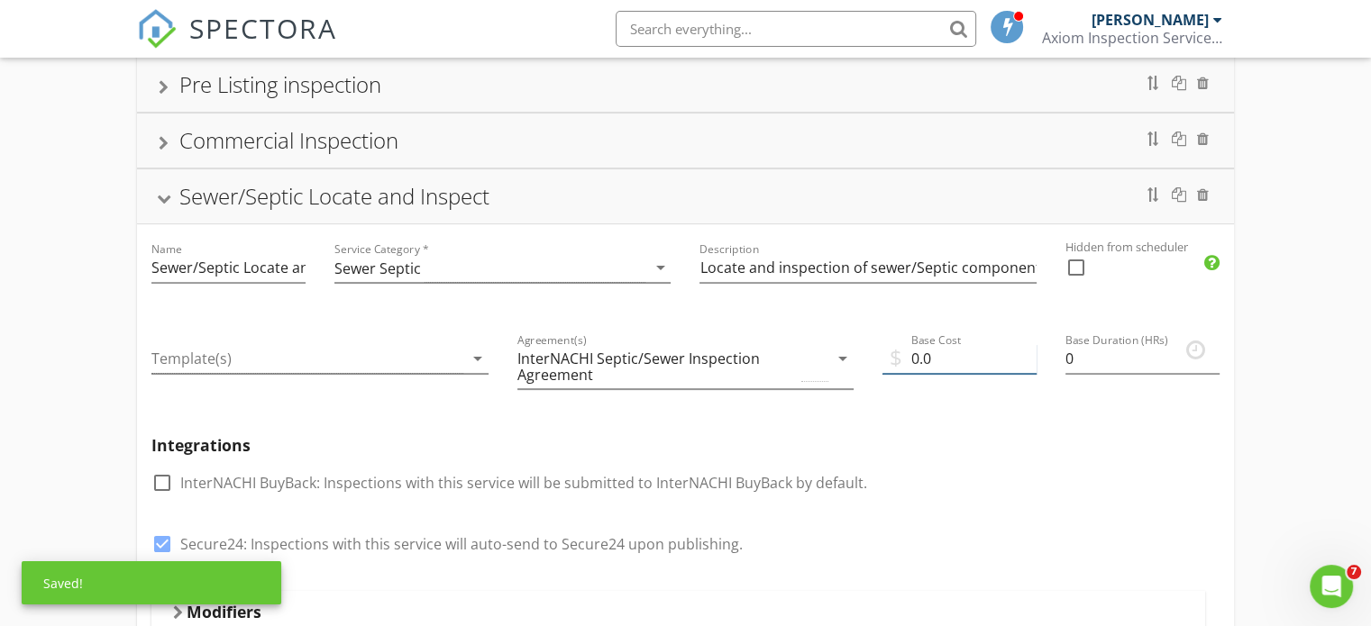
click at [952, 361] on input "0.0" at bounding box center [959, 359] width 154 height 30
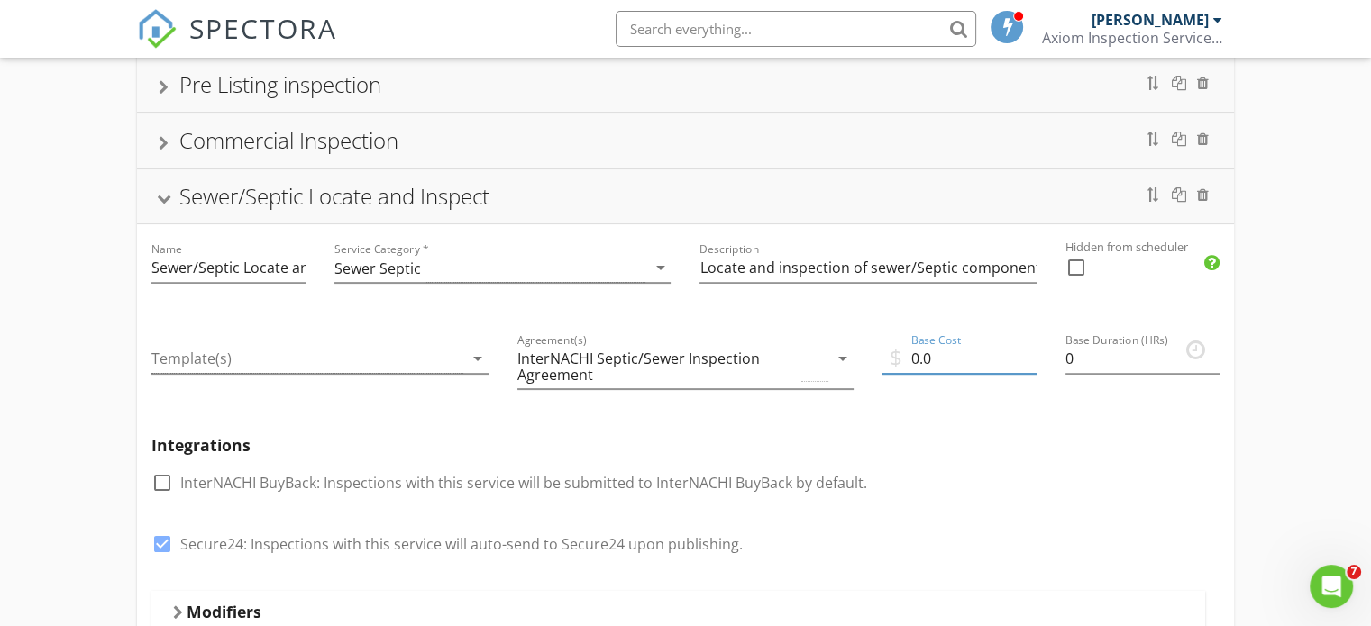
type input "0"
type input "150"
click at [1301, 435] on div "Residential Inspection Name Residential Inspection Service Category * Residenti…" at bounding box center [685, 533] width 1371 height 1457
click at [1085, 361] on input "0" at bounding box center [1142, 359] width 154 height 30
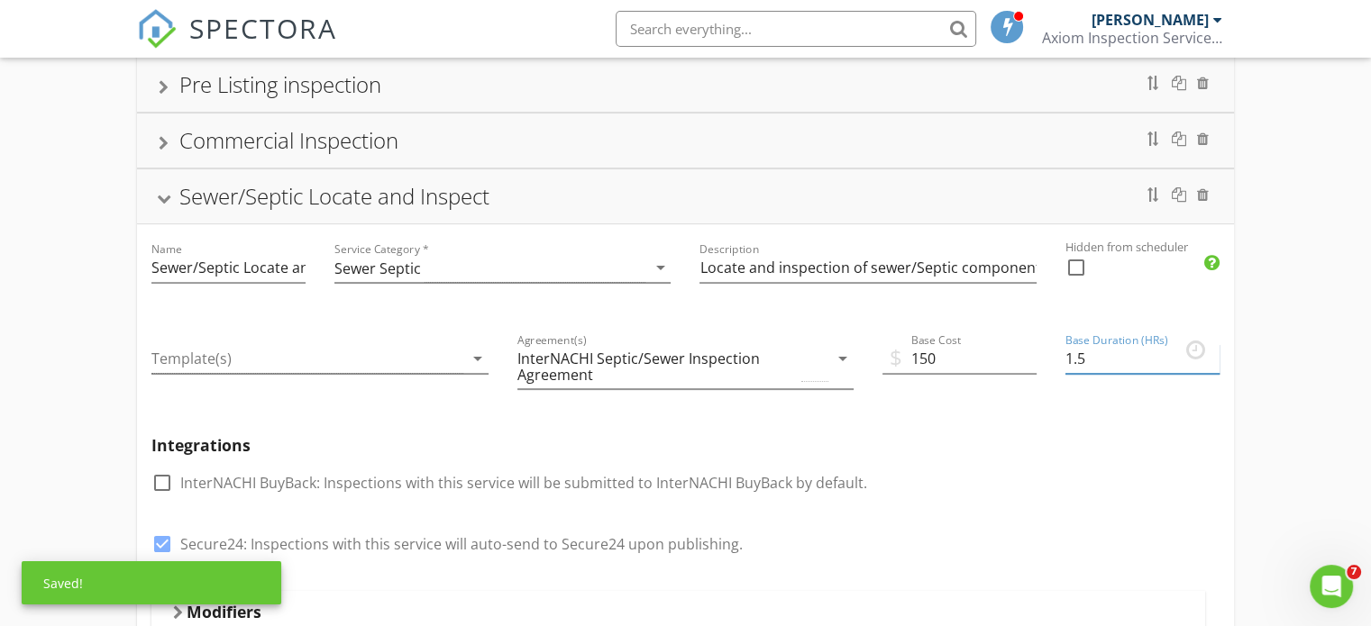
type input "1.5"
click at [1284, 388] on div "Residential Inspection Name Residential Inspection Service Category * Residenti…" at bounding box center [685, 533] width 1371 height 1457
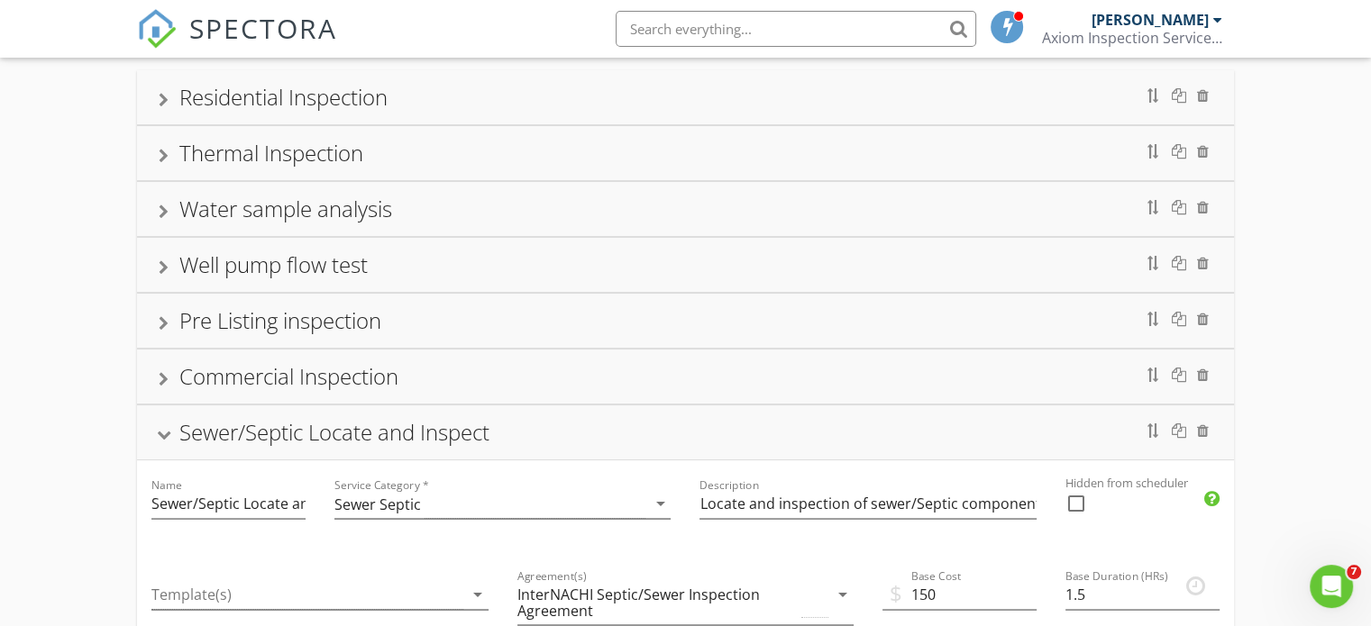
scroll to position [92, 0]
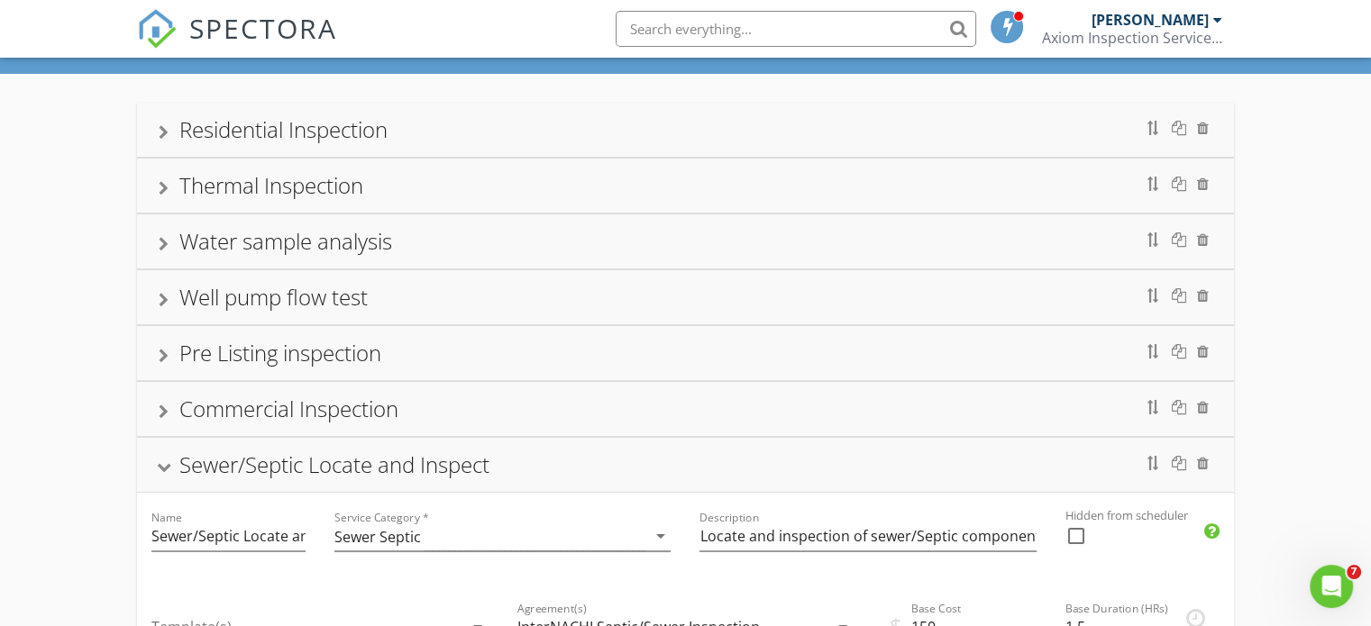
click at [170, 463] on div at bounding box center [164, 468] width 14 height 10
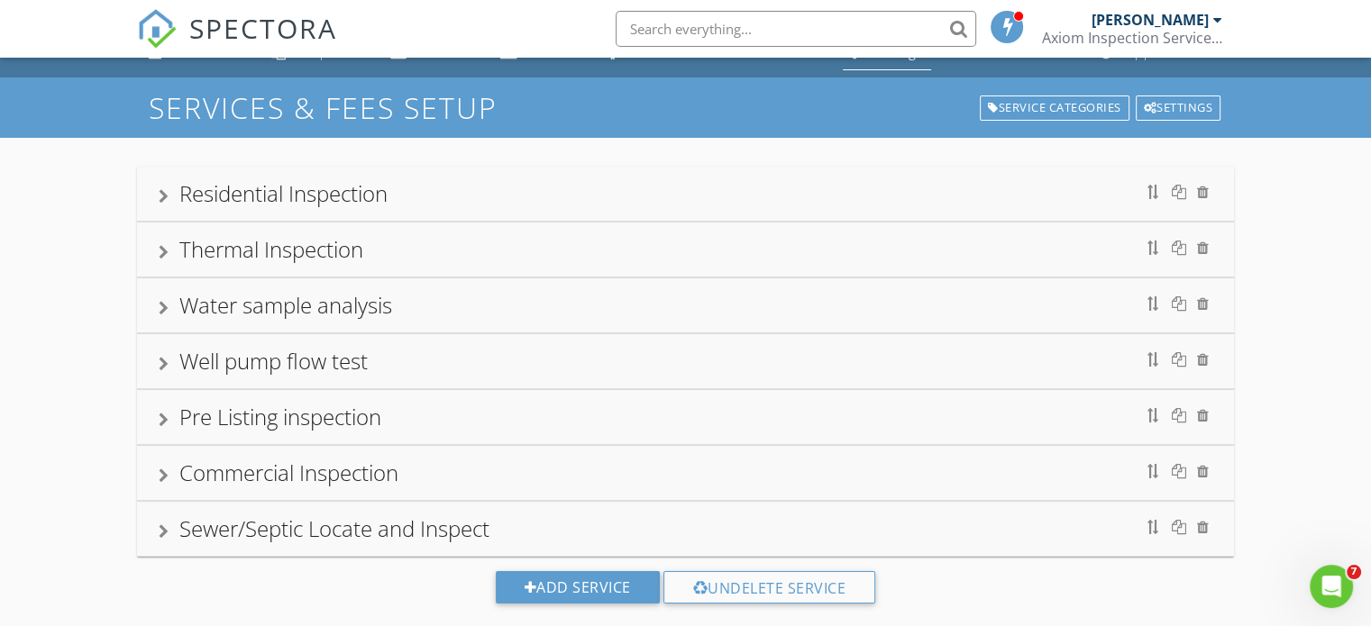
scroll to position [0, 0]
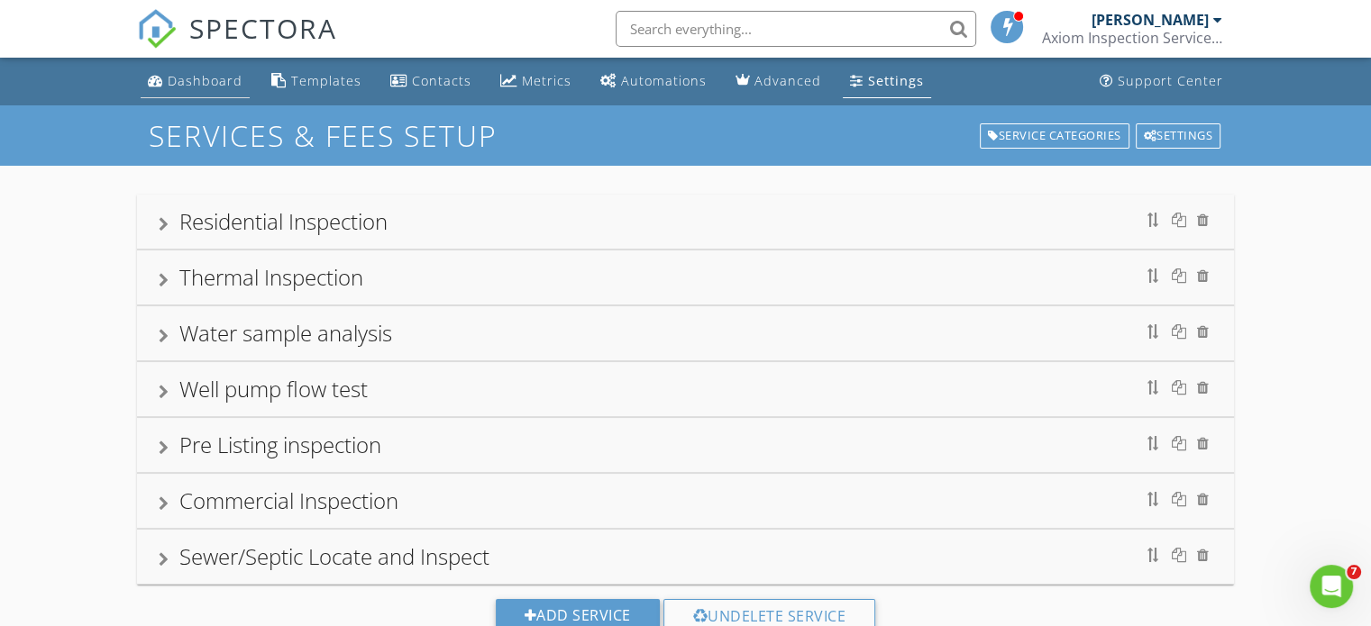
click at [173, 78] on div "Dashboard" at bounding box center [205, 80] width 75 height 17
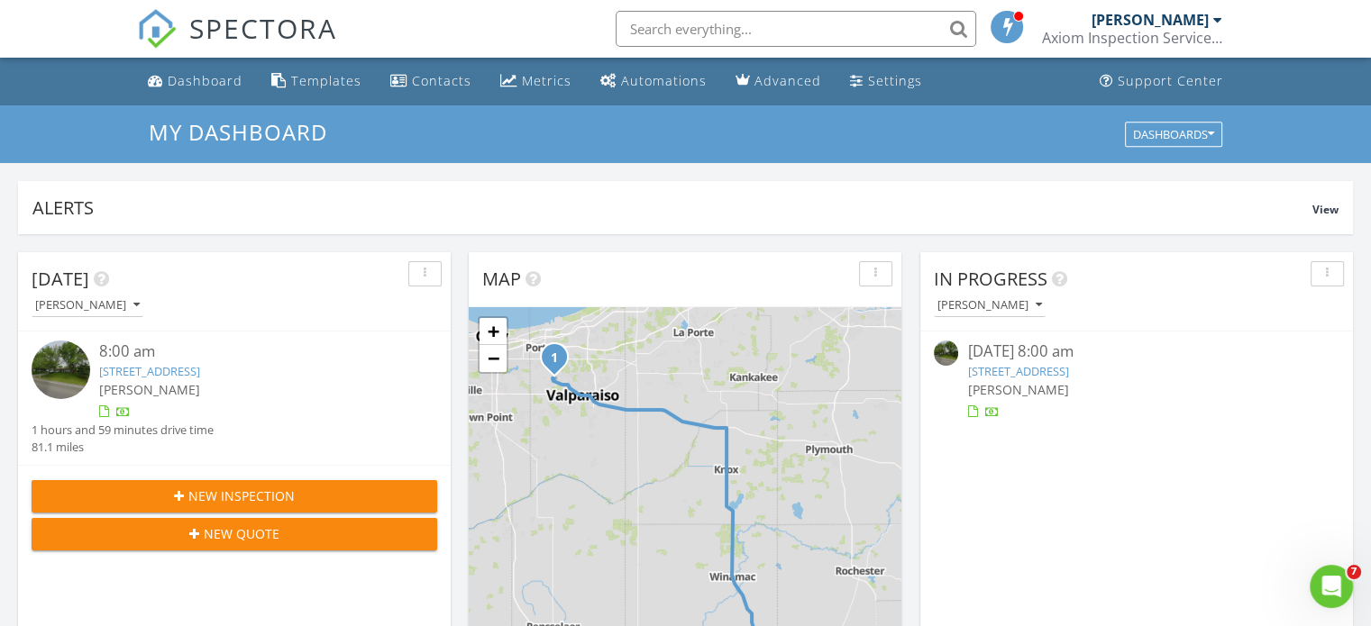
click at [1012, 365] on link "[STREET_ADDRESS]" at bounding box center [1017, 371] width 101 height 16
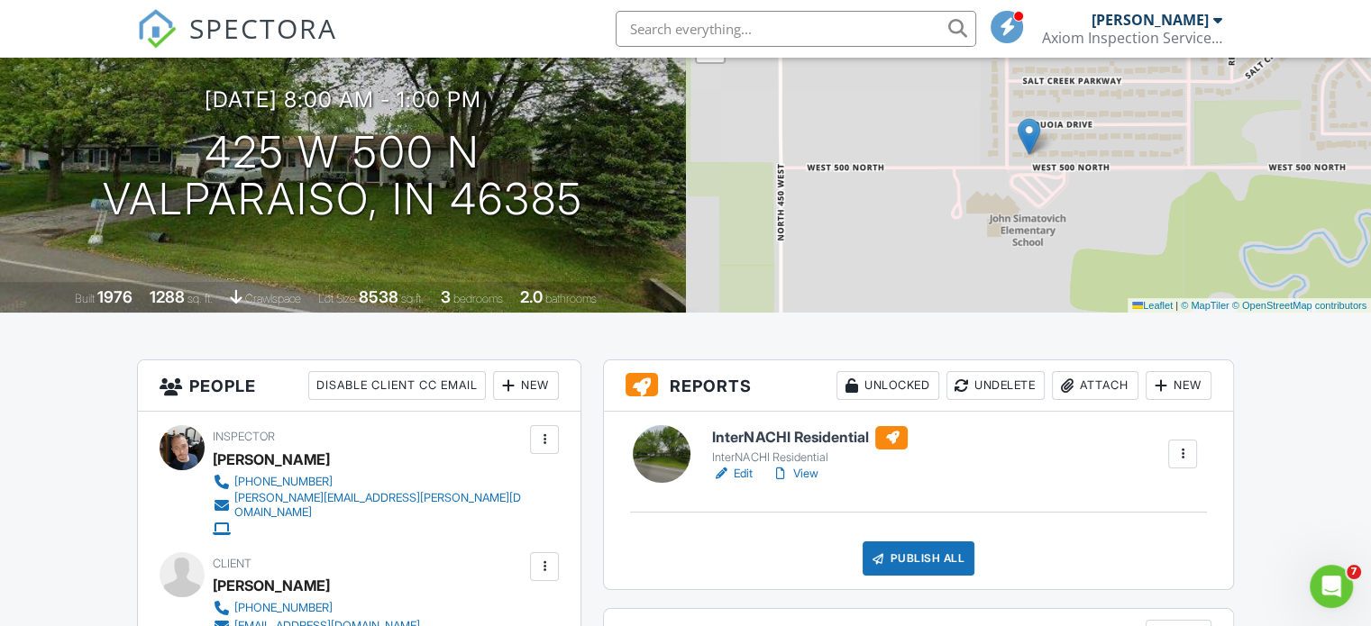
scroll to position [180, 0]
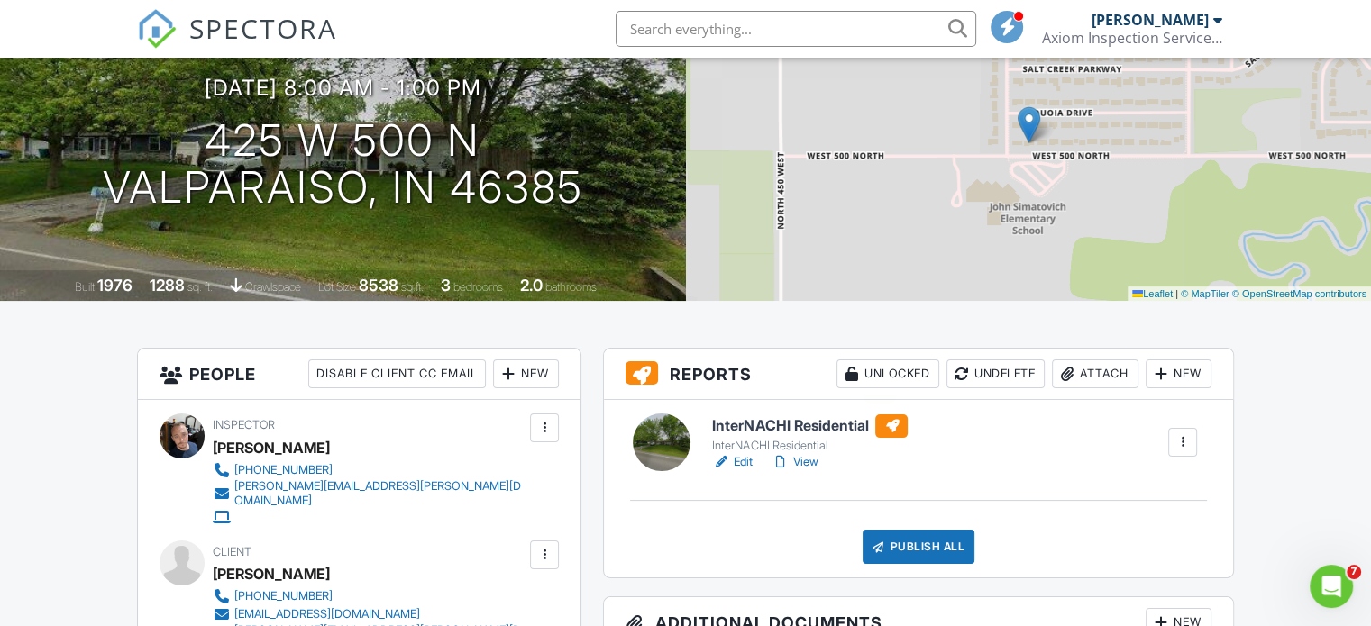
click at [876, 377] on div "Unlocked" at bounding box center [887, 374] width 103 height 29
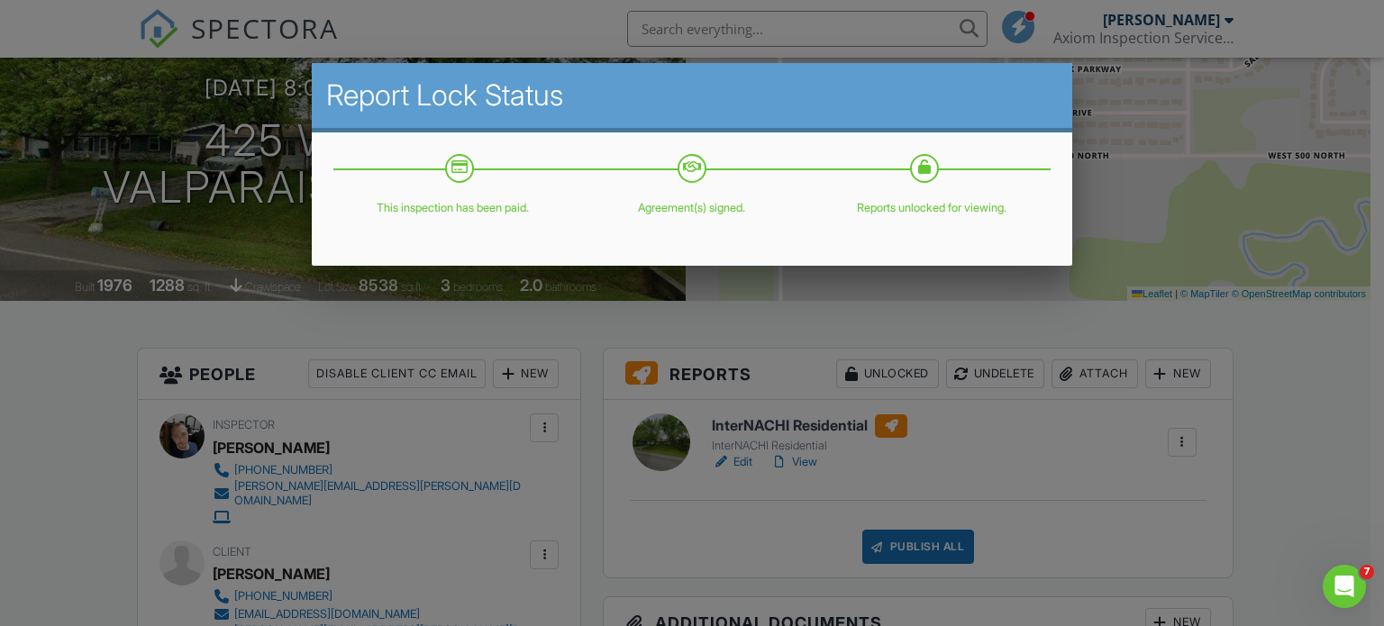
click at [1323, 341] on div at bounding box center [692, 301] width 1384 height 783
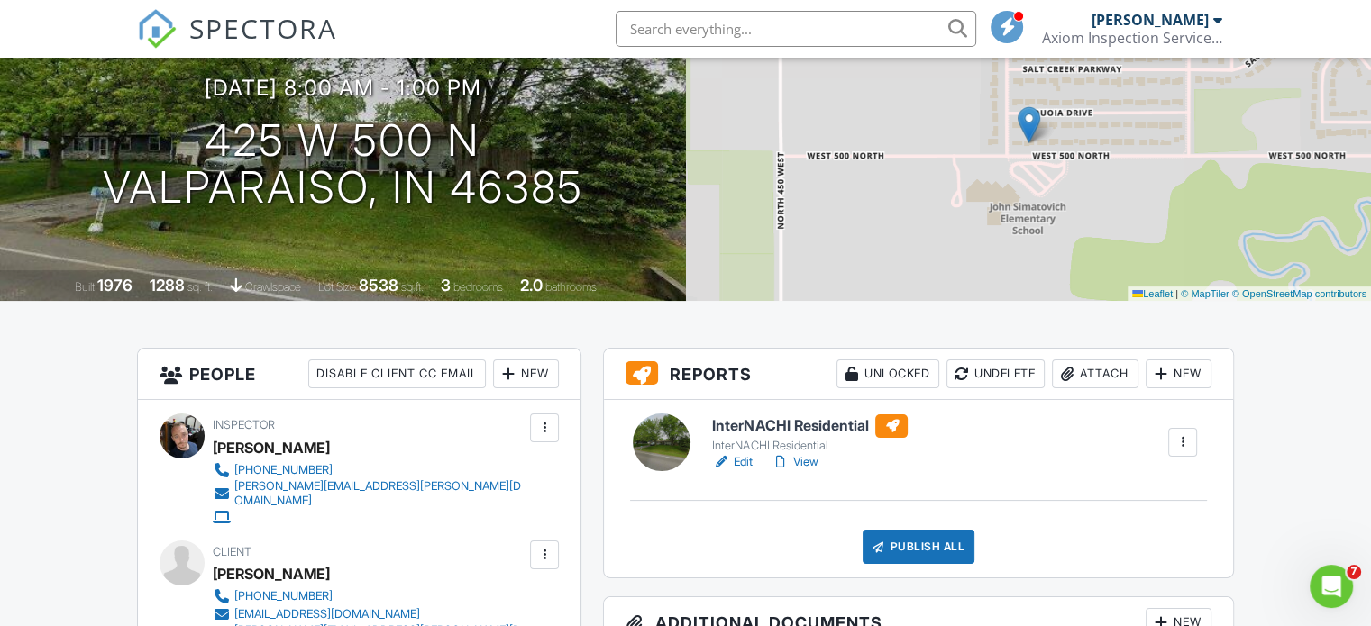
click at [735, 463] on link "Edit" at bounding box center [732, 462] width 41 height 18
